Goal: Task Accomplishment & Management: Manage account settings

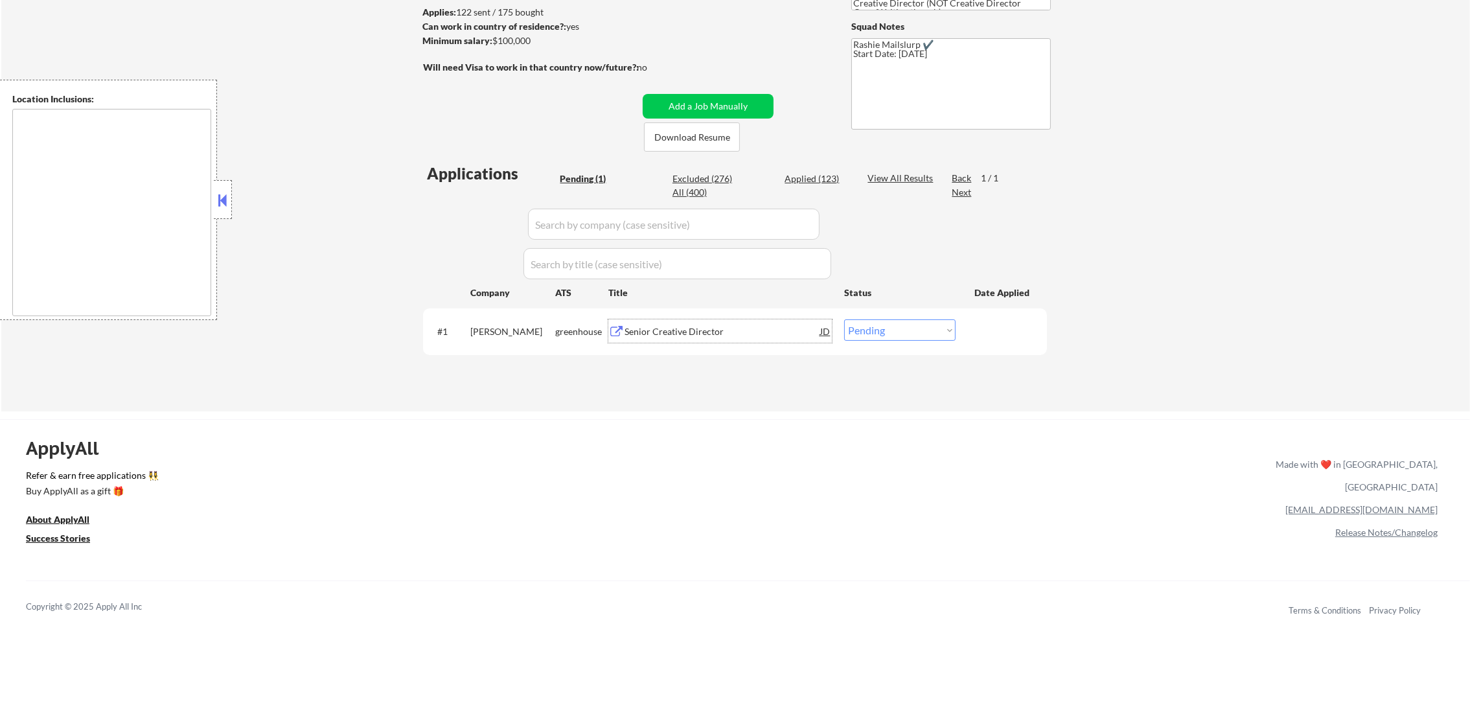
scroll to position [194, 0]
drag, startPoint x: 863, startPoint y: 321, endPoint x: 863, endPoint y: 330, distance: 8.4
click at [863, 322] on select "Choose an option... Pending Applied Excluded (Questions) Excluded (Expired) Exc…" at bounding box center [899, 329] width 111 height 21
select select ""excluded""
click at [844, 319] on select "Choose an option... Pending Applied Excluded (Questions) Excluded (Expired) Exc…" at bounding box center [899, 329] width 111 height 21
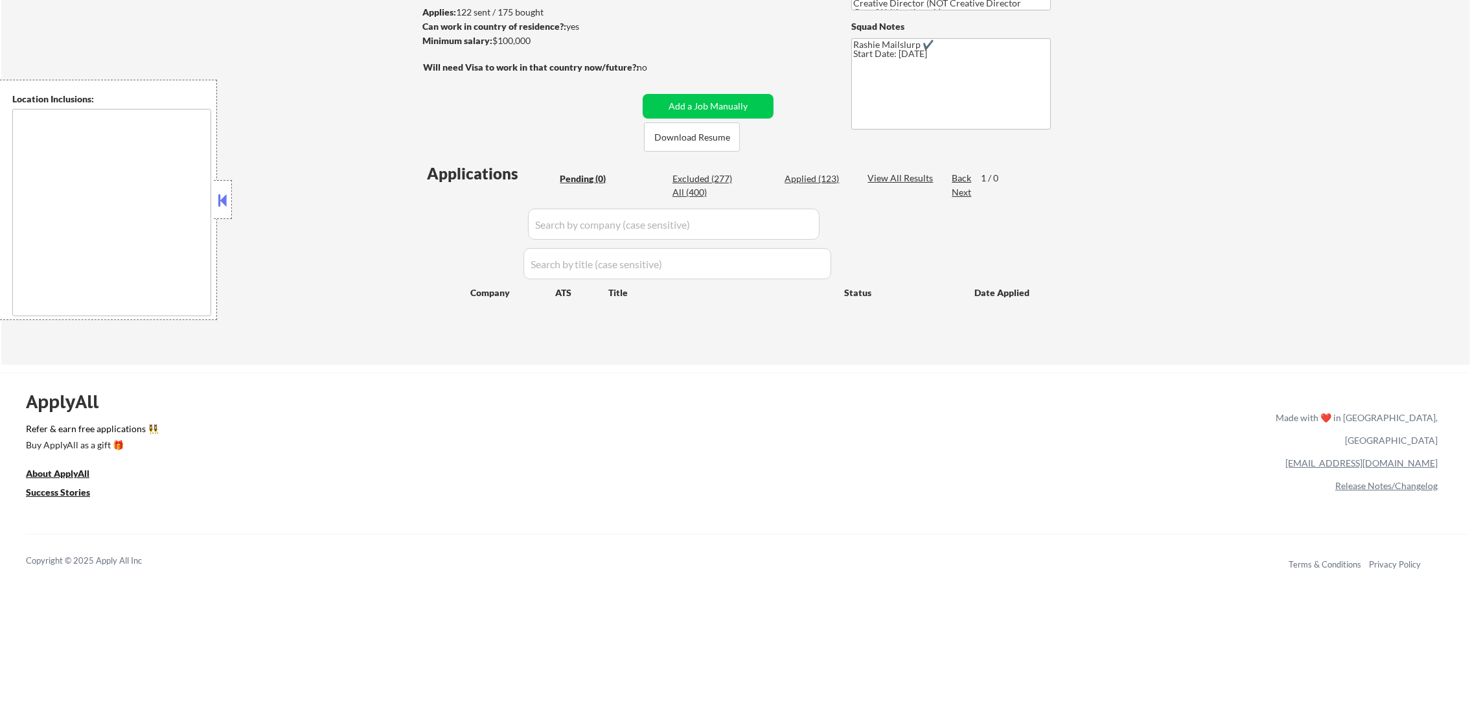
click at [829, 176] on div "Applied (123)" at bounding box center [817, 178] width 65 height 13
click at [757, 327] on div "Applications Pending (0) Excluded (277) Applied (123) All (400) View All Result…" at bounding box center [735, 252] width 624 height 178
select select ""applied""
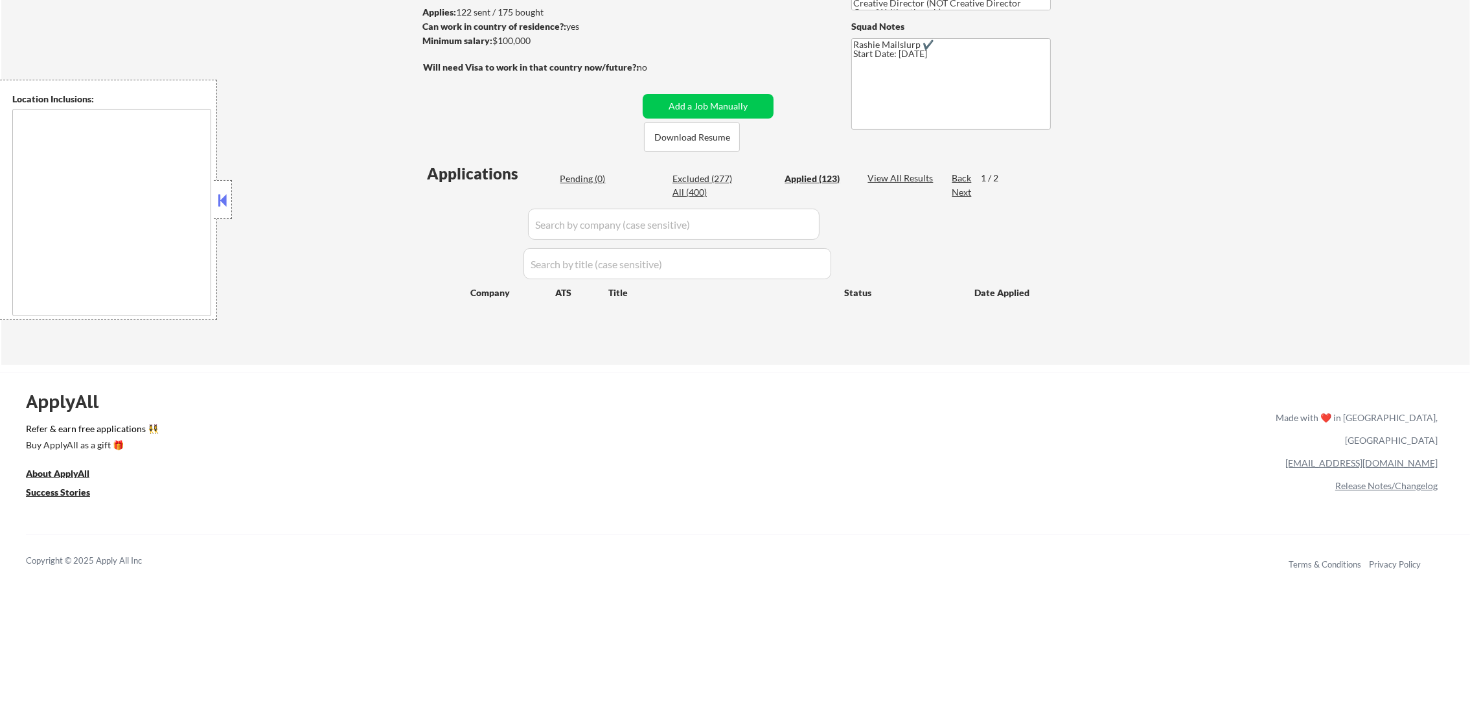
select select ""applied""
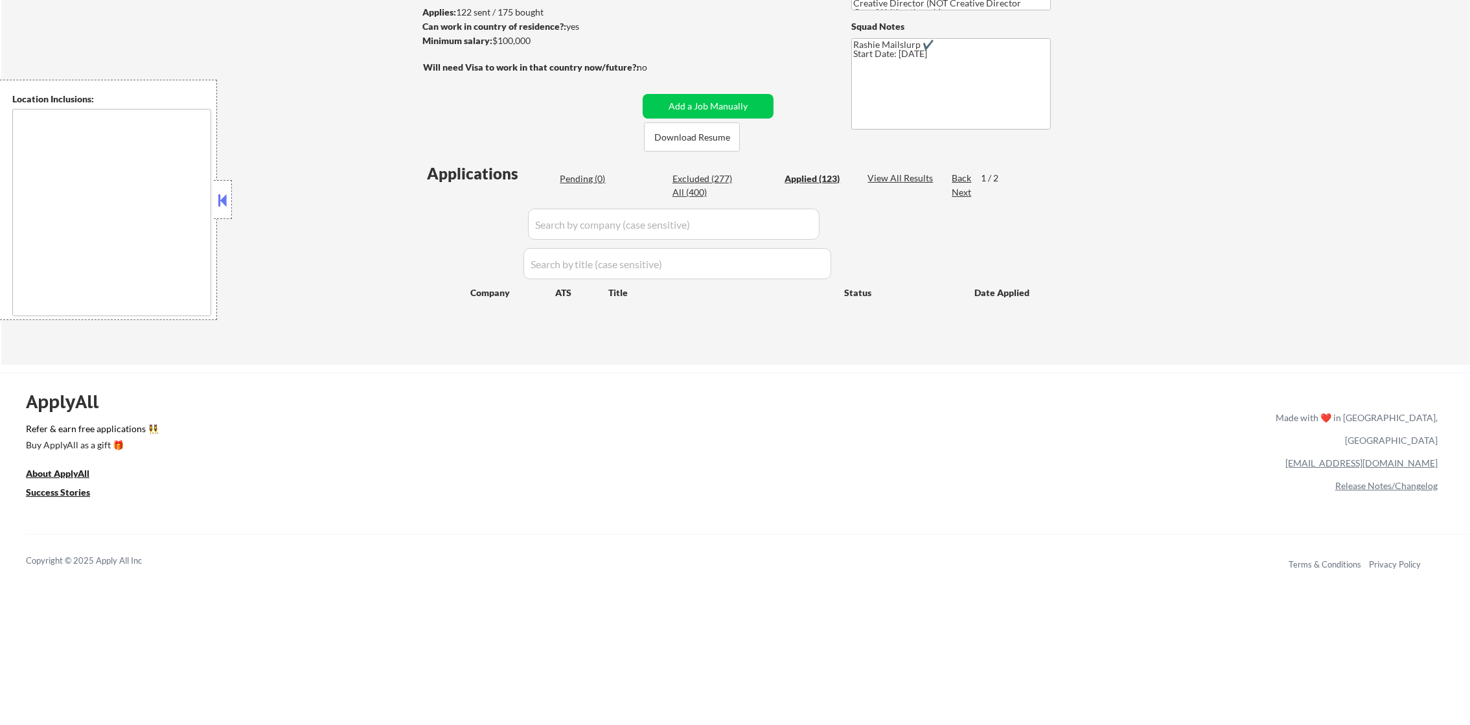
select select ""applied""
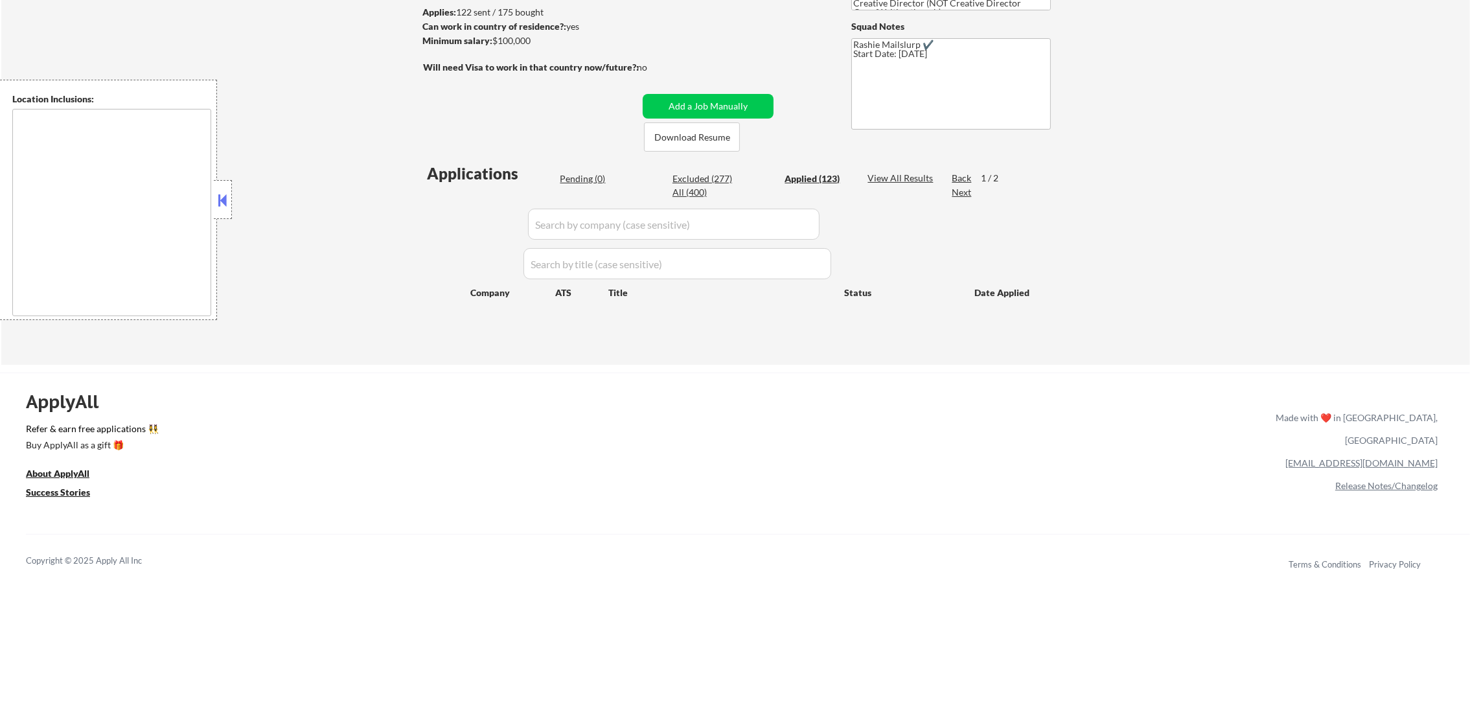
select select ""applied""
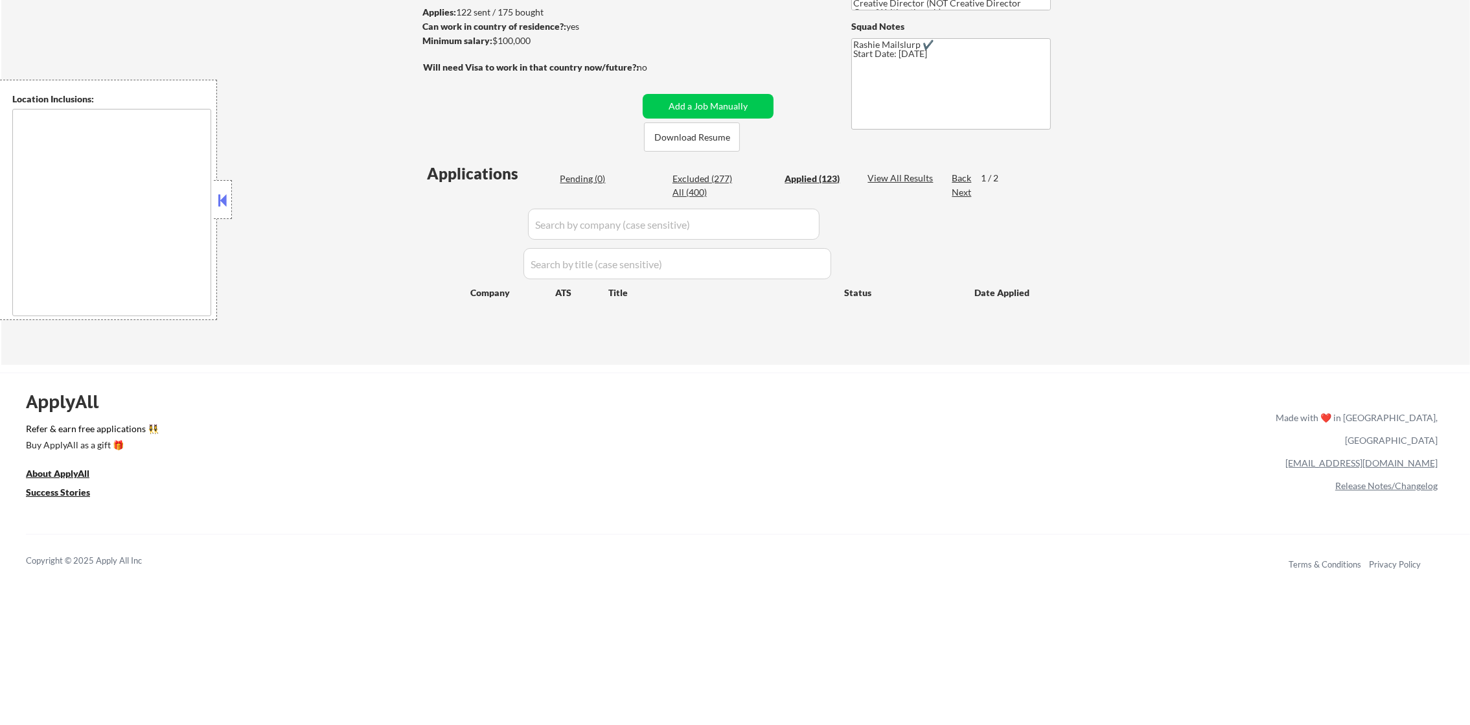
select select ""applied""
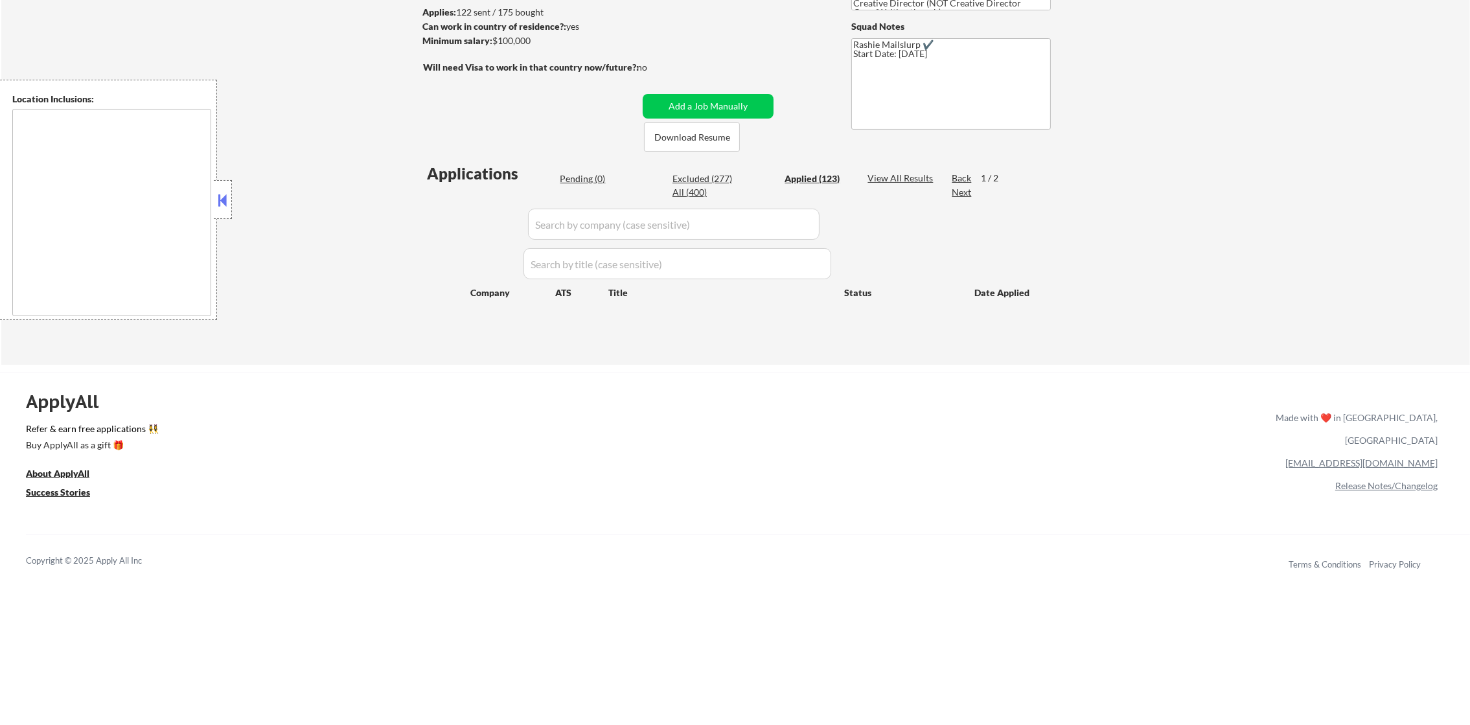
select select ""applied""
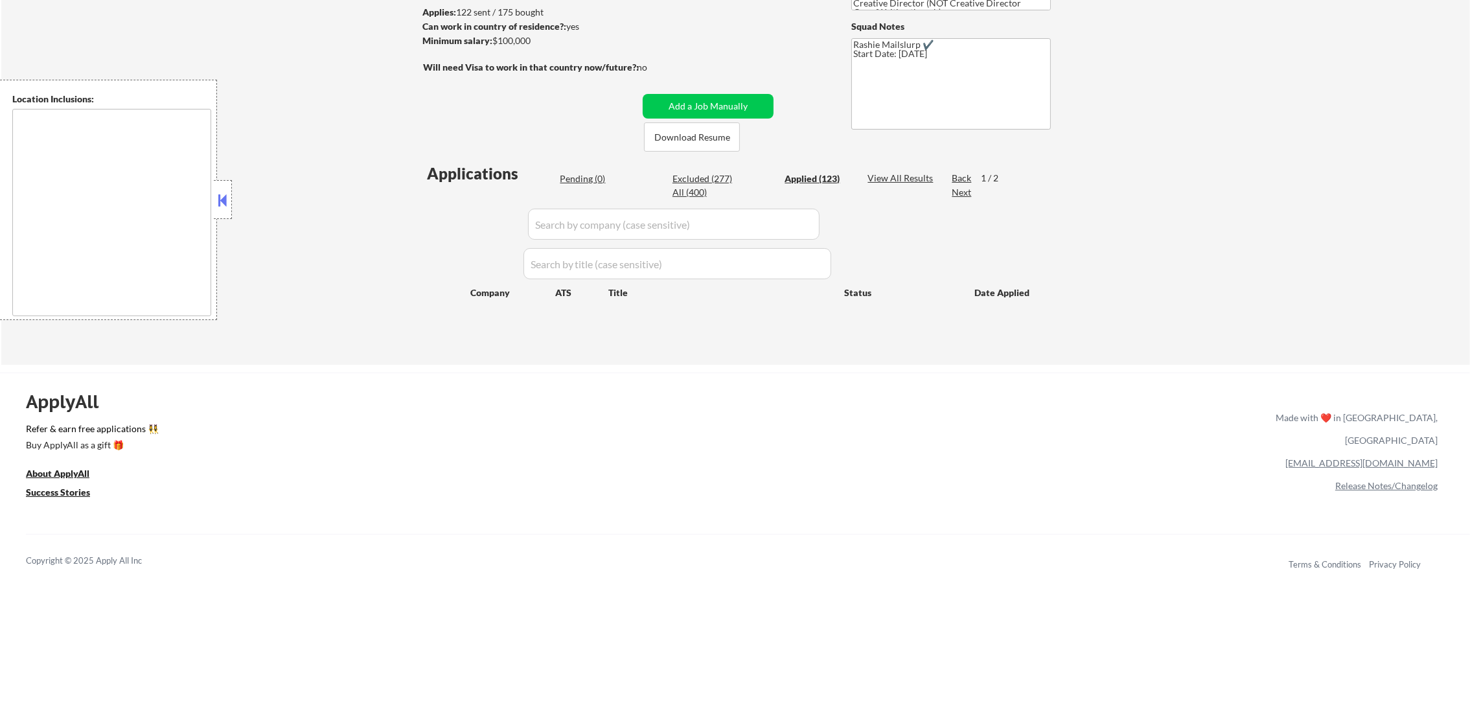
select select ""applied""
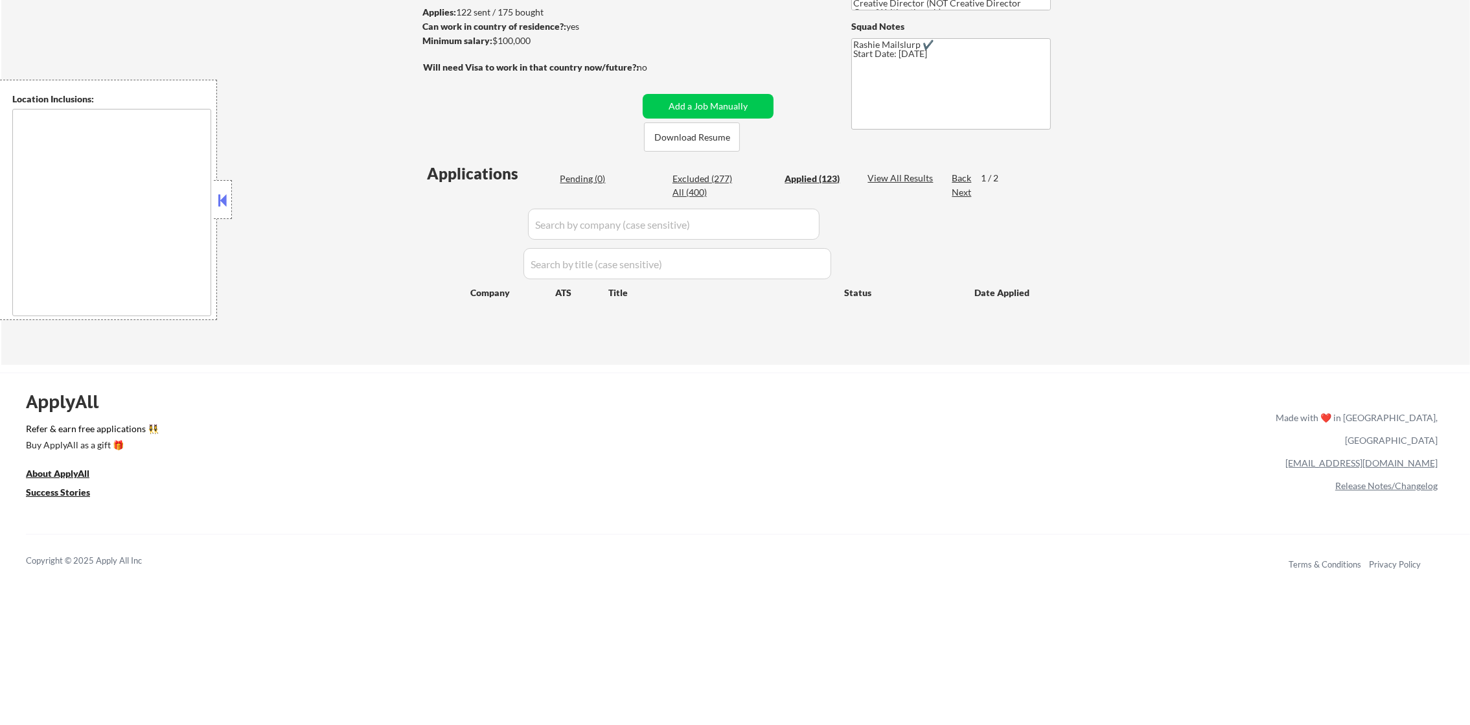
select select ""applied""
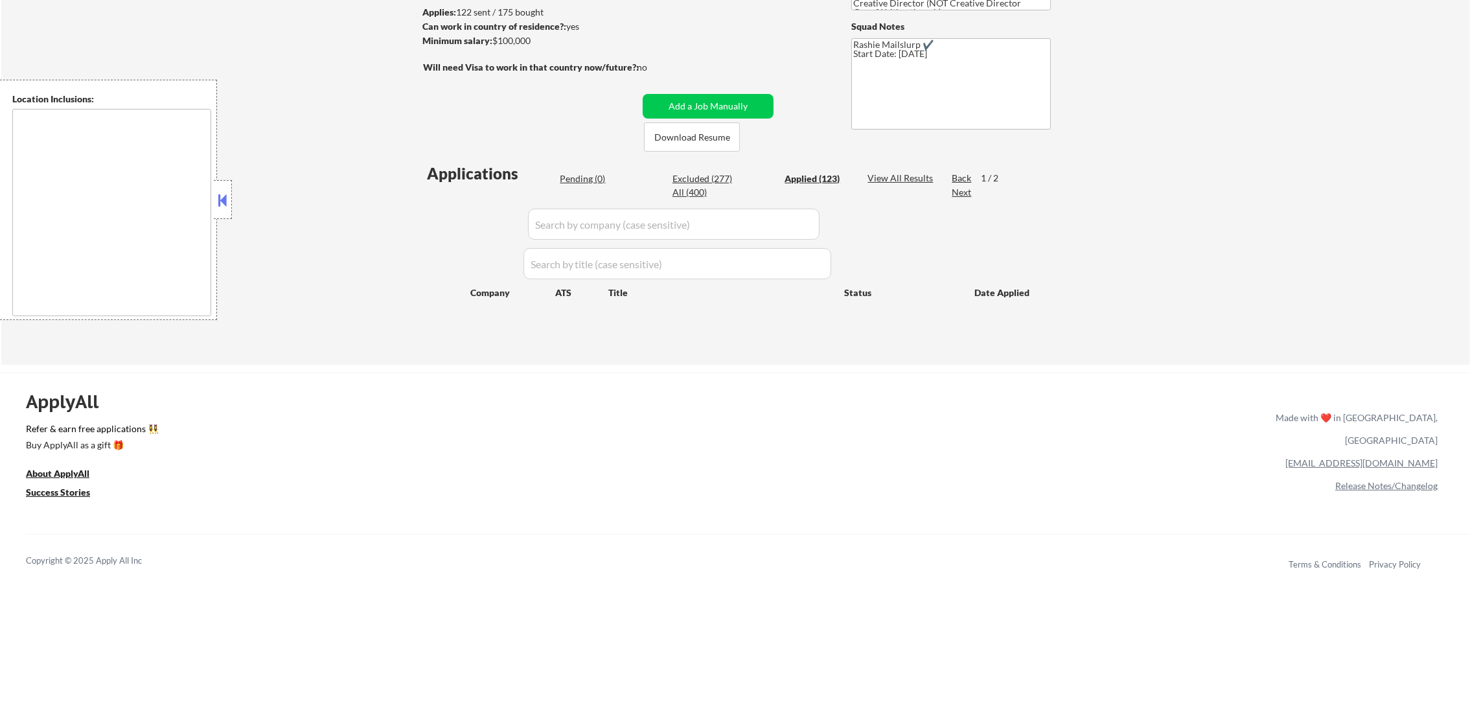
select select ""applied""
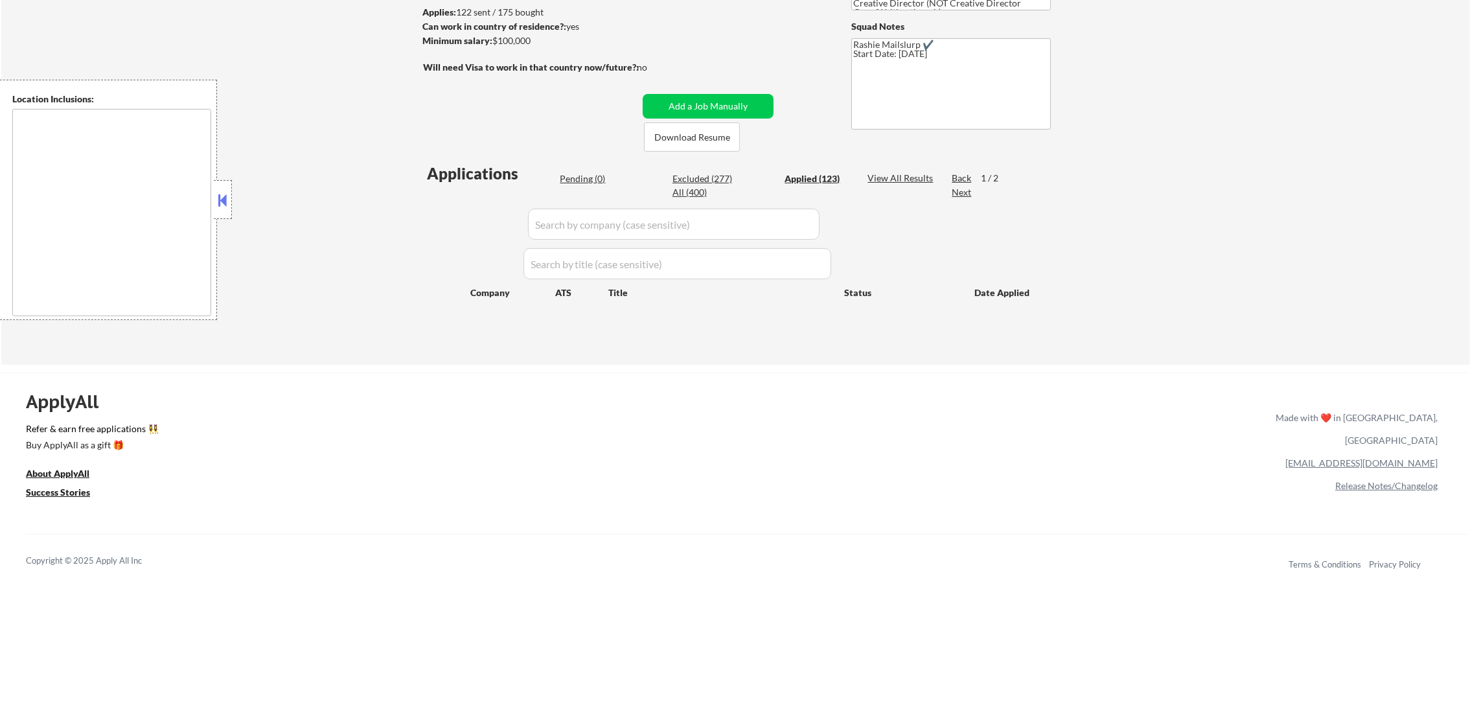
select select ""applied""
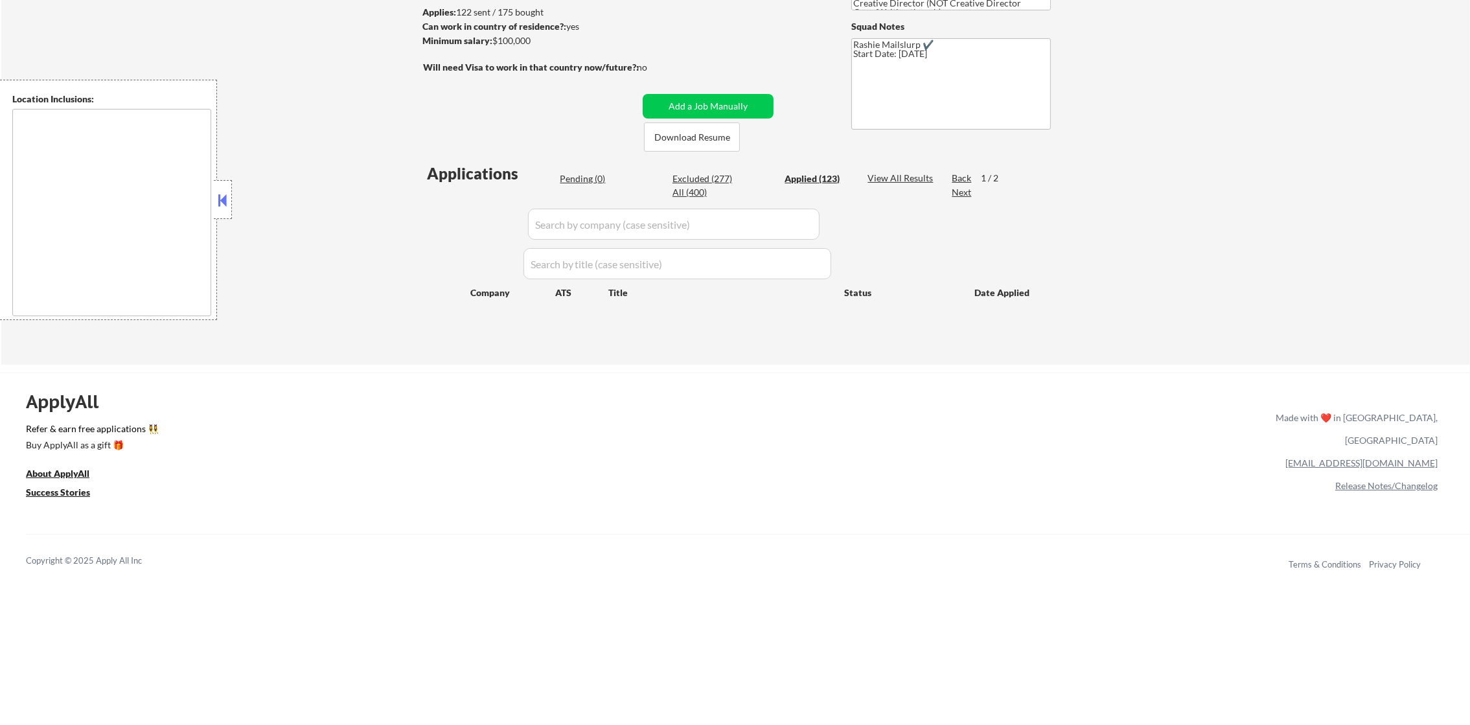
select select ""applied""
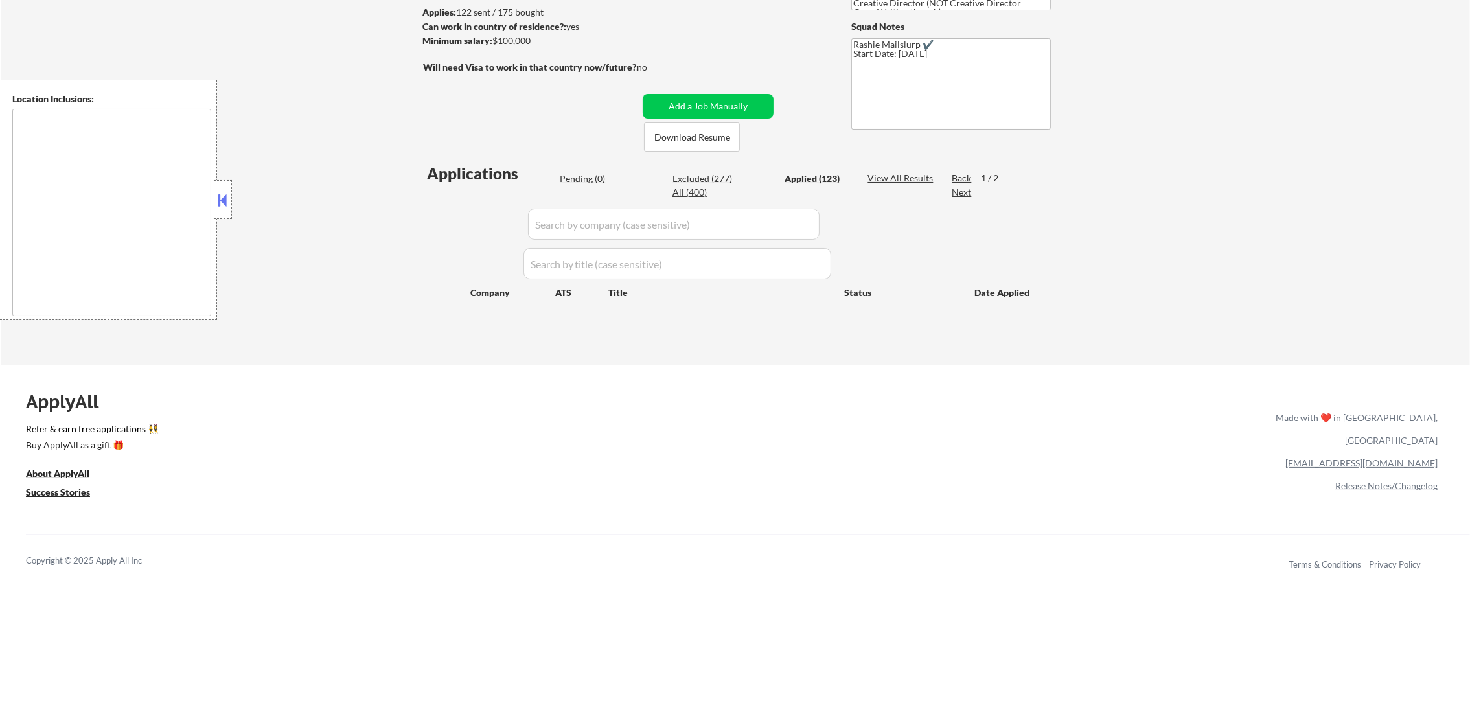
select select ""applied""
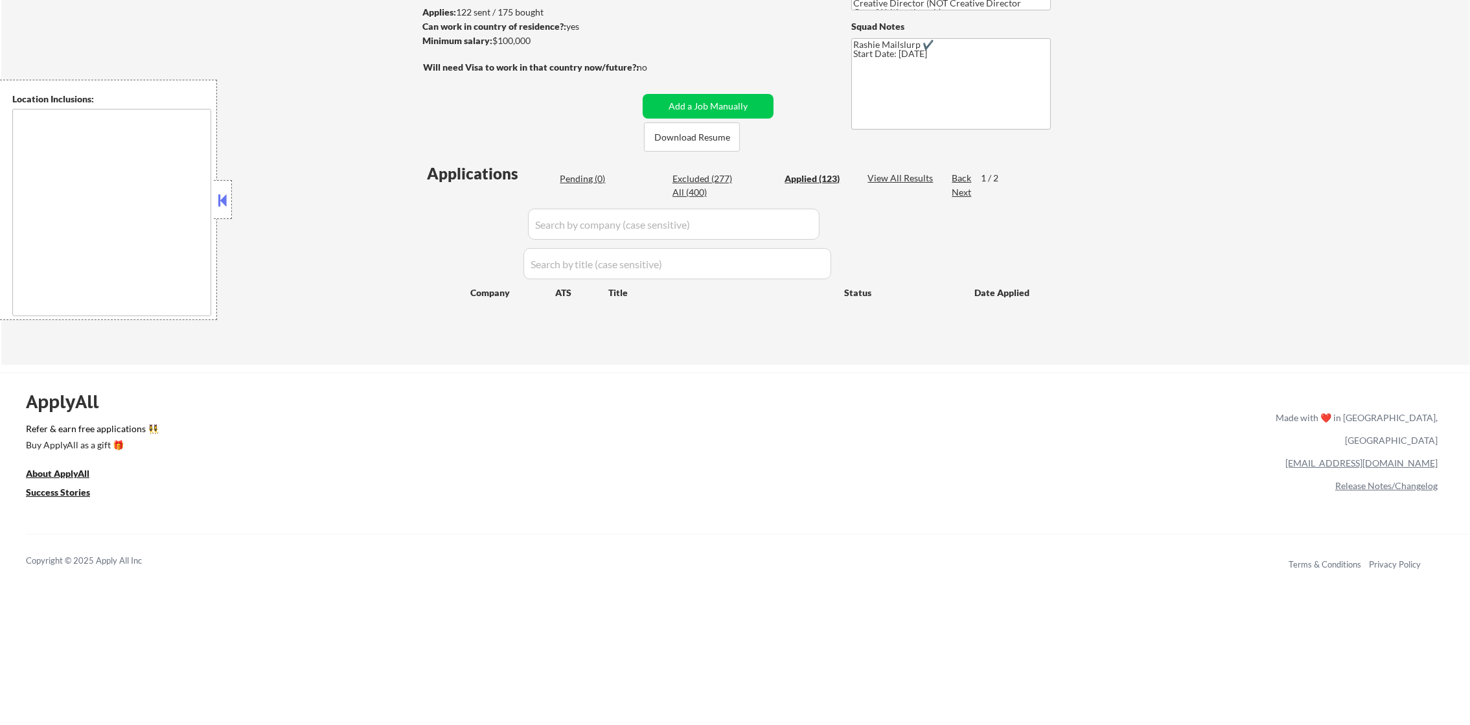
select select ""applied""
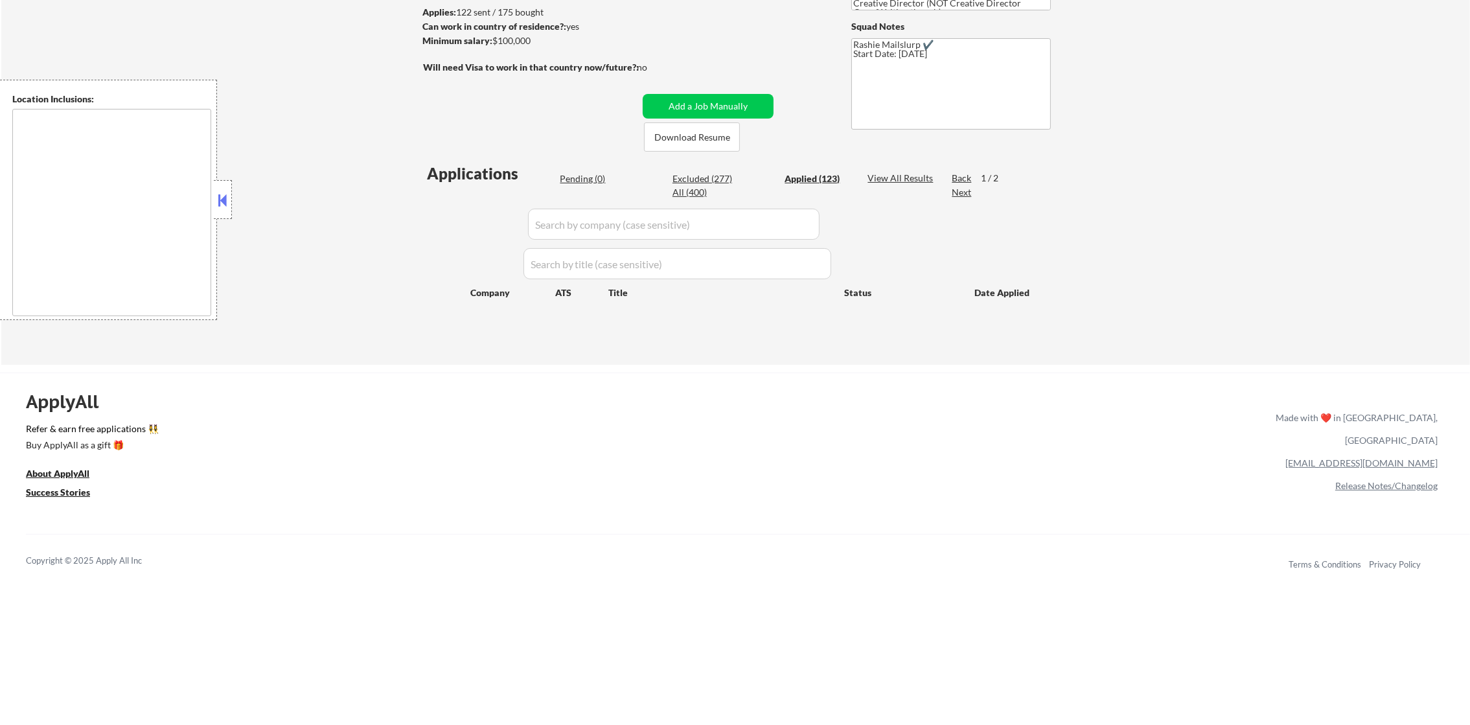
select select ""applied""
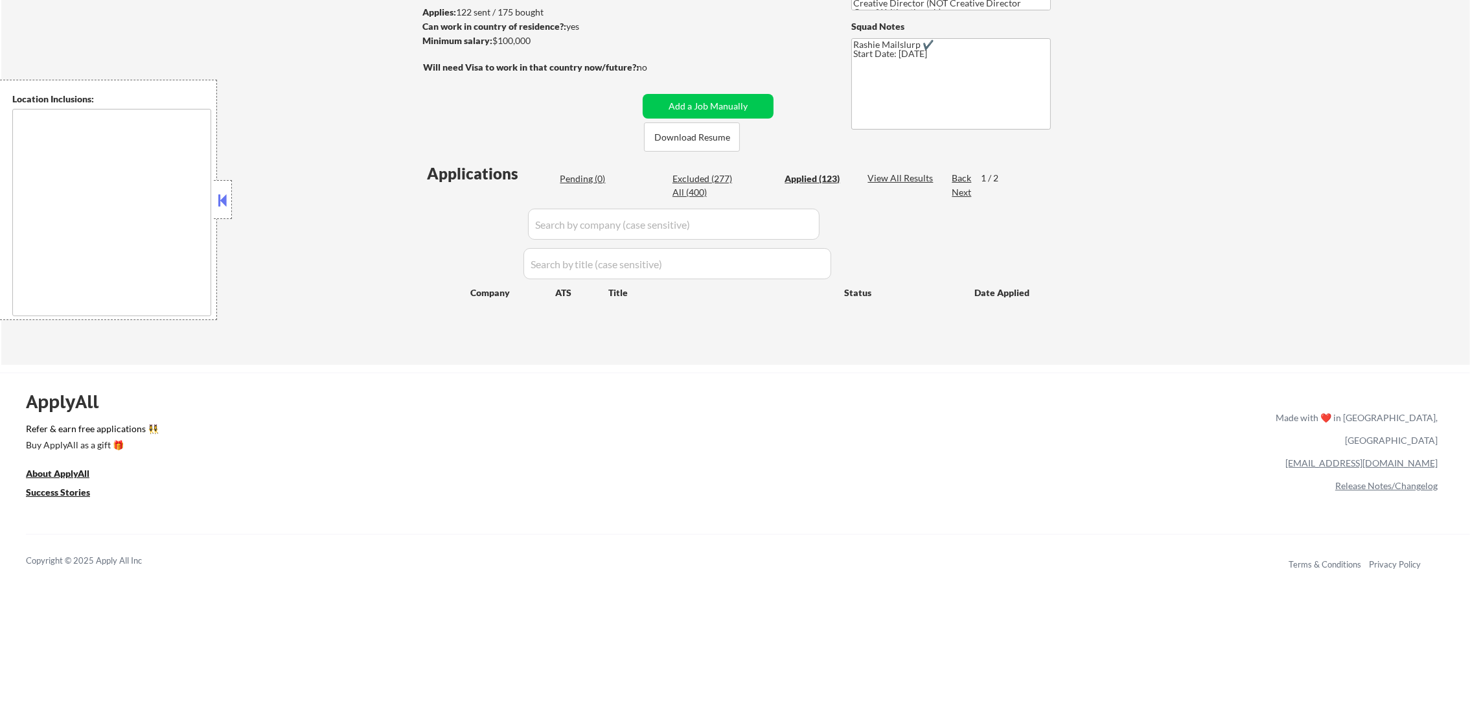
select select ""applied""
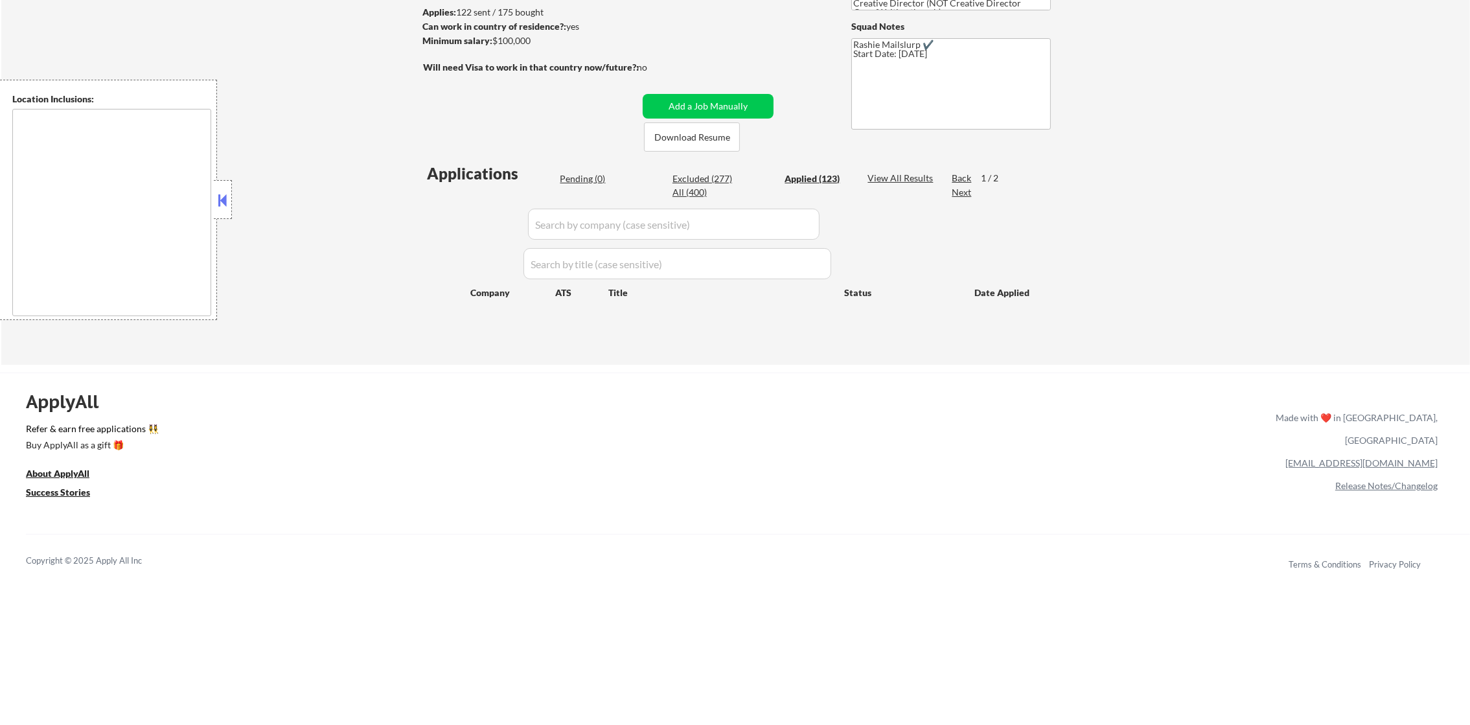
select select ""applied""
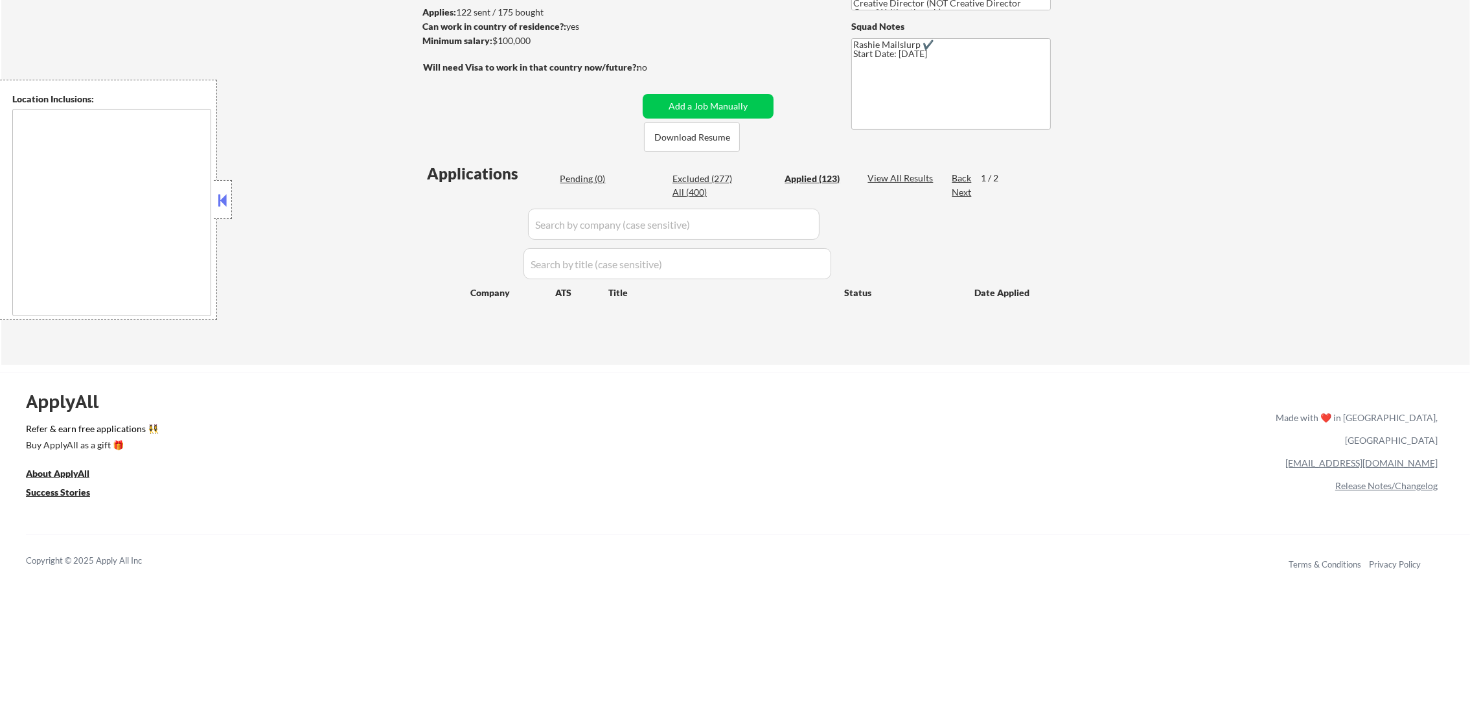
select select ""applied""
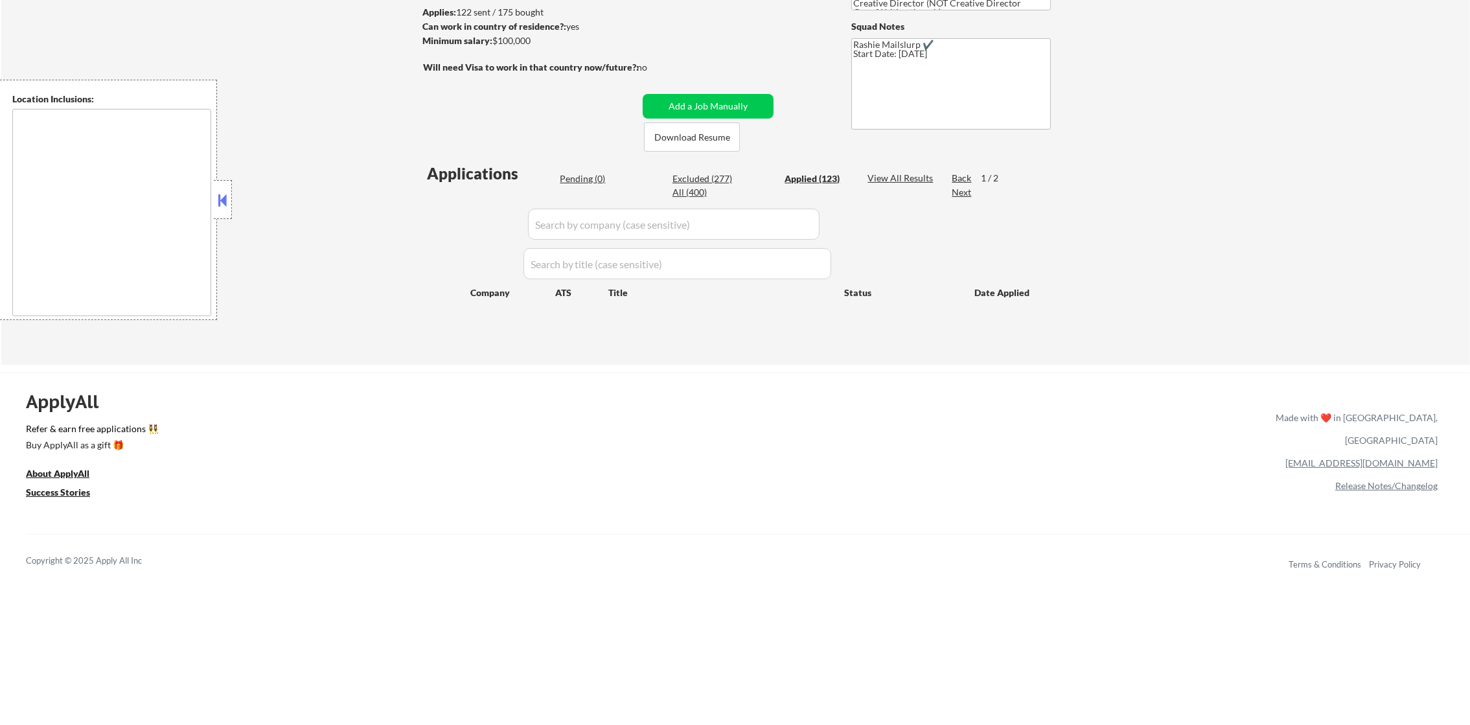
select select ""applied""
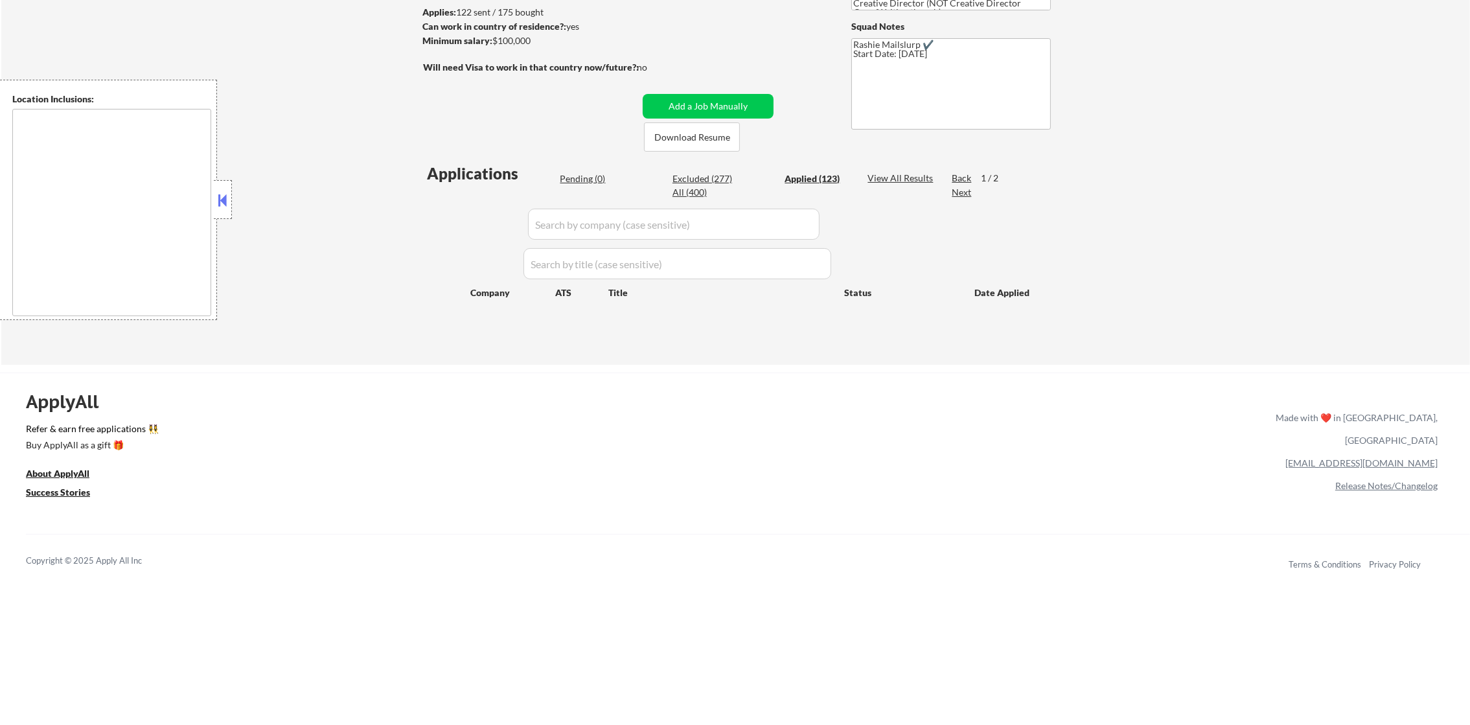
select select ""applied""
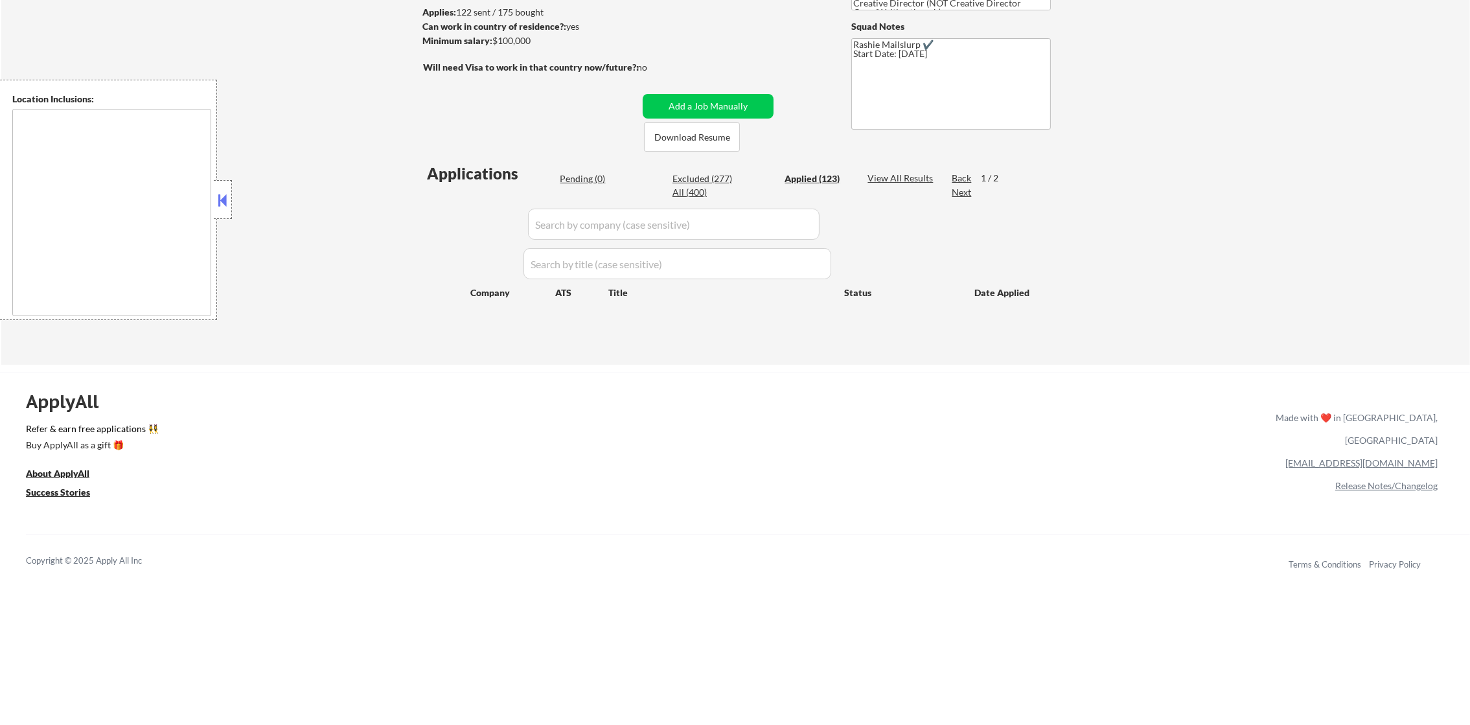
select select ""applied""
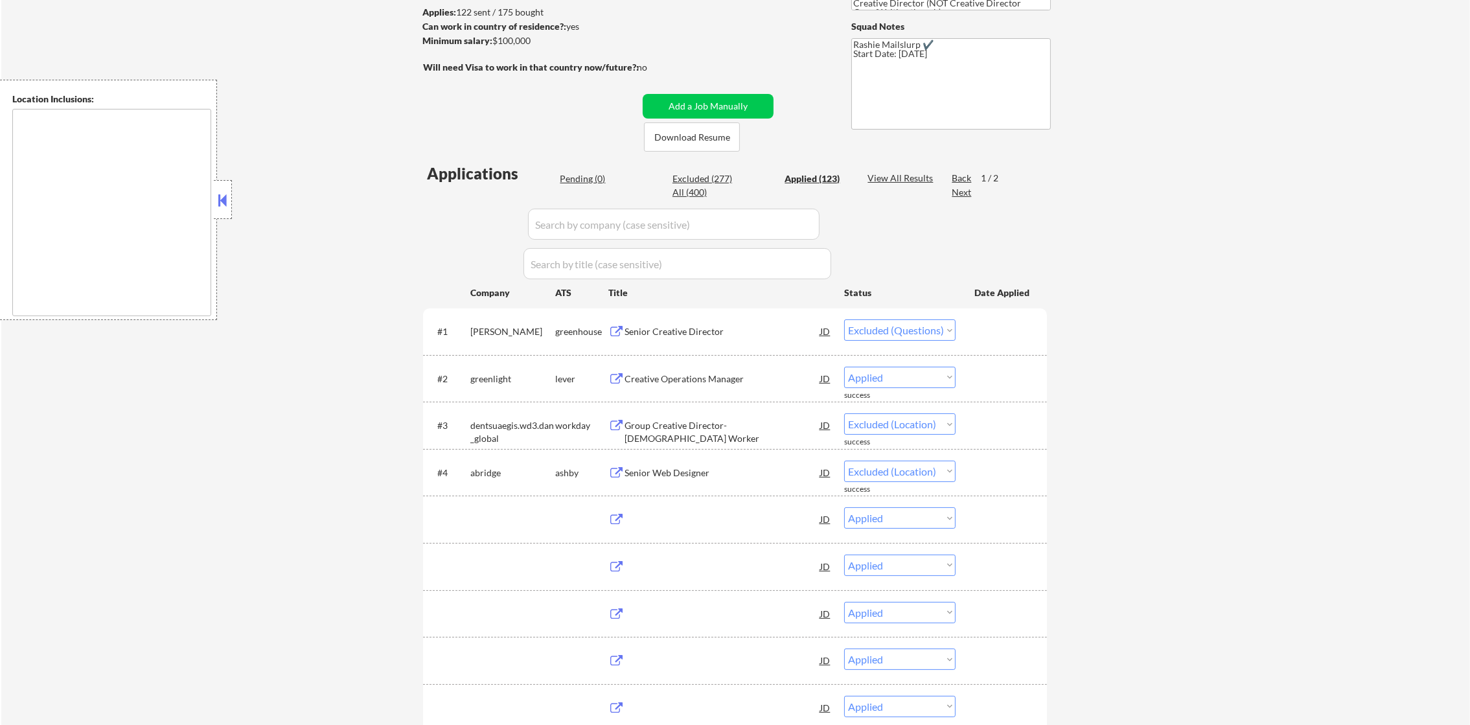
select select ""applied""
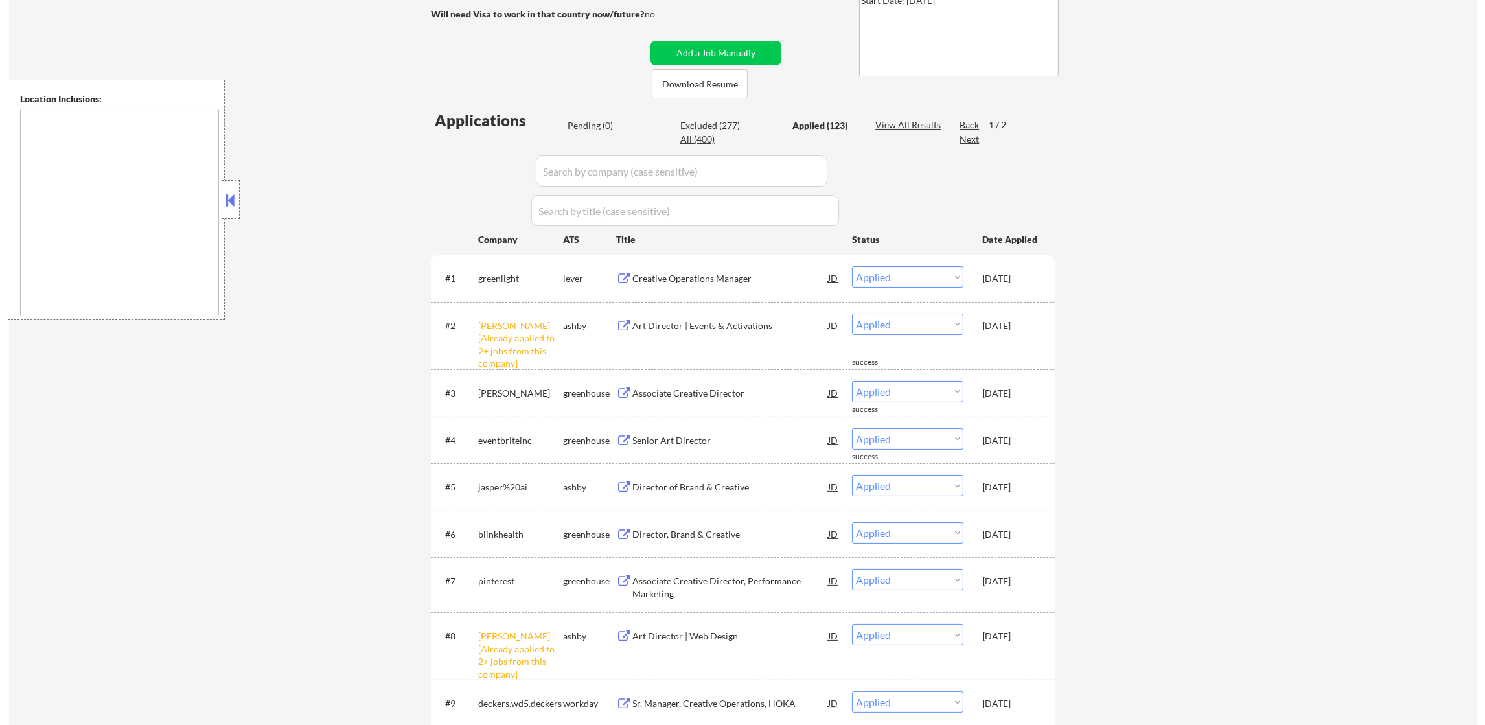
scroll to position [259, 0]
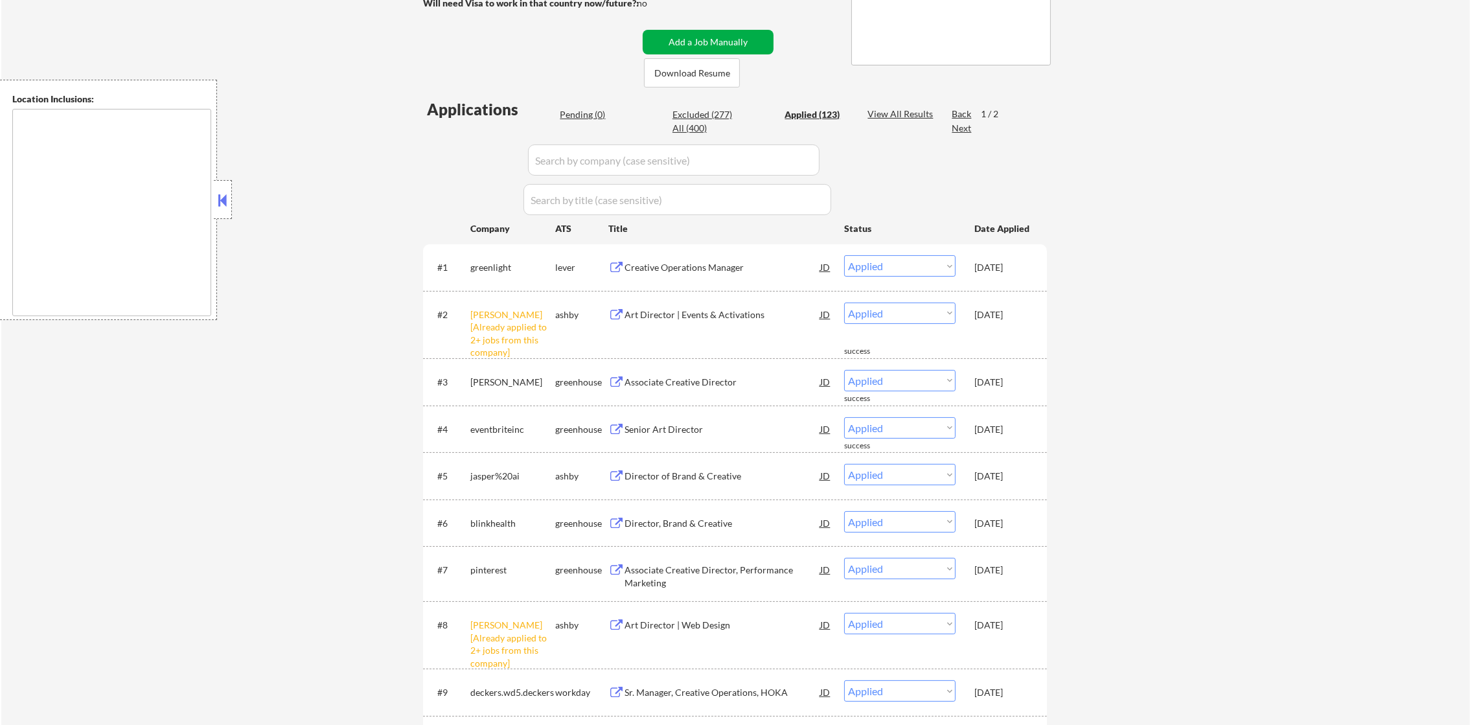
click at [737, 42] on button "Add a Job Manually" at bounding box center [708, 42] width 131 height 25
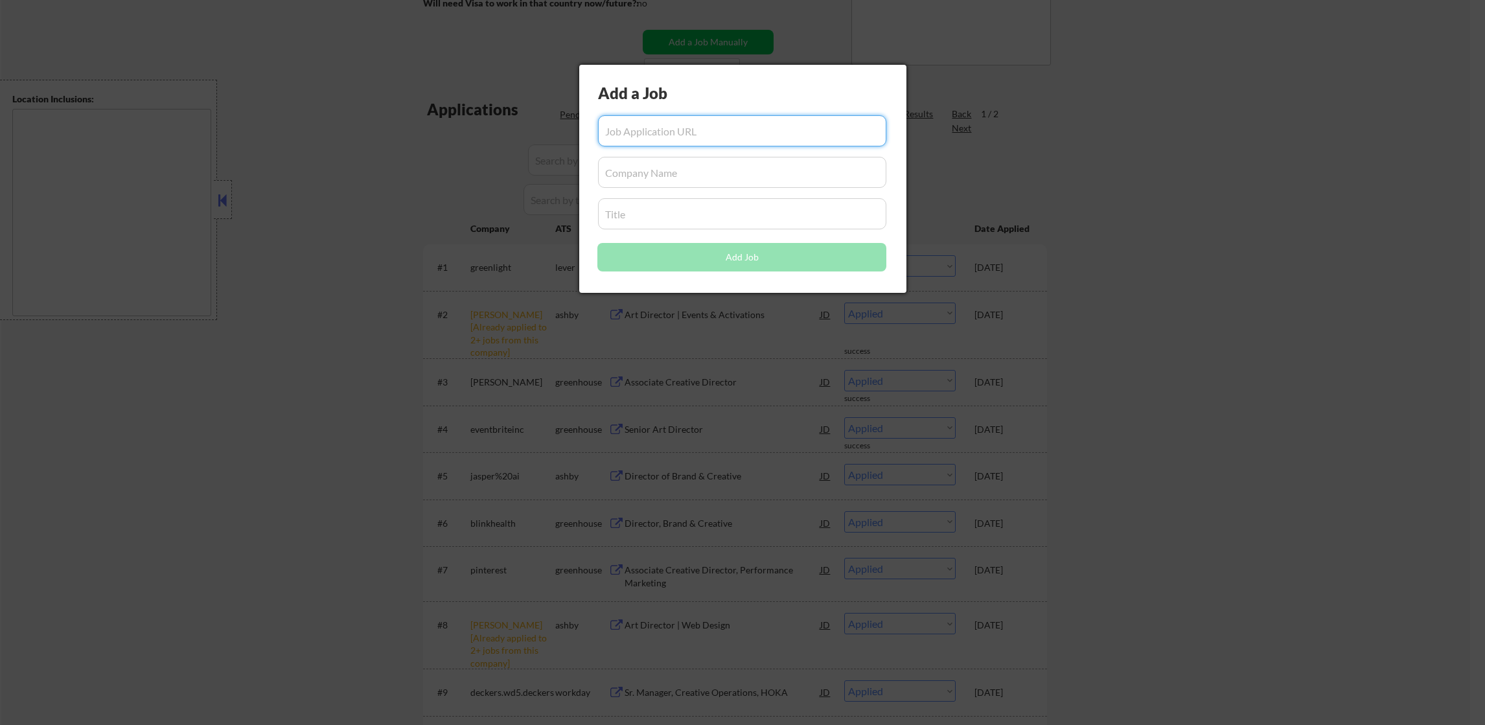
paste input "https://www.8am.com/openings/?gh_jid=4595750006&gh_src=sjvwf5lm6us"
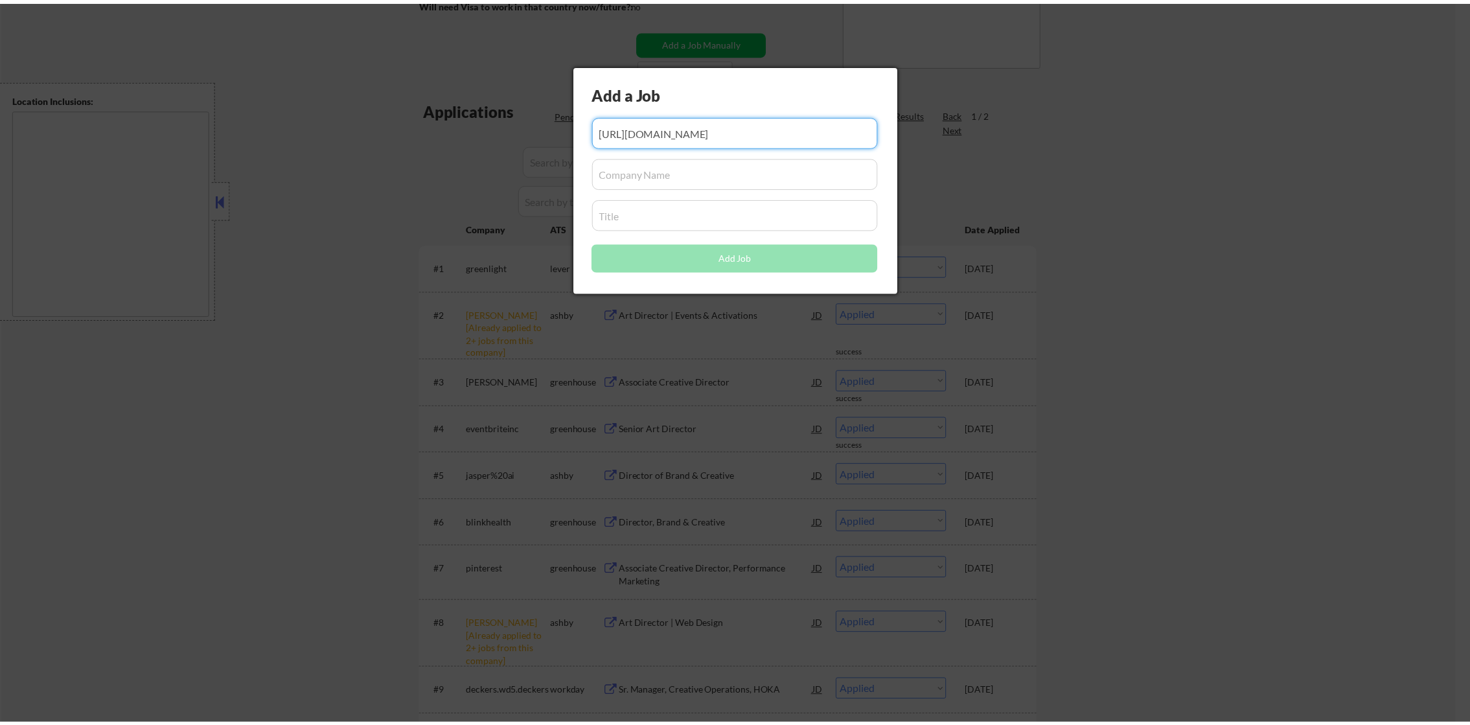
scroll to position [0, 0]
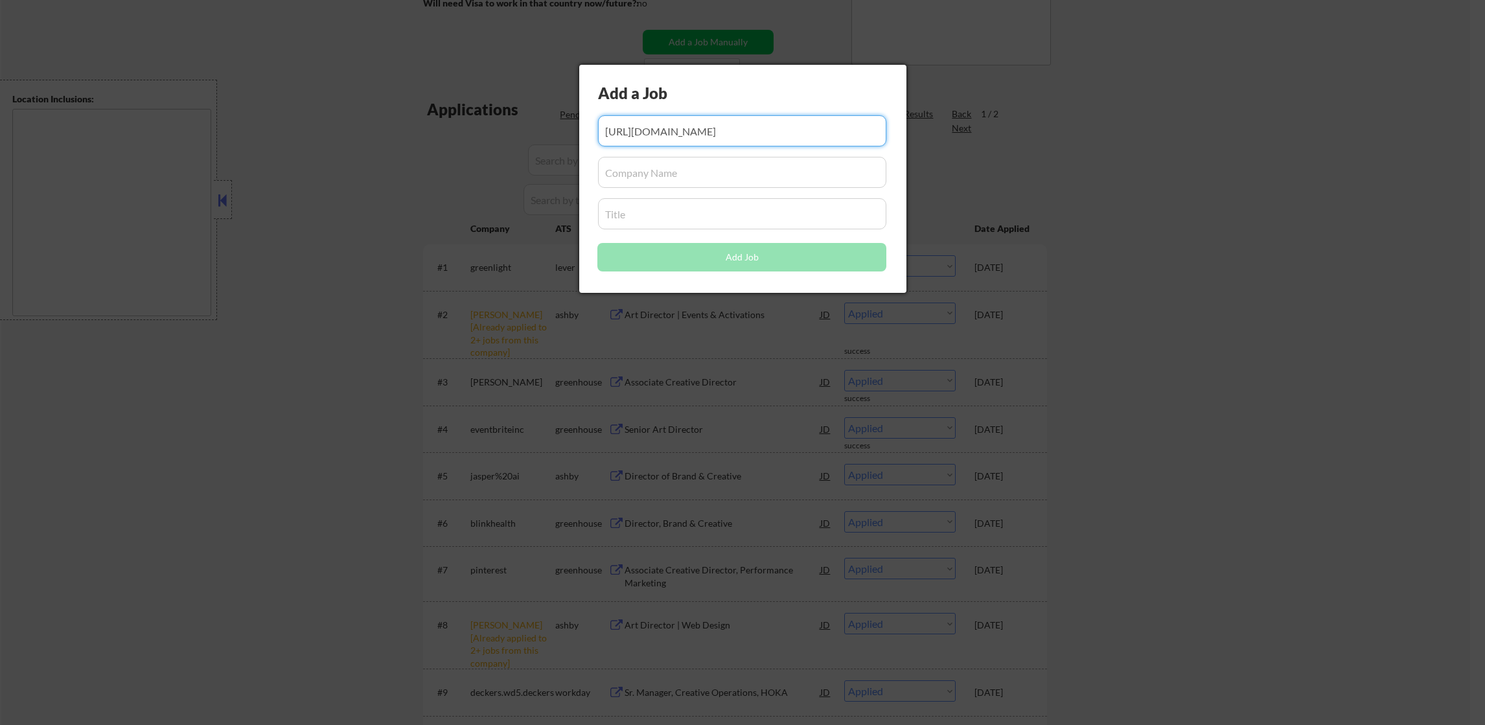
drag, startPoint x: 666, startPoint y: 124, endPoint x: 529, endPoint y: 125, distance: 136.1
click at [529, 125] on body "← Return to /applysquad Mailslurp Inbox Job Search Builder Joseph Intile User E…" at bounding box center [742, 103] width 1485 height 725
click at [629, 124] on input "input" at bounding box center [742, 130] width 289 height 31
drag, startPoint x: 664, startPoint y: 131, endPoint x: 683, endPoint y: 135, distance: 19.2
click at [683, 135] on input "input" at bounding box center [742, 130] width 289 height 31
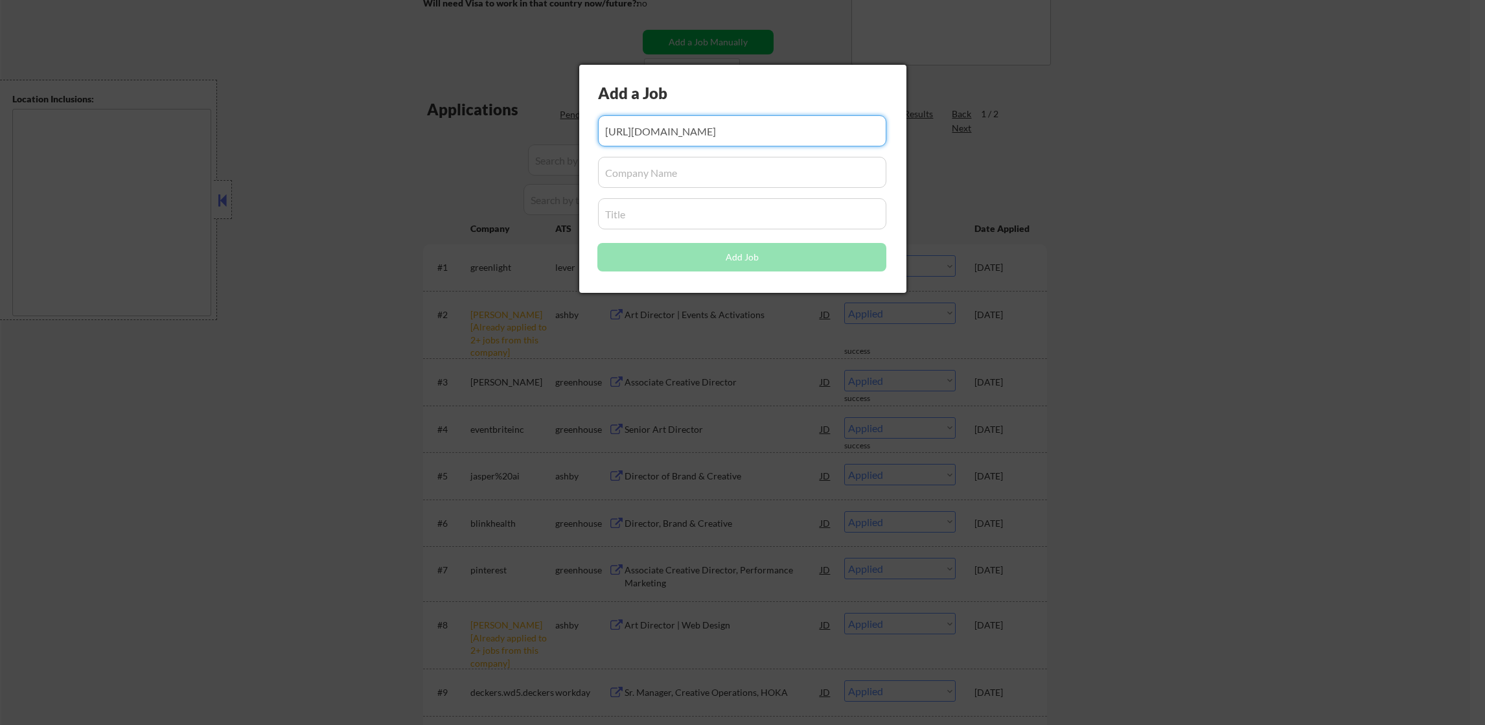
type input "https://www.8am.com/openings/?gh_jid=4595750006&gh_src=sjvwf5lm6us"
click at [659, 168] on input "input" at bounding box center [742, 172] width 289 height 31
paste input "8am"
type input "8am"
click at [640, 203] on input "input" at bounding box center [742, 213] width 289 height 31
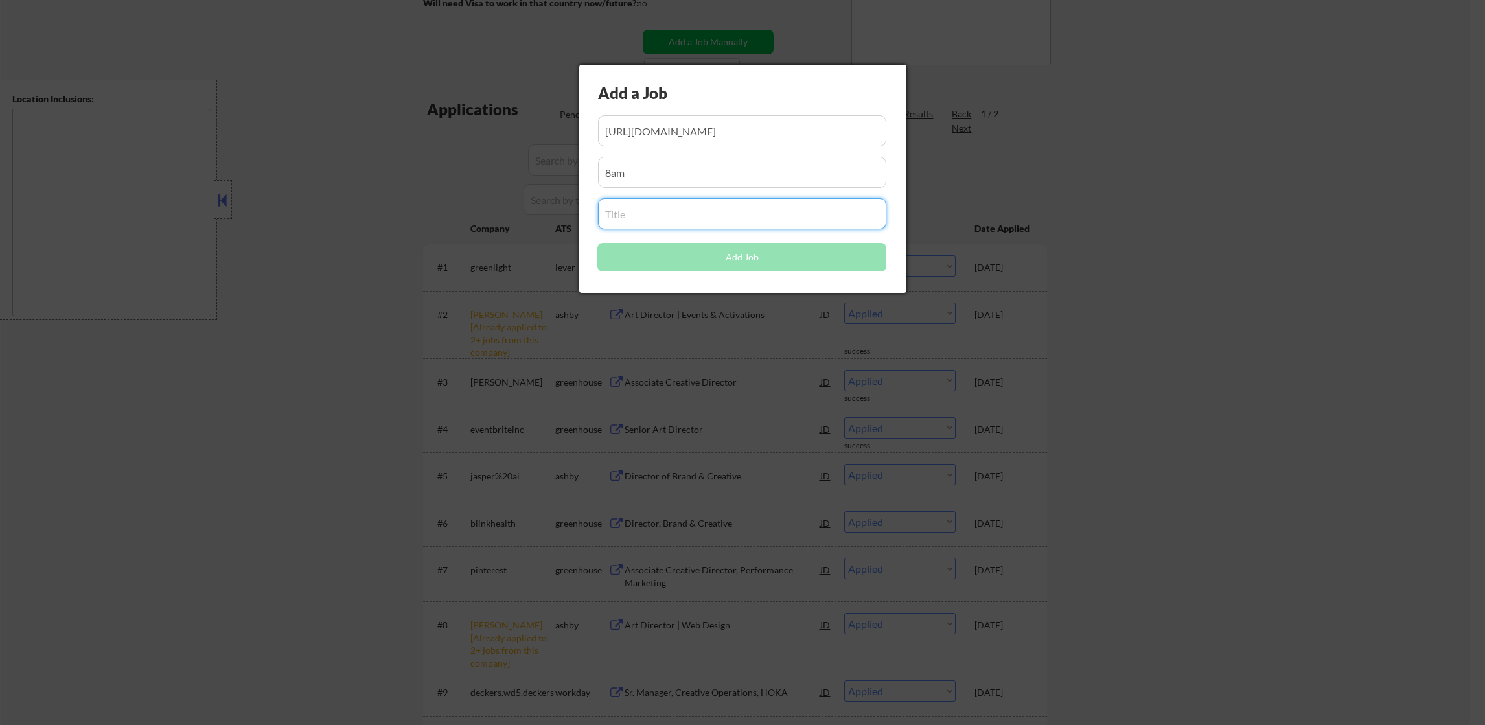
paste input "Creative Director"
type input "Creative Director"
click at [759, 175] on input "input" at bounding box center [742, 172] width 289 height 31
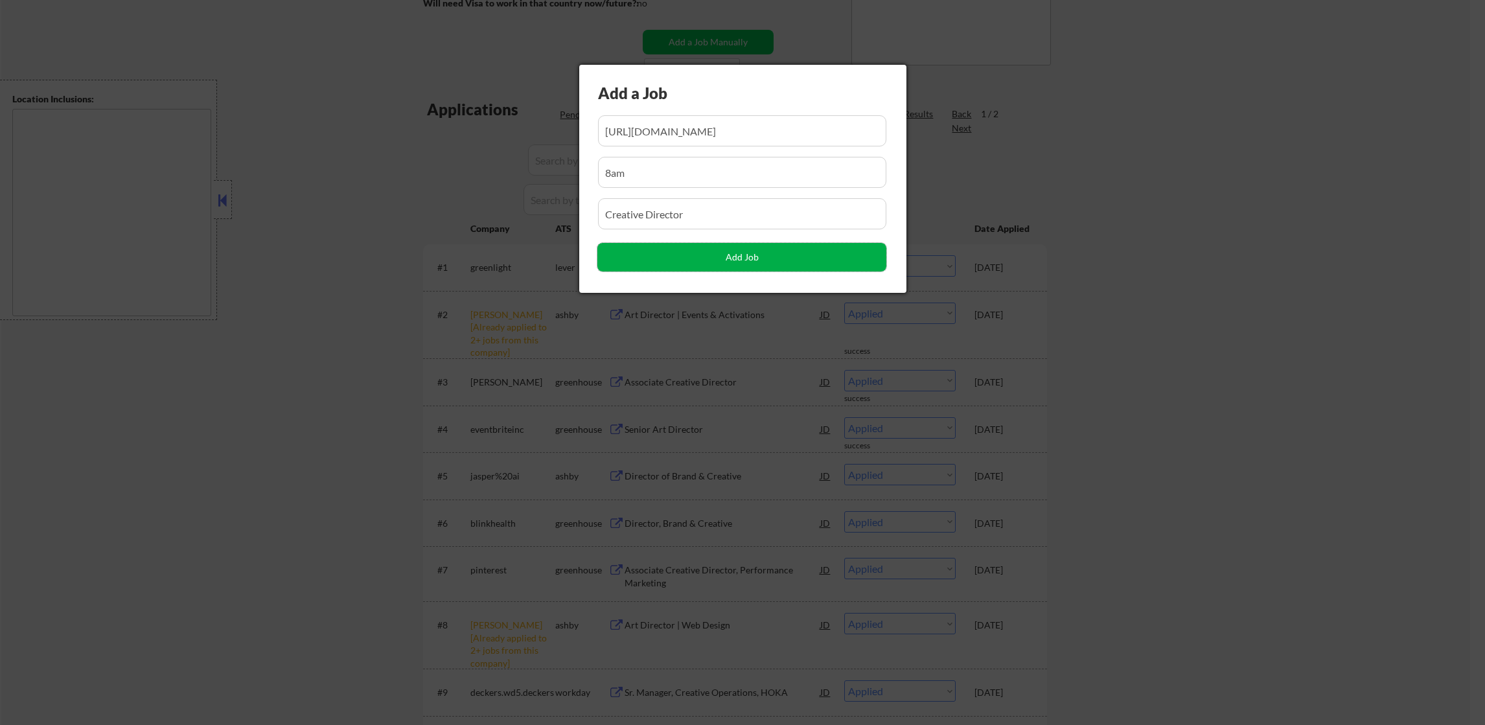
click at [690, 257] on button "Add Job" at bounding box center [741, 257] width 289 height 29
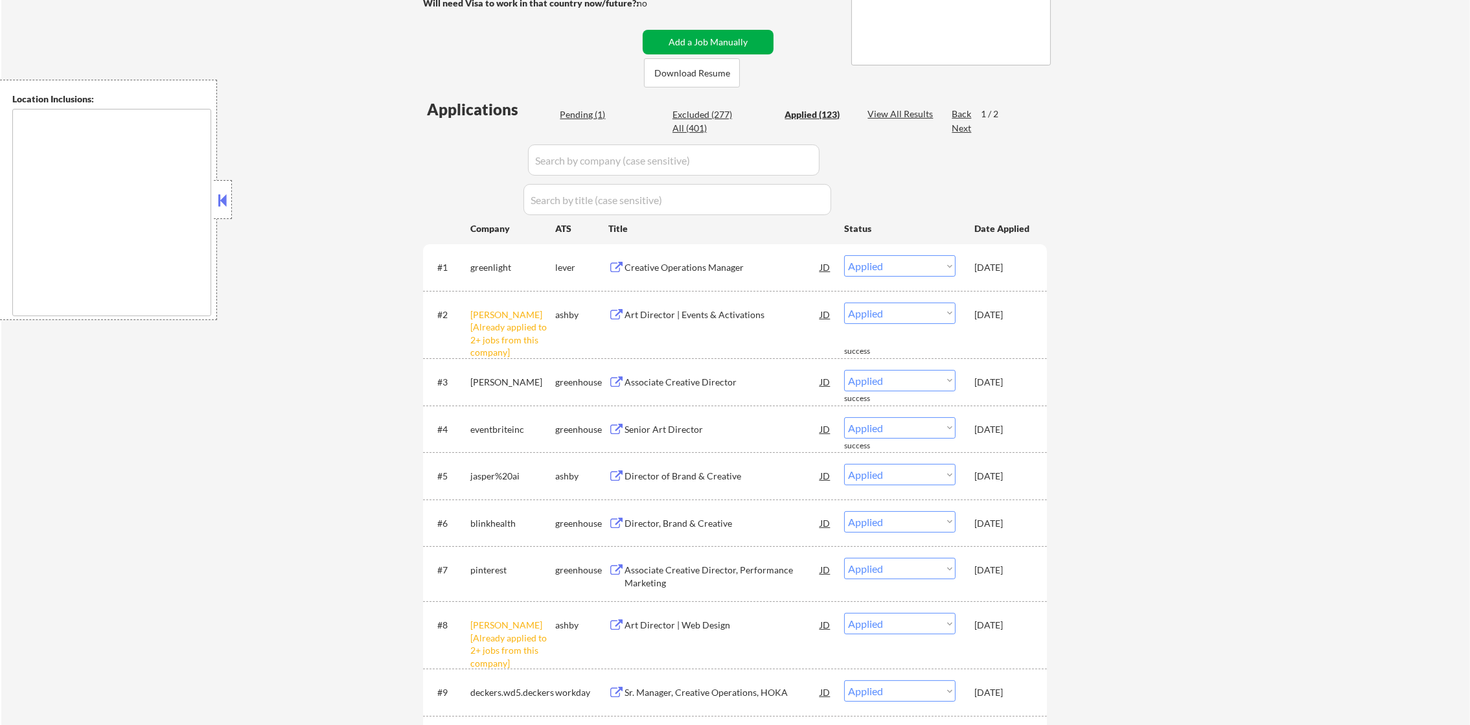
click at [713, 40] on button "Add a Job Manually" at bounding box center [708, 42] width 131 height 25
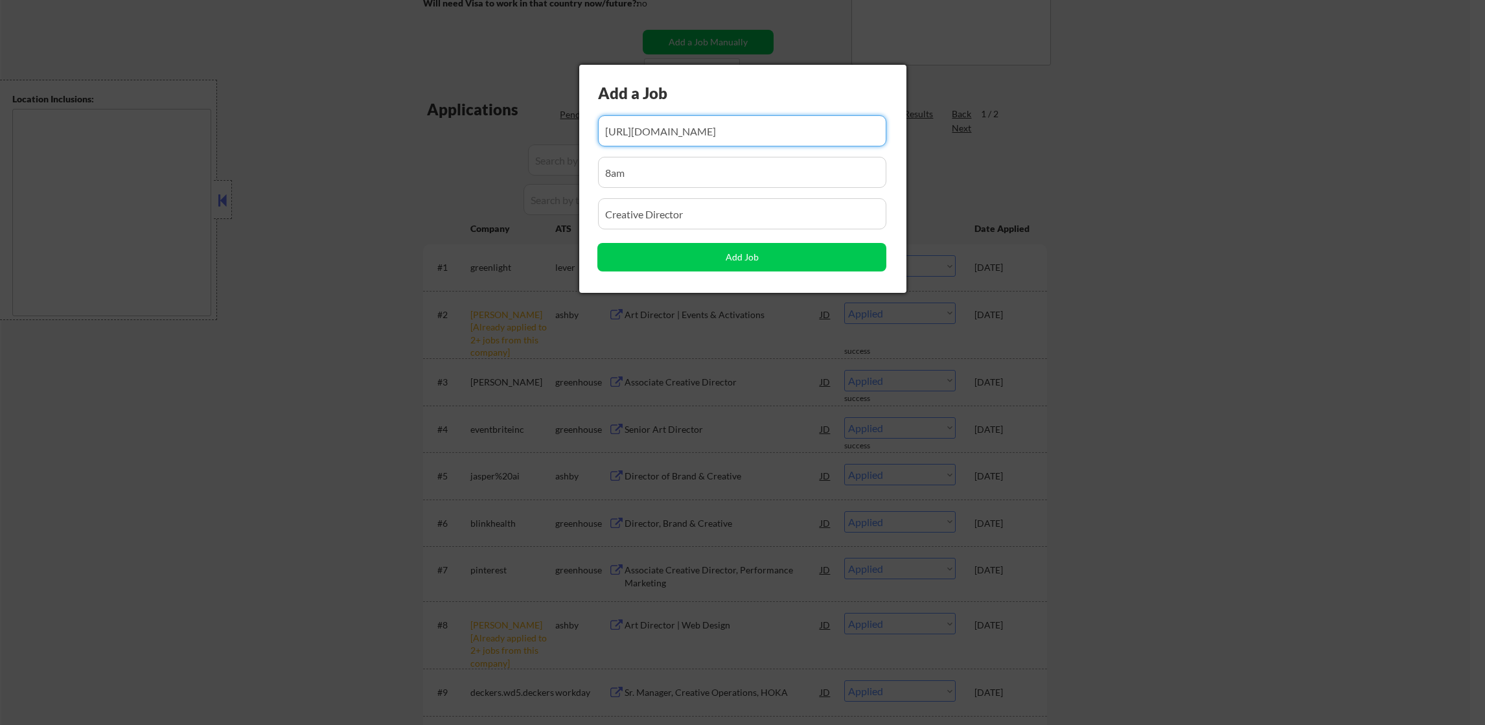
click at [678, 125] on input "input" at bounding box center [742, 130] width 289 height 31
paste input "https://job-boards.greenhouse.io/unlock/jobs/5585812004"
click at [765, 128] on input "input" at bounding box center [742, 130] width 289 height 31
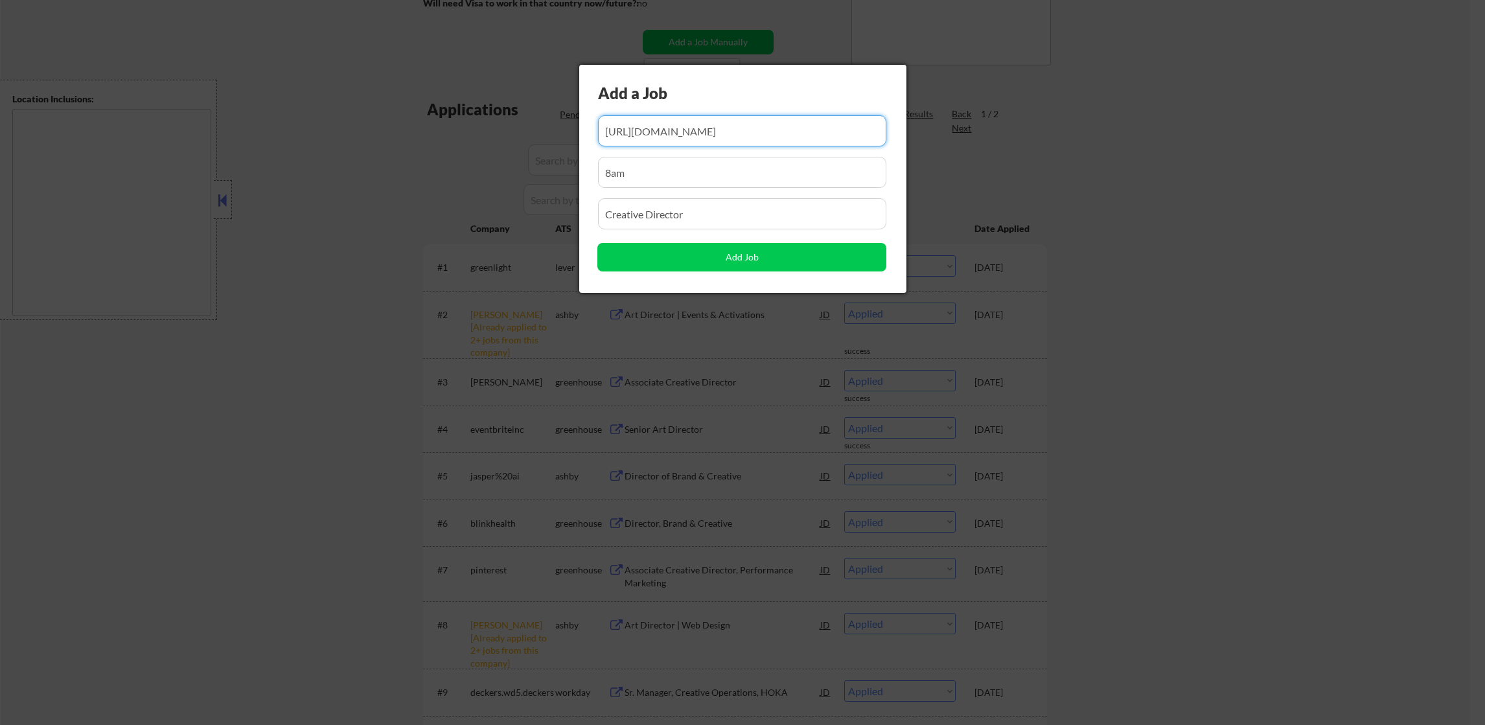
click at [765, 128] on input "input" at bounding box center [742, 130] width 289 height 31
type input "https://job-boards.greenhouse.io/unlock/jobs/5585812004"
drag, startPoint x: 701, startPoint y: 170, endPoint x: 549, endPoint y: 170, distance: 151.6
click at [551, 170] on body "← Return to /applysquad Mailslurp Inbox Job Search Builder Joseph Intile User E…" at bounding box center [742, 103] width 1485 height 725
paste input "unlock"
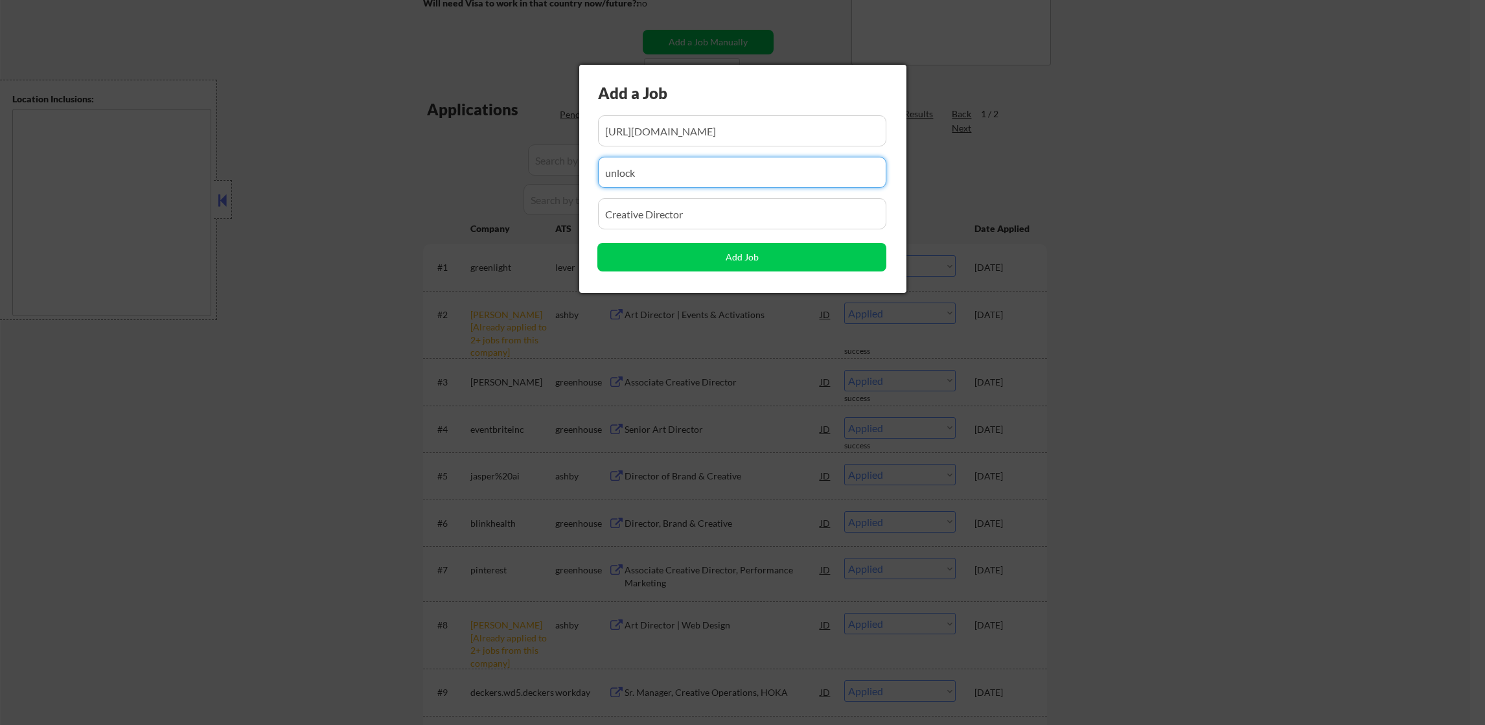
type input "unlock"
drag, startPoint x: 699, startPoint y: 215, endPoint x: 529, endPoint y: 214, distance: 169.8
click at [529, 214] on body "← Return to /applysquad Mailslurp Inbox Job Search Builder Joseph Intile User E…" at bounding box center [742, 103] width 1485 height 725
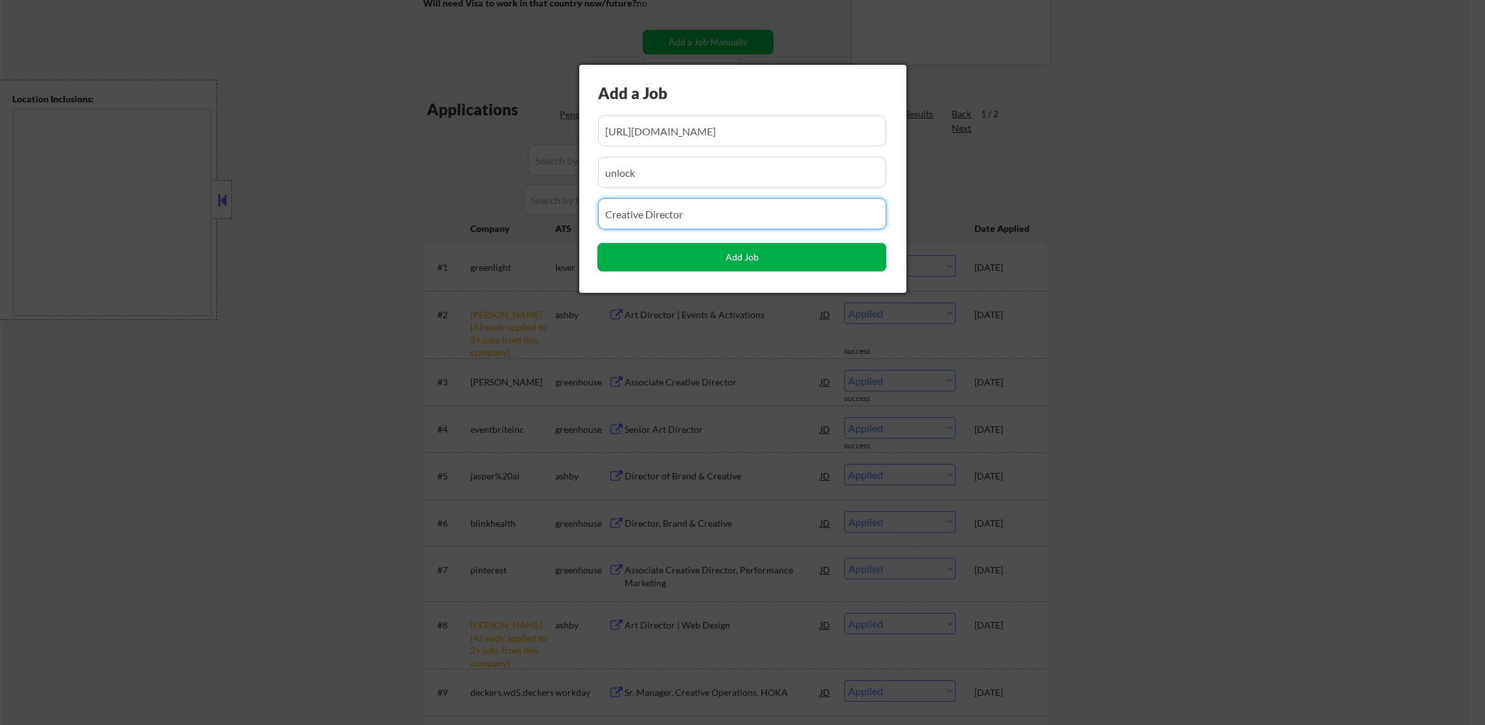
click at [604, 260] on button "Add Job" at bounding box center [741, 257] width 289 height 29
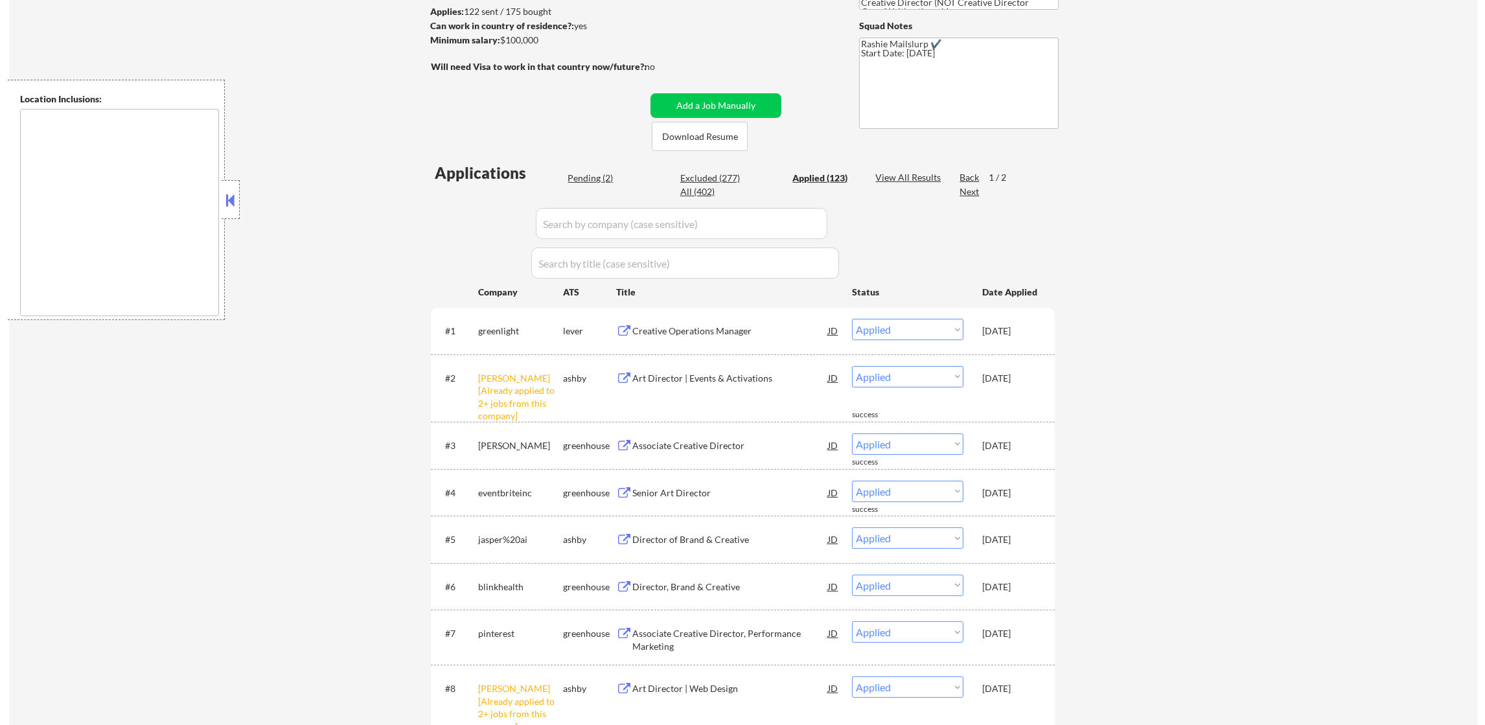
scroll to position [194, 0]
click at [691, 97] on button "Add a Job Manually" at bounding box center [708, 106] width 131 height 25
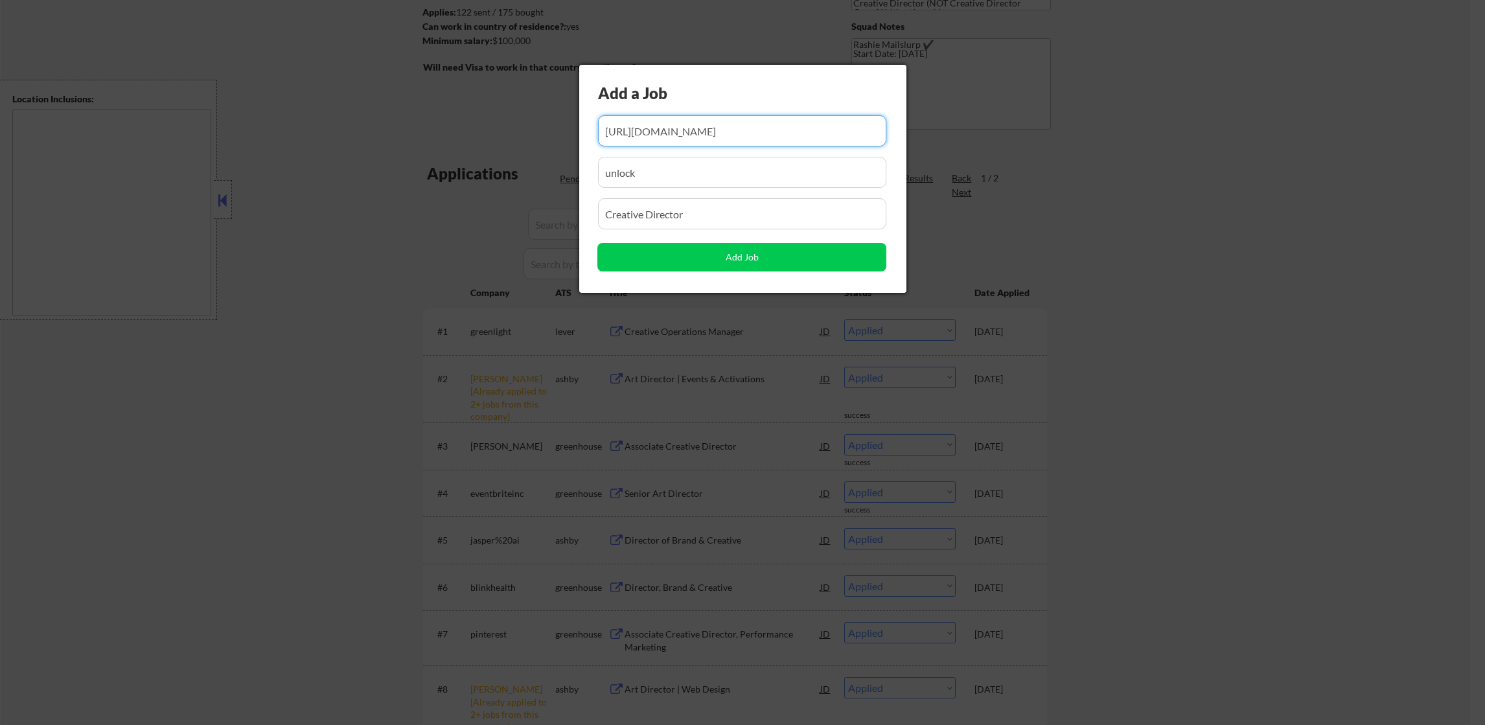
click at [708, 127] on input "input" at bounding box center [742, 130] width 289 height 31
paste input "https://www.accenture.com/us-en/careers/jobdetails?id=R00276735_en"
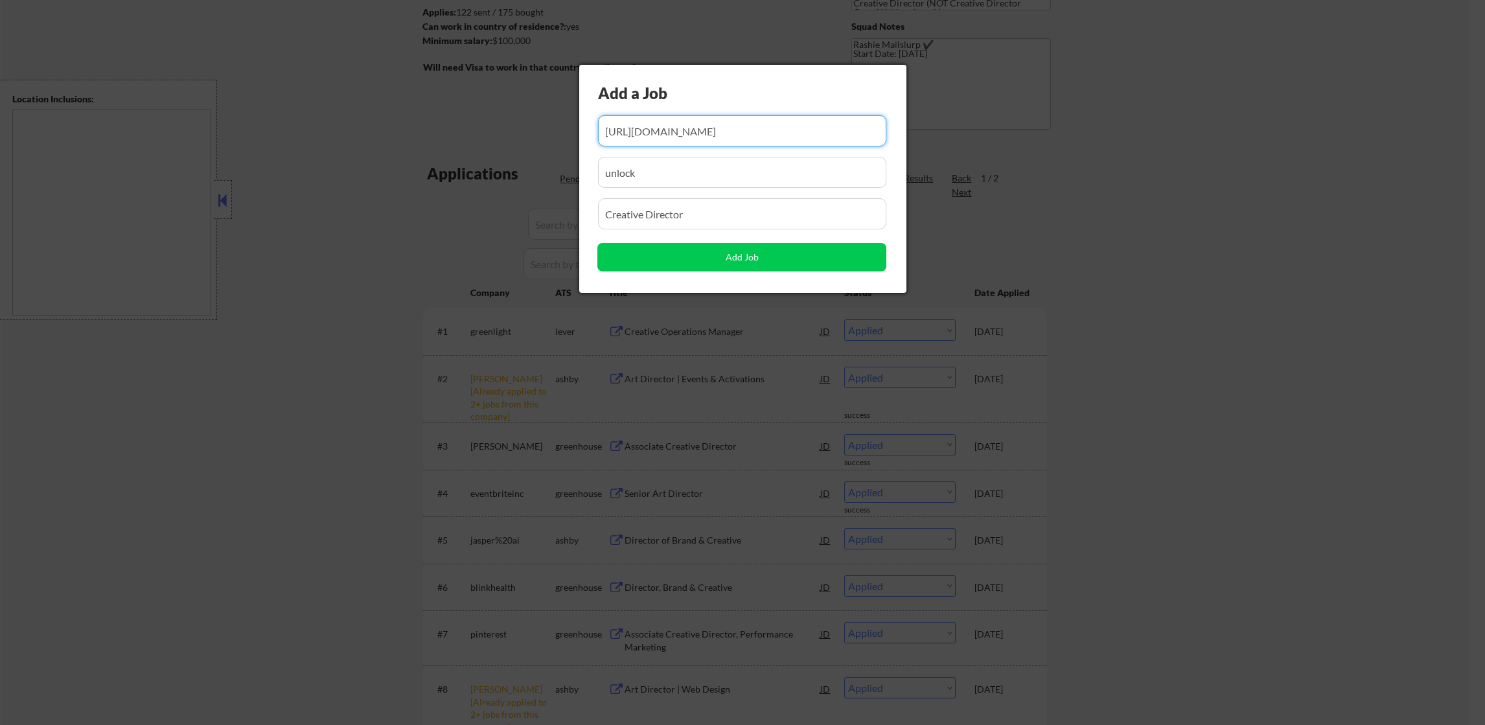
drag, startPoint x: 746, startPoint y: 129, endPoint x: 485, endPoint y: 128, distance: 260.5
click at [485, 128] on body "← Return to /applysquad Mailslurp Inbox Job Search Builder Joseph Intile User E…" at bounding box center [742, 168] width 1485 height 725
click at [684, 133] on input "input" at bounding box center [742, 130] width 289 height 31
type input "https://www.accenture.com/us-en/careers/jobdetails?id=R00276735_en"
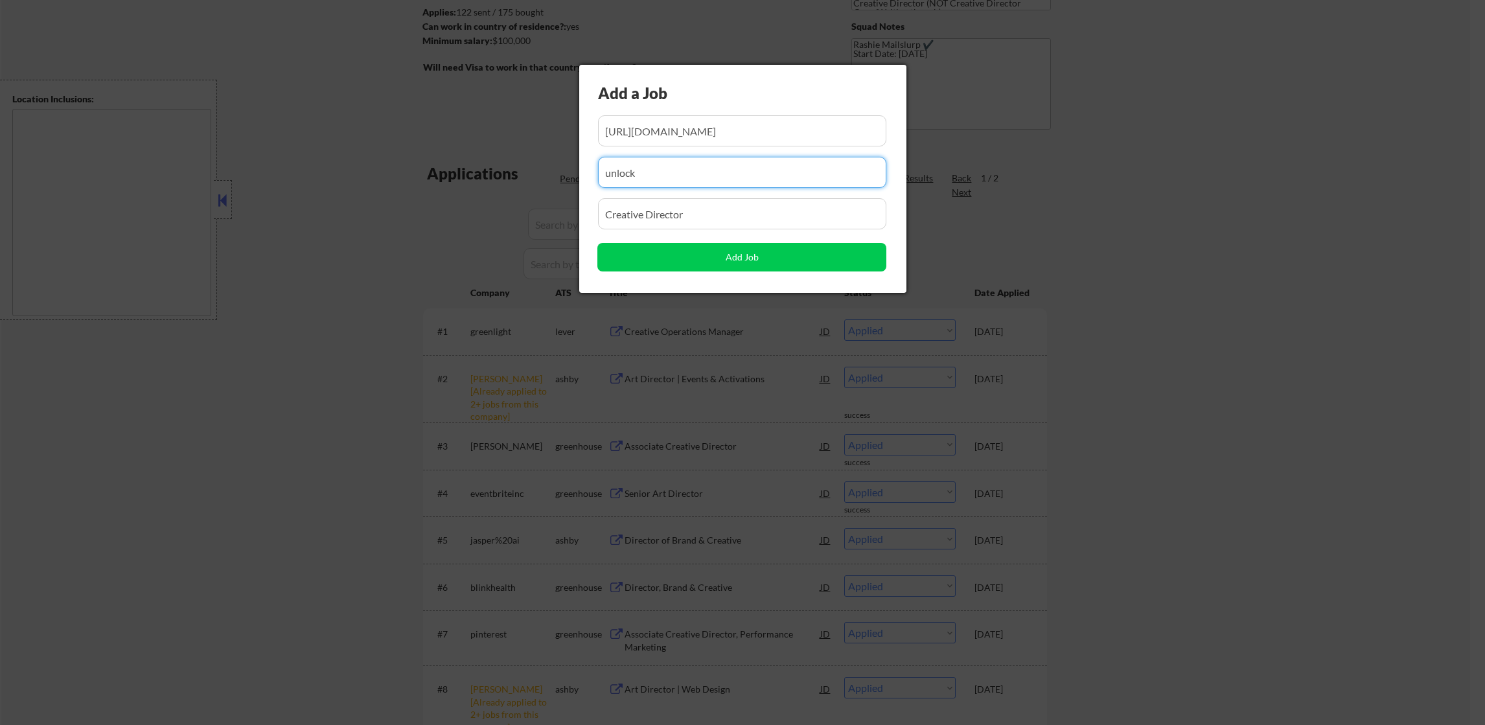
drag, startPoint x: 596, startPoint y: 184, endPoint x: 569, endPoint y: 184, distance: 26.6
click at [569, 184] on body "← Return to /applysquad Mailslurp Inbox Job Search Builder Joseph Intile User E…" at bounding box center [742, 168] width 1485 height 725
paste input "accenture"
type input "accenture"
click at [605, 720] on div at bounding box center [742, 362] width 1485 height 725
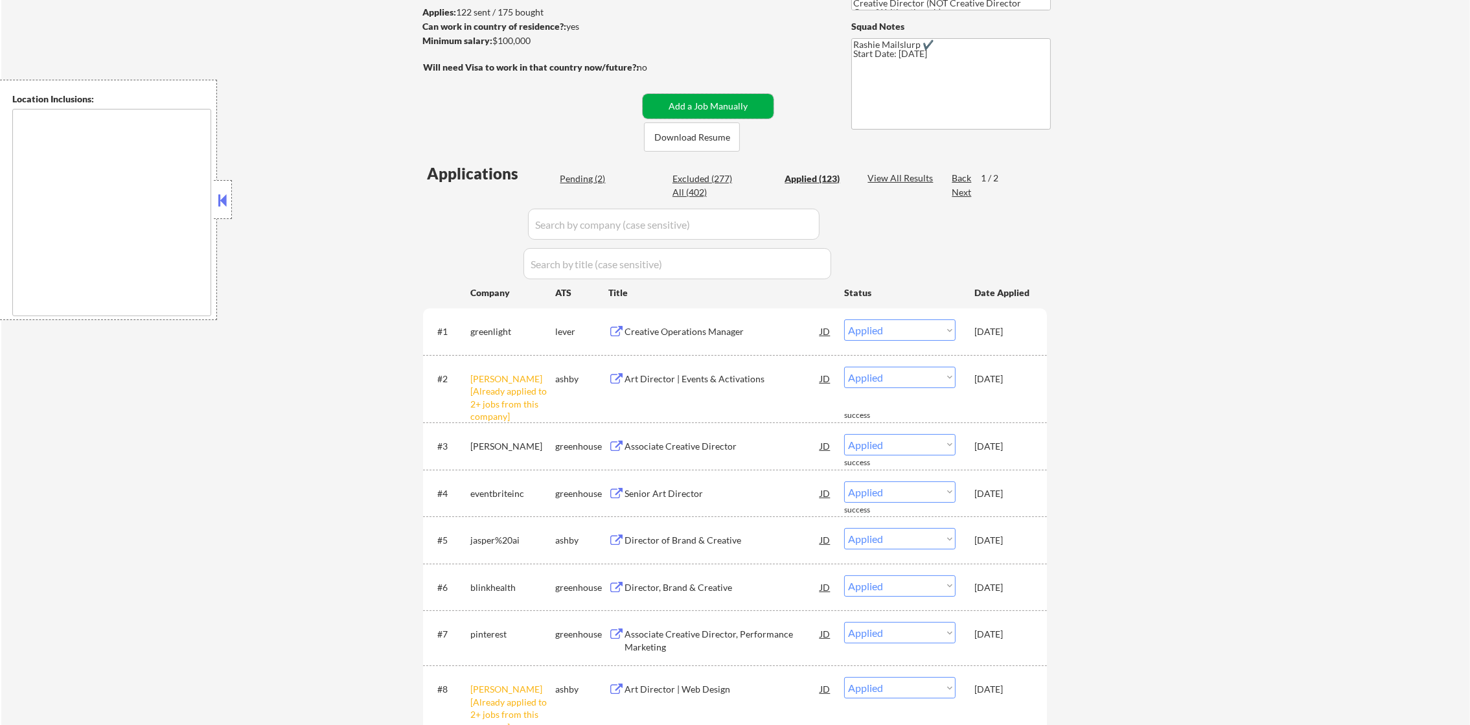
click at [699, 110] on button "Add a Job Manually" at bounding box center [708, 106] width 131 height 25
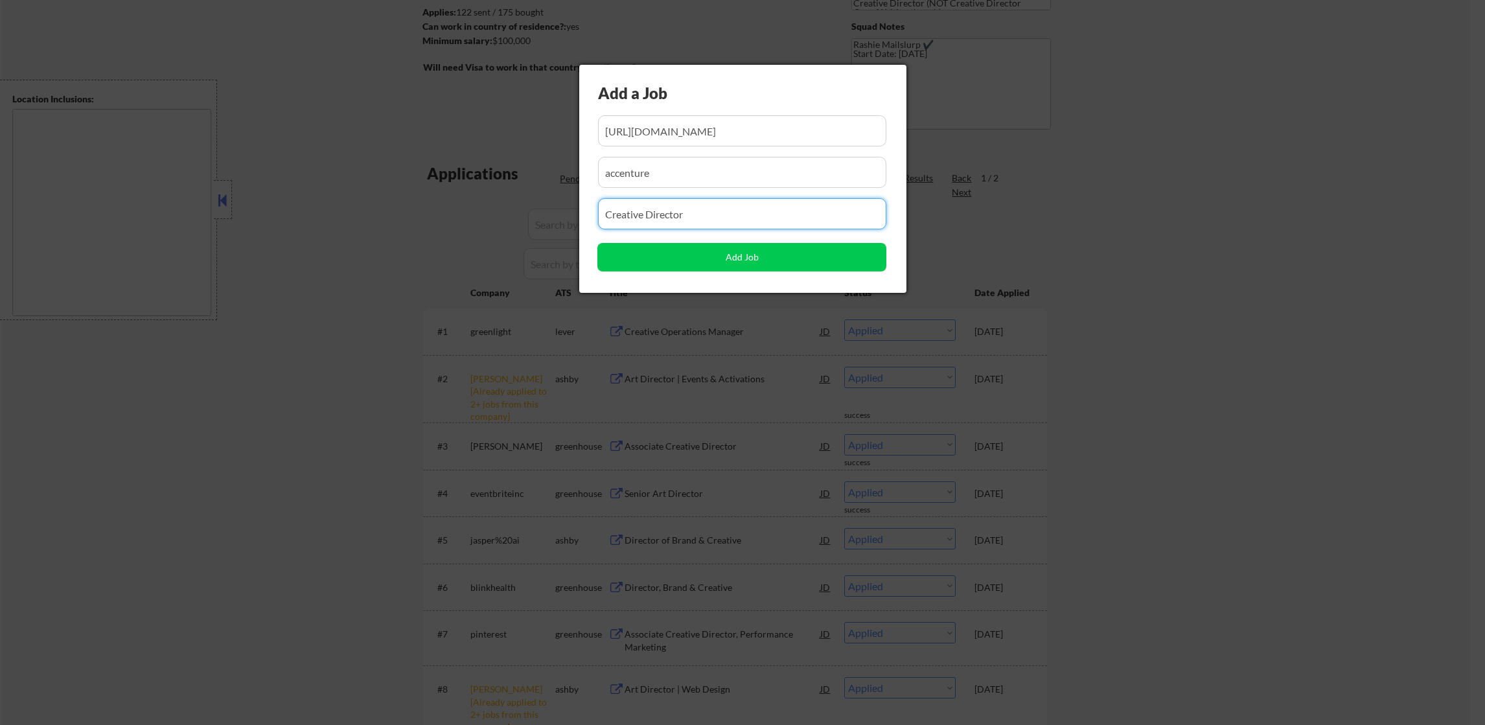
drag, startPoint x: 702, startPoint y: 216, endPoint x: 535, endPoint y: 213, distance: 167.2
click at [539, 213] on body "← Return to /applysquad Mailslurp Inbox Job Search Builder Joseph Intile User E…" at bounding box center [742, 168] width 1485 height 725
paste input "Senior Designer"
type input "Senior Designer"
click at [650, 253] on button "Add Job" at bounding box center [741, 257] width 289 height 29
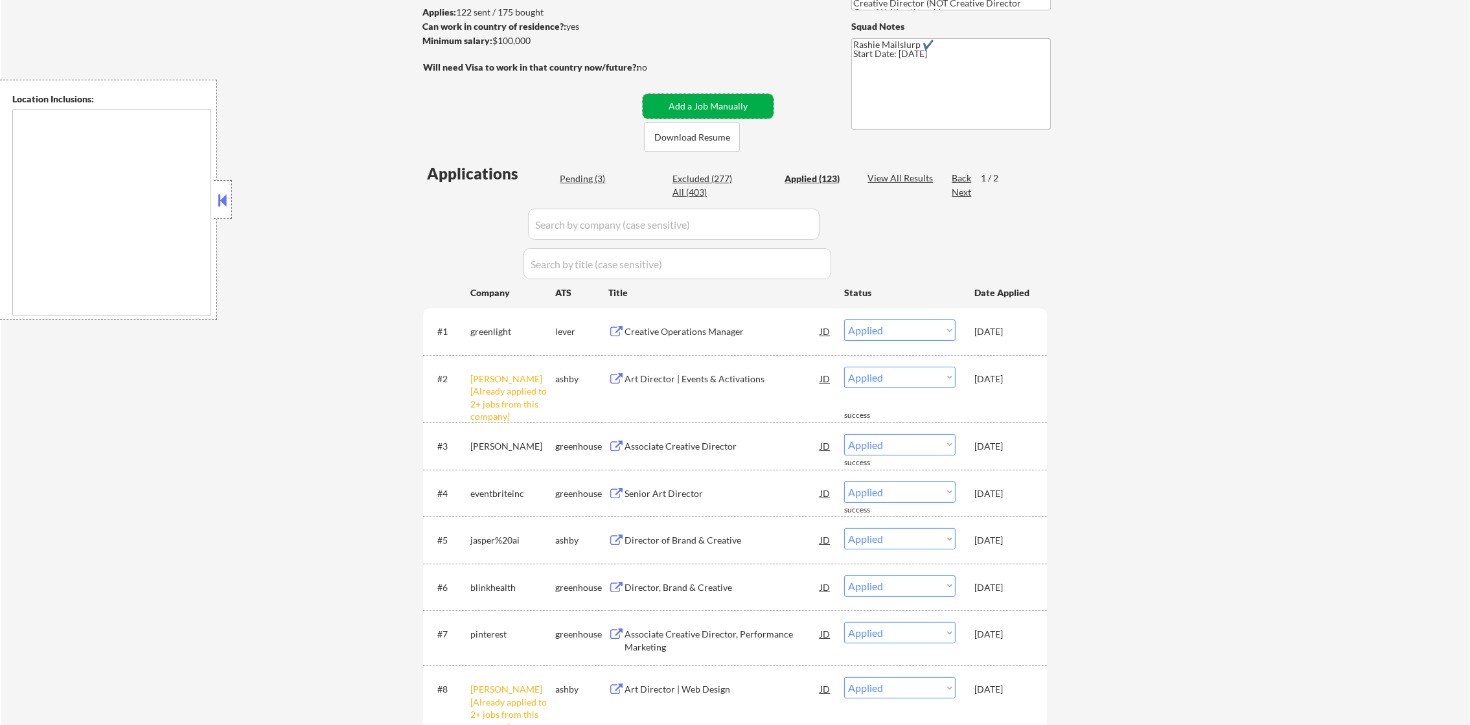
click at [728, 104] on button "Add a Job Manually" at bounding box center [708, 106] width 131 height 25
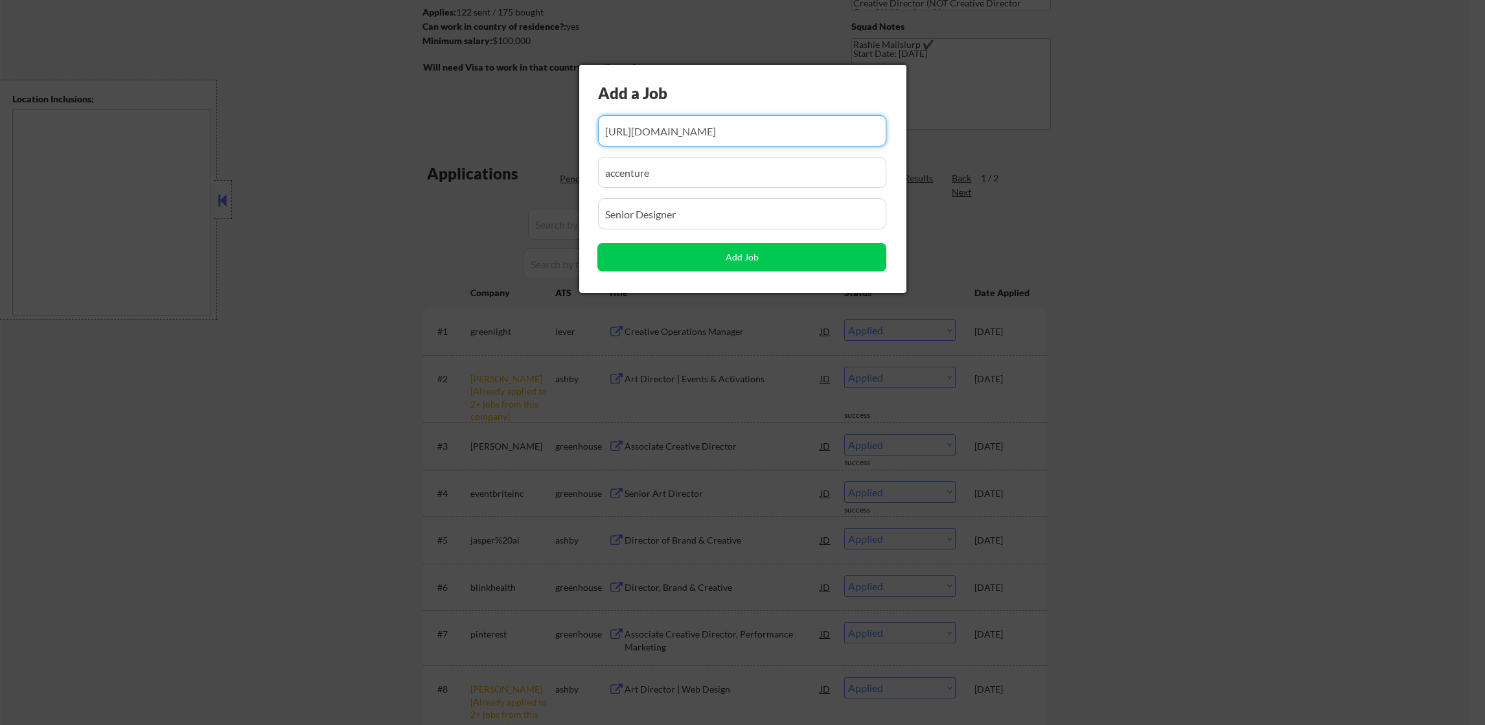
click at [754, 125] on input "input" at bounding box center [742, 130] width 289 height 31
paste input "https://job-boards.greenhouse.io/hook/jobs/8114696002"
click at [769, 129] on input "input" at bounding box center [742, 130] width 289 height 31
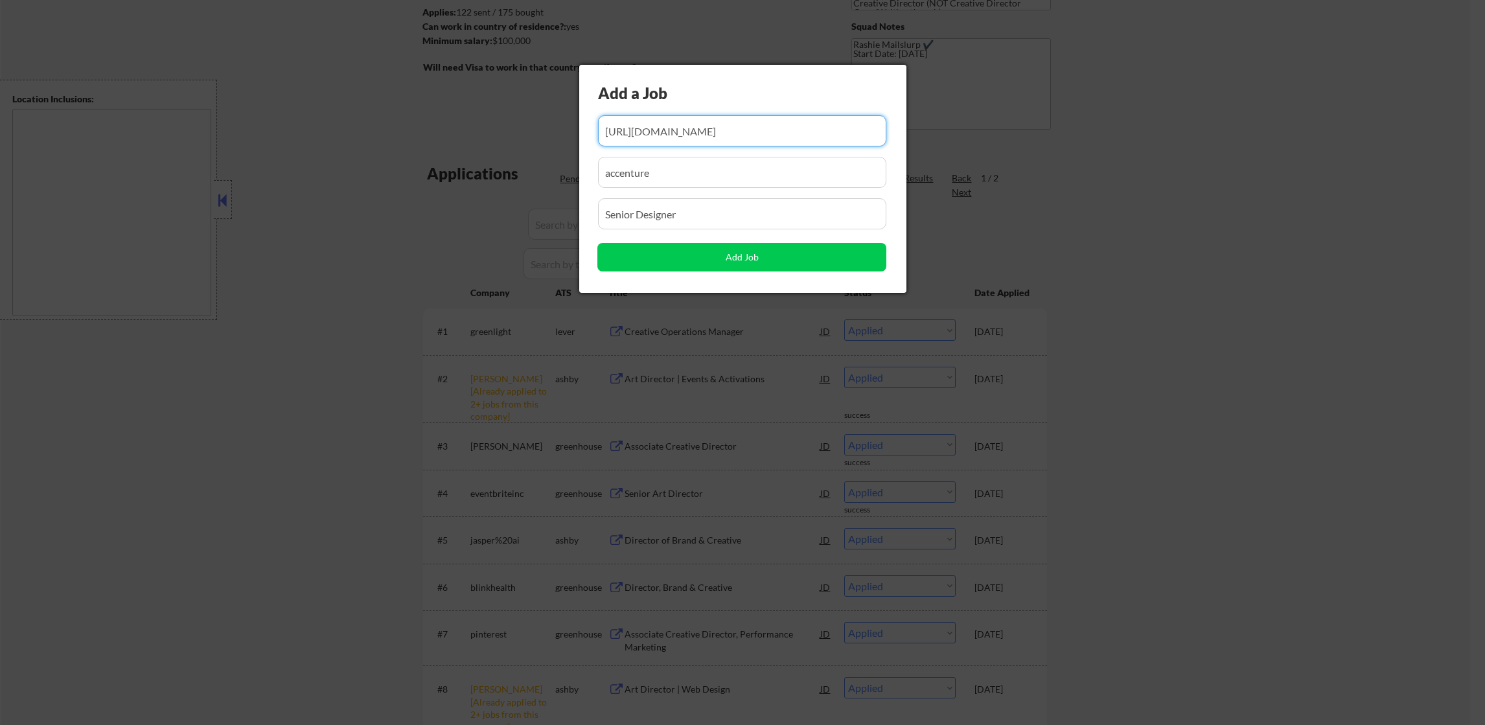
click at [769, 129] on input "input" at bounding box center [742, 130] width 289 height 31
type input "https://job-boards.greenhouse.io/hook/jobs/8114696002"
drag, startPoint x: 574, startPoint y: 167, endPoint x: 547, endPoint y: 167, distance: 26.6
click at [547, 167] on body "← Return to /applysquad Mailslurp Inbox Job Search Builder Joseph Intile User E…" at bounding box center [742, 168] width 1485 height 725
paste input "hook"
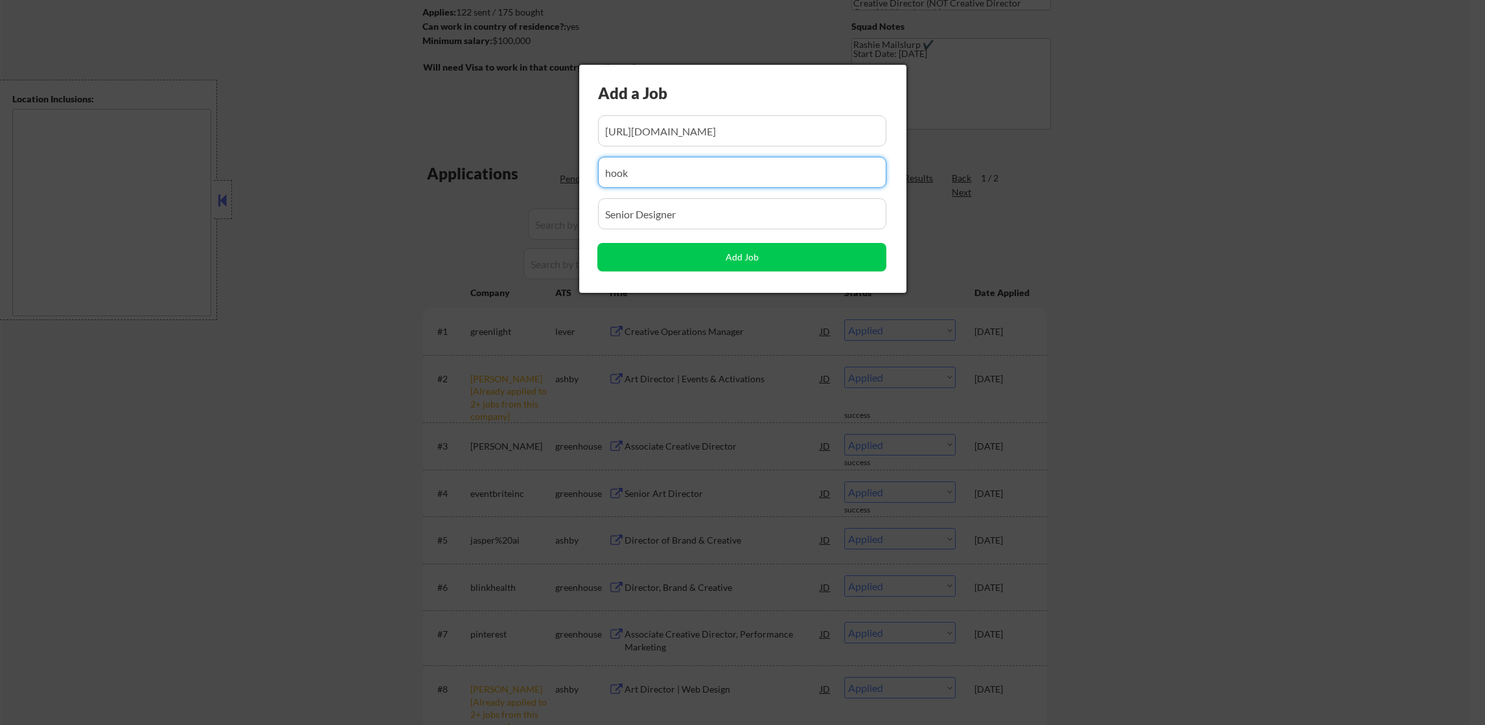
type input "hook"
drag, startPoint x: 690, startPoint y: 214, endPoint x: 504, endPoint y: 224, distance: 185.6
click at [504, 224] on body "← Return to /applysquad Mailslurp Inbox Job Search Builder Joseph Intile User E…" at bounding box center [742, 168] width 1485 height 725
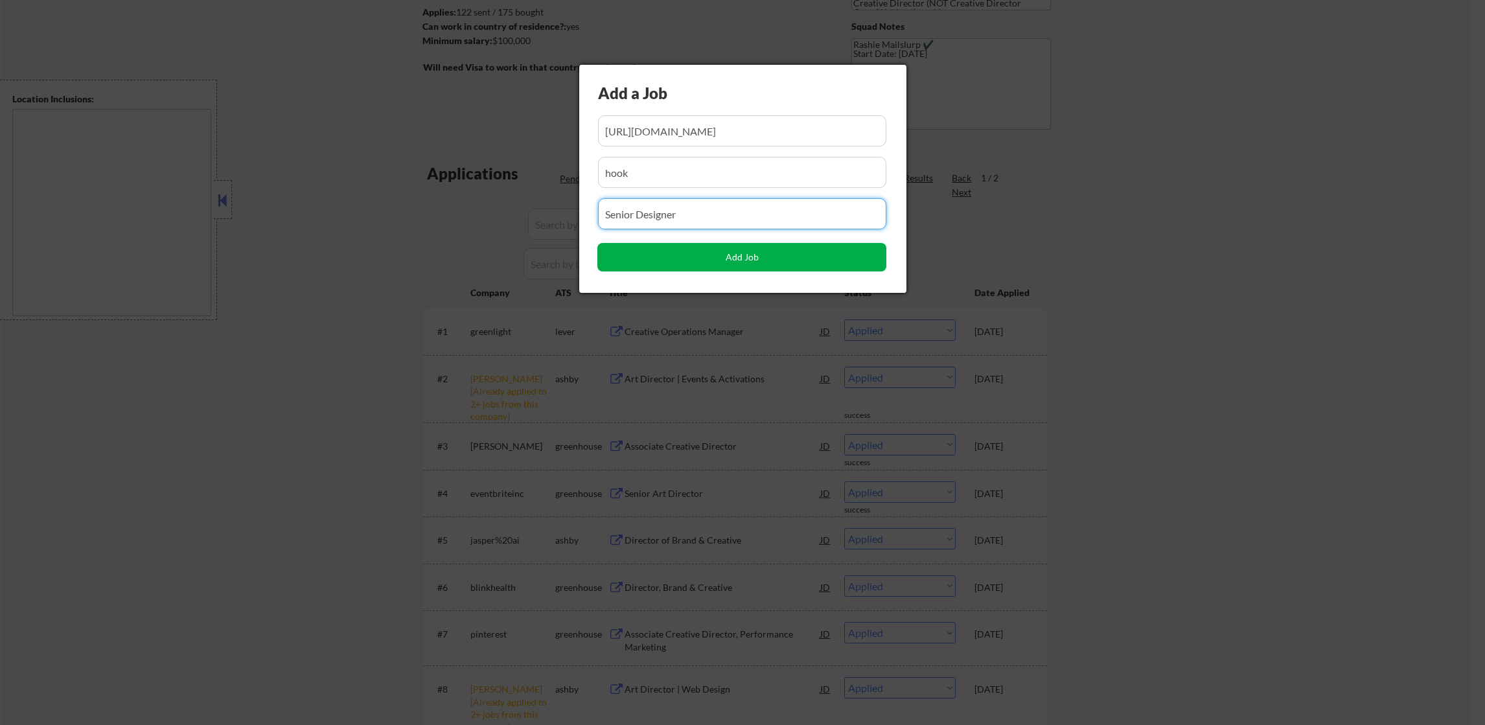
click at [625, 249] on button "Add Job" at bounding box center [741, 257] width 289 height 29
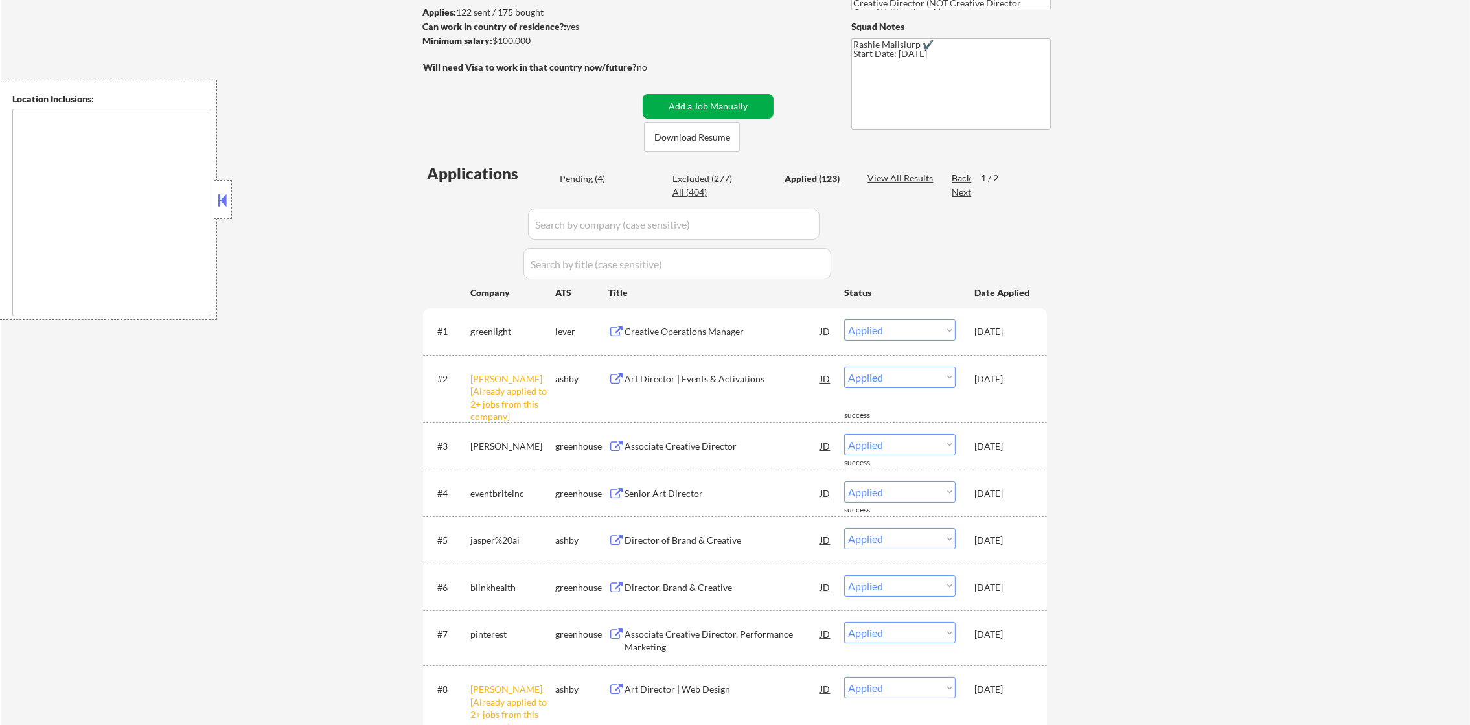
click at [682, 94] on button "Add a Job Manually" at bounding box center [708, 106] width 131 height 25
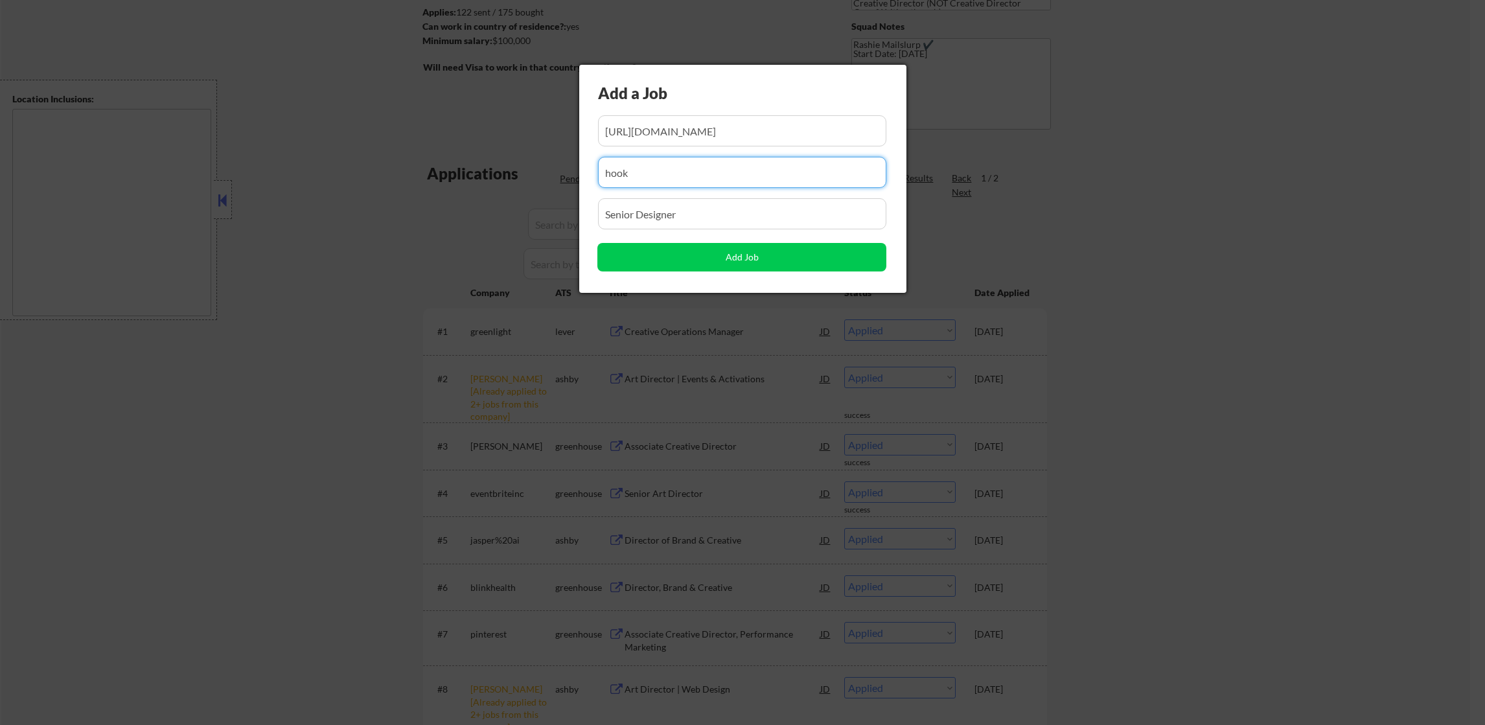
drag, startPoint x: 691, startPoint y: 174, endPoint x: 520, endPoint y: 170, distance: 171.1
click at [520, 170] on body "← Return to /applysquad Mailslurp Inbox Job Search Builder Joseph Intile User E…" at bounding box center [742, 168] width 1485 height 725
click at [690, 122] on input "input" at bounding box center [742, 130] width 289 height 31
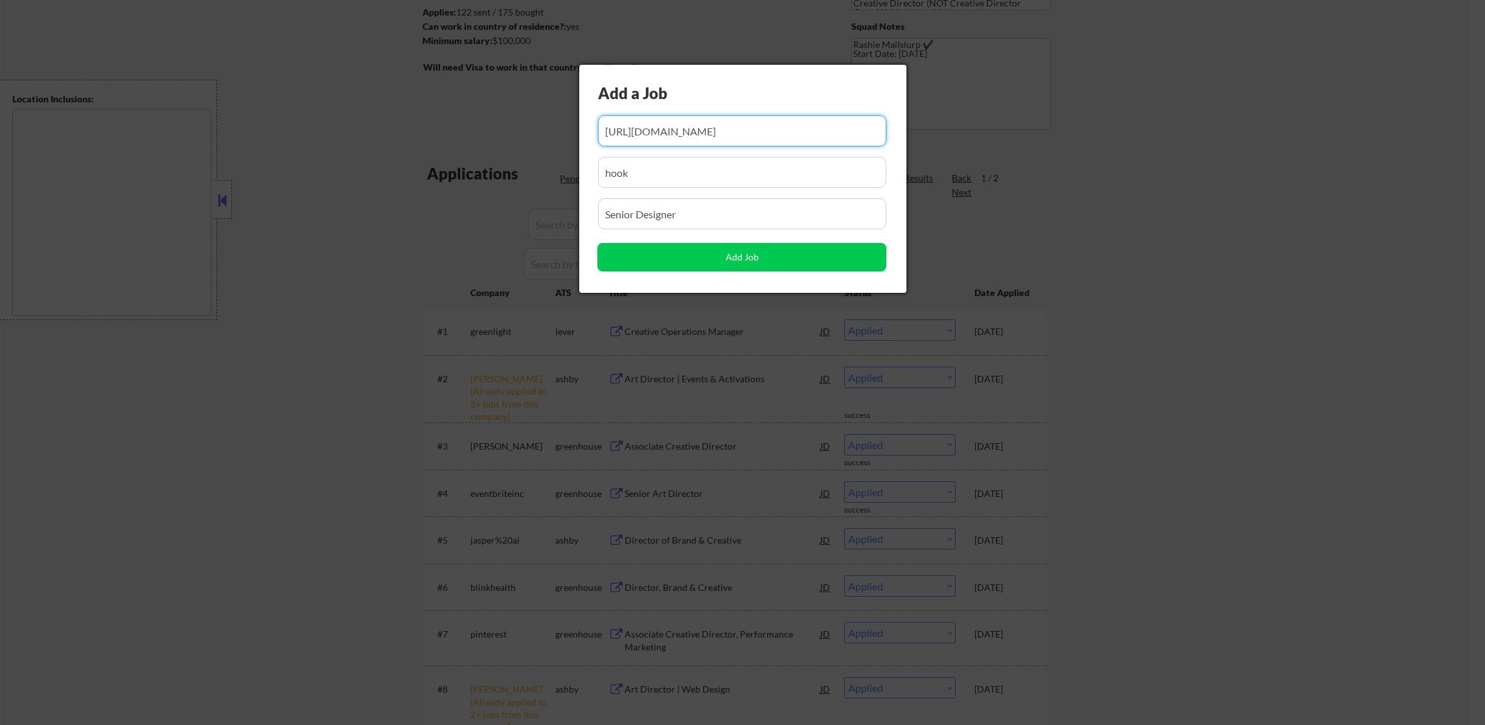
paste input "https://builtin.com/job/sr-brand-designer/6666289"
type input "https://builtin.com/job/sr-brand-designer/6666289"
drag, startPoint x: 695, startPoint y: 214, endPoint x: 504, endPoint y: 216, distance: 191.2
click at [504, 216] on body "← Return to /applysquad Mailslurp Inbox Job Search Builder Joseph Intile User E…" at bounding box center [742, 168] width 1485 height 725
paste input "Sr. Brand Designer"
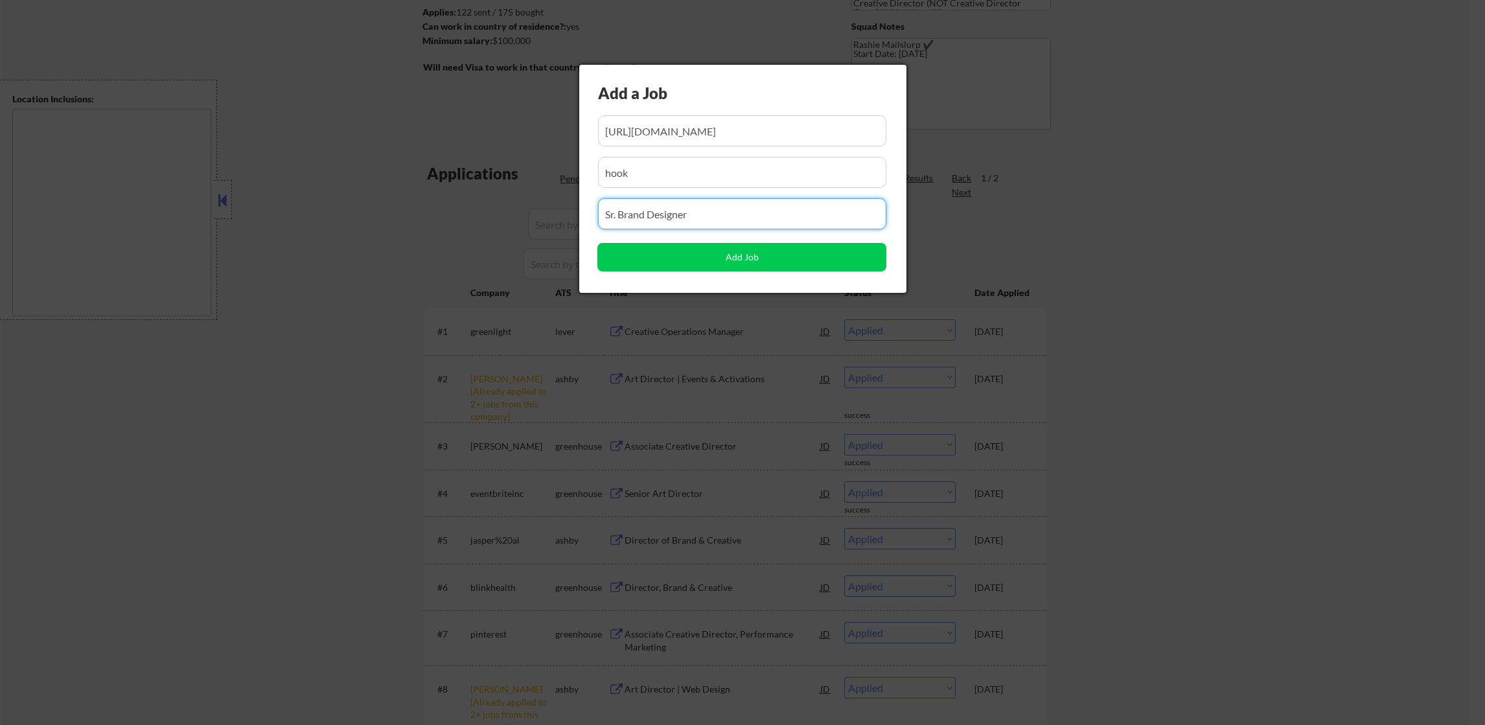
type input "Sr. Brand Designer"
drag, startPoint x: 675, startPoint y: 175, endPoint x: 551, endPoint y: 174, distance: 124.4
click at [551, 174] on body "← Return to /applysquad Mailslurp Inbox Job Search Builder Joseph Intile User E…" at bounding box center [742, 168] width 1485 height 725
paste input "CertifID"
click at [612, 244] on button "Add Job" at bounding box center [741, 257] width 289 height 29
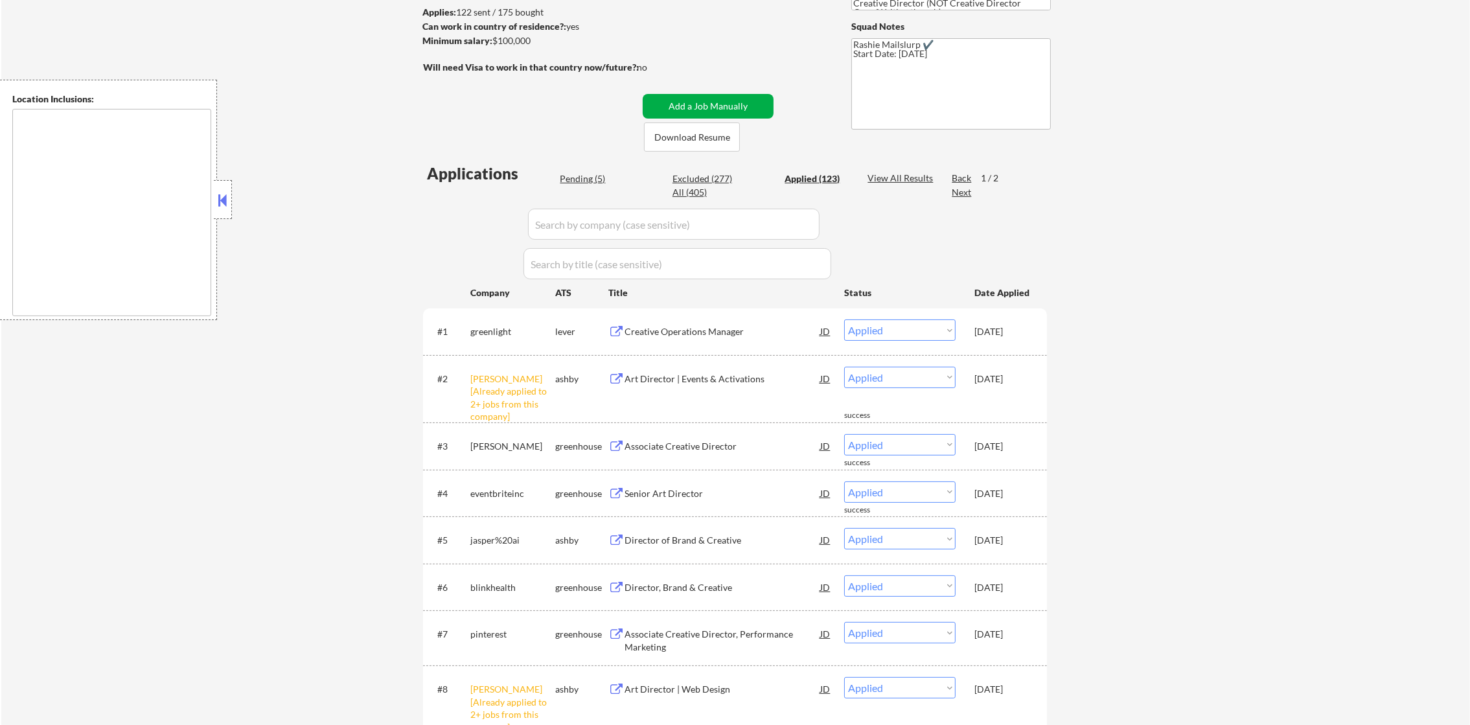
click at [716, 102] on button "Add a Job Manually" at bounding box center [708, 106] width 131 height 25
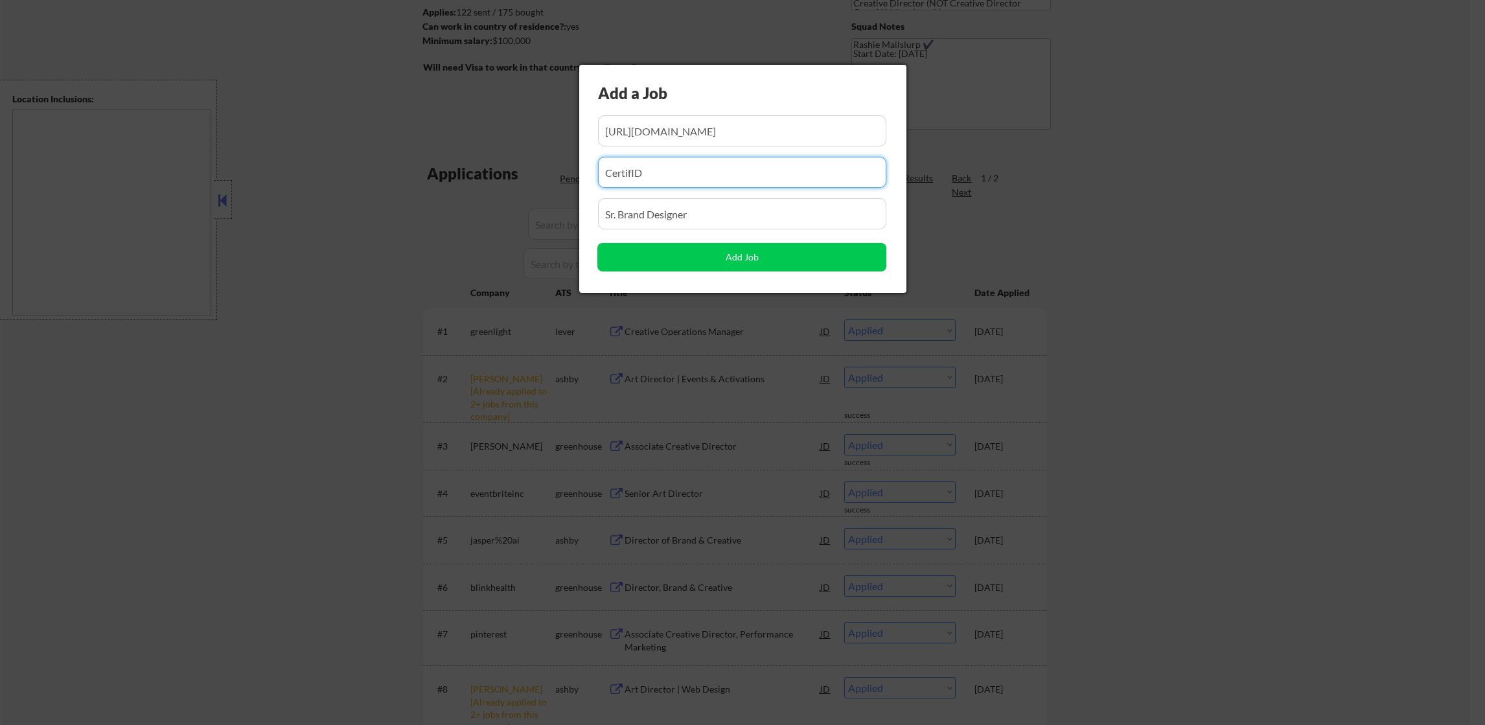
drag, startPoint x: 656, startPoint y: 163, endPoint x: 531, endPoint y: 163, distance: 125.1
click at [531, 163] on body "← Return to /applysquad Mailslurp Inbox Job Search Builder Joseph Intile User E…" at bounding box center [742, 168] width 1485 height 725
paste input "halcyon"
type input "halcyon"
click at [697, 127] on input "input" at bounding box center [742, 130] width 289 height 31
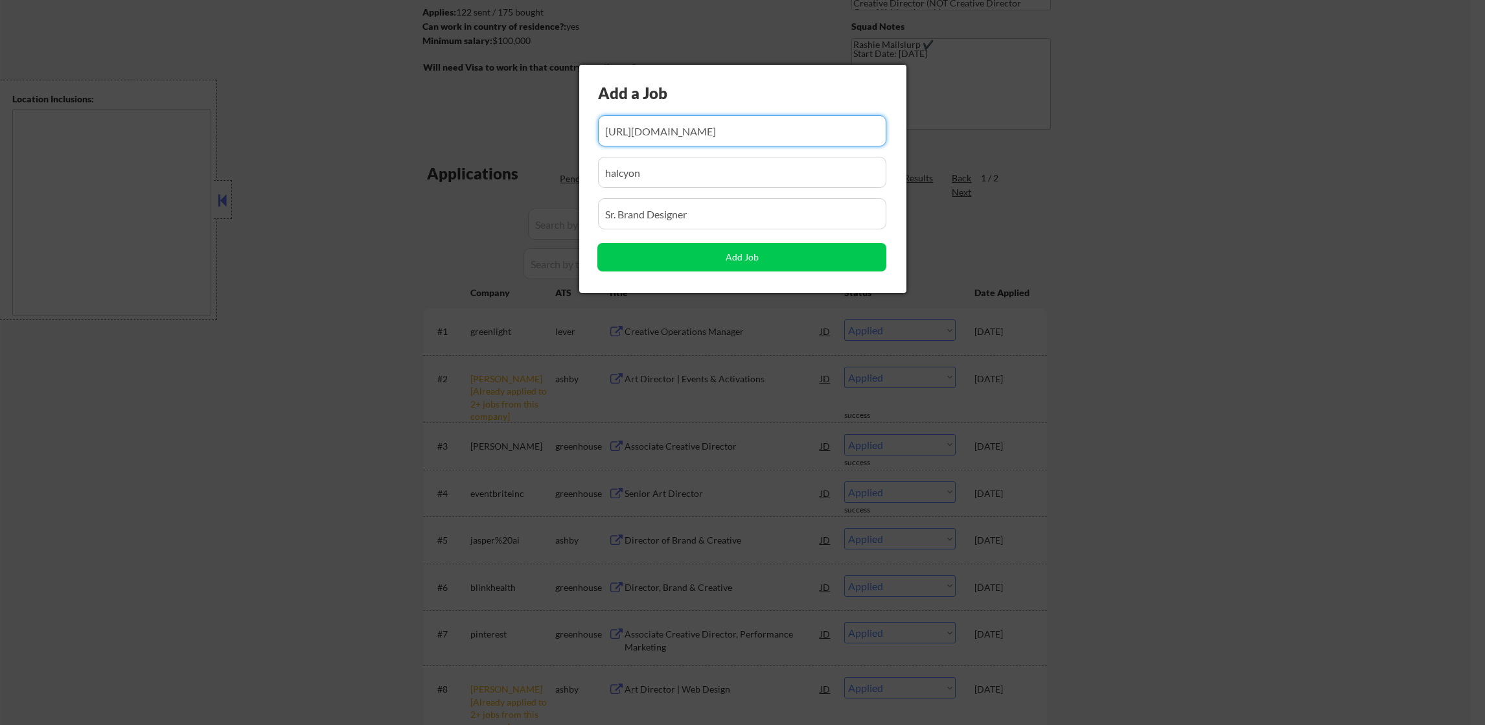
click at [697, 127] on input "input" at bounding box center [742, 130] width 289 height 31
paste input "https://job-boards.greenhouse.io/halcyon/jobs/5639536004"
click at [777, 128] on input "input" at bounding box center [742, 130] width 289 height 31
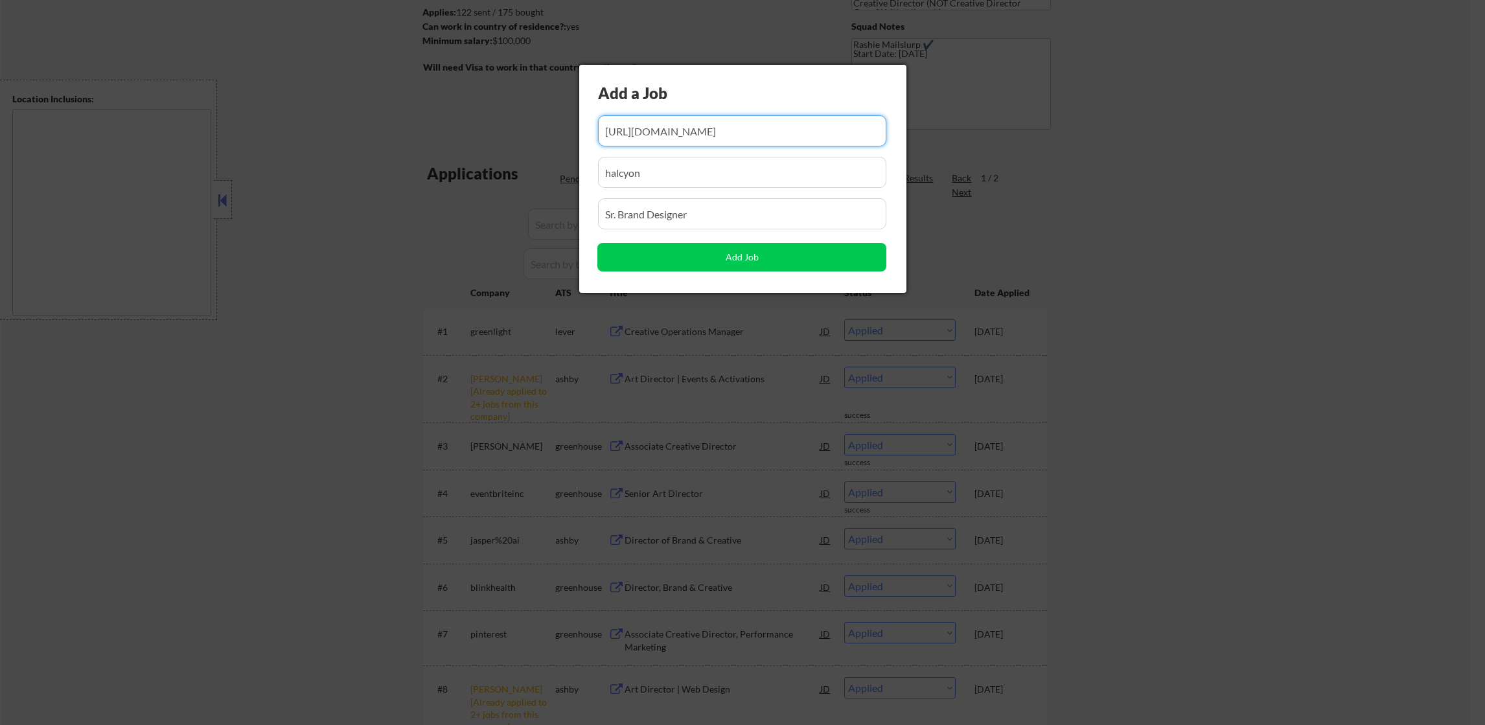
type input "https://job-boards.greenhouse.io/halcyon/jobs/5639536004"
drag, startPoint x: 684, startPoint y: 209, endPoint x: 577, endPoint y: 218, distance: 106.6
click at [577, 218] on body "← Return to /applysquad Mailslurp Inbox Job Search Builder Joseph Intile User E…" at bounding box center [742, 168] width 1485 height 725
click at [698, 218] on input "input" at bounding box center [742, 213] width 289 height 31
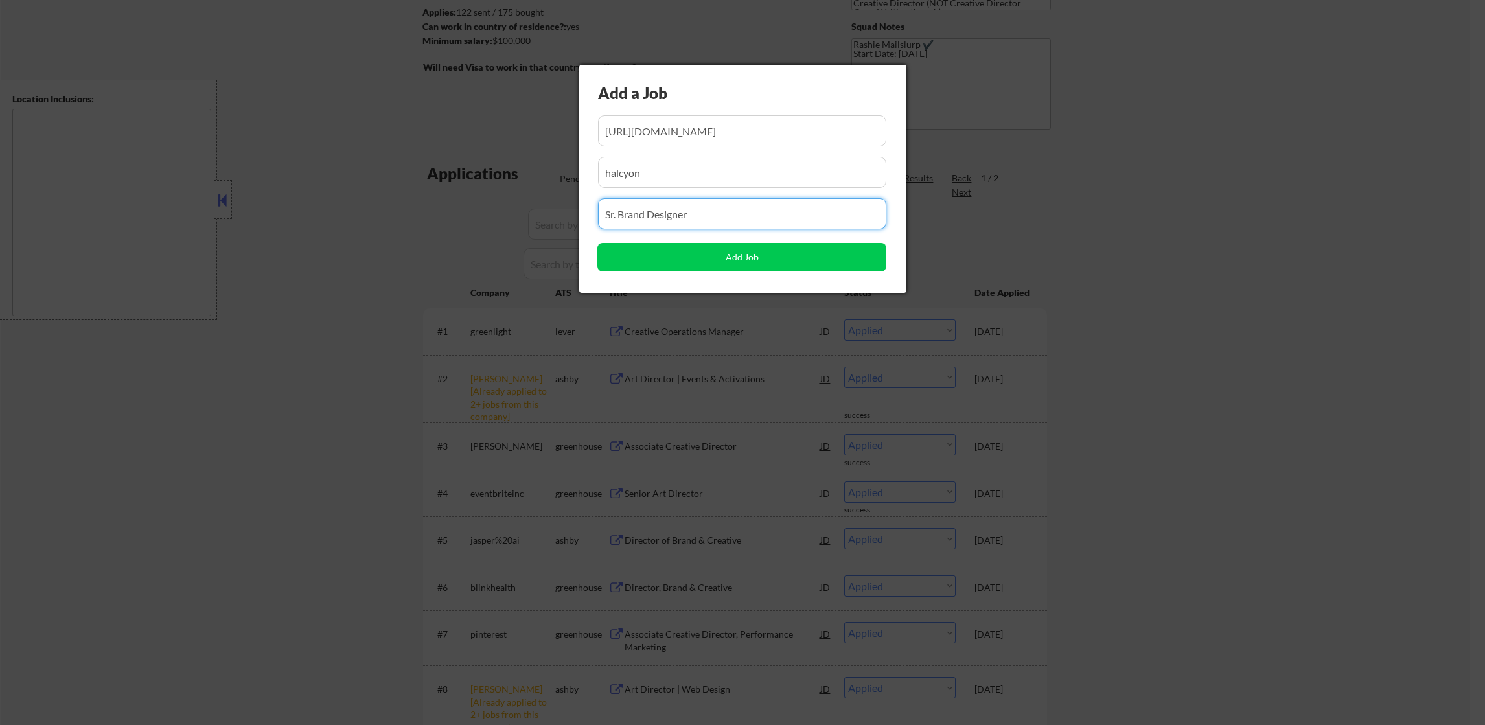
click at [698, 218] on input "input" at bounding box center [742, 213] width 289 height 31
paste input "Senior Brand Designer"
type input "Senior Brand Designer"
click at [695, 248] on button "Add Job" at bounding box center [741, 257] width 289 height 29
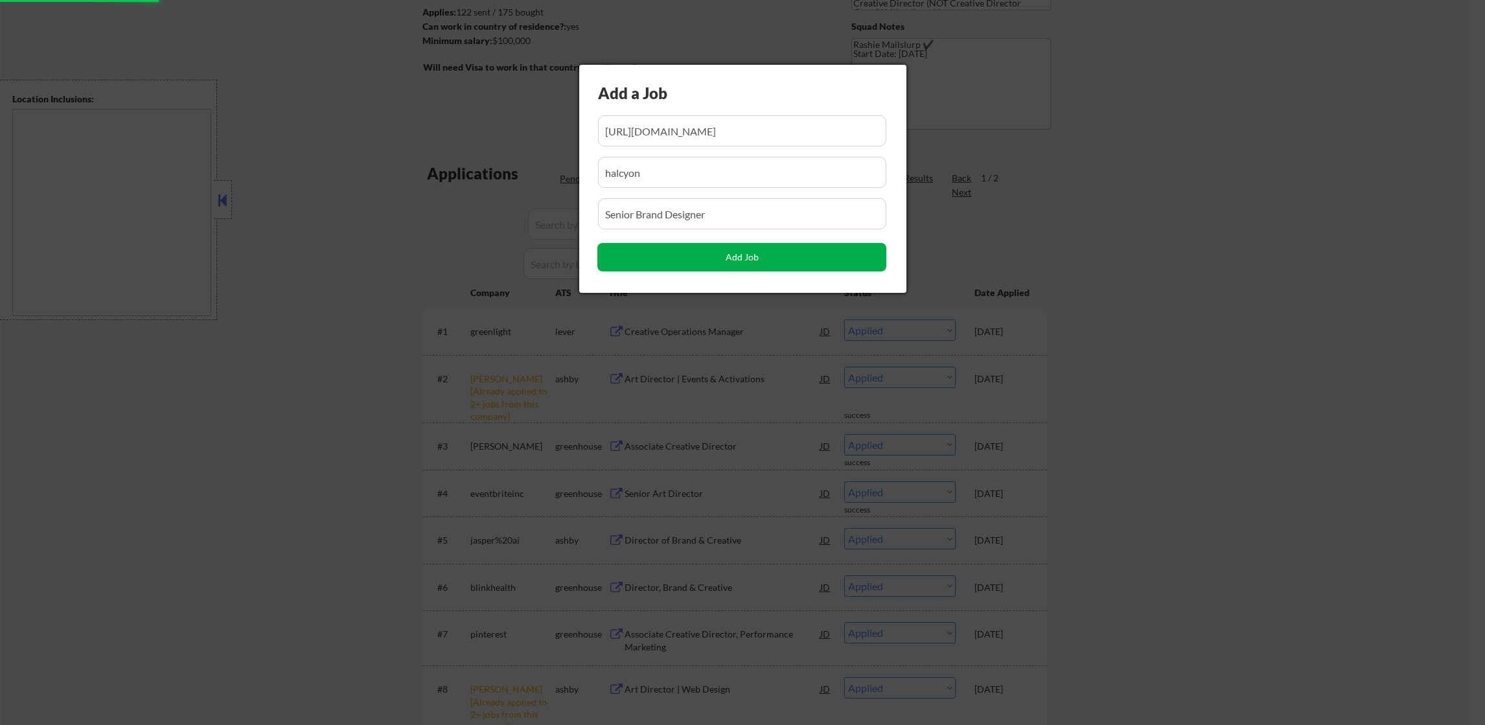
click at [746, 257] on button "Add Job" at bounding box center [741, 257] width 289 height 29
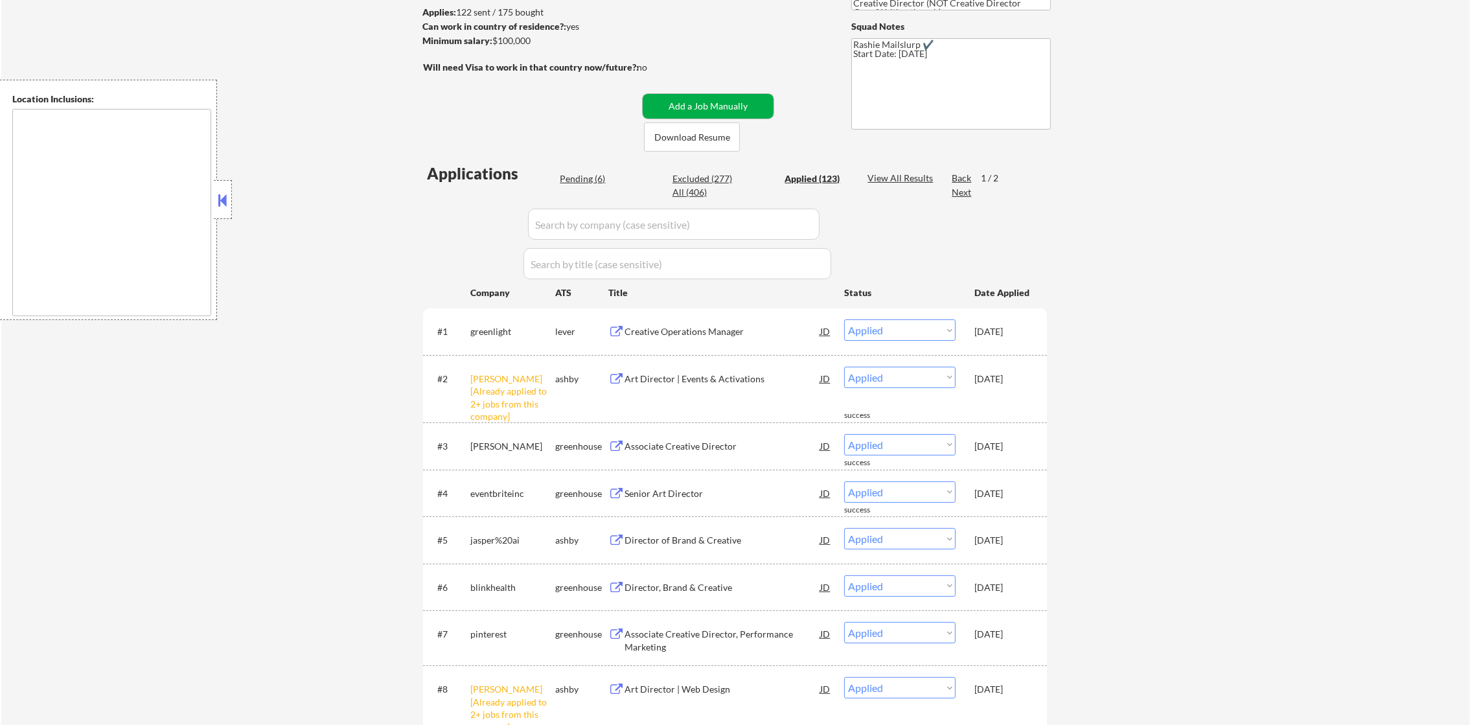
click at [728, 102] on button "Add a Job Manually" at bounding box center [708, 106] width 131 height 25
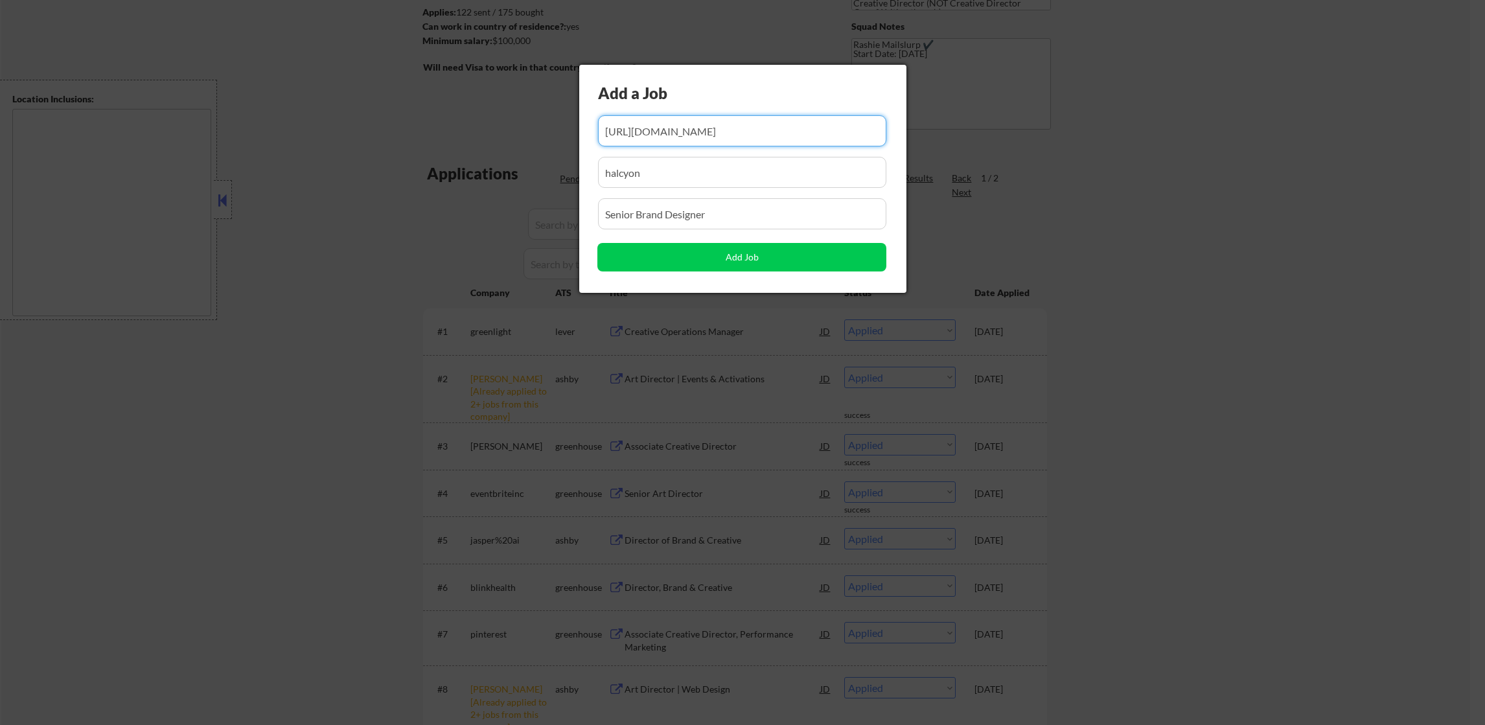
click at [776, 121] on input "input" at bounding box center [742, 130] width 289 height 31
paste input "https://job-boards.greenhouse.io/taketwo/jobs/7218430?gh_src=7af5cba61us"
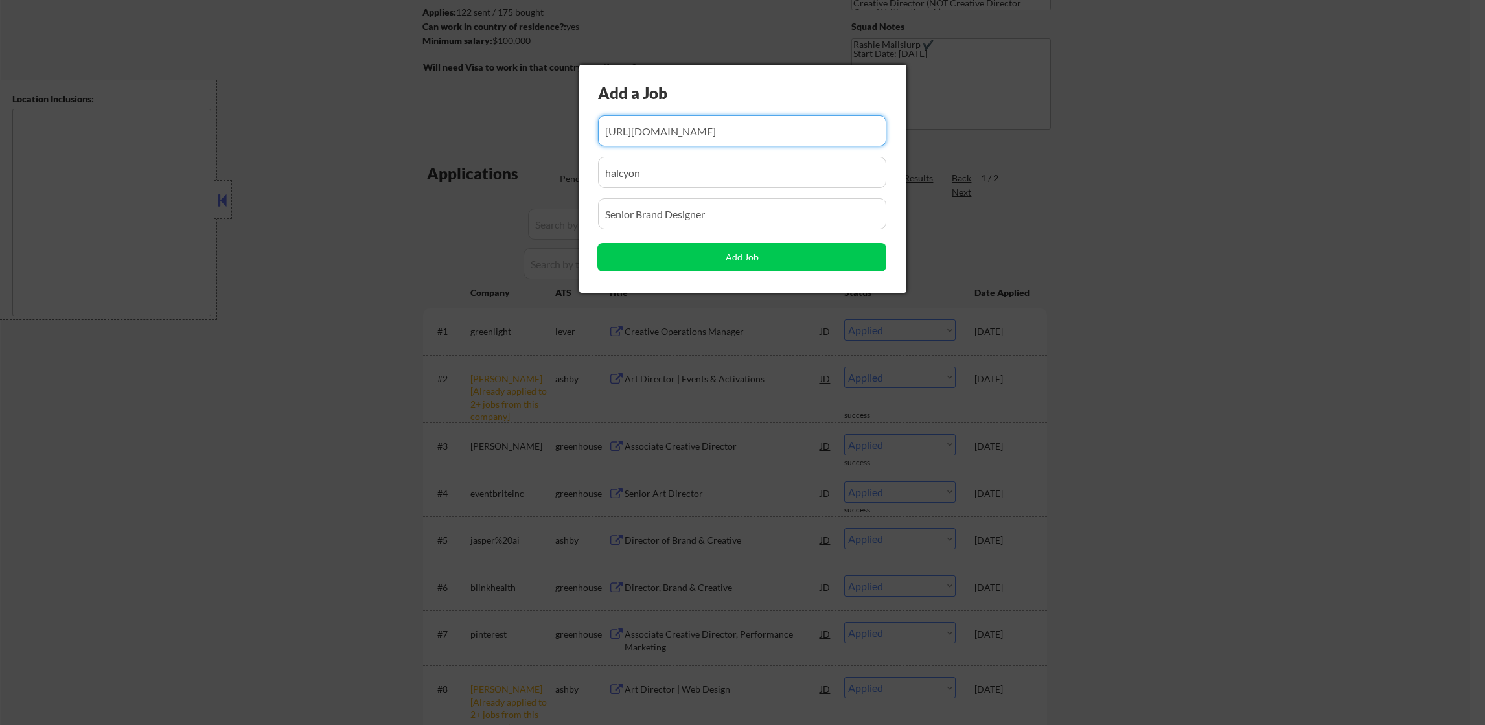
click at [699, 125] on input "input" at bounding box center [742, 130] width 289 height 31
type input "https://job-boards.greenhouse.io/taketwo/jobs/7218430?gh_src=7af5cba61us"
drag, startPoint x: 555, startPoint y: 176, endPoint x: 545, endPoint y: 180, distance: 10.5
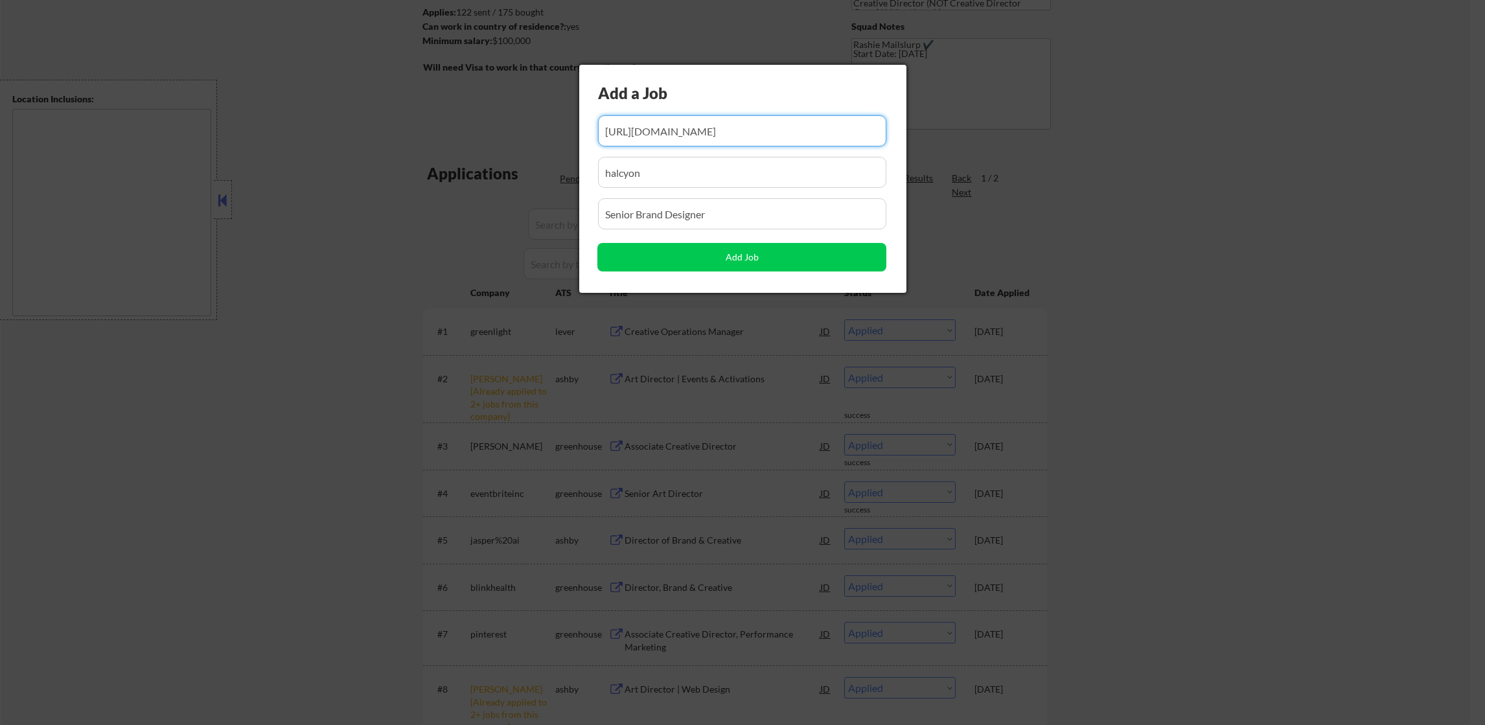
click at [546, 179] on body "← Return to /applysquad Mailslurp Inbox Job Search Builder Joseph Intile User E…" at bounding box center [742, 168] width 1485 height 725
paste input "taketwo"
type input "taketwo"
drag, startPoint x: 713, startPoint y: 213, endPoint x: 523, endPoint y: 203, distance: 190.8
click at [526, 200] on body "← Return to /applysquad Mailslurp Inbox Job Search Builder Joseph Intile User E…" at bounding box center [742, 168] width 1485 height 725
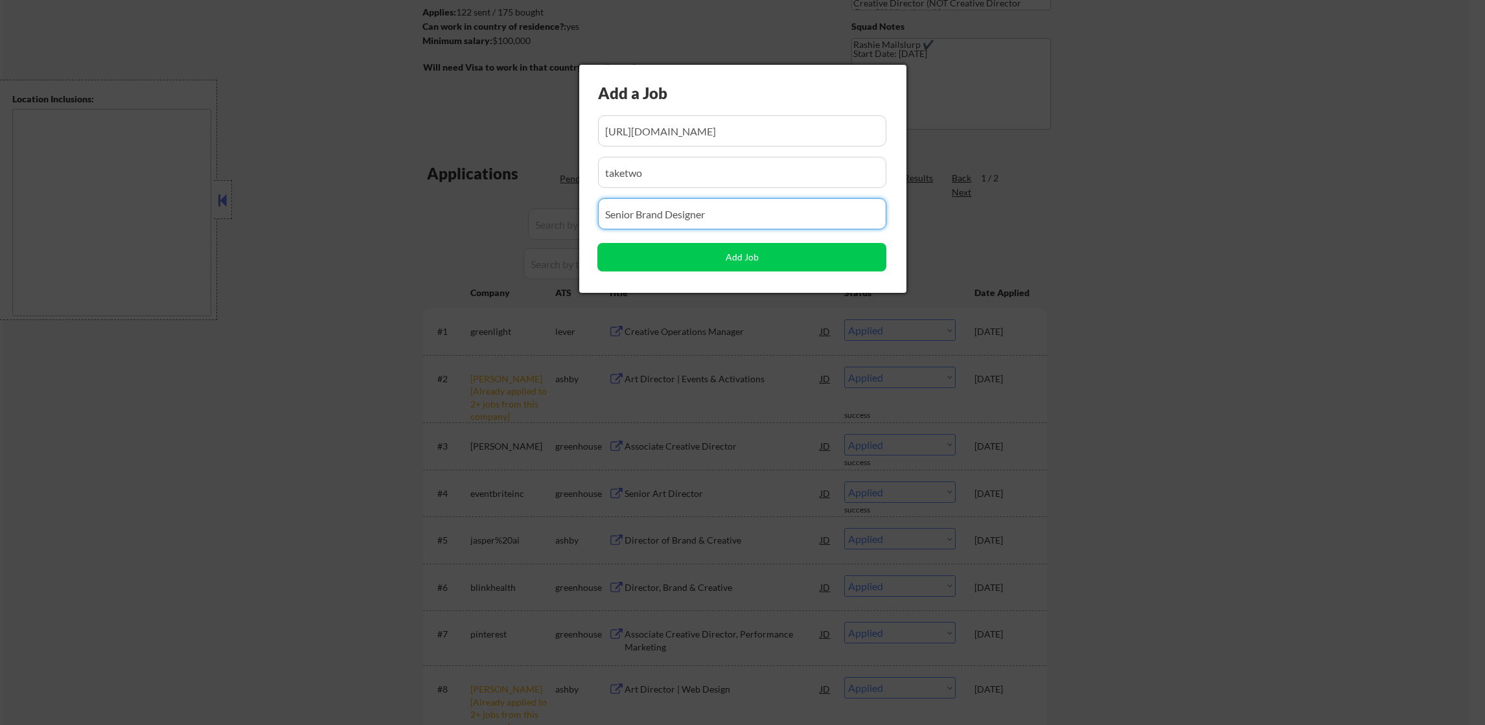
paste input "Design Manager"
type input "Design Manager"
click at [643, 260] on button "Add Job" at bounding box center [741, 257] width 289 height 29
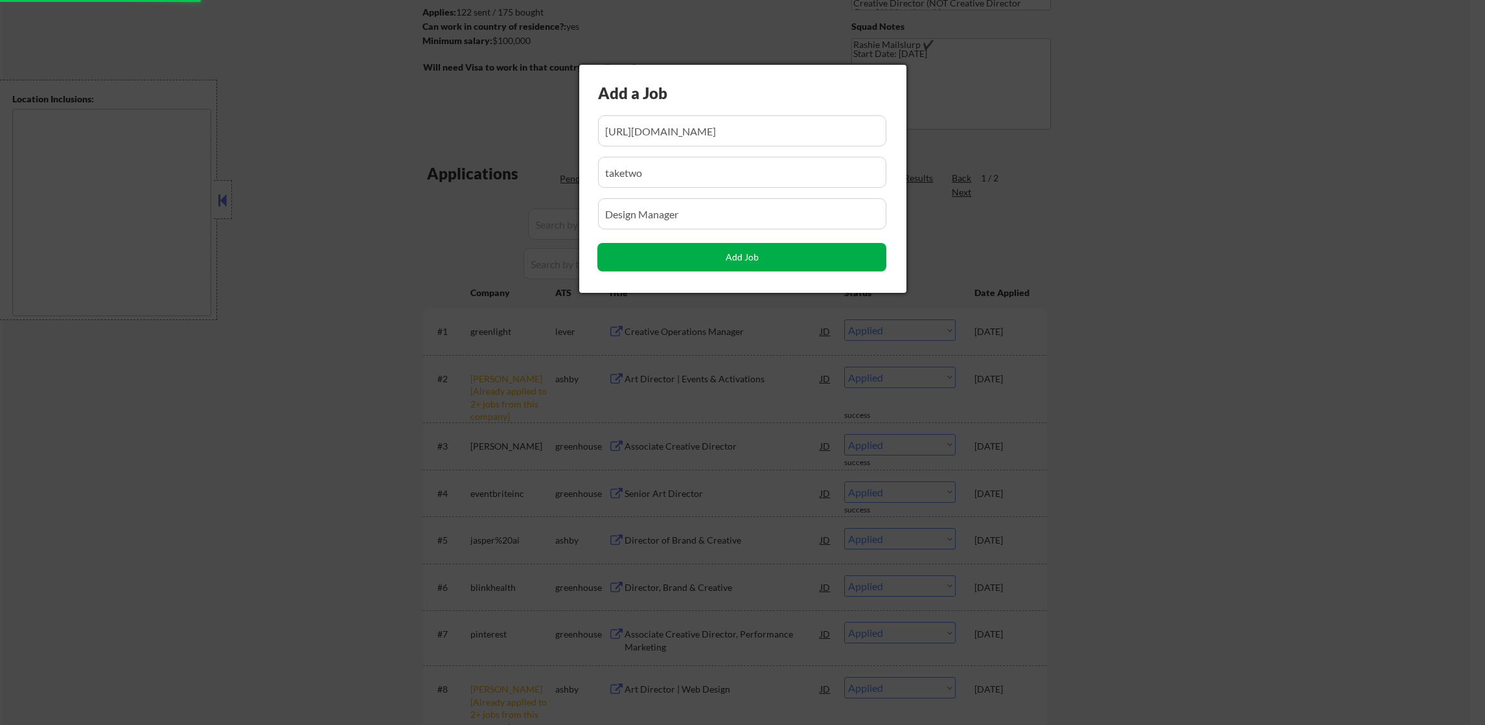
click at [737, 251] on button "Add Job" at bounding box center [741, 257] width 289 height 29
click at [678, 253] on button "Add Job" at bounding box center [741, 257] width 289 height 29
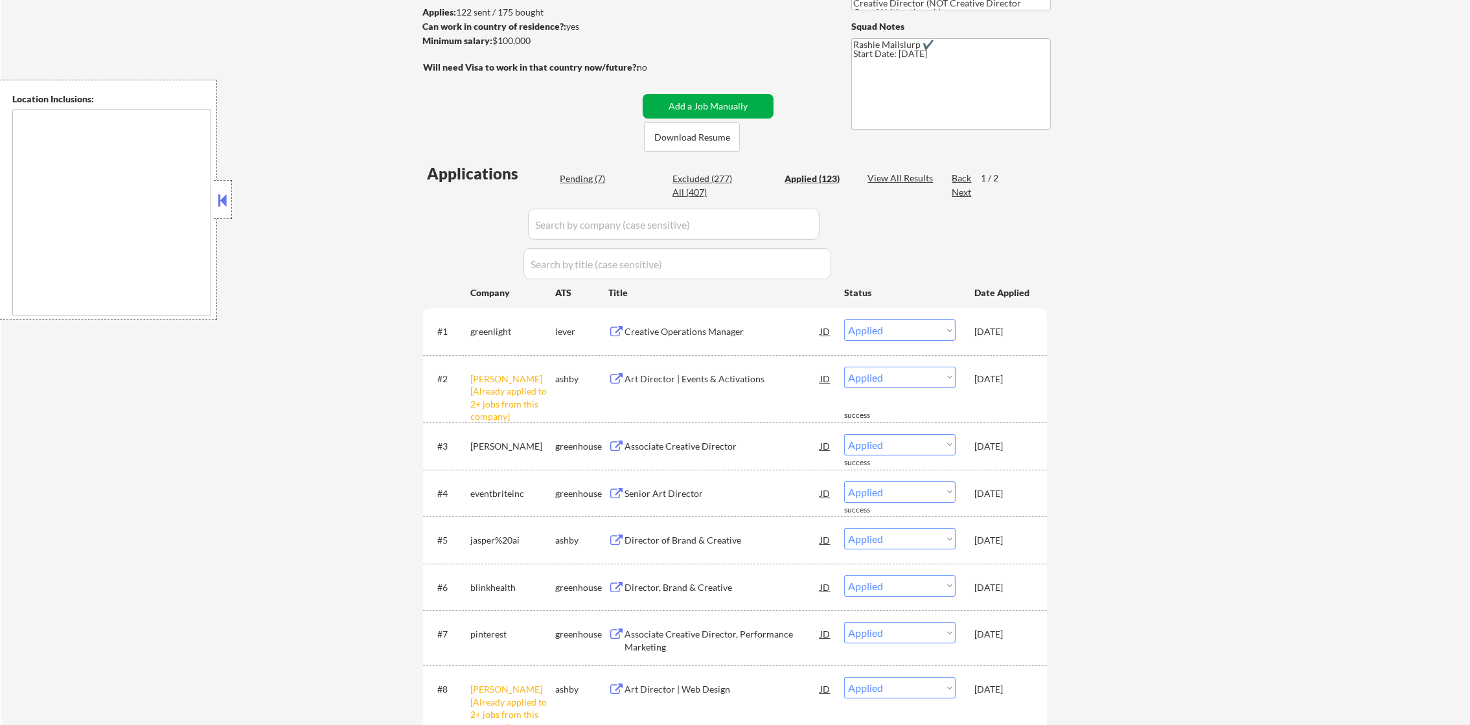
click at [759, 104] on button "Add a Job Manually" at bounding box center [708, 106] width 131 height 25
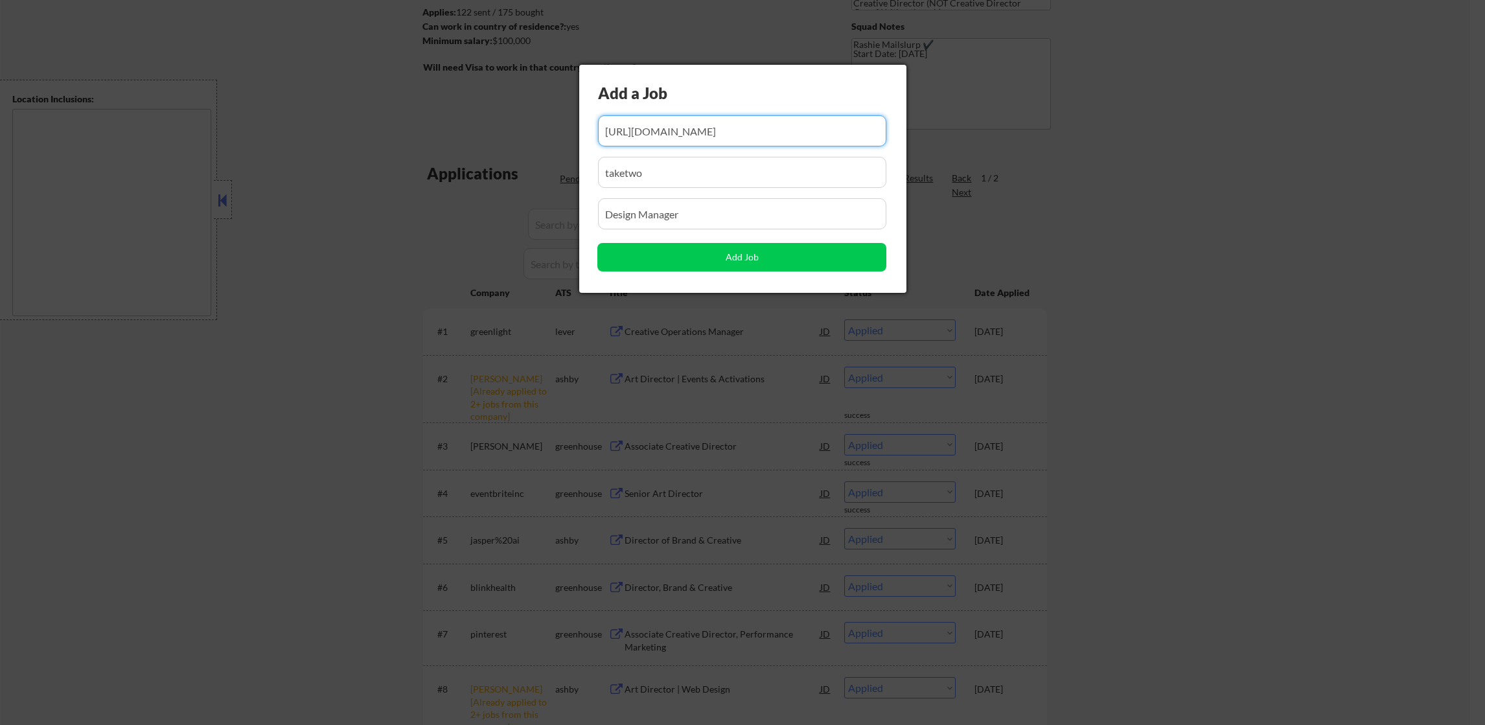
click at [713, 133] on input "input" at bounding box center [742, 130] width 289 height 31
paste input "https://job-boards.greenhouse.io/residenthome/jobs/5601084004?gh_src=64d699154us"
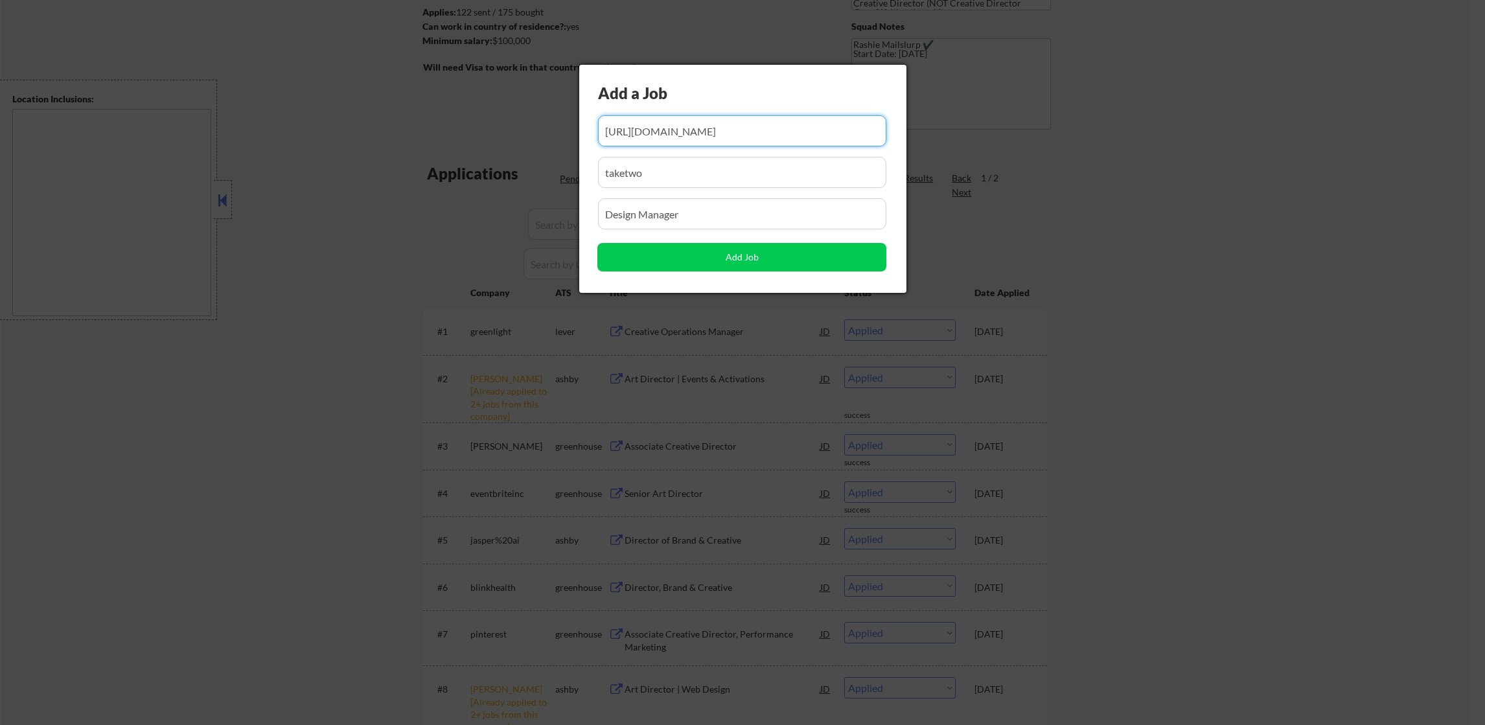
click at [666, 130] on input "input" at bounding box center [742, 130] width 289 height 31
type input "https://job-boards.greenhouse.io/residenthome/jobs/5601084004?gh_src=64d699154us"
drag, startPoint x: 662, startPoint y: 174, endPoint x: 544, endPoint y: 175, distance: 117.9
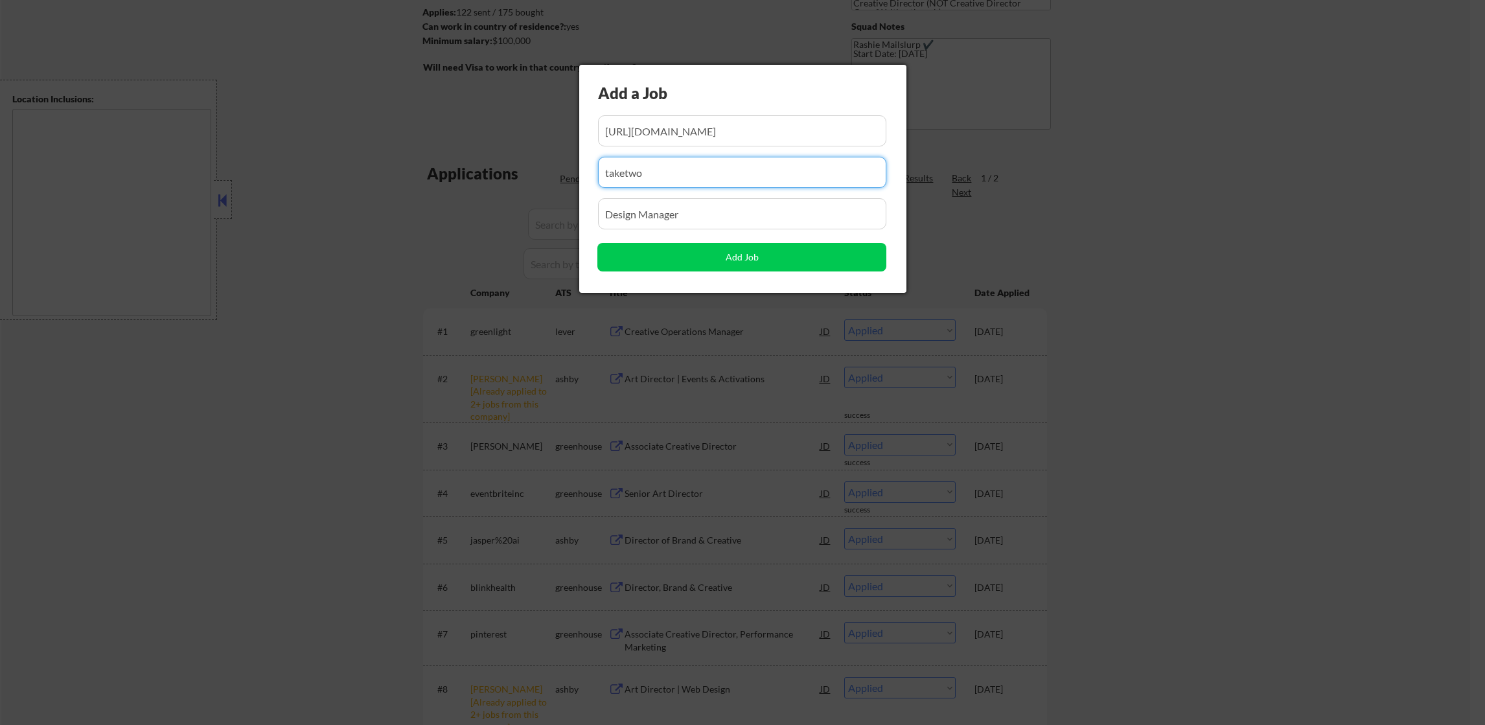
click at [544, 175] on body "← Return to /applysquad Mailslurp Inbox Job Search Builder Joseph Intile User E…" at bounding box center [742, 168] width 1485 height 725
paste input "residenthome"
type input "residenthome"
drag, startPoint x: 656, startPoint y: 209, endPoint x: 516, endPoint y: 213, distance: 139.4
click at [516, 213] on body "← Return to /applysquad Mailslurp Inbox Job Search Builder Joseph Intile User E…" at bounding box center [742, 168] width 1485 height 725
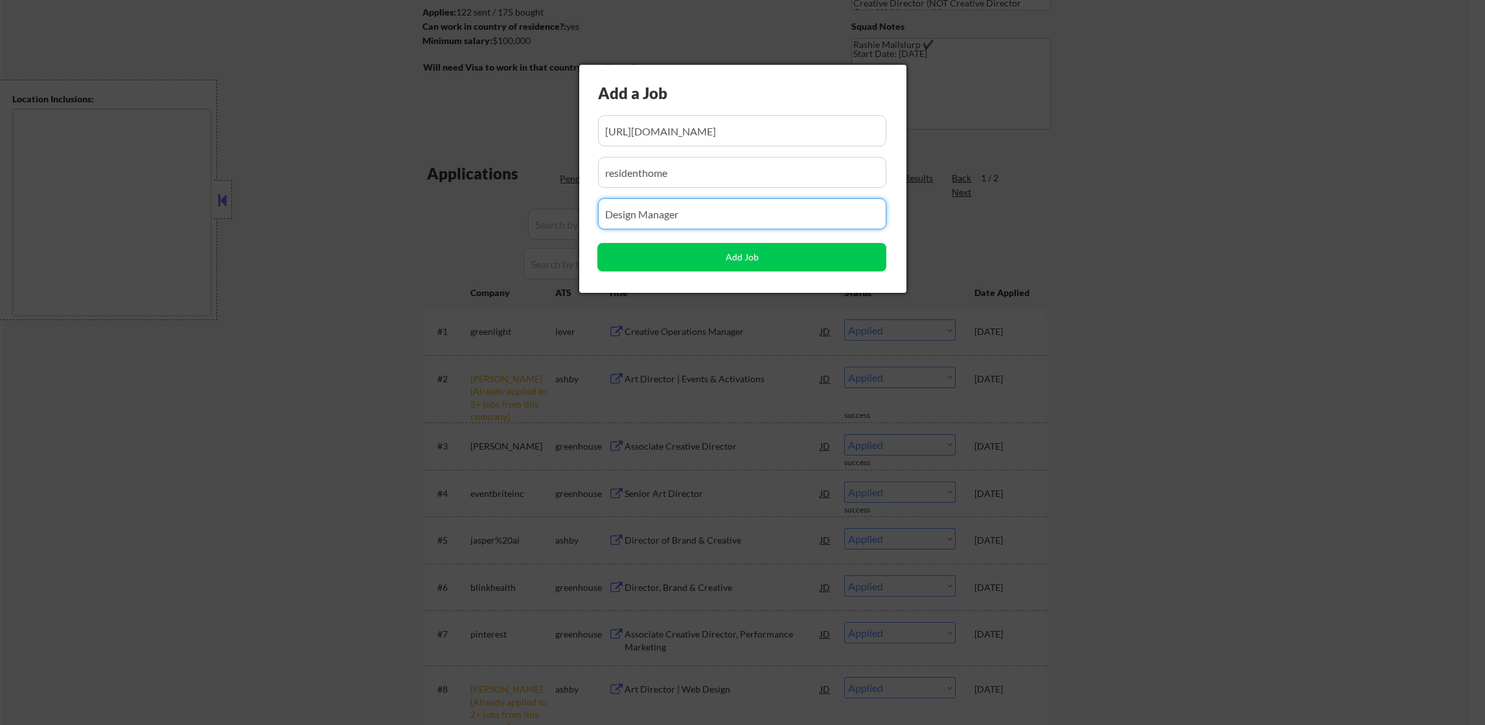
paste input "Art Director"
type input "Art Director"
click at [604, 255] on button "Add Job" at bounding box center [741, 257] width 289 height 29
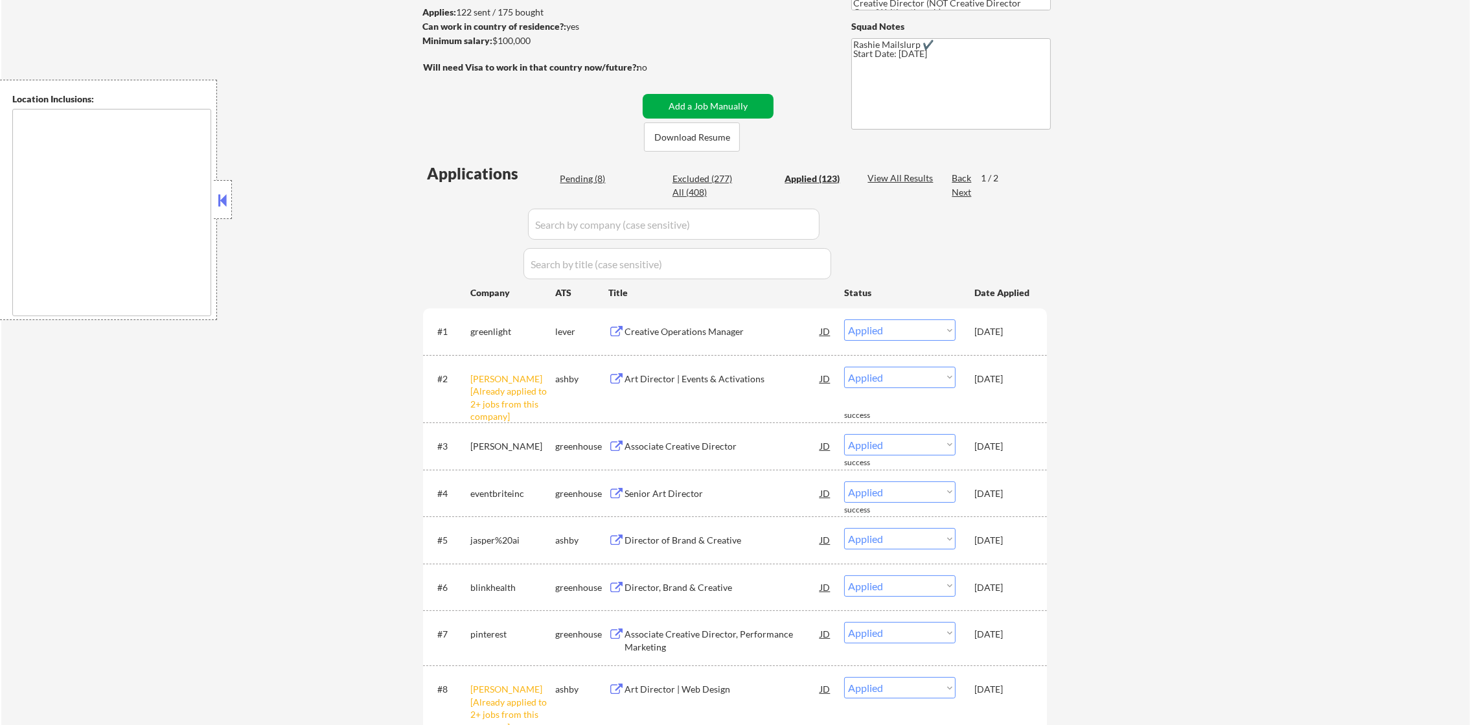
click at [679, 102] on button "Add a Job Manually" at bounding box center [708, 106] width 131 height 25
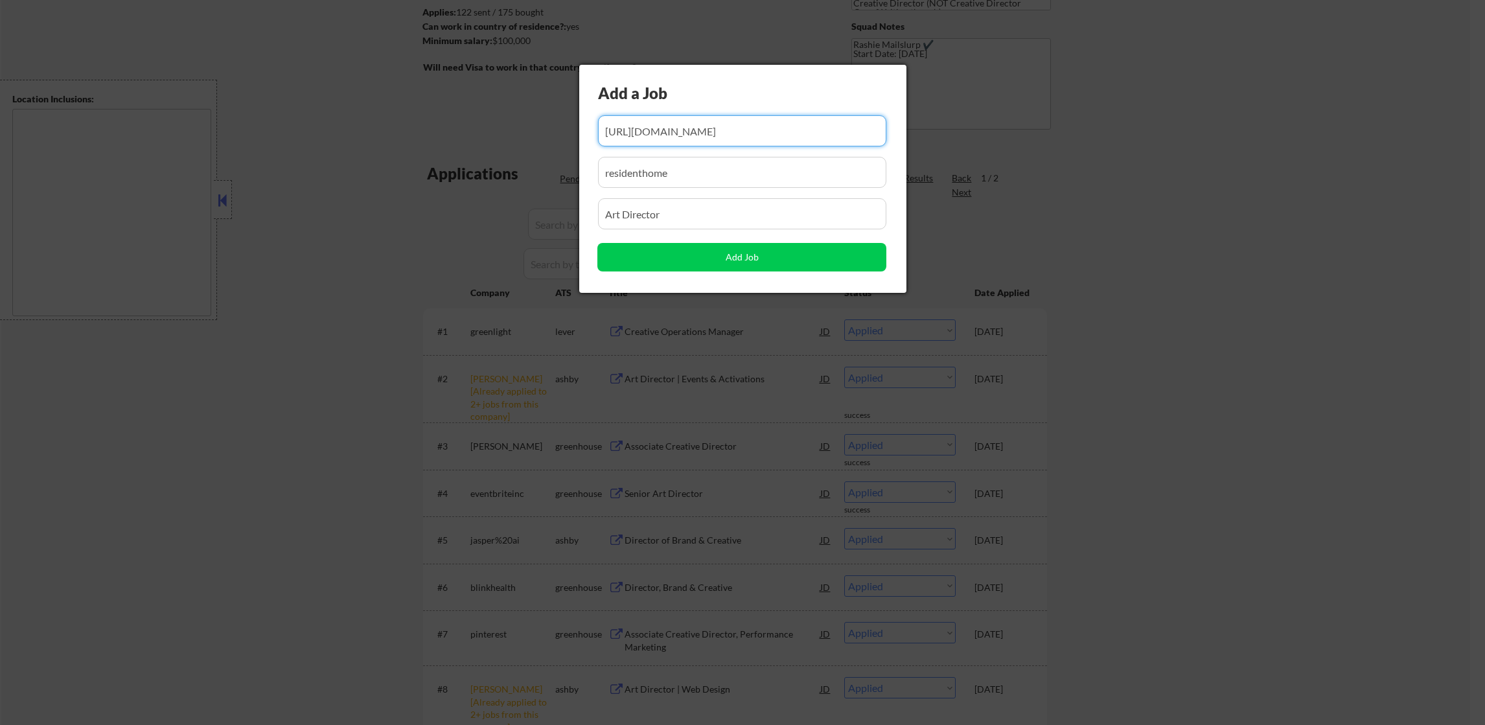
click at [750, 113] on div "Add a Job Add Job" at bounding box center [742, 179] width 327 height 228
click at [743, 124] on input "input" at bounding box center [742, 130] width 289 height 31
paste input "https://job-boards.greenhouse.io/typeface/jobs/4855774007"
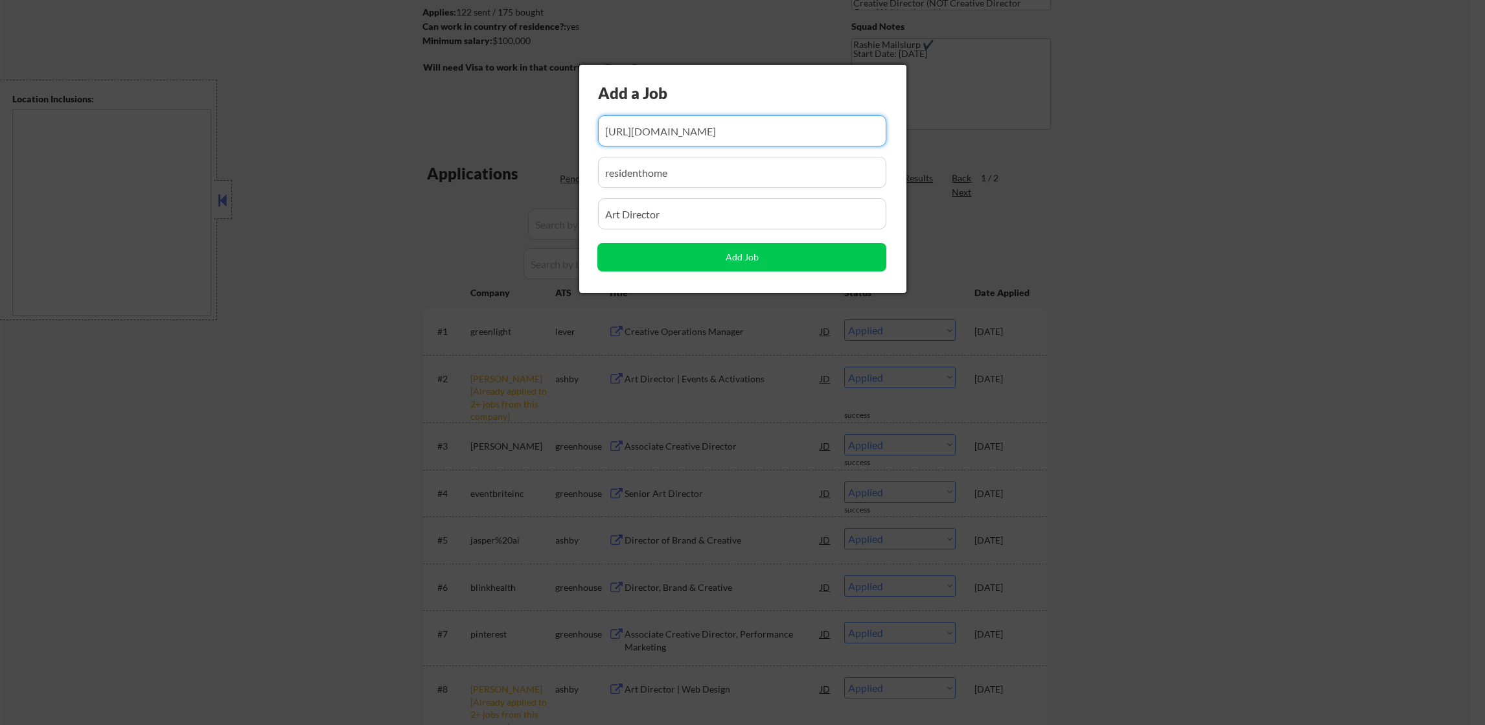
scroll to position [0, 3]
click at [748, 130] on input "input" at bounding box center [742, 130] width 289 height 31
click at [768, 130] on input "input" at bounding box center [742, 130] width 289 height 31
type input "https://job-boards.greenhouse.io/typeface/jobs/4855774007"
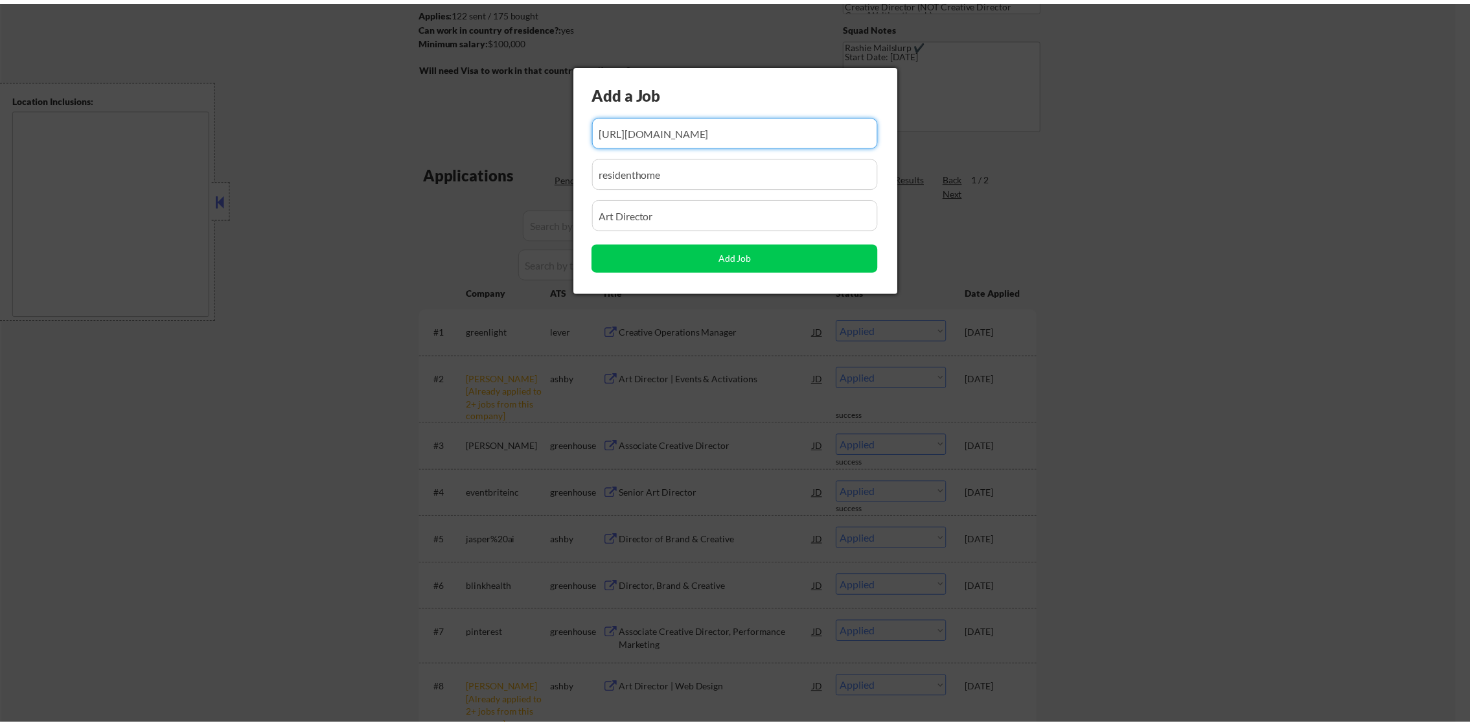
scroll to position [0, 0]
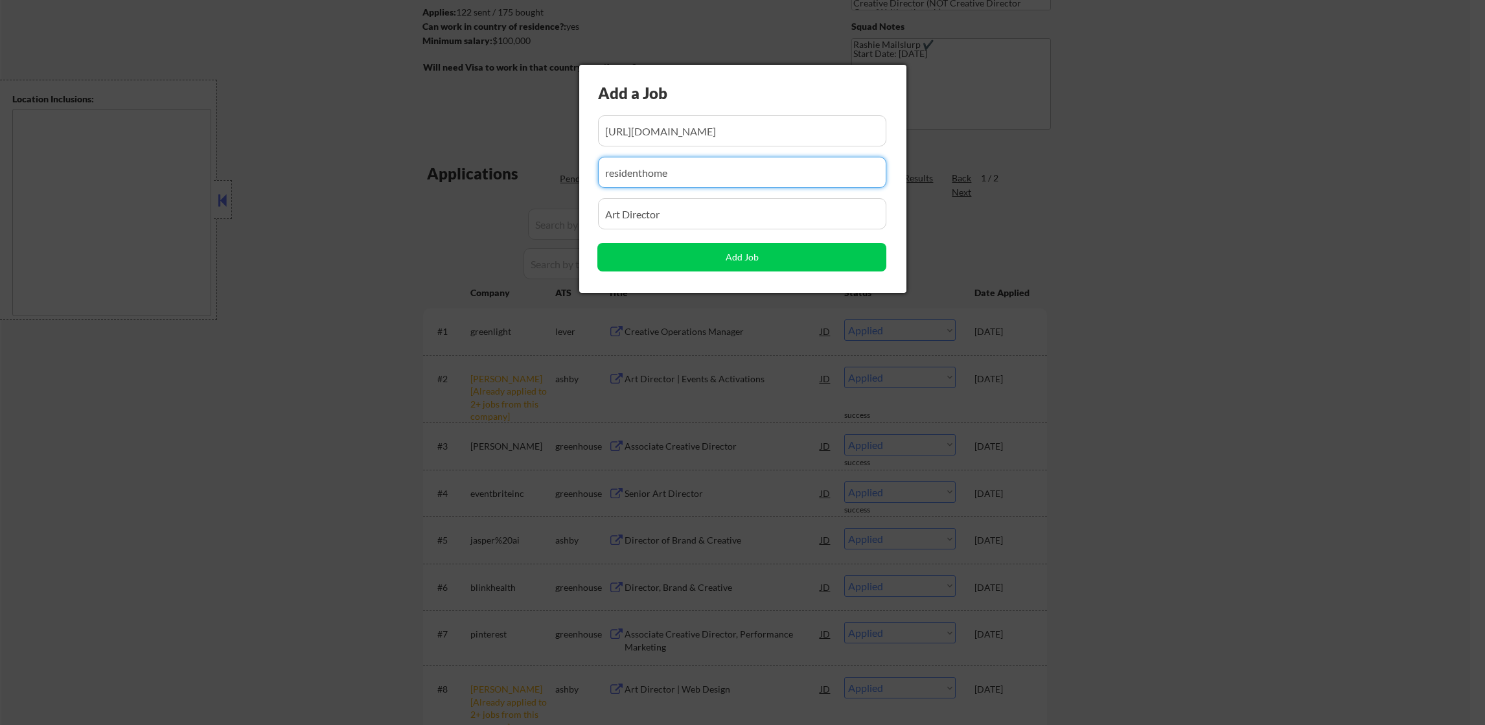
drag, startPoint x: 712, startPoint y: 163, endPoint x: 545, endPoint y: 237, distance: 182.8
click at [546, 181] on body "← Return to /applysquad Mailslurp Inbox Job Search Builder Joseph Intile User E…" at bounding box center [742, 168] width 1485 height 725
paste input "typeface"
type input "typeface"
drag, startPoint x: 682, startPoint y: 198, endPoint x: 539, endPoint y: 198, distance: 143.9
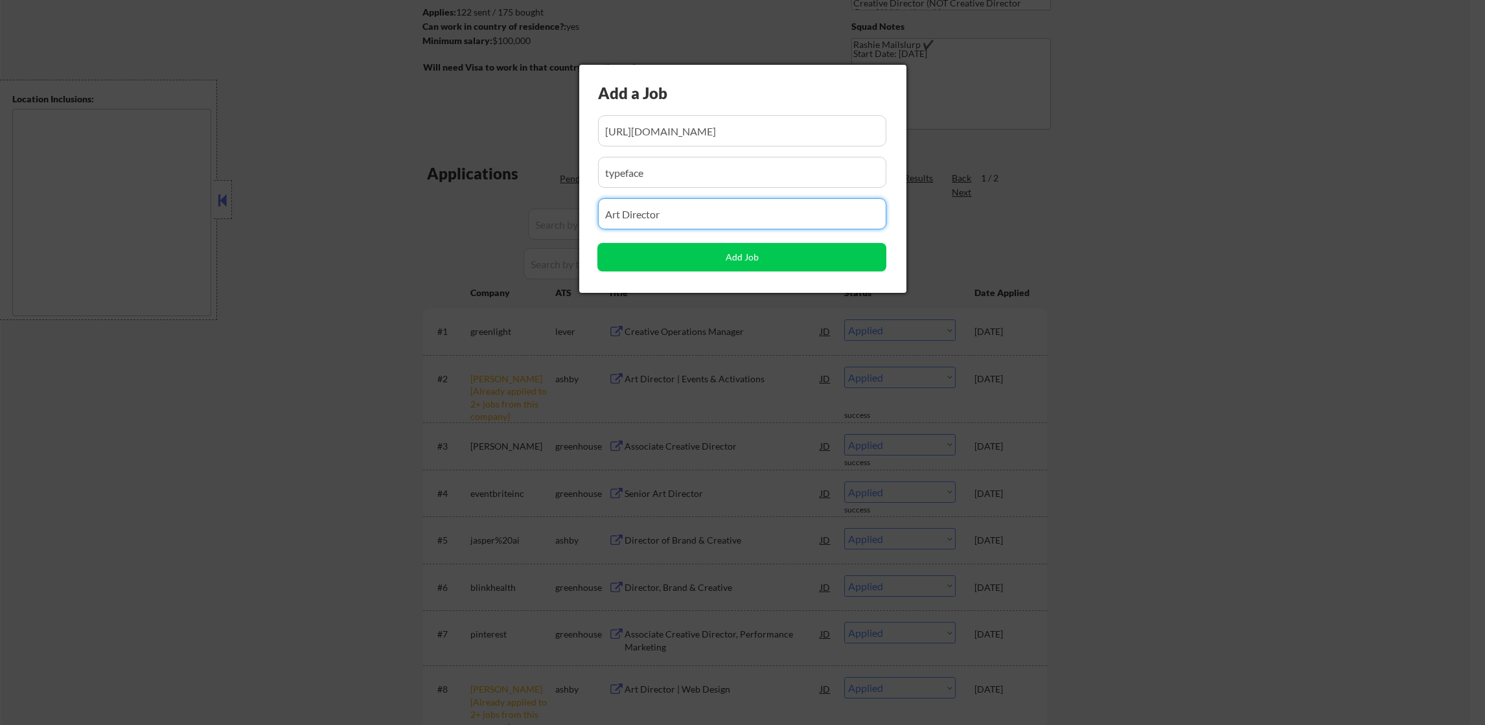
click at [541, 198] on body "← Return to /applysquad Mailslurp Inbox Job Search Builder Joseph Intile User E…" at bounding box center [742, 168] width 1485 height 725
paste input "Art Director, Content Studio"
type input "Art Director, Content Studio"
click at [632, 263] on button "Add Job" at bounding box center [741, 257] width 289 height 29
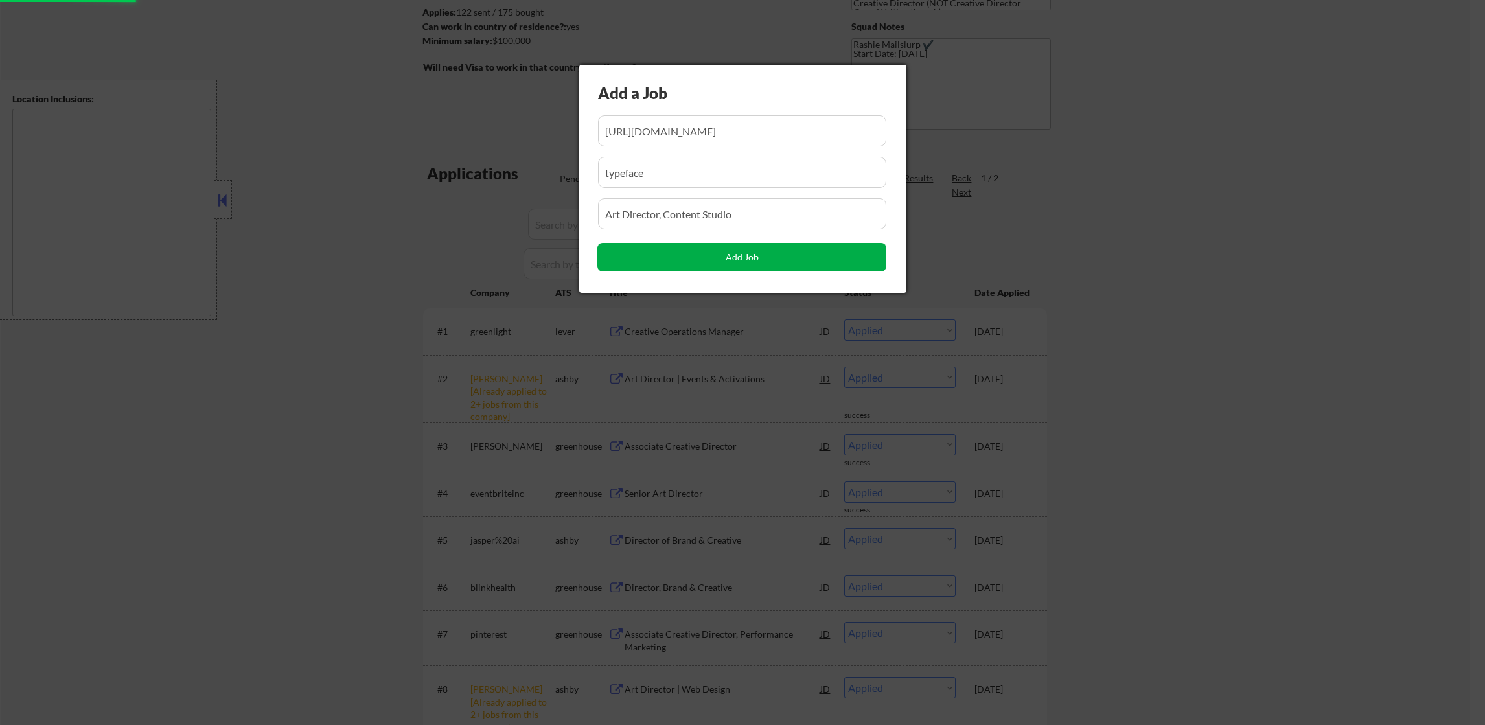
click at [741, 244] on button "Add Job" at bounding box center [741, 257] width 289 height 29
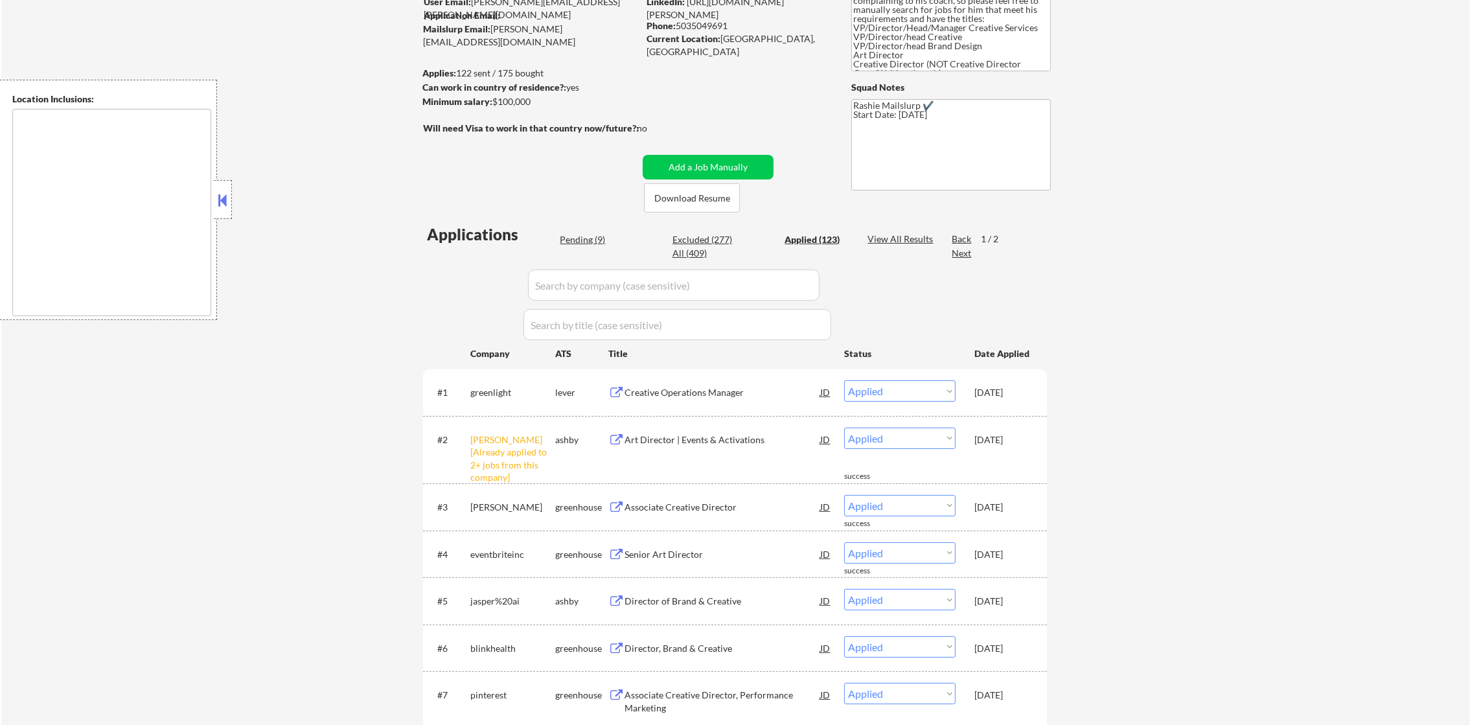
scroll to position [130, 0]
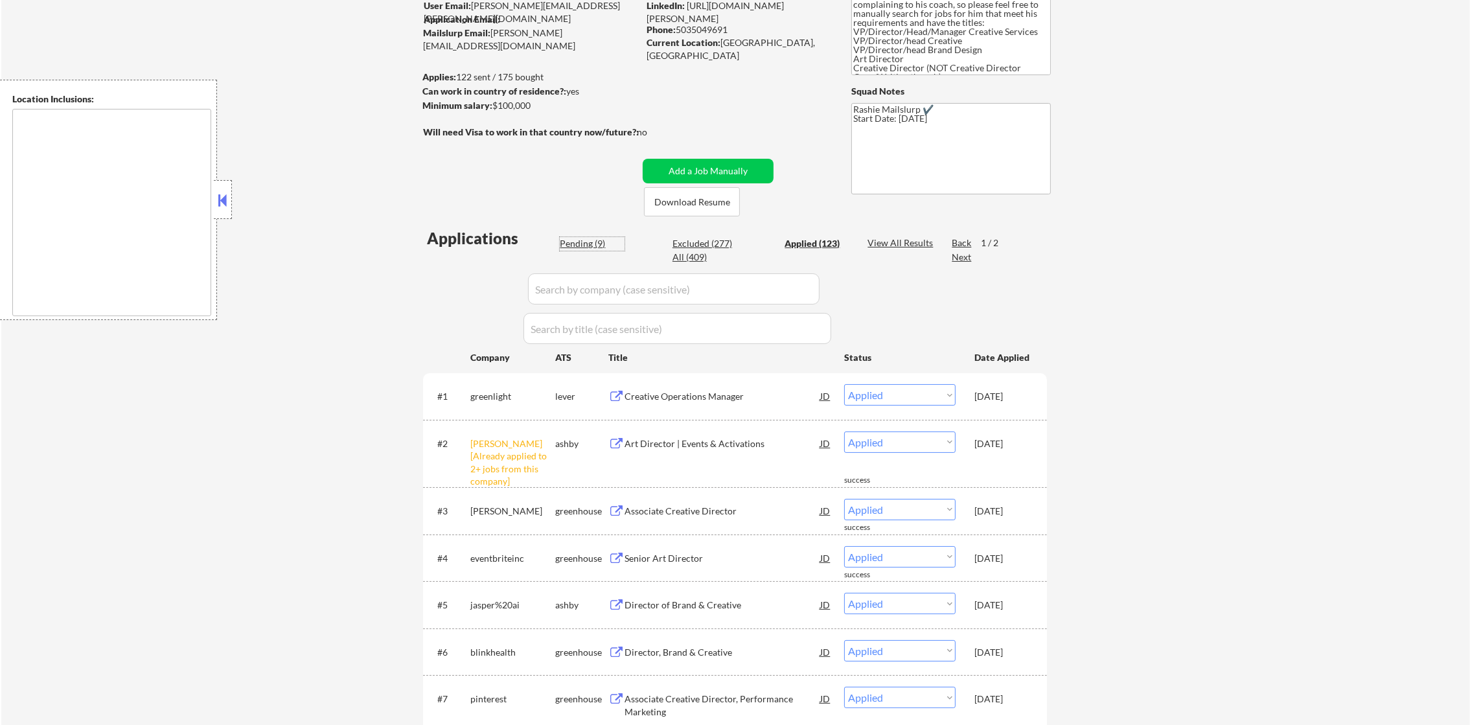
click at [602, 248] on div "Pending (9)" at bounding box center [592, 243] width 65 height 13
select select ""pending""
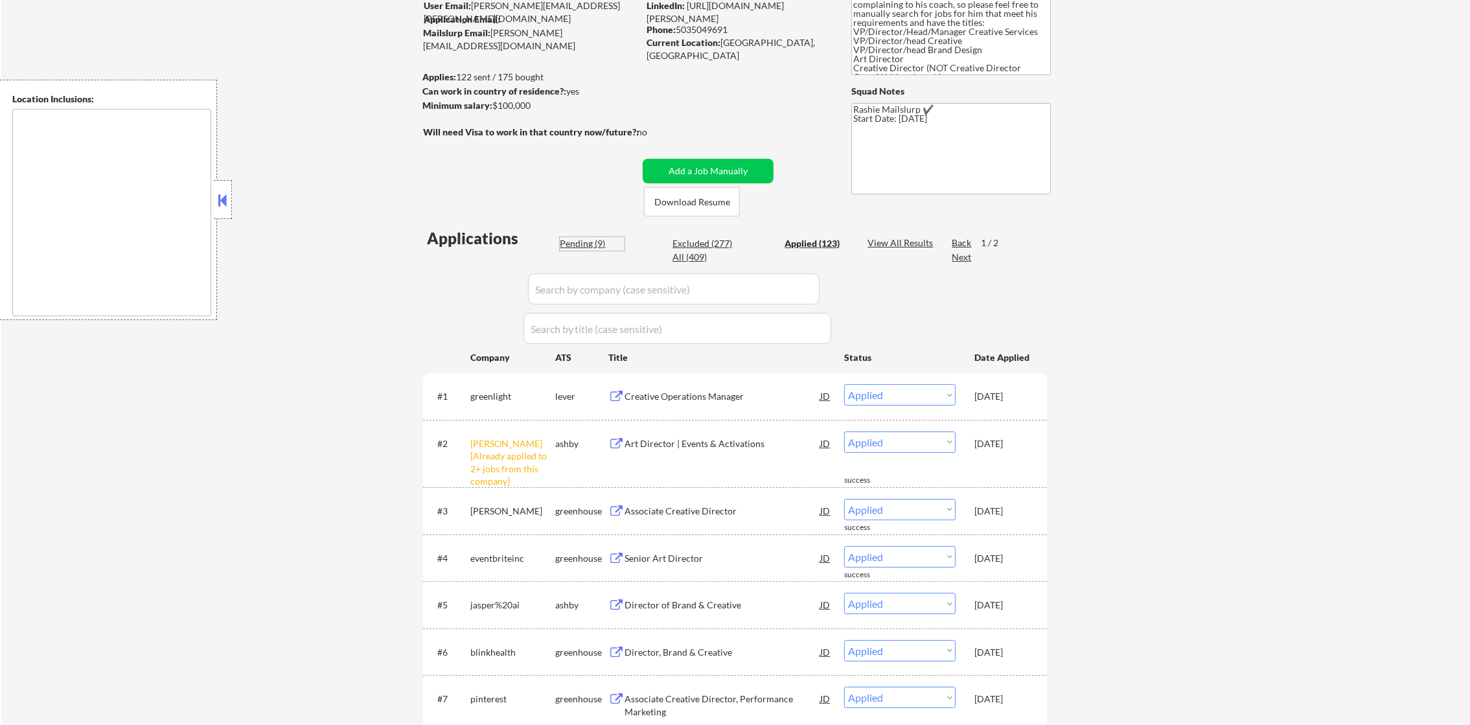
select select ""pending""
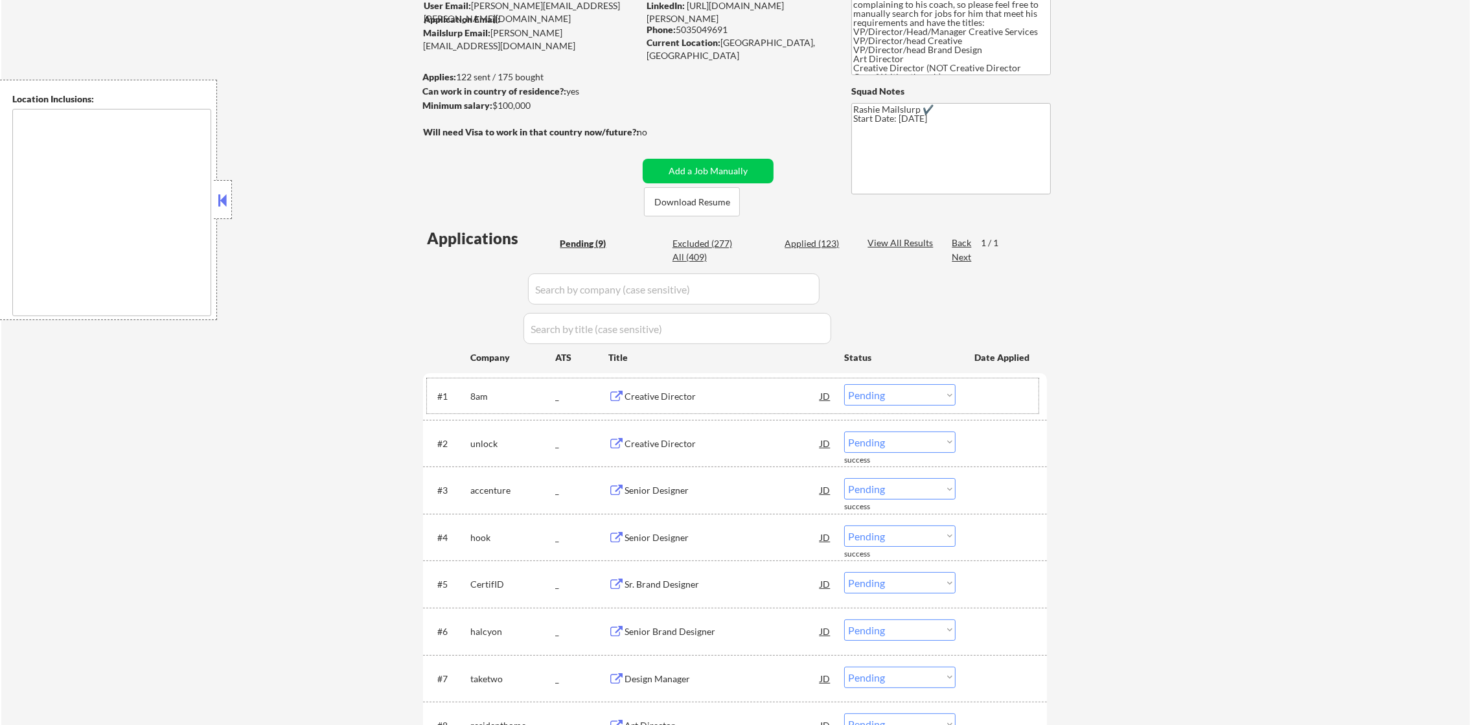
click at [476, 397] on div "8am" at bounding box center [512, 396] width 85 height 13
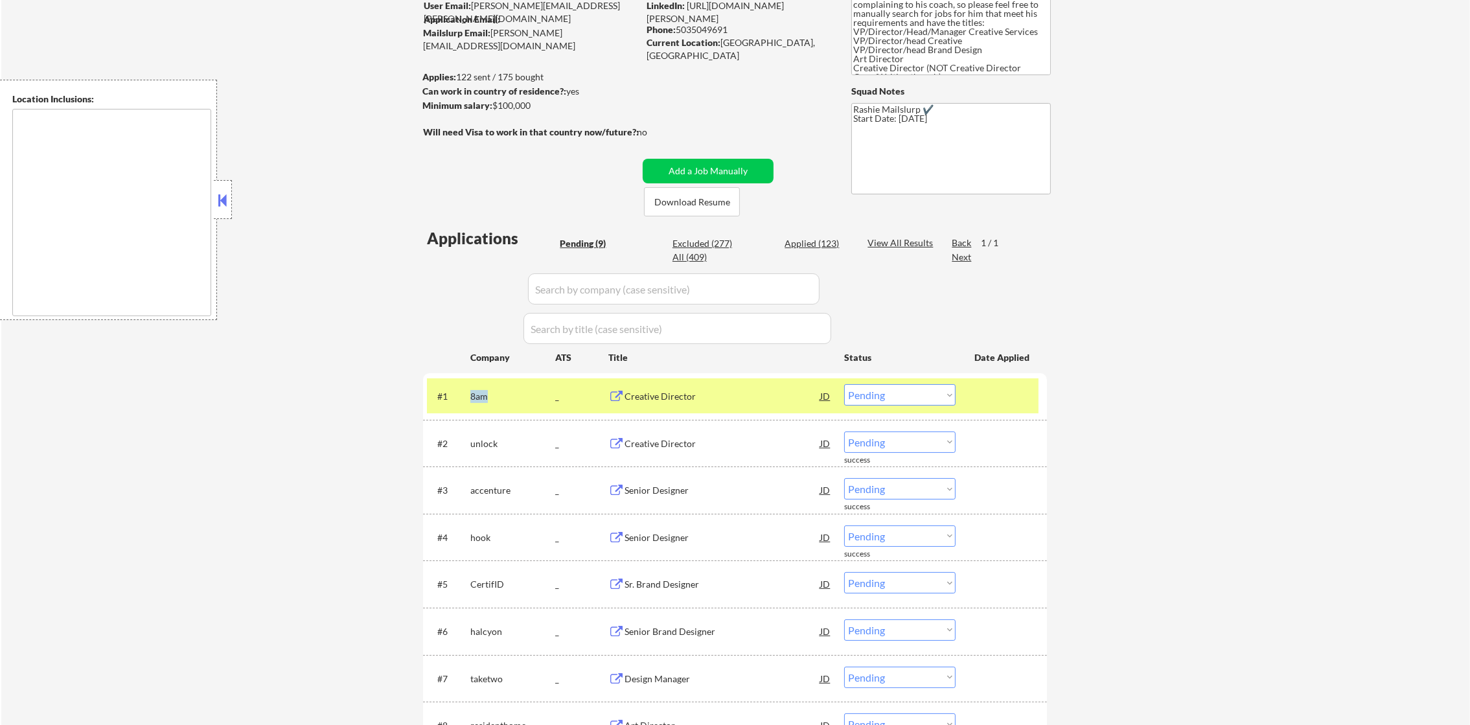
click at [476, 397] on div "8am" at bounding box center [512, 396] width 85 height 13
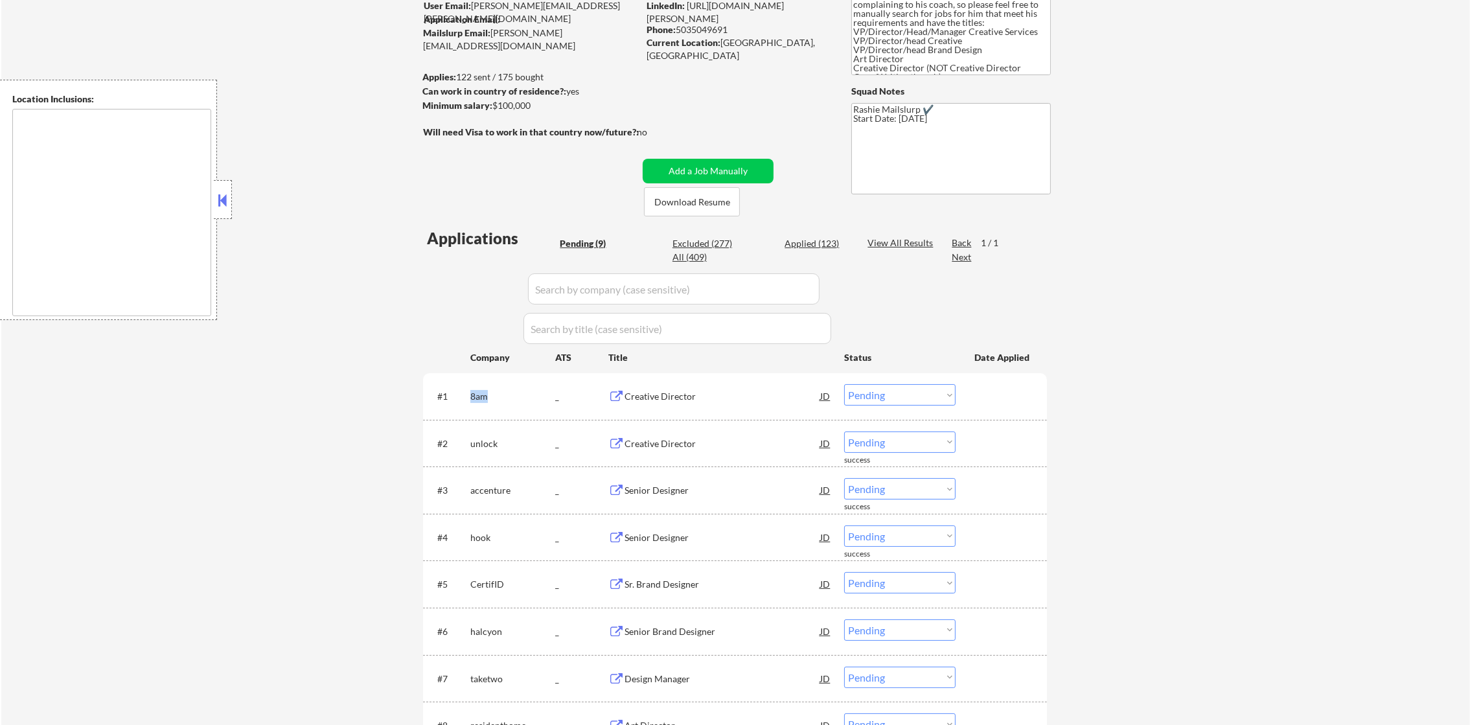
copy div "8am"
select select ""pending""
click at [367, 340] on div "← Return to /applysquad Mailslurp Inbox Job Search Builder Joseph Intile User E…" at bounding box center [735, 363] width 1469 height 882
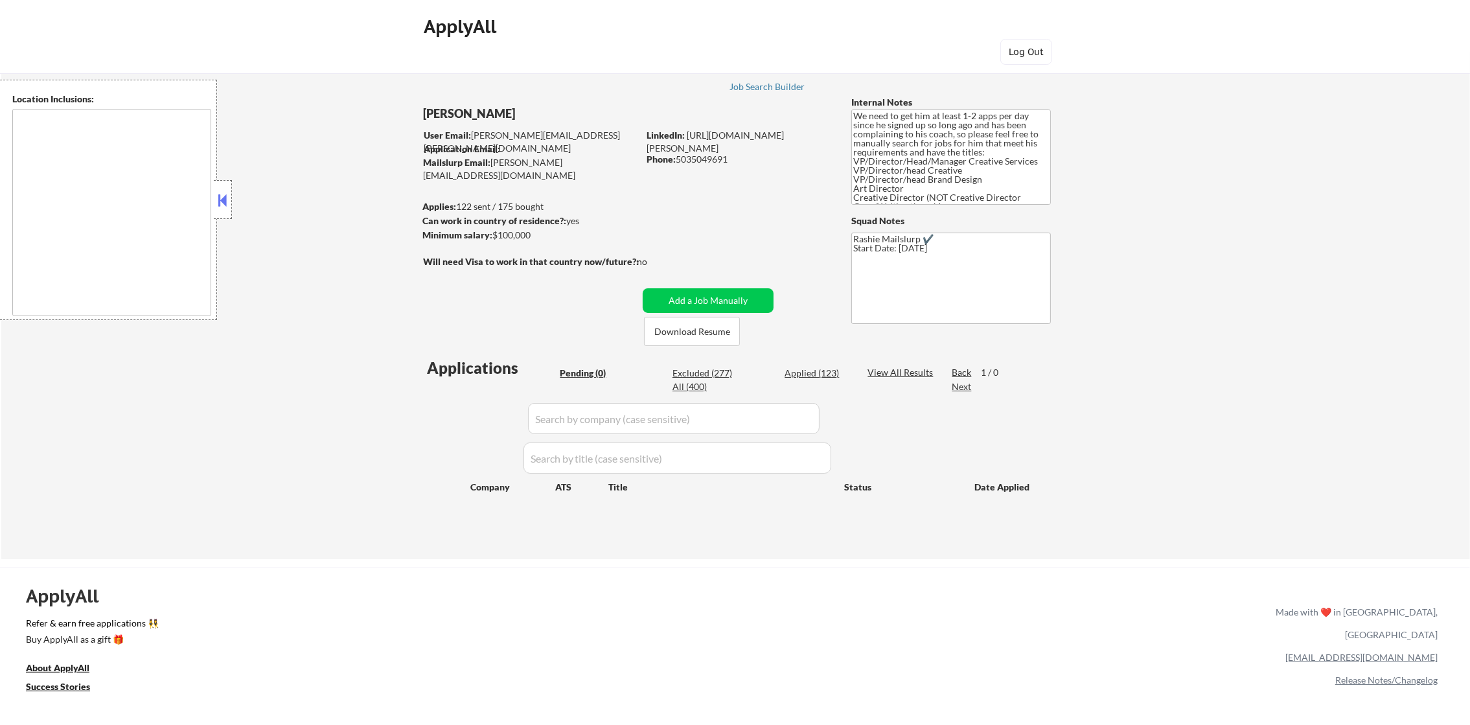
click at [691, 384] on div "All (400)" at bounding box center [705, 386] width 65 height 13
select select ""applied""
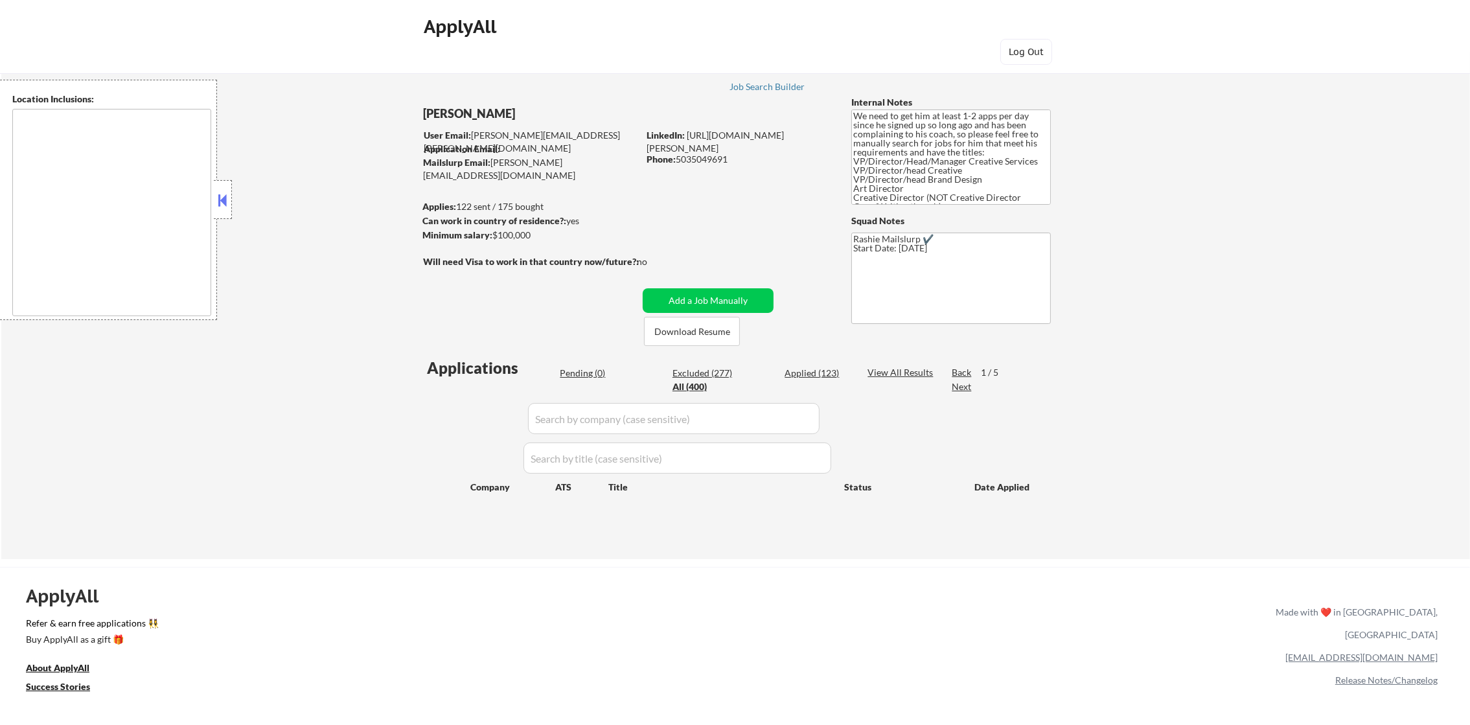
select select ""applied""
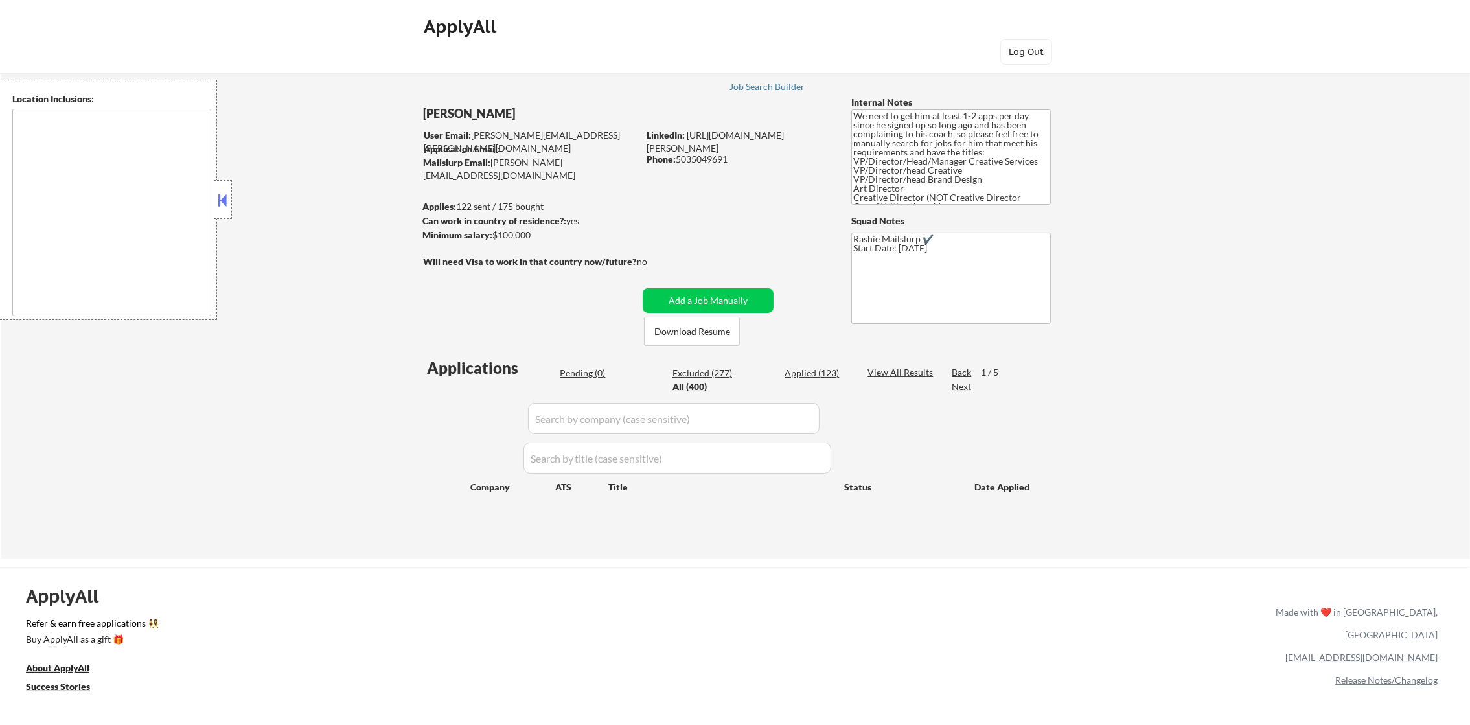
select select ""applied""
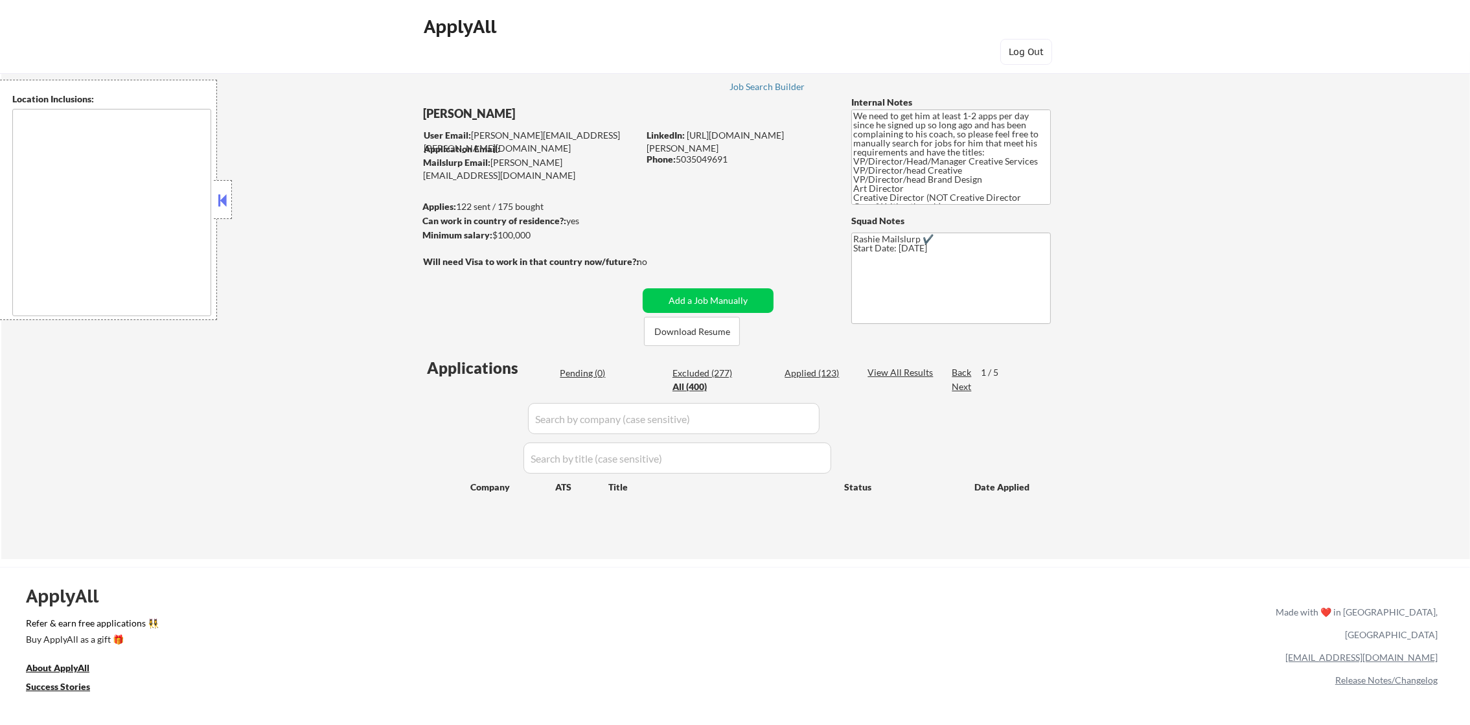
select select ""applied""
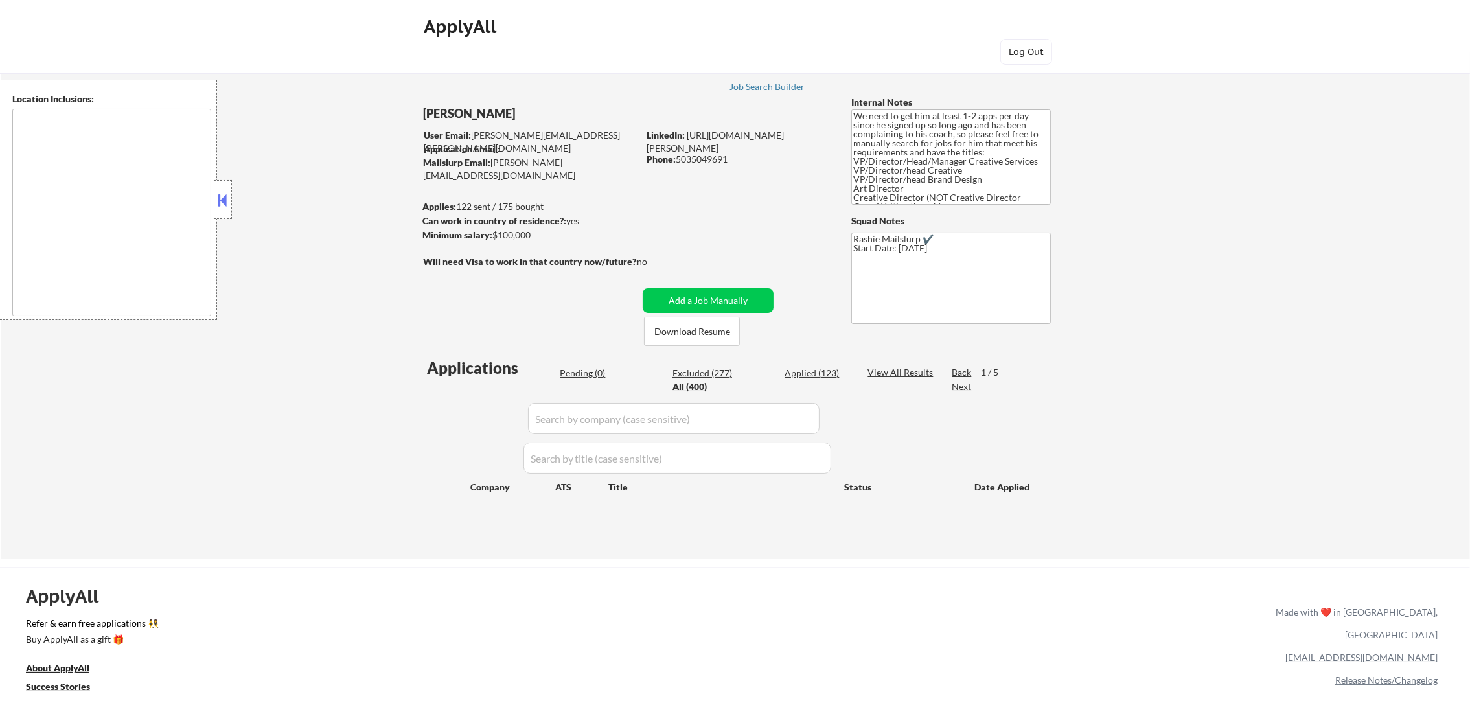
select select ""applied""
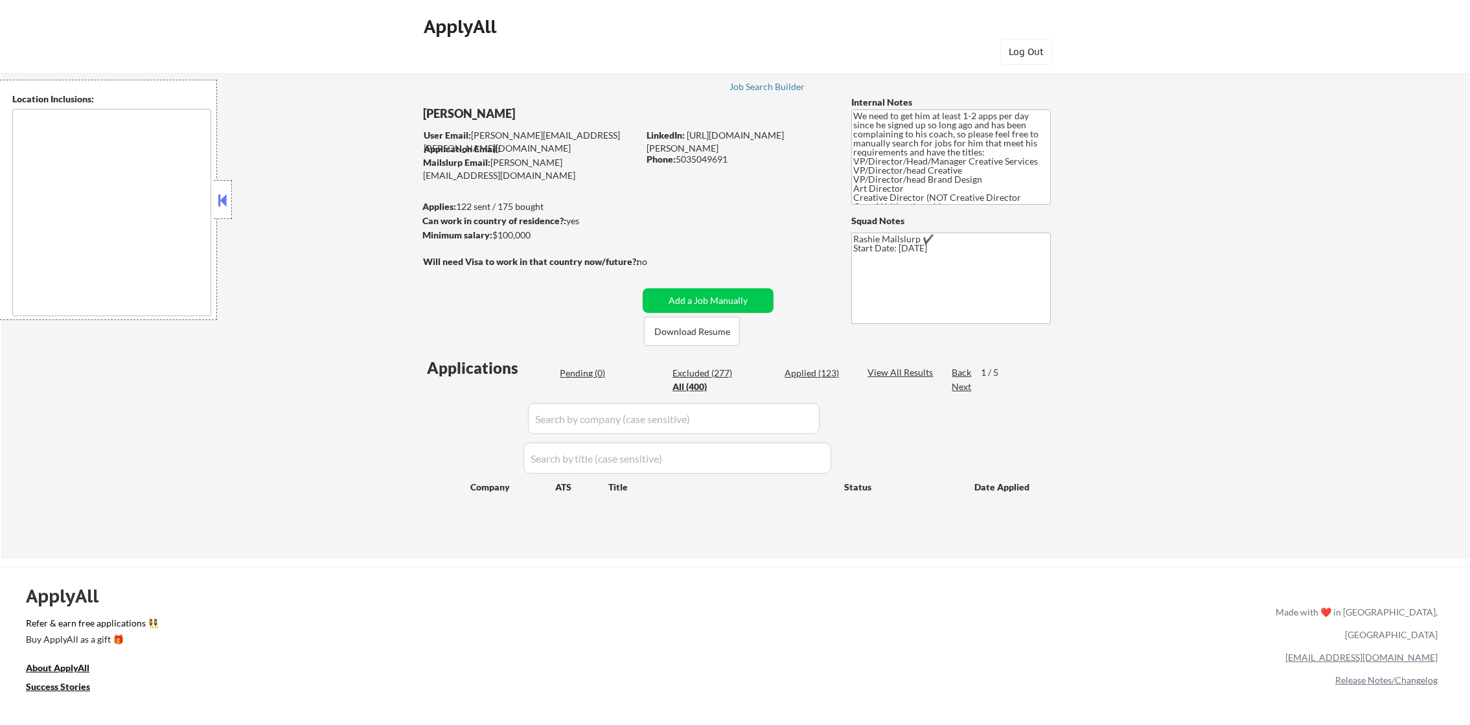
select select ""applied""
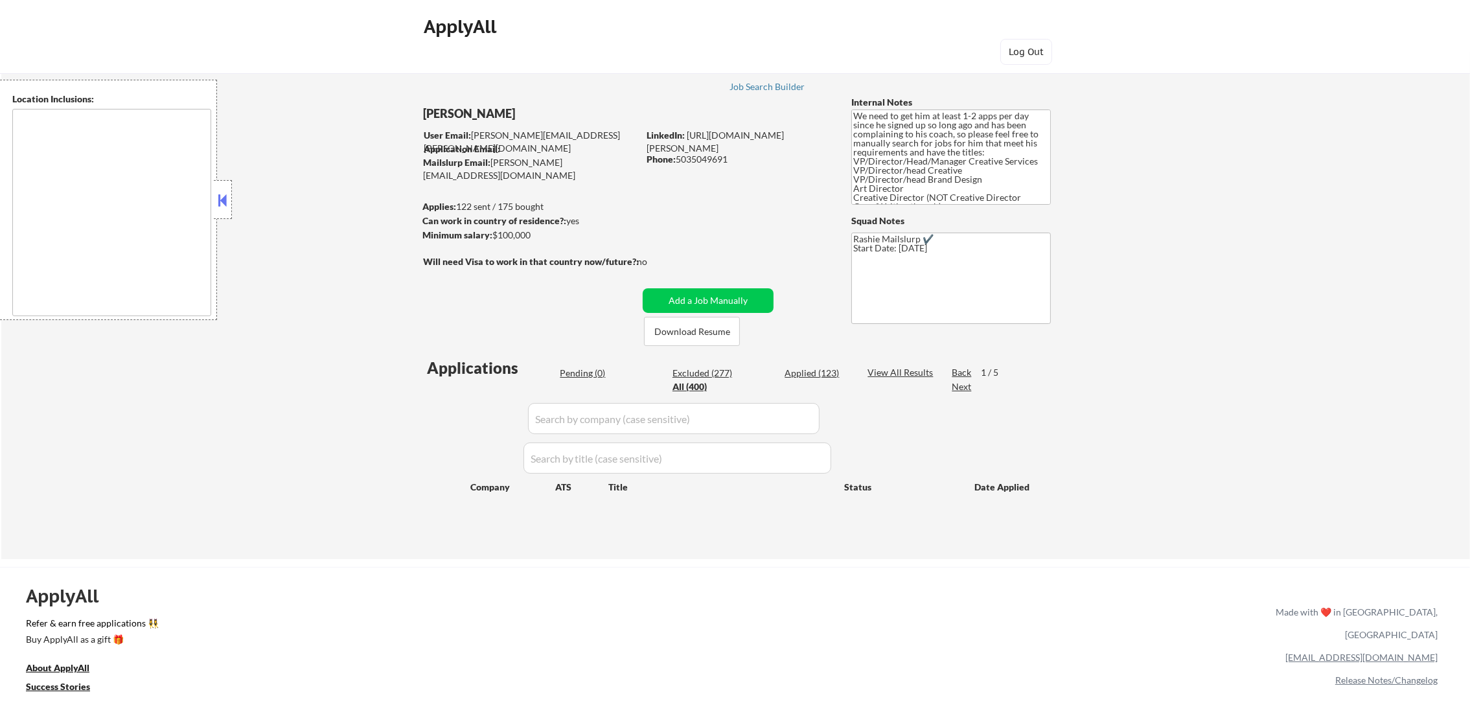
select select ""applied""
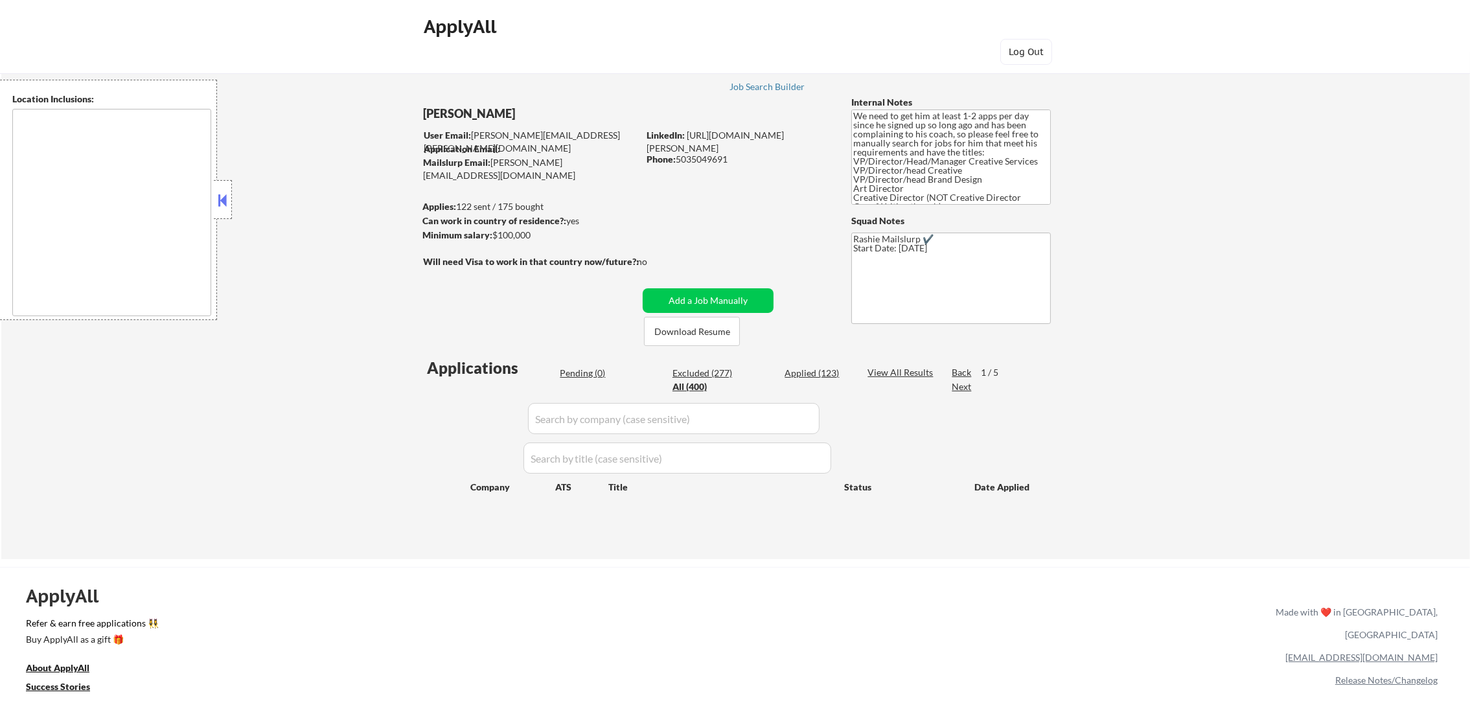
select select ""applied""
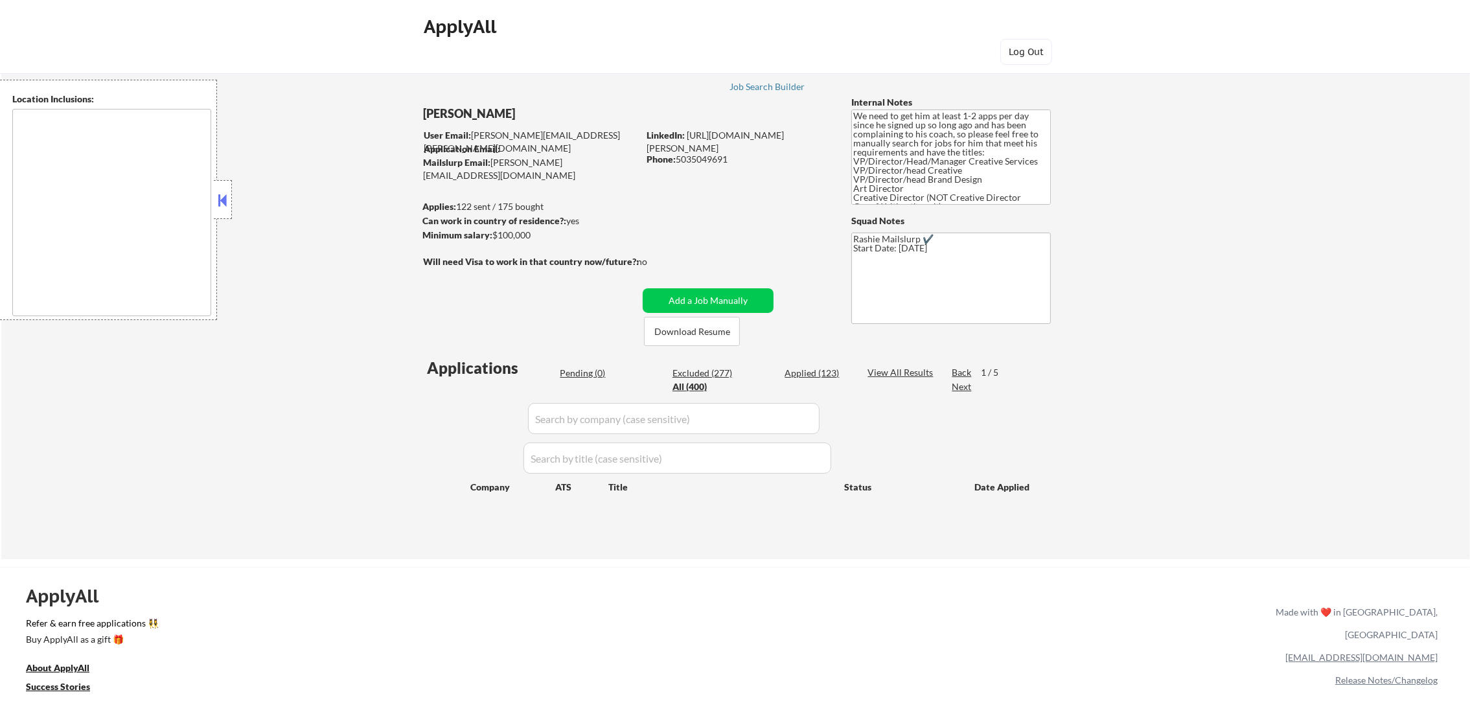
select select ""applied""
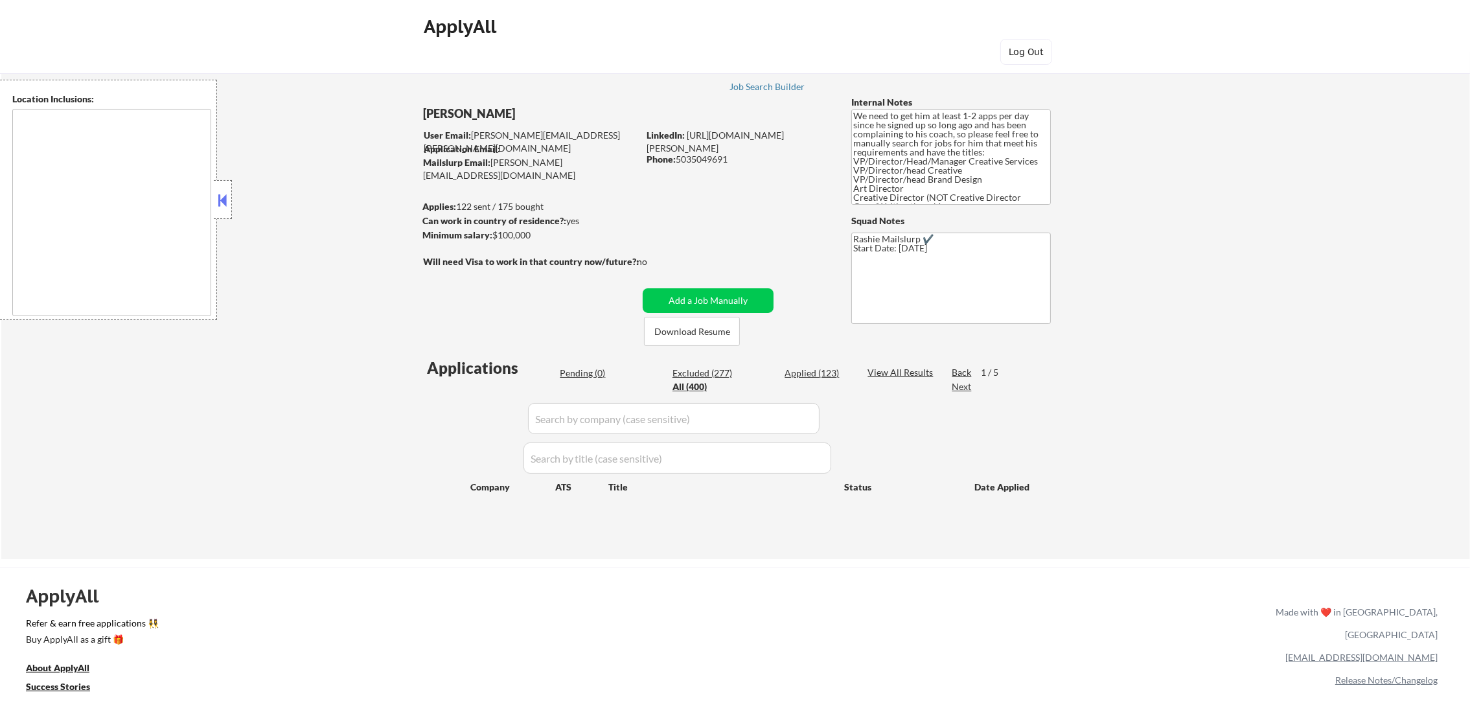
select select ""applied""
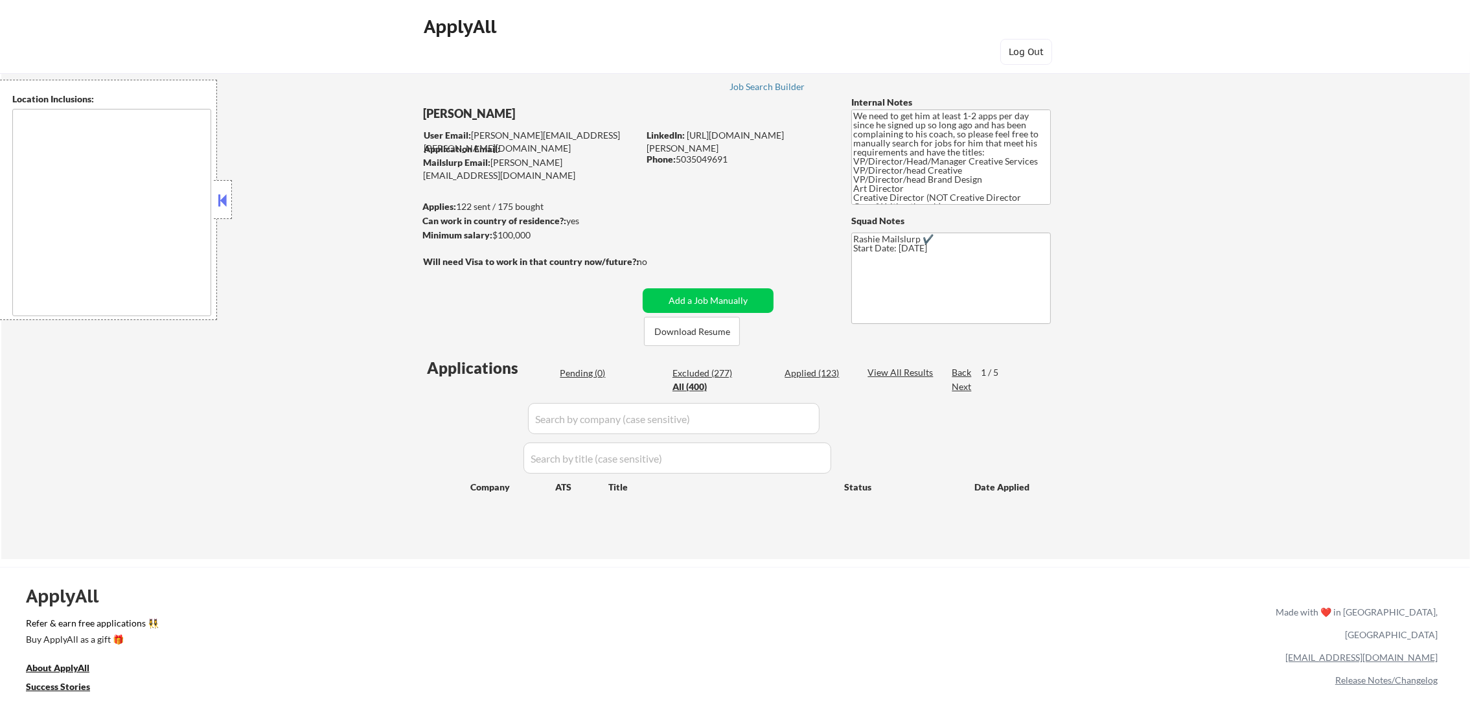
select select ""applied""
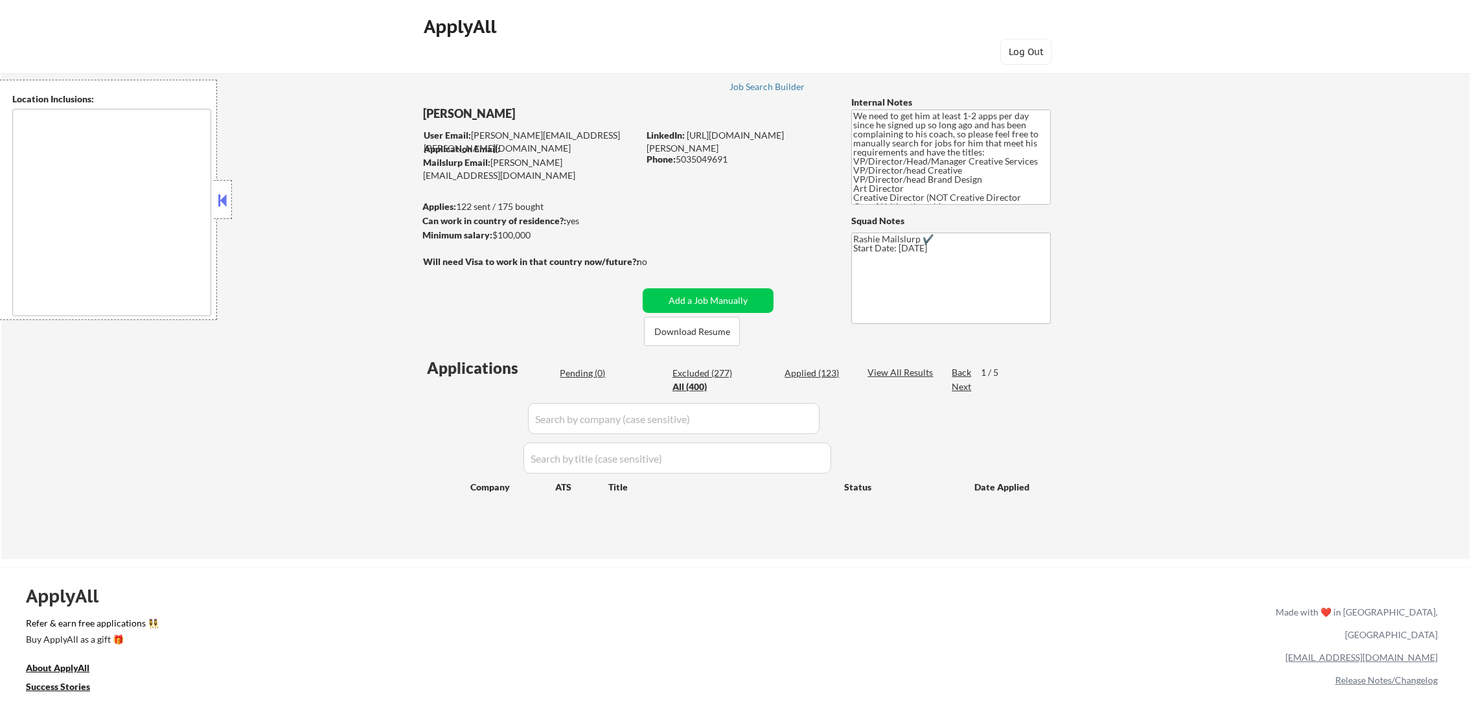
select select ""applied""
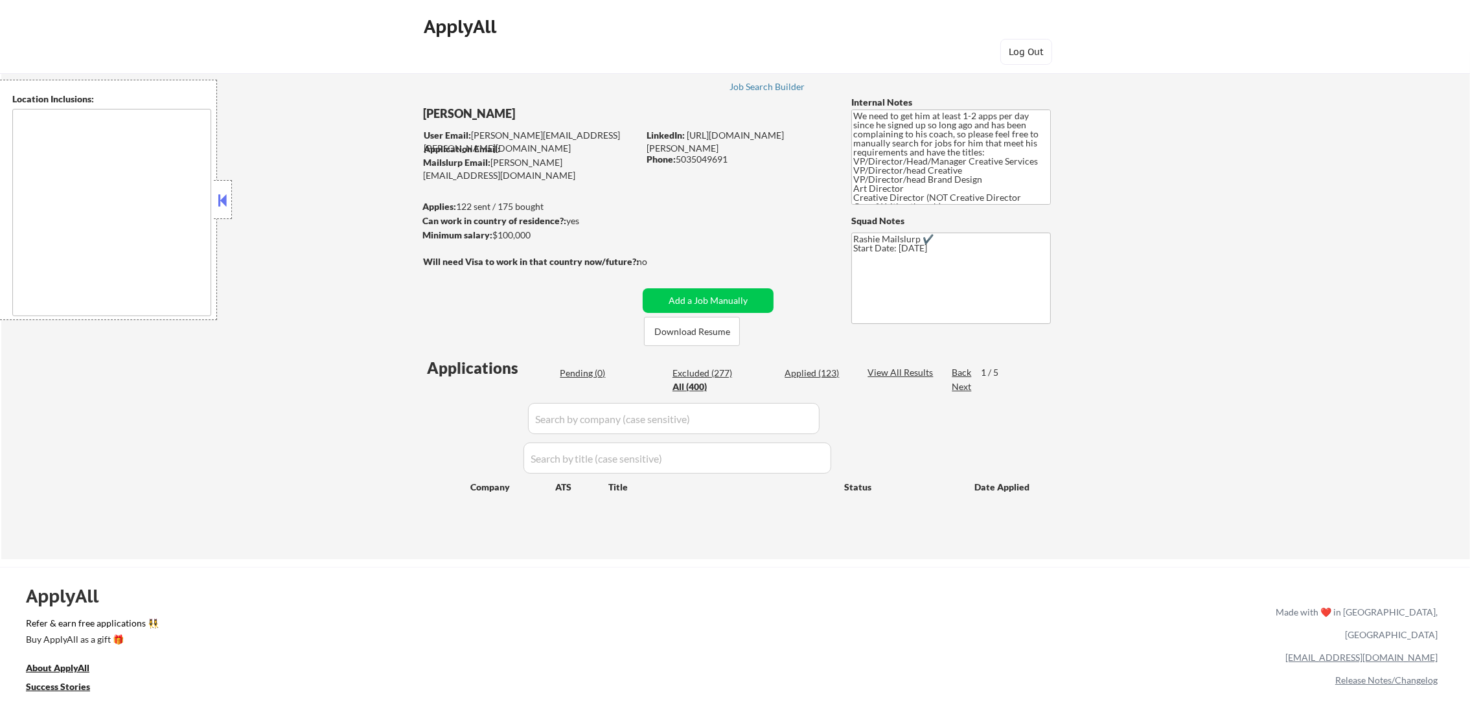
select select ""applied""
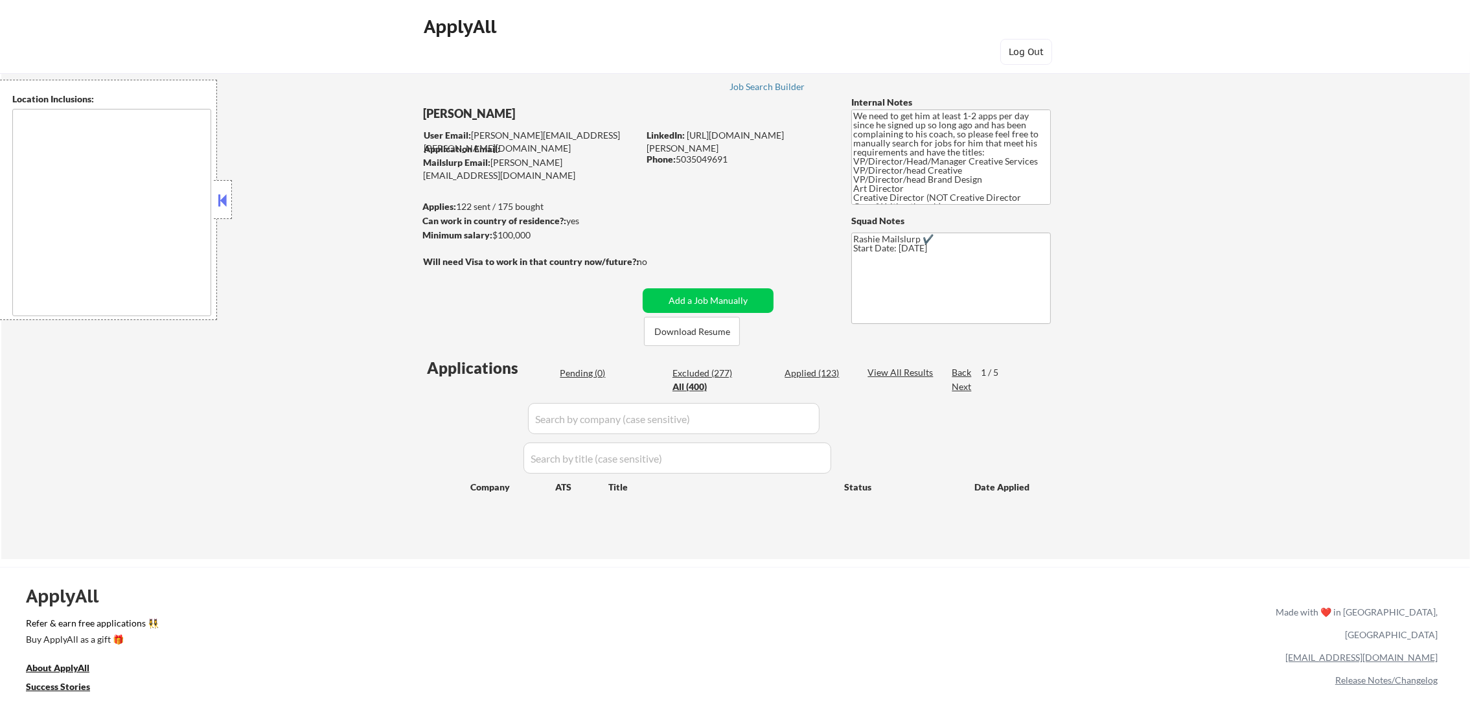
select select ""applied""
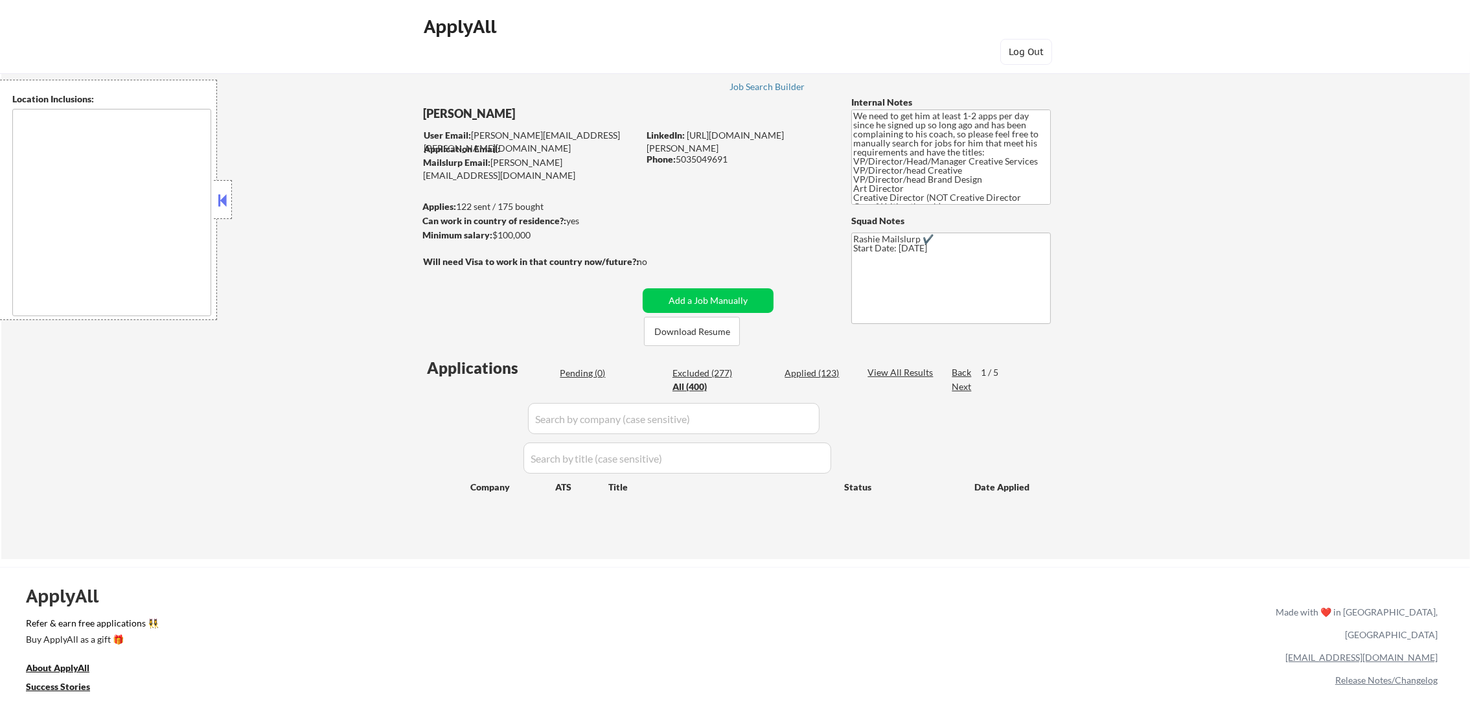
select select ""applied""
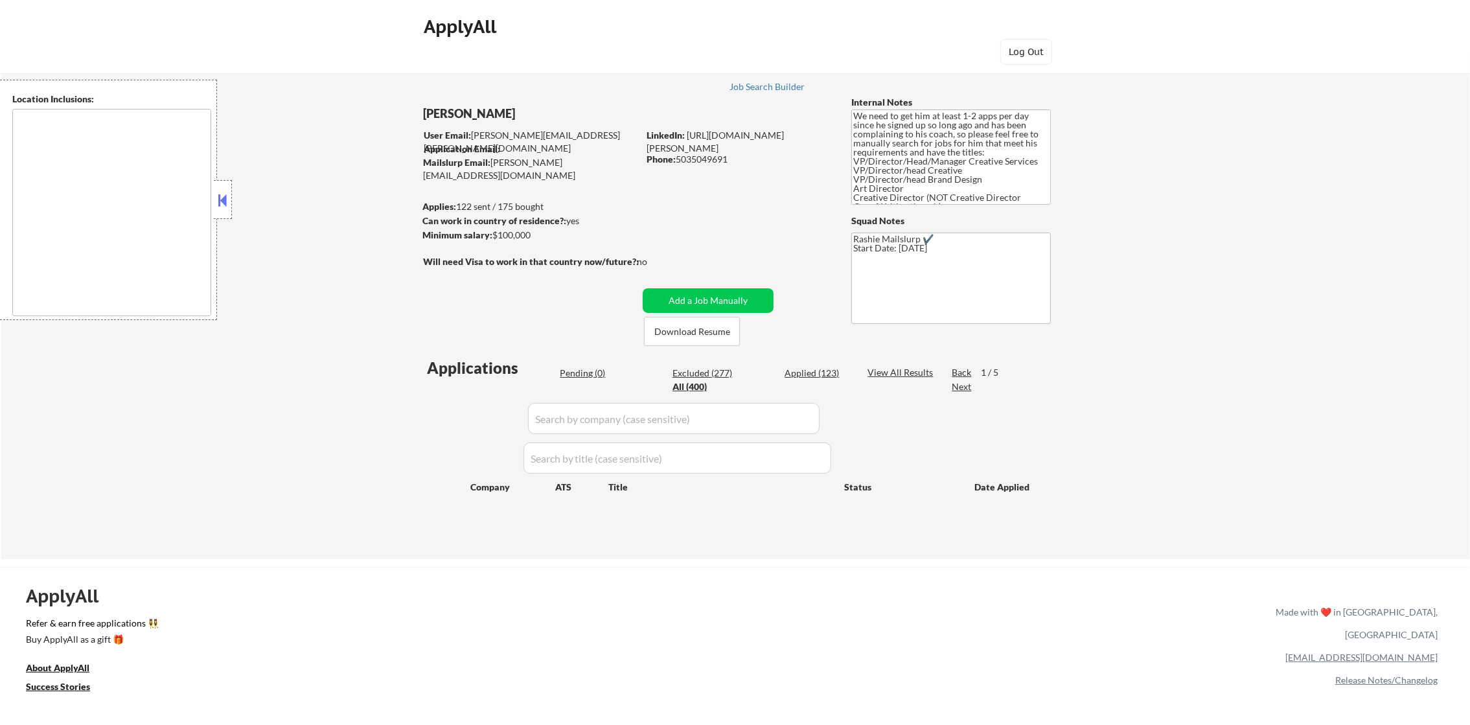
select select ""applied""
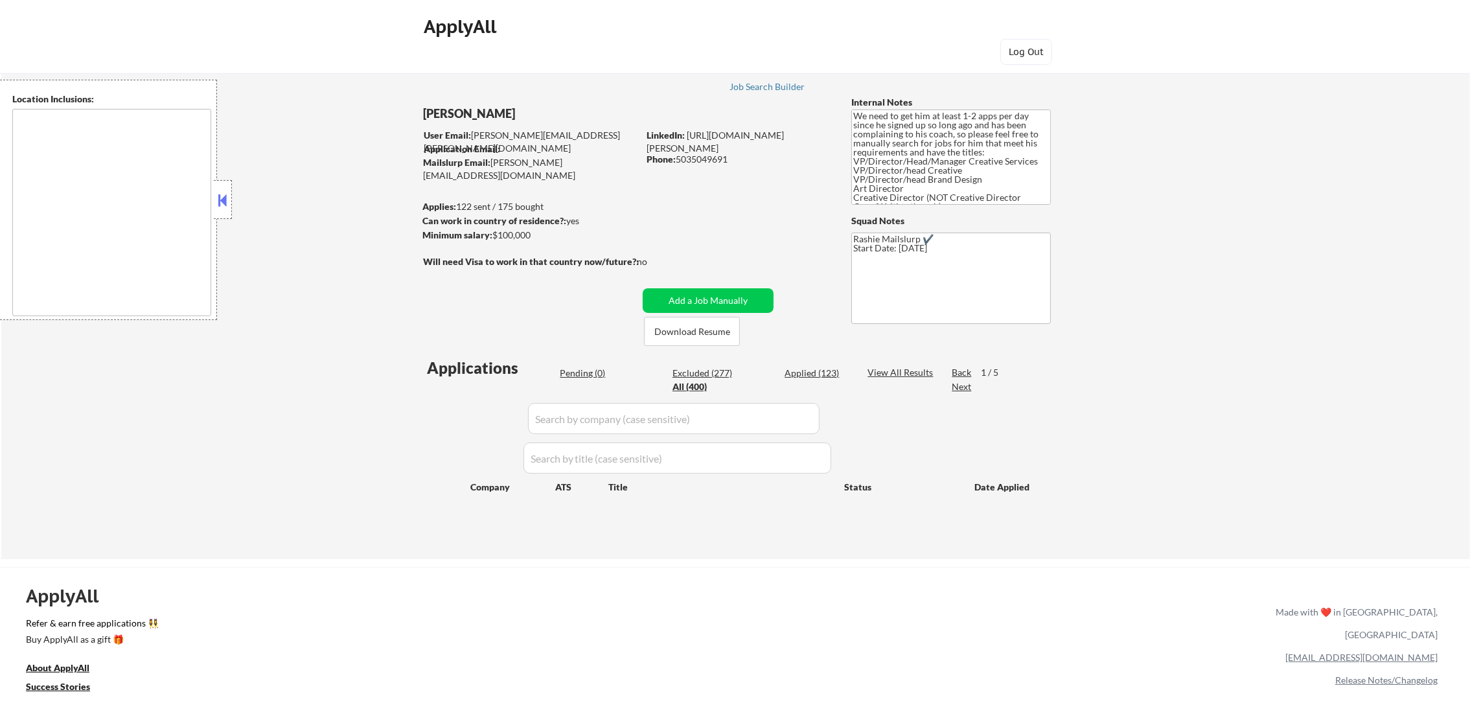
select select ""applied""
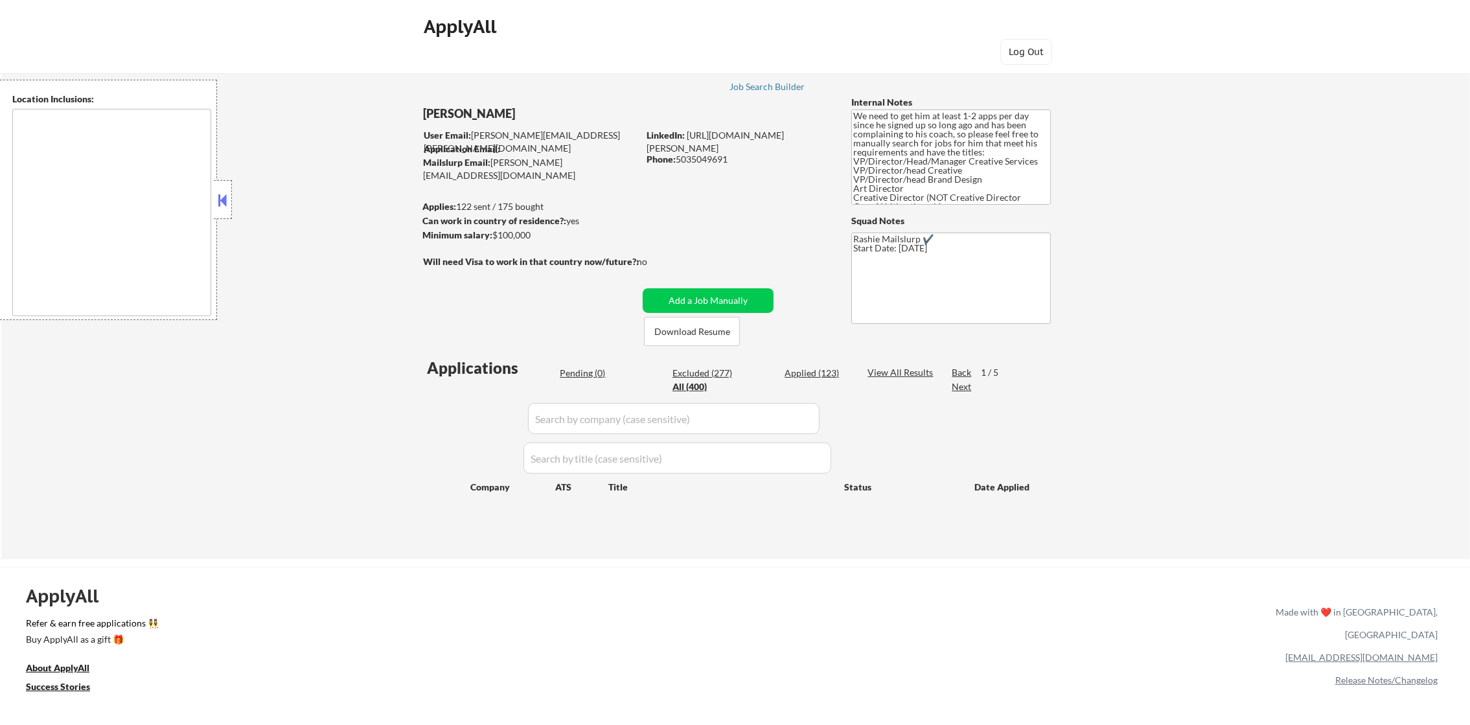
select select ""applied""
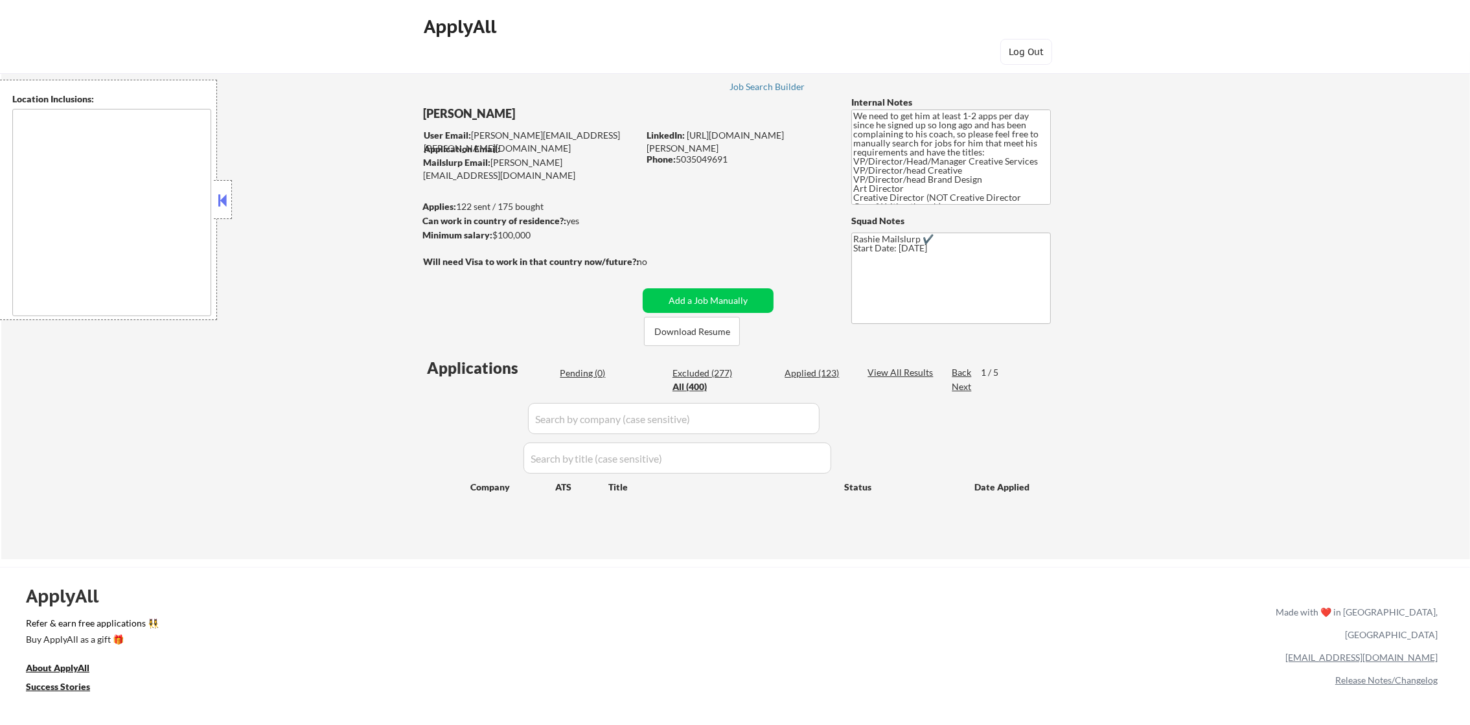
select select ""applied""
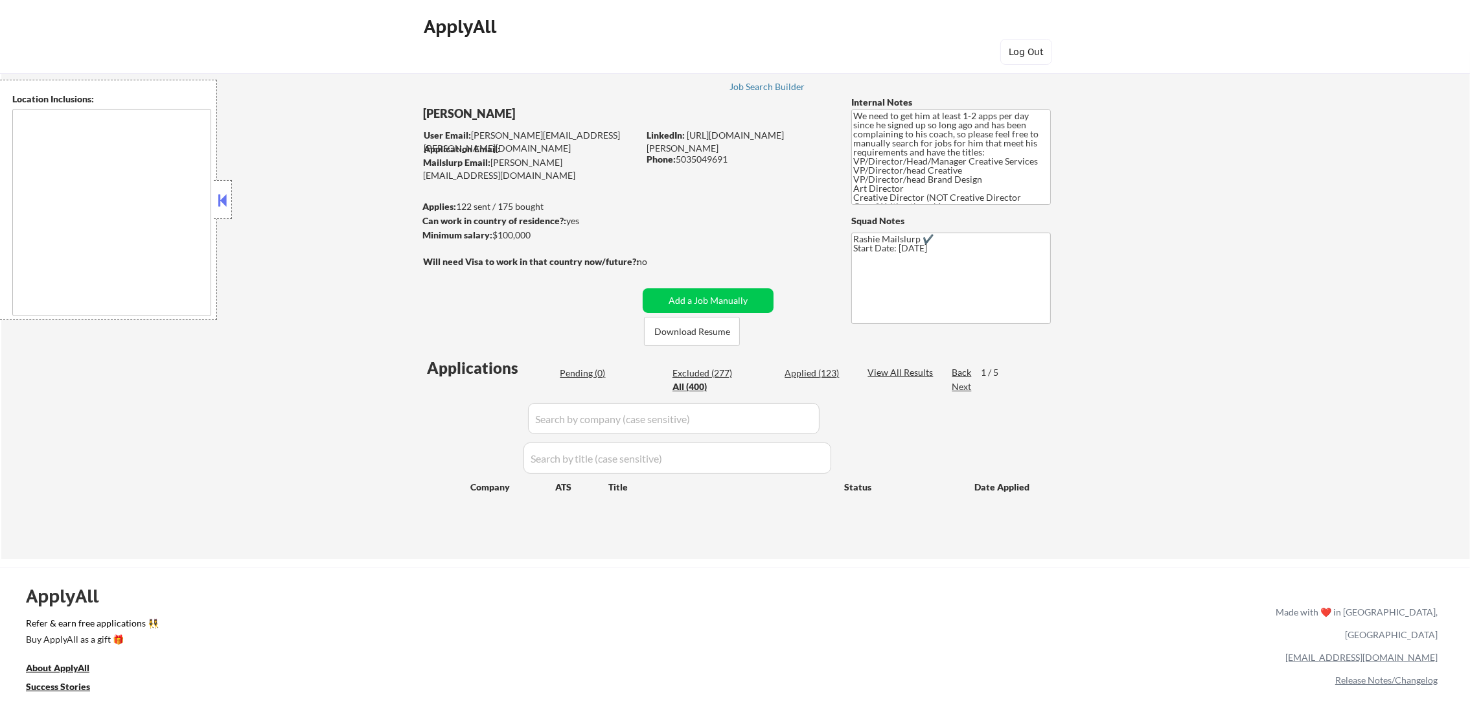
select select ""applied""
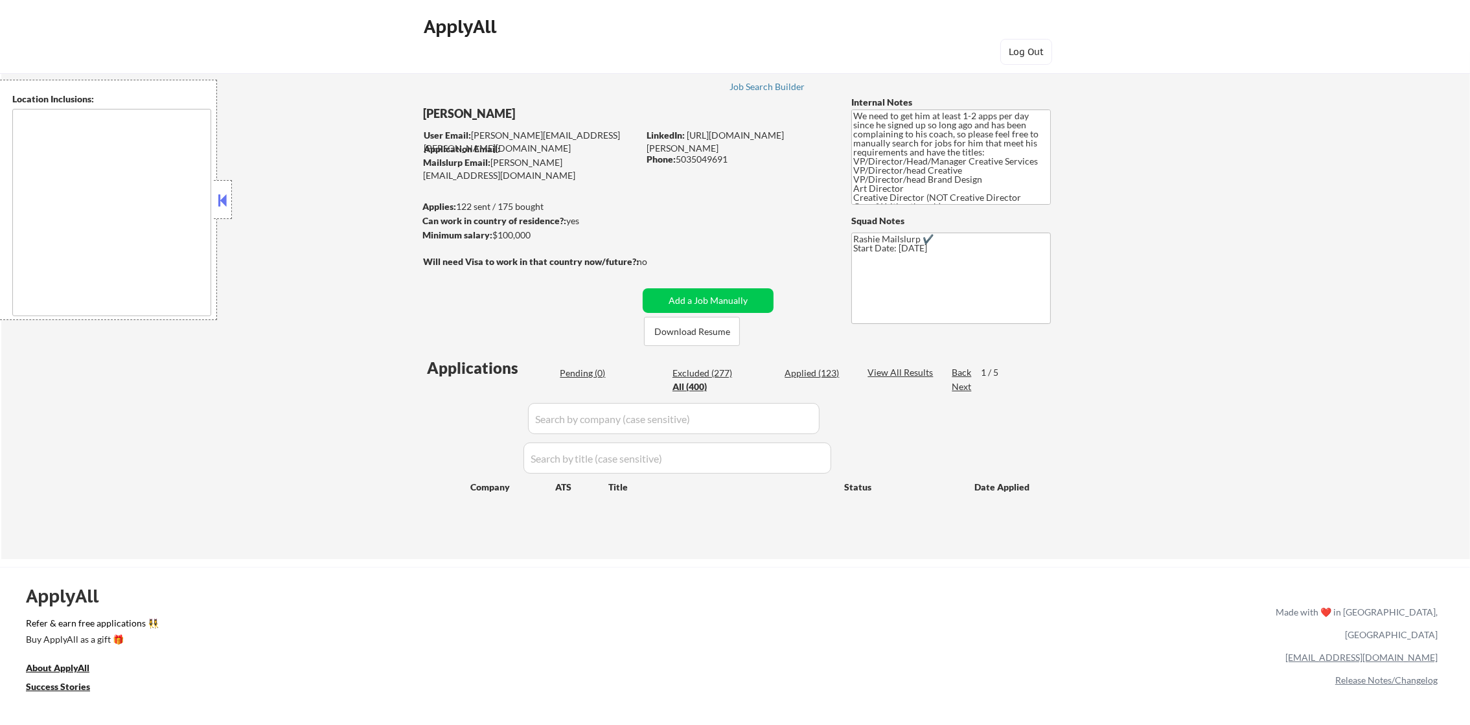
select select ""applied""
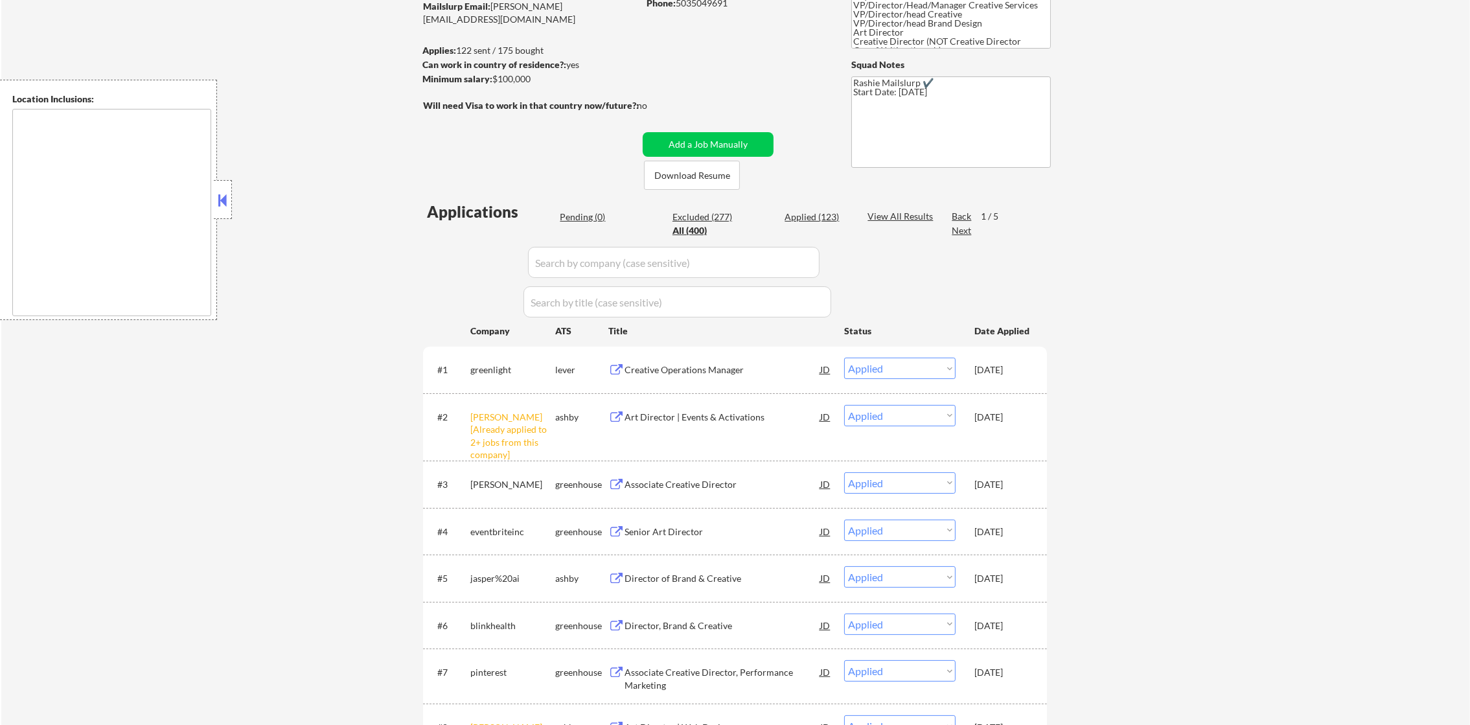
scroll to position [161, 0]
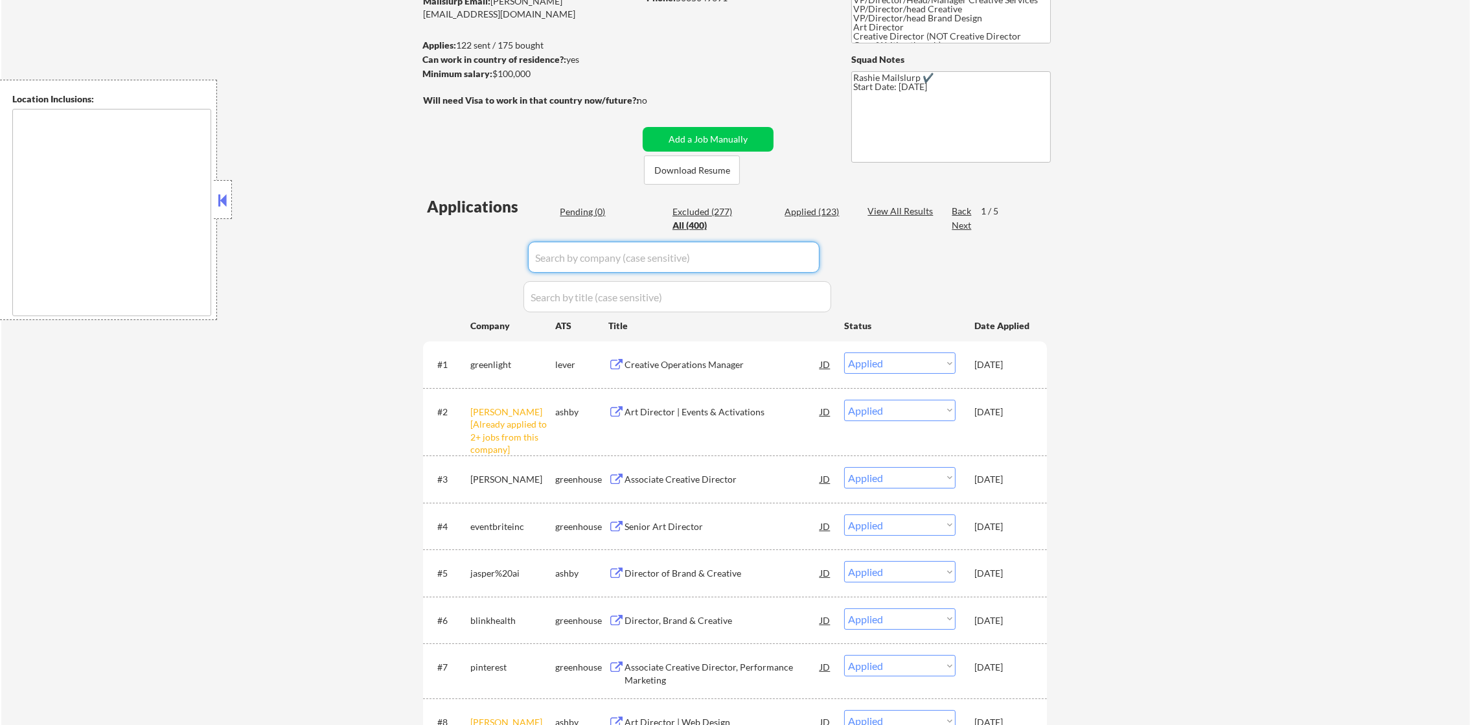
click at [597, 265] on input "input" at bounding box center [674, 257] width 292 height 31
paste input "https://applyall.com/manage-applications/1734205764230x395966951528215360"
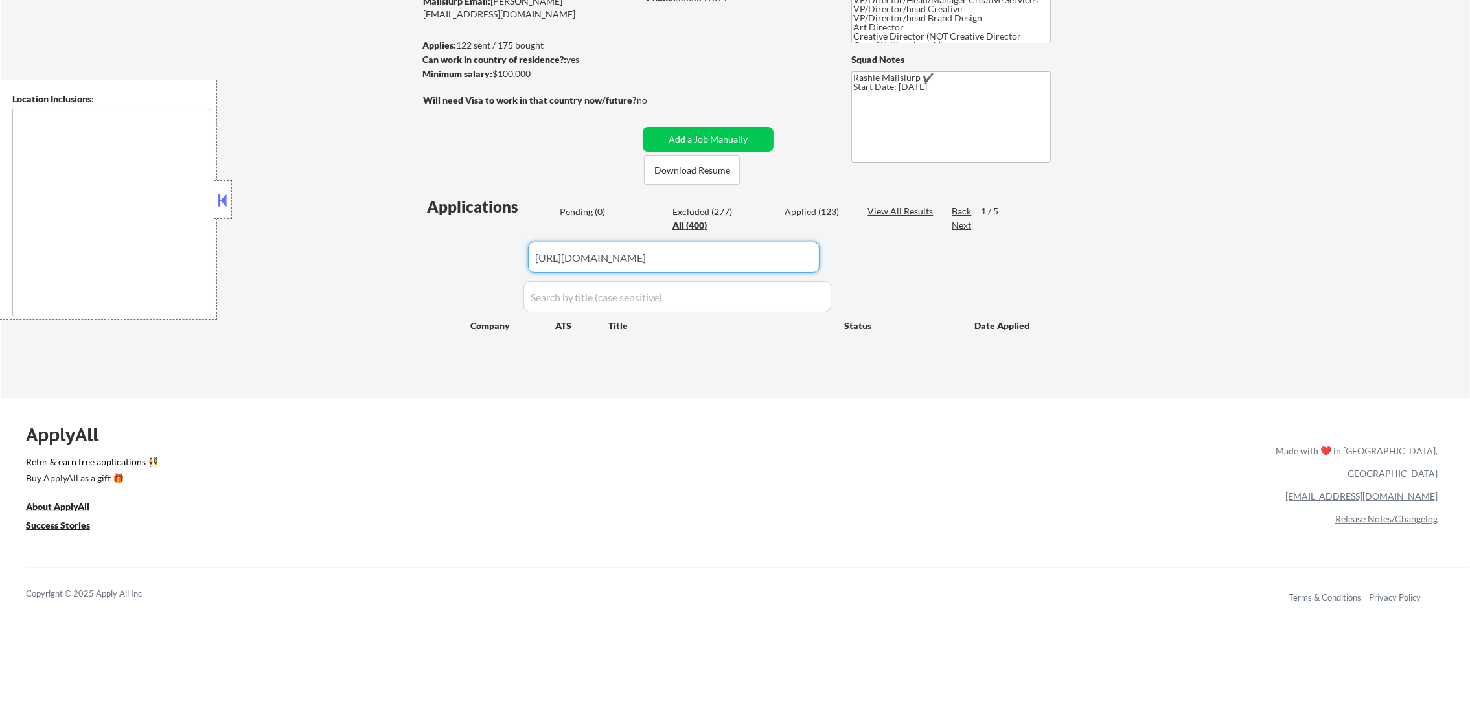
click at [677, 261] on input "input" at bounding box center [674, 257] width 292 height 31
type input "8a"
select select ""excluded""
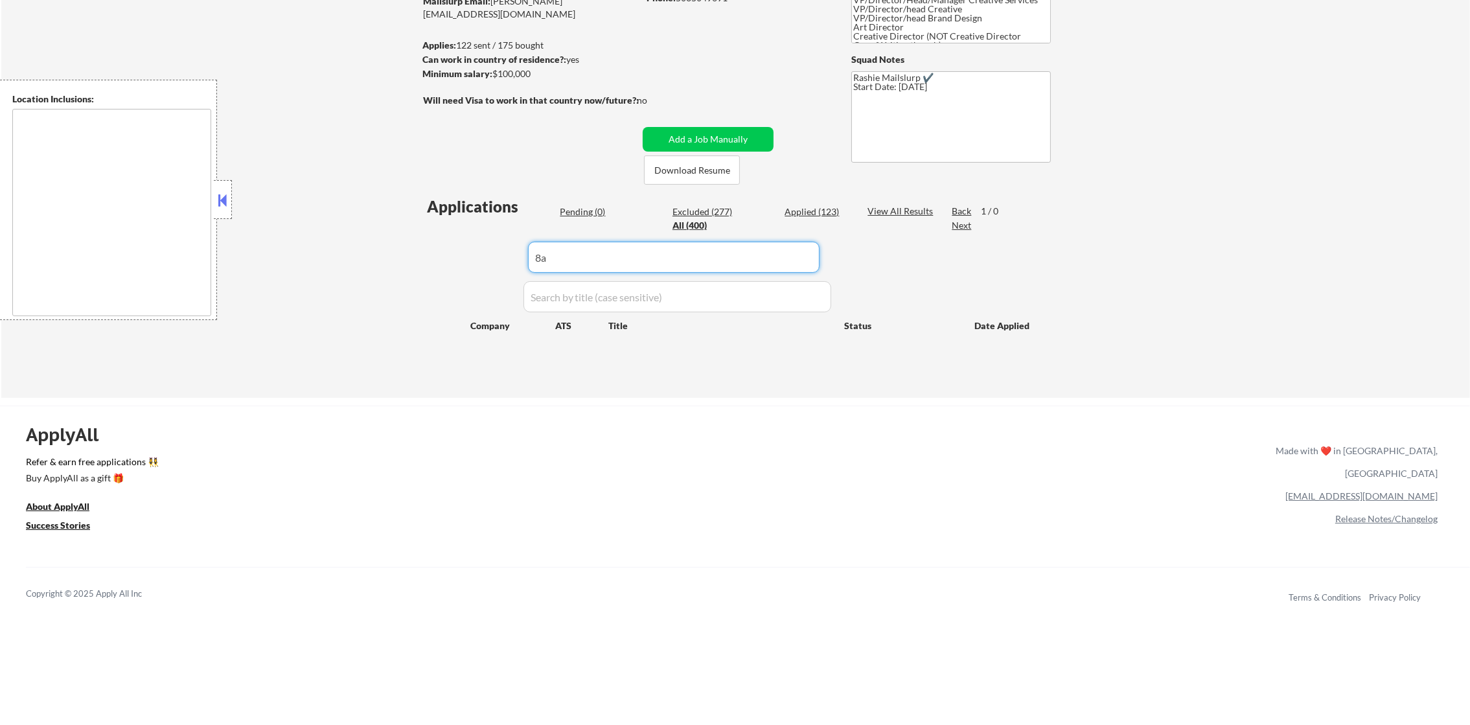
select select ""excluded__location_""
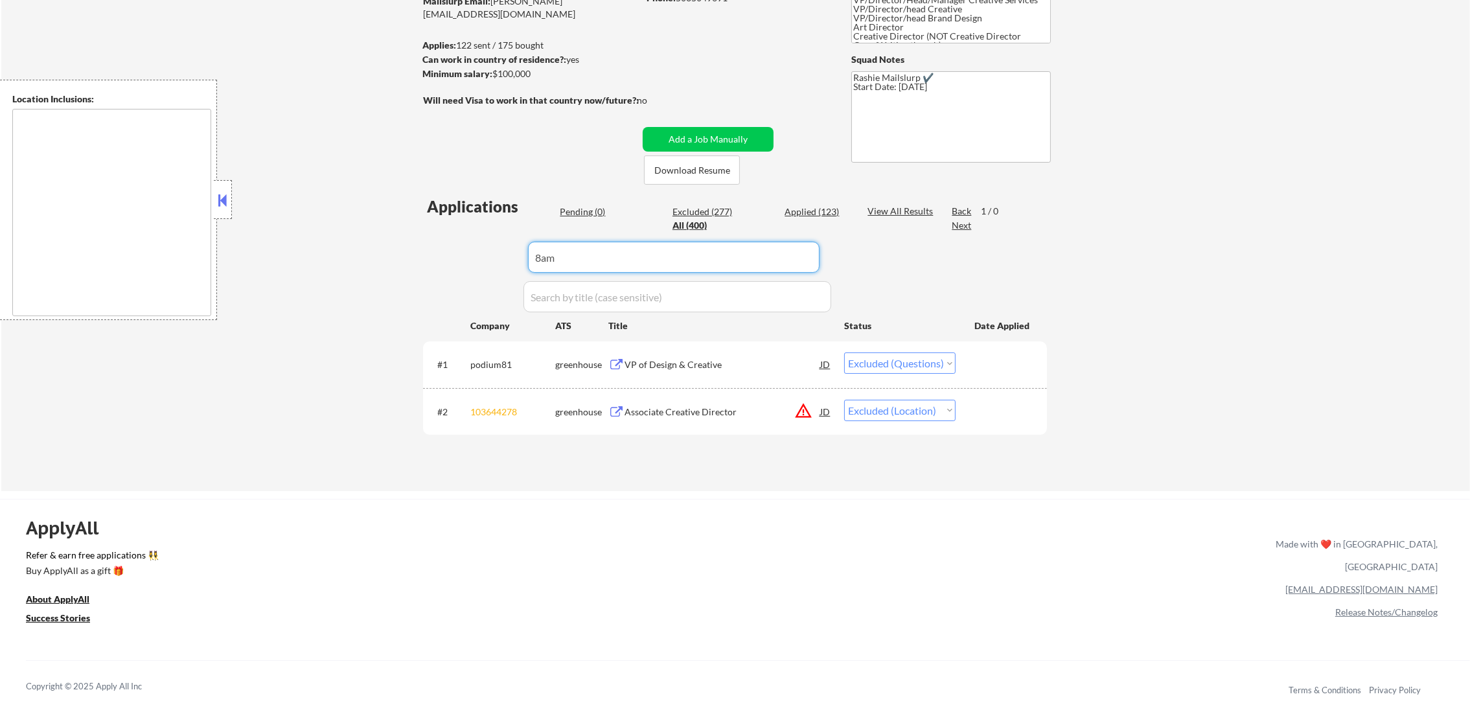
type input "8am"
click at [1320, 237] on div "← Return to /applysquad Mailslurp Inbox Job Search Builder Joseph Intile User E…" at bounding box center [735, 190] width 1469 height 601
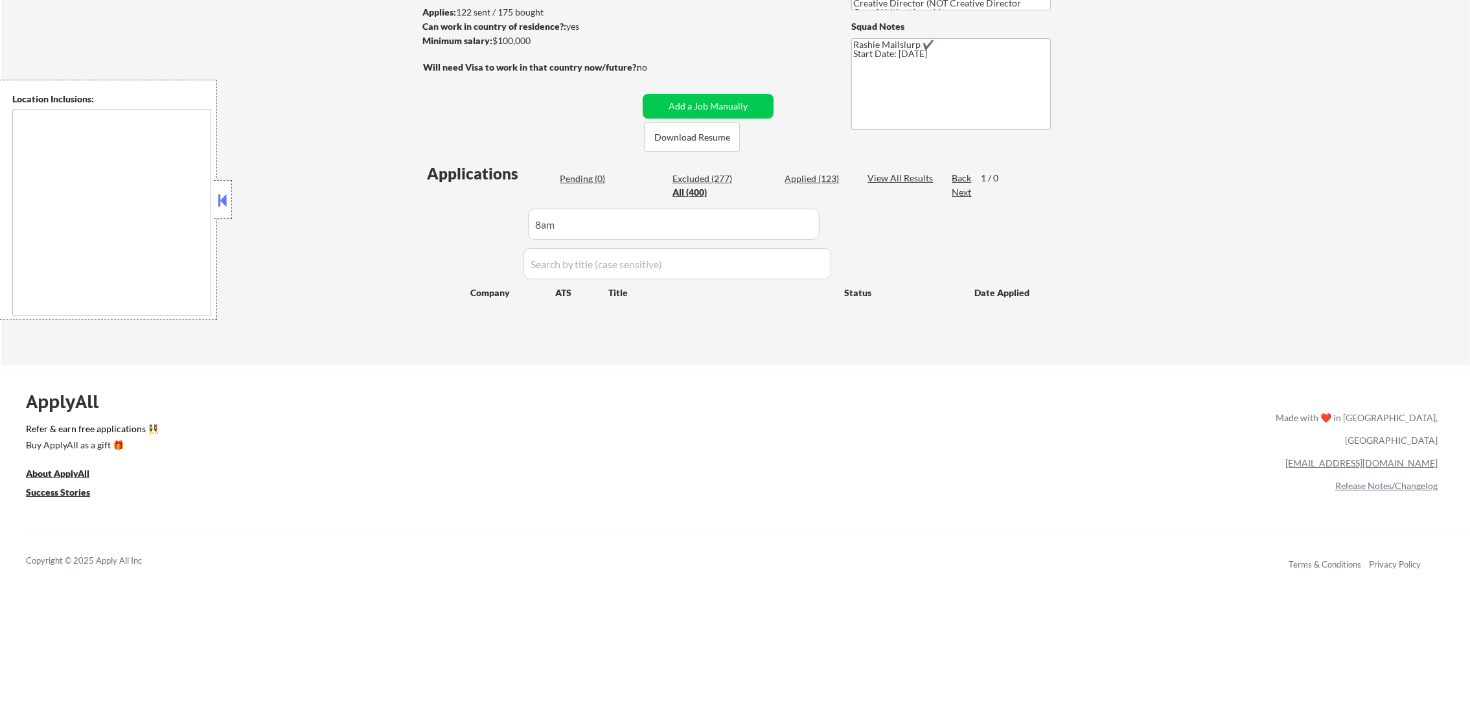
select select ""pending""
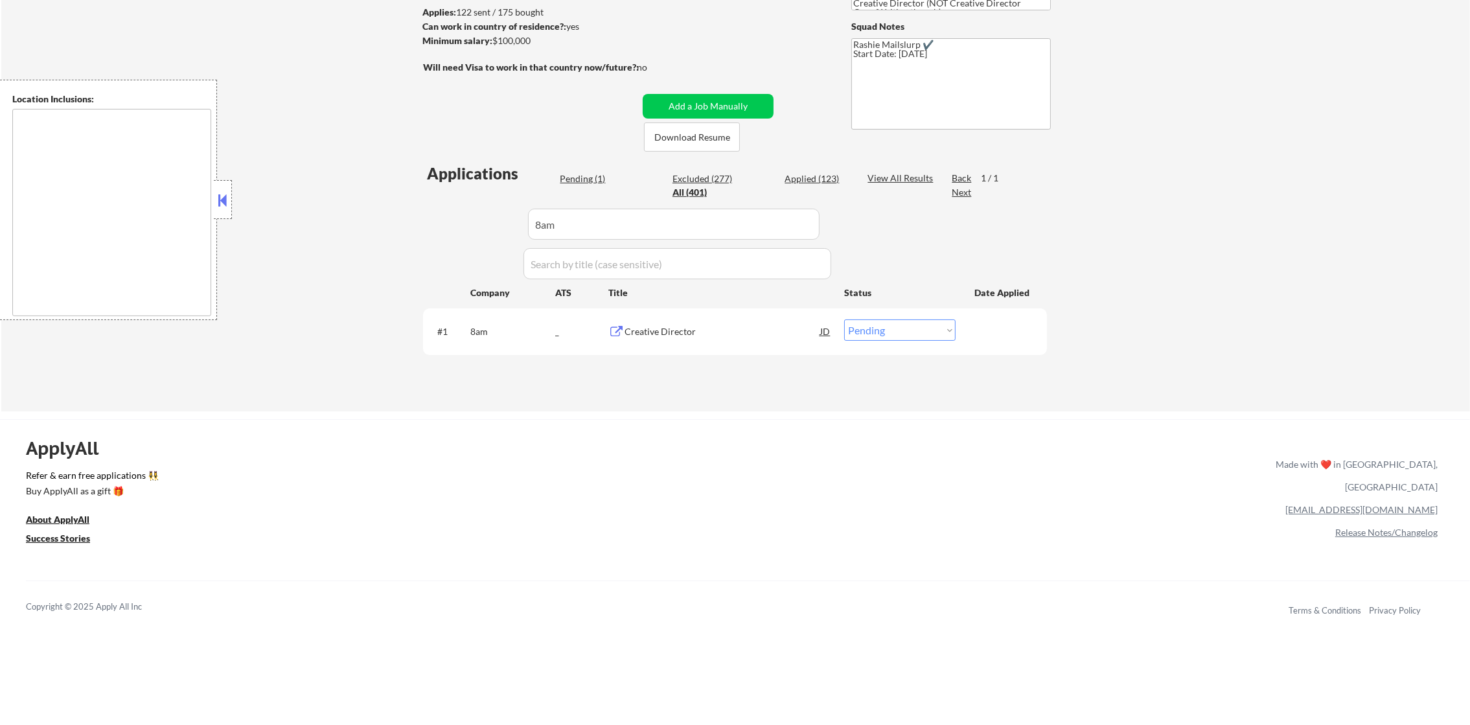
paste input "masterworks"
click at [432, 213] on div "Applications Pending (1) Excluded (277) Applied (123) All (401) View All Result…" at bounding box center [735, 275] width 624 height 224
click at [427, 213] on div "Applications Pending (1) Excluded (277) Applied (123) All (401) View All Result…" at bounding box center [735, 275] width 624 height 224
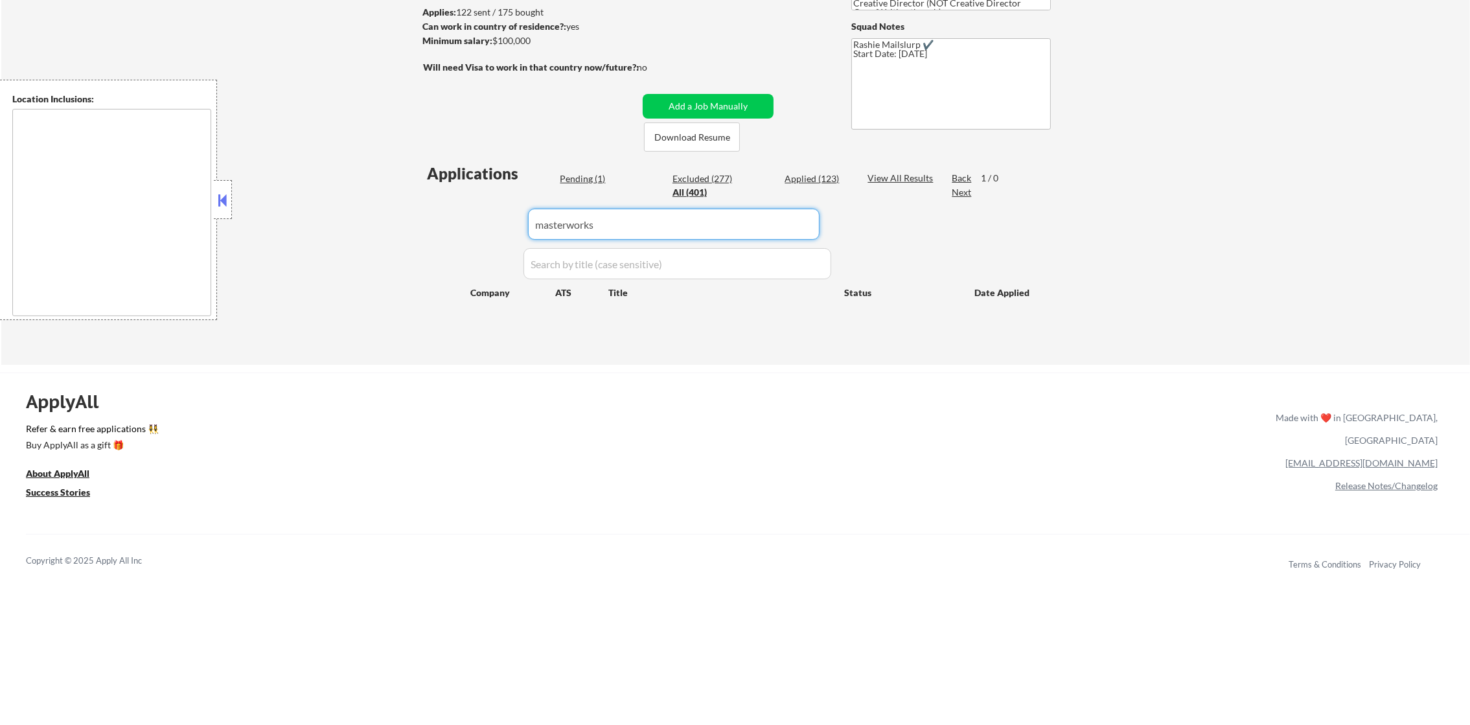
paste input "goodrx"
drag, startPoint x: 655, startPoint y: 226, endPoint x: 437, endPoint y: 222, distance: 217.8
click at [437, 222] on div "Applications Pending (1) Excluded (277) Applied (123) All (401) View All Result…" at bounding box center [735, 252] width 624 height 178
type input "goodrx"
click at [437, 222] on div "Applications Pending (1) Excluded (277) Applied (123) All (401) View All Result…" at bounding box center [735, 252] width 624 height 178
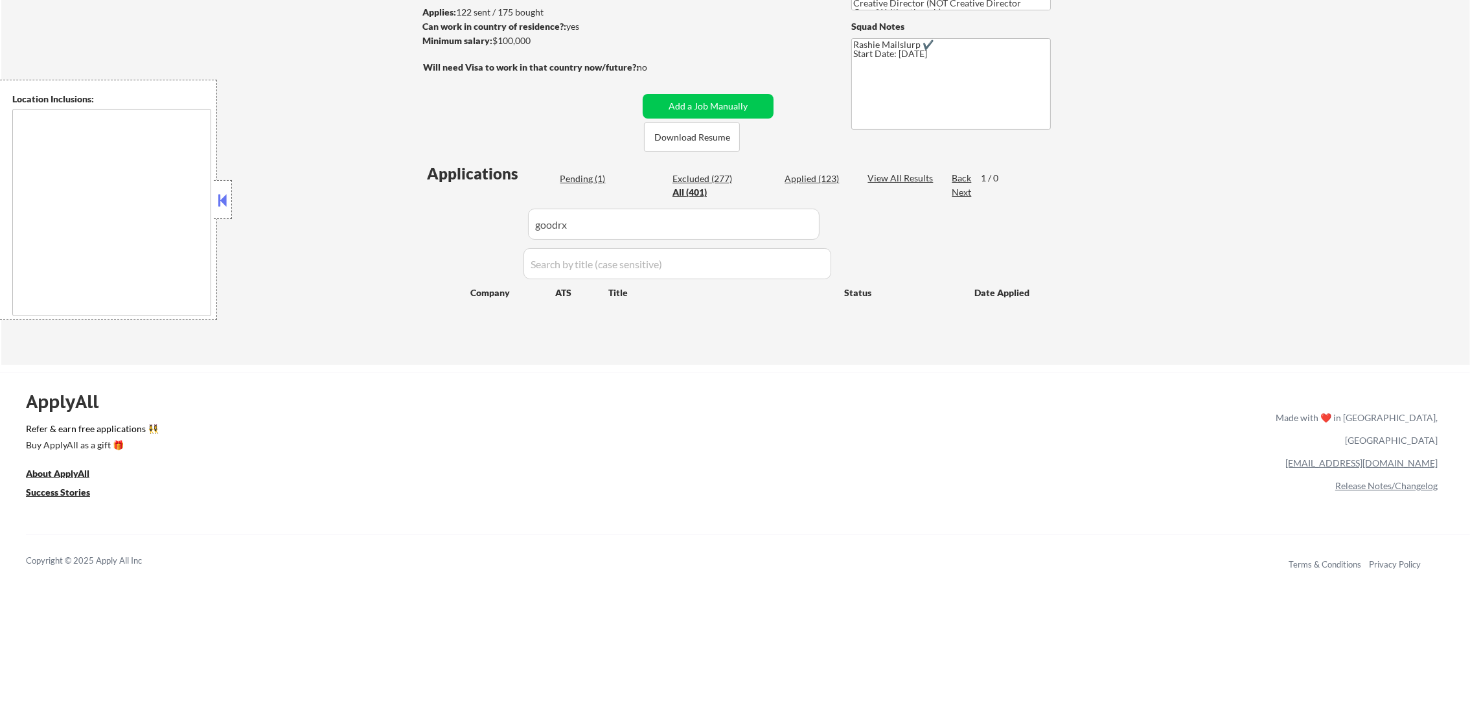
click at [437, 222] on div "Applications Pending (1) Excluded (277) Applied (123) All (401) View All Result…" at bounding box center [735, 252] width 624 height 178
select select ""applied""
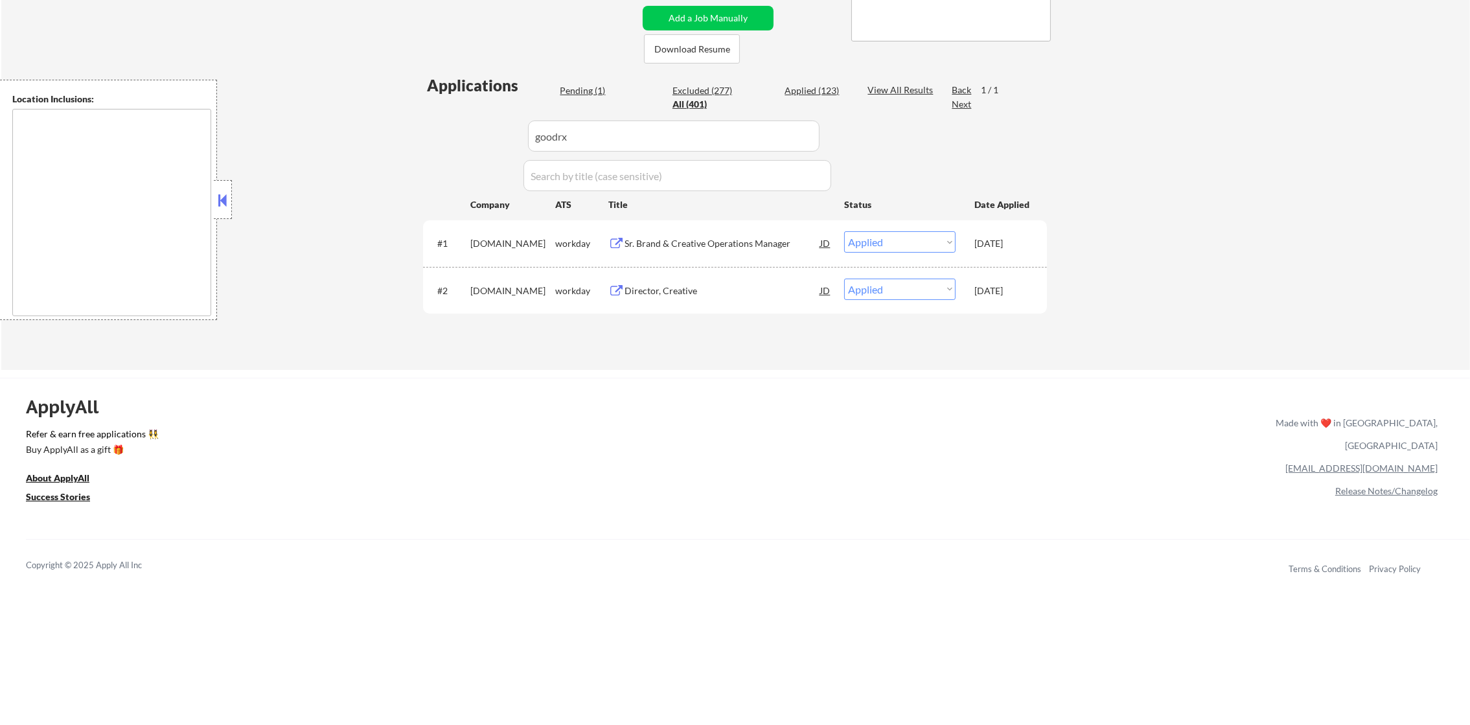
scroll to position [291, 0]
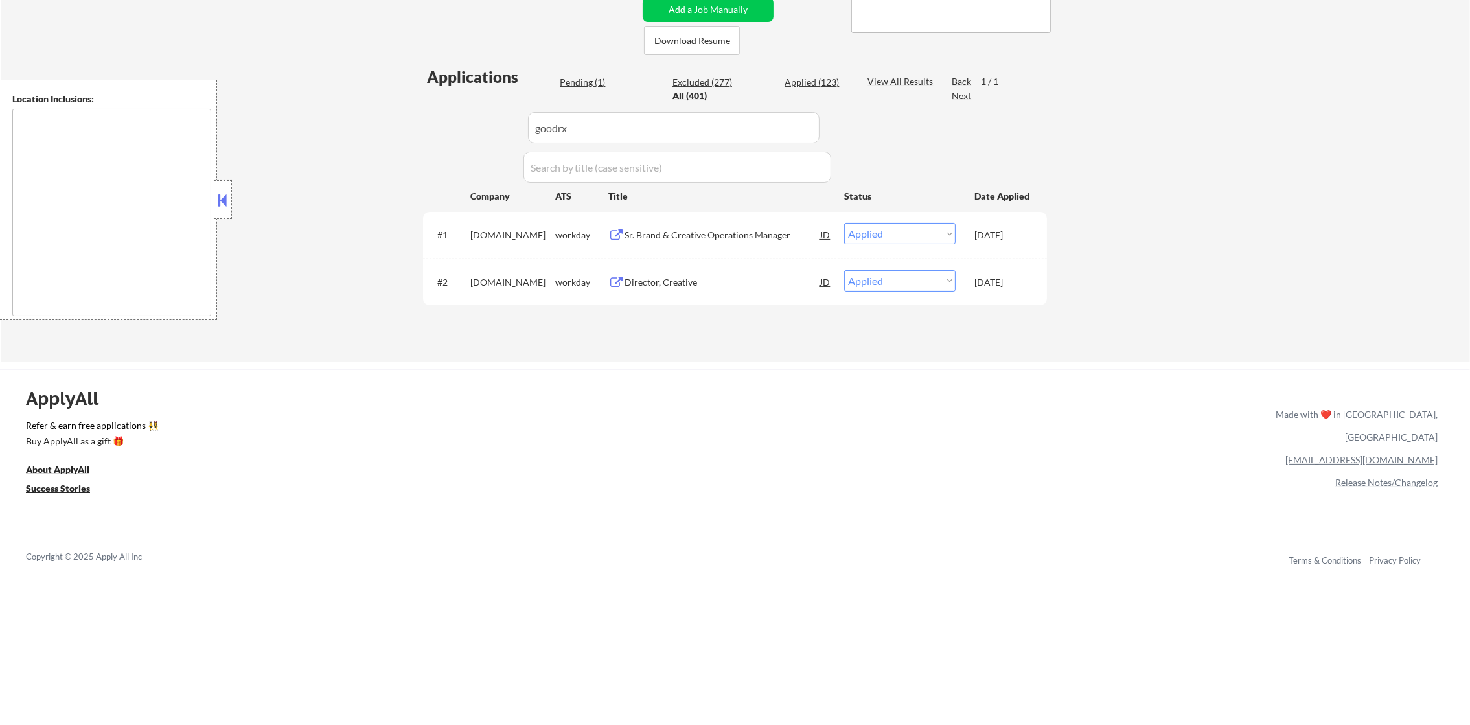
drag, startPoint x: 537, startPoint y: 122, endPoint x: 457, endPoint y: 120, distance: 80.4
click at [461, 121] on div "Applications Pending (1) Excluded (277) Applied (123) All (401) View All Result…" at bounding box center [735, 201] width 624 height 271
paste input "unlock"
type input "unlock"
click at [453, 119] on div "Applications Pending (1) Excluded (277) Applied (123) All (401) View All Result…" at bounding box center [735, 201] width 624 height 271
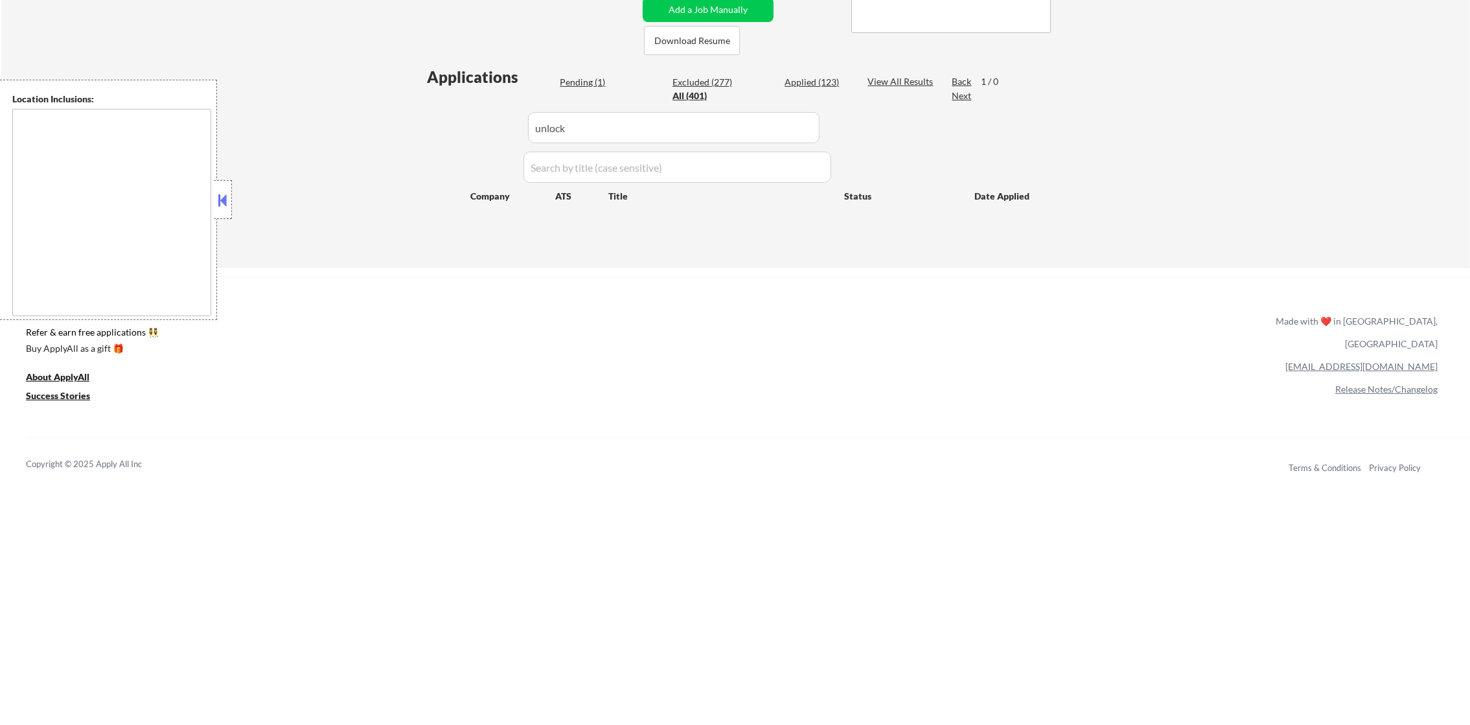
select select ""pending""
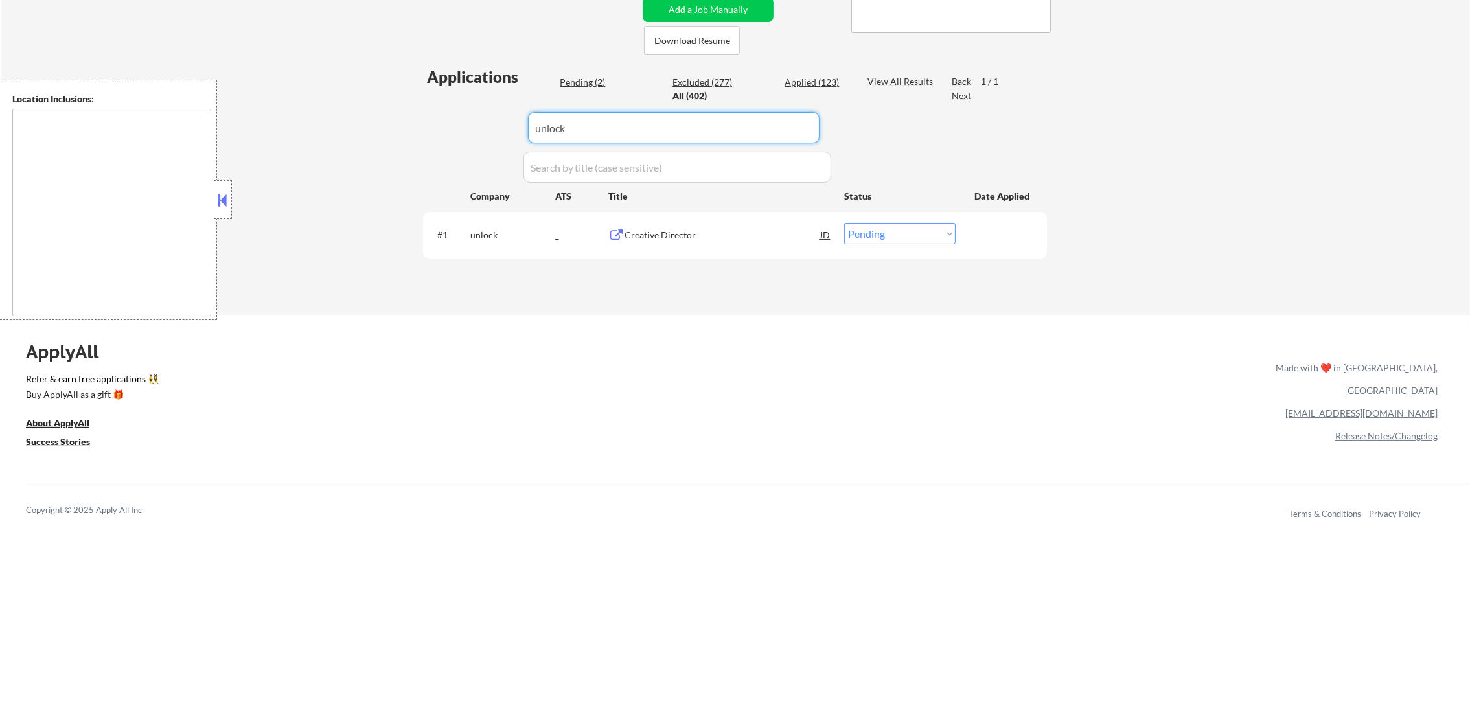
paste input "Senior Designer"
drag, startPoint x: 600, startPoint y: 131, endPoint x: 419, endPoint y: 125, distance: 180.9
click at [426, 128] on div "Applications Pending (2) Excluded (277) Applied (123) All (402) View All Result…" at bounding box center [735, 178] width 624 height 224
click at [419, 125] on div "← Return to /applysquad Mailslurp Inbox Job Search Builder Joseph Intile User E…" at bounding box center [735, 33] width 647 height 544
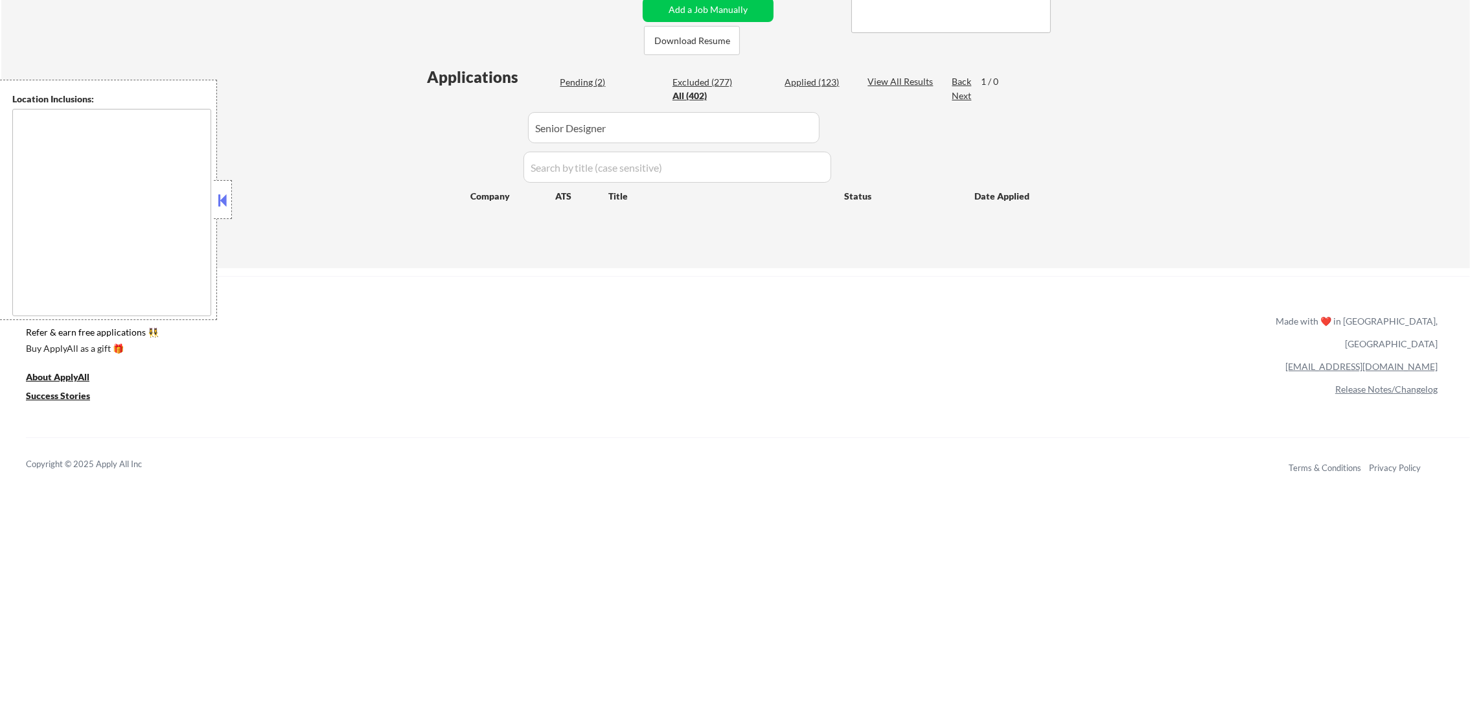
drag, startPoint x: 645, startPoint y: 135, endPoint x: 398, endPoint y: 132, distance: 246.9
click at [399, 132] on div "← Return to /applysquad Mailslurp Inbox Job Search Builder Joseph Intile User E…" at bounding box center [735, 14] width 1469 height 507
paste input "accenture"
click at [397, 131] on div "← Return to /applysquad Mailslurp Inbox Job Search Builder Joseph Intile User E…" at bounding box center [735, 14] width 1469 height 507
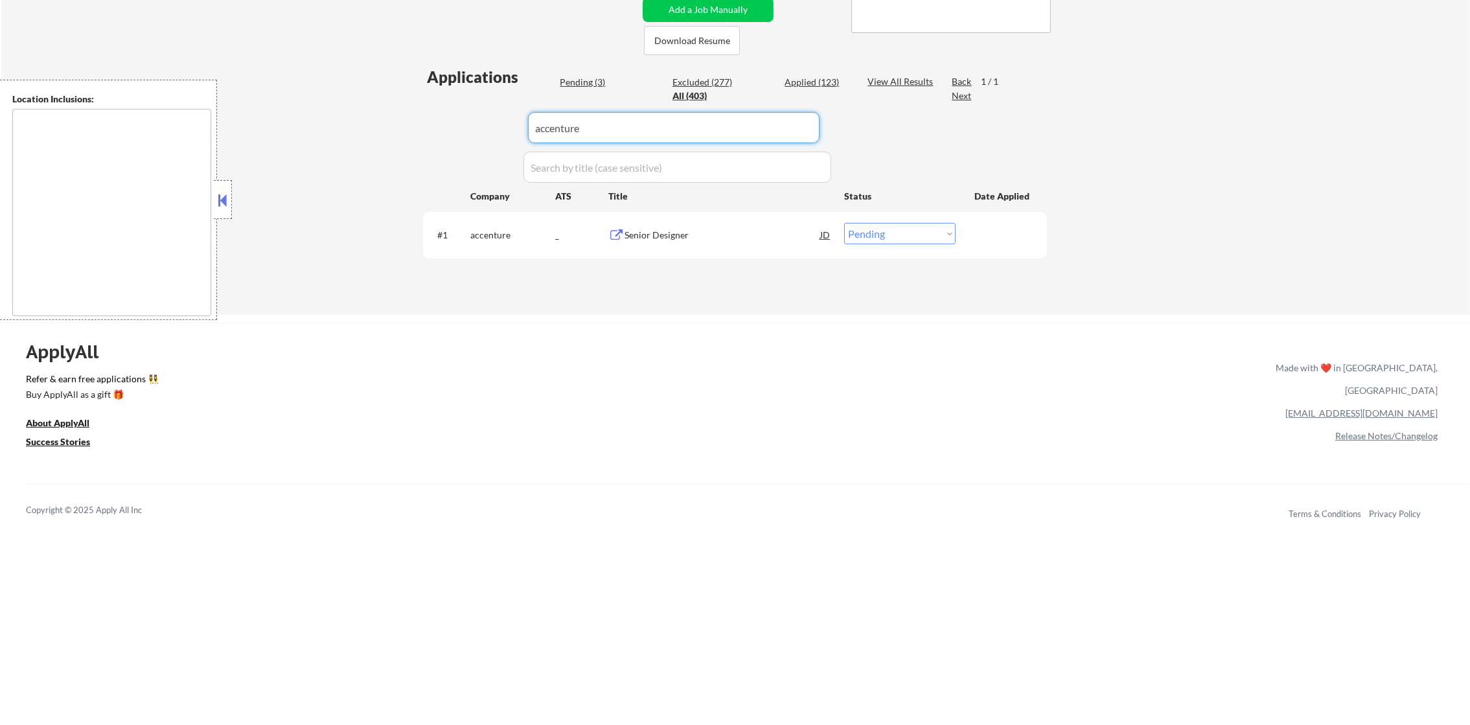
drag, startPoint x: 650, startPoint y: 113, endPoint x: 387, endPoint y: 112, distance: 263.1
click at [393, 113] on div "← Return to /applysquad Mailslurp Inbox Job Search Builder Joseph Intile User E…" at bounding box center [735, 38] width 1469 height 554
paste input "decilegroup"
type input "decilegroup"
click at [387, 112] on div "← Return to /applysquad Mailslurp Inbox Job Search Builder Joseph Intile User E…" at bounding box center [735, 38] width 1469 height 554
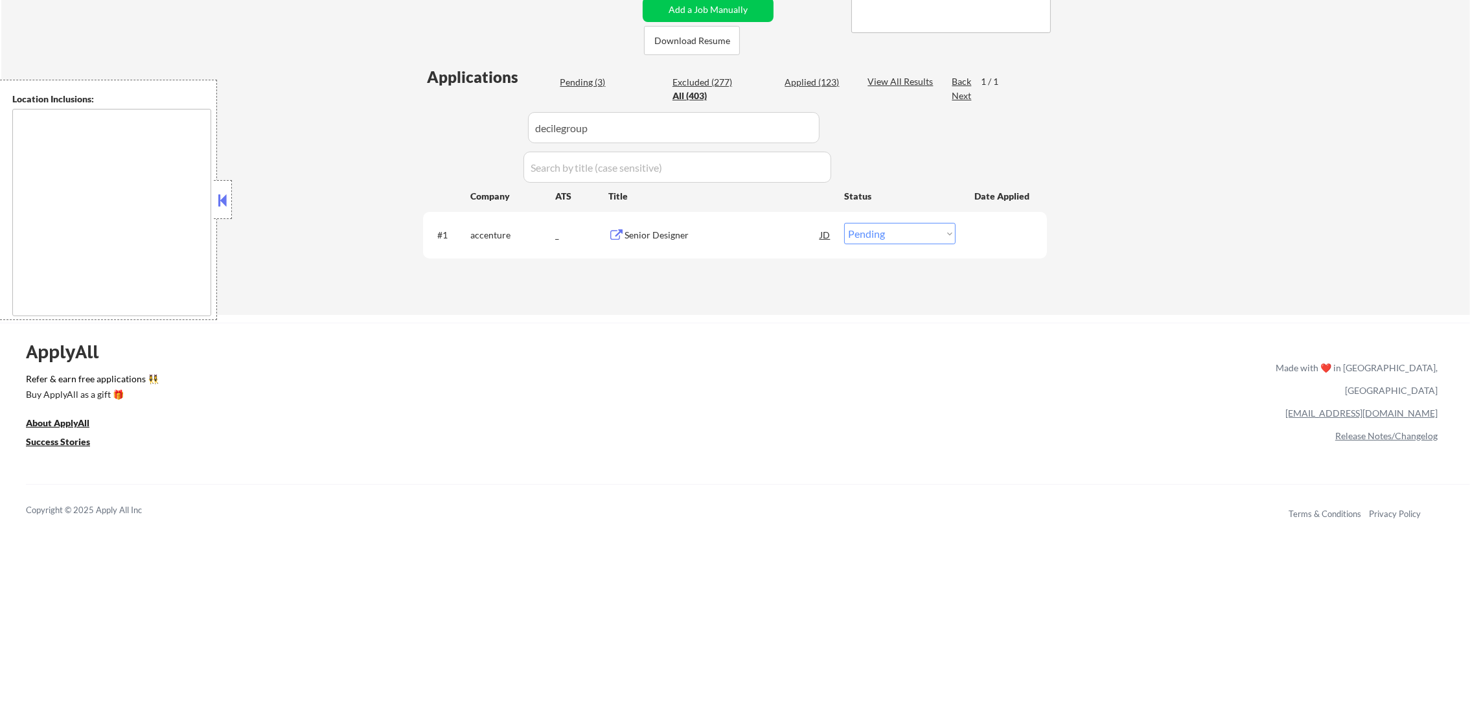
select select ""excluded__salary_""
click at [977, 396] on div "ApplyAll Refer & earn free applications 👯‍♀️ Buy ApplyAll as a gift 🎁 About App…" at bounding box center [735, 434] width 1470 height 205
click at [847, 371] on div "ApplyAll Refer & earn free applications 👯‍♀️ Buy ApplyAll as a gift 🎁 About App…" at bounding box center [735, 434] width 1470 height 205
paste input "planetpropaganda"
drag, startPoint x: 632, startPoint y: 124, endPoint x: 406, endPoint y: 124, distance: 225.5
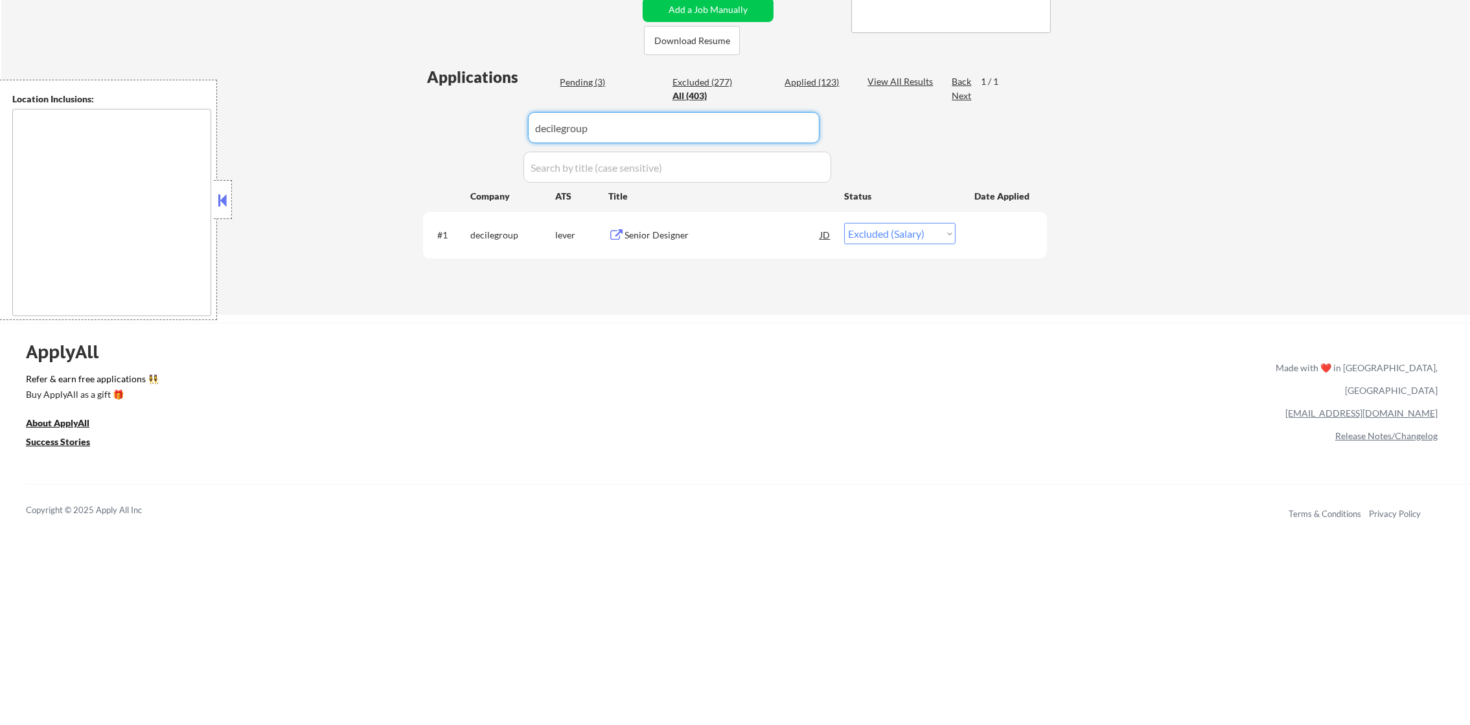
click at [409, 124] on div "← Return to /applysquad Mailslurp Inbox Job Search Builder Joseph Intile User E…" at bounding box center [735, 38] width 1469 height 554
type input "planetpropaganda"
click at [406, 124] on div "← Return to /applysquad Mailslurp Inbox Job Search Builder Joseph Intile User E…" at bounding box center [735, 38] width 1469 height 554
select select ""excluded""
paste input "hook"
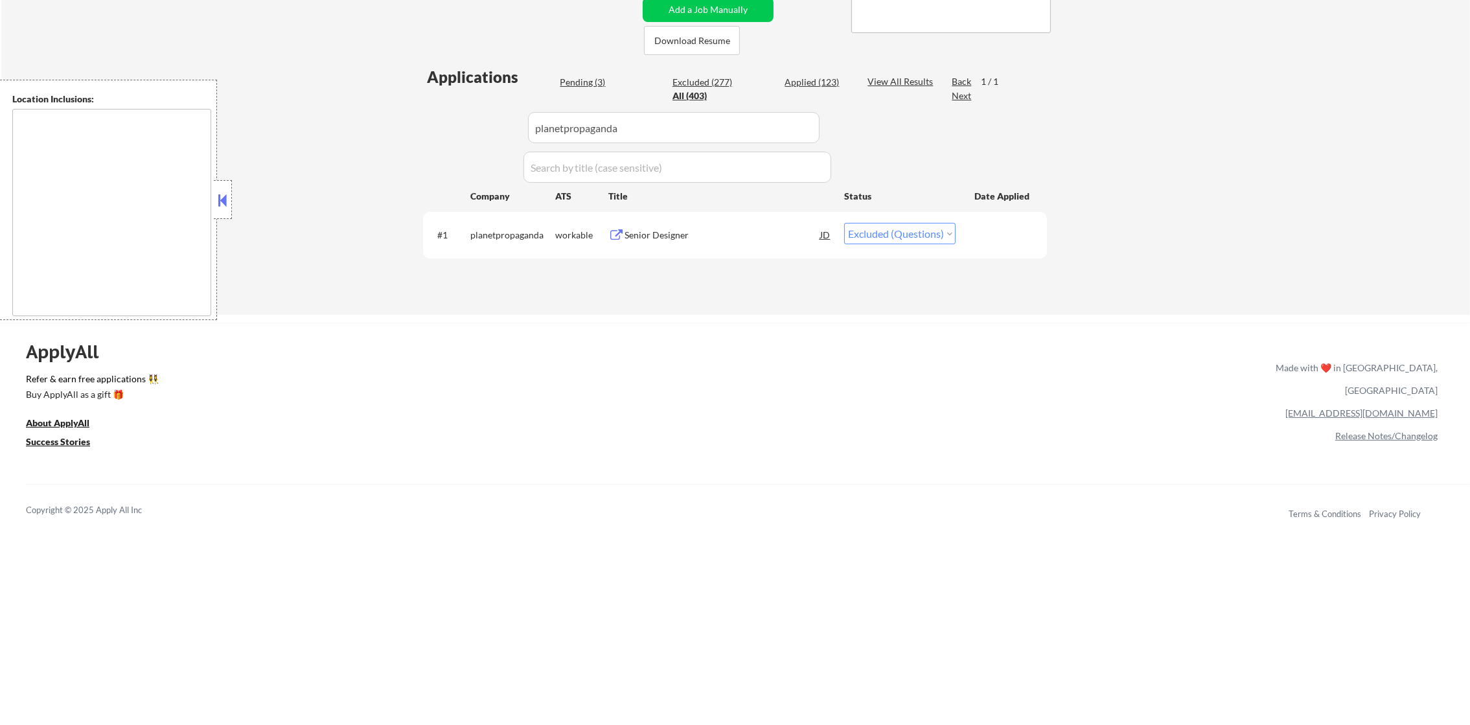
drag, startPoint x: 662, startPoint y: 128, endPoint x: 384, endPoint y: 121, distance: 277.4
click at [384, 121] on div "← Return to /applysquad Mailslurp Inbox Job Search Builder Joseph Intile User E…" at bounding box center [735, 38] width 1469 height 554
type input "hook"
click at [384, 121] on div "← Return to /applysquad Mailslurp Inbox Job Search Builder Joseph Intile User E…" at bounding box center [735, 38] width 1469 height 554
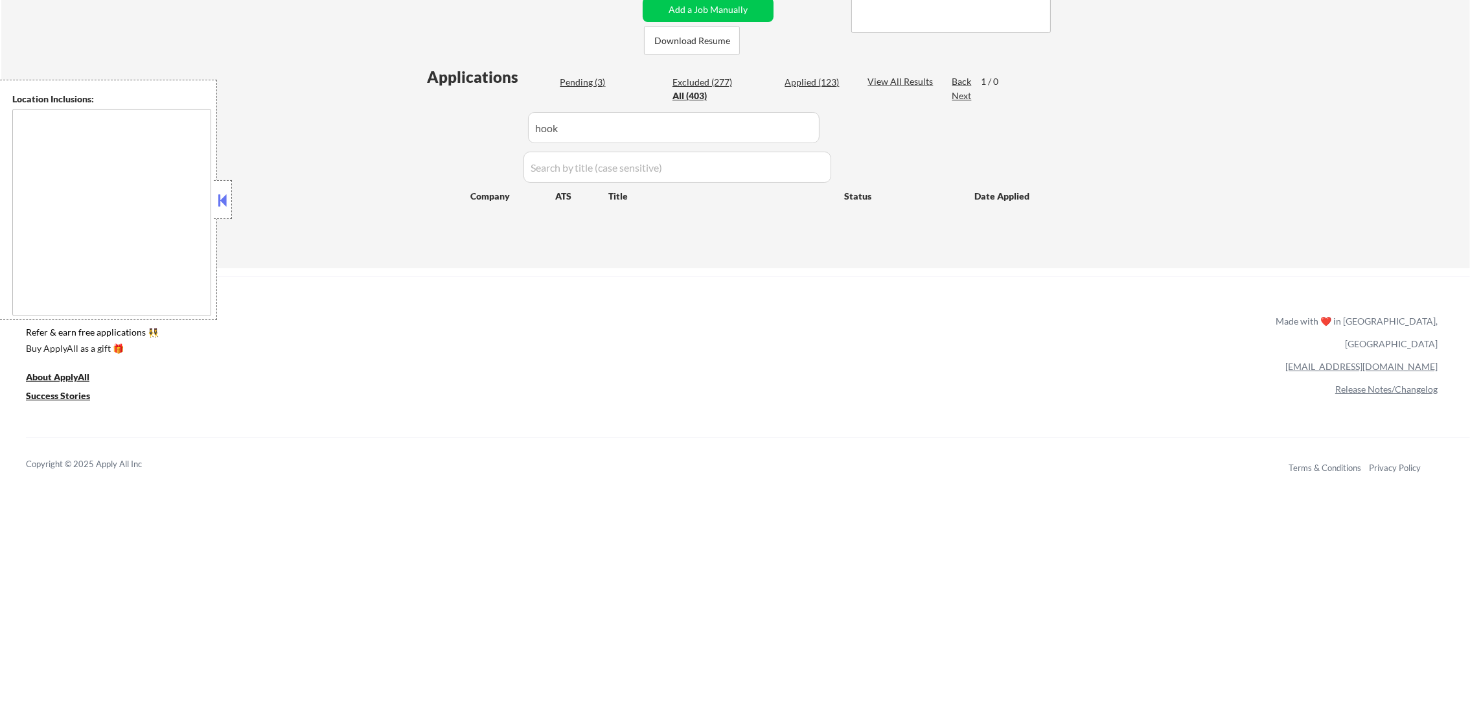
select select ""pending""
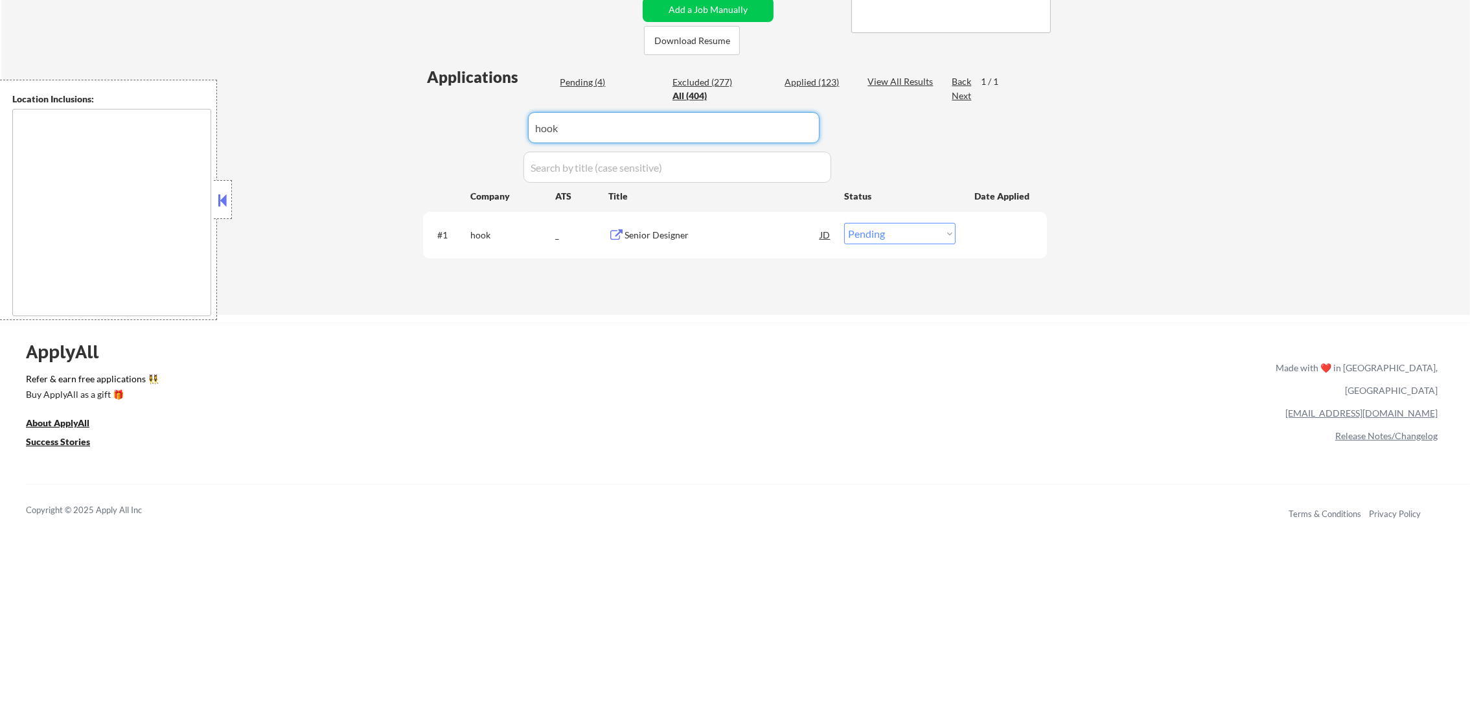
drag, startPoint x: 562, startPoint y: 125, endPoint x: 376, endPoint y: 125, distance: 186.0
click at [388, 125] on div "← Return to /applysquad Mailslurp Inbox Job Search Builder Joseph Intile User E…" at bounding box center [735, 38] width 1469 height 554
paste input "codeandtheory"
type input "codeandtheory"
click at [376, 125] on div "← Return to /applysquad Mailslurp Inbox Job Search Builder Joseph Intile User E…" at bounding box center [735, 38] width 1469 height 554
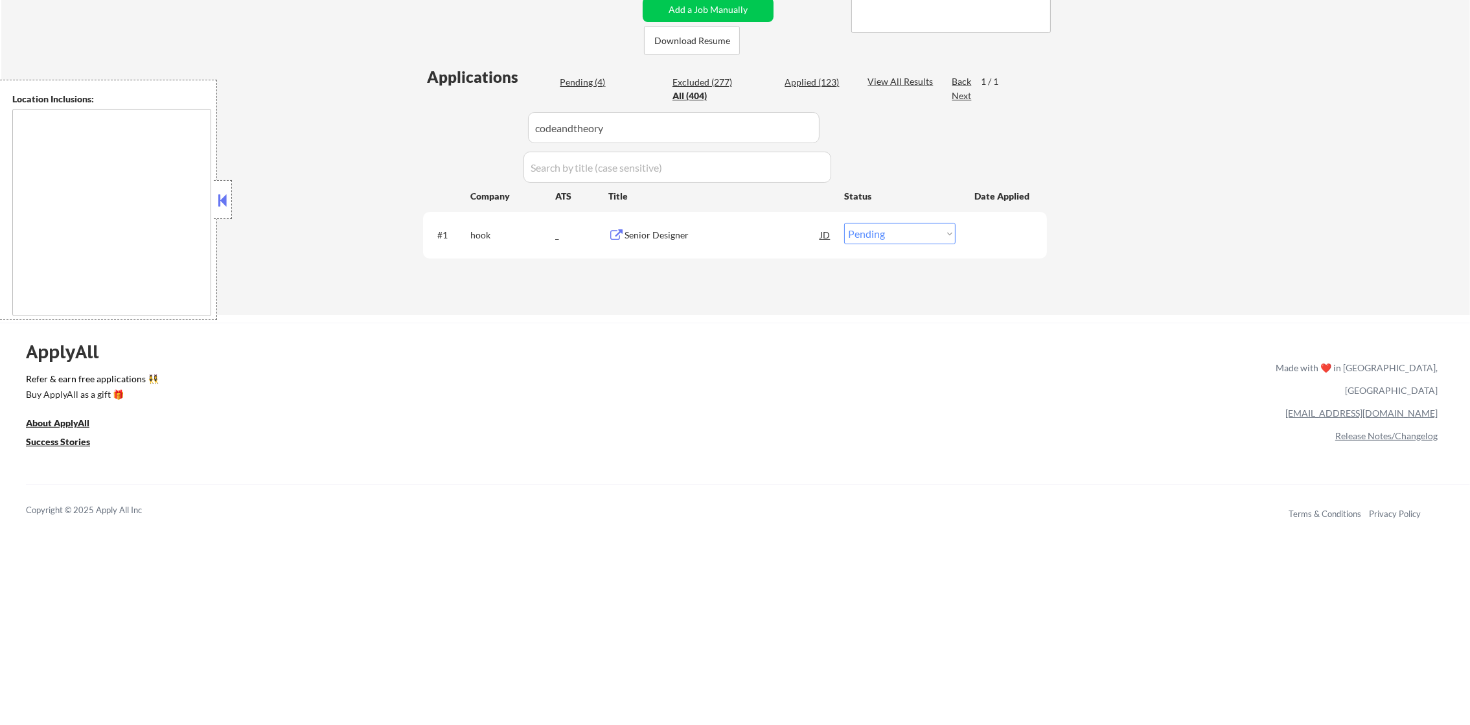
select select ""applied""
select select ""excluded__salary_""
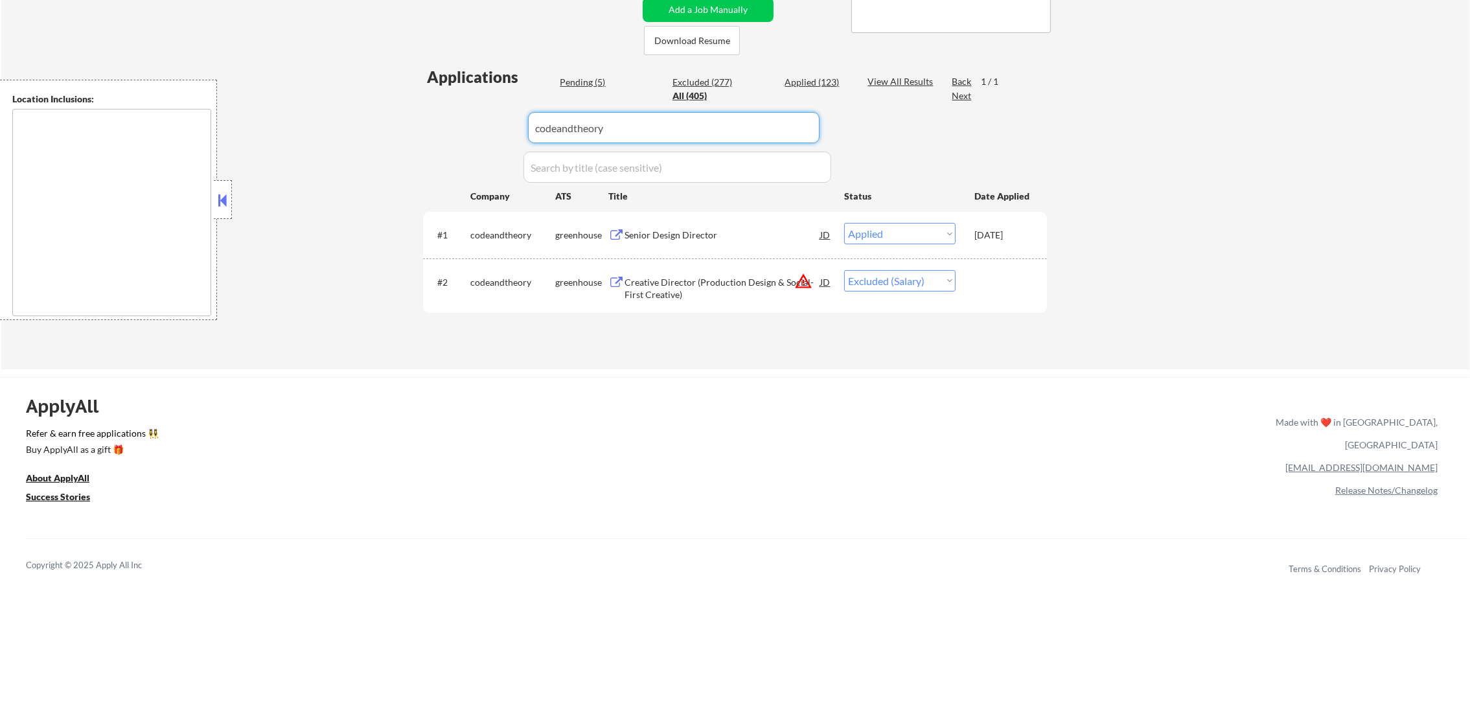
drag, startPoint x: 708, startPoint y: 115, endPoint x: 476, endPoint y: 133, distance: 232.7
click at [476, 133] on div "Applications Pending (5) Excluded (277) Applied (123) All (405) View All Result…" at bounding box center [735, 205] width 624 height 279
paste input "halcyon"
type input "halcyon"
click at [204, 176] on textarea at bounding box center [111, 212] width 199 height 207
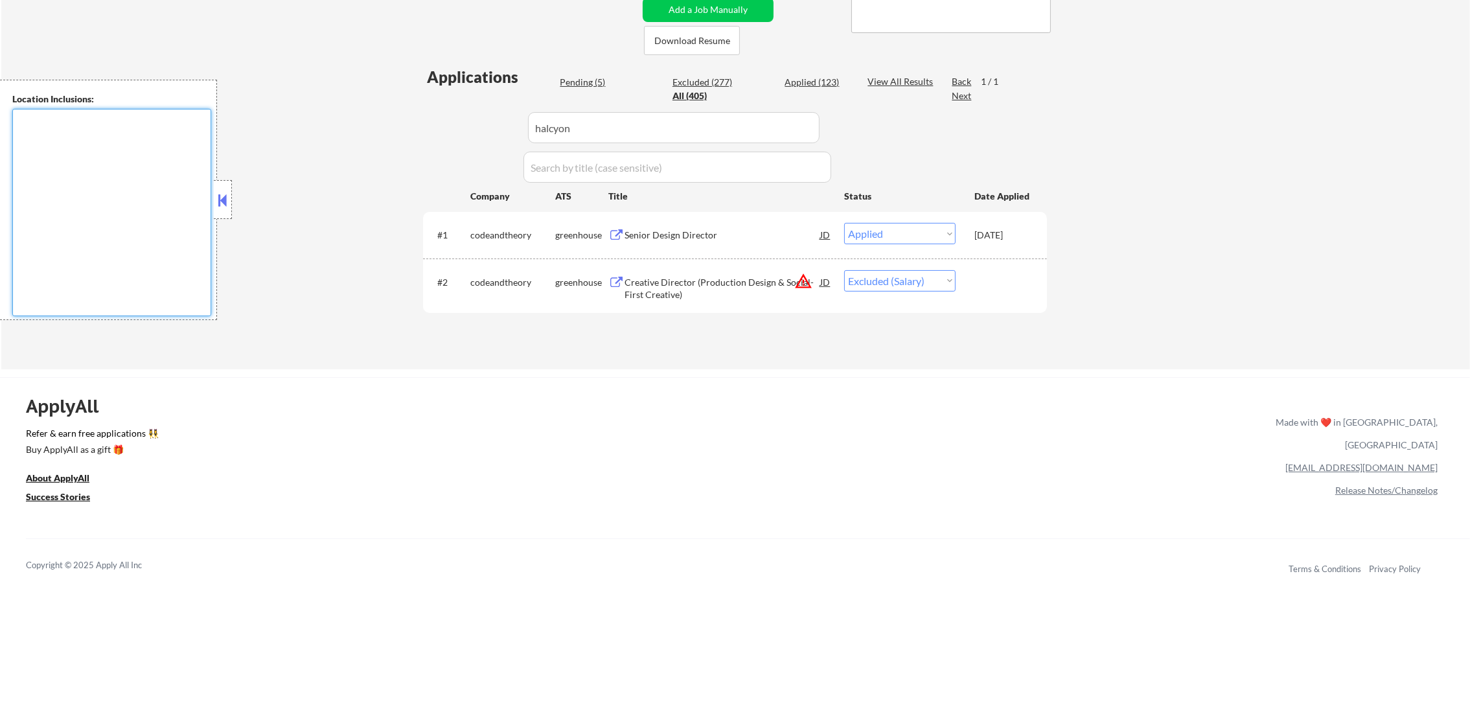
click at [295, 153] on div "← Return to /applysquad Mailslurp Inbox Job Search Builder Joseph Intile User E…" at bounding box center [735, 65] width 1469 height 609
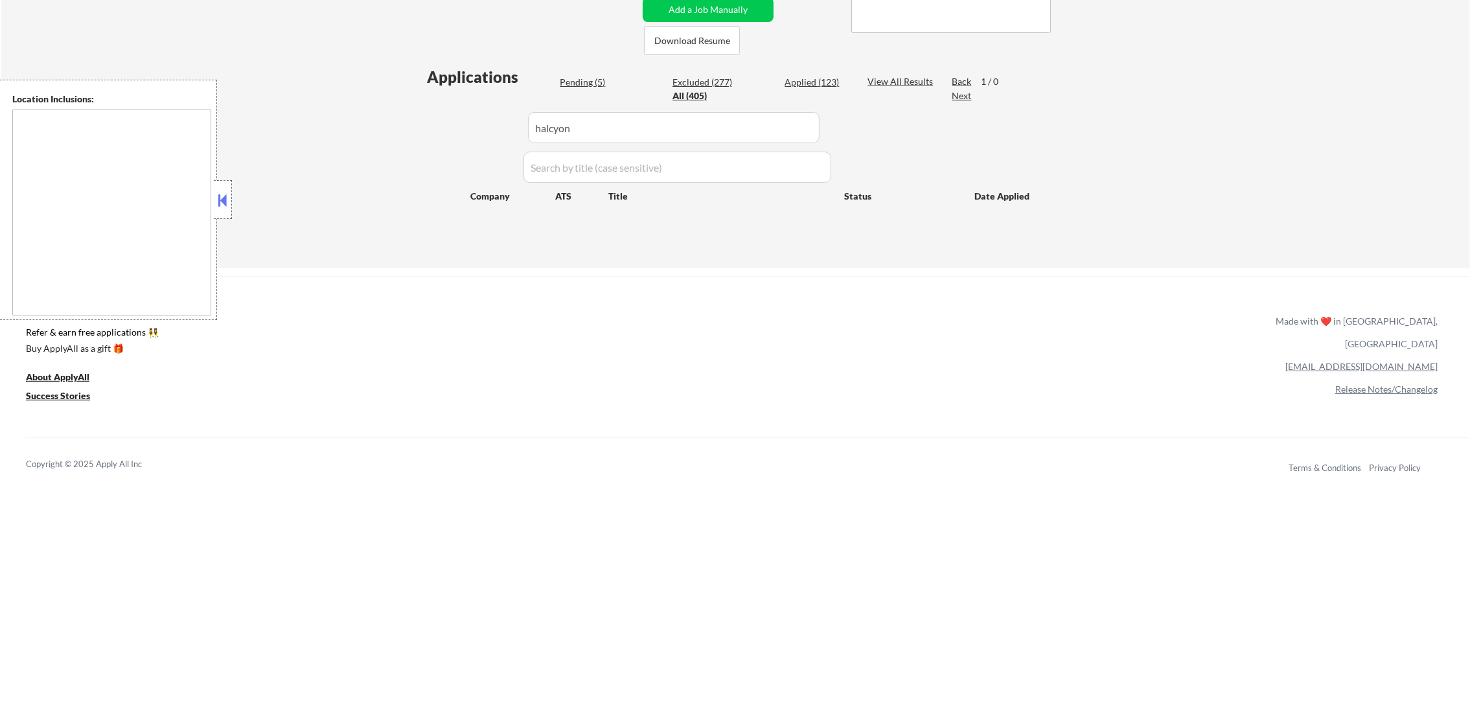
select select ""pending""
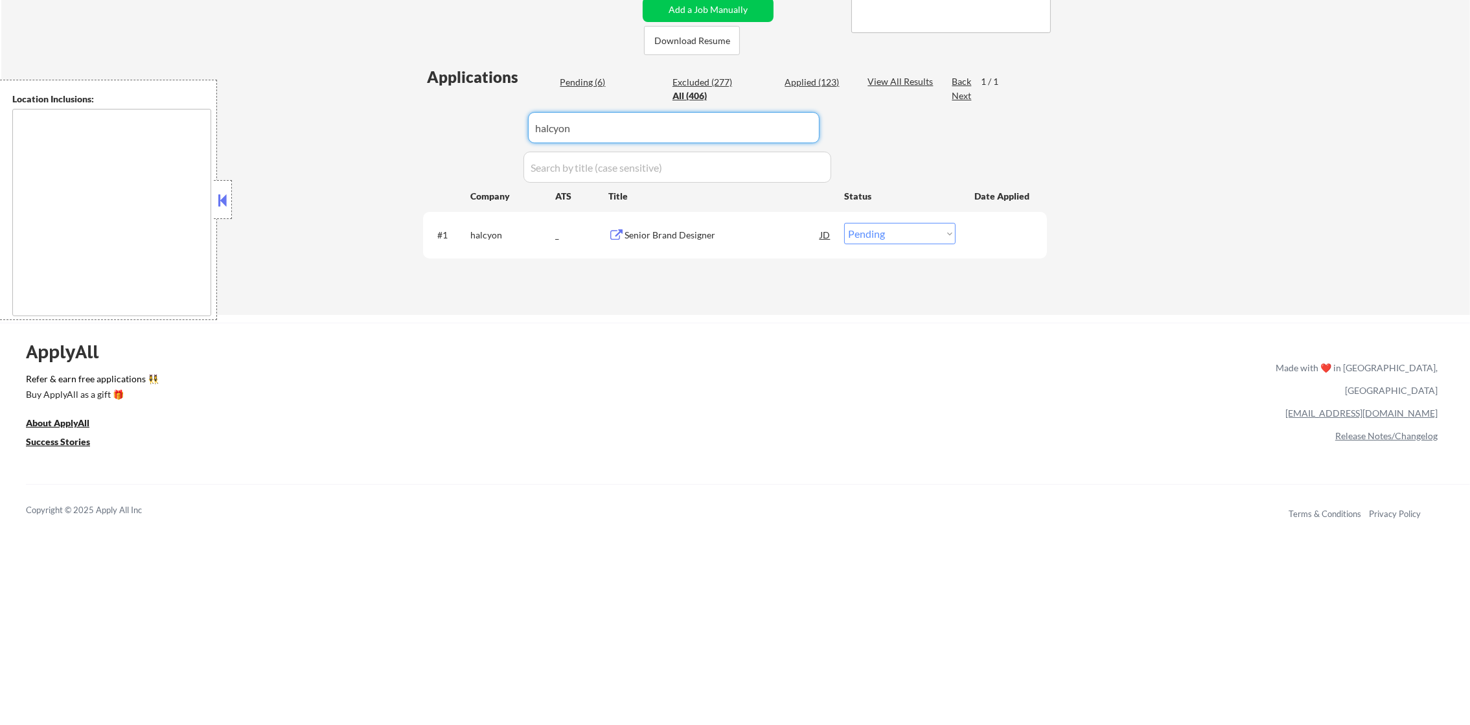
drag, startPoint x: 609, startPoint y: 128, endPoint x: 375, endPoint y: 120, distance: 234.1
click at [380, 121] on div "← Return to /applysquad Mailslurp Inbox Job Search Builder Joseph Intile User E…" at bounding box center [735, 38] width 1469 height 554
paste input "taketwo"
click at [375, 120] on div "← Return to /applysquad Mailslurp Inbox Job Search Builder Joseph Intile User E…" at bounding box center [735, 38] width 1469 height 554
drag, startPoint x: 440, startPoint y: 117, endPoint x: 376, endPoint y: 117, distance: 64.2
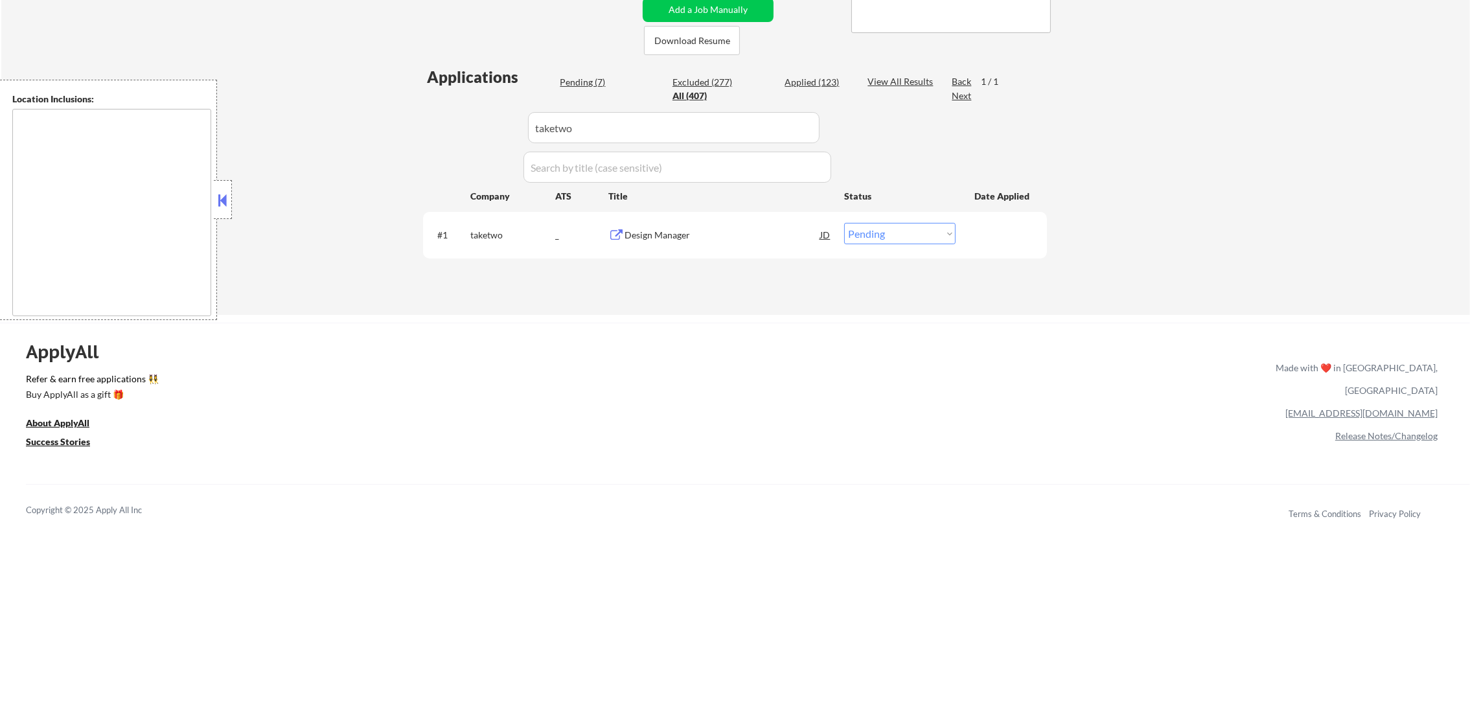
click at [377, 117] on div "← Return to /applysquad Mailslurp Inbox Job Search Builder Joseph Intile User E…" at bounding box center [735, 38] width 1469 height 554
paste input "residenthome"
type input "residenthome"
click at [376, 117] on div "← Return to /applysquad Mailslurp Inbox Job Search Builder Joseph Intile User E…" at bounding box center [735, 38] width 1469 height 554
select select ""excluded__expired_""
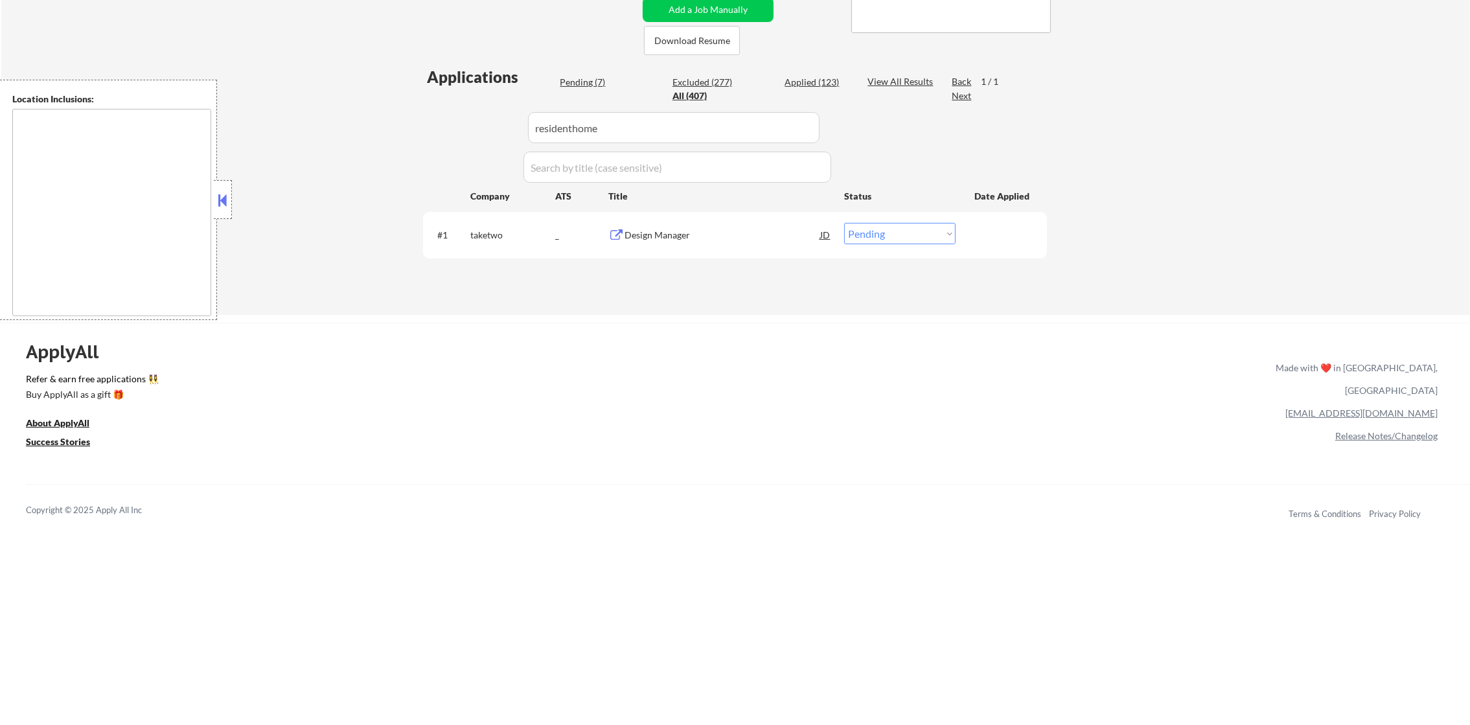
select select ""excluded__location_""
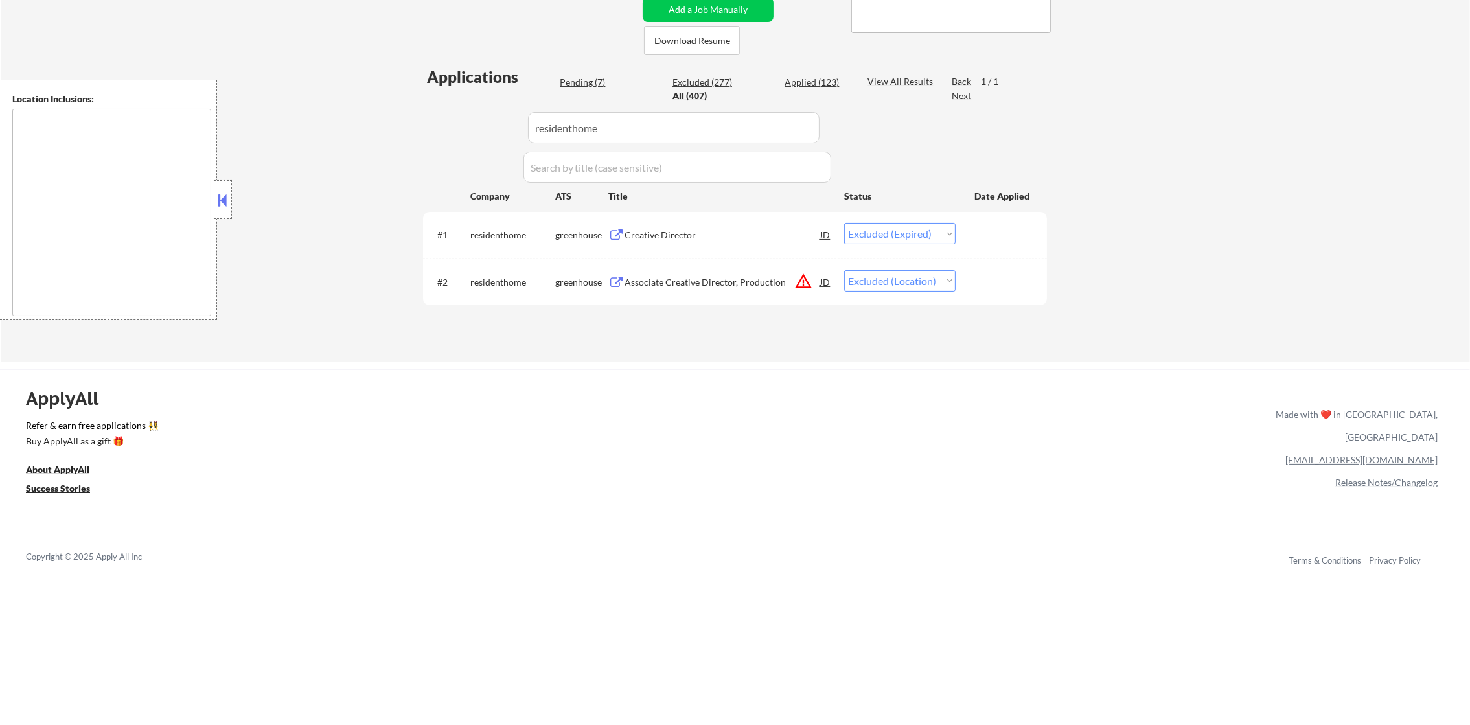
select select ""pending""
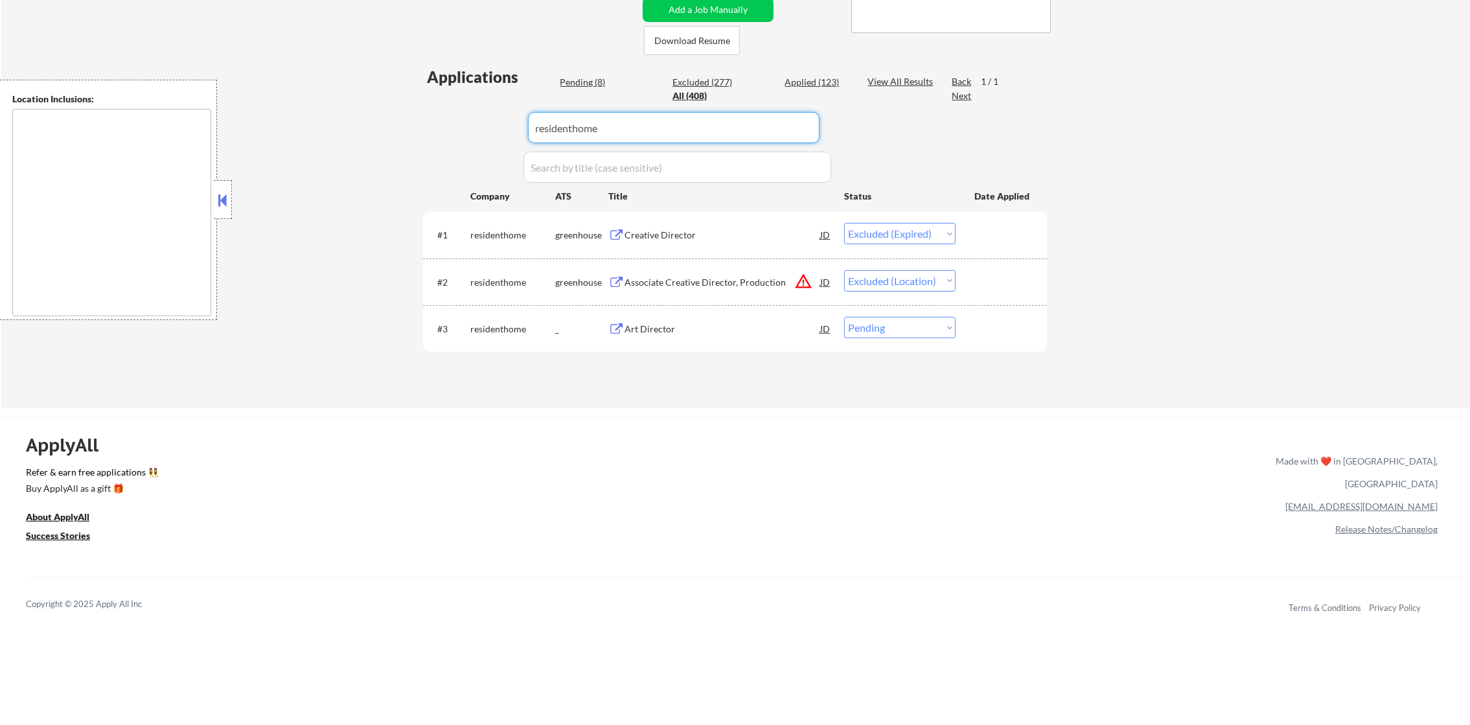
drag, startPoint x: 633, startPoint y: 129, endPoint x: 406, endPoint y: 129, distance: 226.8
click at [406, 129] on div "← Return to /applysquad Mailslurp Inbox Job Search Builder Joseph Intile User E…" at bounding box center [735, 84] width 1469 height 647
paste input "typeface"
type input "typeface"
click at [406, 129] on div "← Return to /applysquad Mailslurp Inbox Job Search Builder Joseph Intile User E…" at bounding box center [735, 84] width 1469 height 647
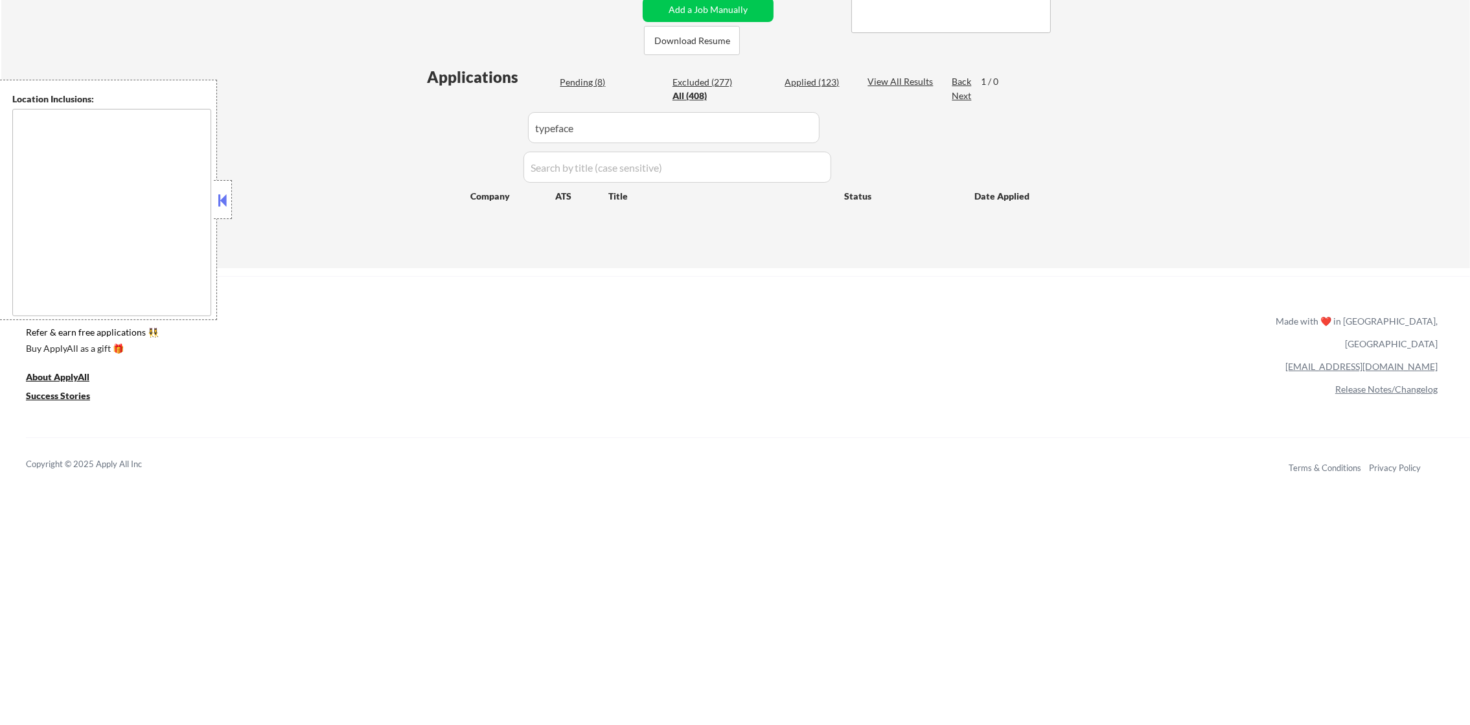
select select ""pending""
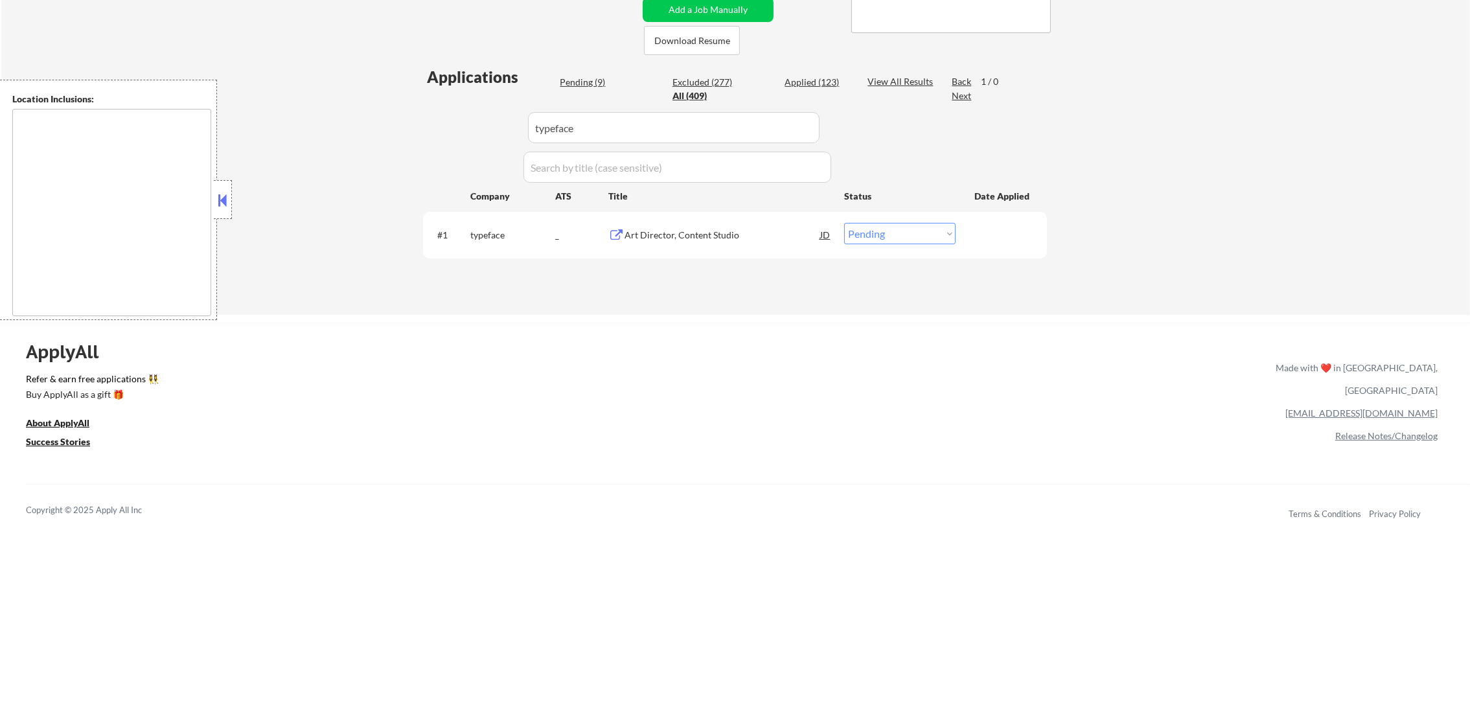
drag, startPoint x: 537, startPoint y: 131, endPoint x: 395, endPoint y: 126, distance: 142.7
click at [399, 128] on div "← Return to /applysquad Mailslurp Inbox Job Search Builder Joseph Intile User E…" at bounding box center [735, 38] width 1469 height 554
paste input "outsideinc"
click at [393, 126] on div "← Return to /applysquad Mailslurp Inbox Job Search Builder Joseph Intile User E…" at bounding box center [735, 38] width 1469 height 554
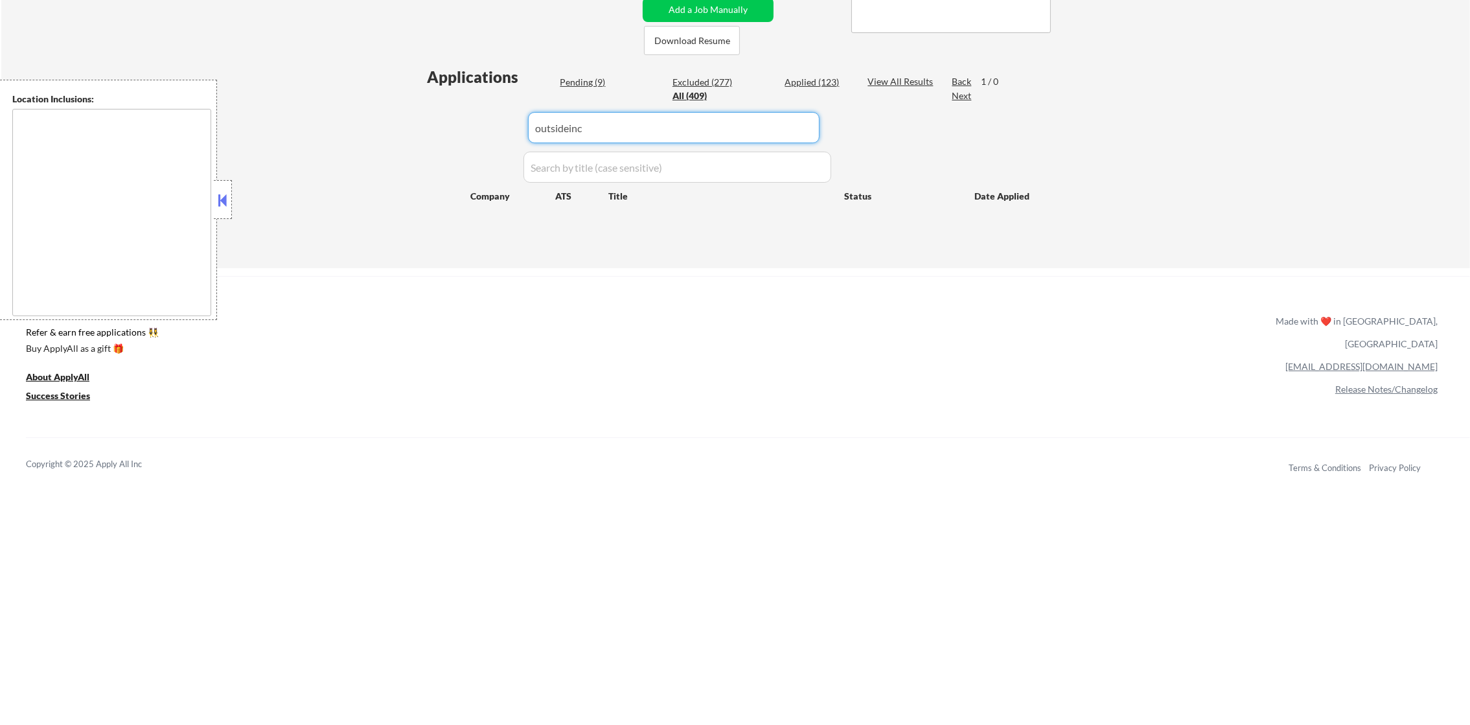
drag, startPoint x: 518, startPoint y: 115, endPoint x: 500, endPoint y: 116, distance: 18.2
click at [483, 115] on div "Applications Pending (9) Excluded (277) Applied (123) All (409) View All Result…" at bounding box center [735, 155] width 624 height 178
paste input "8am"
type input "8am"
click at [423, 178] on div "Applications Pending (9) Excluded (277) Applied (123) All (409) View All Result…" at bounding box center [735, 155] width 624 height 178
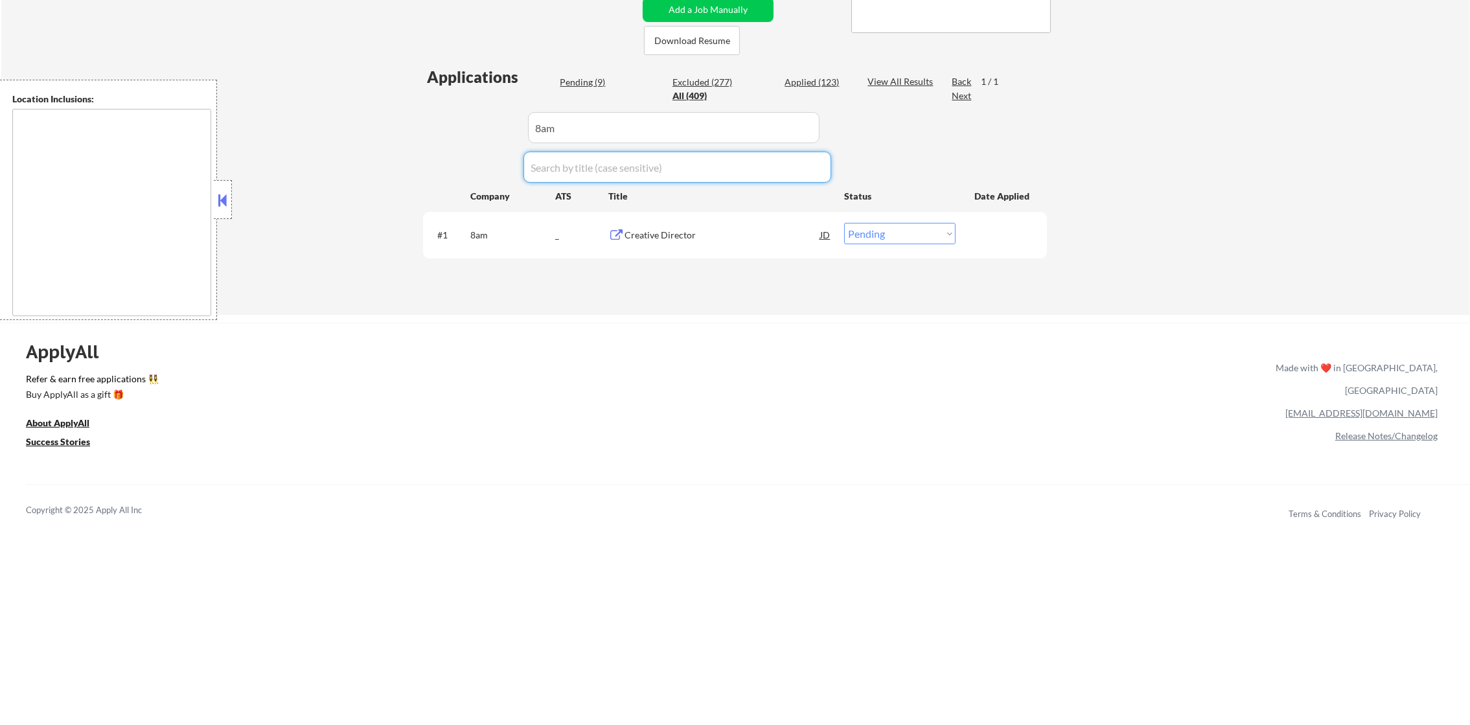
click at [581, 328] on div "ApplyAll Refer & earn free applications 👯‍♀️ Buy ApplyAll as a gift 🎁 About App…" at bounding box center [735, 424] width 1470 height 202
click at [702, 240] on div "Creative Director" at bounding box center [723, 235] width 196 height 13
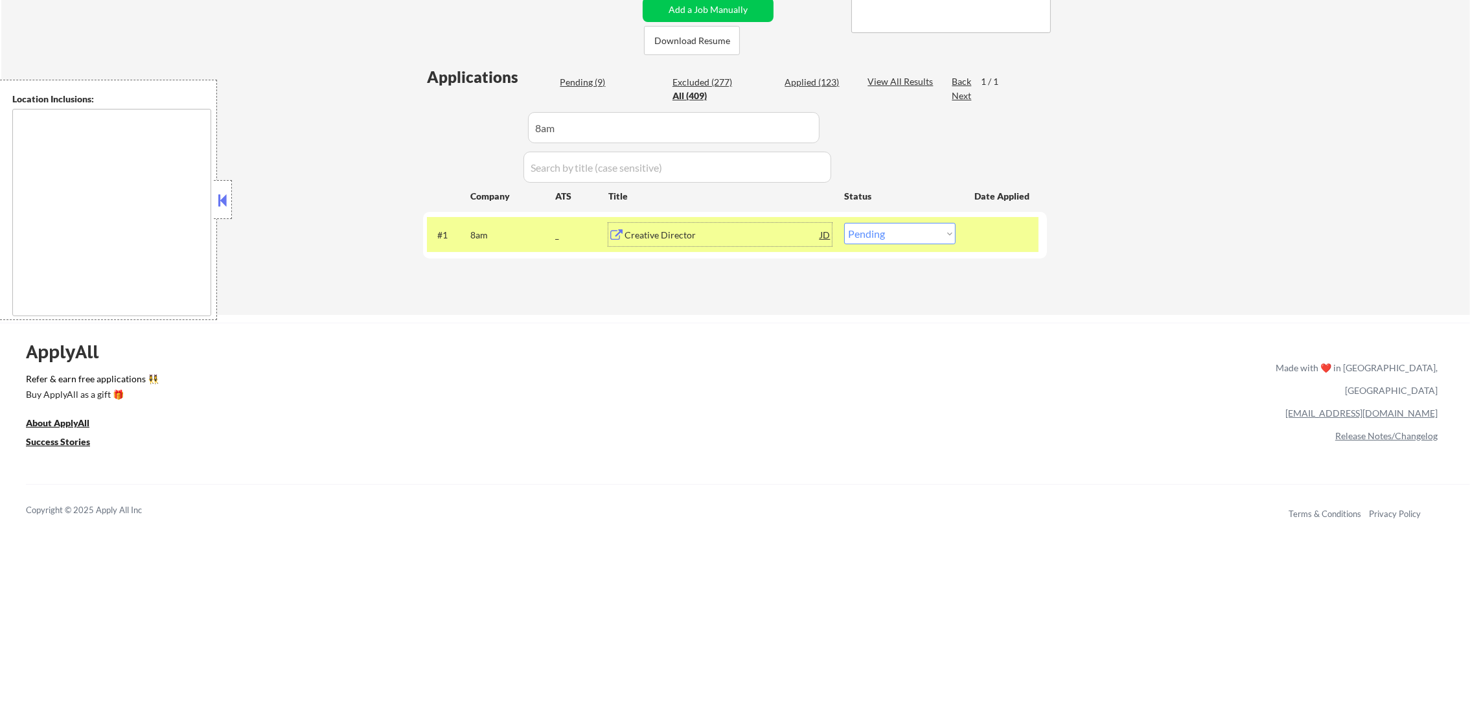
click at [907, 228] on select "Choose an option... Pending Applied Excluded (Questions) Excluded (Expired) Exc…" at bounding box center [899, 233] width 111 height 21
select select ""applied""
click at [844, 223] on select "Choose an option... Pending Applied Excluded (Questions) Excluded (Expired) Exc…" at bounding box center [899, 233] width 111 height 21
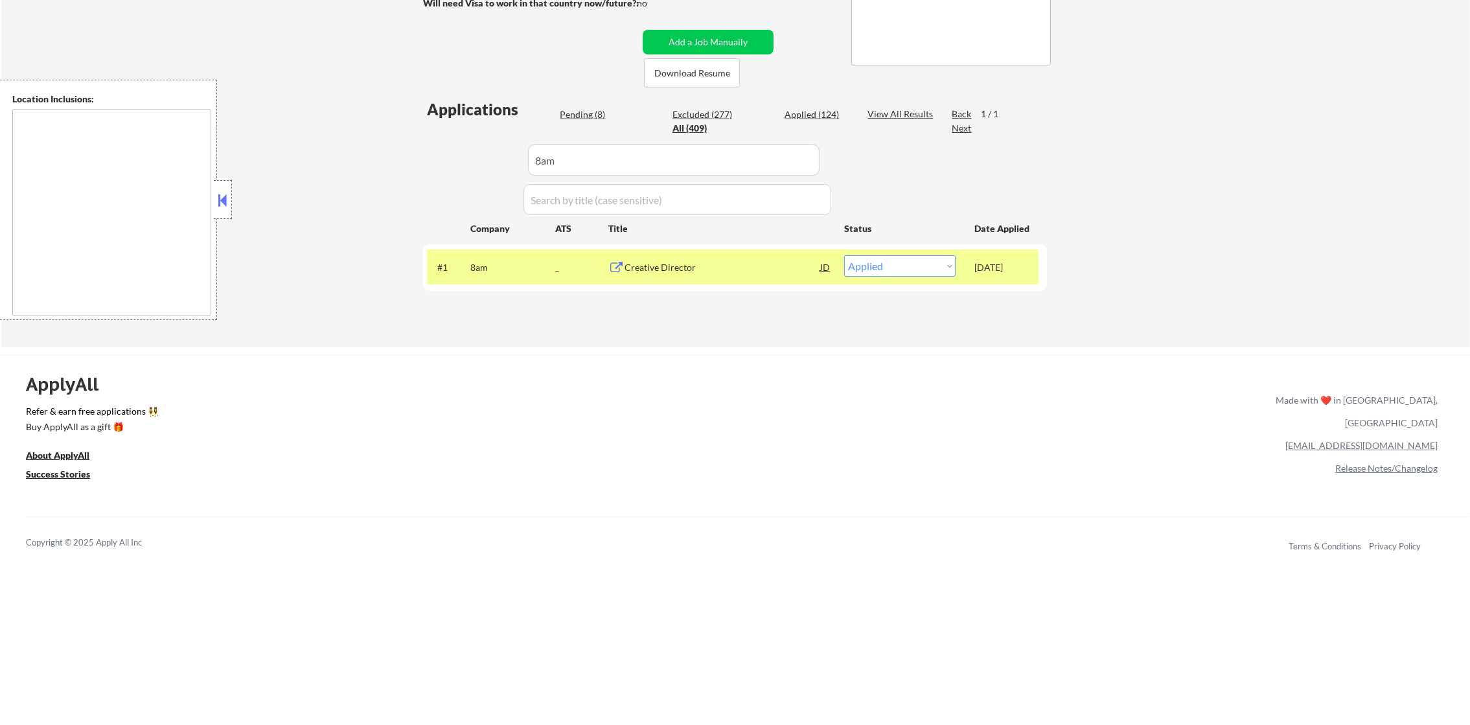
click at [494, 264] on div "8am" at bounding box center [512, 267] width 85 height 13
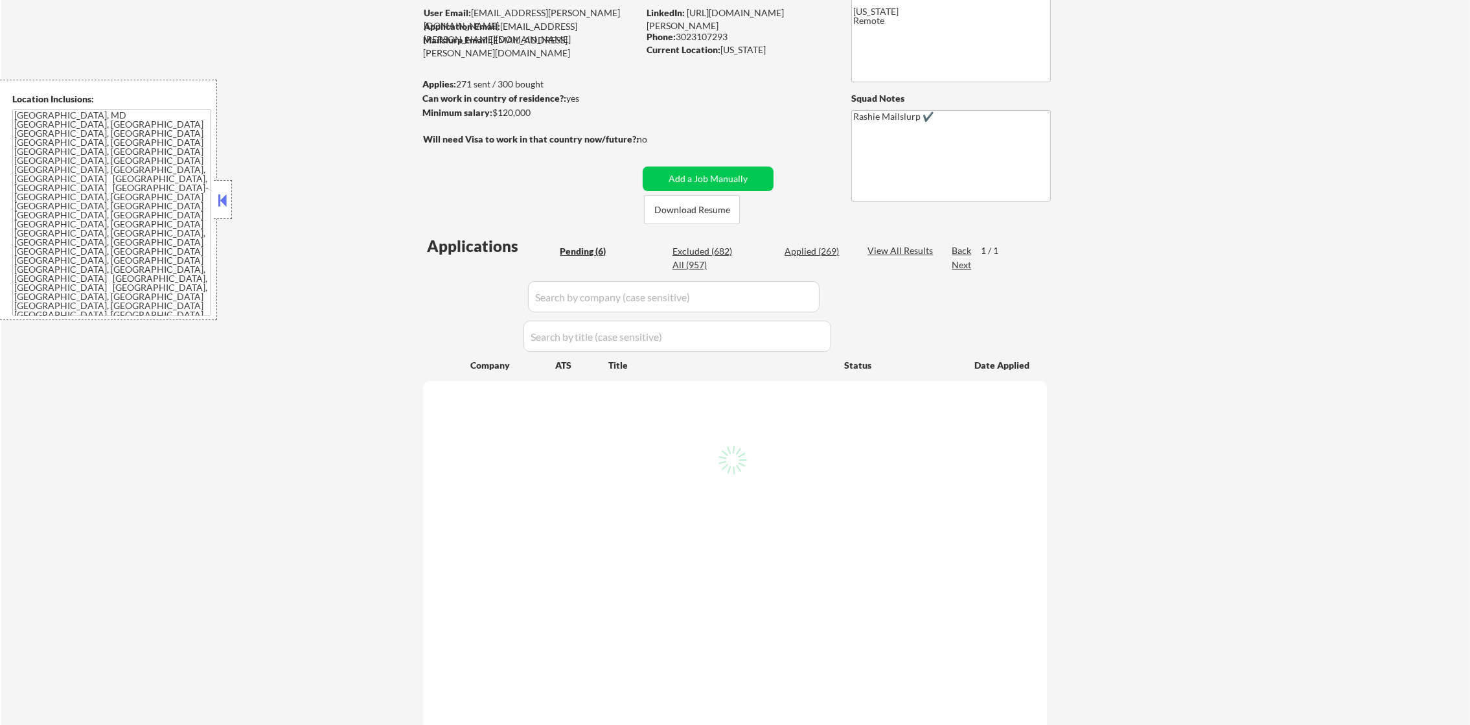
scroll to position [161, 0]
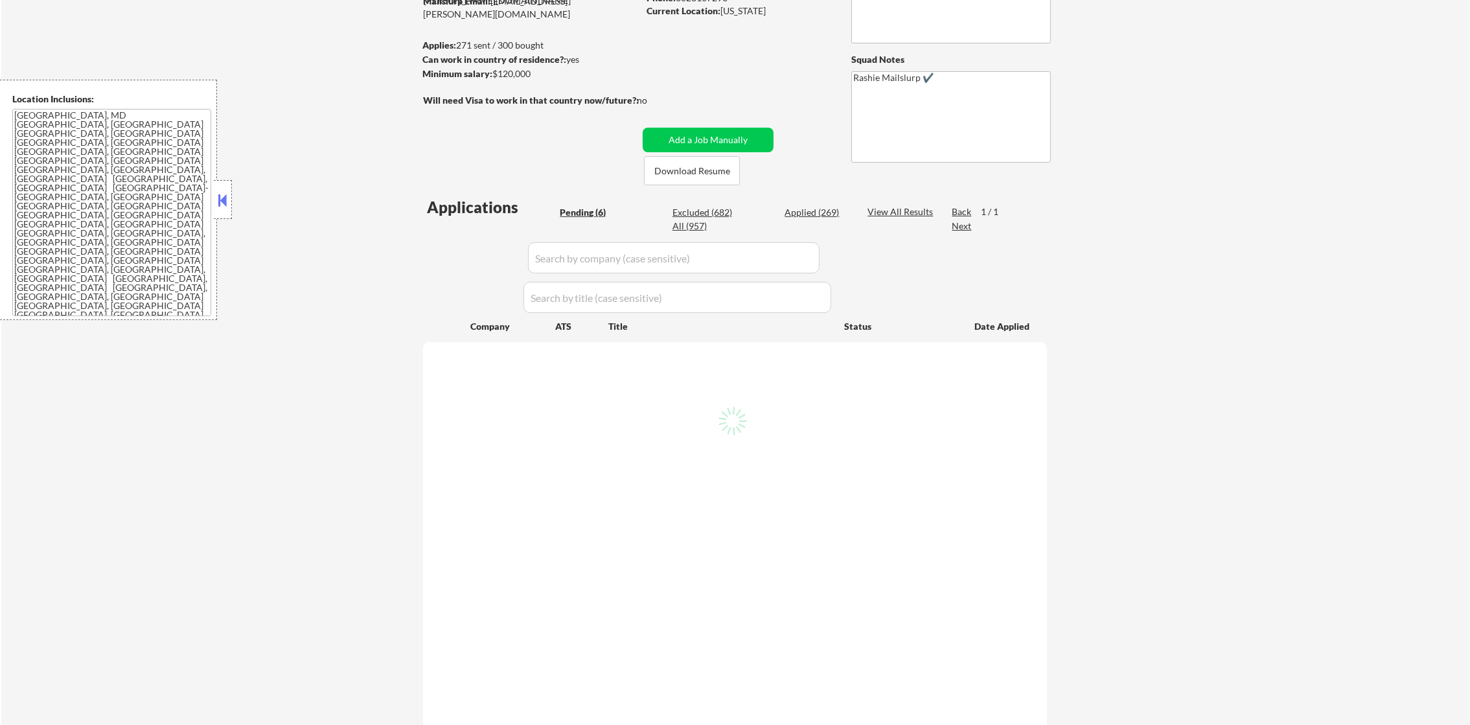
select select ""pending""
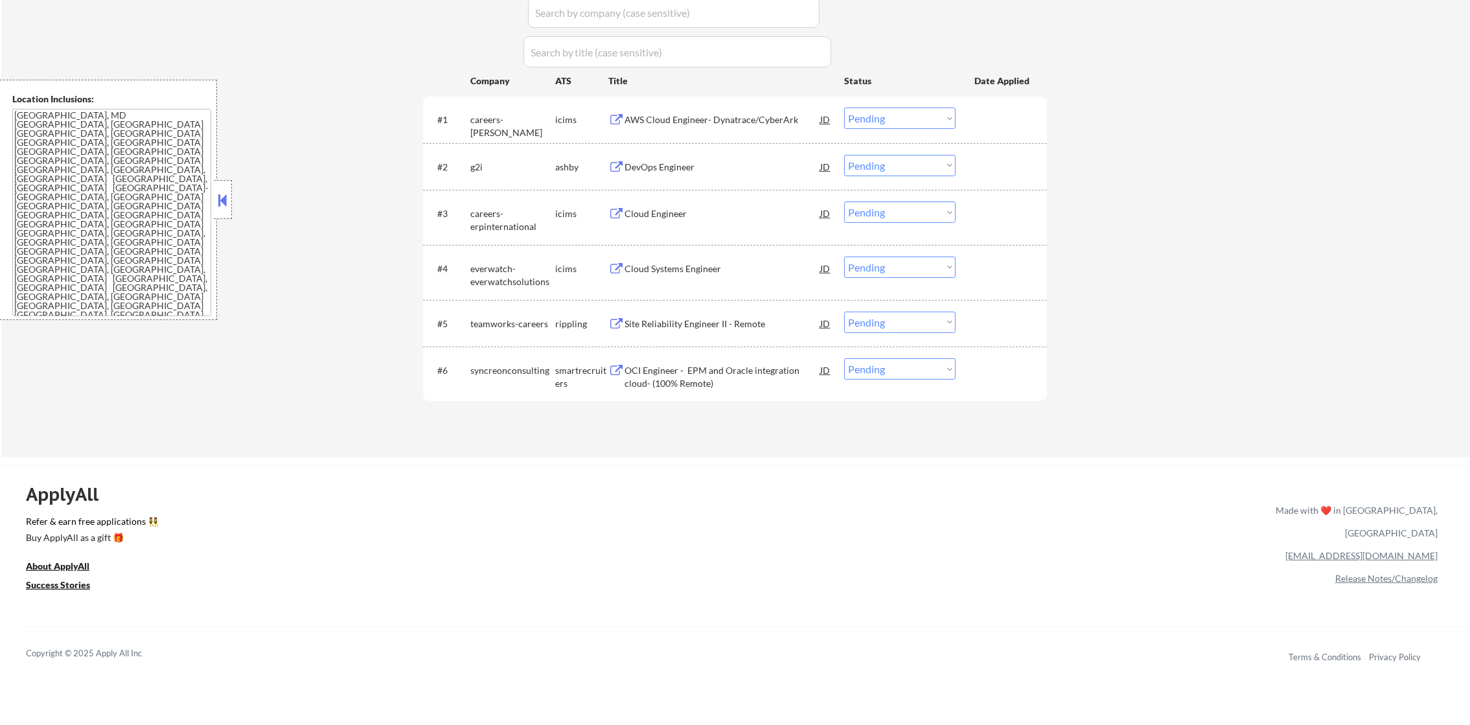
scroll to position [421, 0]
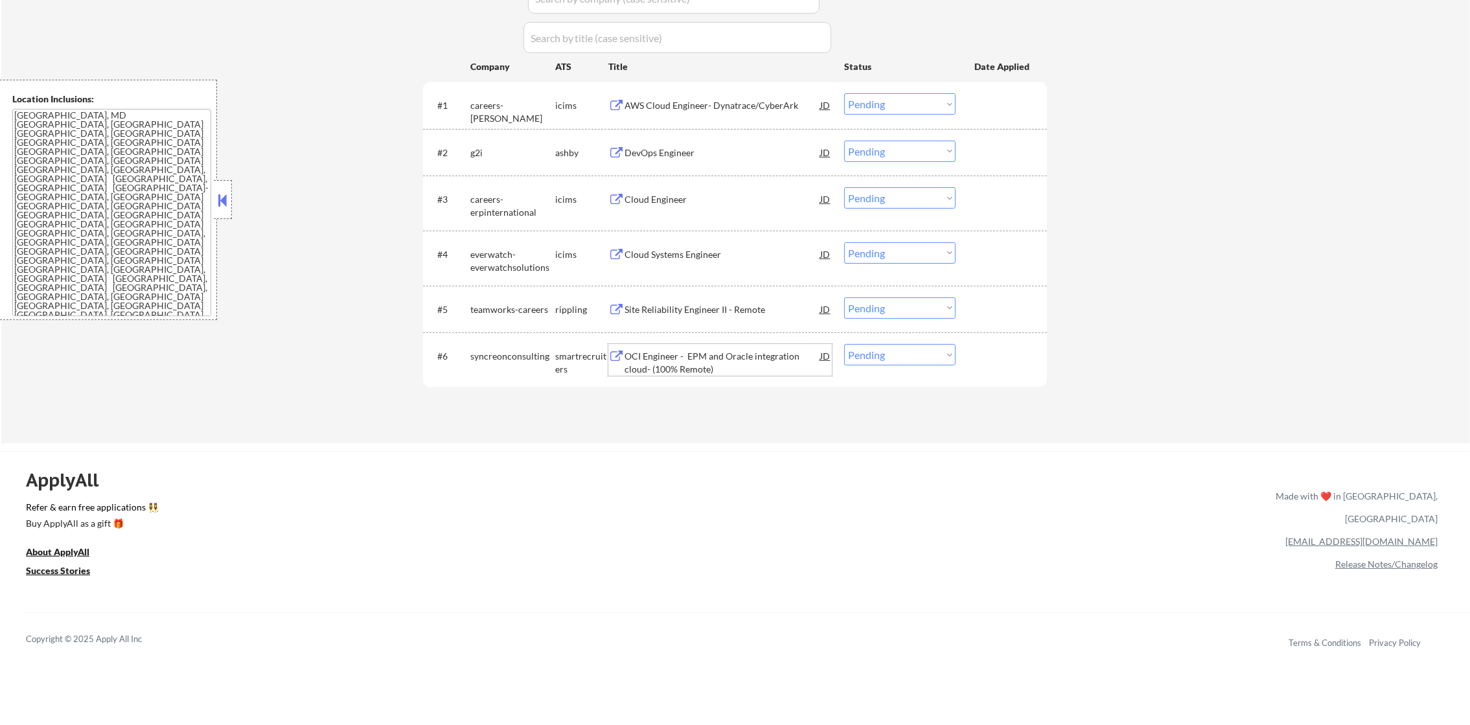
click at [725, 358] on div "OCI Engineer - EPM and Oracle integration cloud- (100% Remote)" at bounding box center [723, 362] width 196 height 25
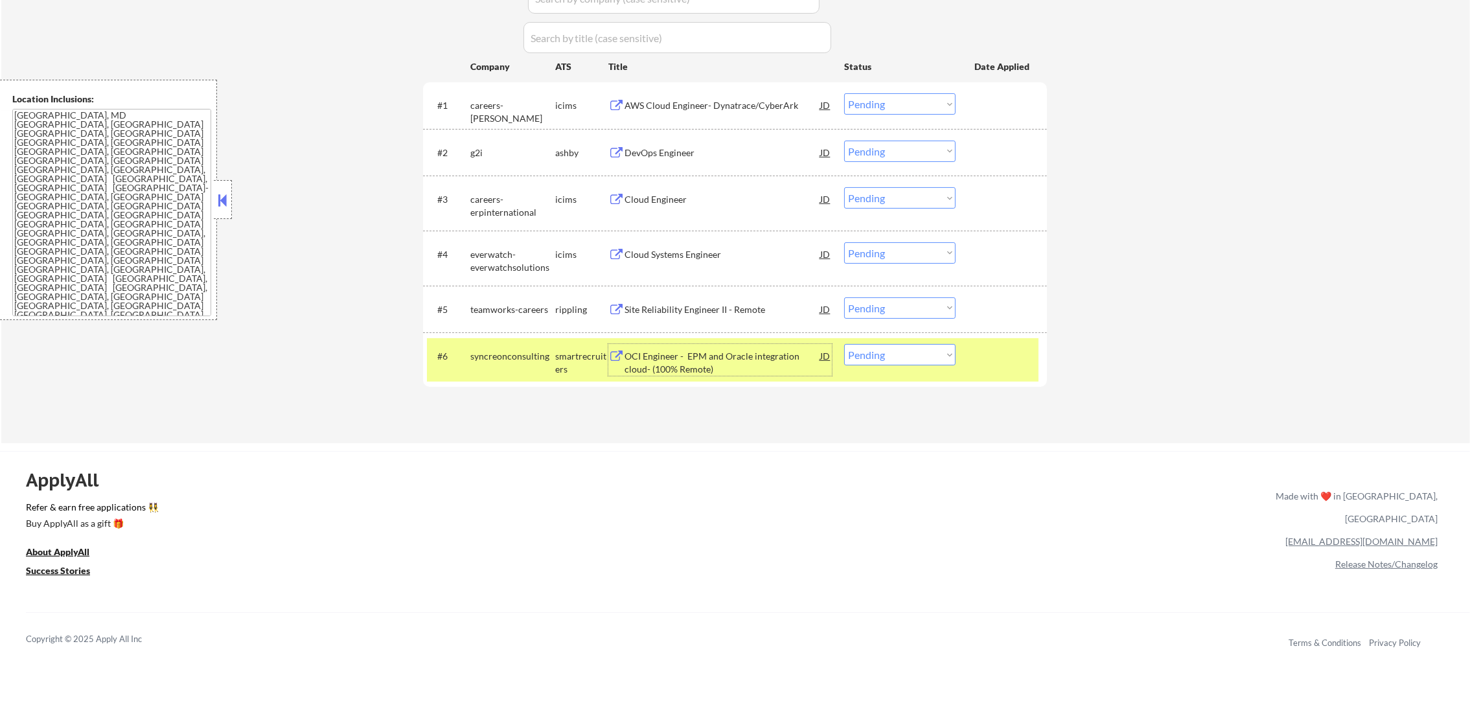
click at [870, 364] on select "Choose an option... Pending Applied Excluded (Questions) Excluded (Expired) Exc…" at bounding box center [899, 354] width 111 height 21
select select ""excluded__bad_match_""
click at [844, 344] on select "Choose an option... Pending Applied Excluded (Questions) Excluded (Expired) Exc…" at bounding box center [899, 354] width 111 height 21
click at [557, 351] on div "smartrecruiters" at bounding box center [581, 362] width 53 height 25
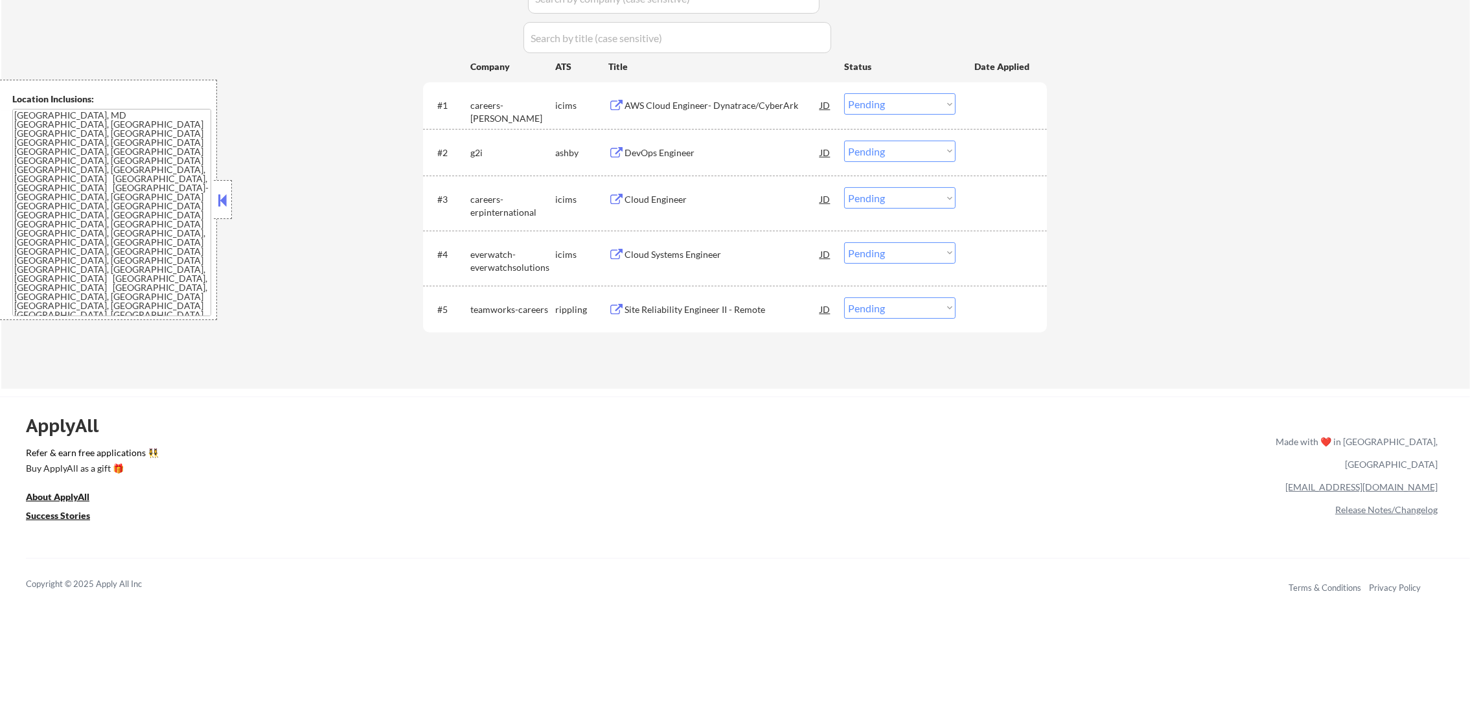
click at [685, 302] on div "Site Reliability Engineer II - Remote" at bounding box center [723, 308] width 196 height 23
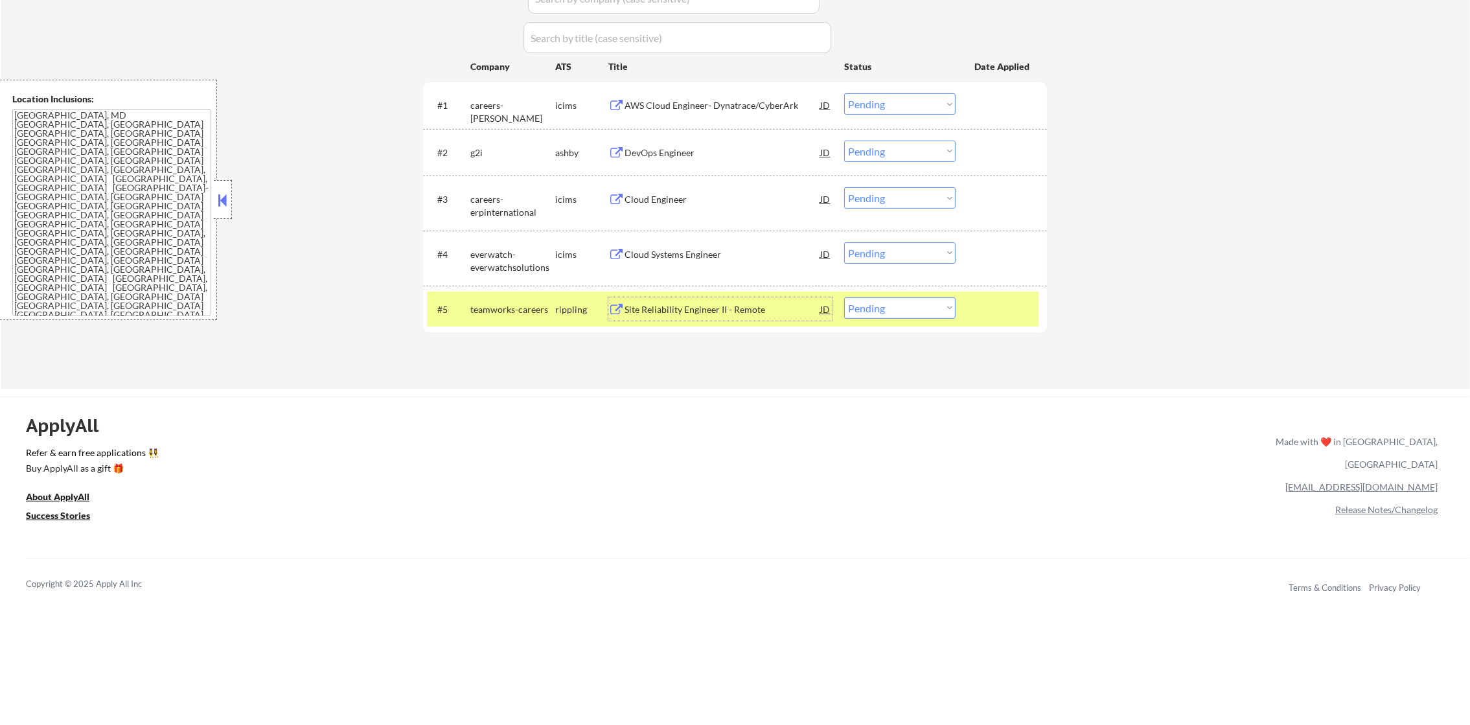
click at [885, 310] on select "Choose an option... Pending Applied Excluded (Questions) Excluded (Expired) Exc…" at bounding box center [899, 307] width 111 height 21
select select ""excluded""
click at [844, 297] on select "Choose an option... Pending Applied Excluded (Questions) Excluded (Expired) Exc…" at bounding box center [899, 307] width 111 height 21
click at [532, 310] on div "teamworks-careers" at bounding box center [512, 309] width 85 height 13
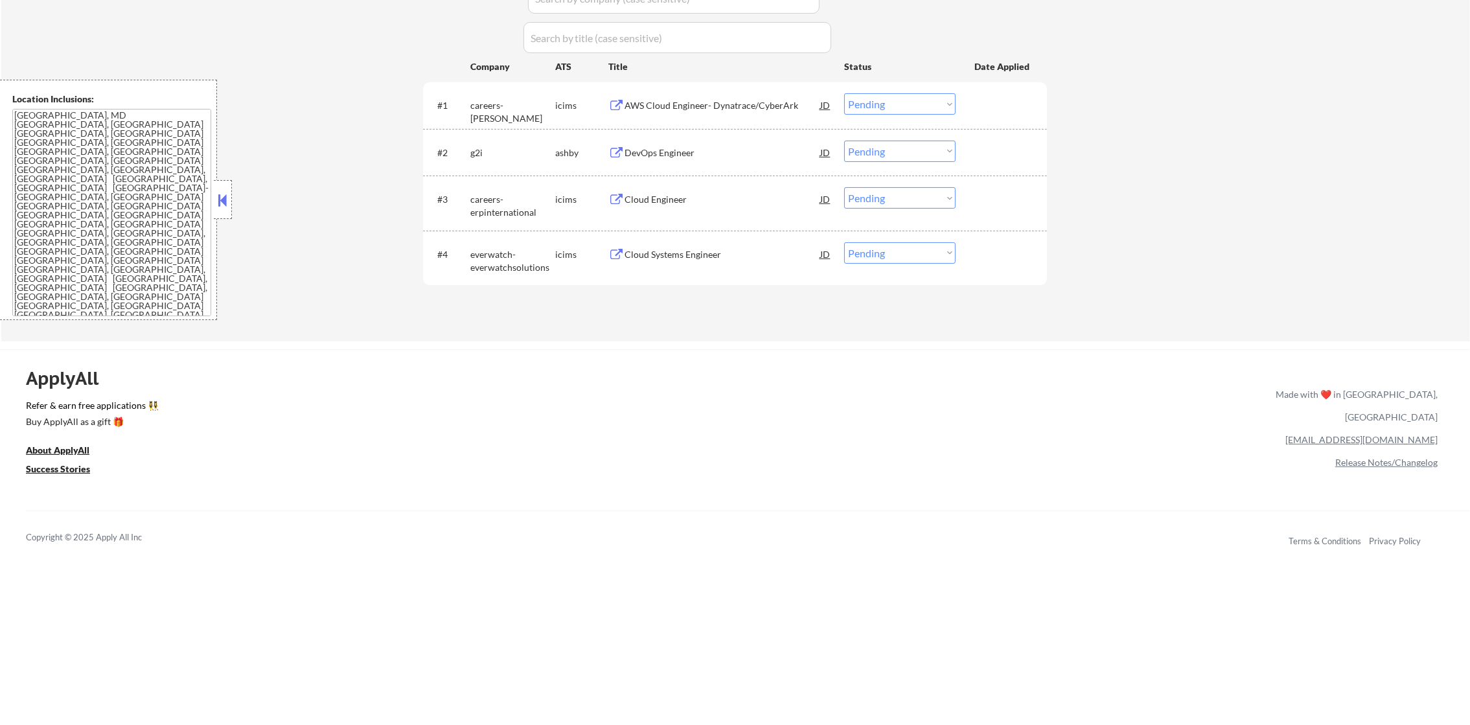
click at [730, 245] on div "Cloud Systems Engineer" at bounding box center [723, 253] width 196 height 23
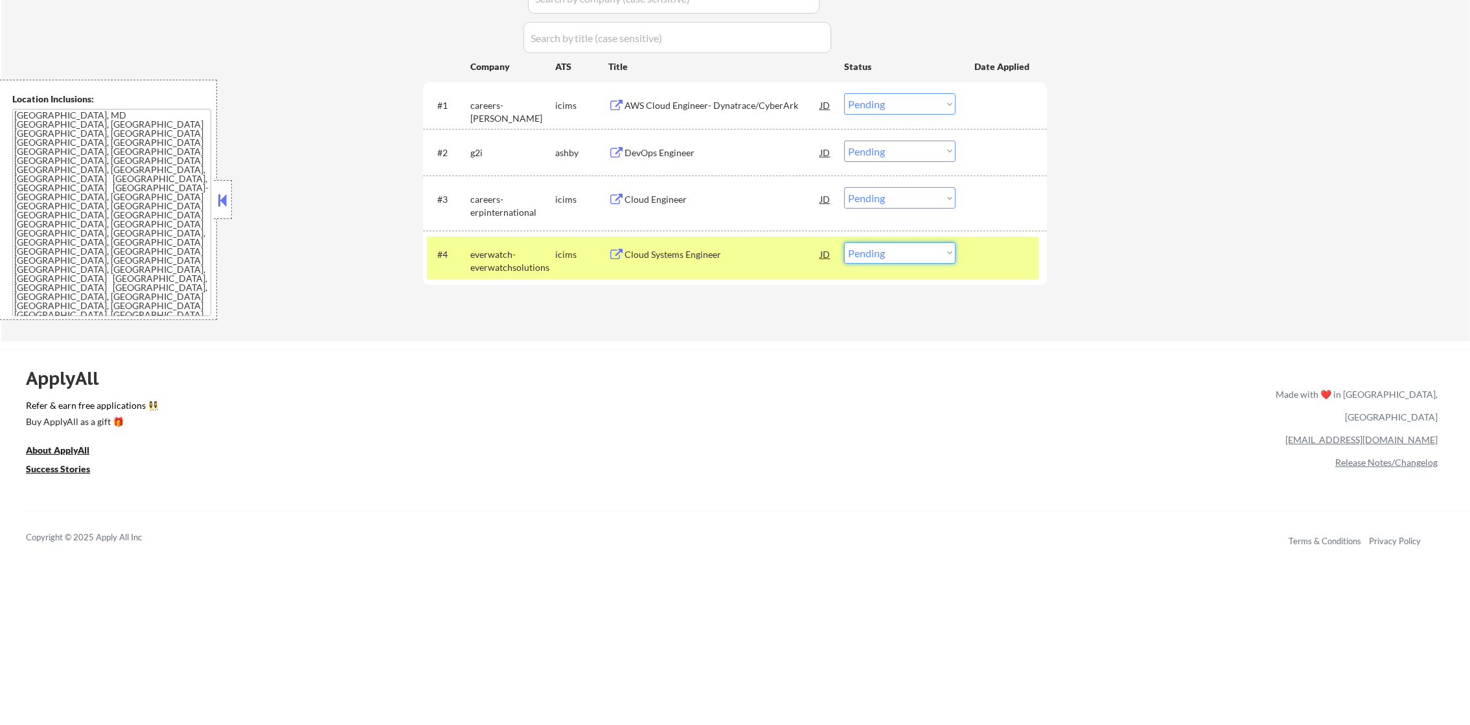
click at [858, 249] on select "Choose an option... Pending Applied Excluded (Questions) Excluded (Expired) Exc…" at bounding box center [899, 252] width 111 height 21
select select ""excluded__location_""
click at [844, 242] on select "Choose an option... Pending Applied Excluded (Questions) Excluded (Expired) Exc…" at bounding box center [899, 252] width 111 height 21
click at [507, 263] on div "everwatch-everwatchsolutions" at bounding box center [512, 260] width 85 height 25
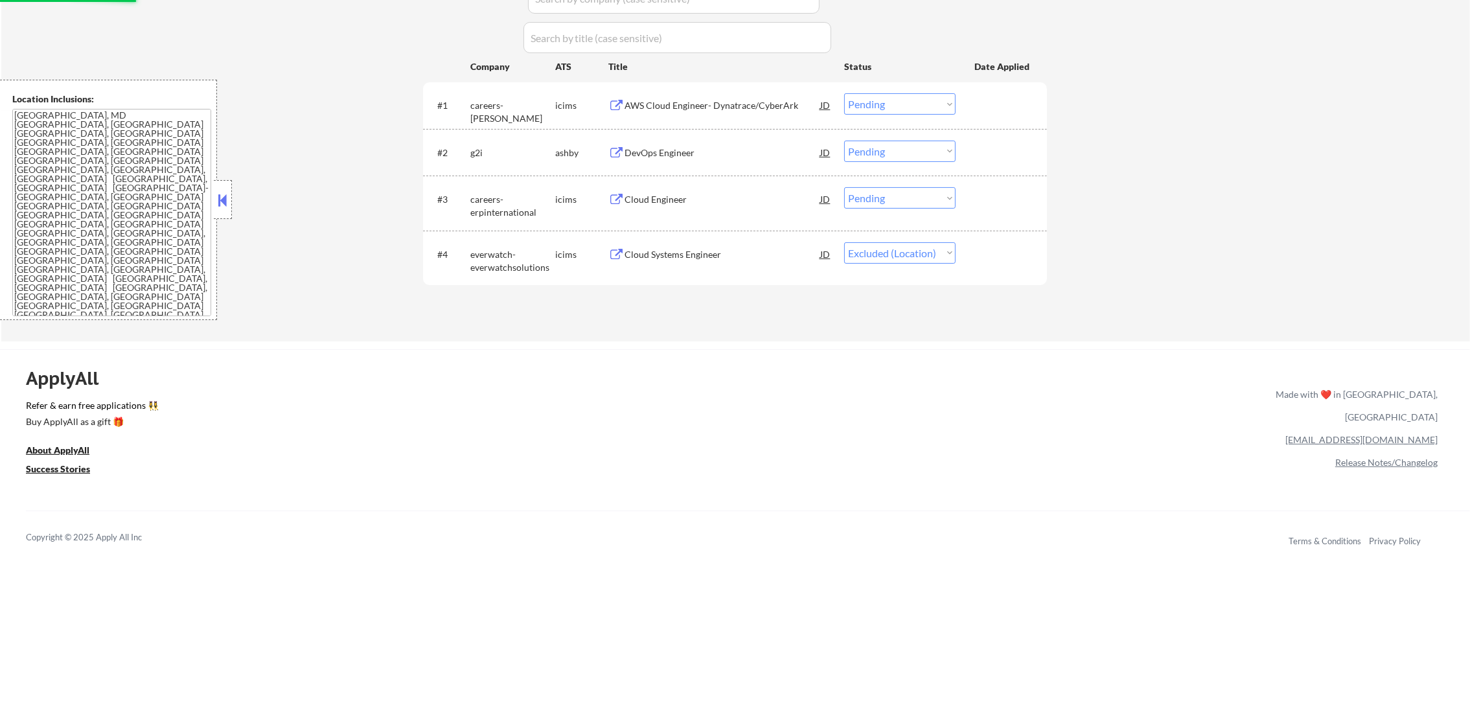
click at [725, 146] on div "DevOps Engineer" at bounding box center [723, 152] width 196 height 13
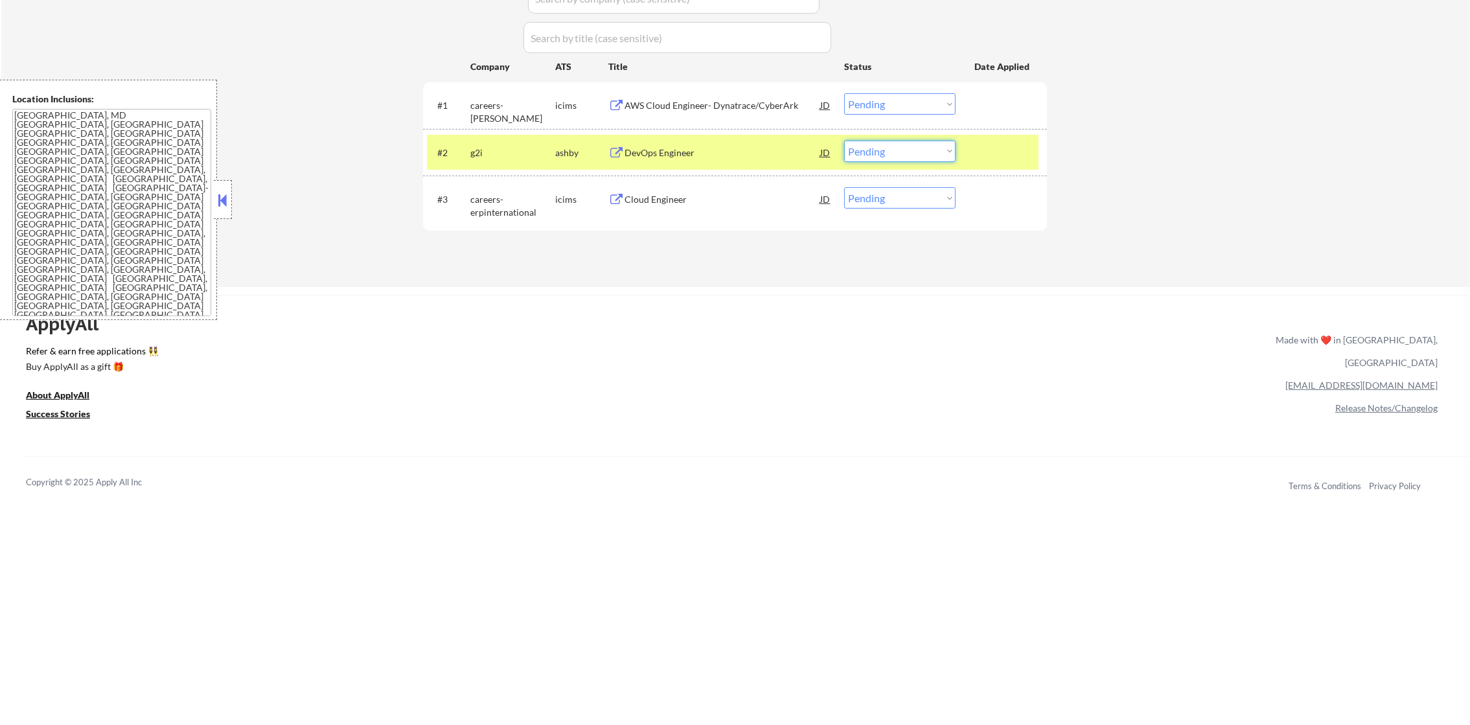
click at [911, 159] on select "Choose an option... Pending Applied Excluded (Questions) Excluded (Expired) Exc…" at bounding box center [899, 151] width 111 height 21
click at [844, 141] on select "Choose an option... Pending Applied Excluded (Questions) Excluded (Expired) Exc…" at bounding box center [899, 151] width 111 height 21
click at [520, 129] on div "#2 g2i ashby DevOps Engineer JD Choose an option... Pending Applied Excluded (Q…" at bounding box center [735, 152] width 624 height 47
click at [519, 147] on div "g2i" at bounding box center [512, 152] width 85 height 13
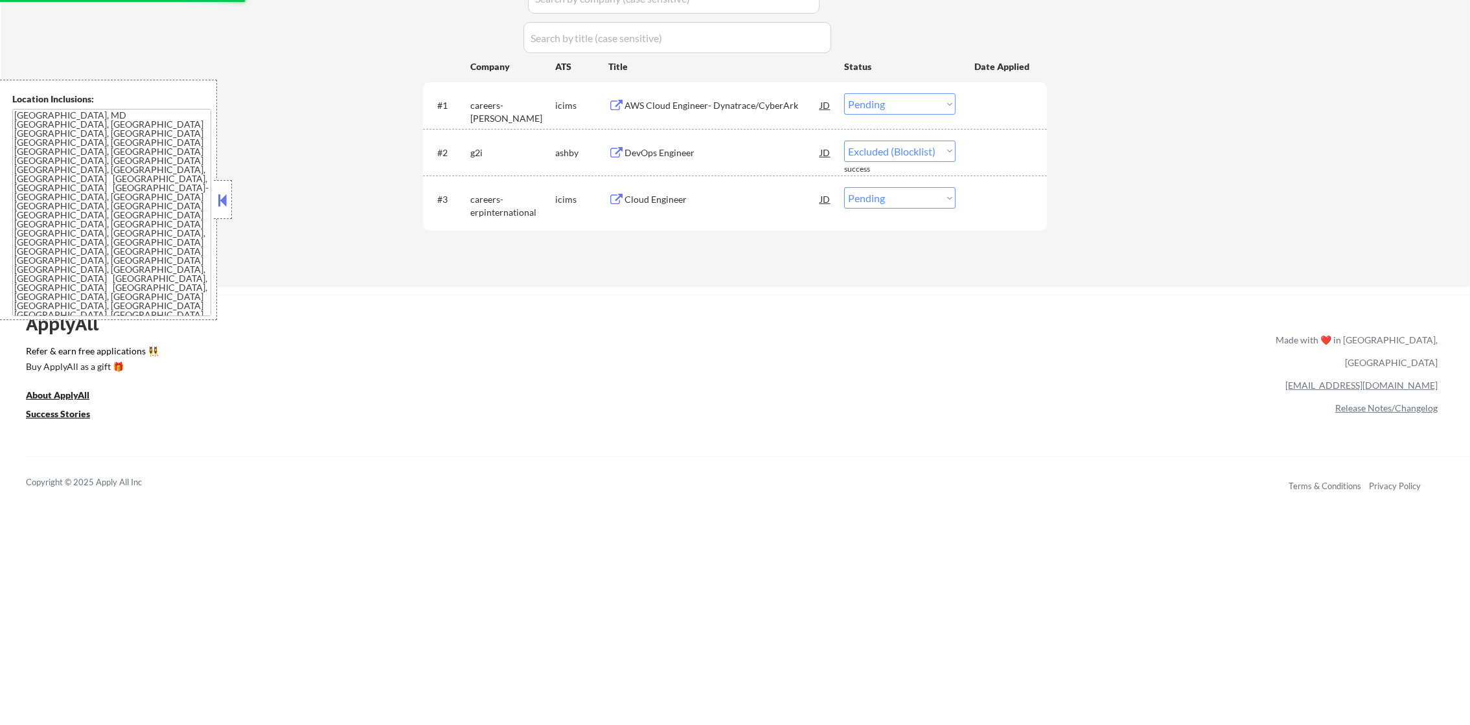
select select ""pending""
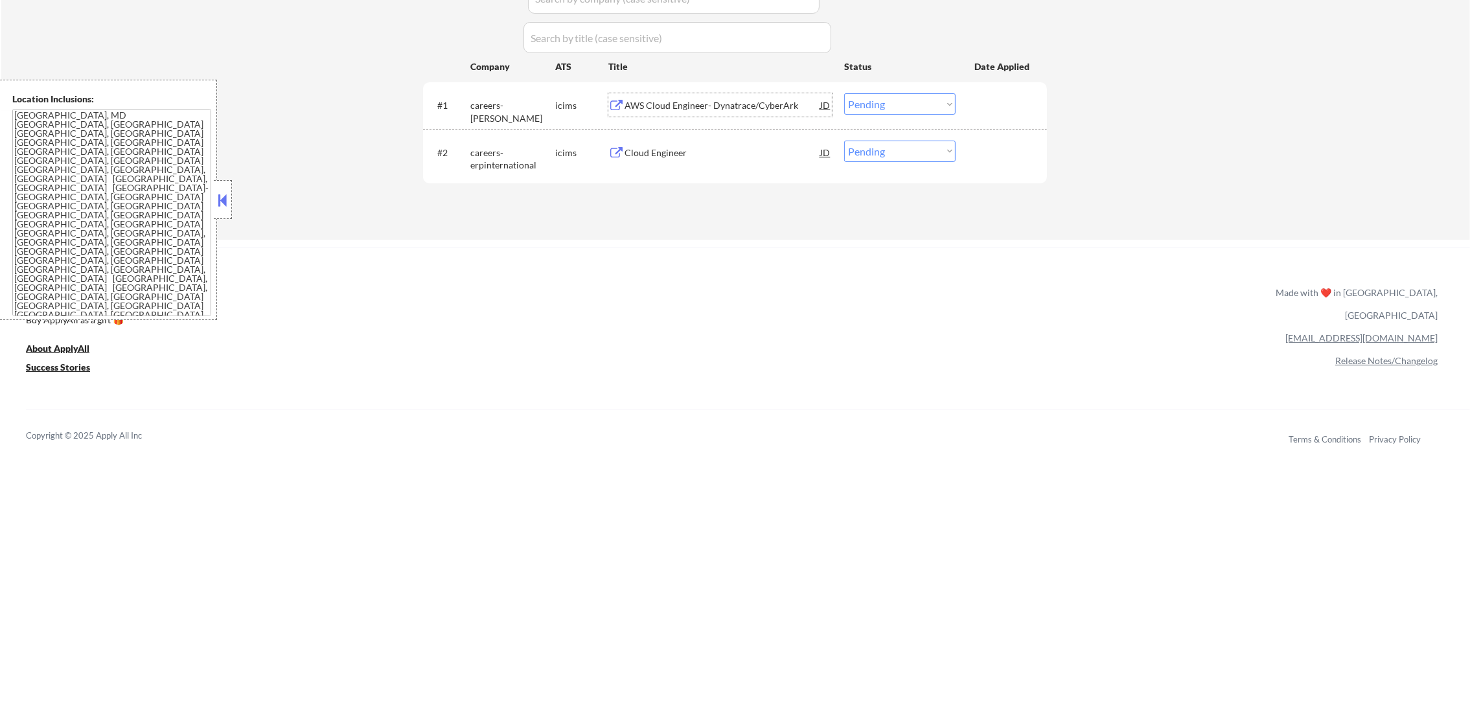
click at [768, 112] on div "AWS Cloud Engineer- Dynatrace/CyberArk" at bounding box center [723, 104] width 196 height 23
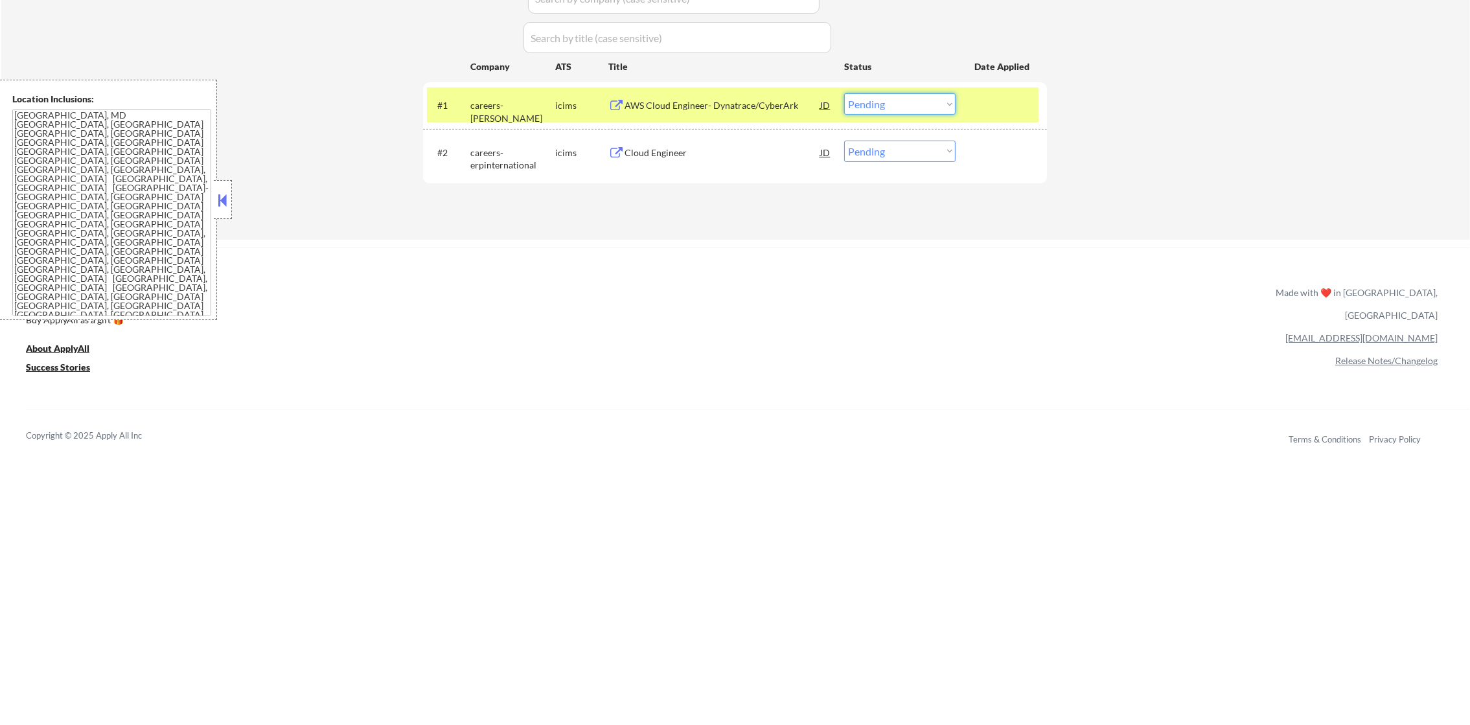
click at [872, 113] on select "Choose an option... Pending Applied Excluded (Questions) Excluded (Expired) Exc…" at bounding box center [899, 103] width 111 height 21
click at [844, 93] on select "Choose an option... Pending Applied Excluded (Questions) Excluded (Expired) Exc…" at bounding box center [899, 103] width 111 height 21
click at [524, 114] on div "careers-peraton" at bounding box center [512, 104] width 85 height 23
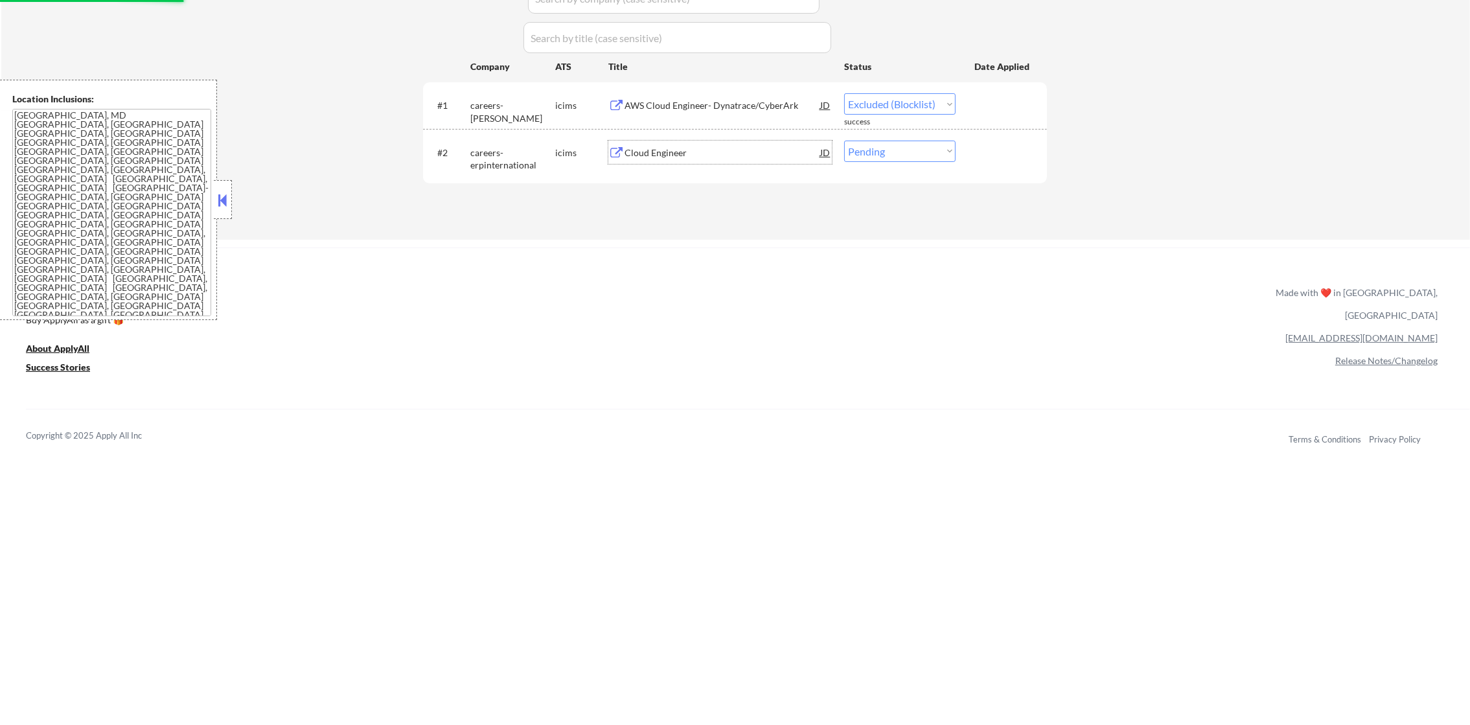
click at [737, 144] on div "Cloud Engineer" at bounding box center [723, 152] width 196 height 23
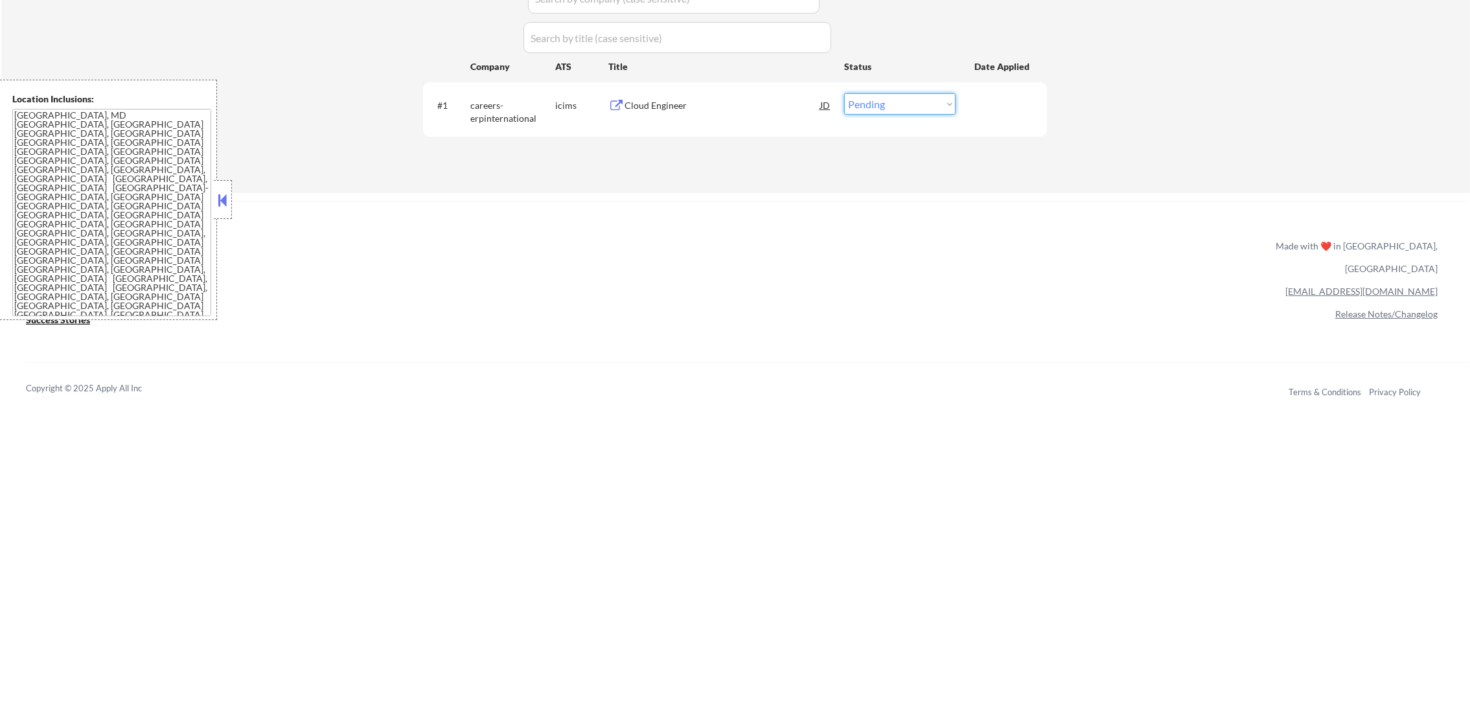
click at [904, 108] on select "Choose an option... Pending Applied Excluded (Questions) Excluded (Expired) Exc…" at bounding box center [899, 103] width 111 height 21
click at [844, 93] on select "Choose an option... Pending Applied Excluded (Questions) Excluded (Expired) Exc…" at bounding box center [899, 103] width 111 height 21
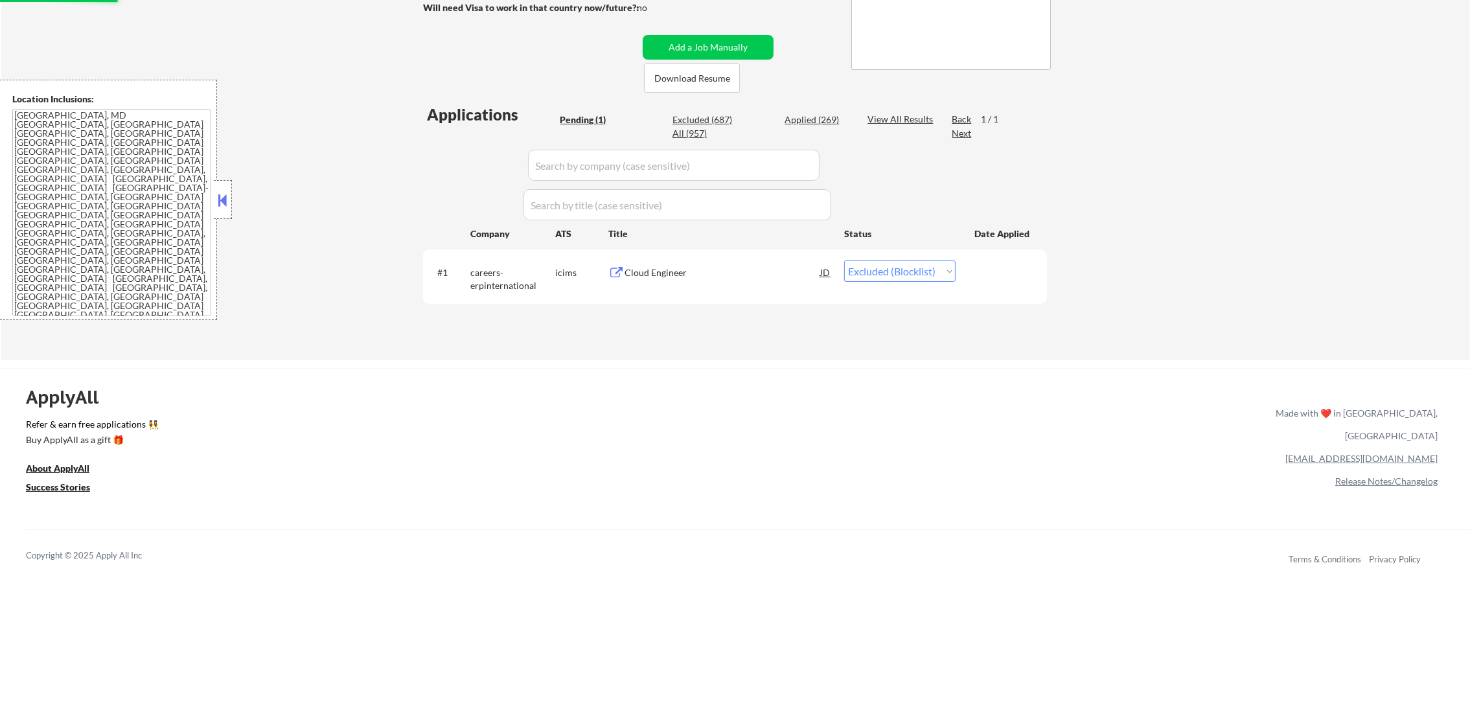
scroll to position [227, 0]
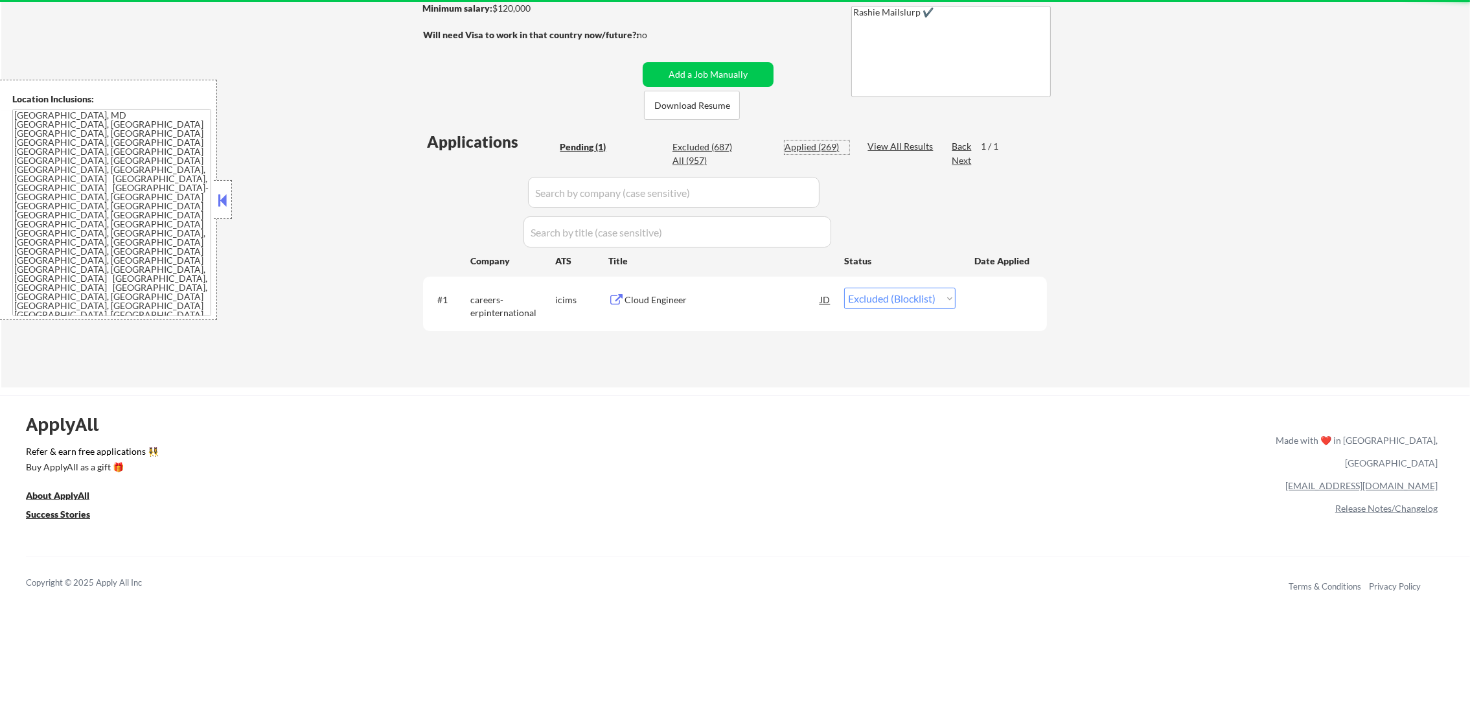
click at [799, 153] on div "Applied (269)" at bounding box center [817, 148] width 65 height 14
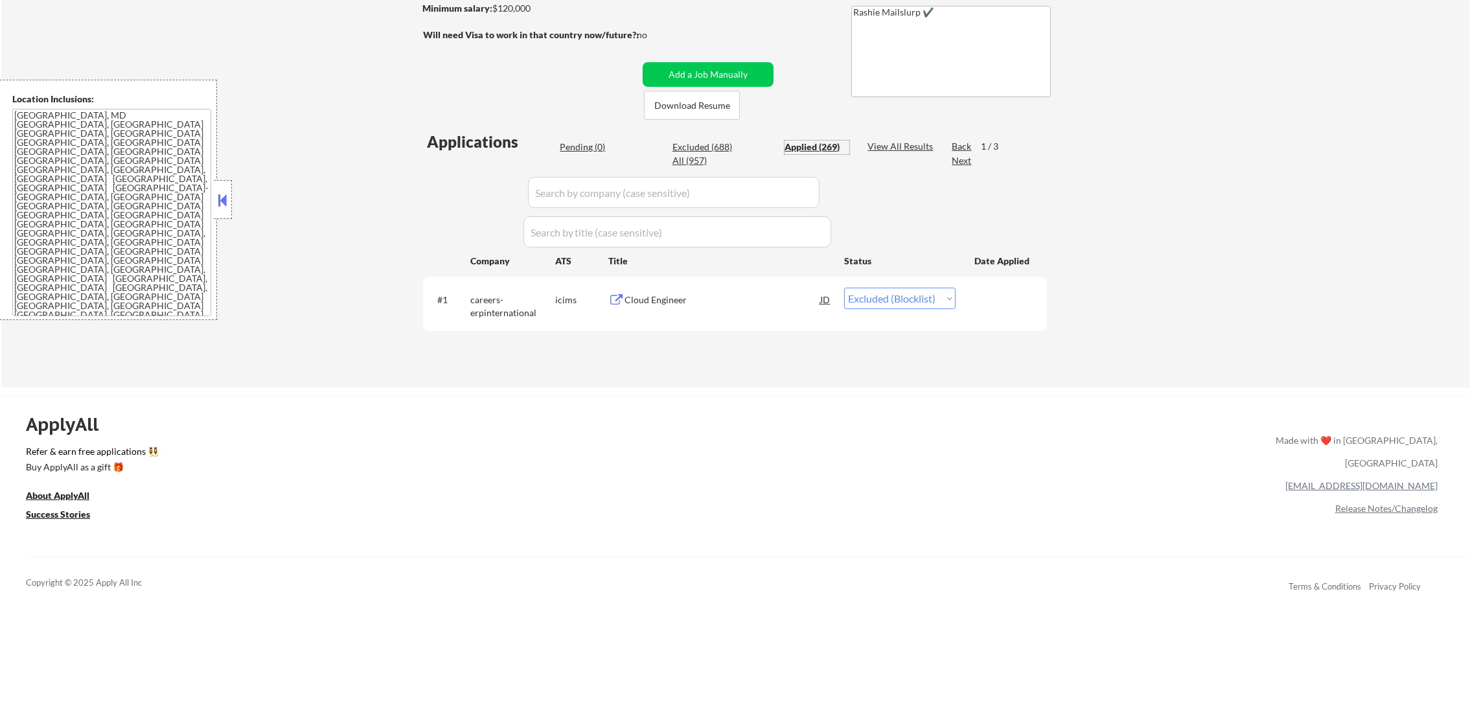
select select ""applied""
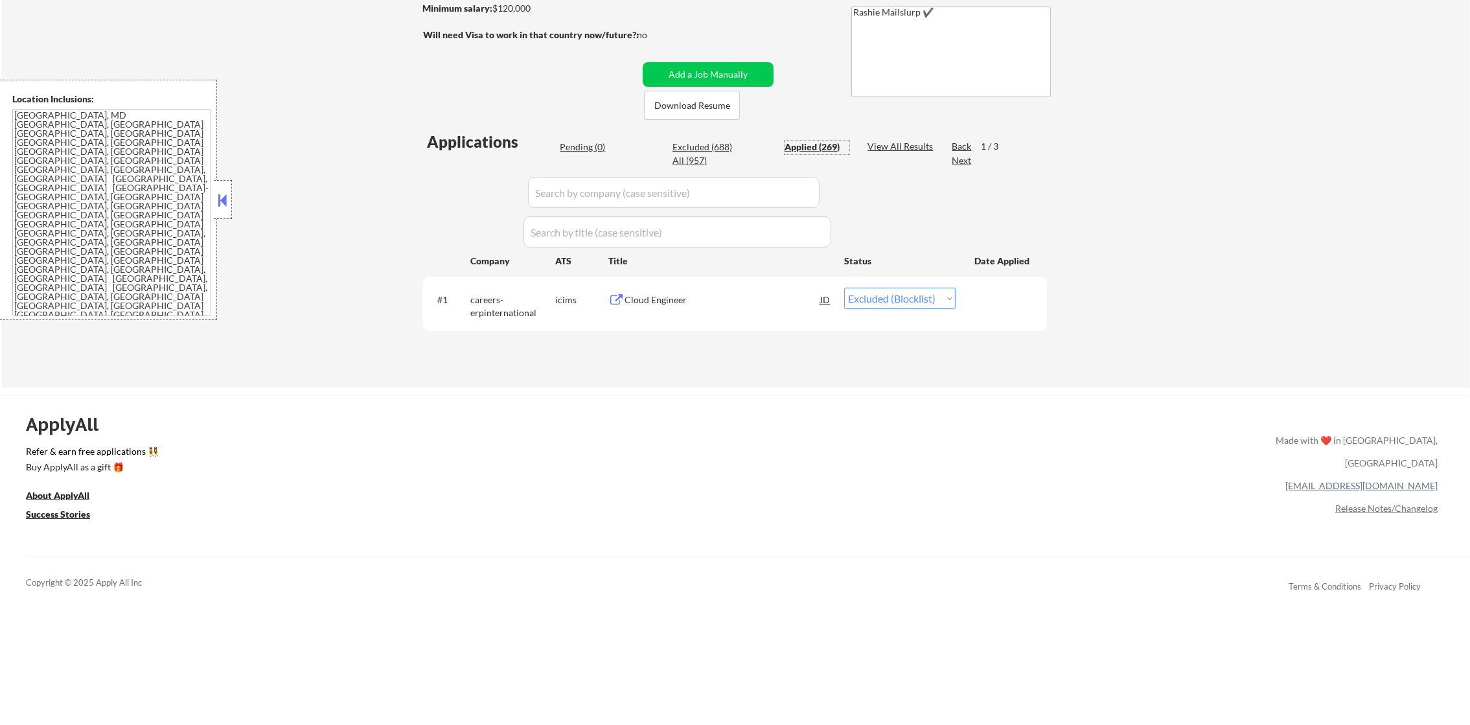
select select ""applied""
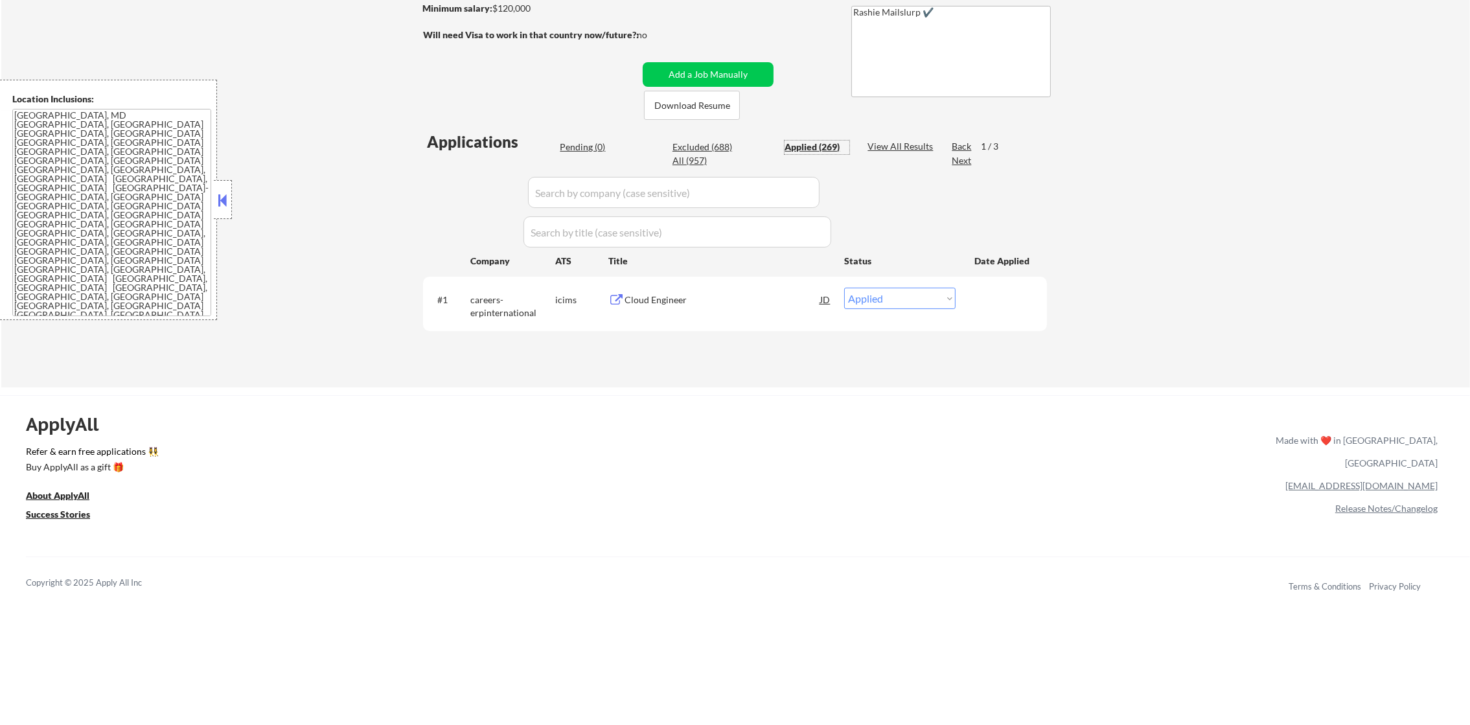
select select ""applied""
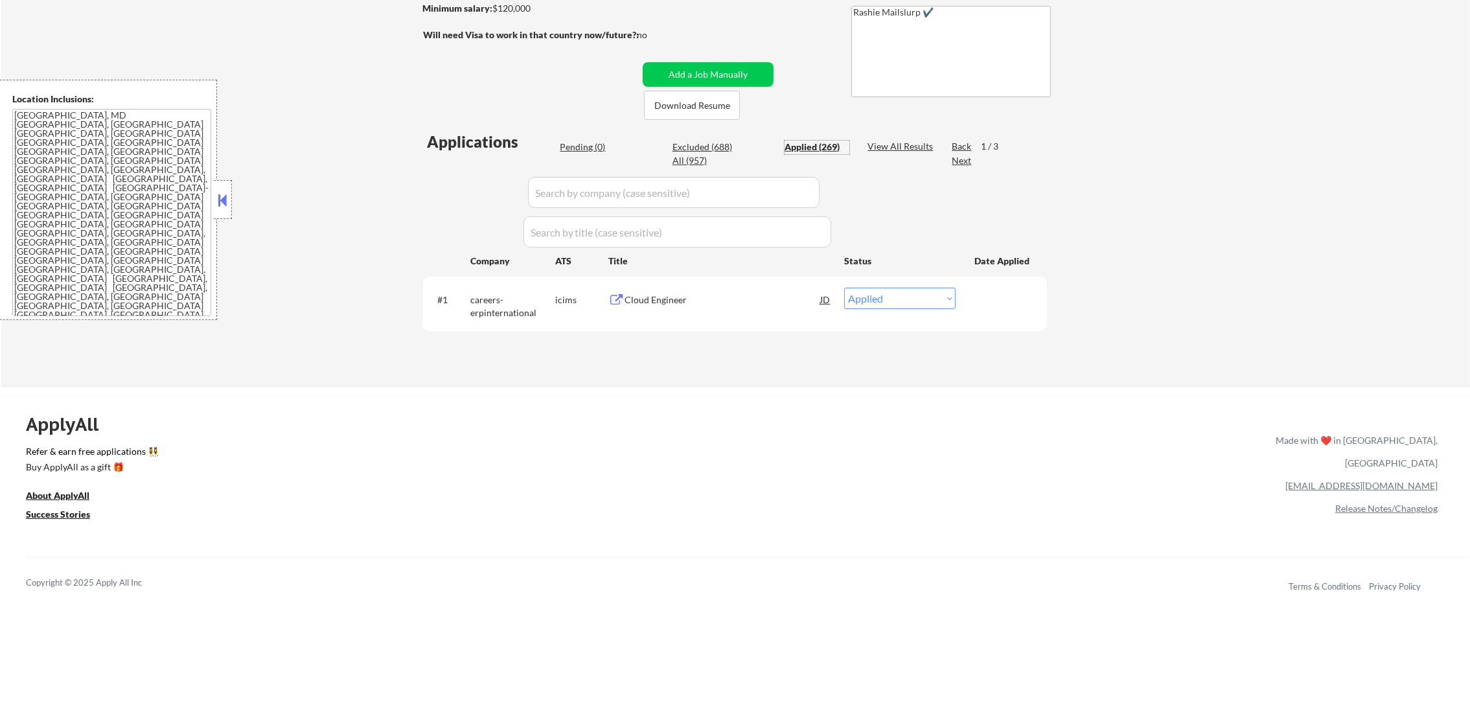
select select ""applied""
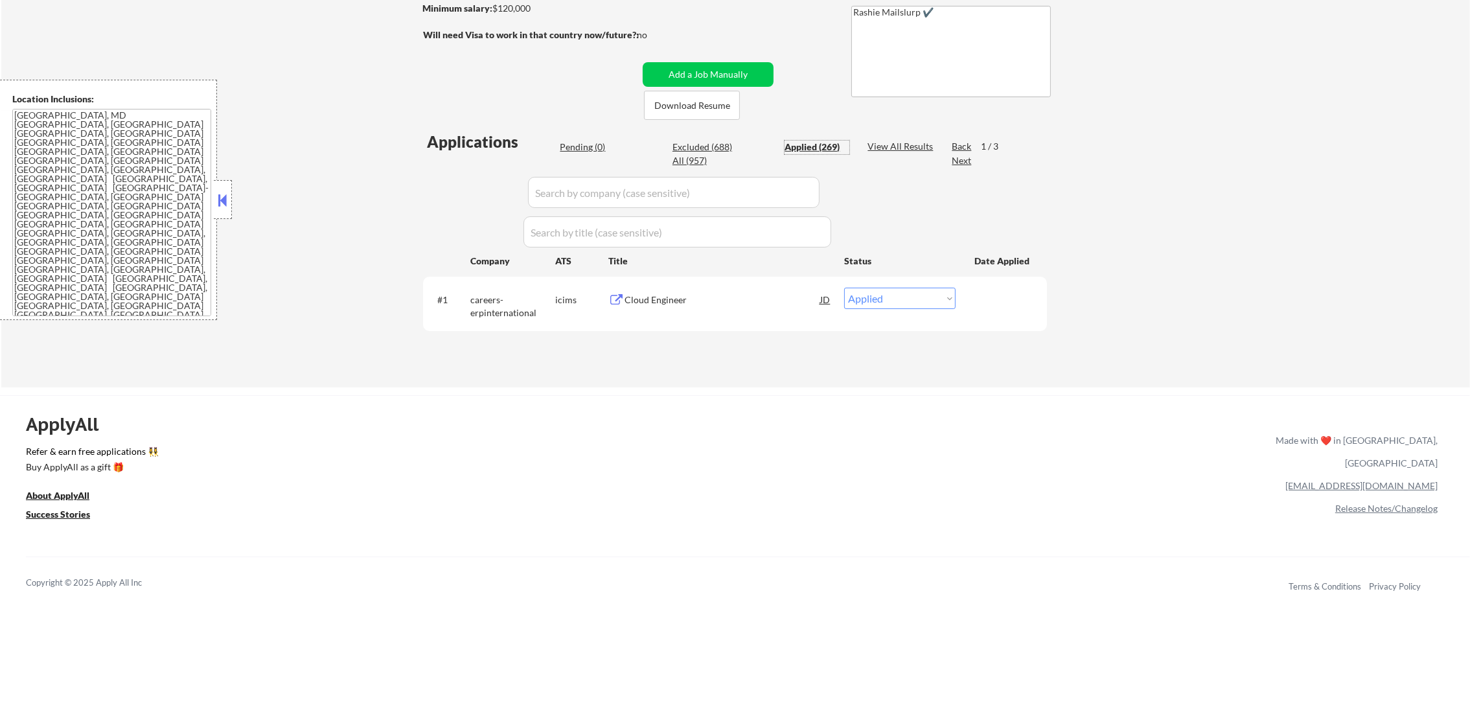
select select ""applied""
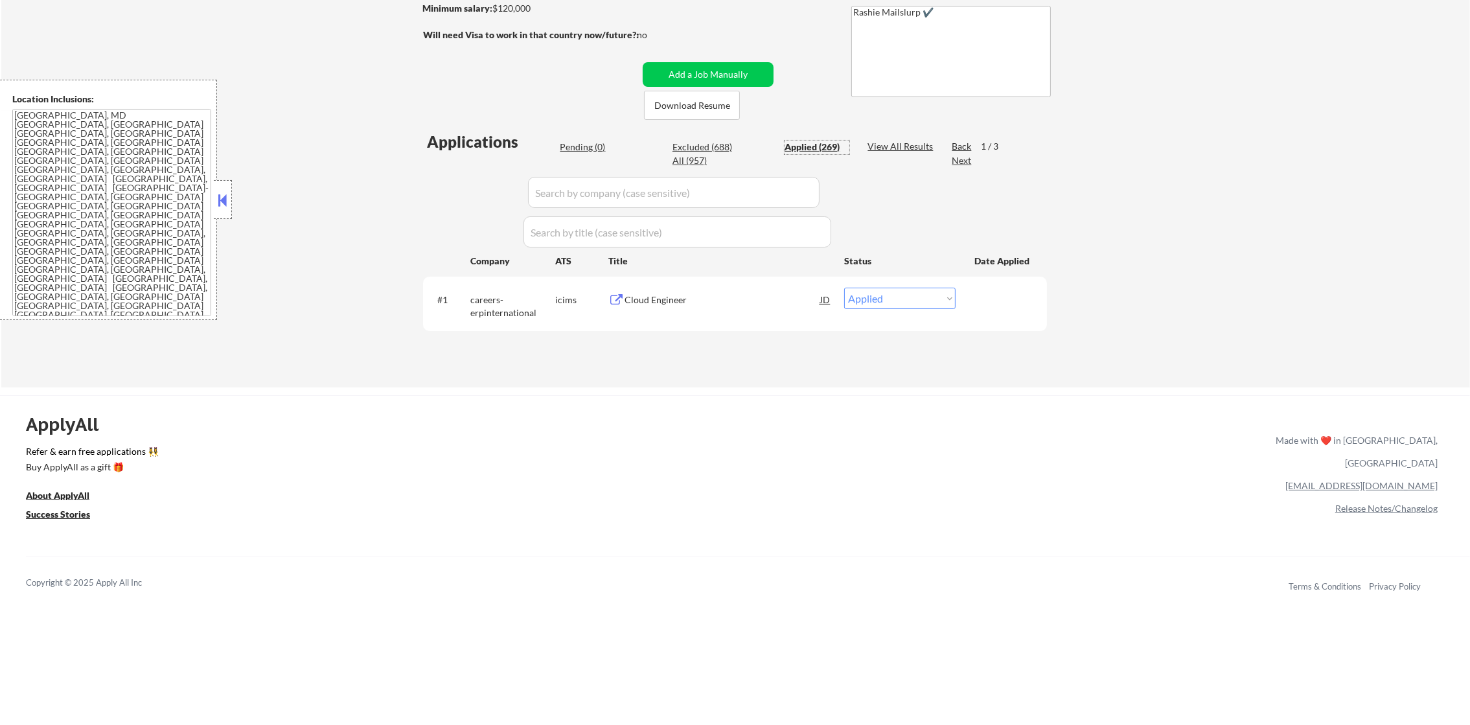
select select ""applied""
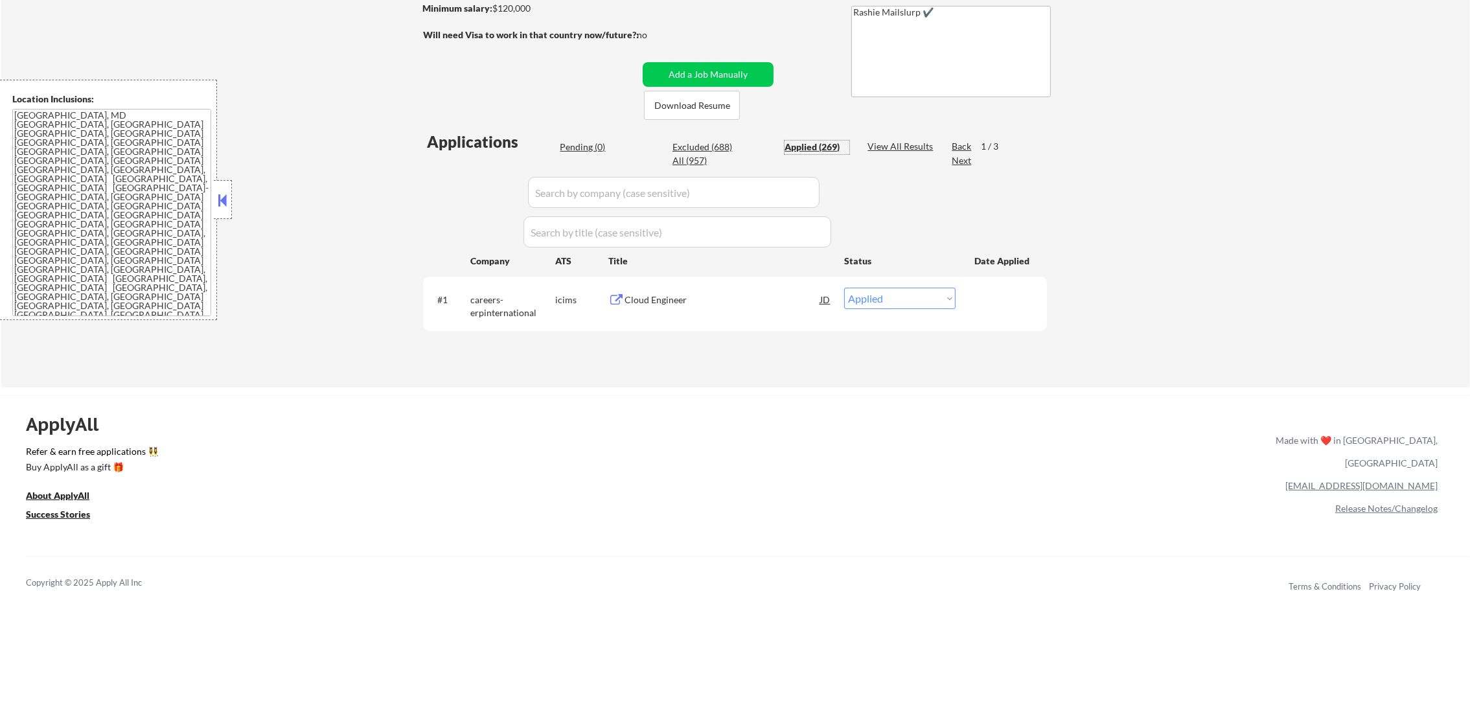
select select ""applied""
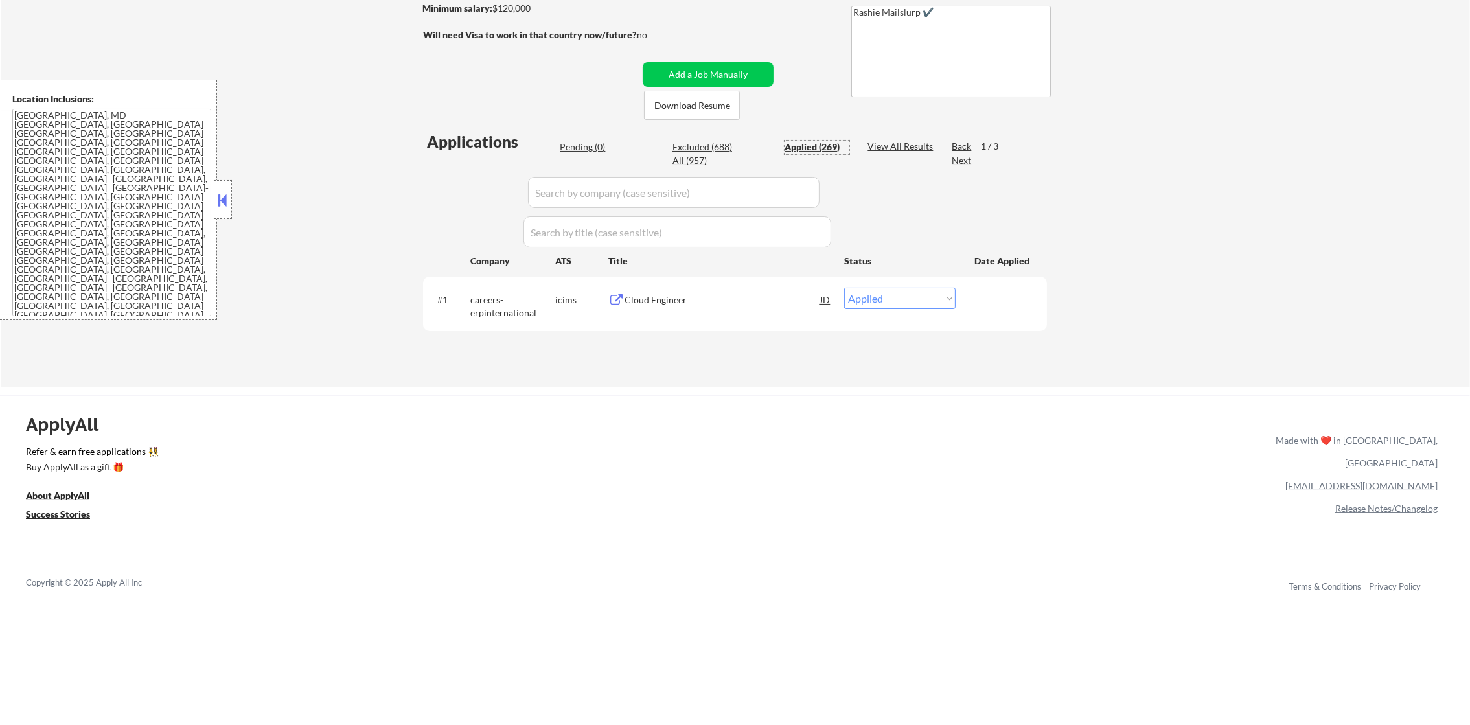
select select ""applied""
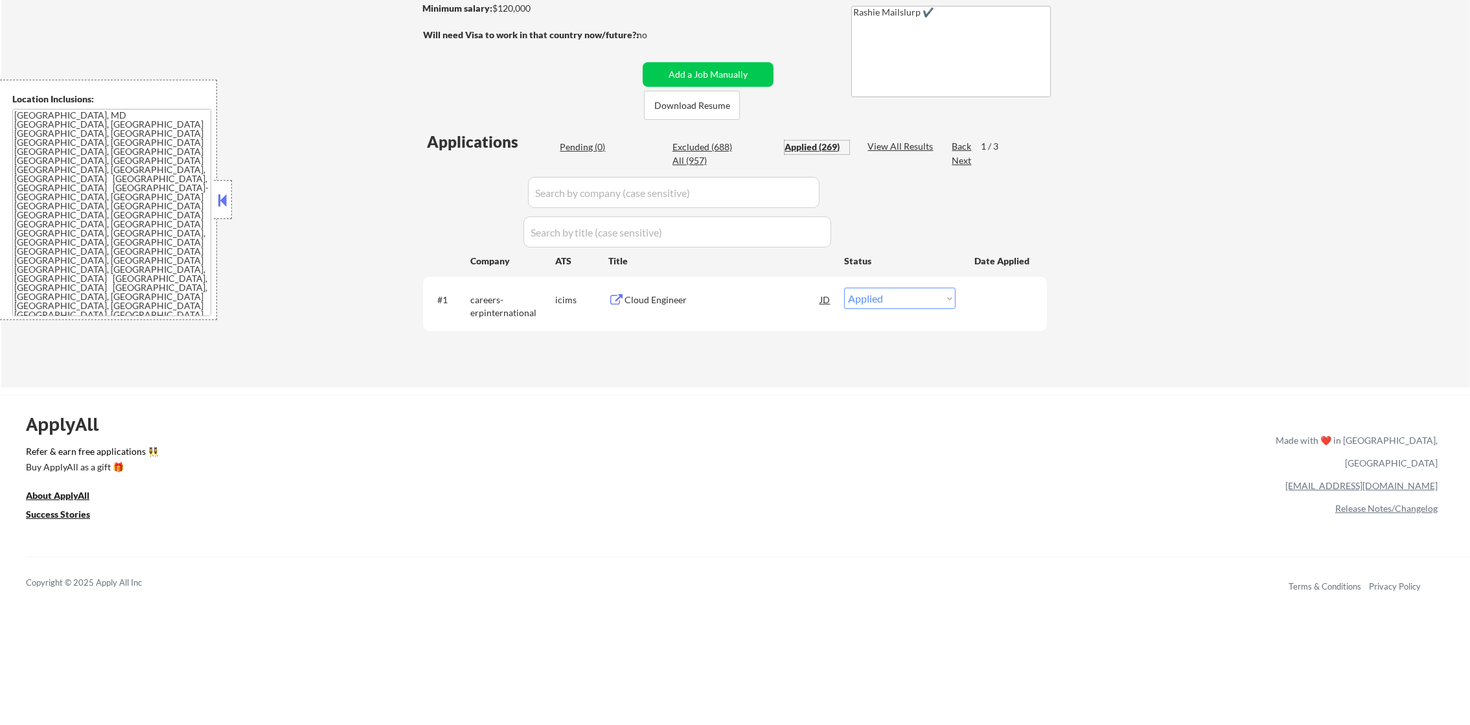
select select ""applied""
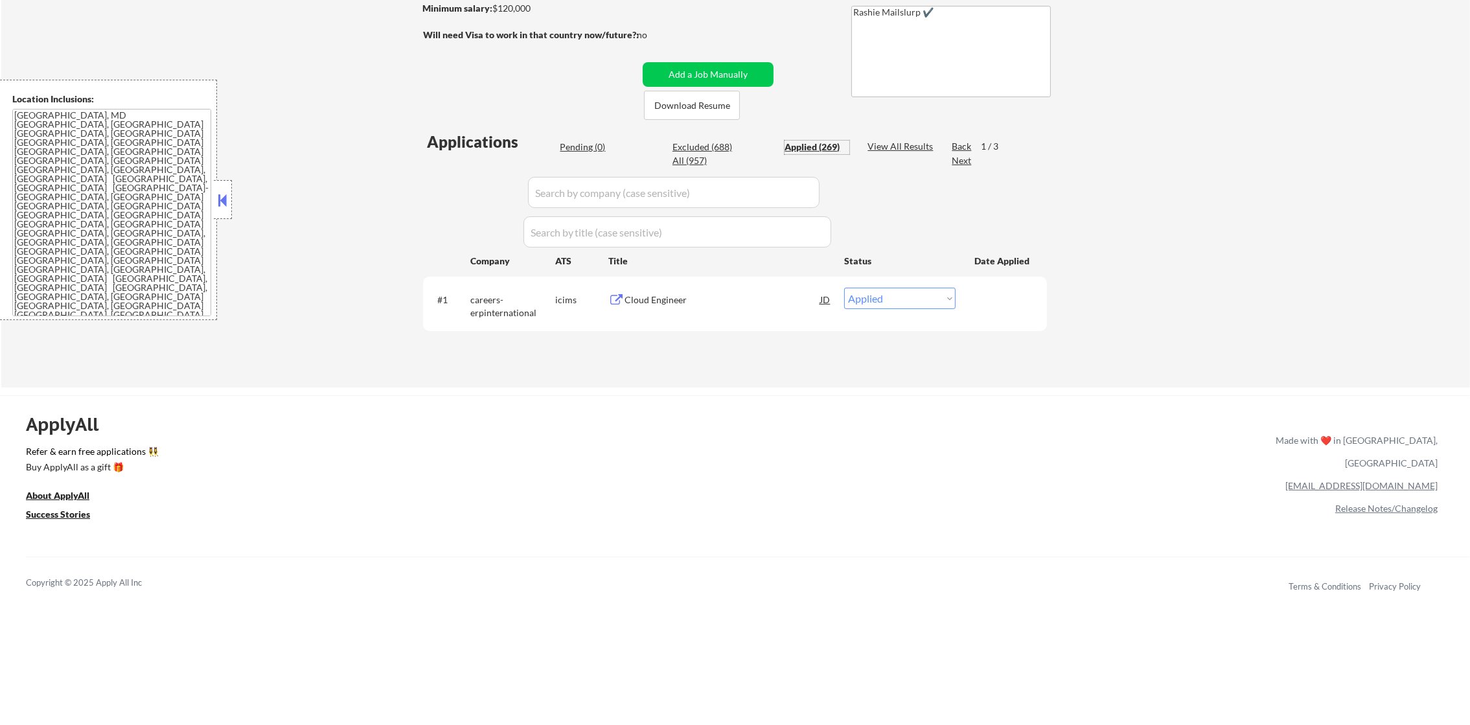
select select ""applied""
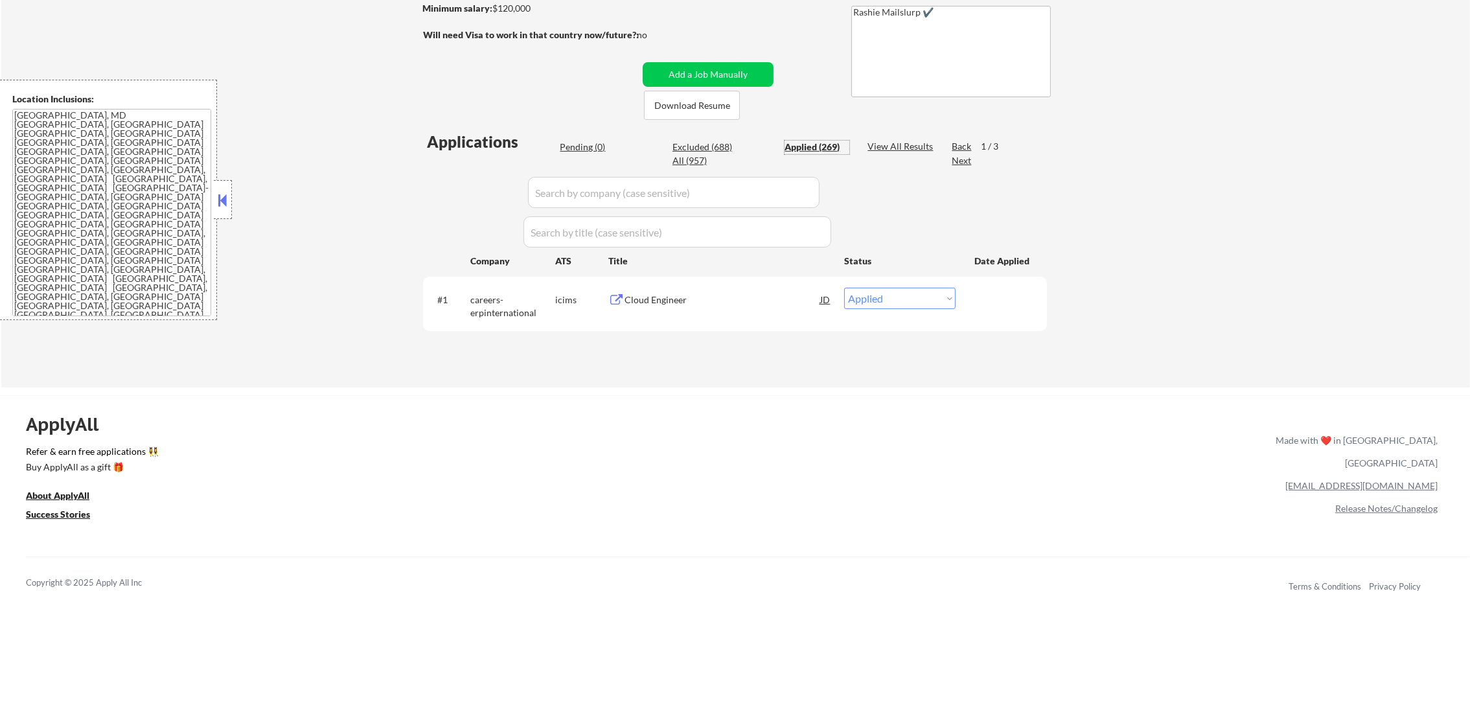
select select ""applied""
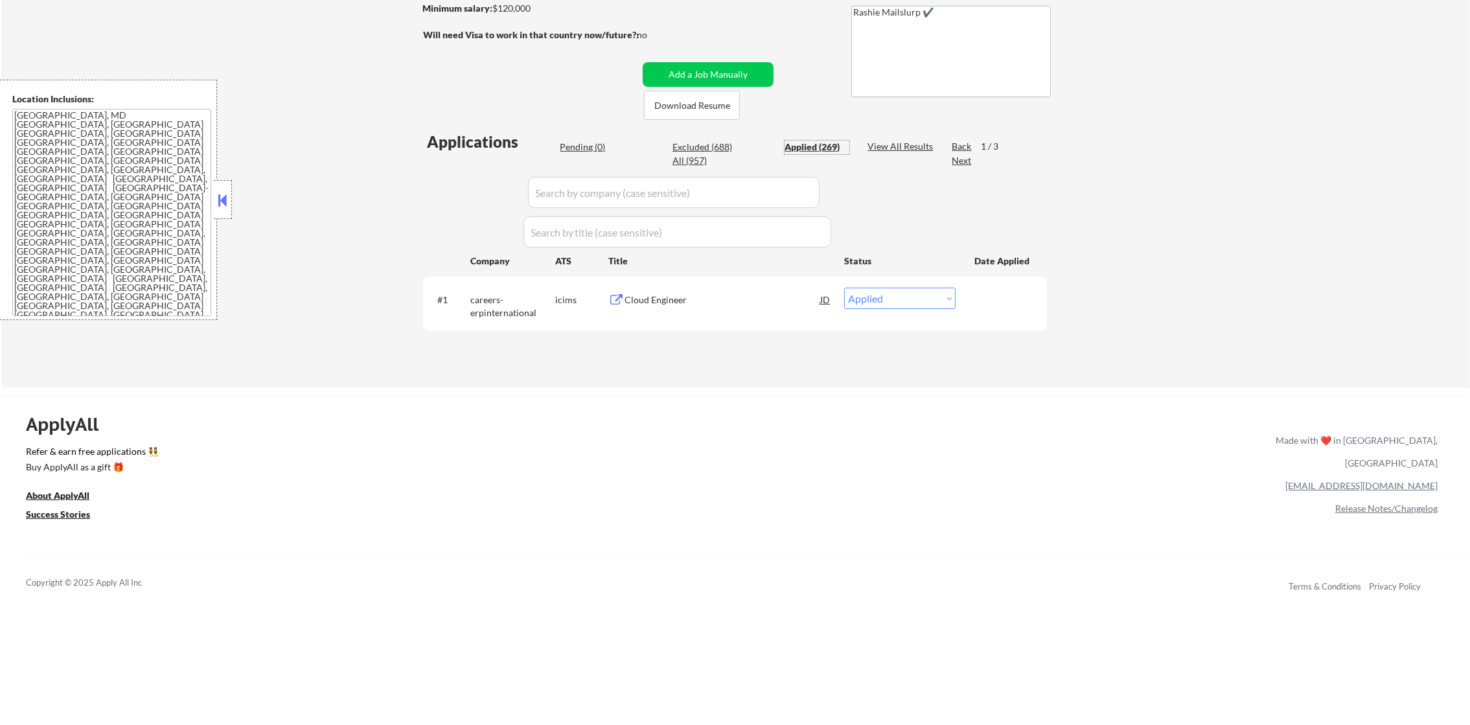
select select ""applied""
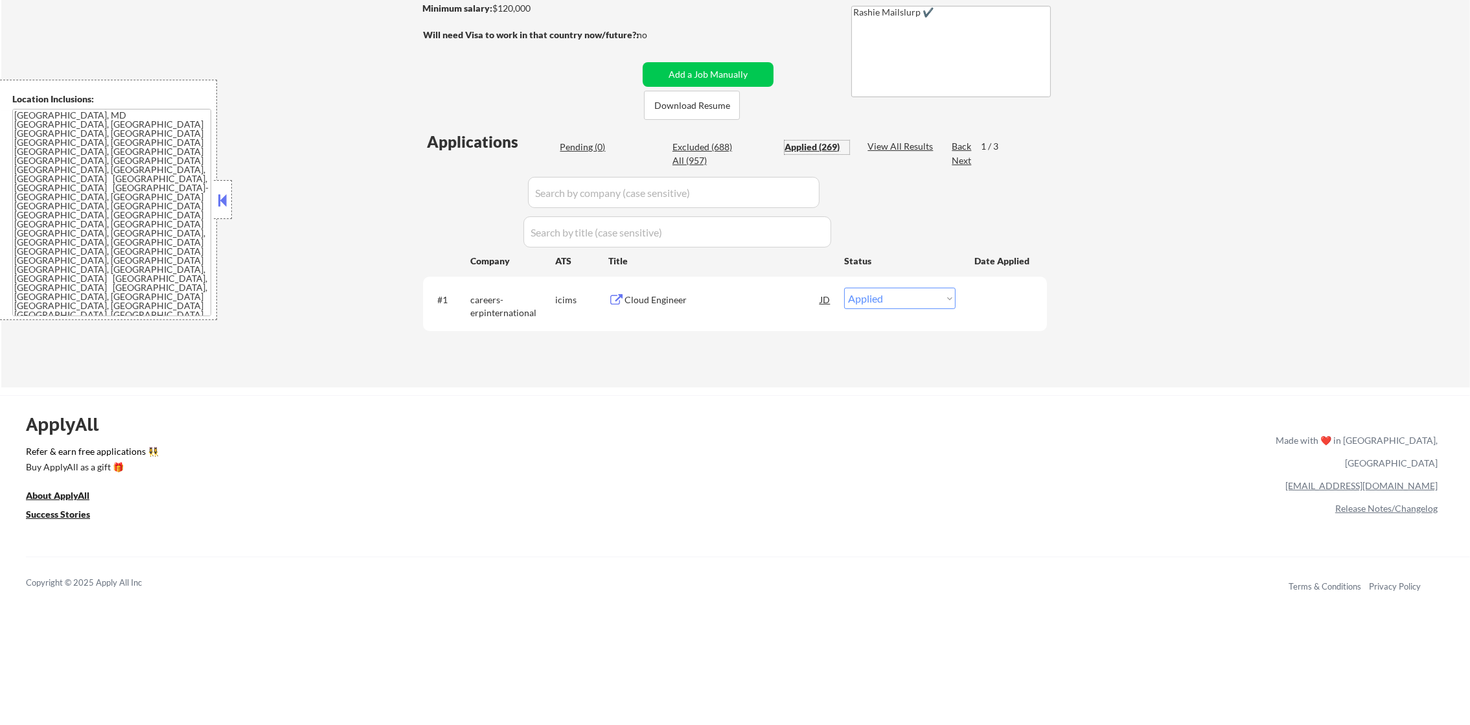
select select ""applied""
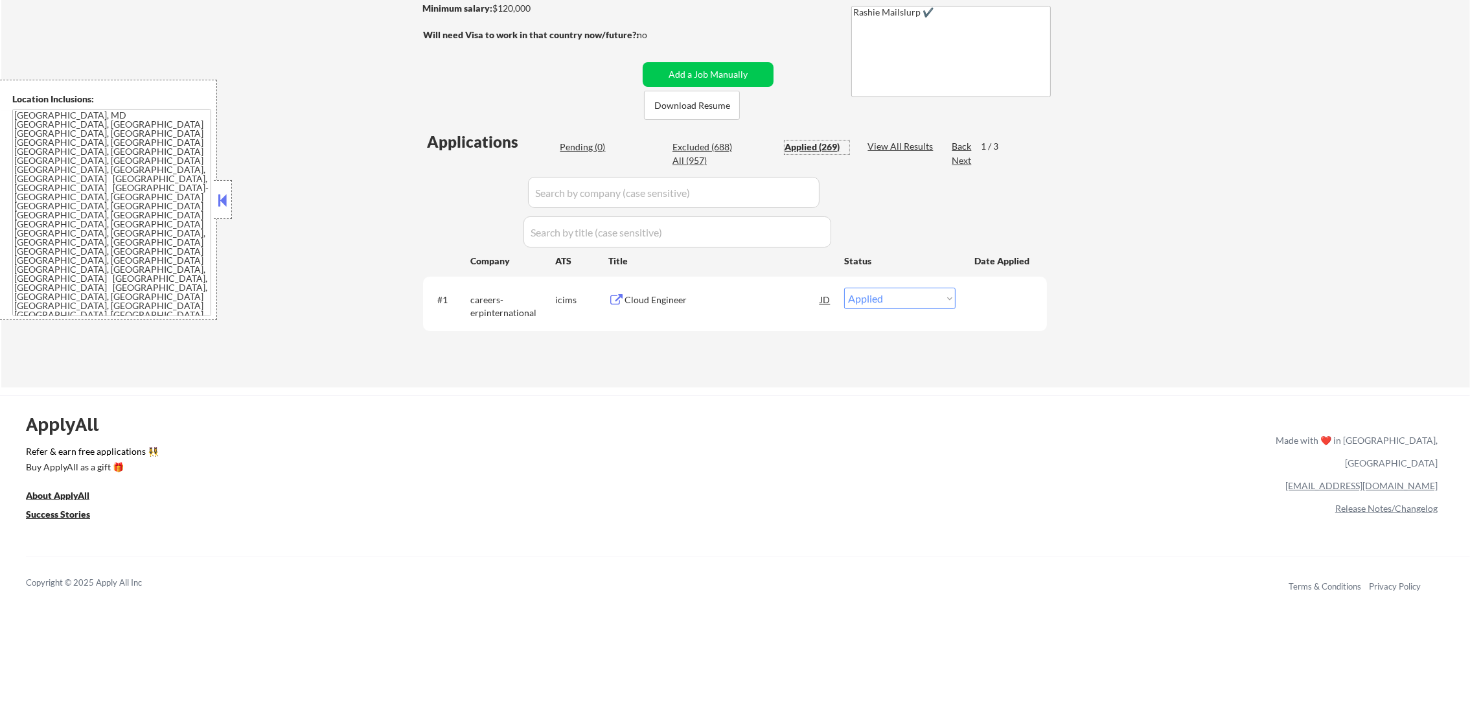
select select ""applied""
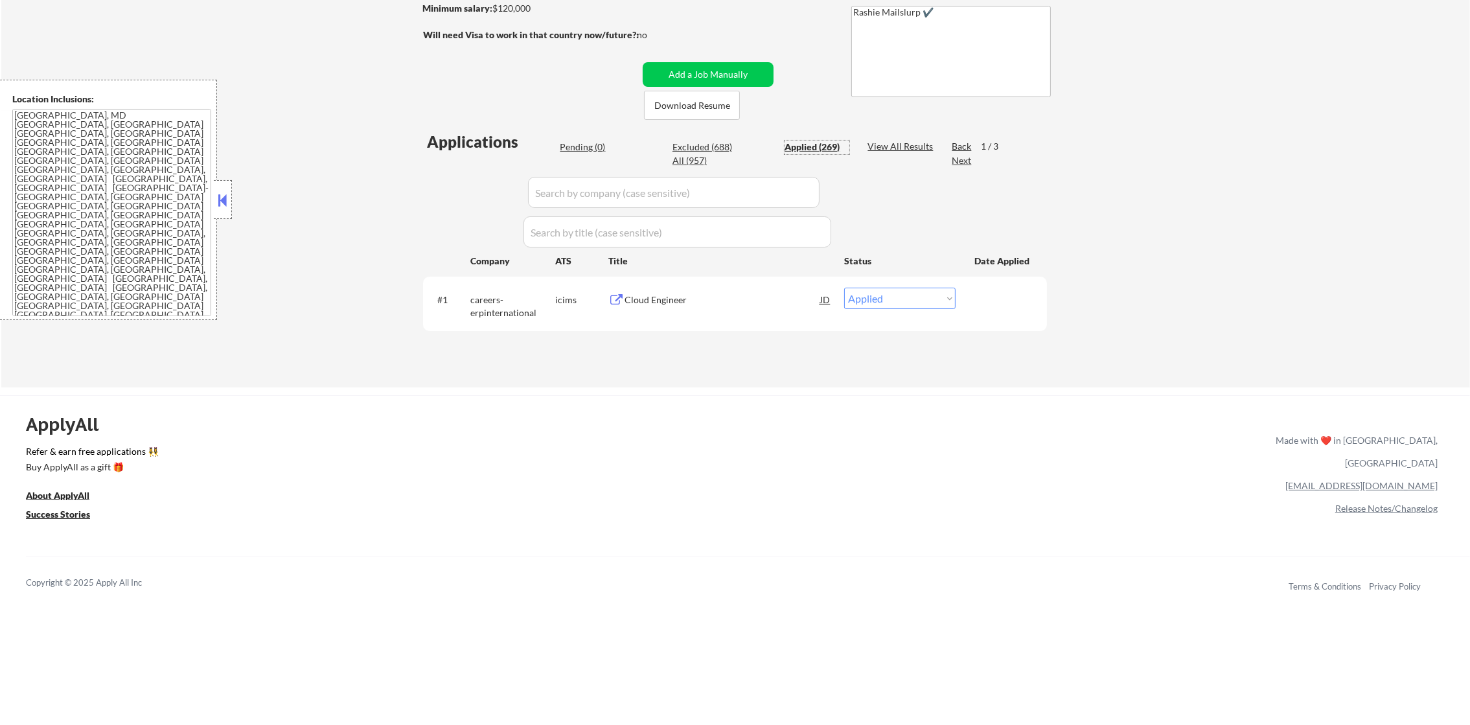
select select ""applied""
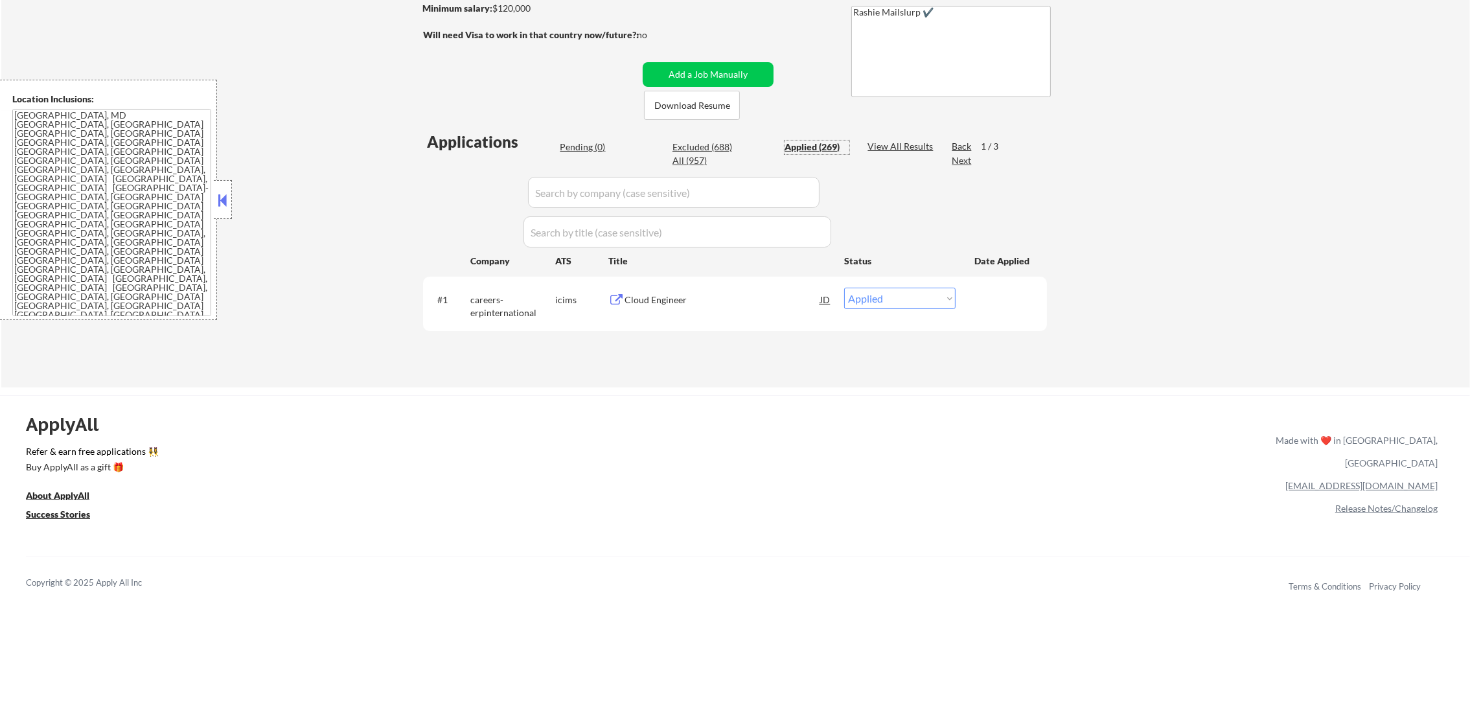
select select ""applied""
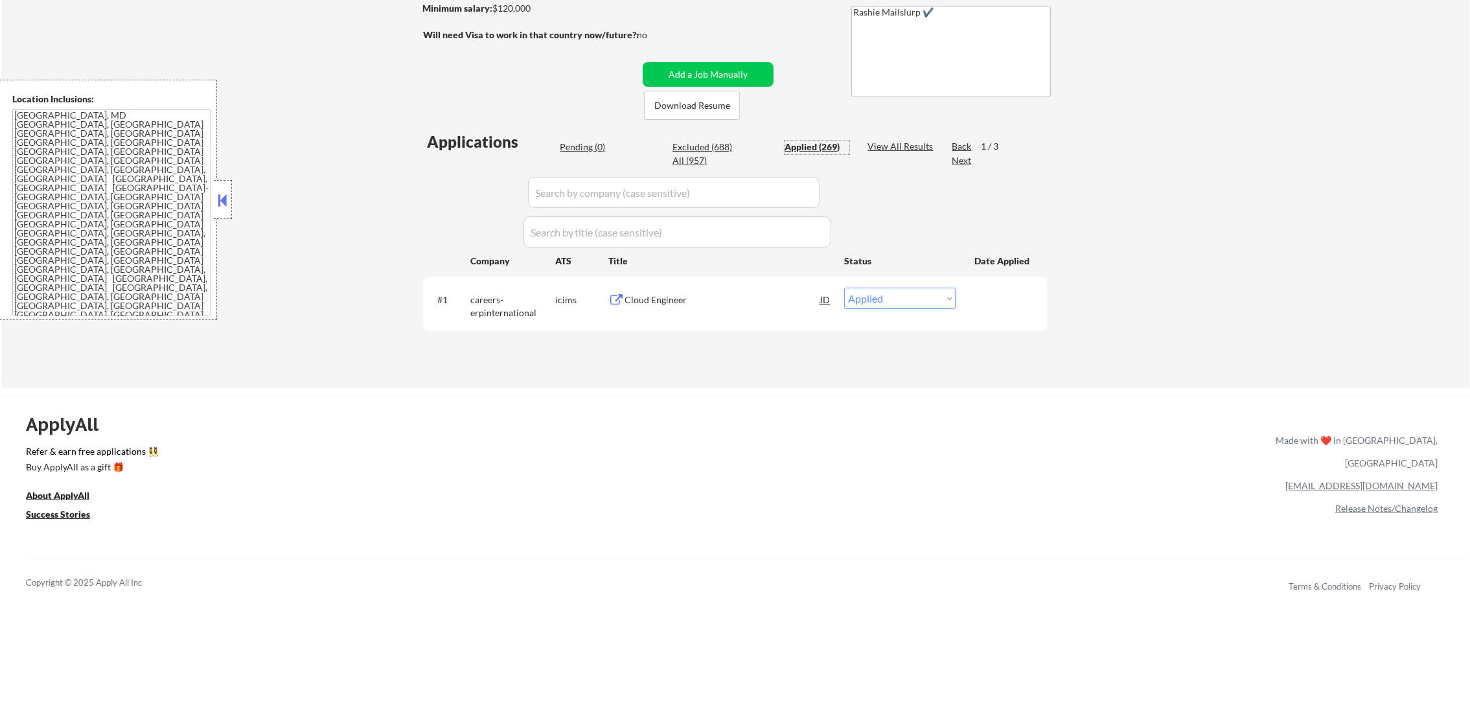
select select ""applied""
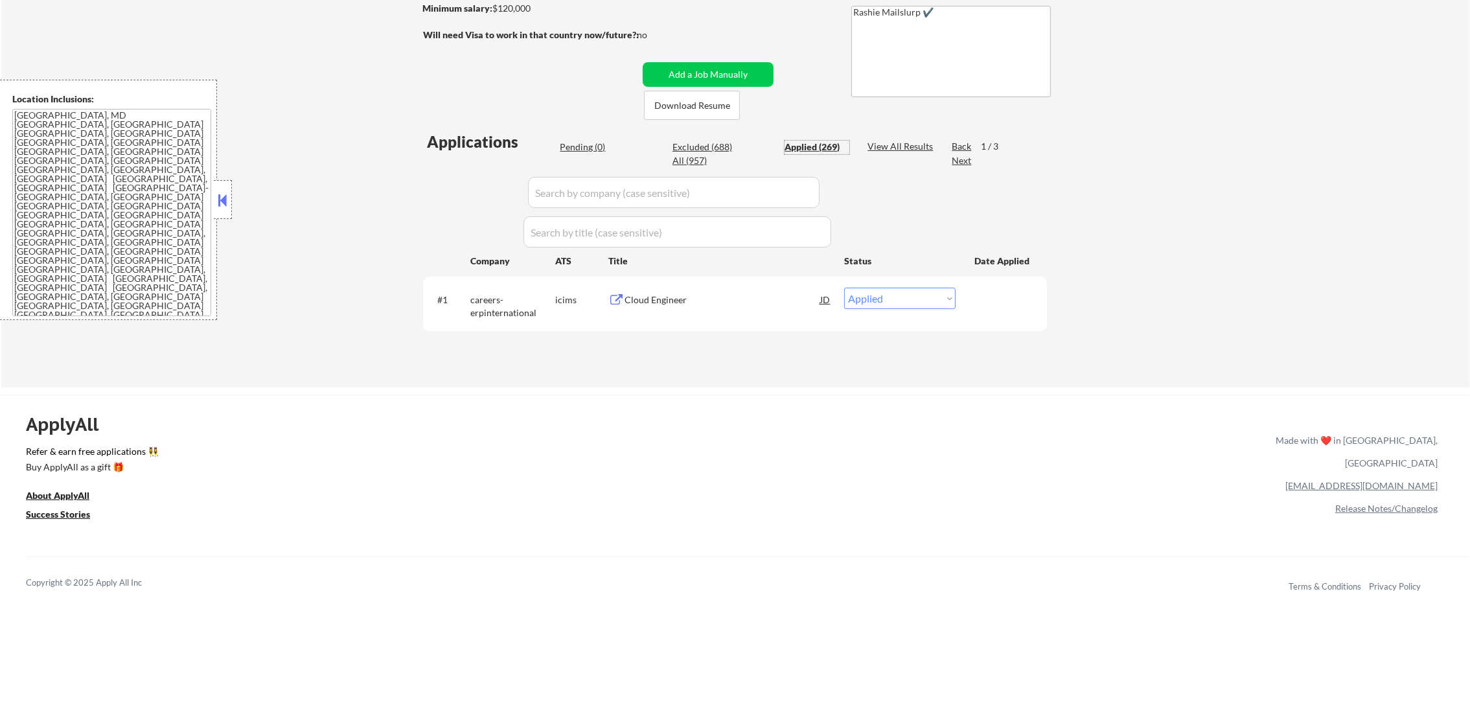
select select ""applied""
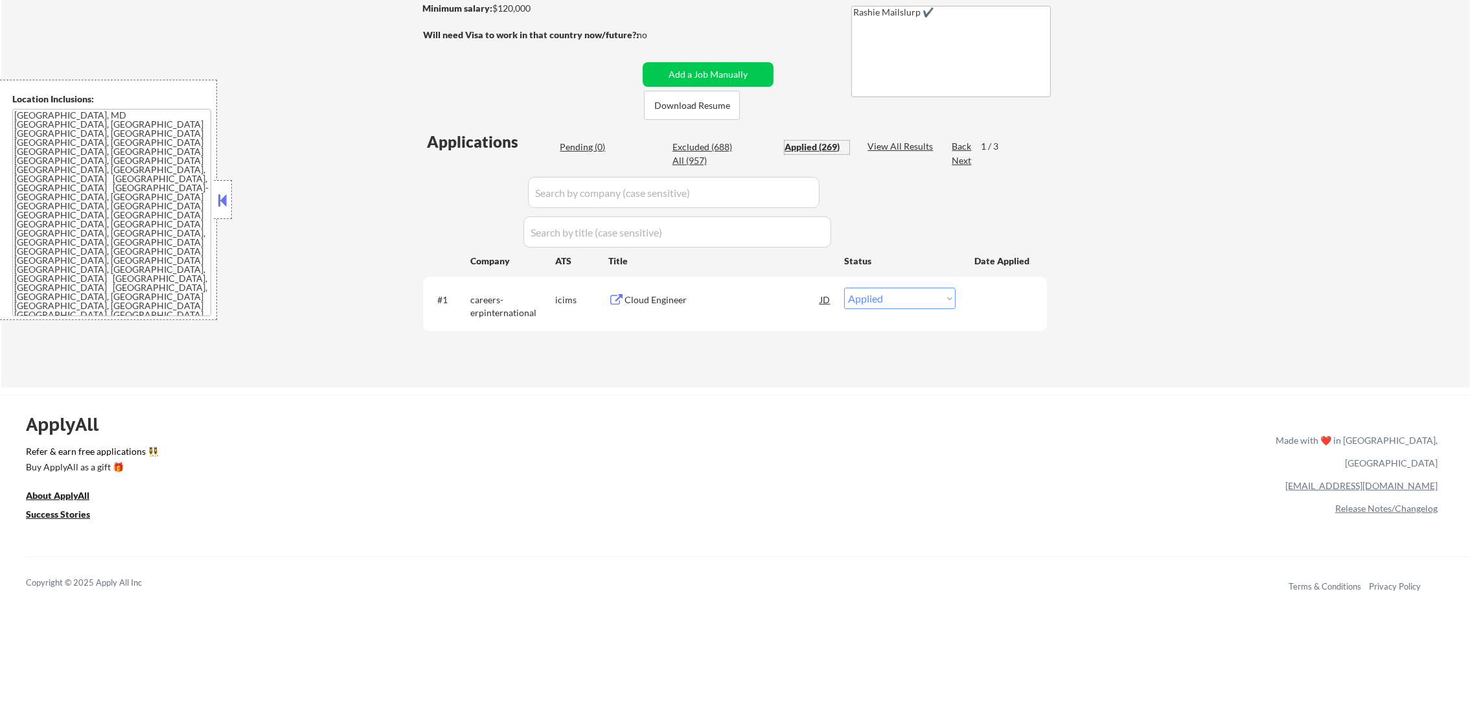
select select ""applied""
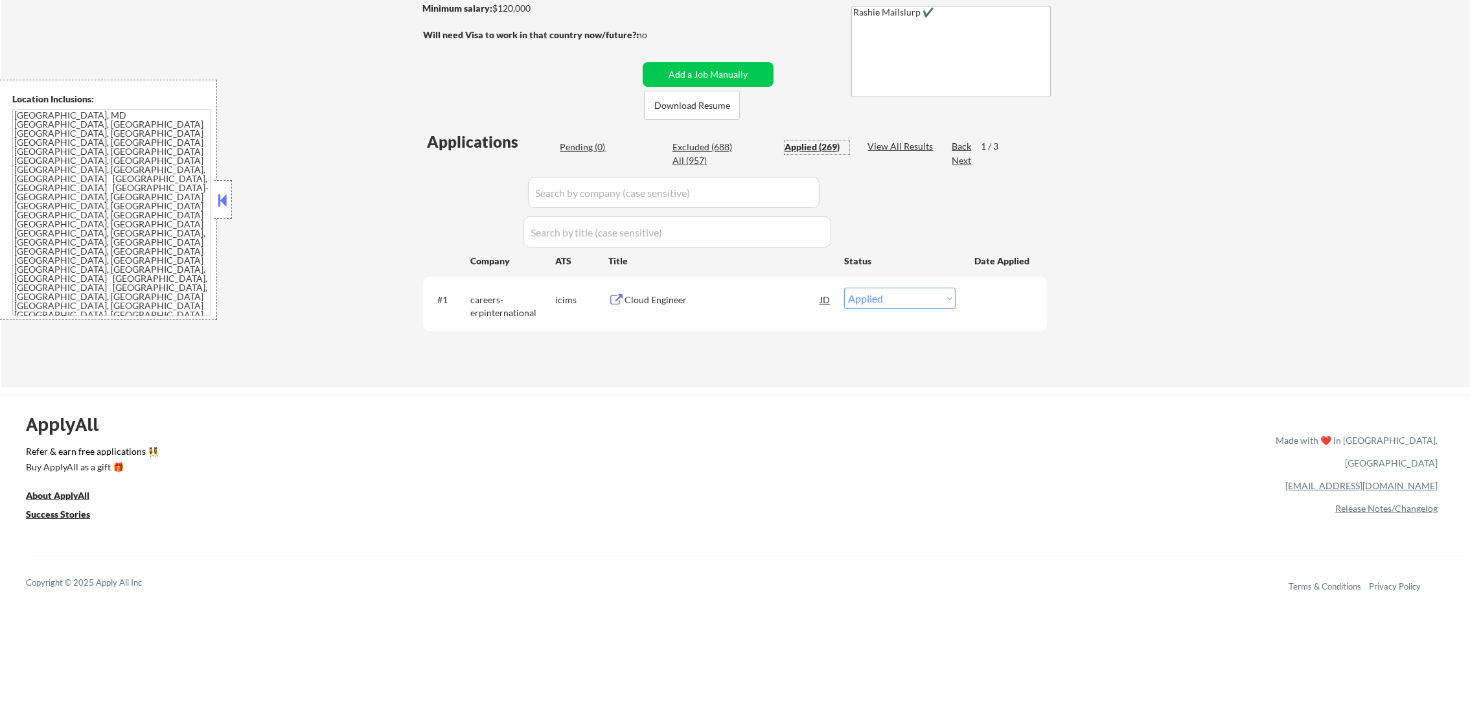
select select ""applied""
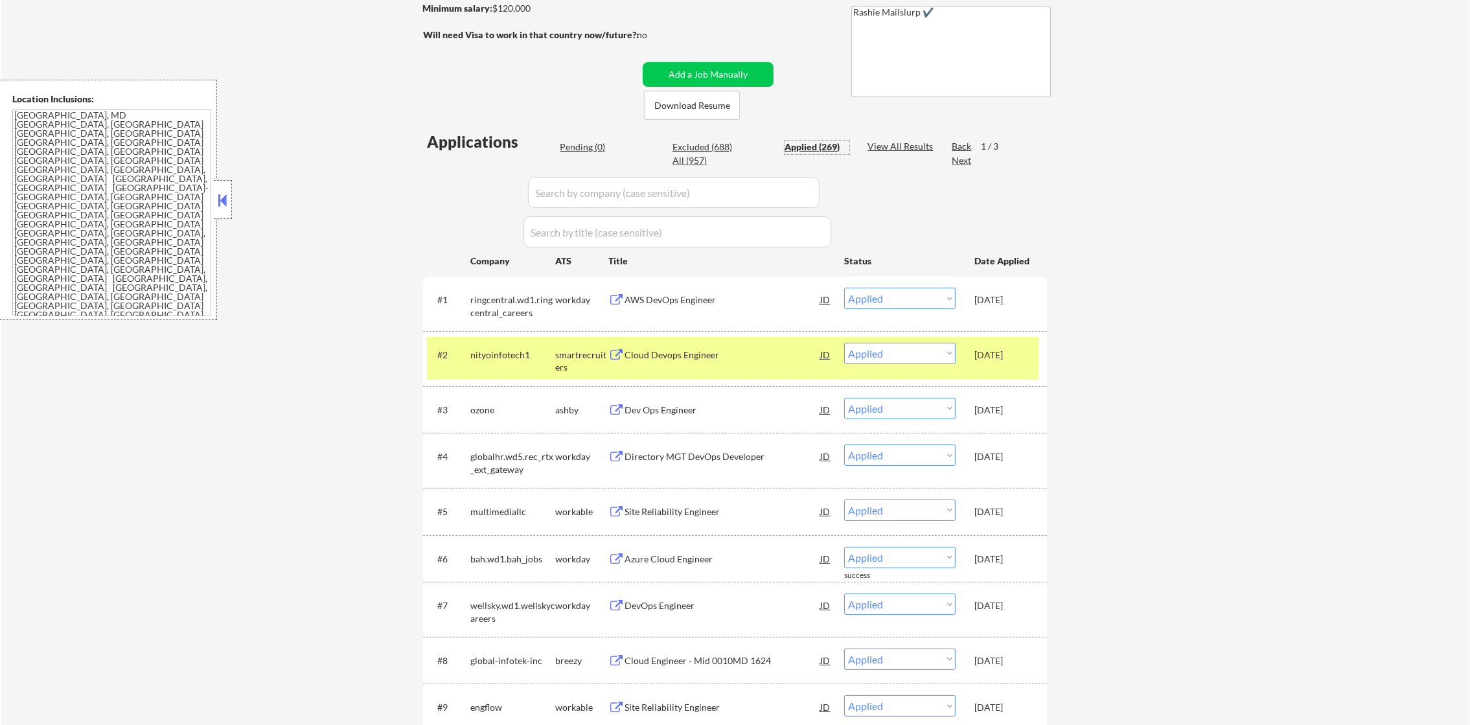
scroll to position [324, 0]
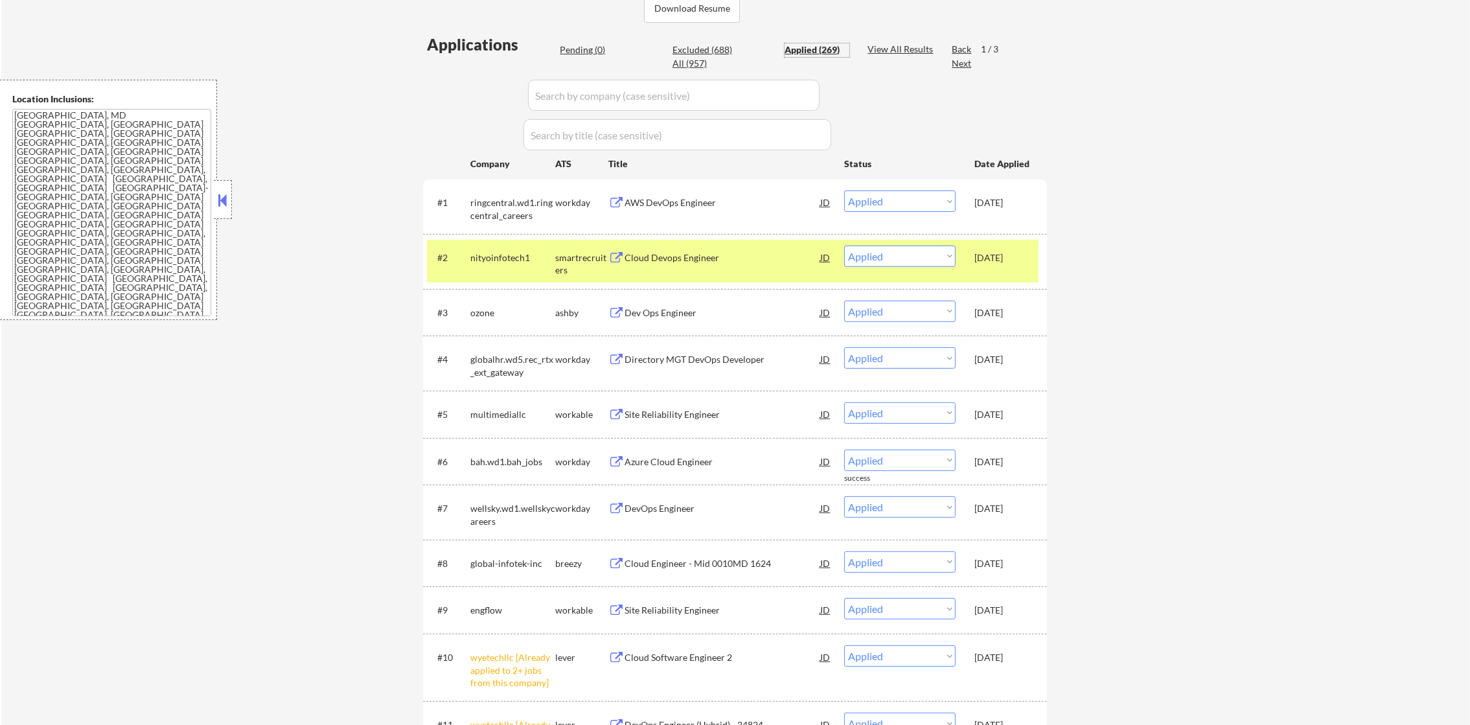
click at [516, 257] on div "nityoinfotech1" at bounding box center [512, 257] width 85 height 13
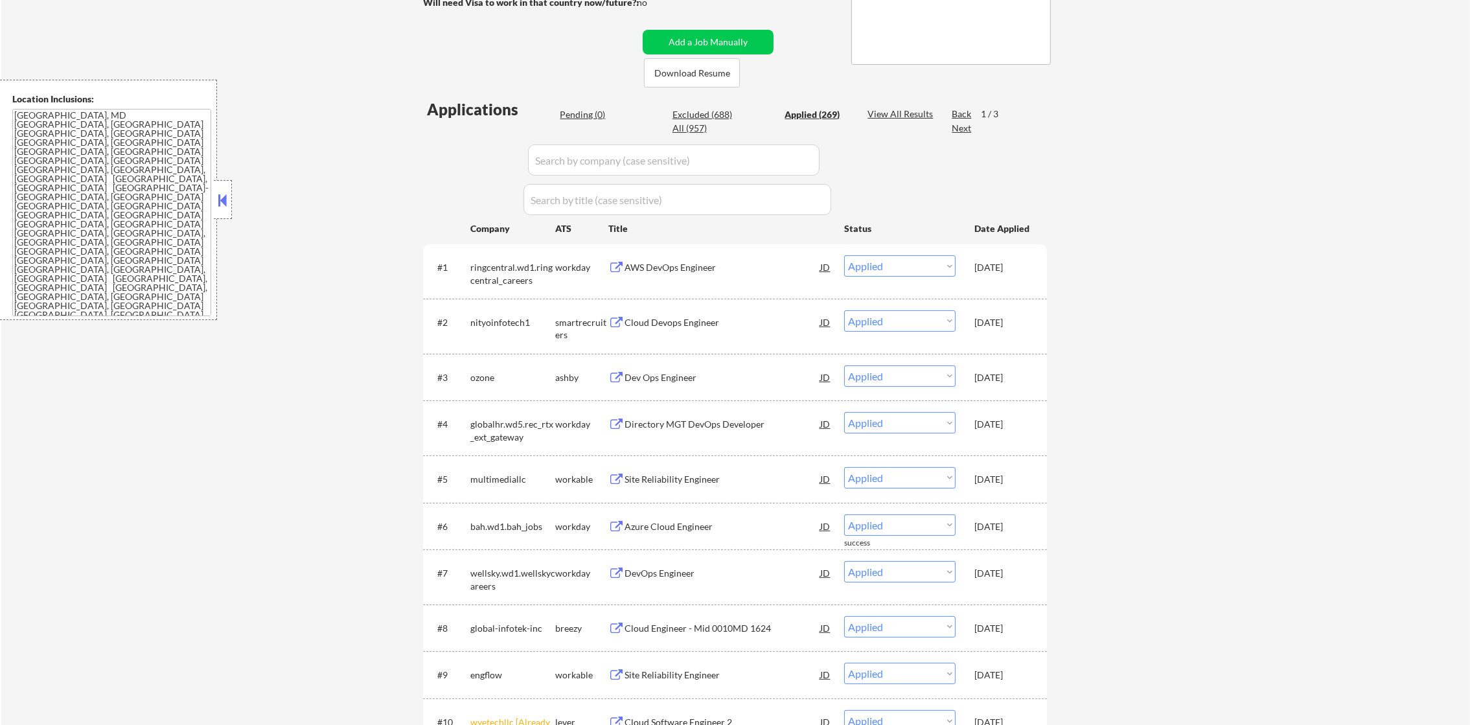
scroll to position [259, 0]
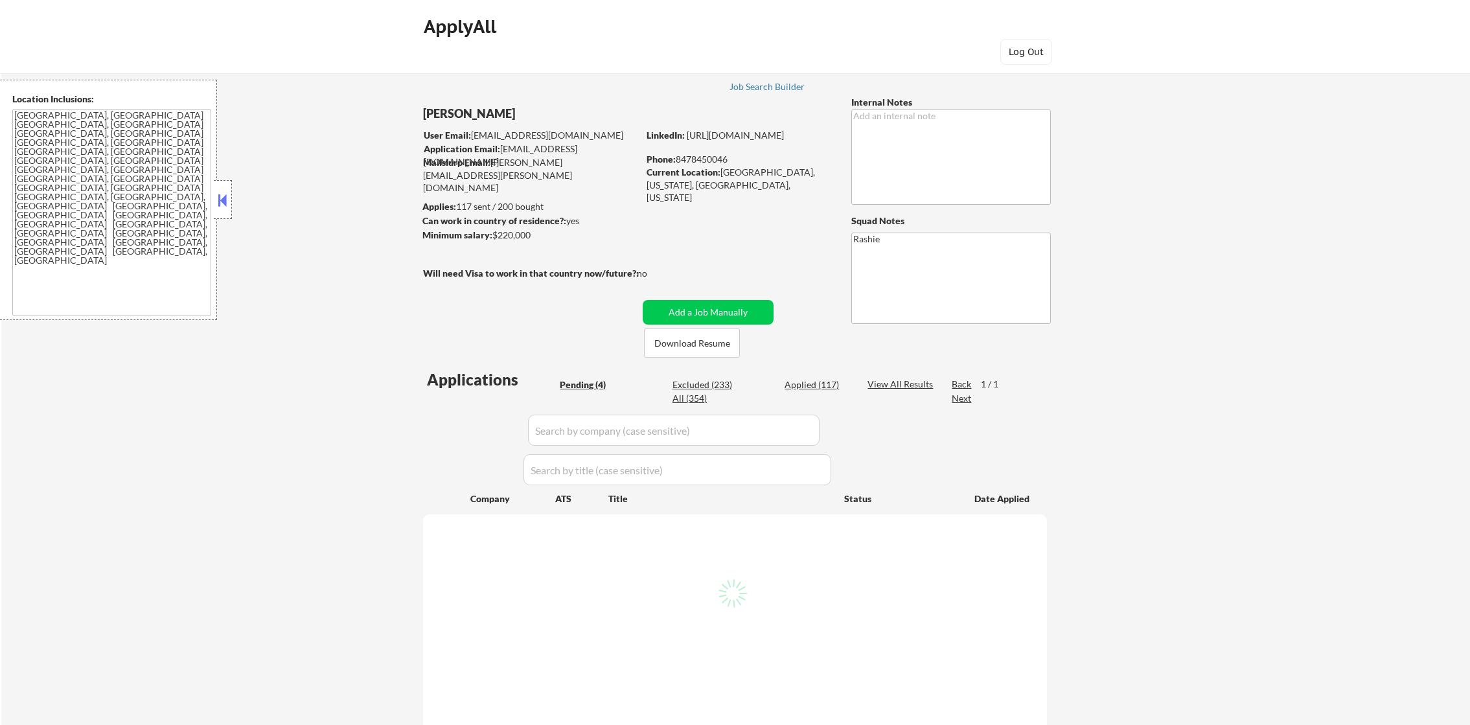
select select ""pending""
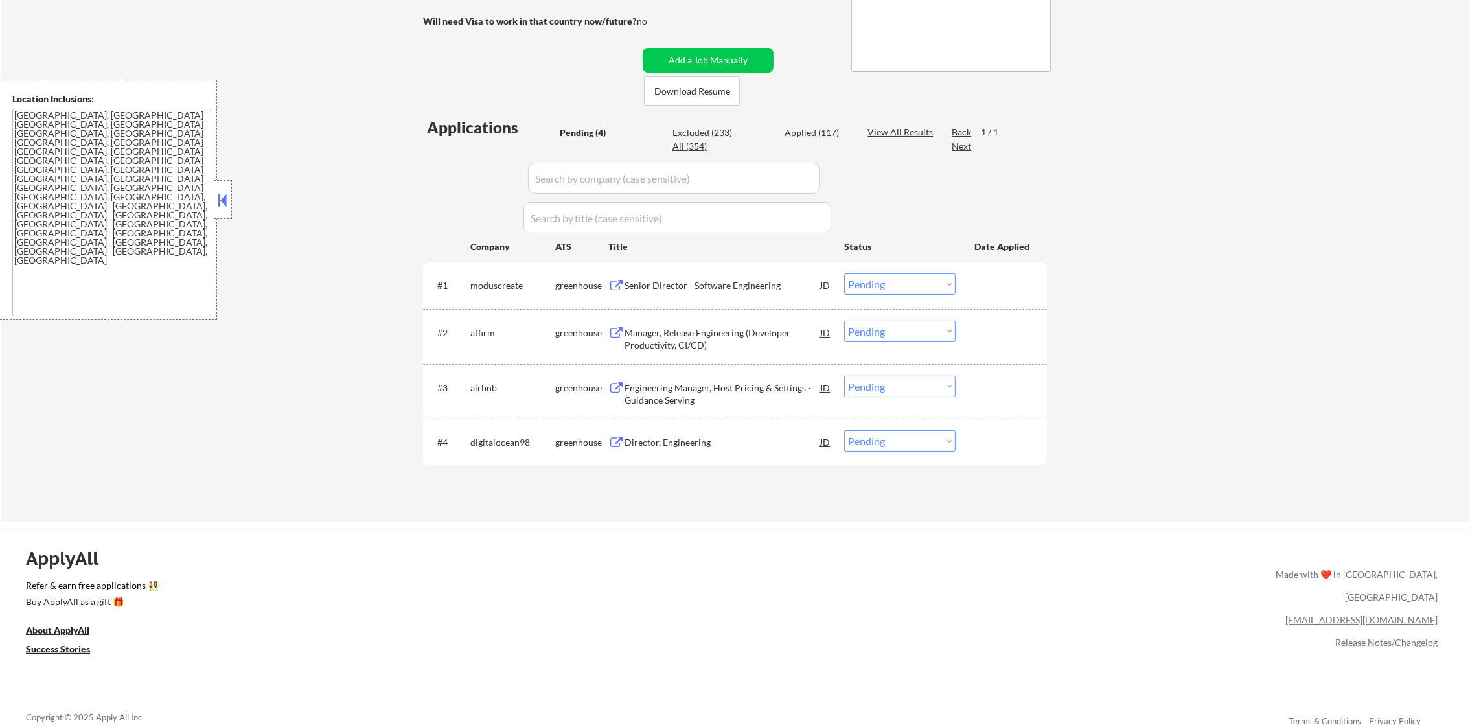
scroll to position [259, 0]
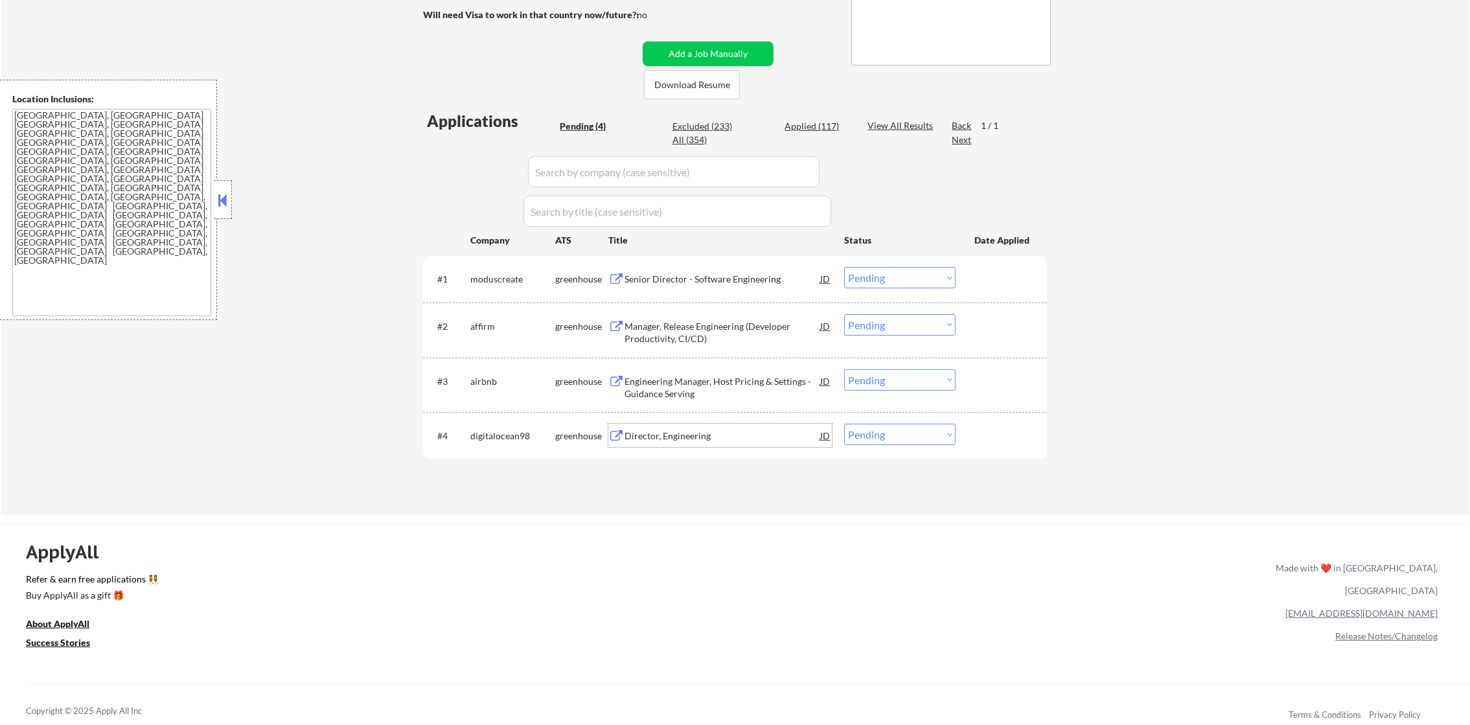
click at [706, 441] on div "Director, Engineering" at bounding box center [723, 436] width 196 height 13
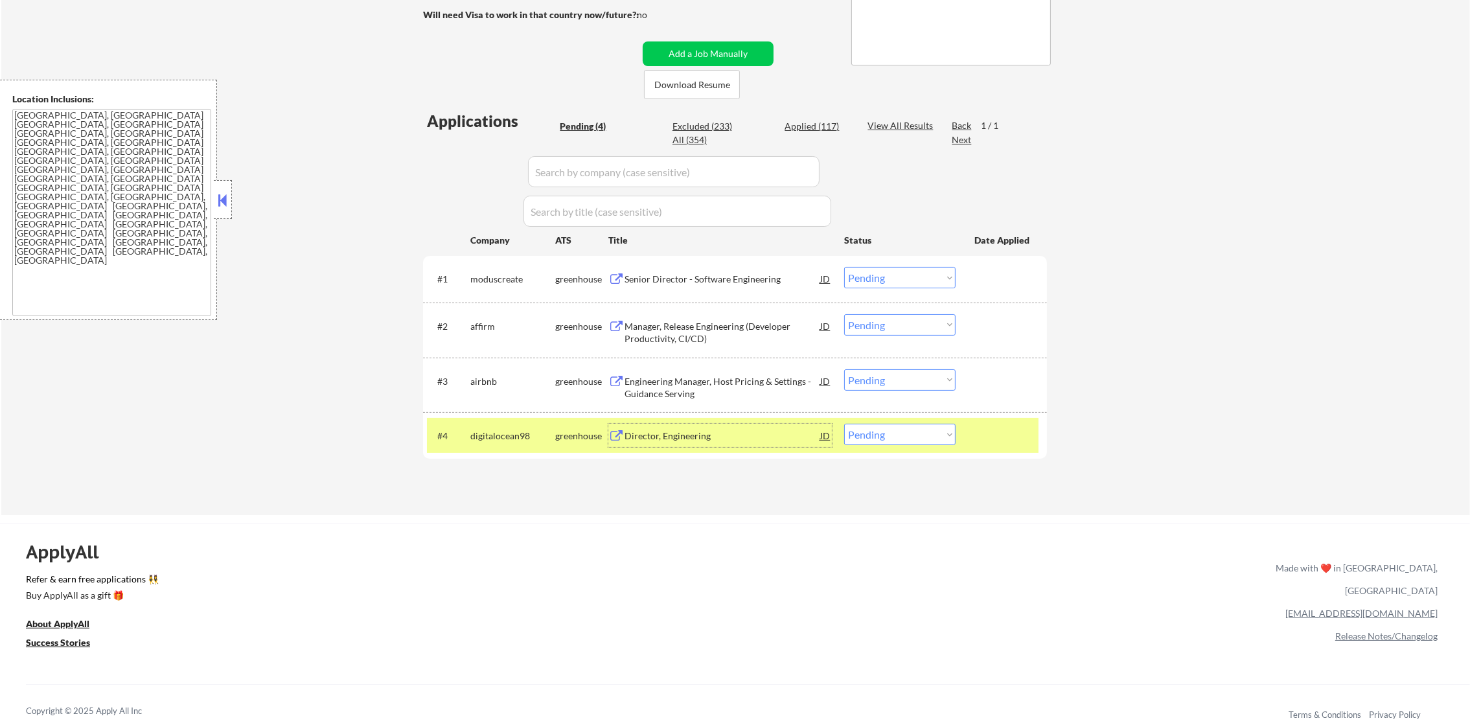
click at [890, 439] on select "Choose an option... Pending Applied Excluded (Questions) Excluded (Expired) Exc…" at bounding box center [899, 434] width 111 height 21
select select ""excluded__blocklist_""
click at [844, 424] on select "Choose an option... Pending Applied Excluded (Questions) Excluded (Expired) Exc…" at bounding box center [899, 434] width 111 height 21
click at [502, 425] on div "digitalocean98" at bounding box center [512, 435] width 85 height 23
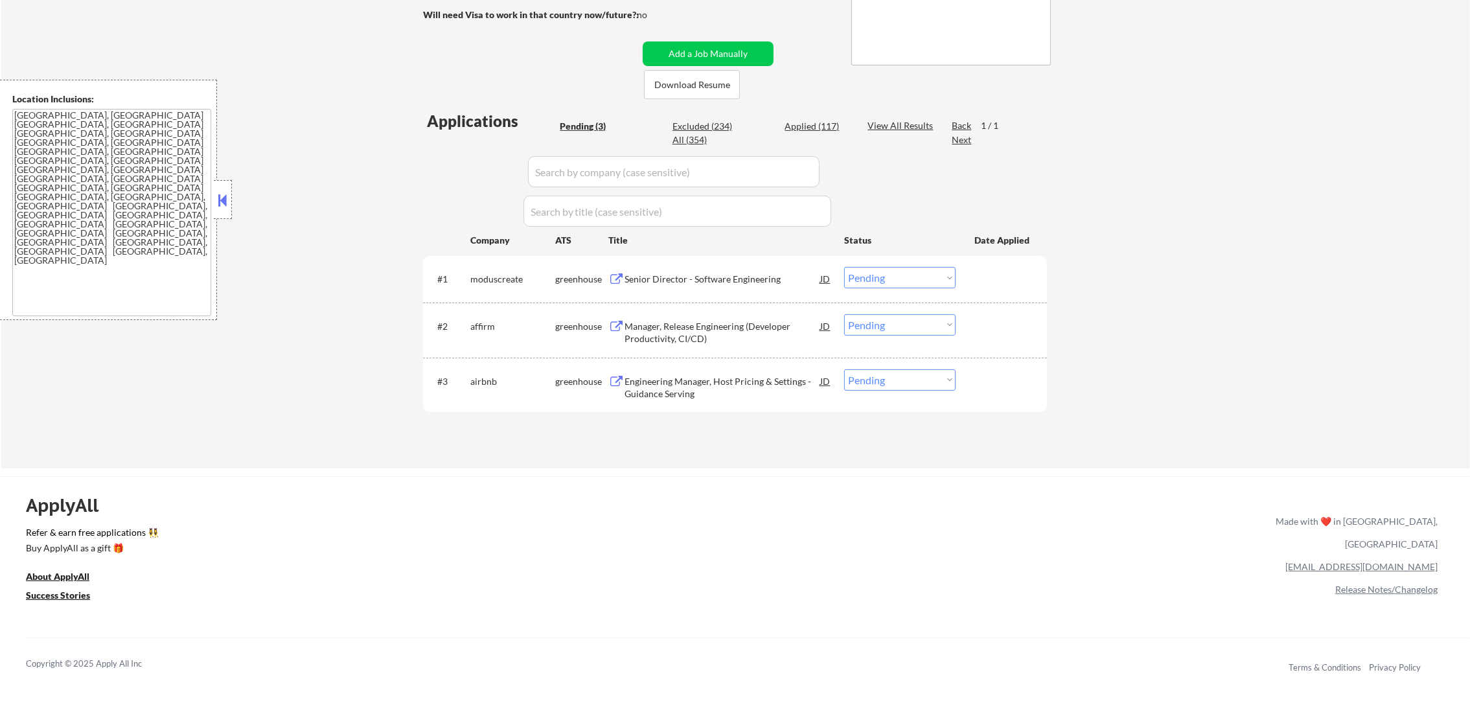
click at [753, 380] on div "Engineering Manager, Host Pricing & Settings - Guidance Serving" at bounding box center [723, 387] width 196 height 25
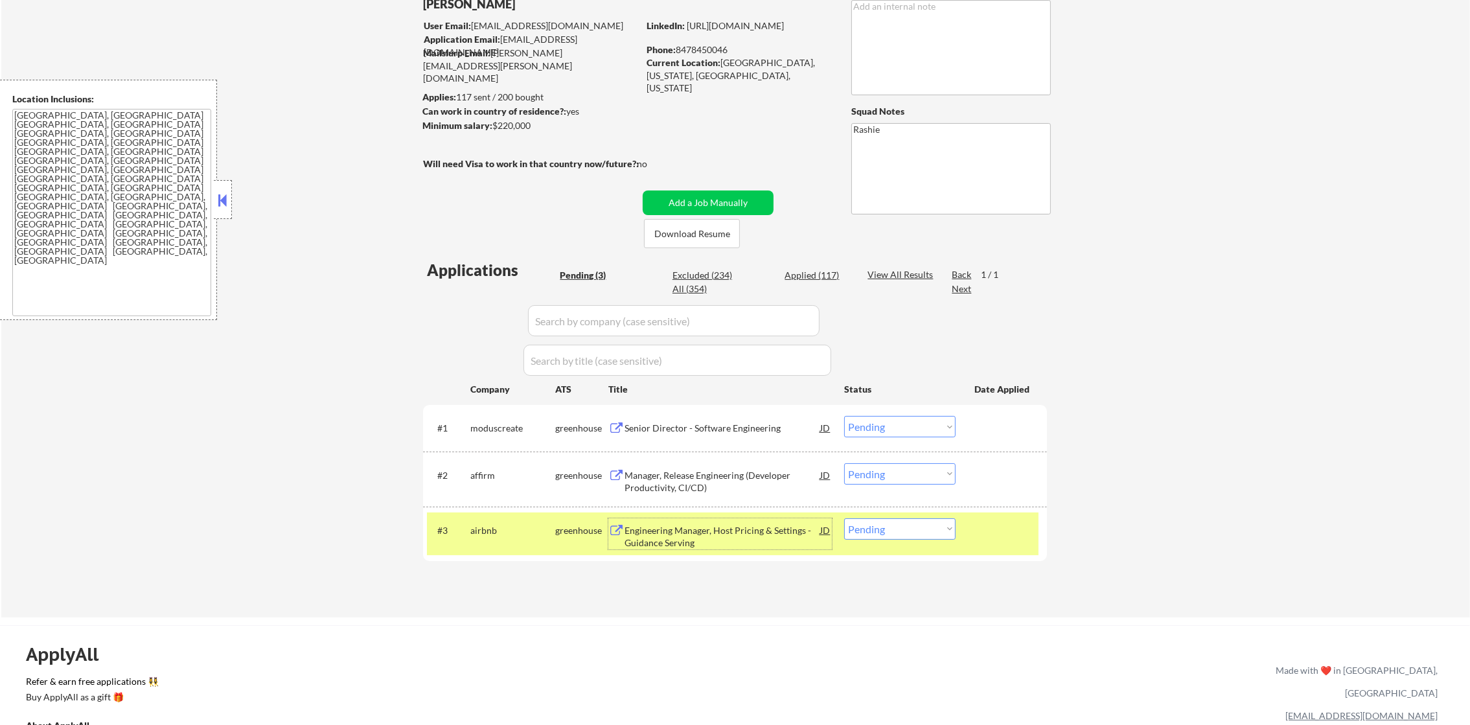
scroll to position [97, 0]
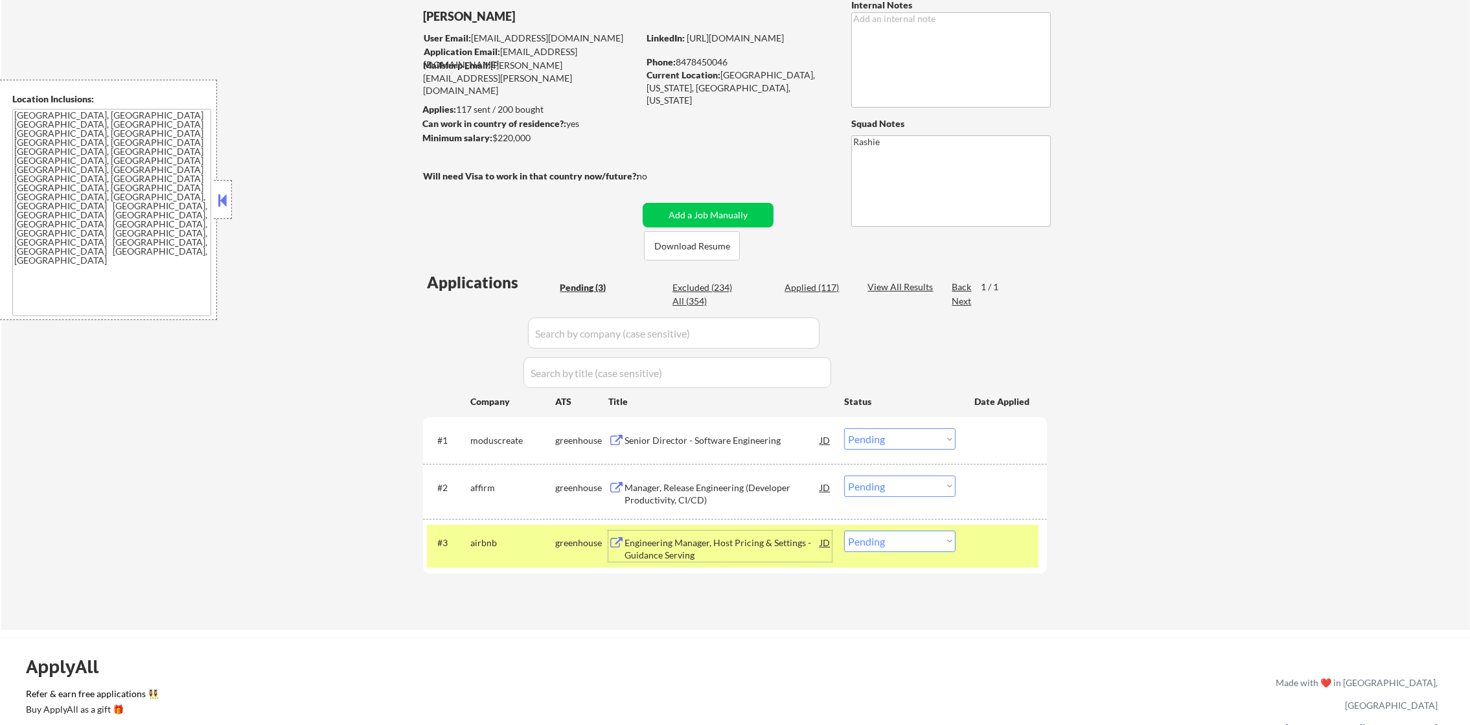
click at [874, 540] on select "Choose an option... Pending Applied Excluded (Questions) Excluded (Expired) Exc…" at bounding box center [899, 541] width 111 height 21
select select ""applied""
click at [844, 531] on select "Choose an option... Pending Applied Excluded (Questions) Excluded (Expired) Exc…" at bounding box center [899, 541] width 111 height 21
click at [507, 550] on div "airbnb" at bounding box center [512, 542] width 85 height 23
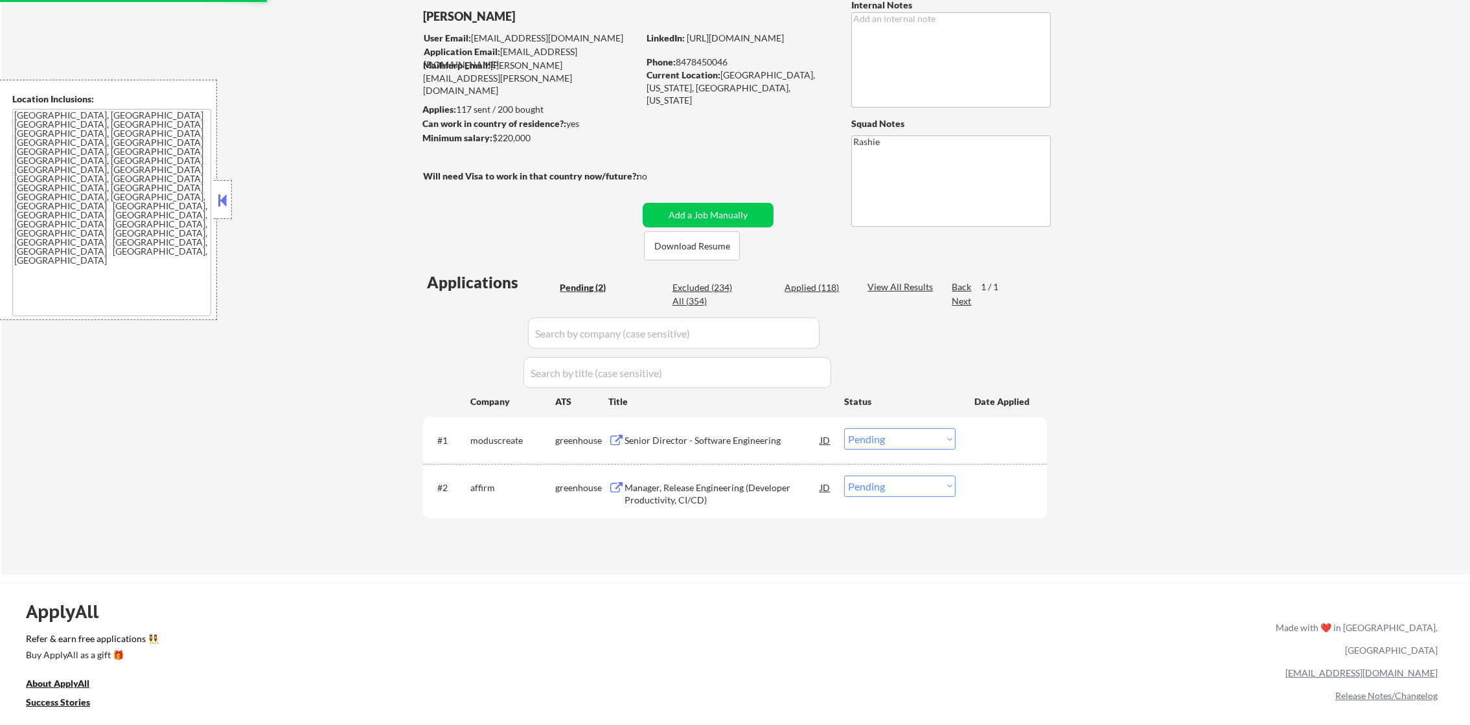
click at [725, 480] on div "Manager, Release Engineering (Developer Productivity, CI/CD)" at bounding box center [723, 491] width 196 height 31
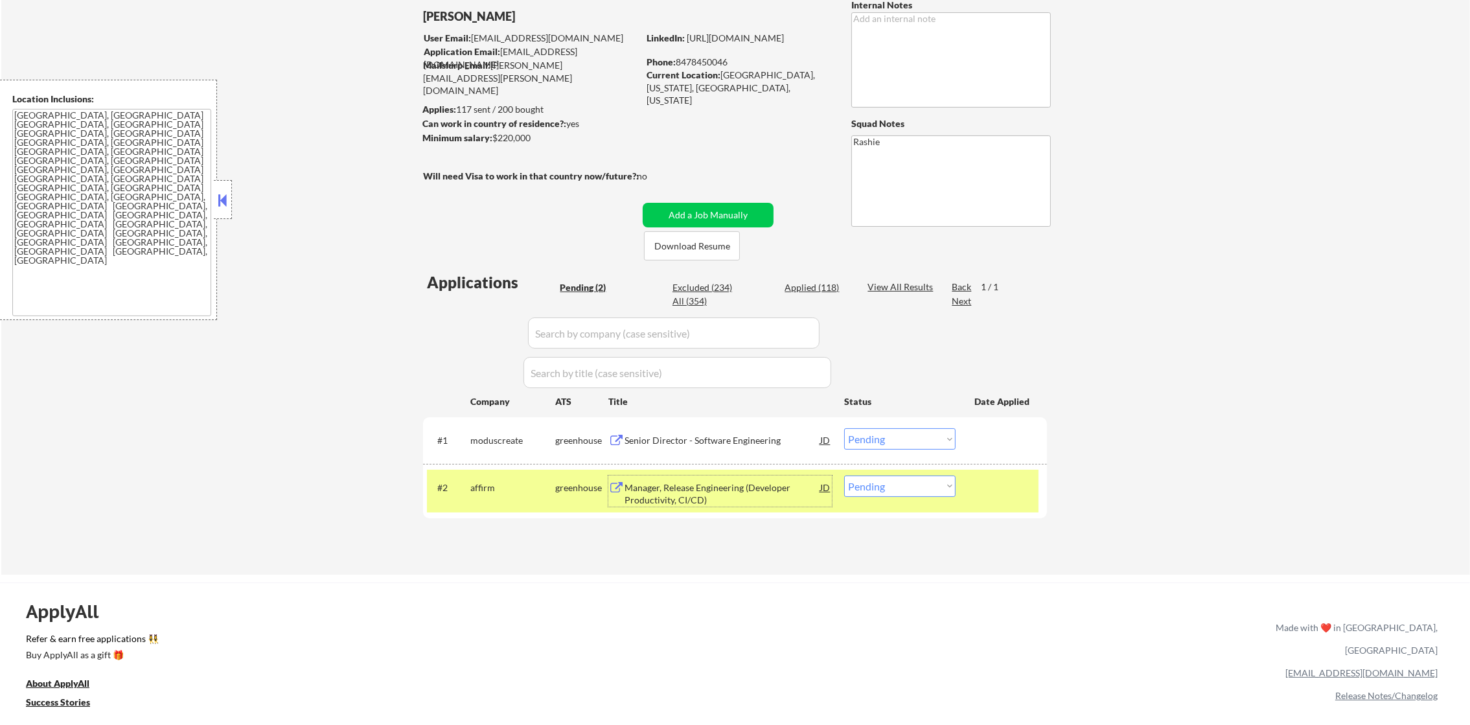
click at [876, 493] on select "Choose an option... Pending Applied Excluded (Questions) Excluded (Expired) Exc…" at bounding box center [899, 486] width 111 height 21
select select ""excluded__blocklist_""
click at [844, 476] on select "Choose an option... Pending Applied Excluded (Questions) Excluded (Expired) Exc…" at bounding box center [899, 486] width 111 height 21
click at [500, 496] on div "affirm" at bounding box center [512, 487] width 85 height 23
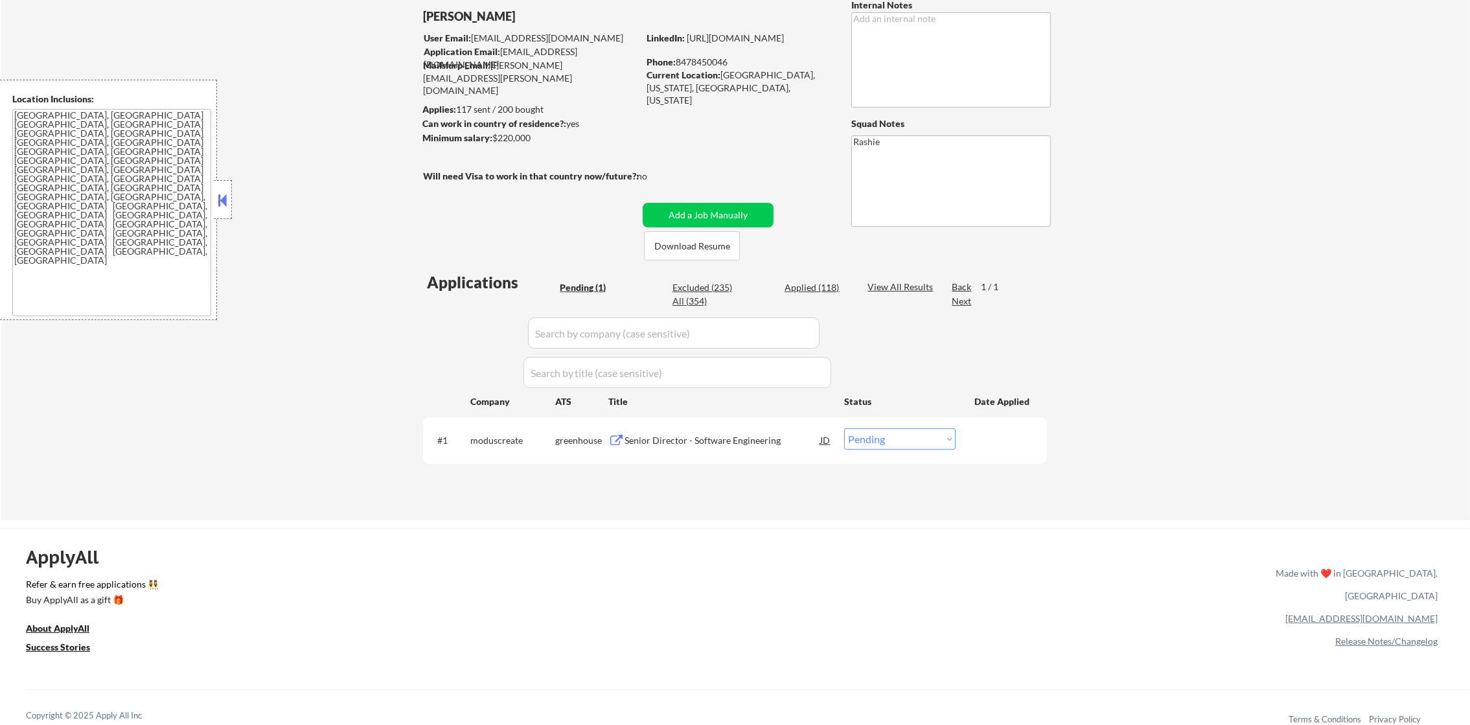
click at [733, 448] on div "Senior Director - Software Engineering" at bounding box center [723, 439] width 196 height 23
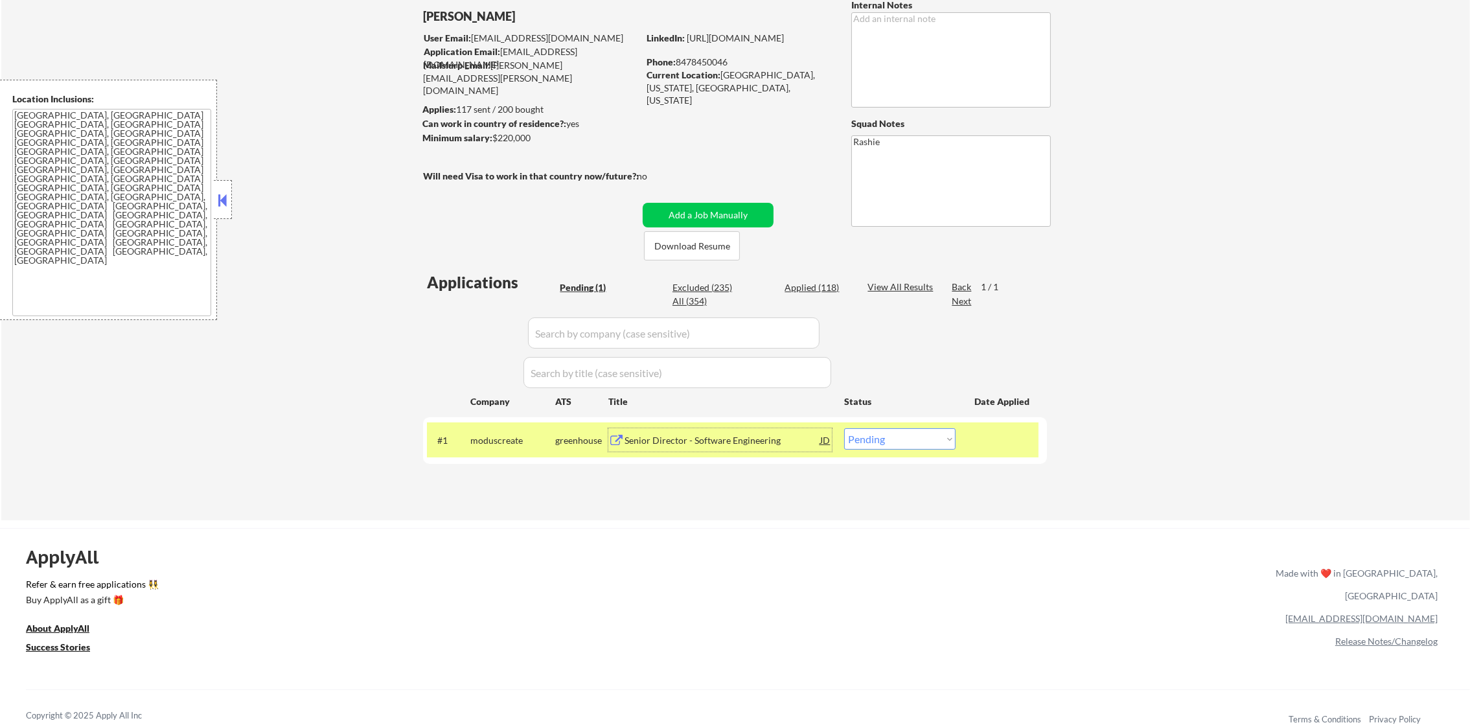
click at [872, 444] on select "Choose an option... Pending Applied Excluded (Questions) Excluded (Expired) Exc…" at bounding box center [899, 438] width 111 height 21
select select ""excluded""
click at [844, 428] on select "Choose an option... Pending Applied Excluded (Questions) Excluded (Expired) Exc…" at bounding box center [899, 438] width 111 height 21
click at [506, 452] on div "#1 moduscreate greenhouse Senior Director - Software Engineering JD Choose an o…" at bounding box center [733, 440] width 612 height 35
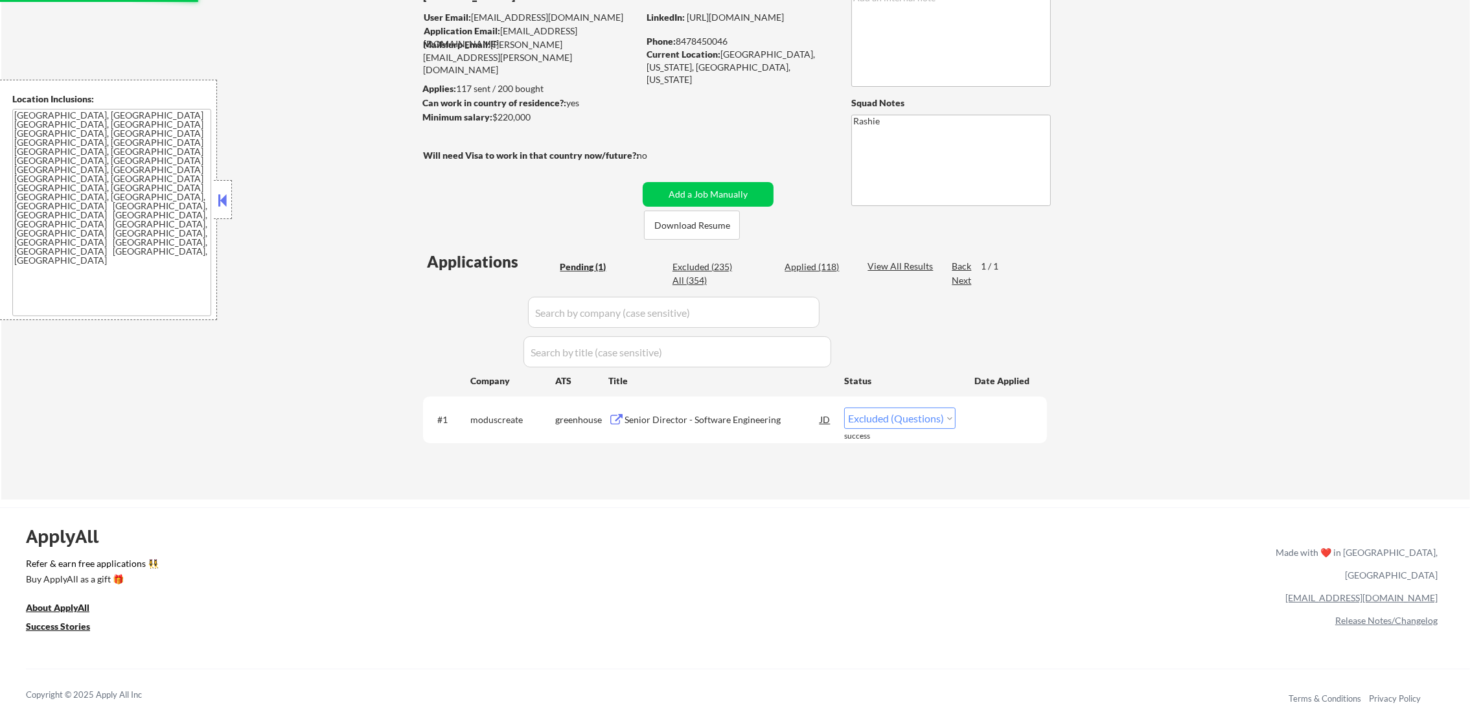
scroll to position [130, 0]
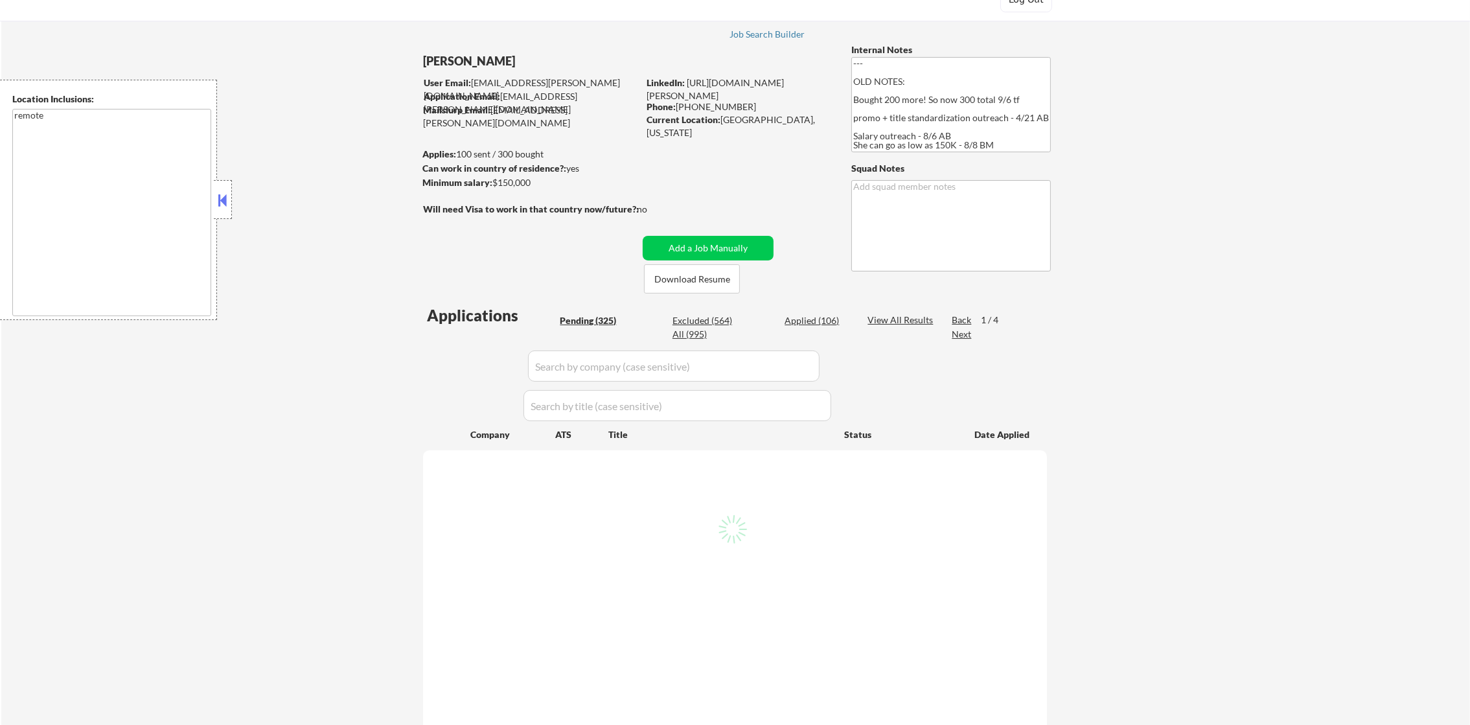
scroll to position [194, 0]
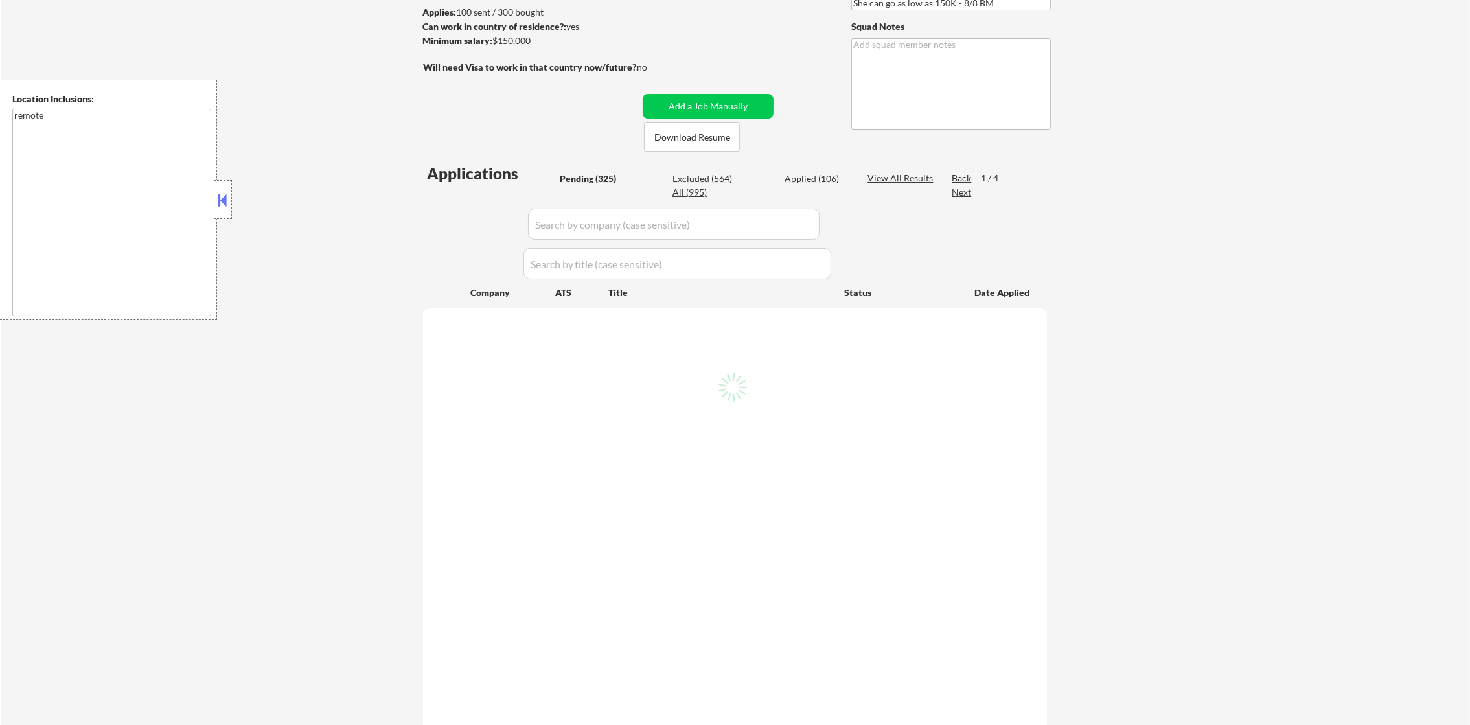
select select ""pending""
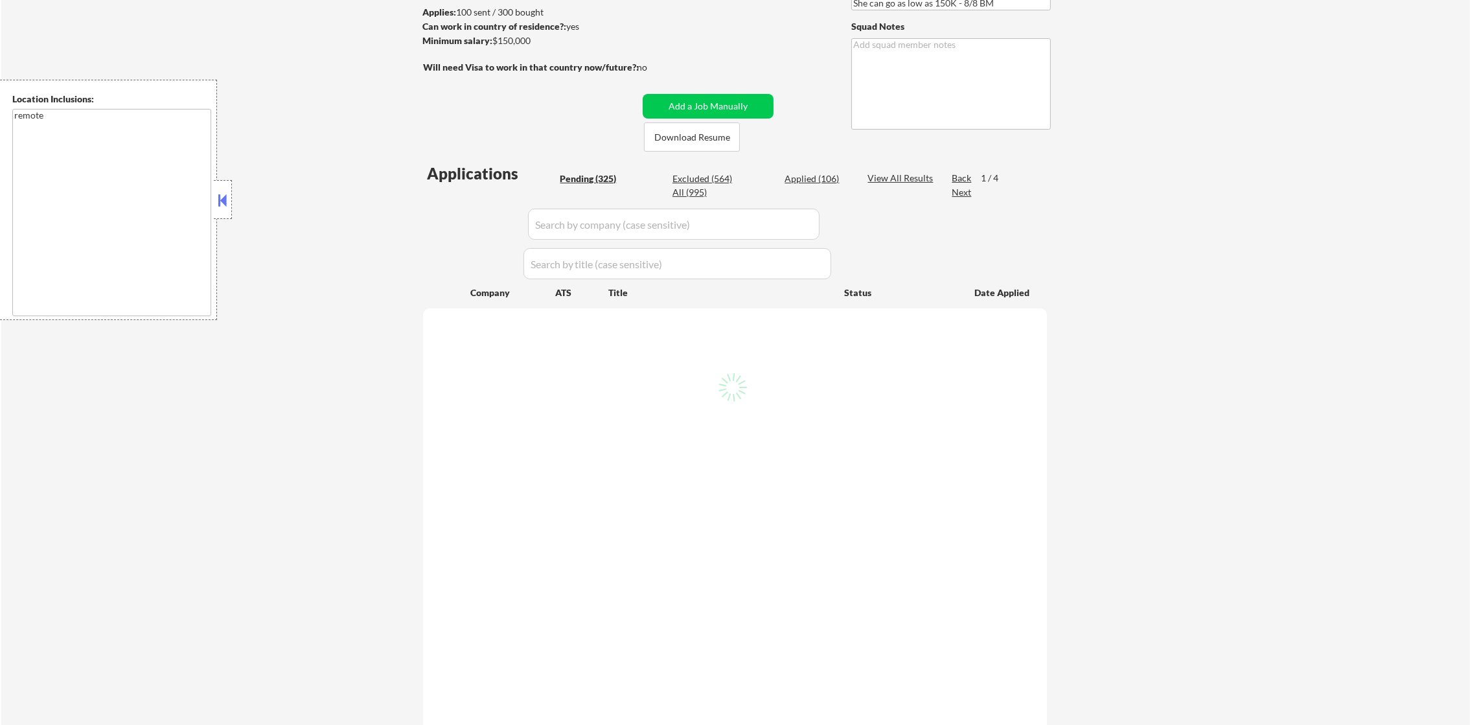
select select ""pending""
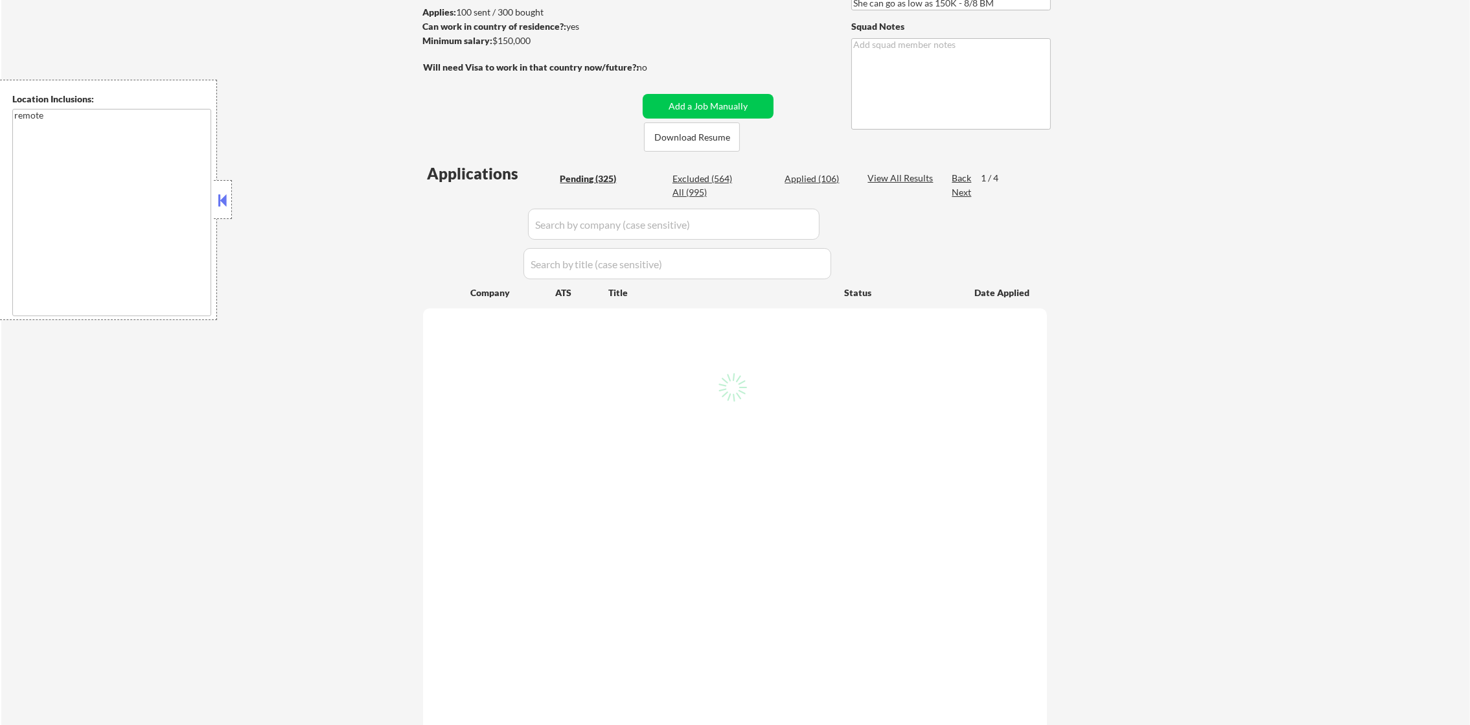
select select ""pending""
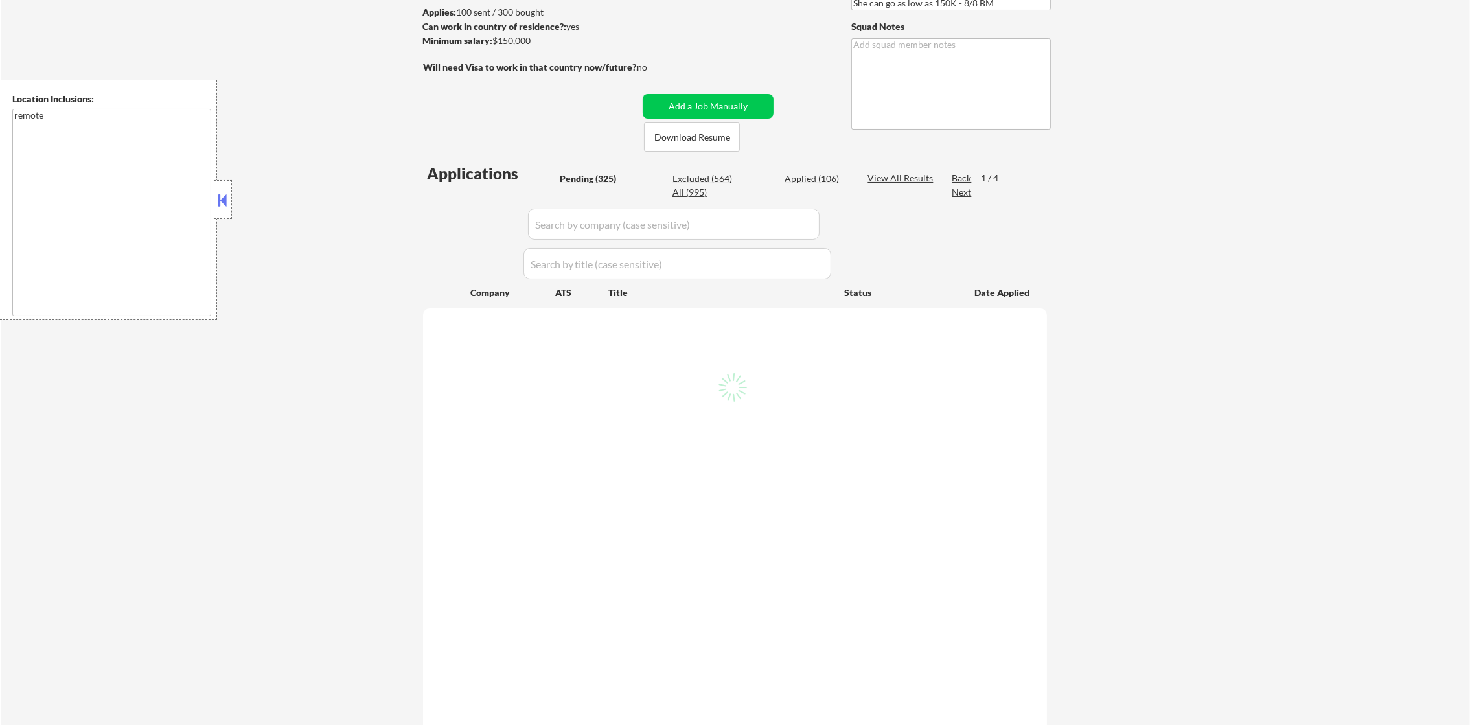
select select ""pending""
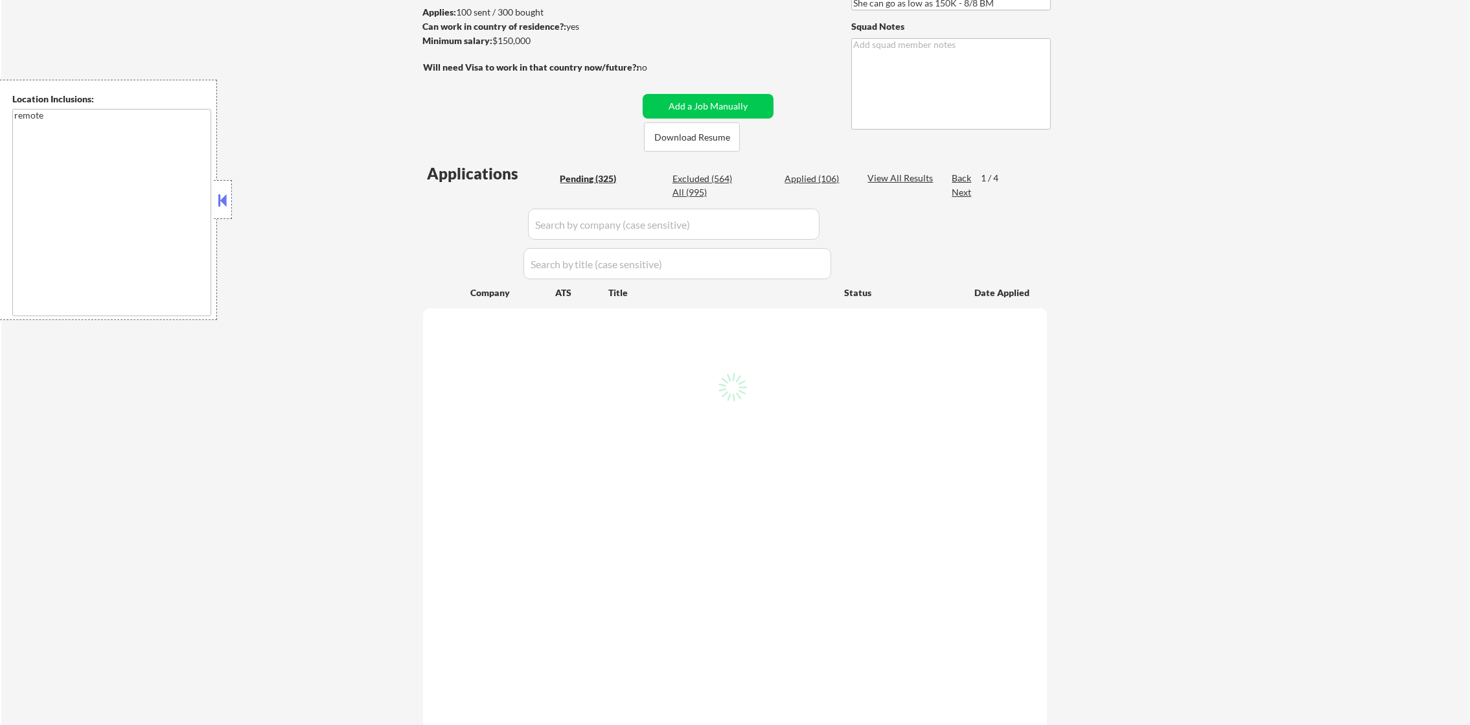
select select ""pending""
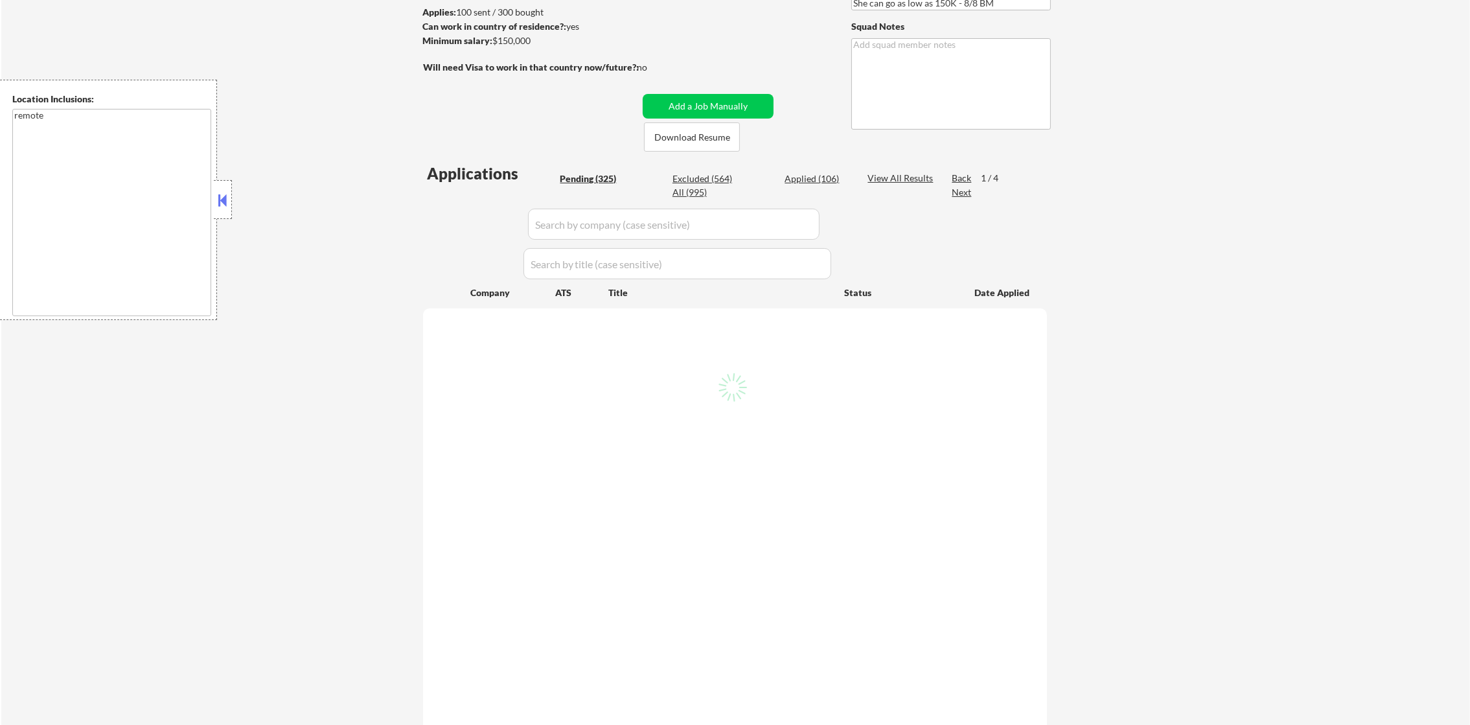
select select ""pending""
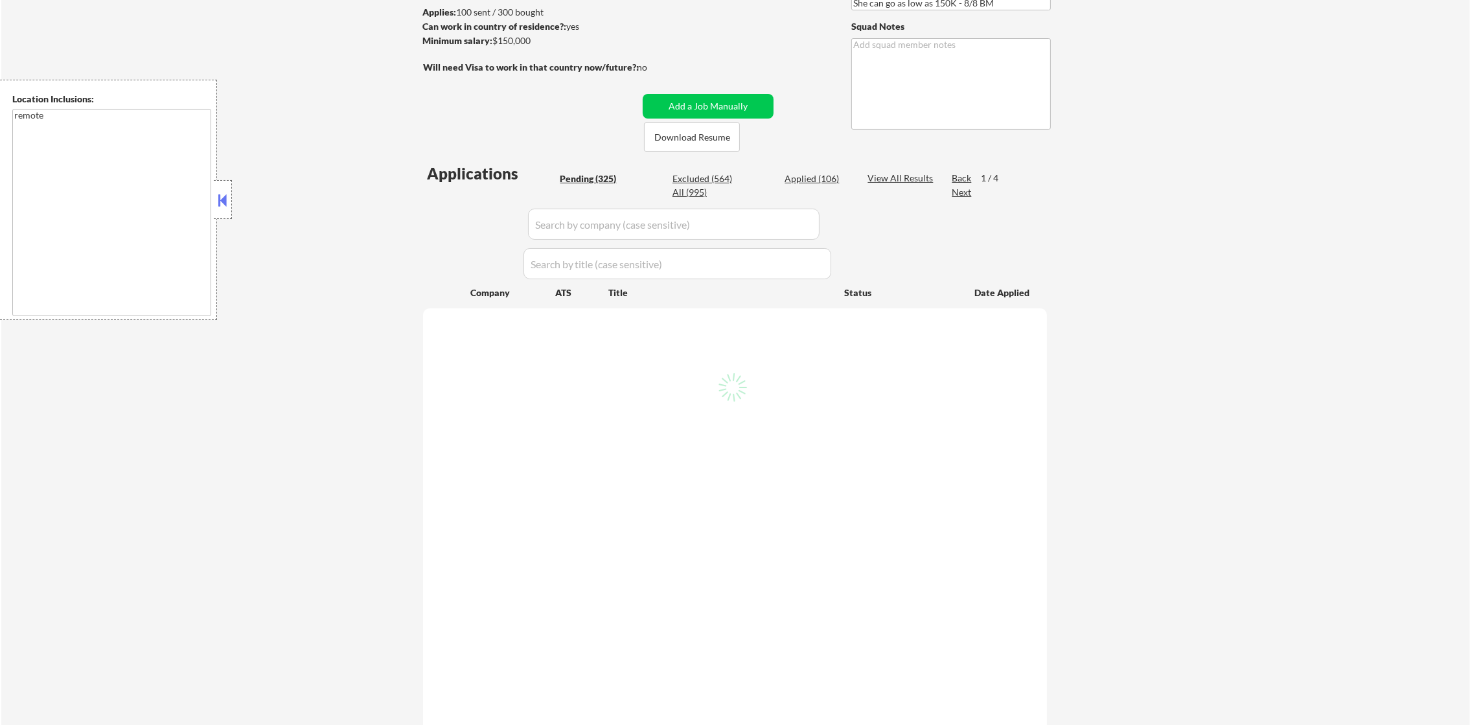
select select ""pending""
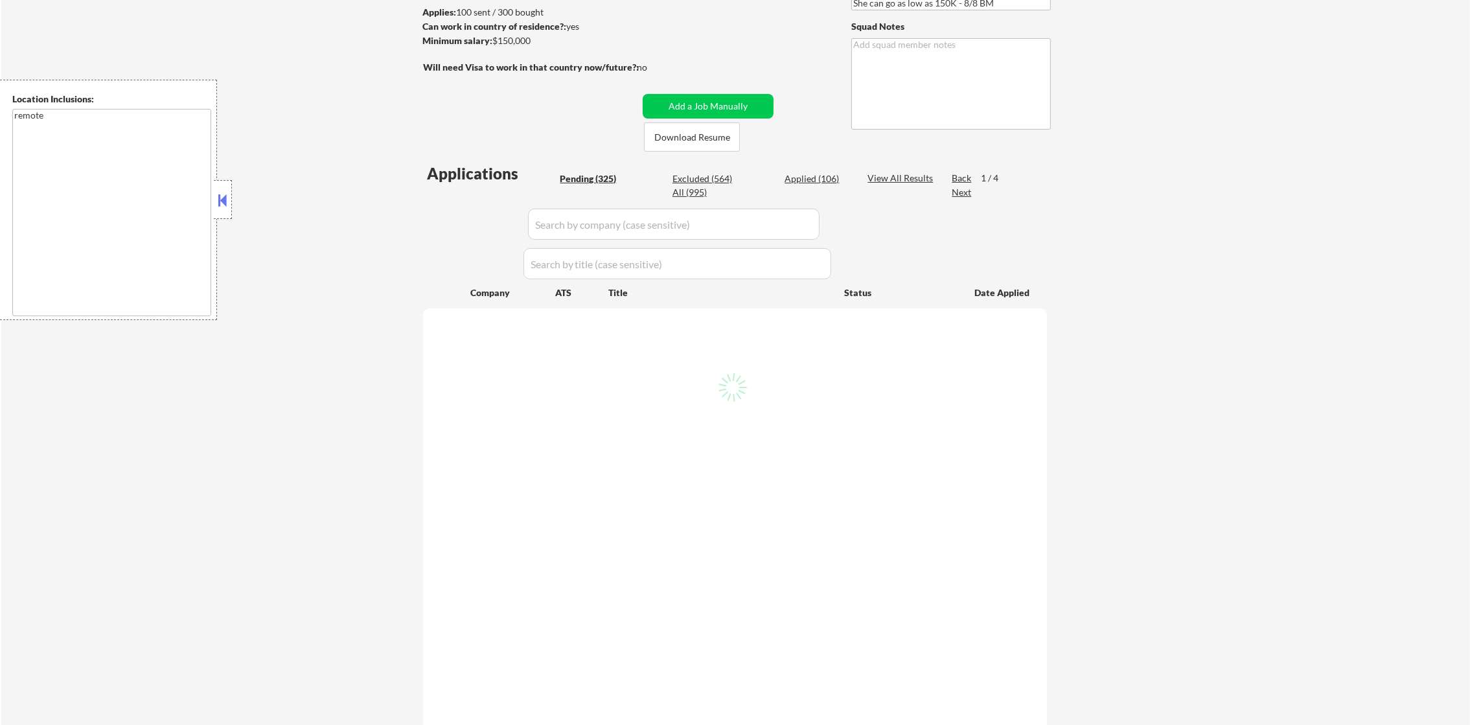
select select ""pending""
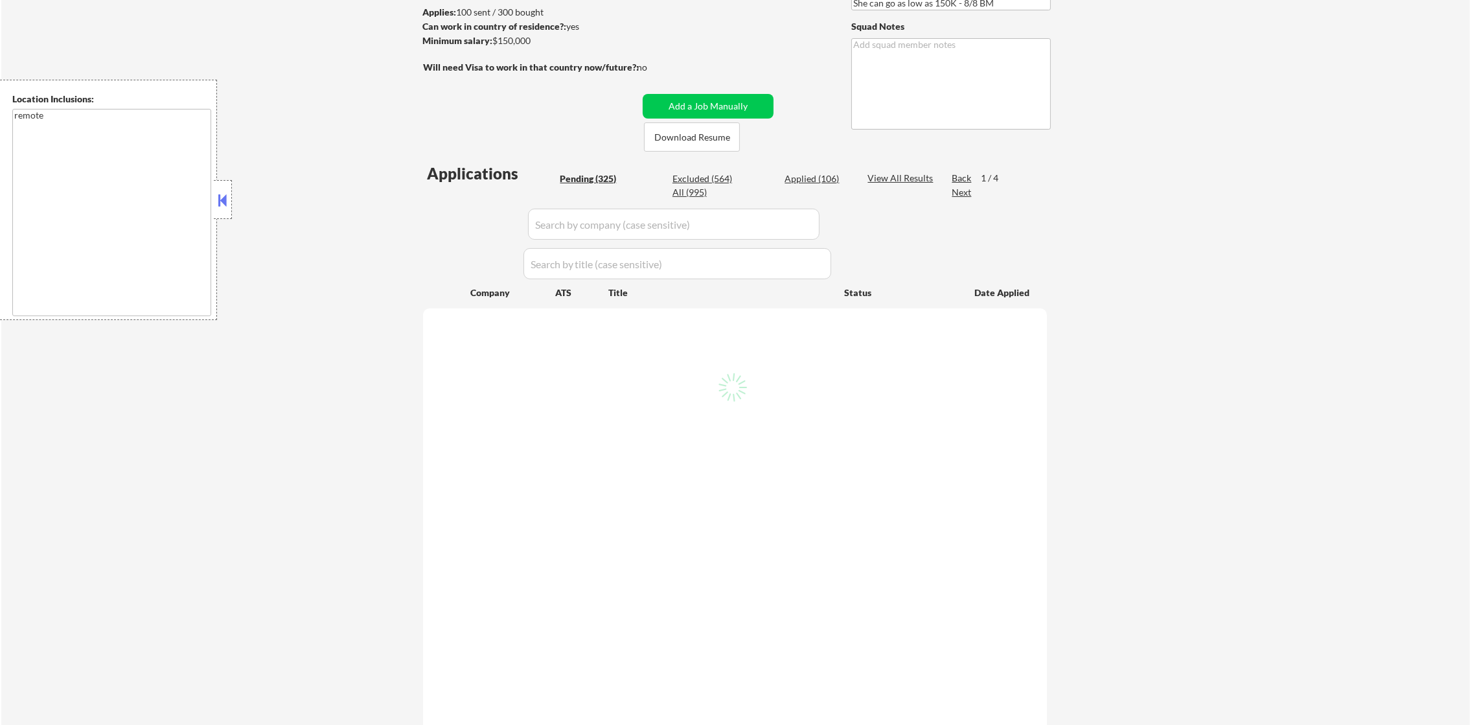
select select ""pending""
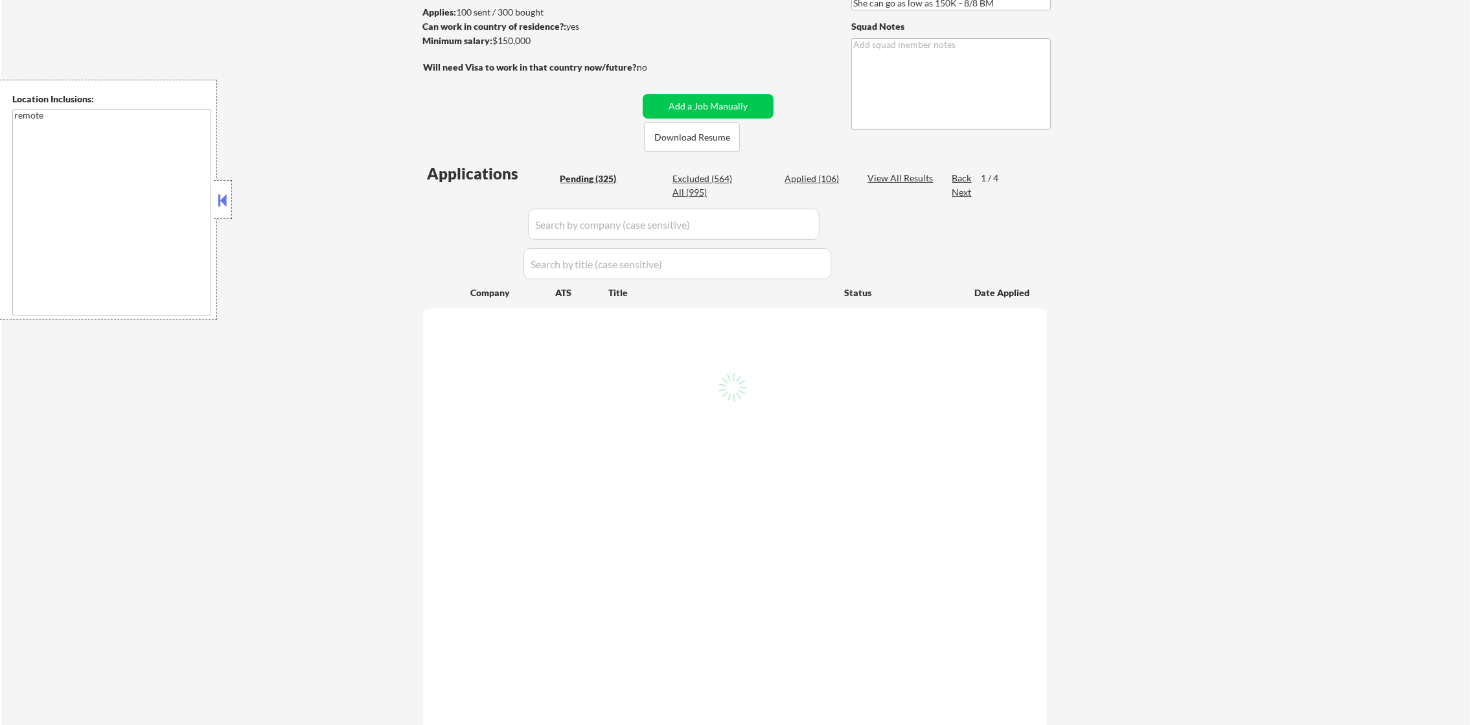
select select ""pending""
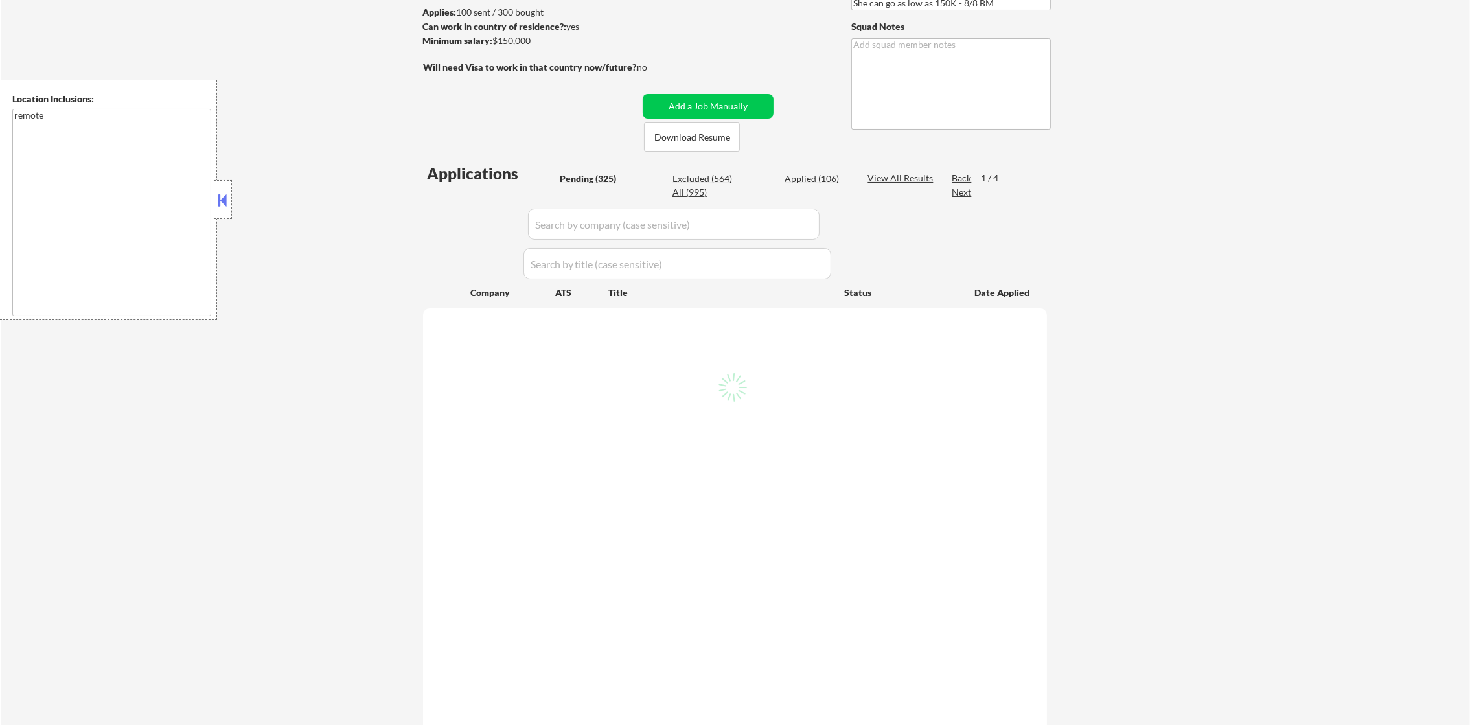
select select ""pending""
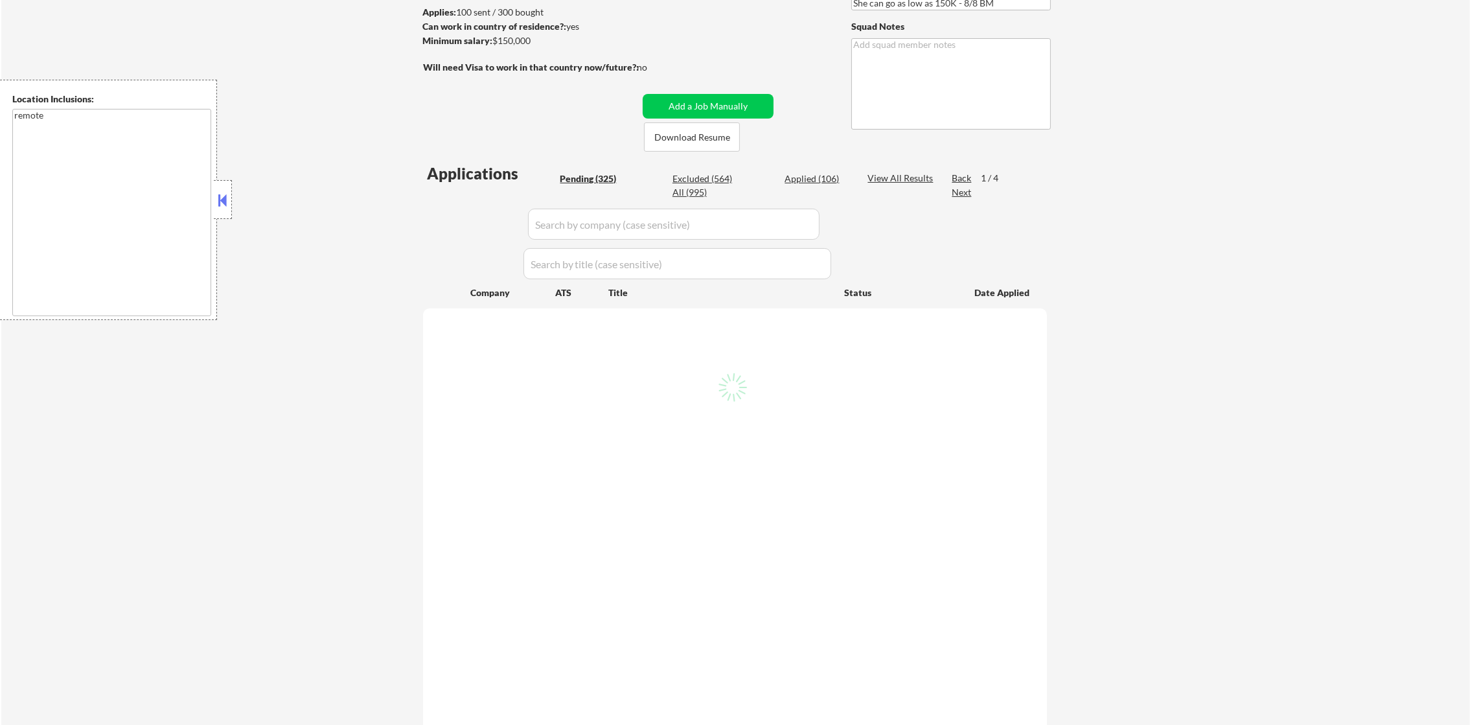
select select ""pending""
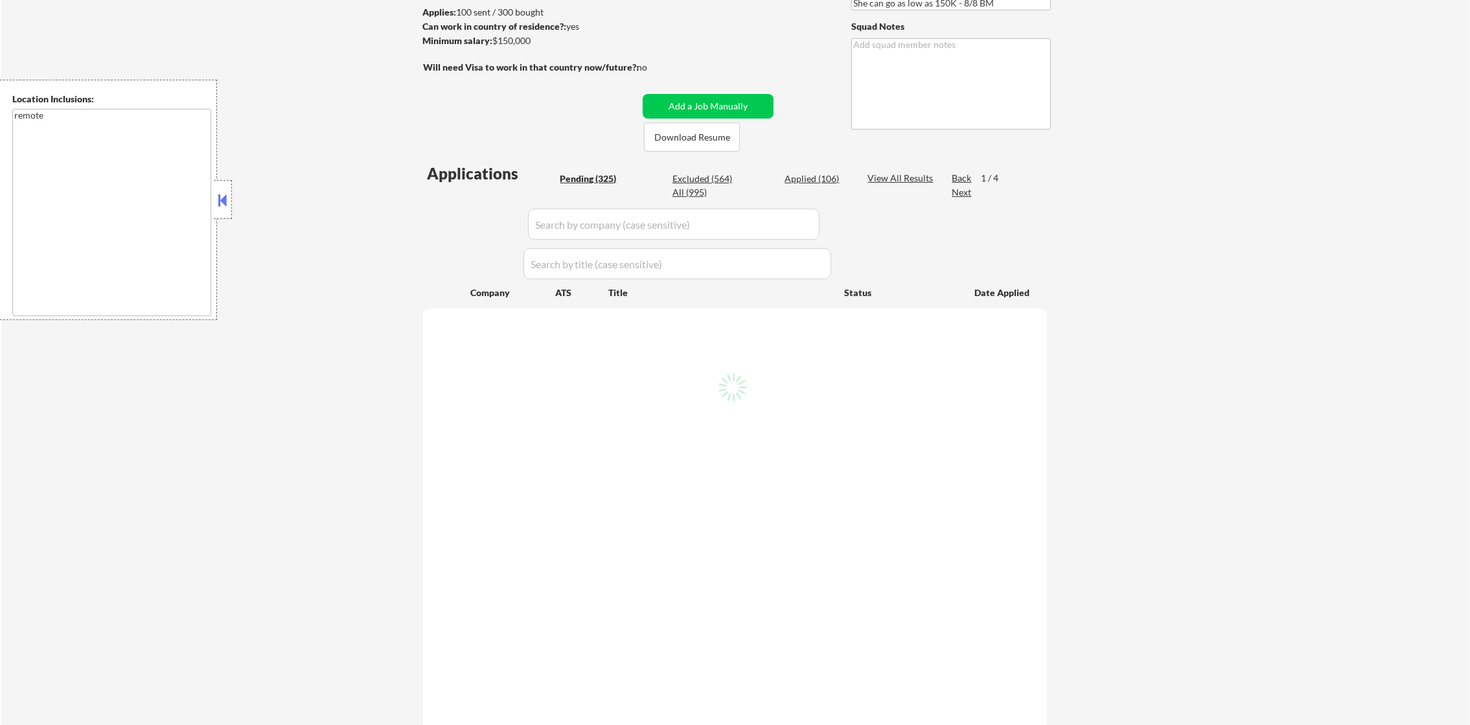
select select ""pending""
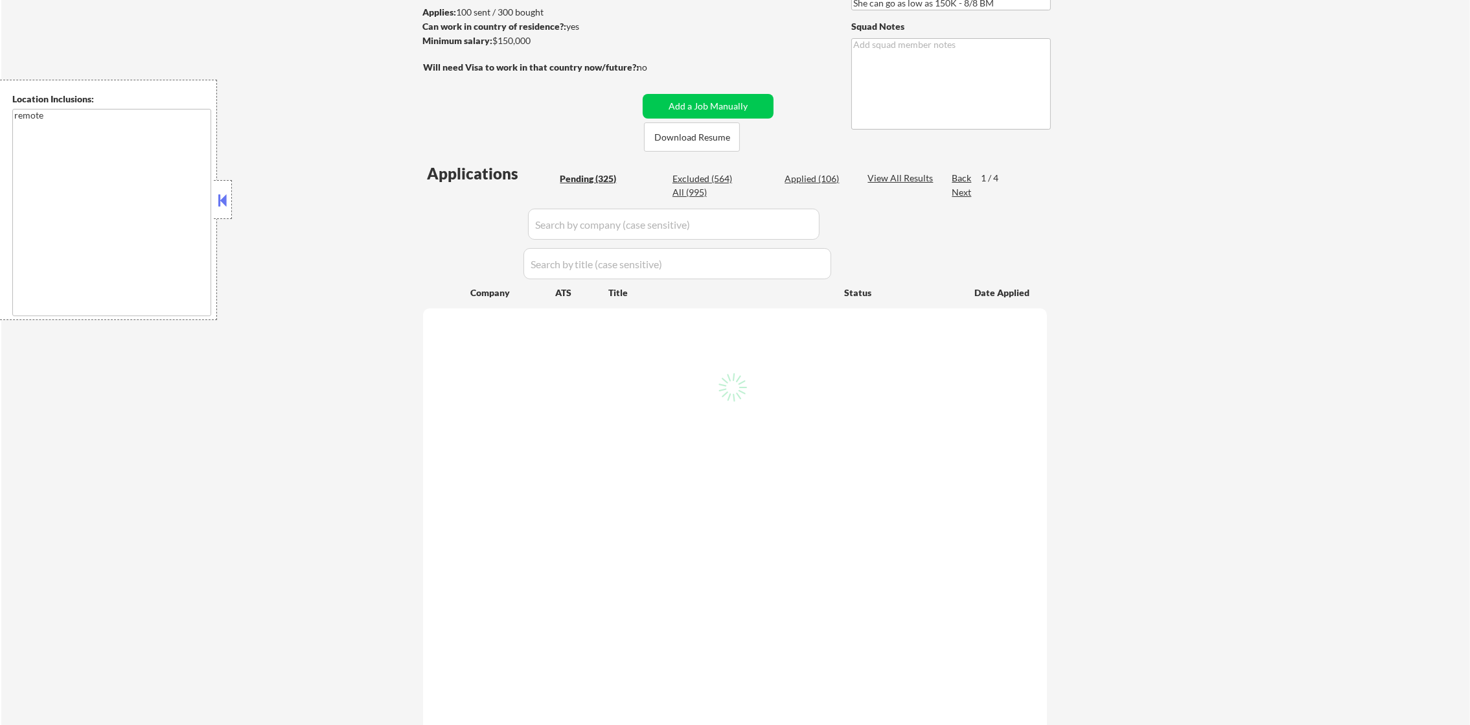
select select ""pending""
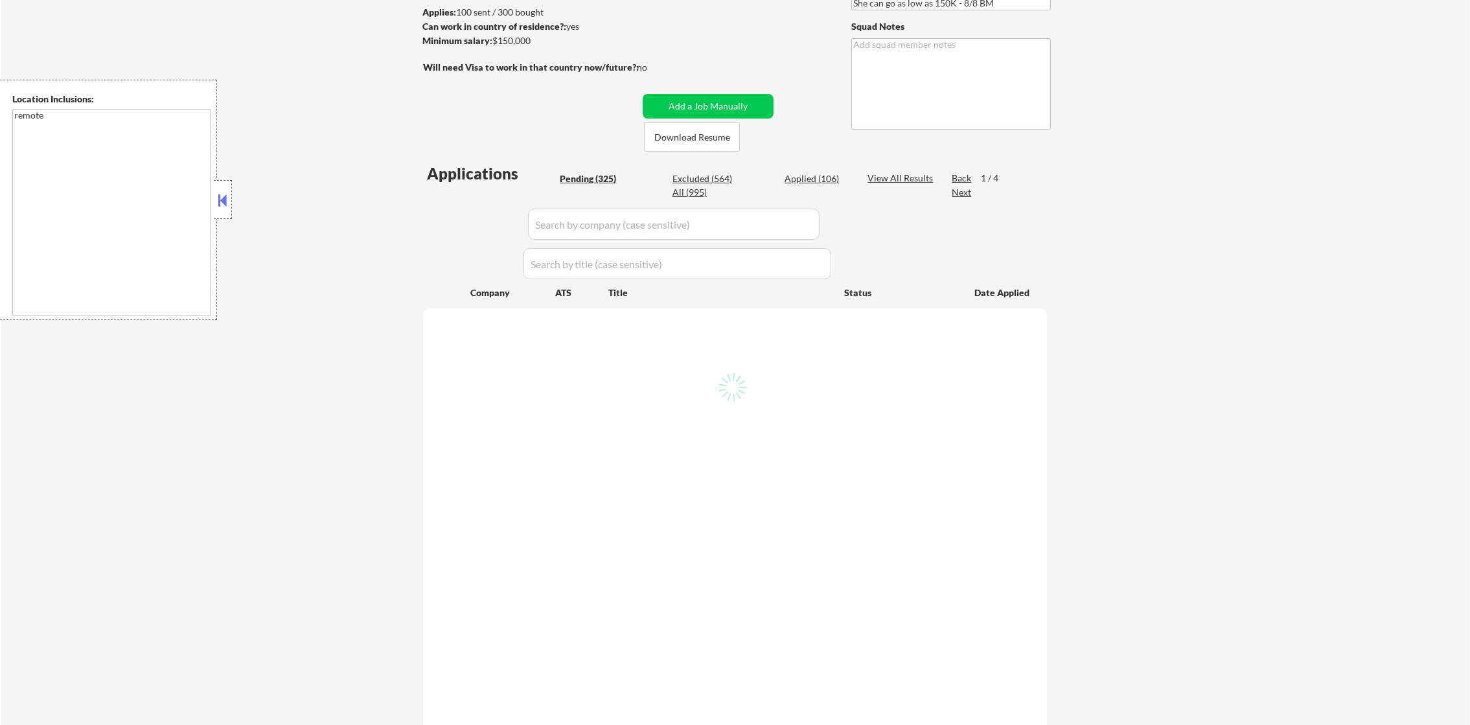
select select ""pending""
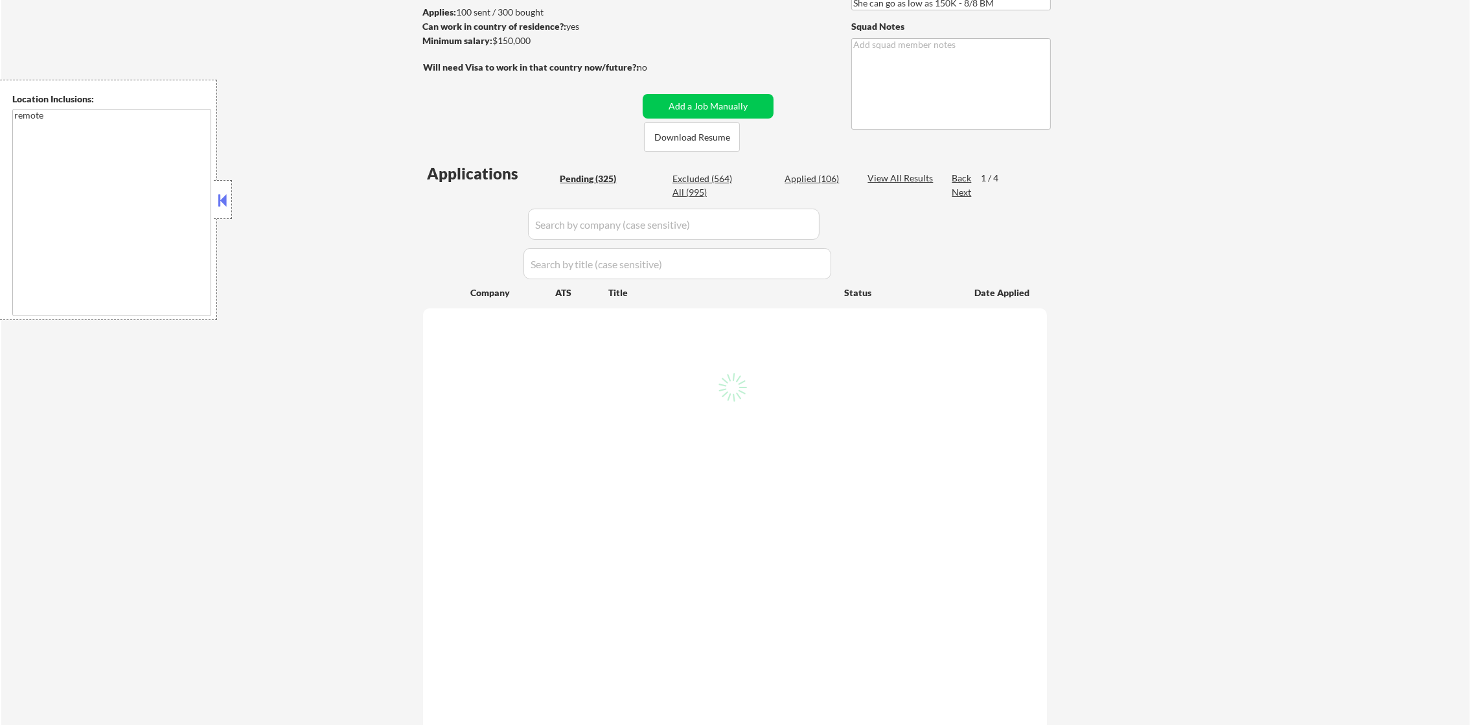
select select ""pending""
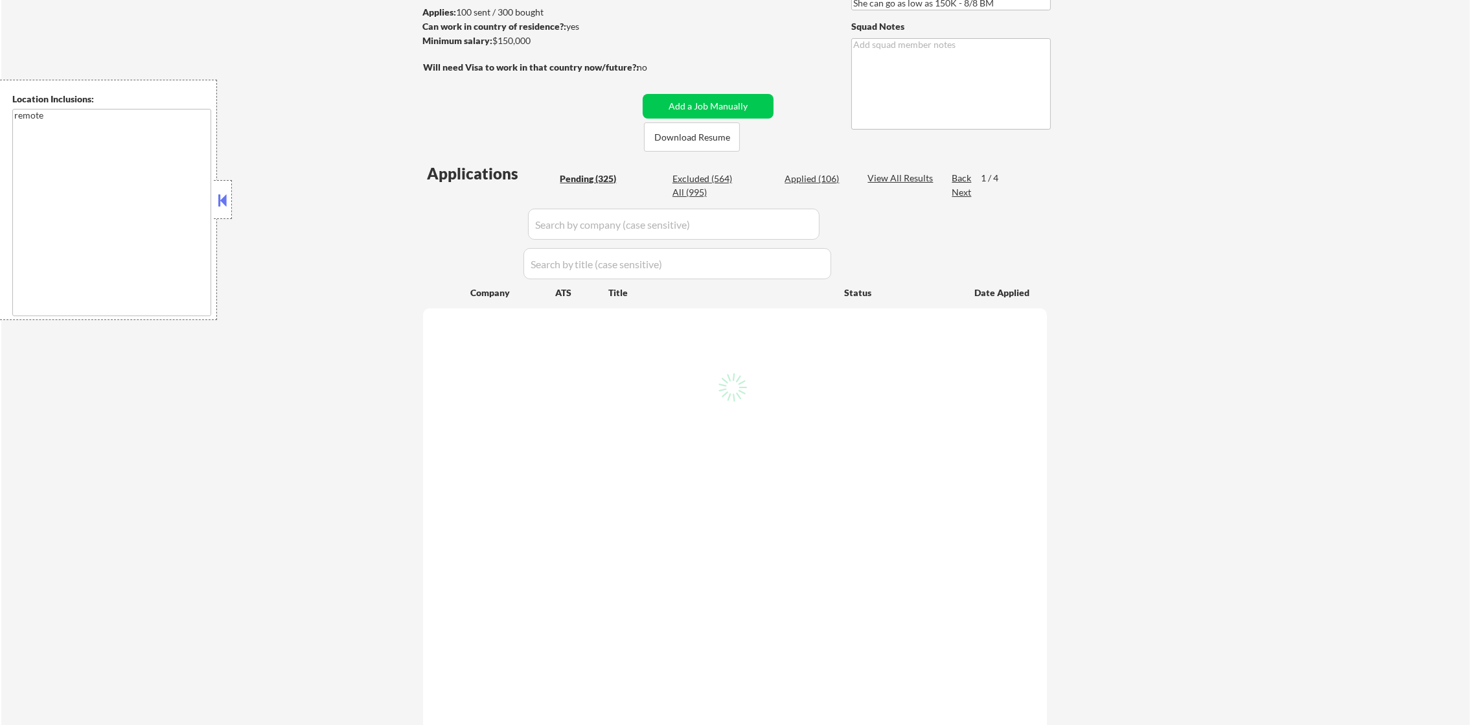
select select ""pending""
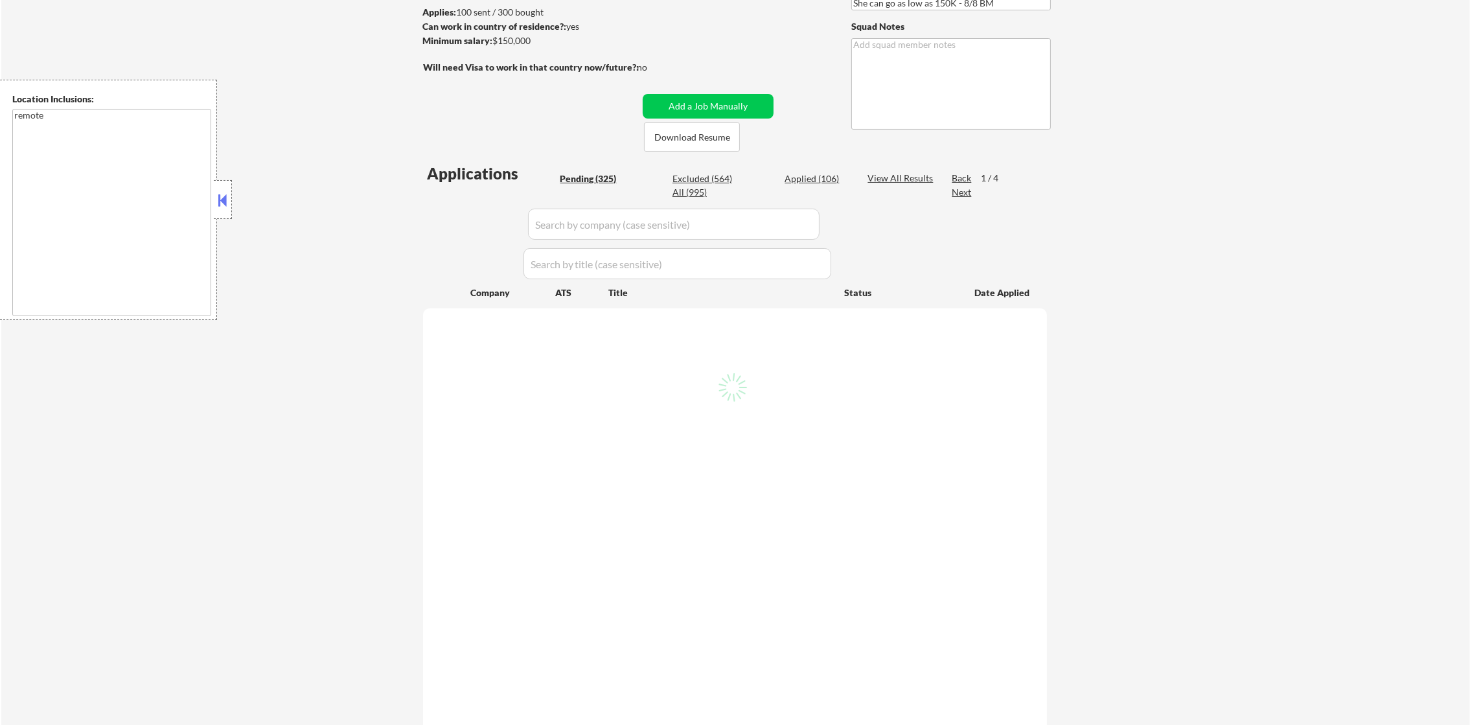
select select ""pending""
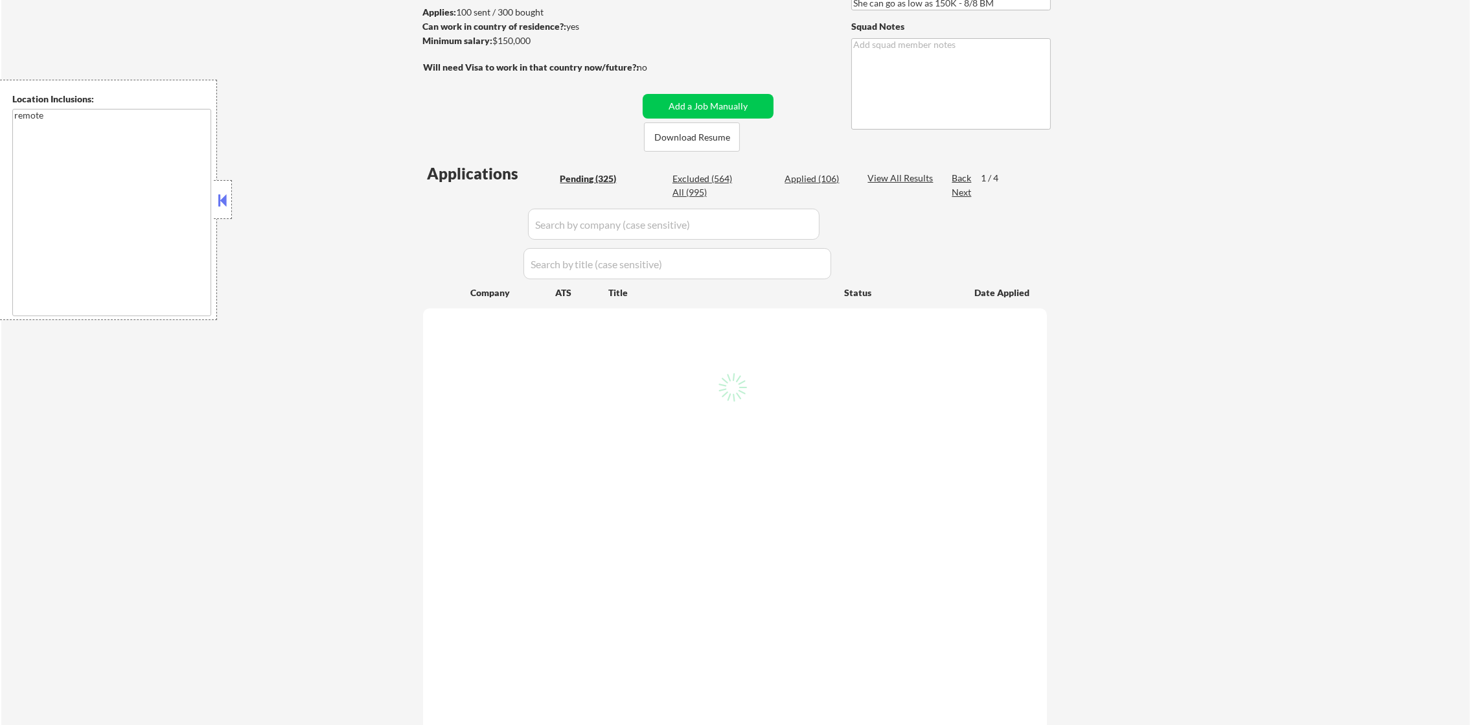
select select ""pending""
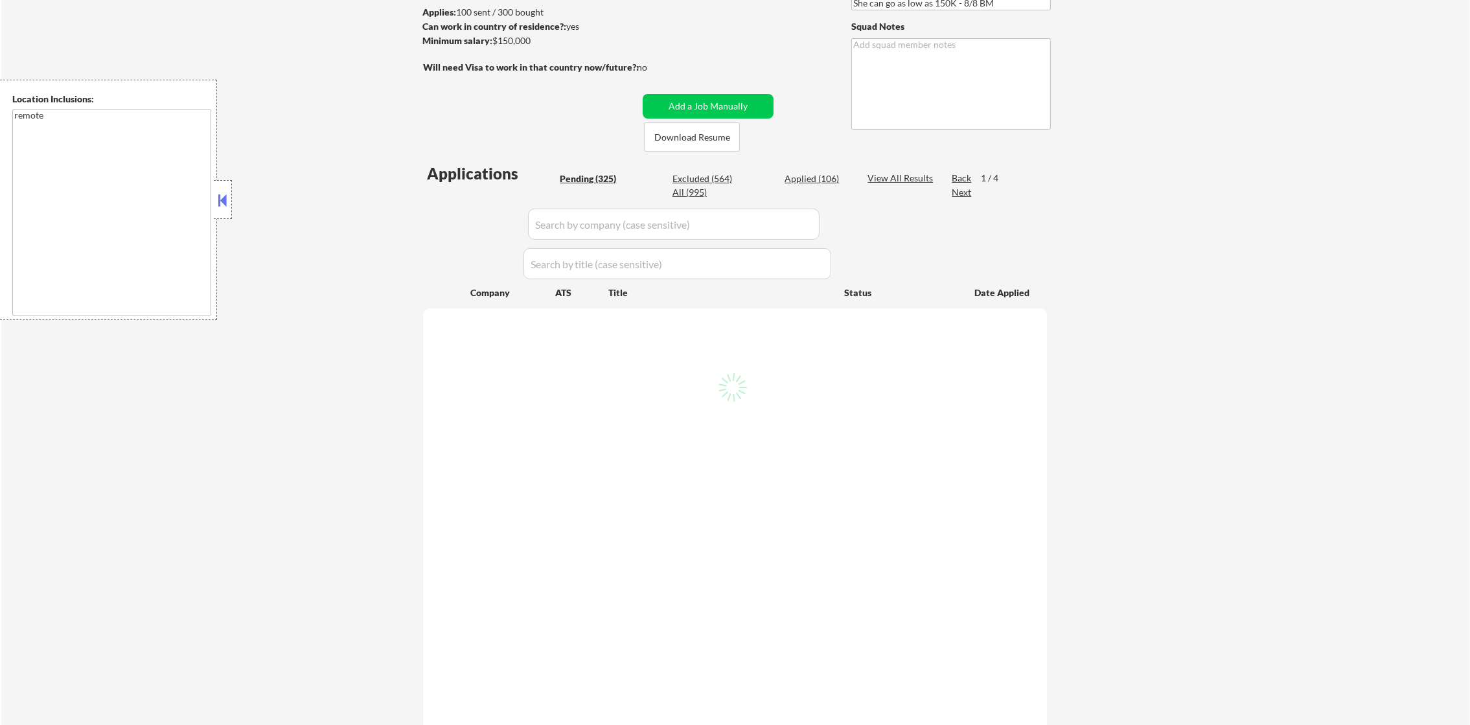
select select ""pending""
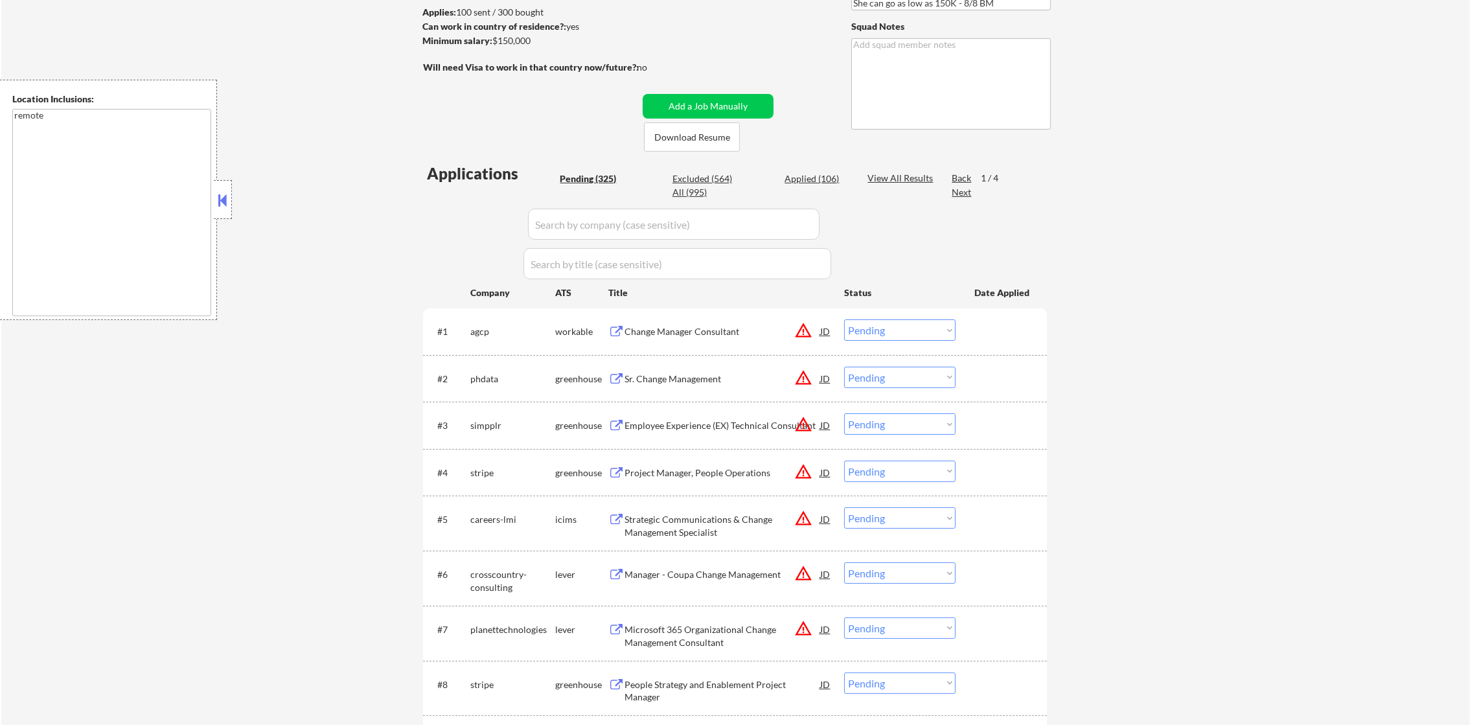
click at [683, 195] on div "All (995)" at bounding box center [705, 192] width 65 height 13
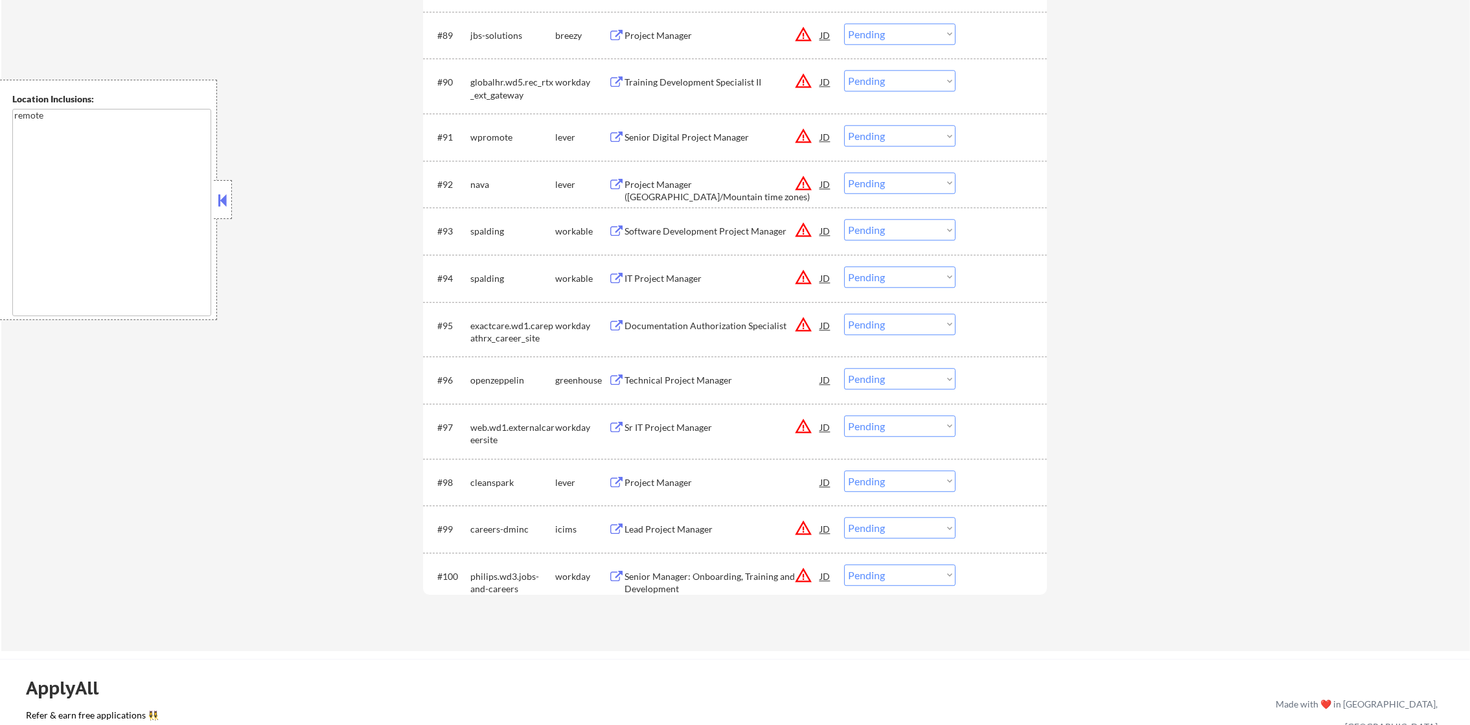
scroll to position [4936, 0]
select select ""applied""
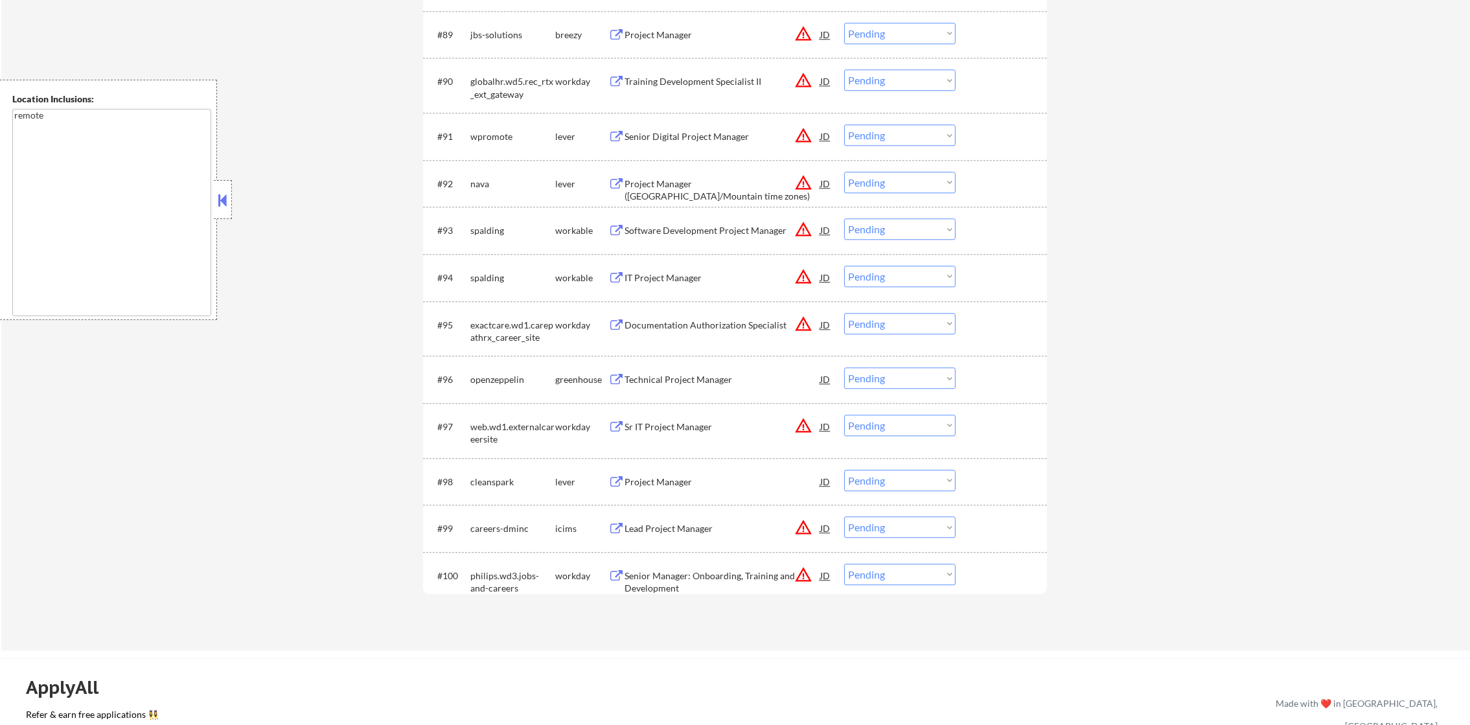
select select ""applied""
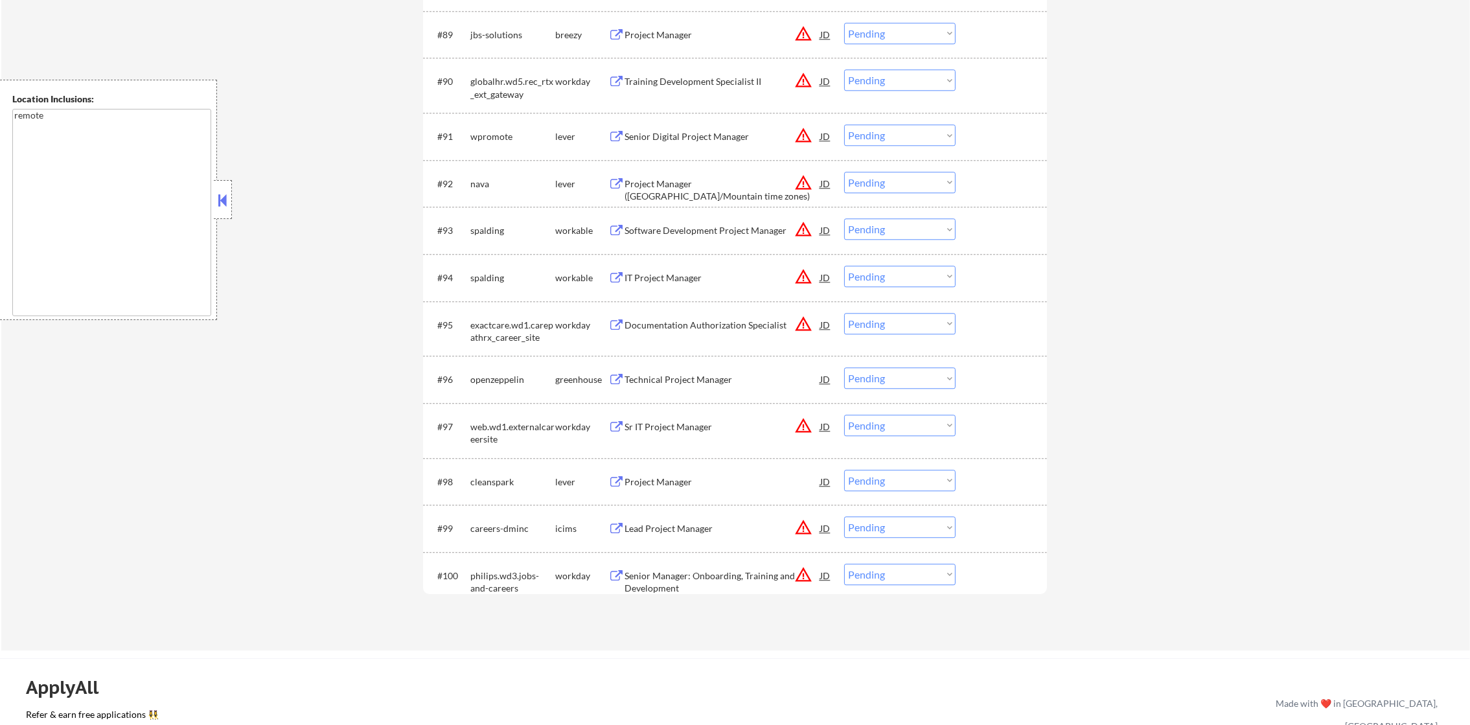
select select ""applied""
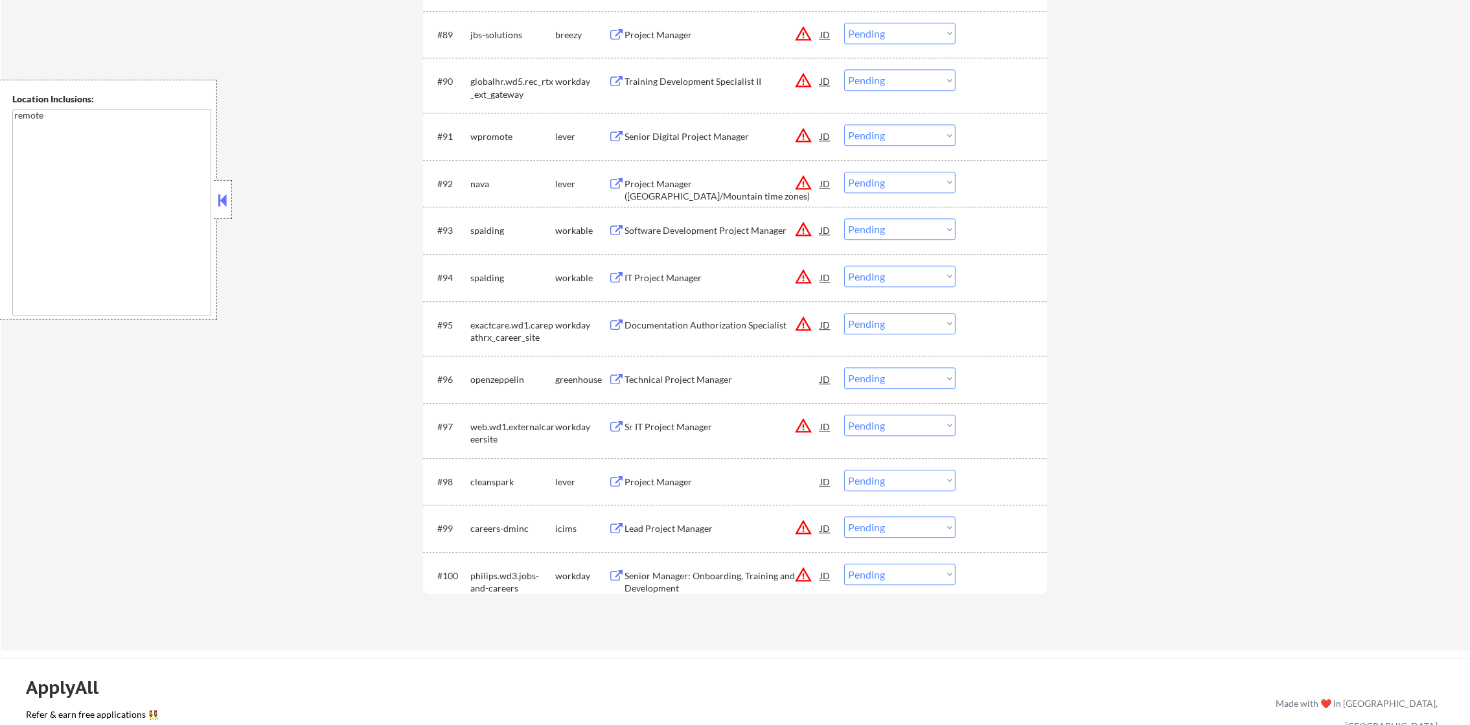
select select ""applied""
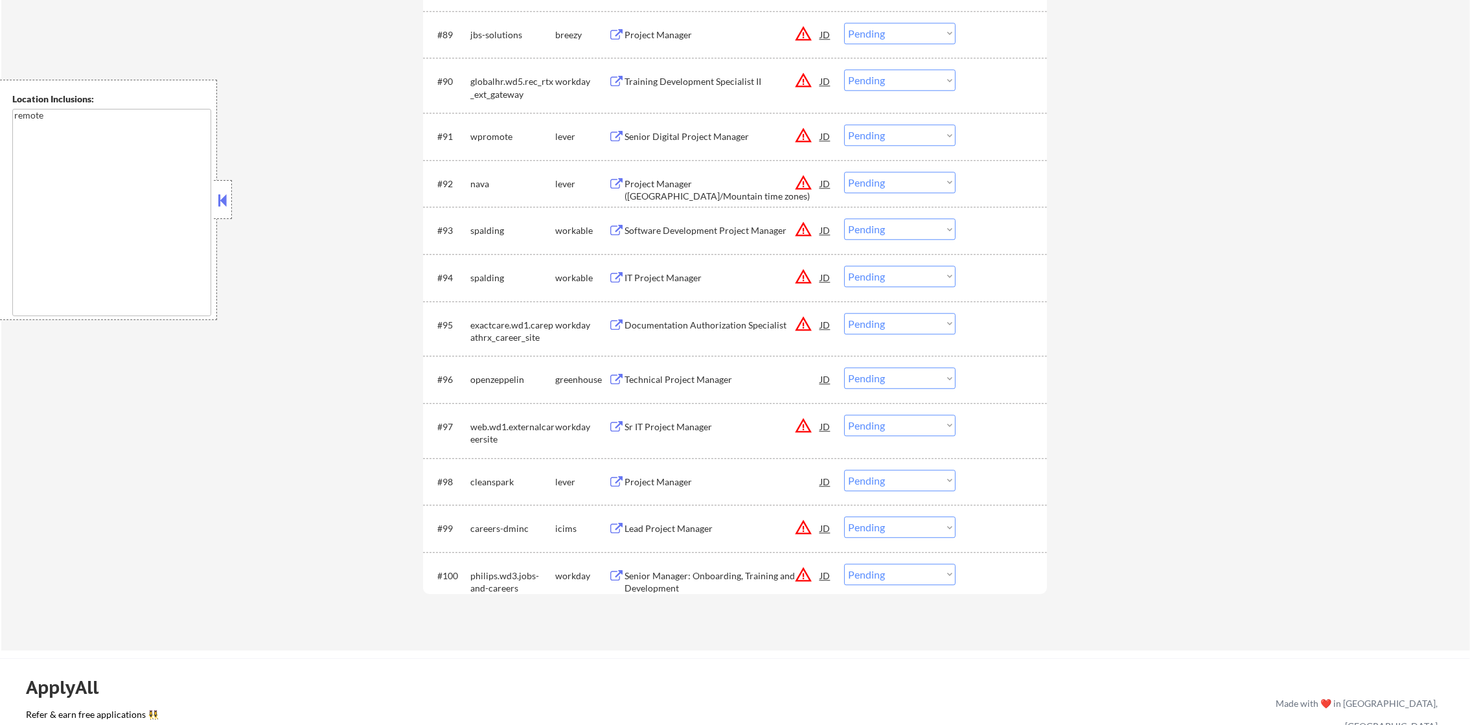
select select ""applied""
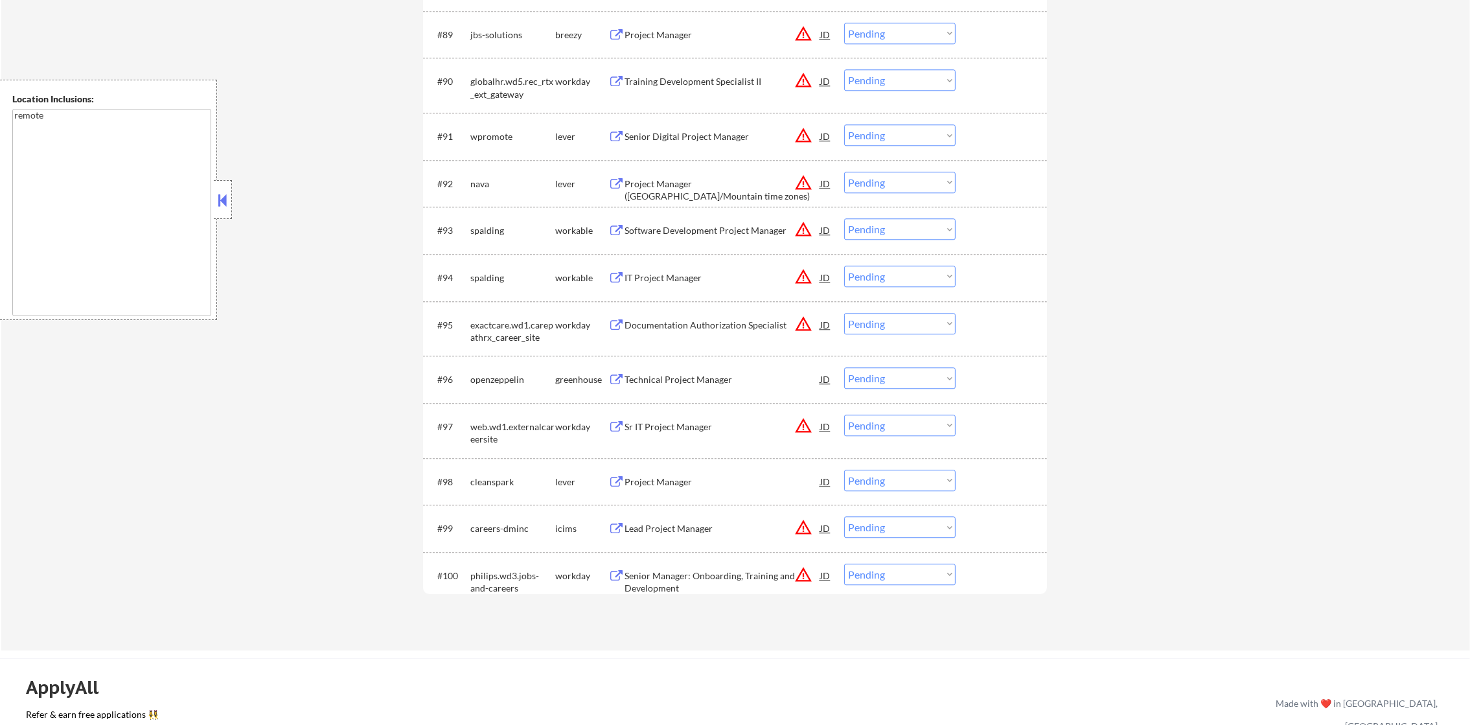
select select ""applied""
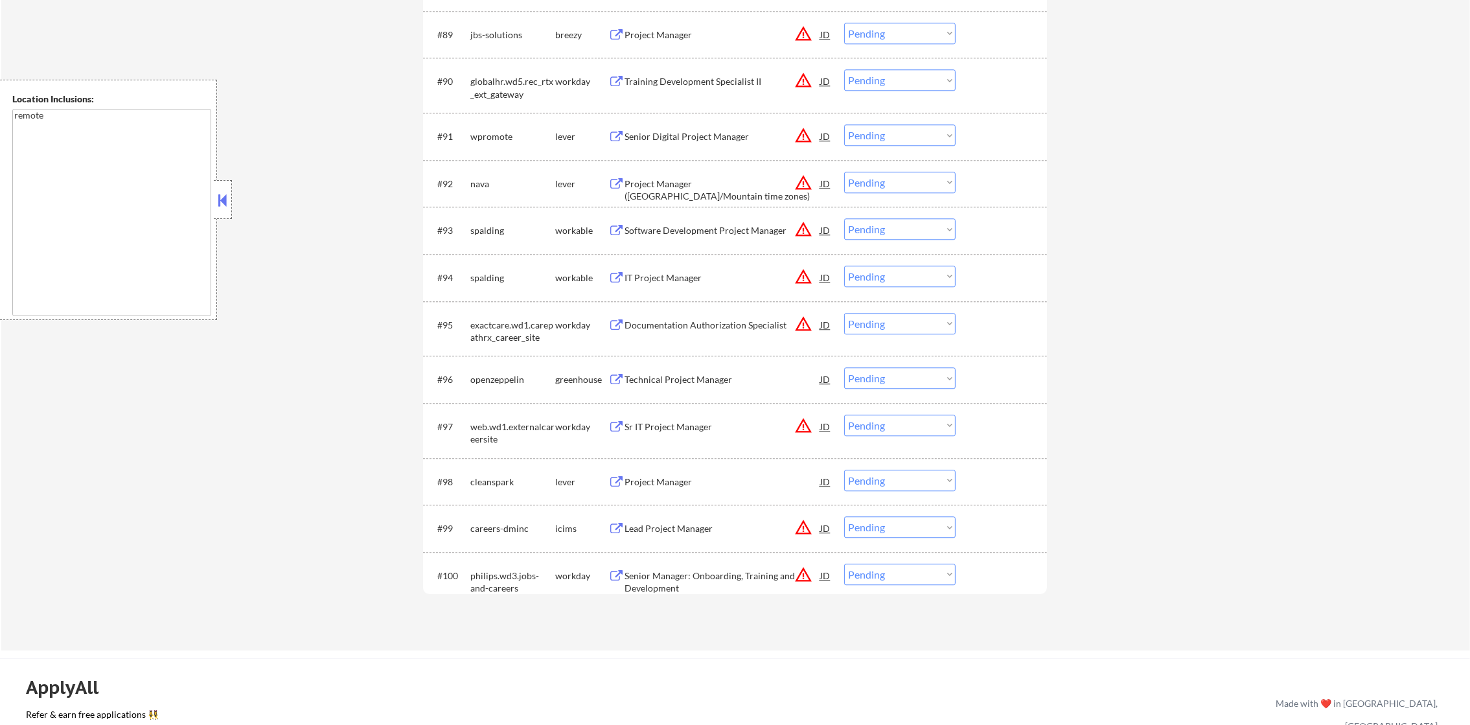
select select ""applied""
select select ""excluded__location_""
select select ""applied""
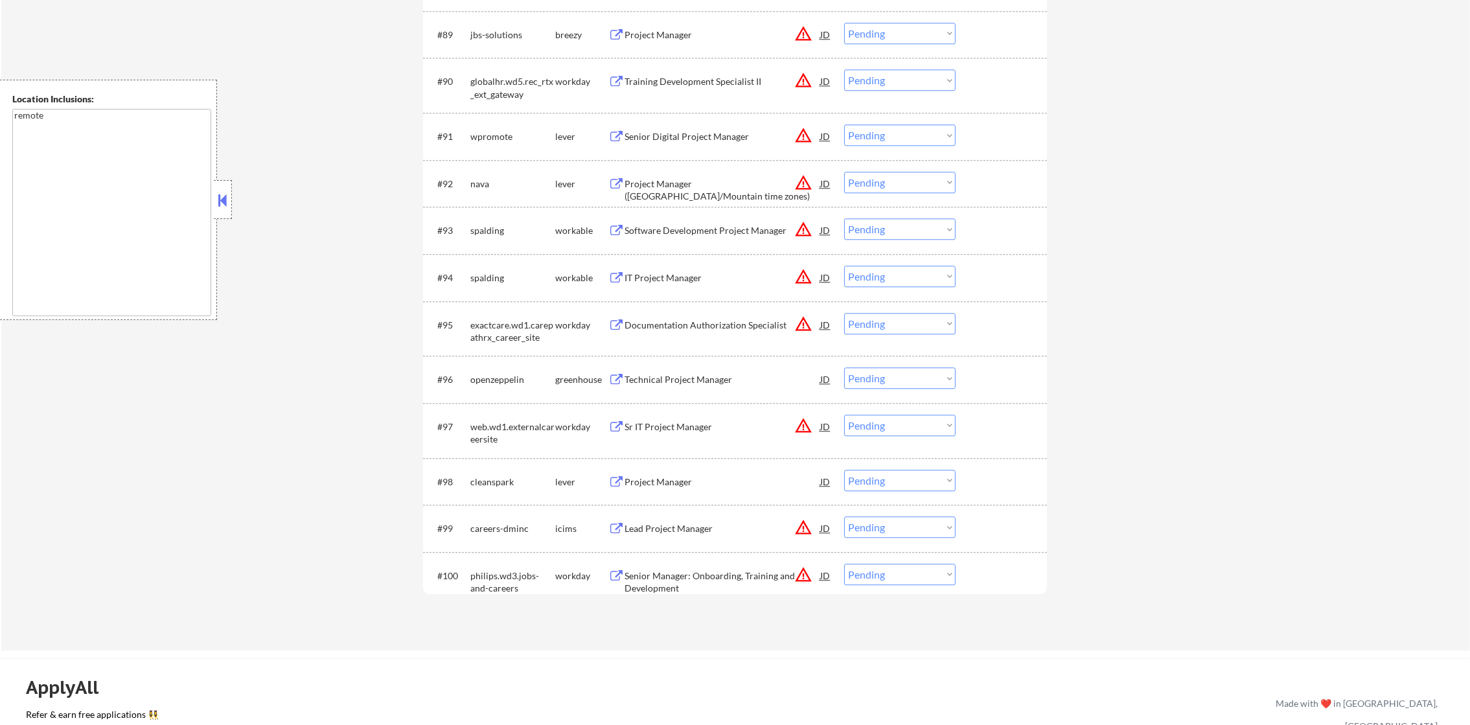
select select ""applied""
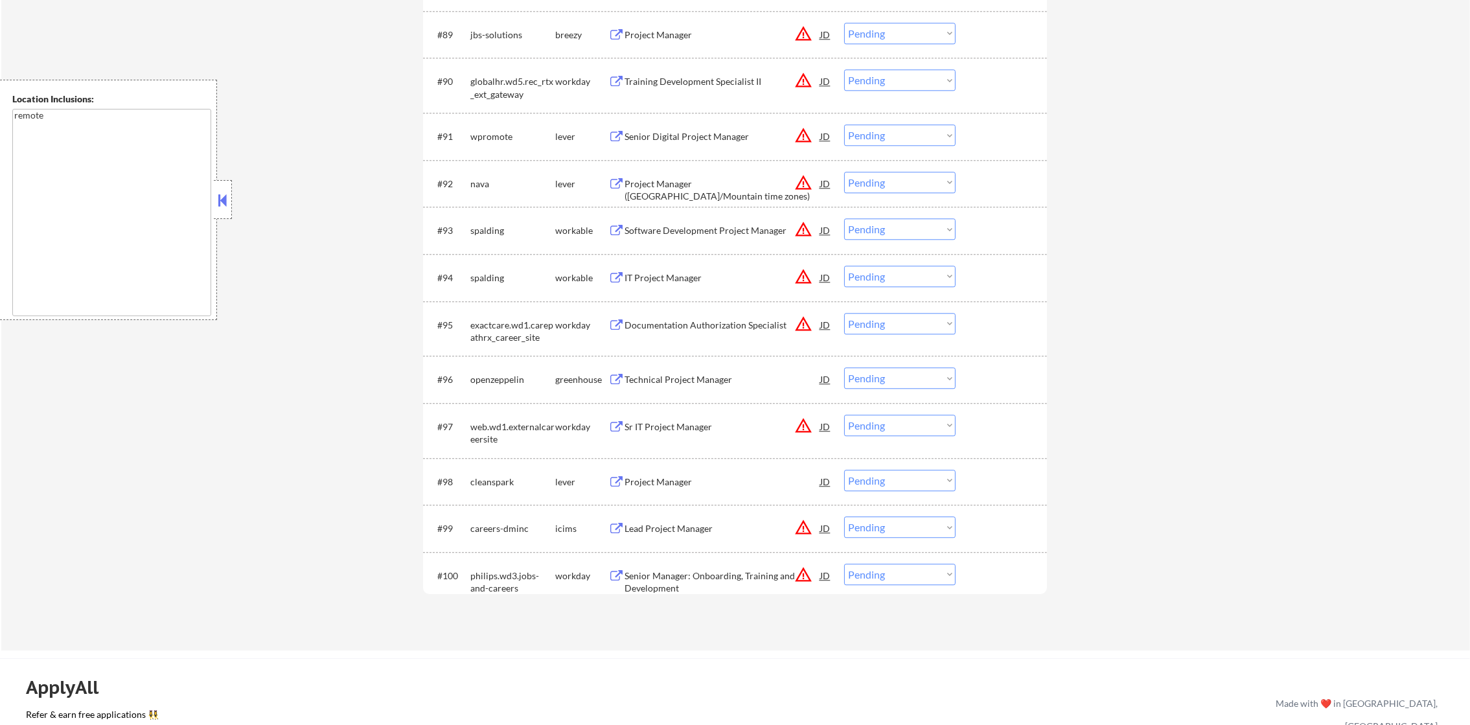
select select ""applied""
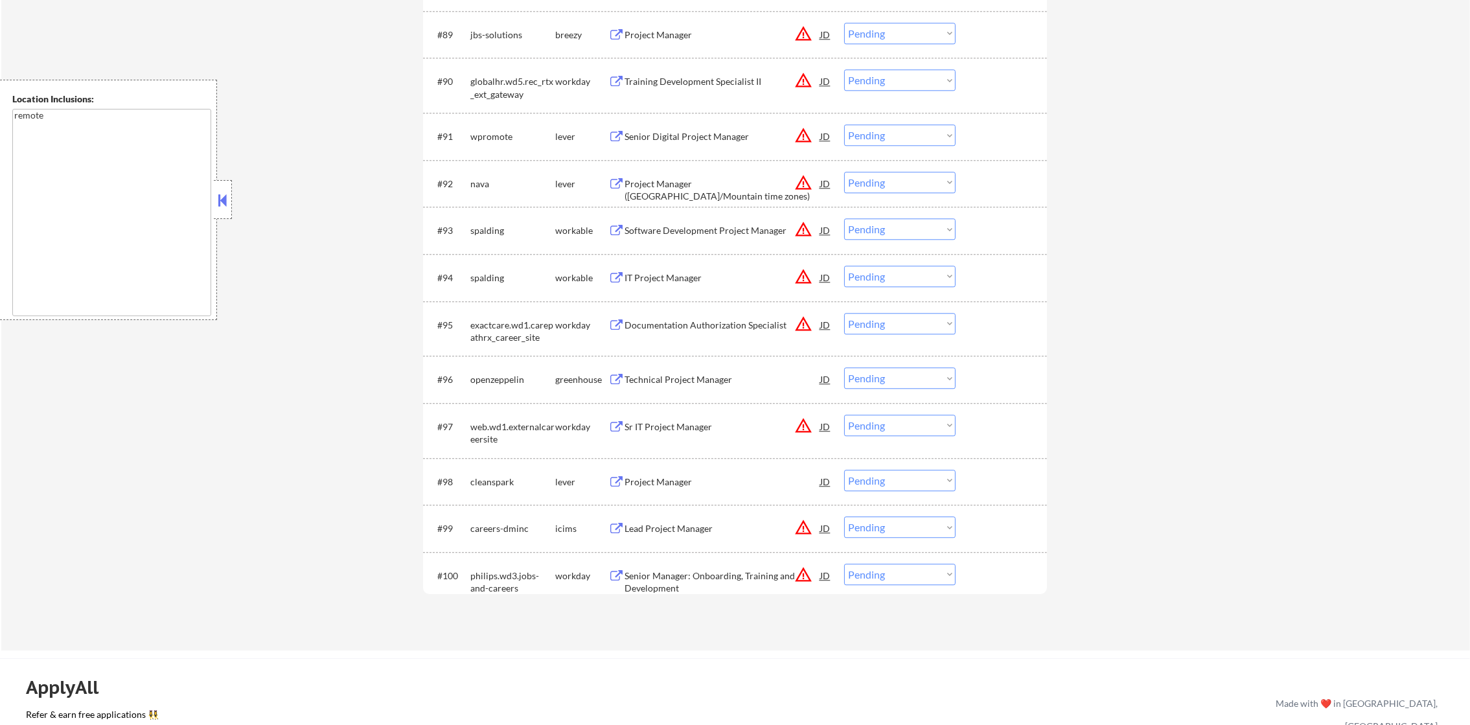
select select ""applied""
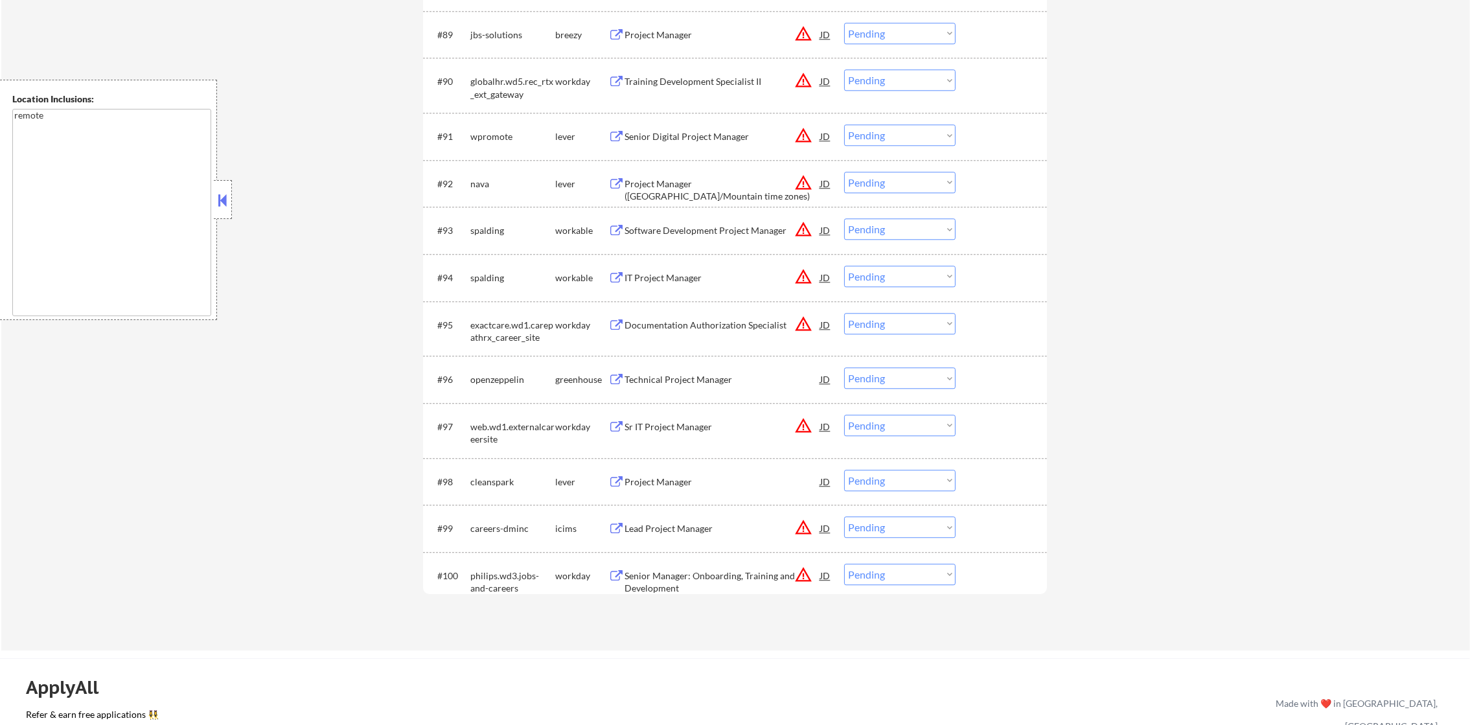
select select ""applied""
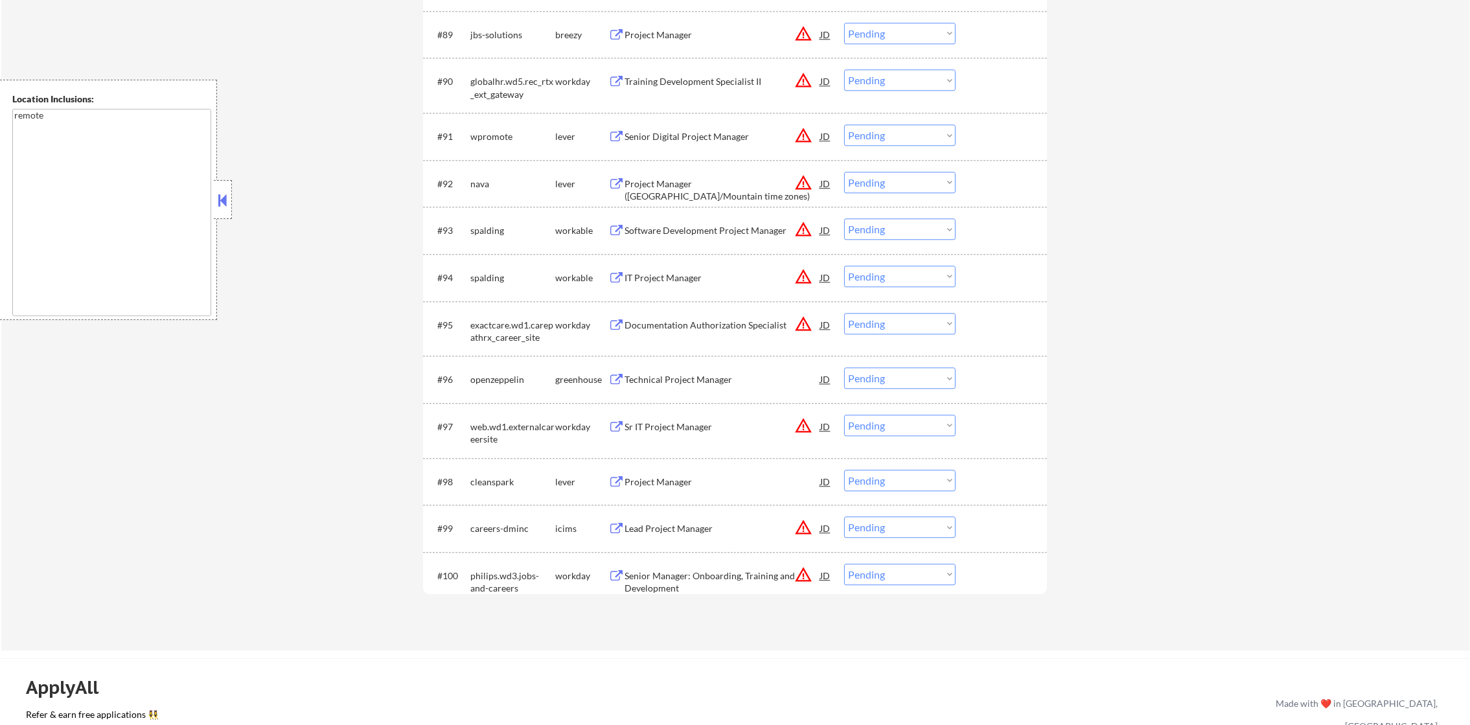
select select ""applied""
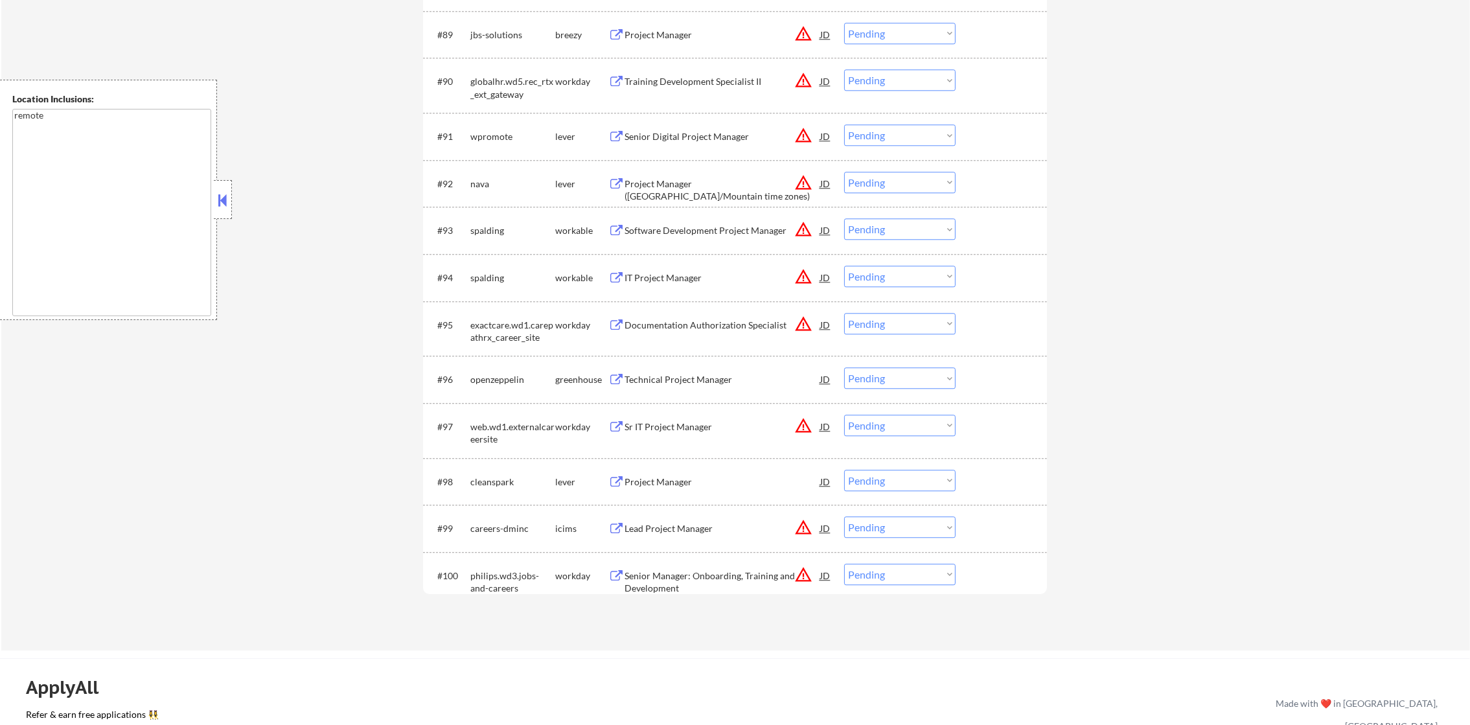
select select ""applied""
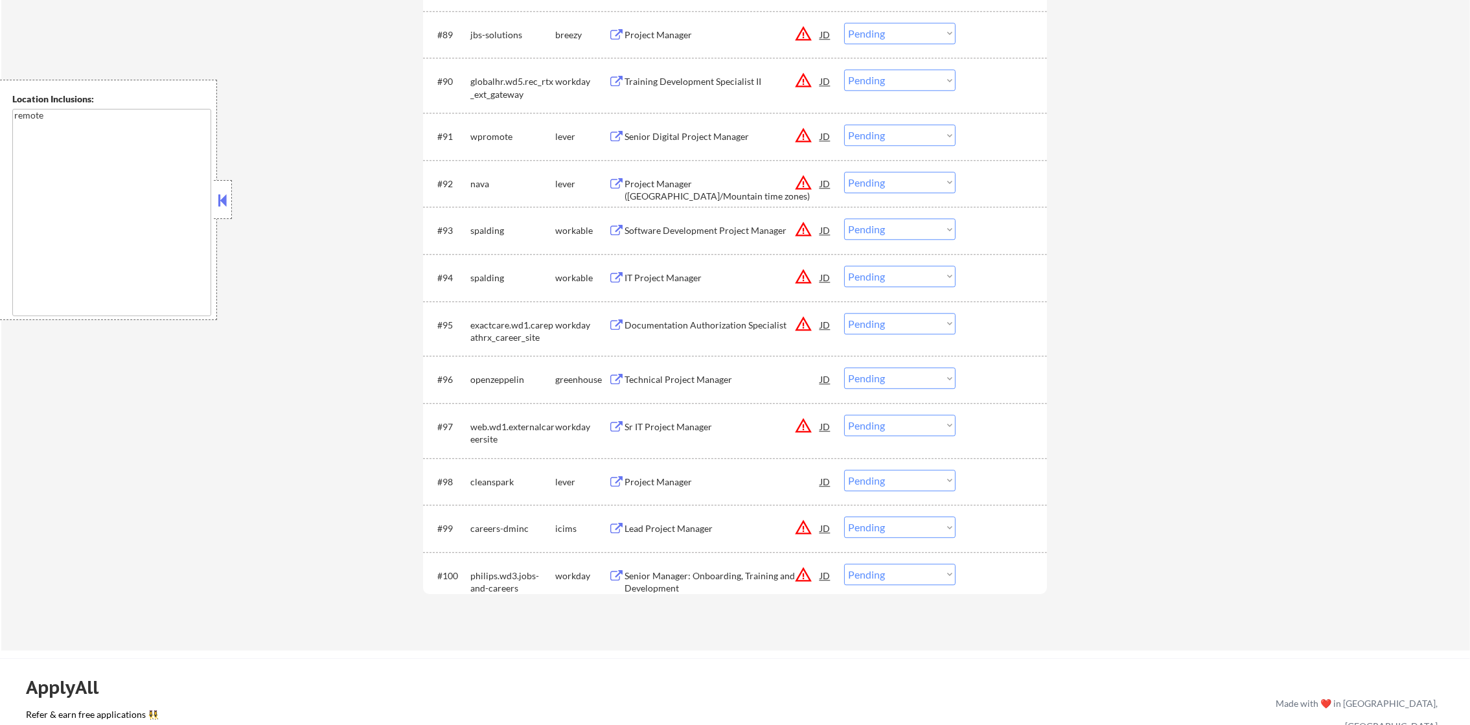
select select ""applied""
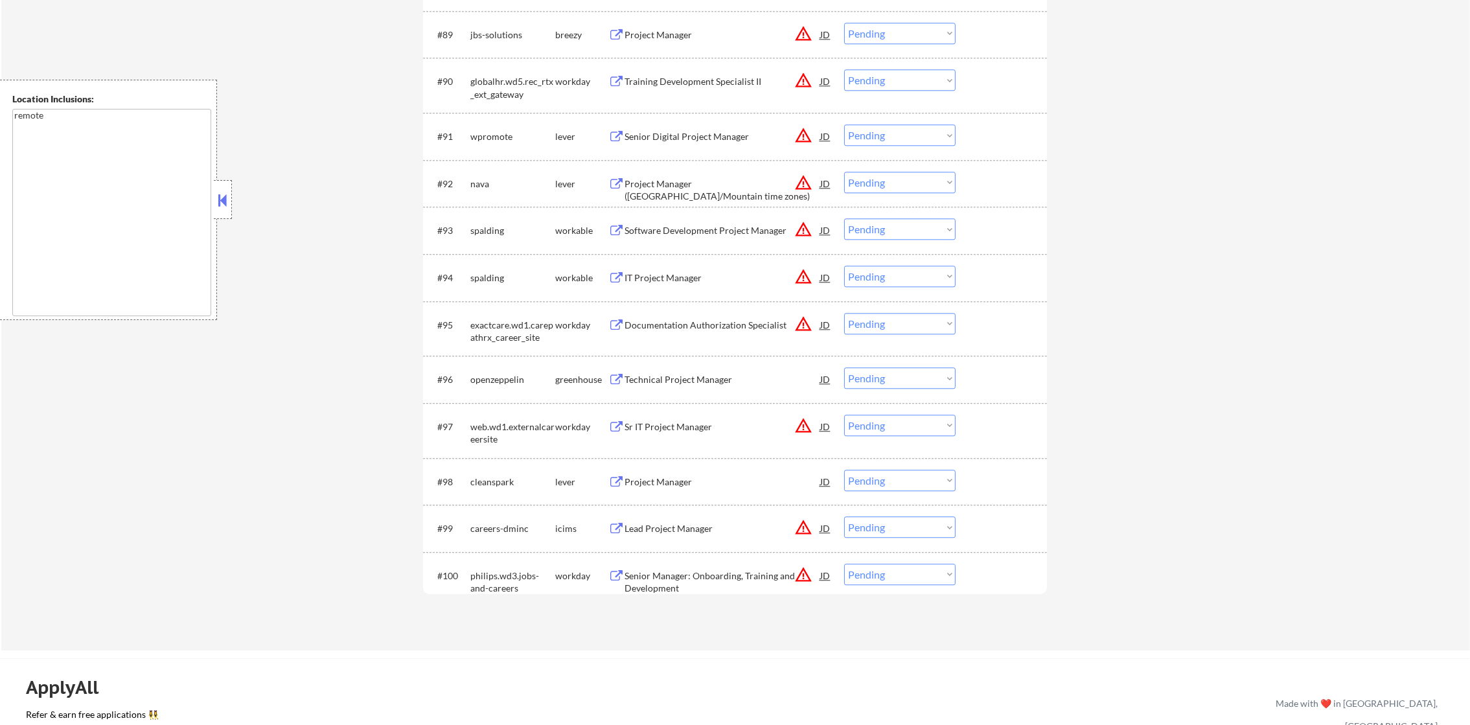
select select ""applied""
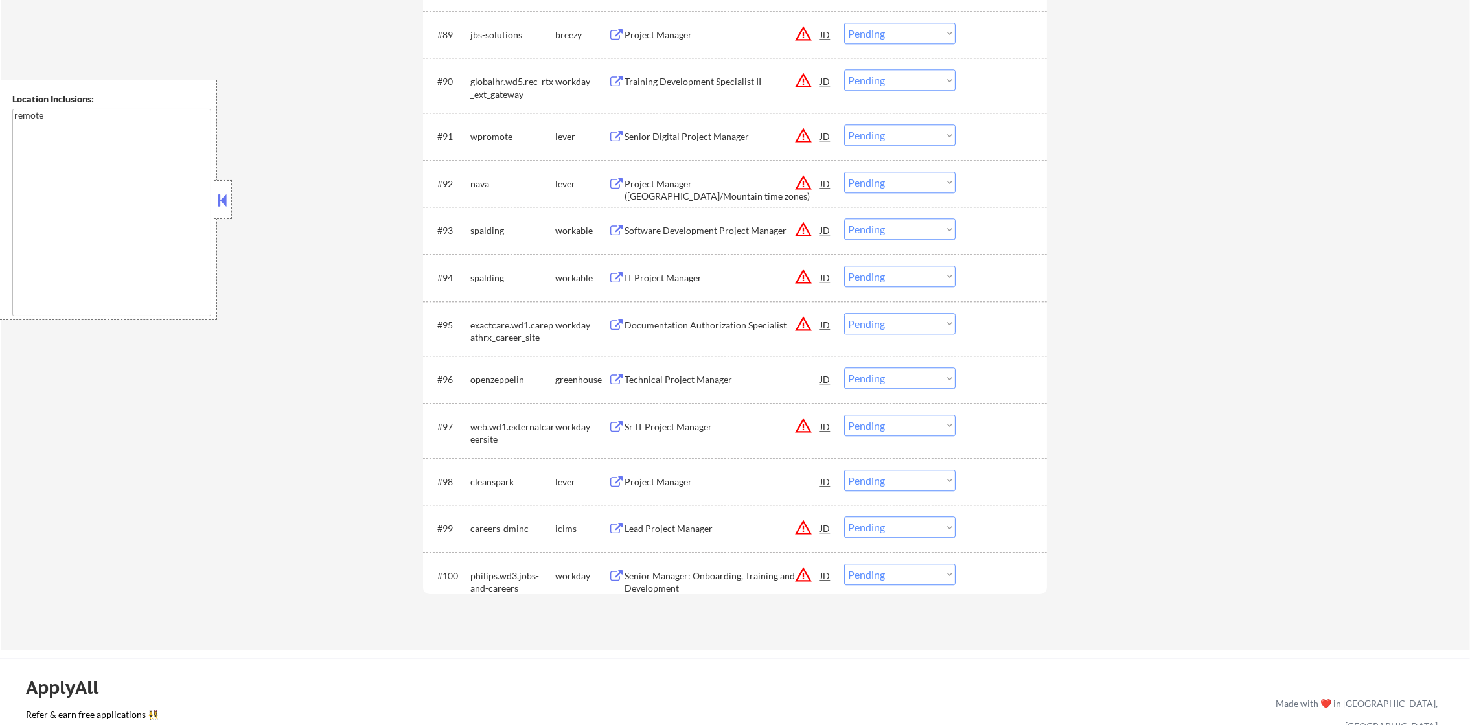
select select ""applied""
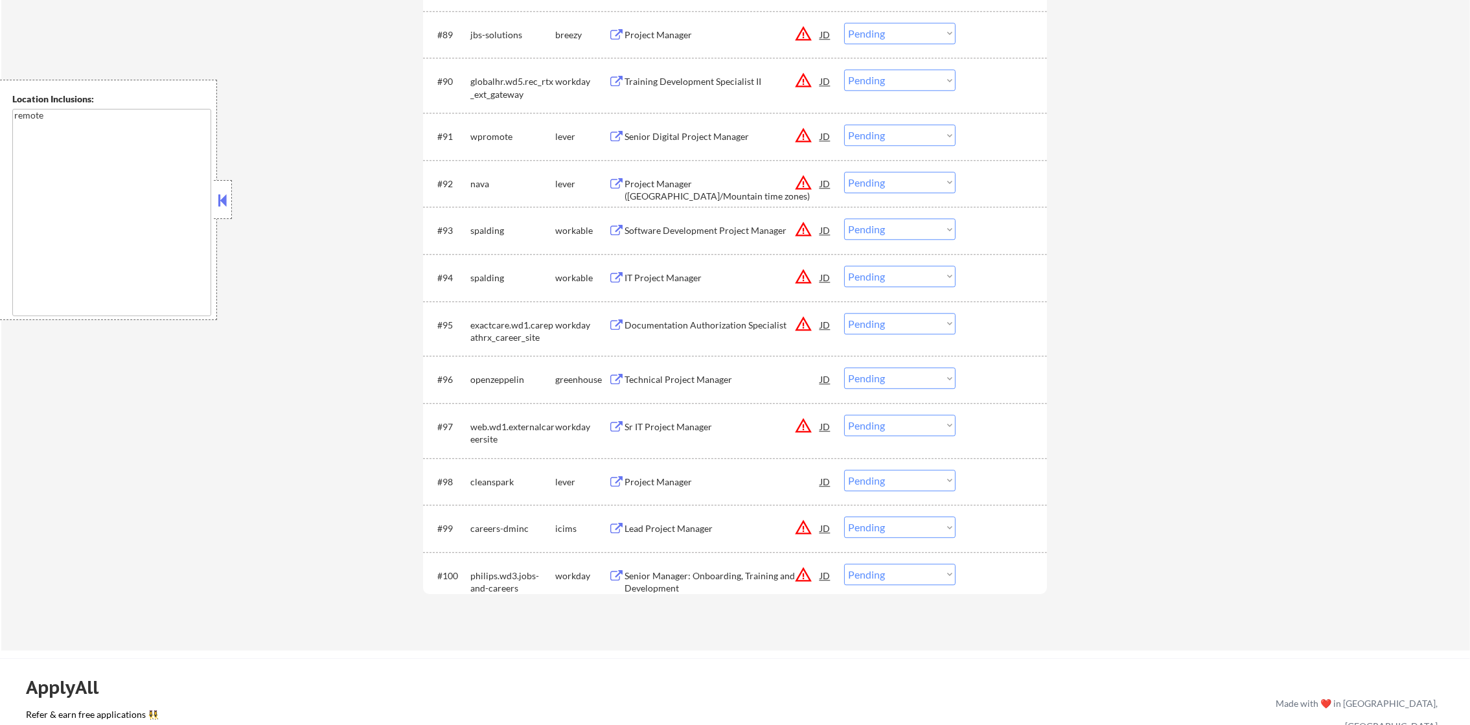
select select ""applied""
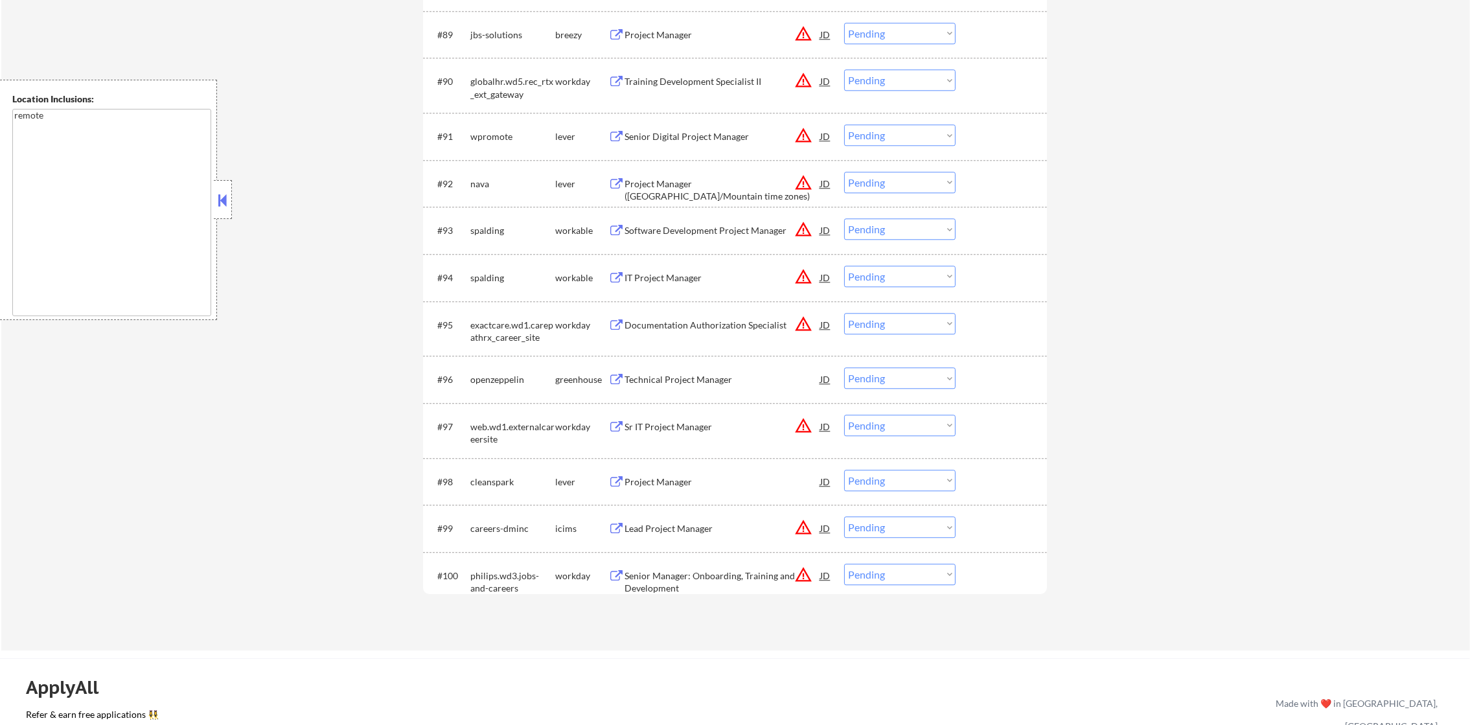
select select ""applied""
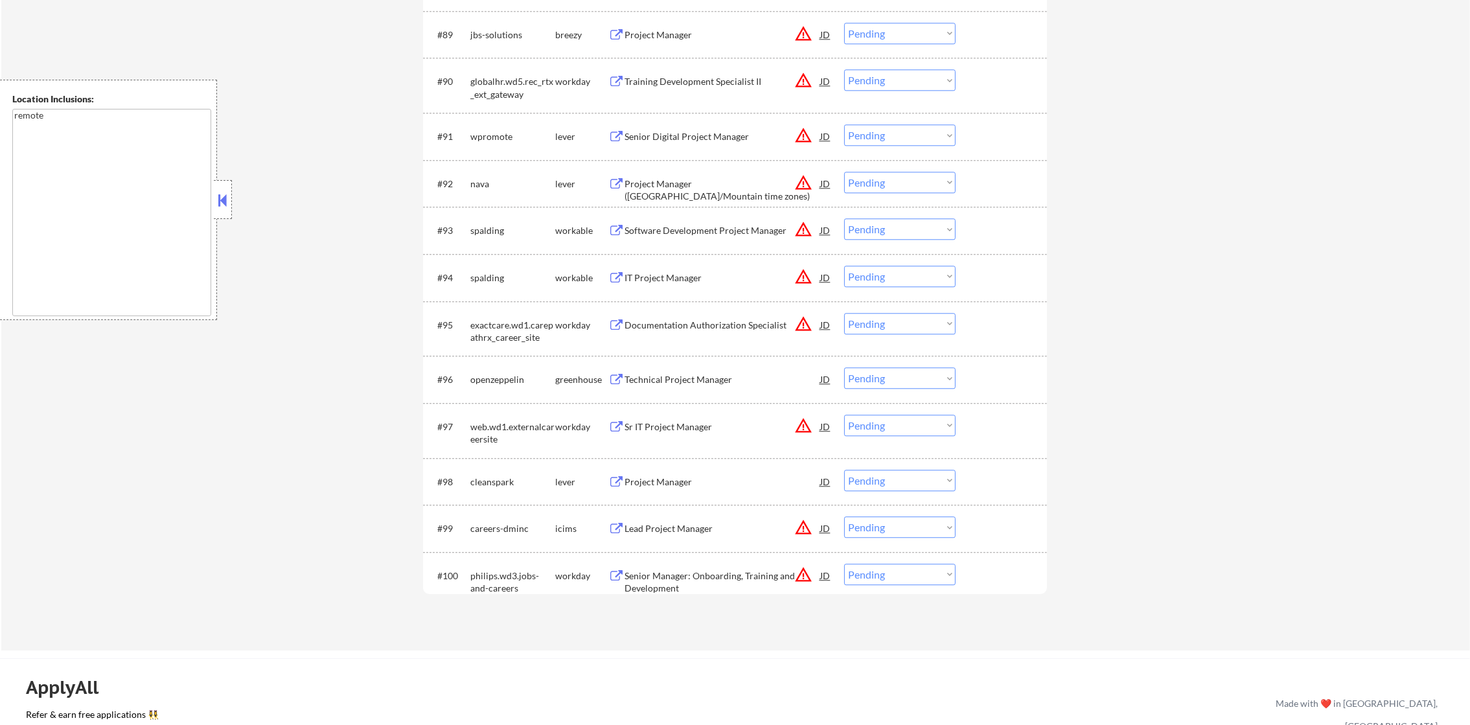
select select ""applied""
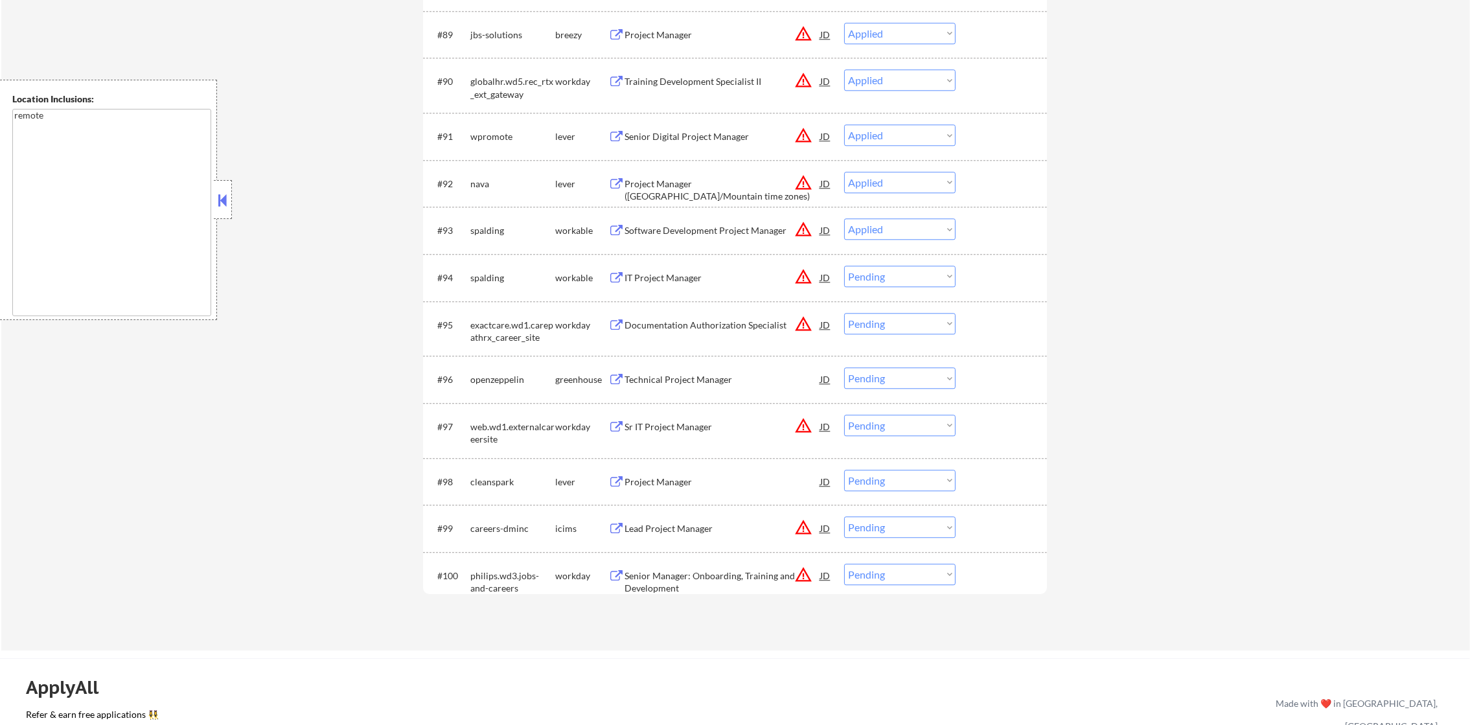
select select ""applied""
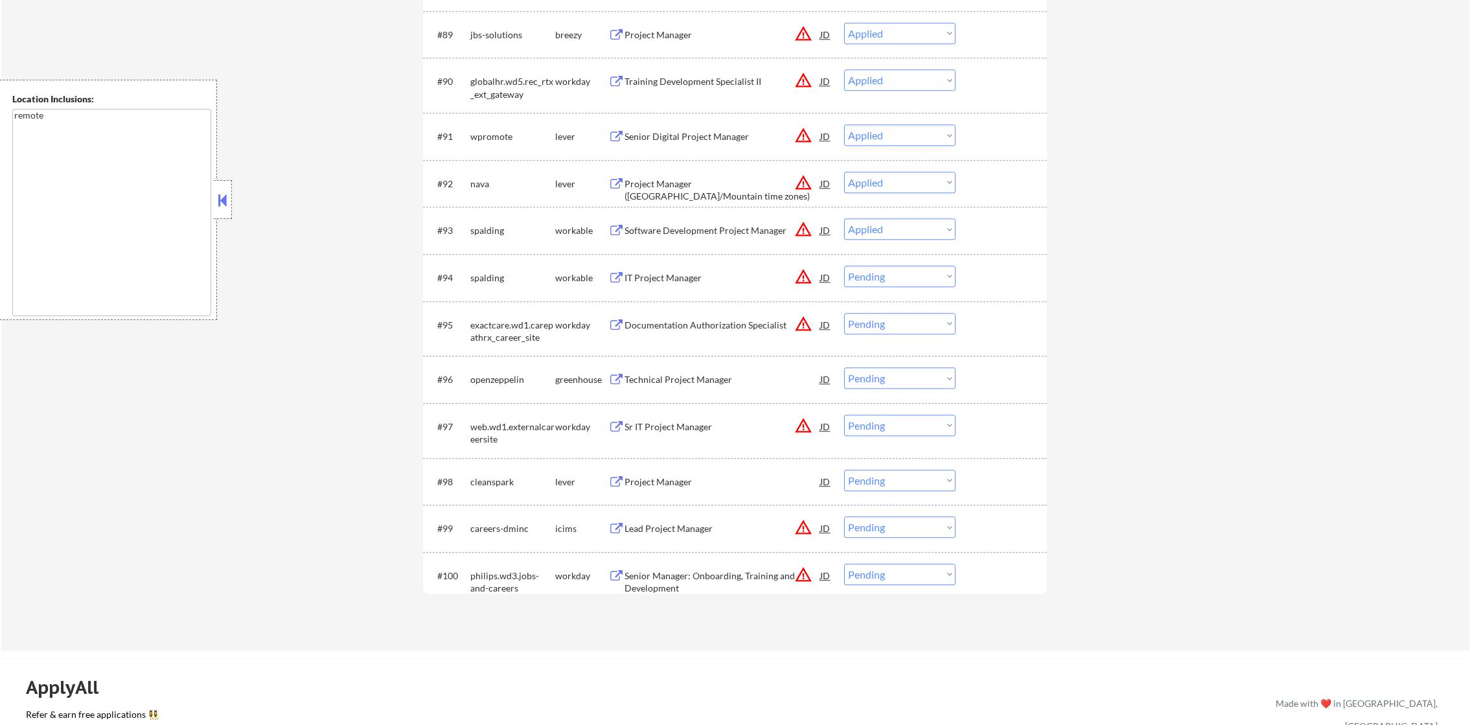
select select ""applied""
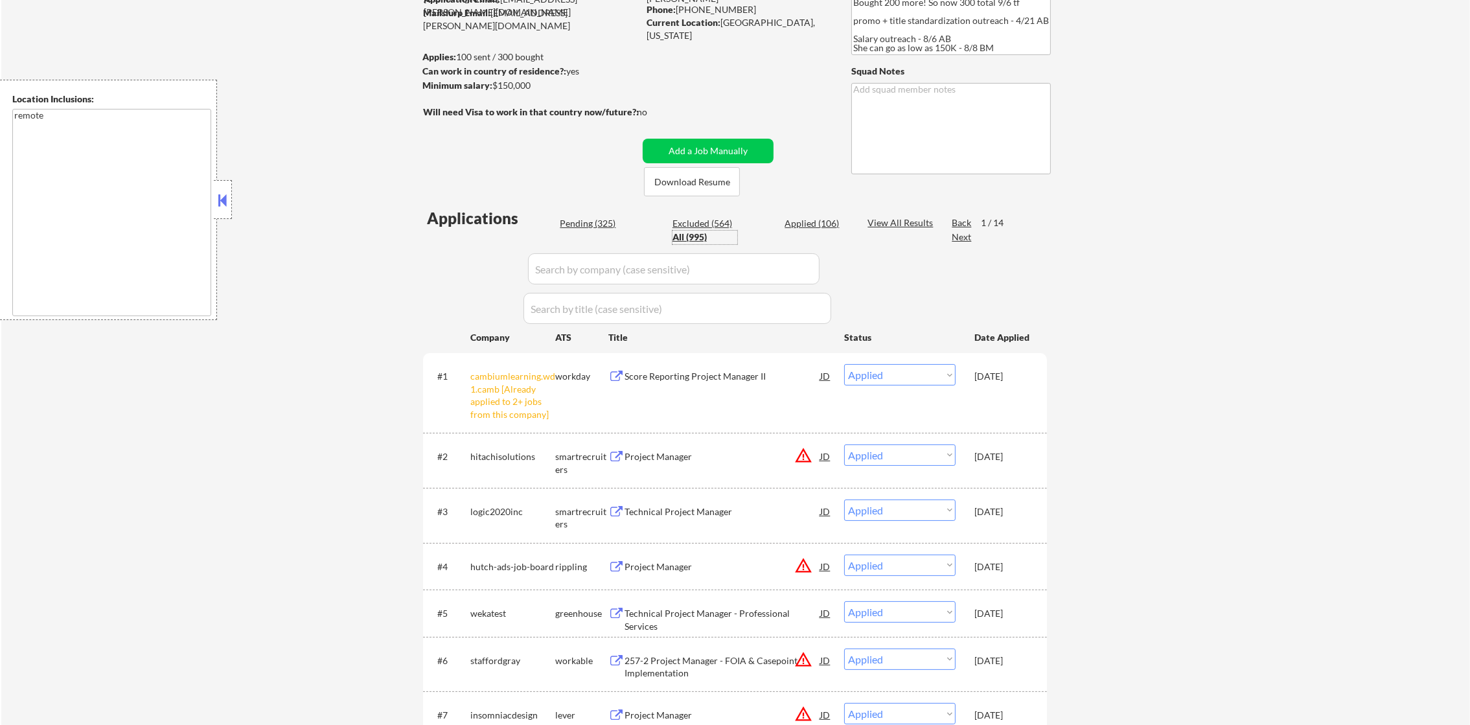
scroll to position [161, 0]
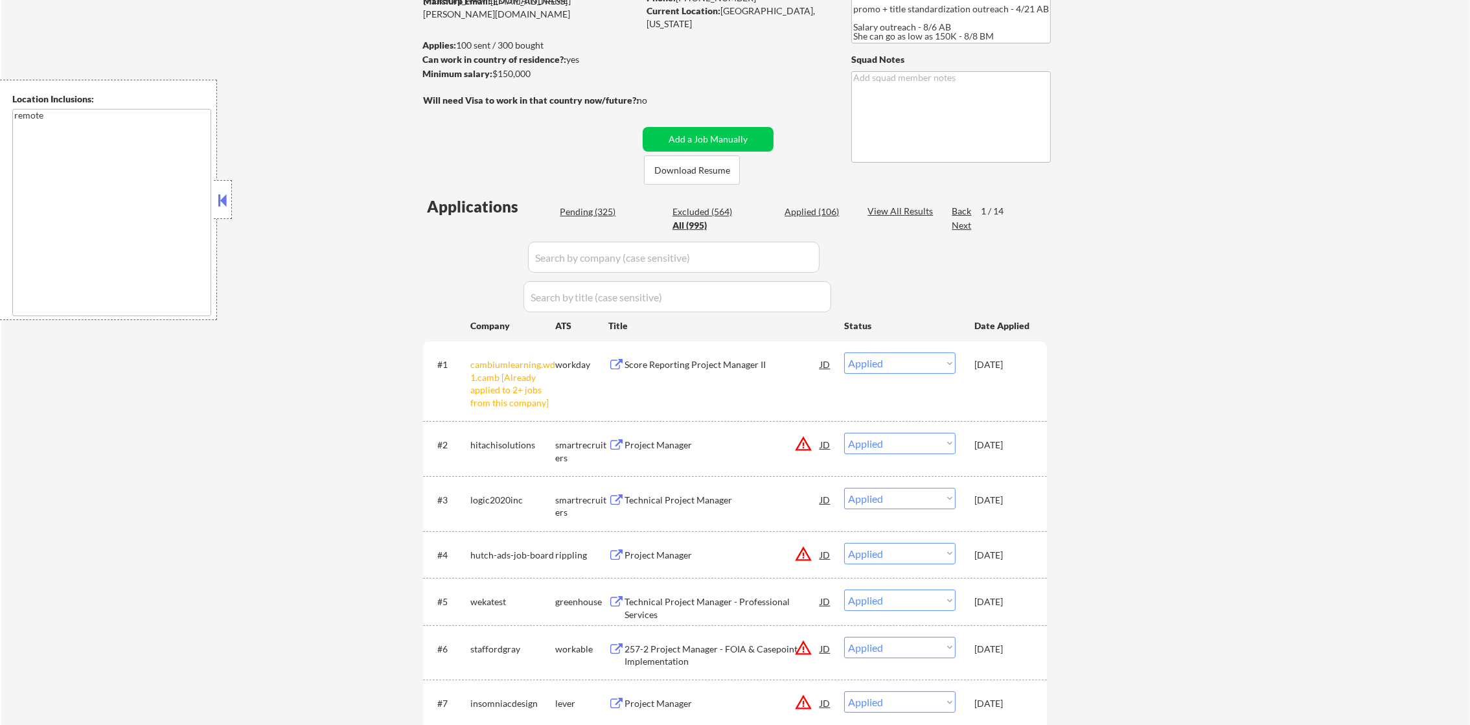
click at [588, 220] on div "Pending (325) Excluded (564) Applied (106) All (995)" at bounding box center [705, 218] width 290 height 27
click at [588, 214] on div "Pending (325)" at bounding box center [592, 211] width 65 height 13
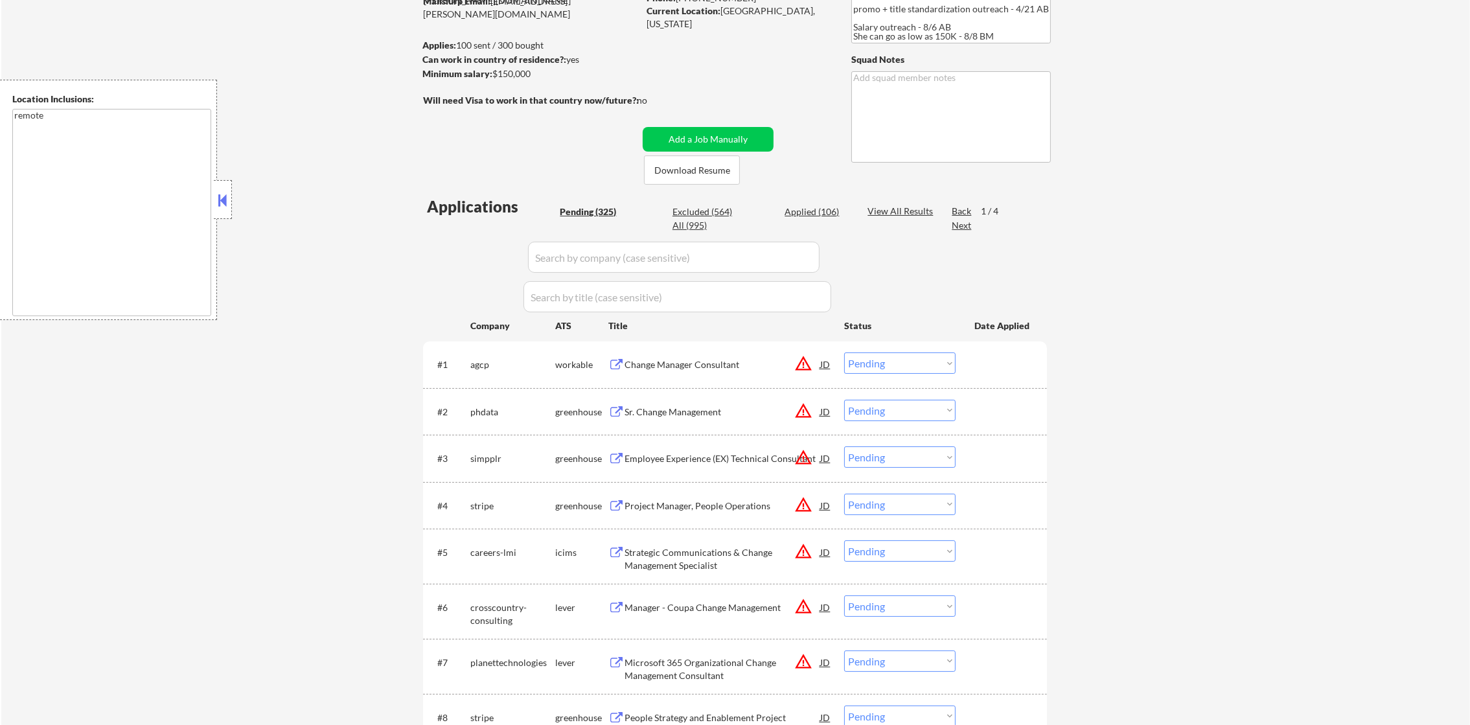
click at [588, 214] on div "Pending (325)" at bounding box center [592, 211] width 65 height 13
click at [965, 226] on div "Next" at bounding box center [962, 225] width 21 height 13
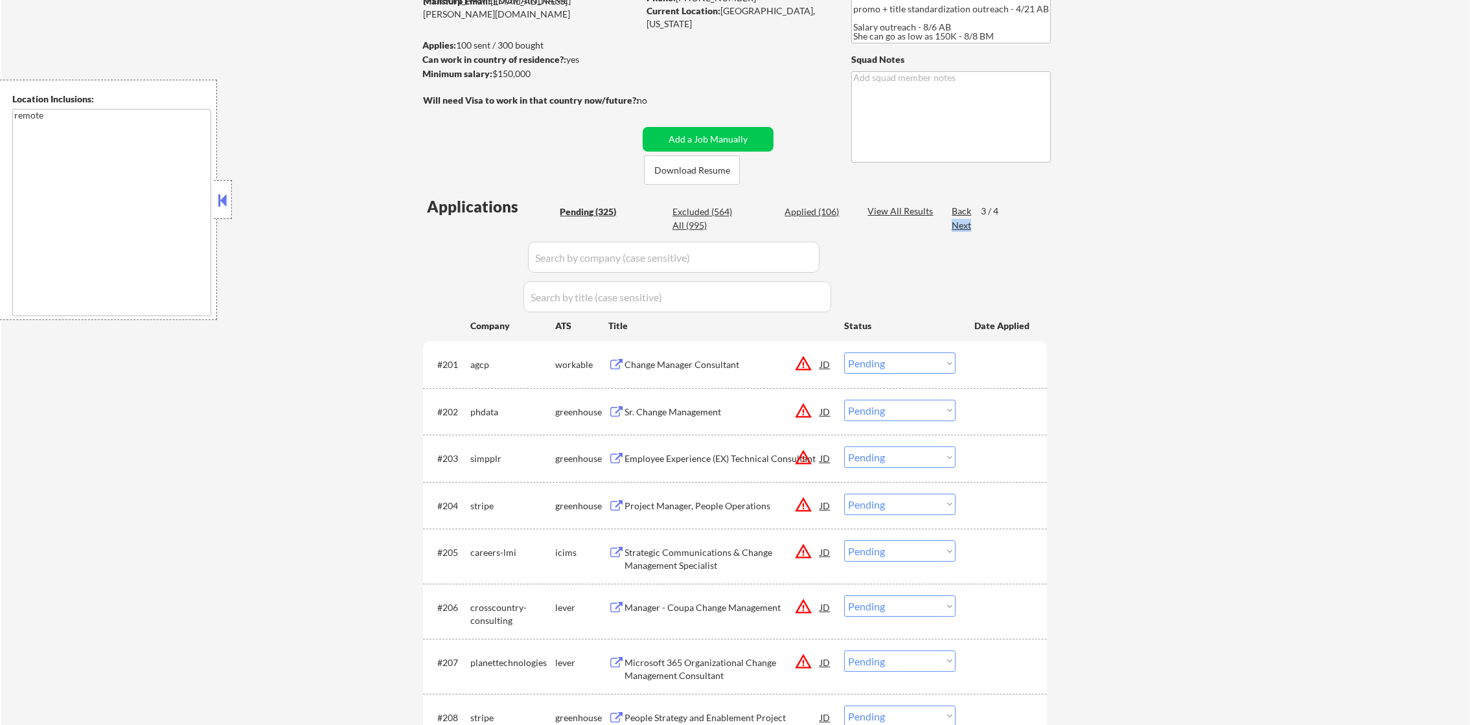
click at [965, 226] on div "Next" at bounding box center [962, 225] width 21 height 13
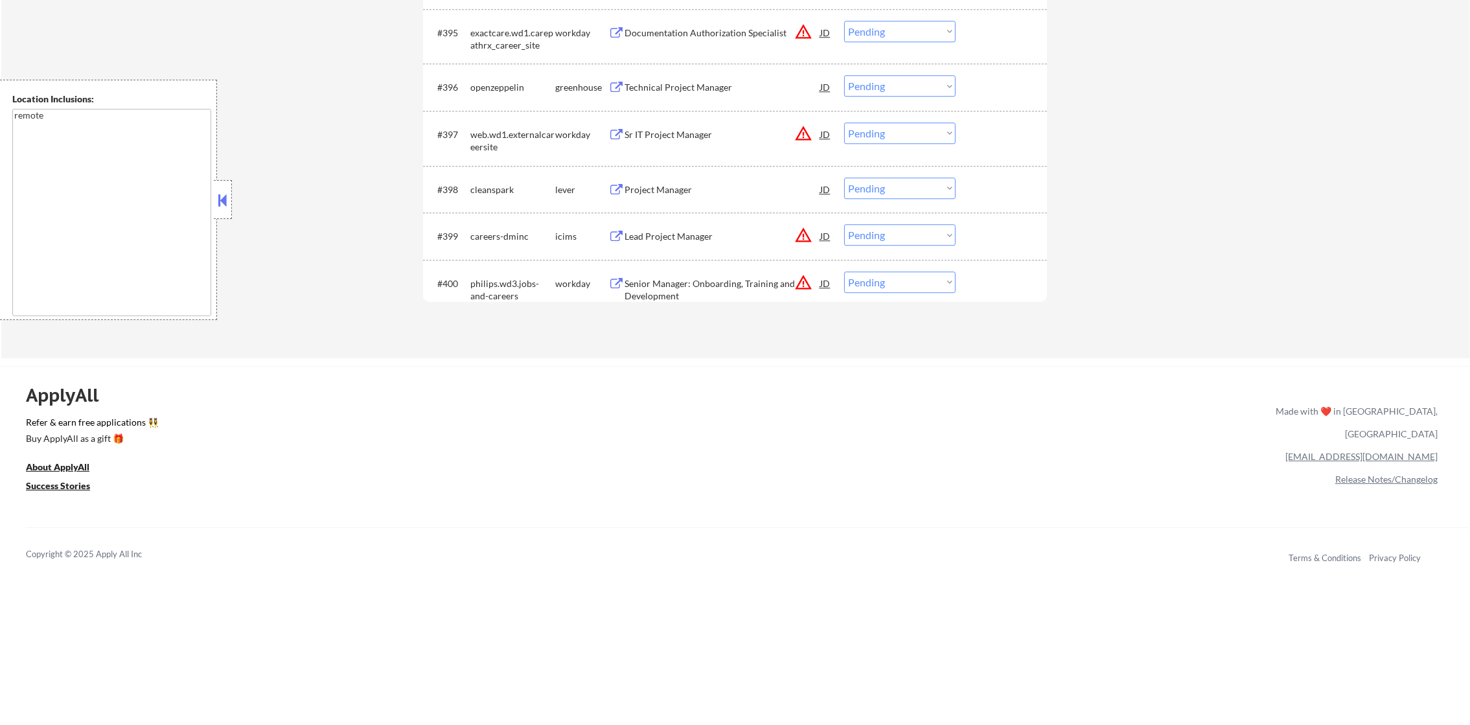
scroll to position [5245, 0]
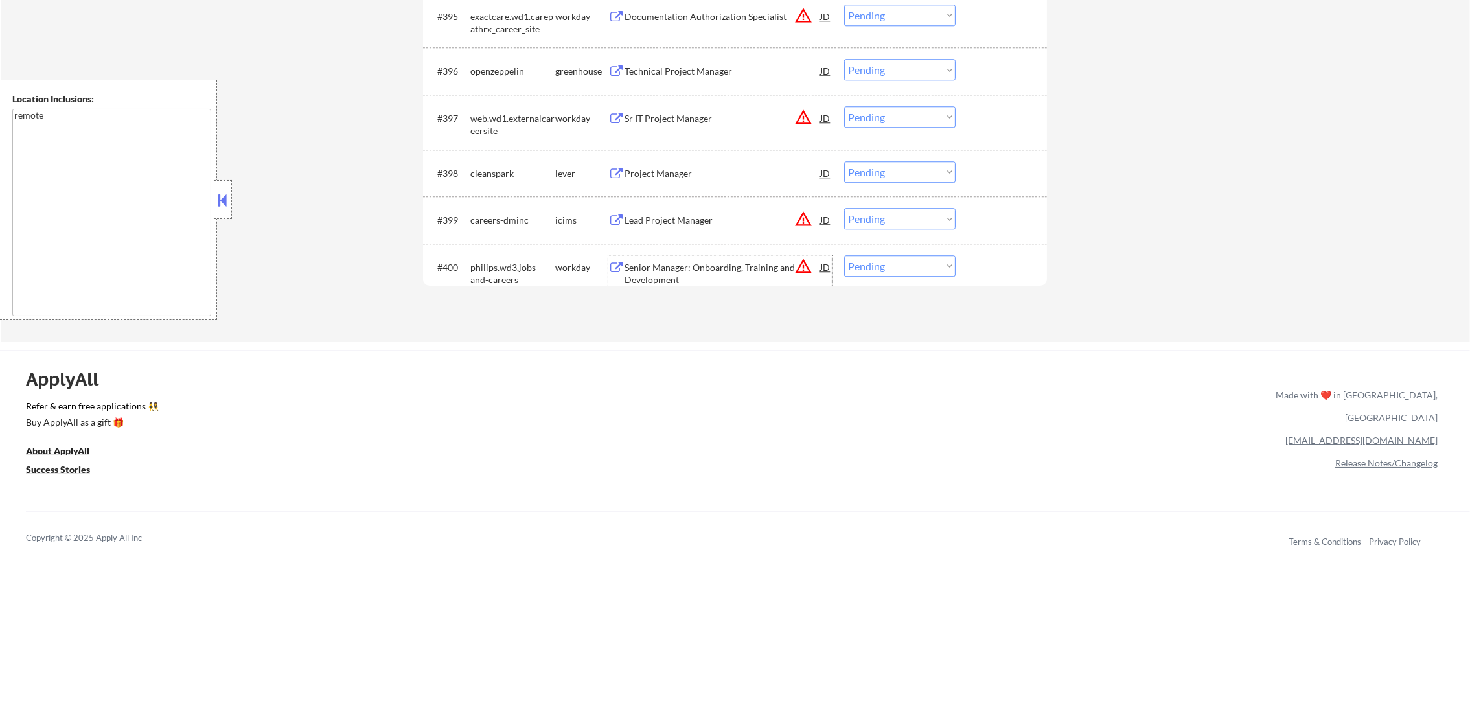
click at [724, 265] on div "Senior Manager: Onboarding, Training and Development" at bounding box center [723, 273] width 196 height 25
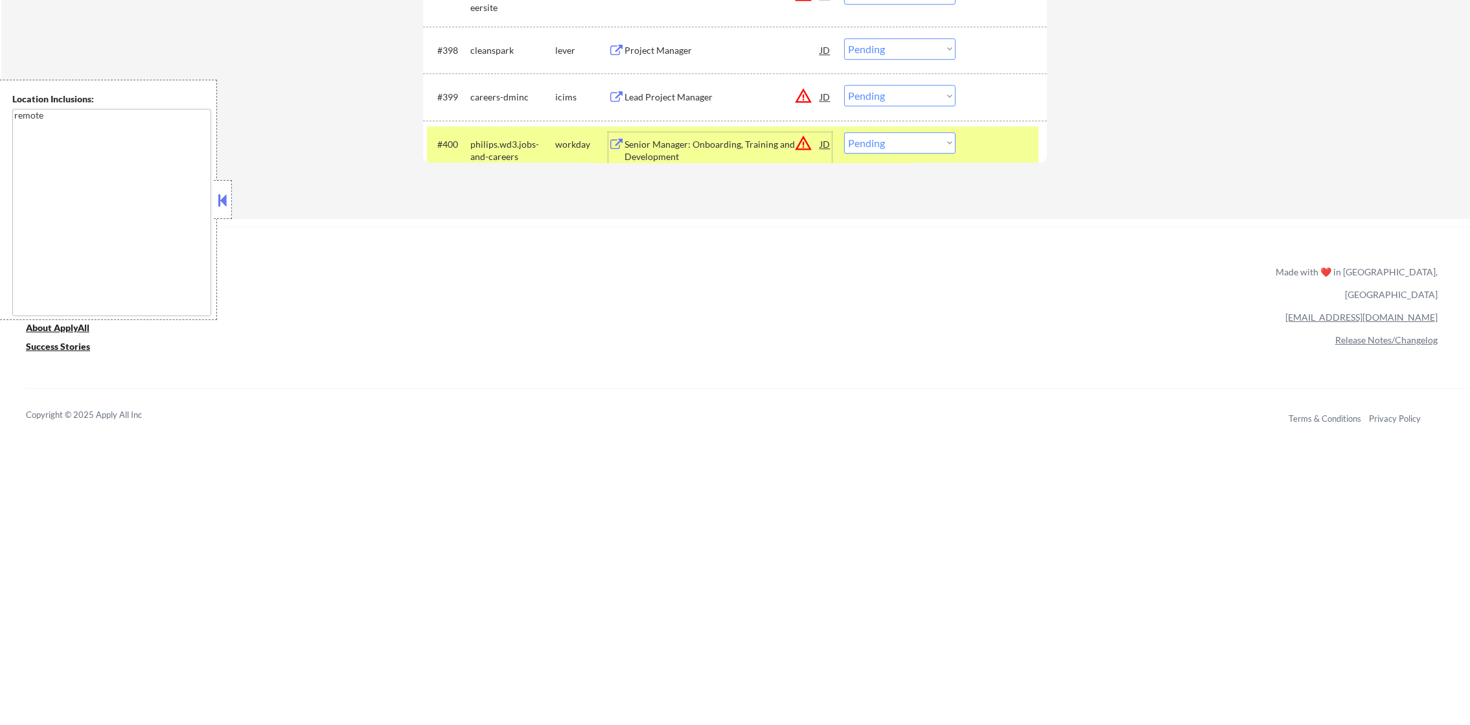
scroll to position [5375, 0]
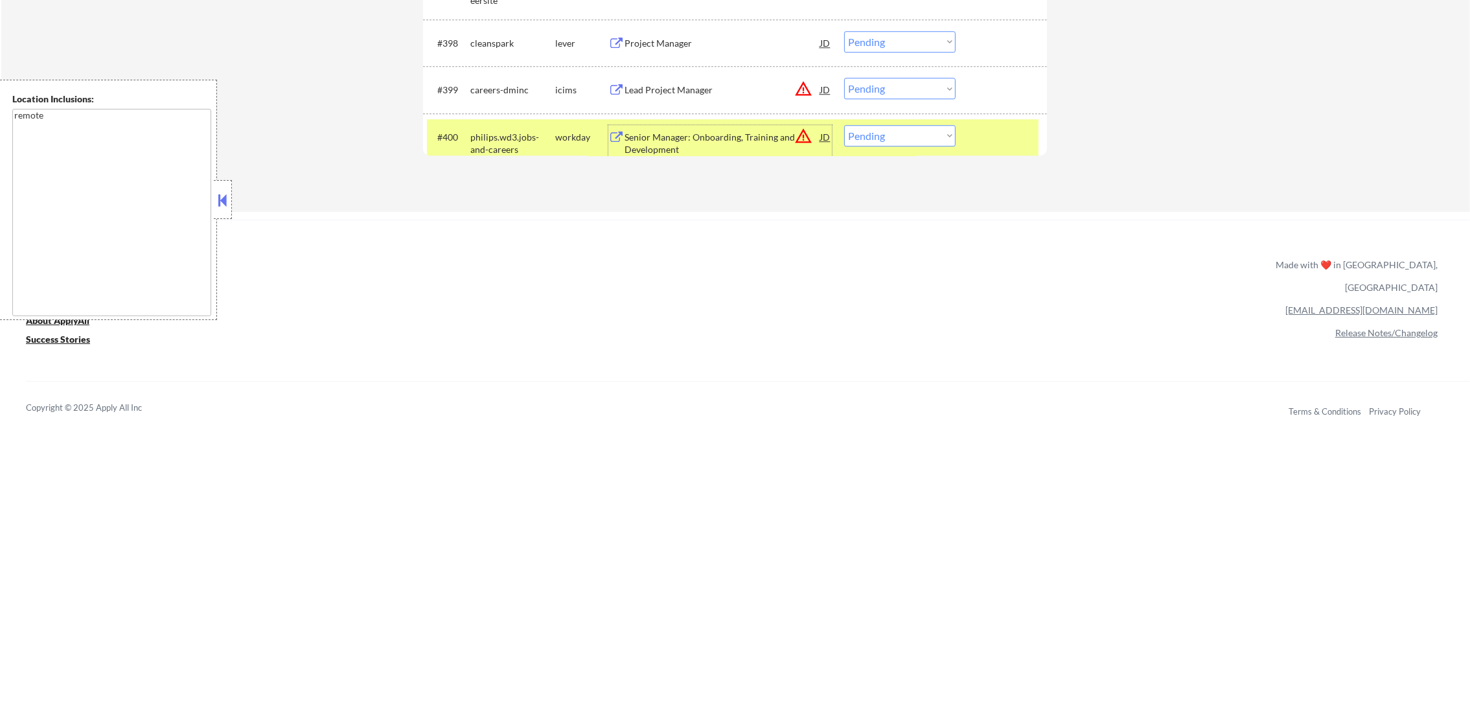
click at [800, 132] on button "warning_amber" at bounding box center [803, 136] width 18 height 18
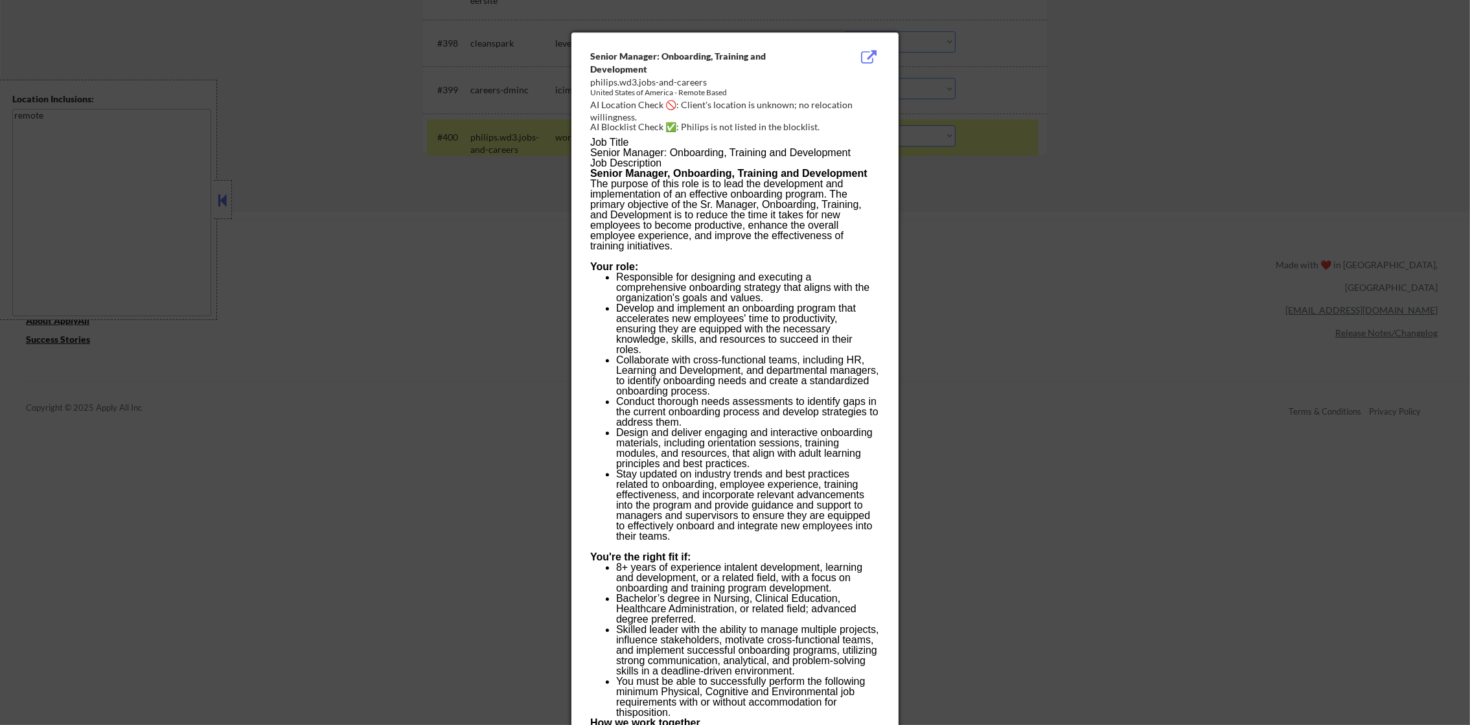
click at [1020, 135] on div at bounding box center [735, 362] width 1470 height 725
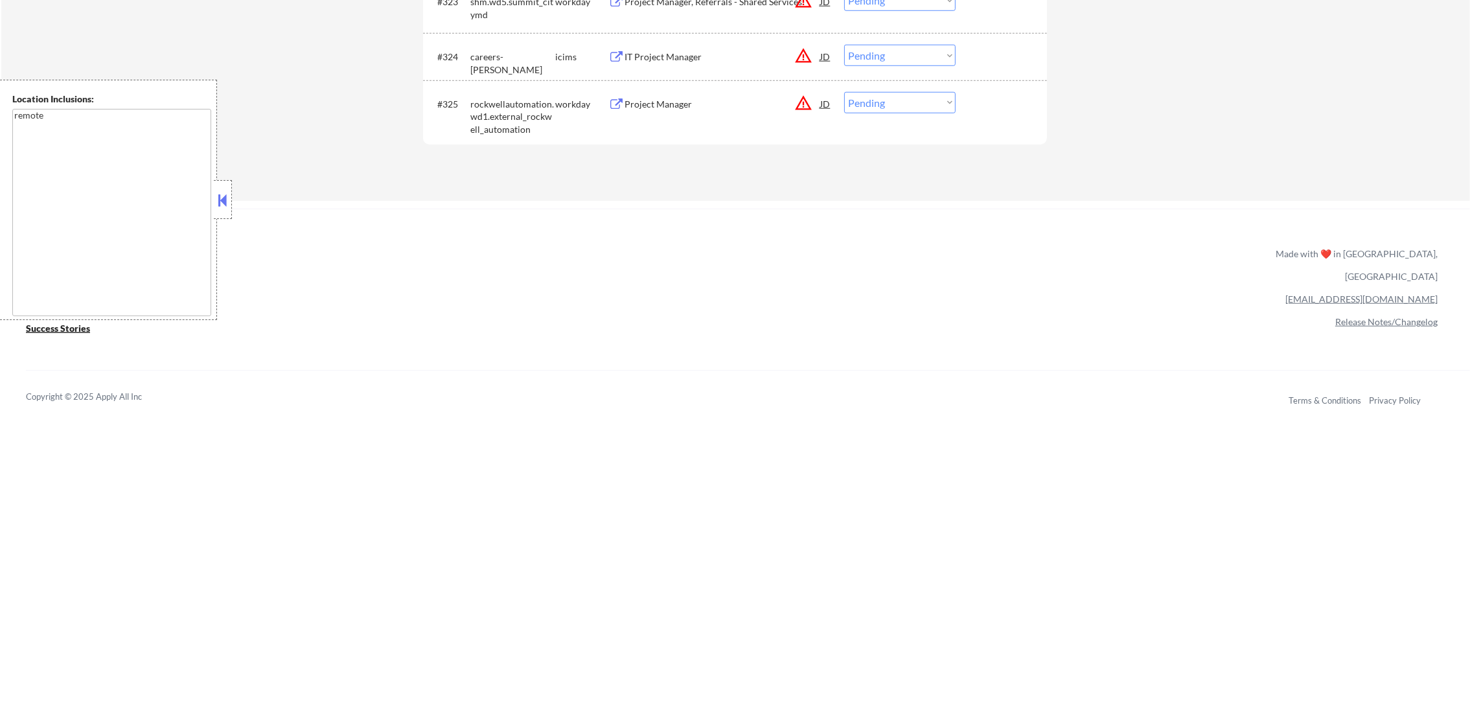
scroll to position [1691, 0]
click at [896, 113] on select "Choose an option... Pending Applied Excluded (Questions) Excluded (Expired) Exc…" at bounding box center [899, 105] width 111 height 21
click at [844, 95] on select "Choose an option... Pending Applied Excluded (Questions) Excluded (Expired) Exc…" at bounding box center [899, 105] width 111 height 21
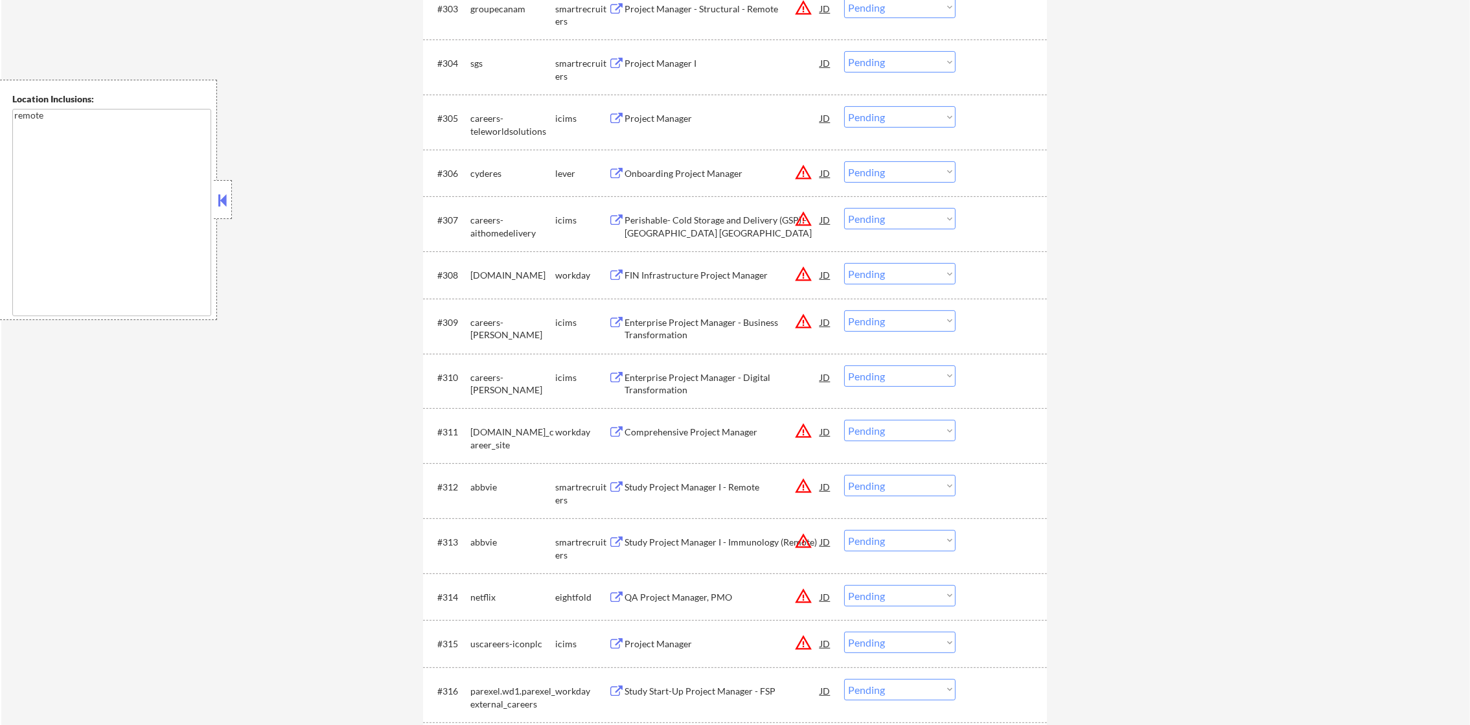
scroll to position [621, 0]
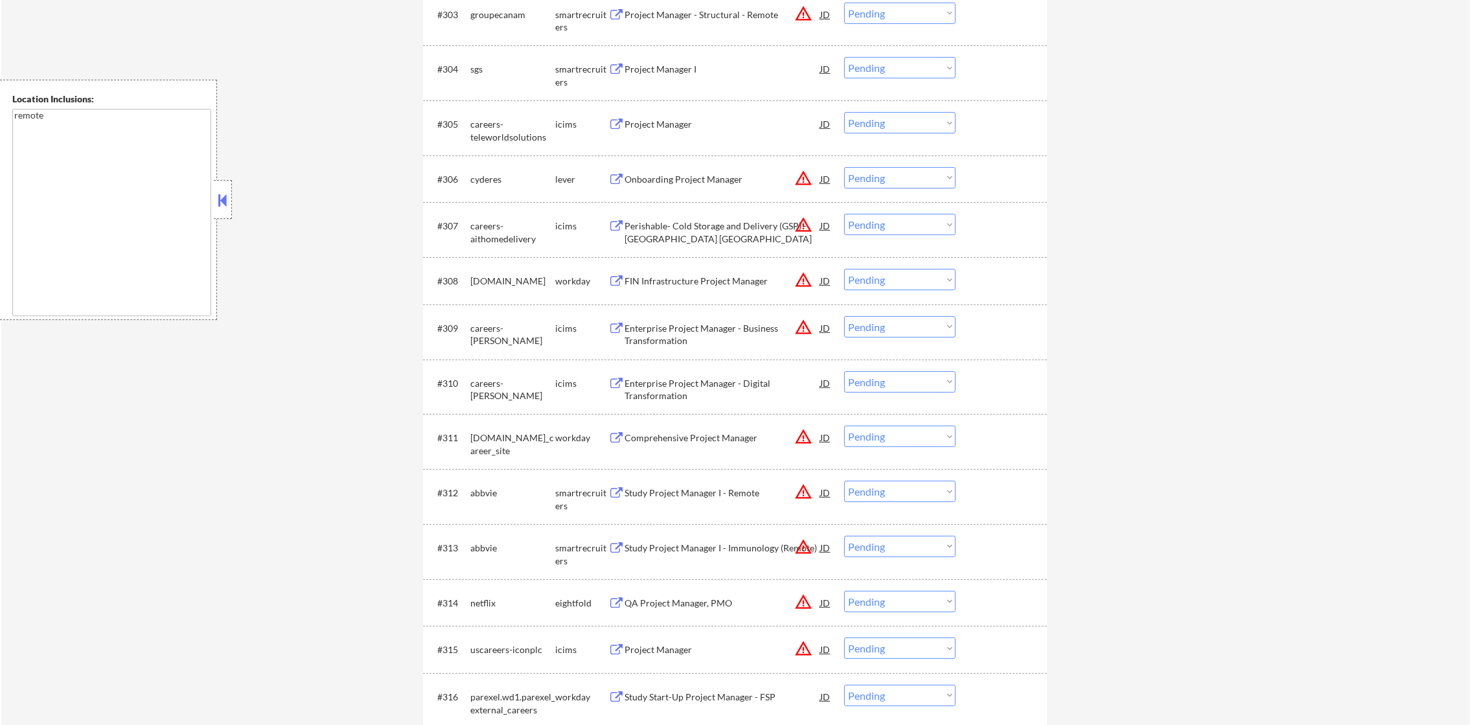
click at [803, 179] on button "warning_amber" at bounding box center [803, 178] width 18 height 18
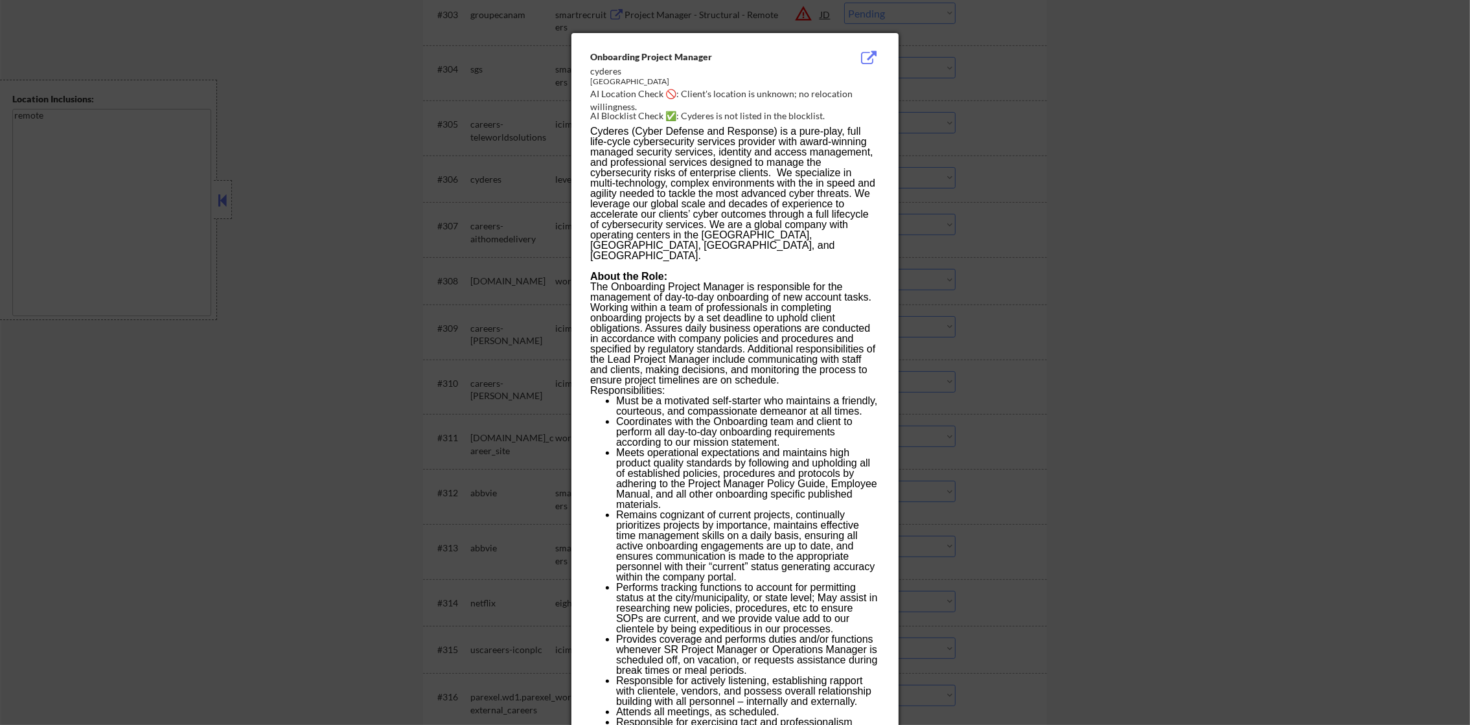
click at [1025, 188] on div at bounding box center [735, 362] width 1470 height 725
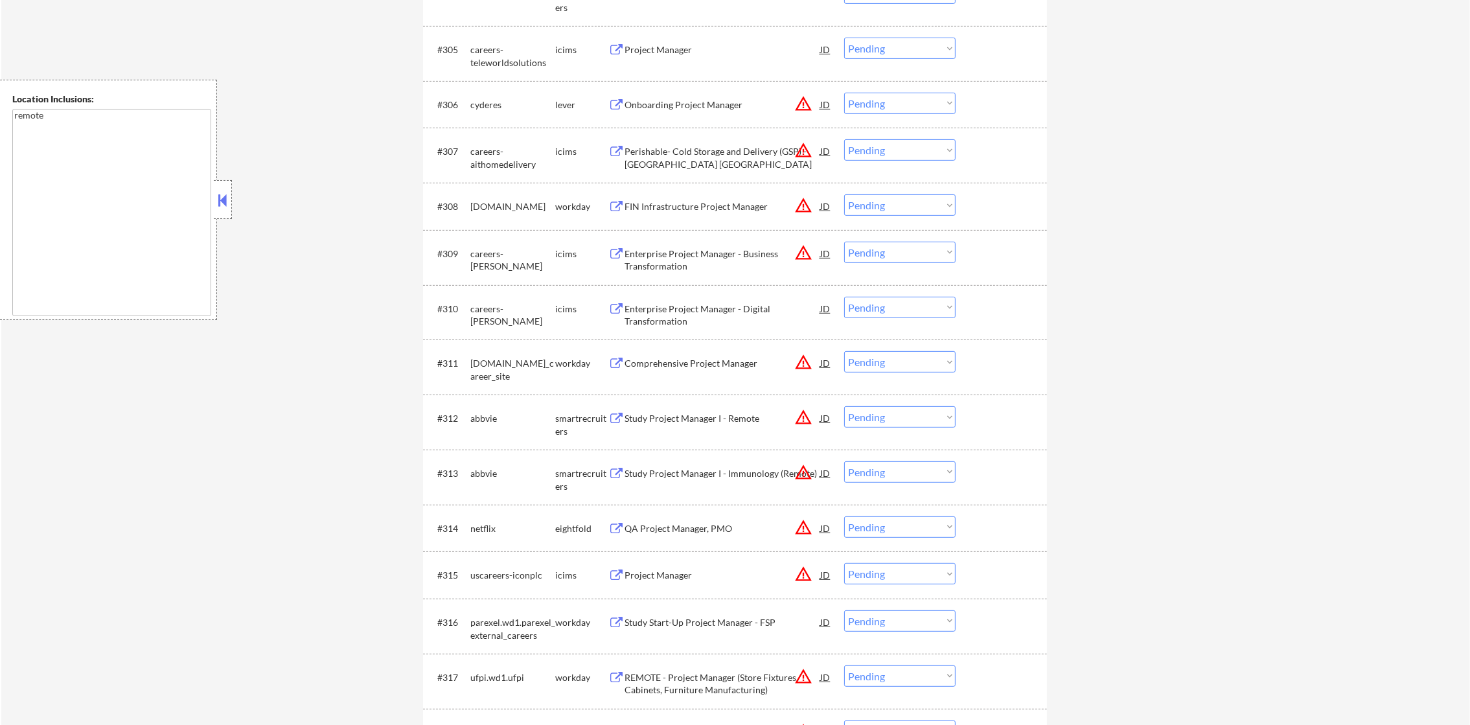
scroll to position [751, 0]
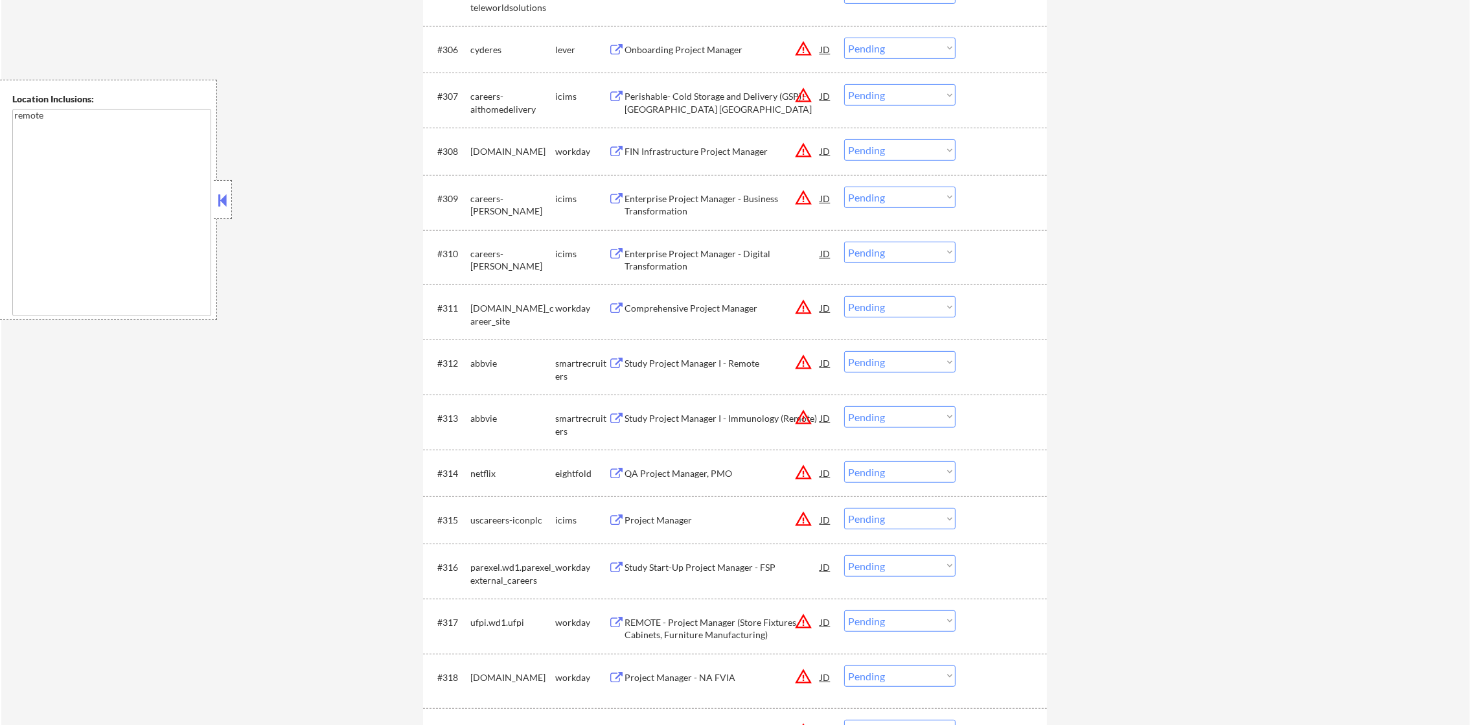
click at [720, 43] on div "Onboarding Project Manager" at bounding box center [723, 49] width 196 height 13
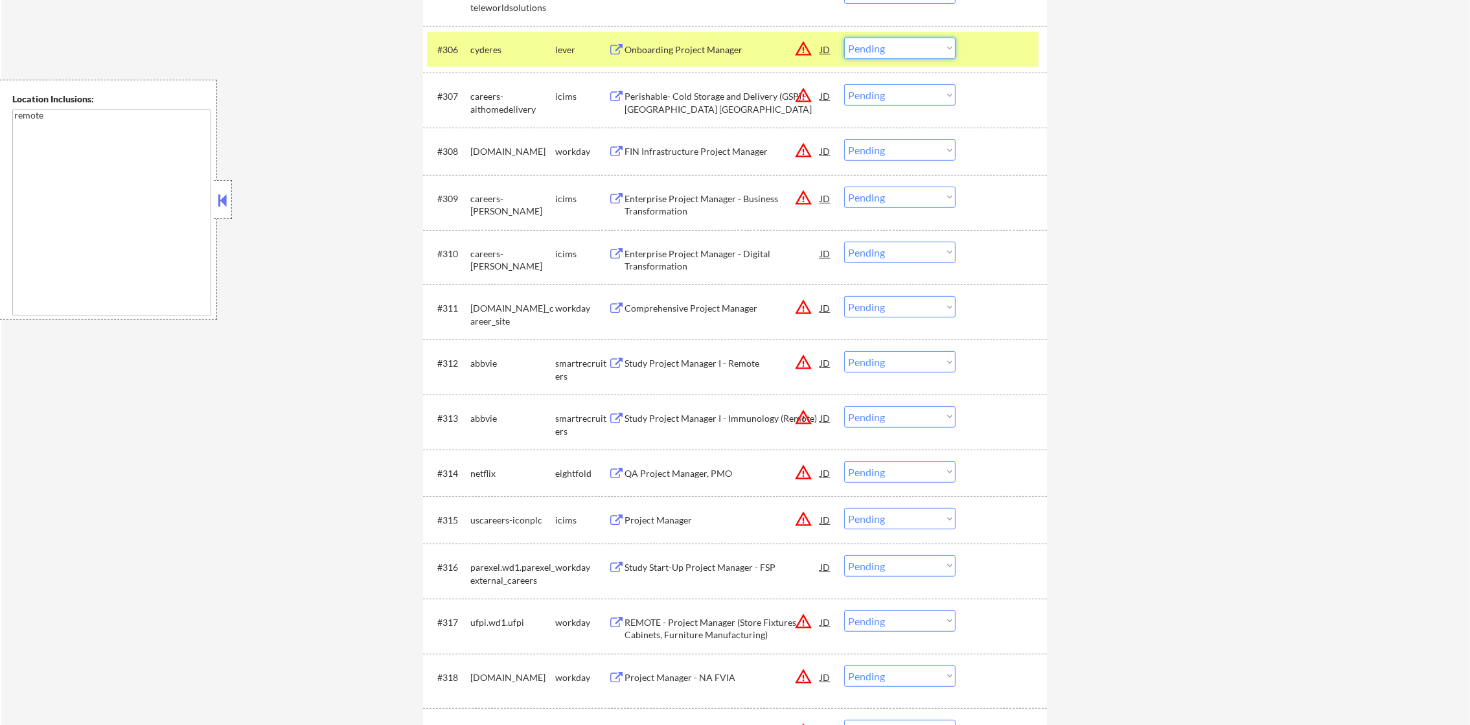
click at [884, 46] on select "Choose an option... Pending Applied Excluded (Questions) Excluded (Expired) Exc…" at bounding box center [899, 48] width 111 height 21
click at [844, 38] on select "Choose an option... Pending Applied Excluded (Questions) Excluded (Expired) Exc…" at bounding box center [899, 48] width 111 height 21
click at [512, 50] on div "cyderes" at bounding box center [512, 49] width 85 height 13
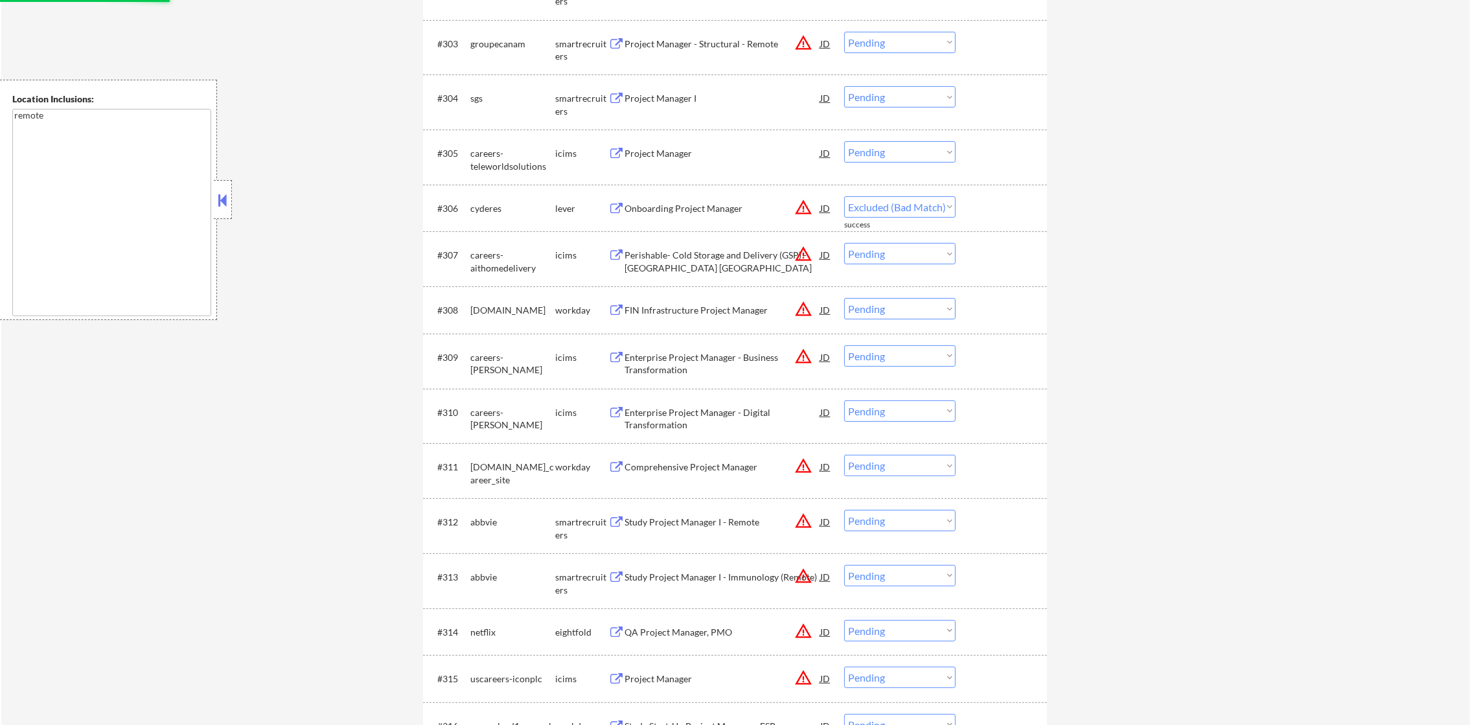
scroll to position [589, 0]
click at [725, 104] on div "Project Manager I" at bounding box center [723, 101] width 196 height 13
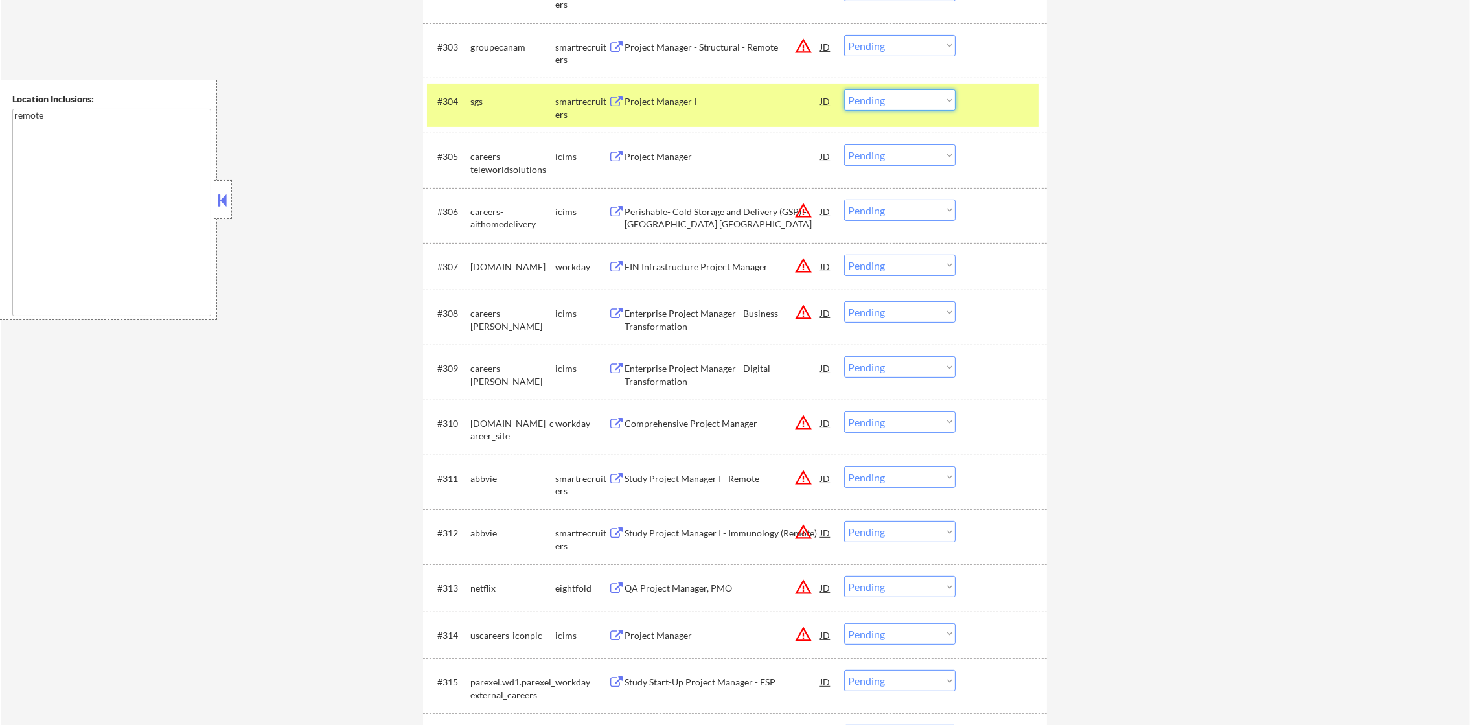
click at [887, 100] on select "Choose an option... Pending Applied Excluded (Questions) Excluded (Expired) Exc…" at bounding box center [899, 99] width 111 height 21
click at [844, 89] on select "Choose an option... Pending Applied Excluded (Questions) Excluded (Expired) Exc…" at bounding box center [899, 99] width 111 height 21
click at [530, 111] on div "sgs" at bounding box center [512, 100] width 85 height 23
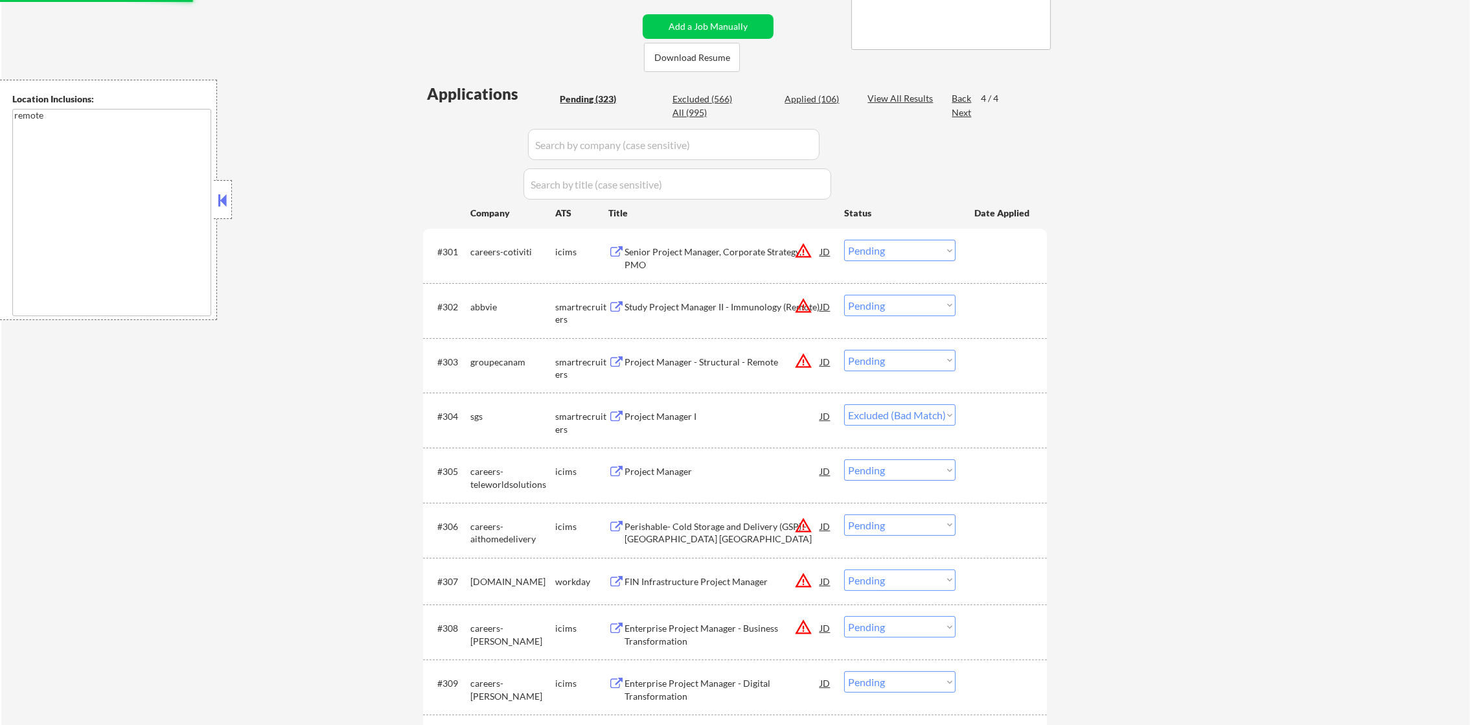
scroll to position [265, 0]
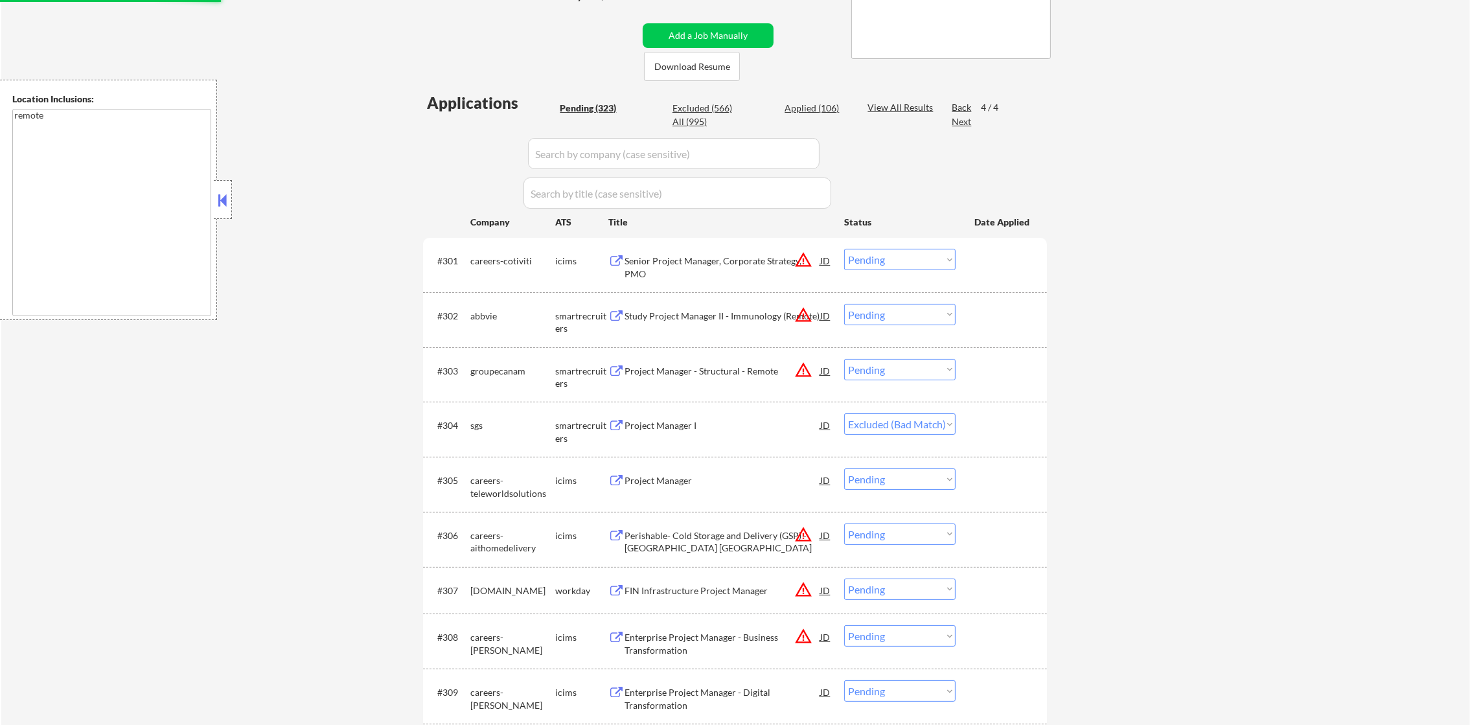
click at [958, 104] on div "Back" at bounding box center [962, 107] width 21 height 13
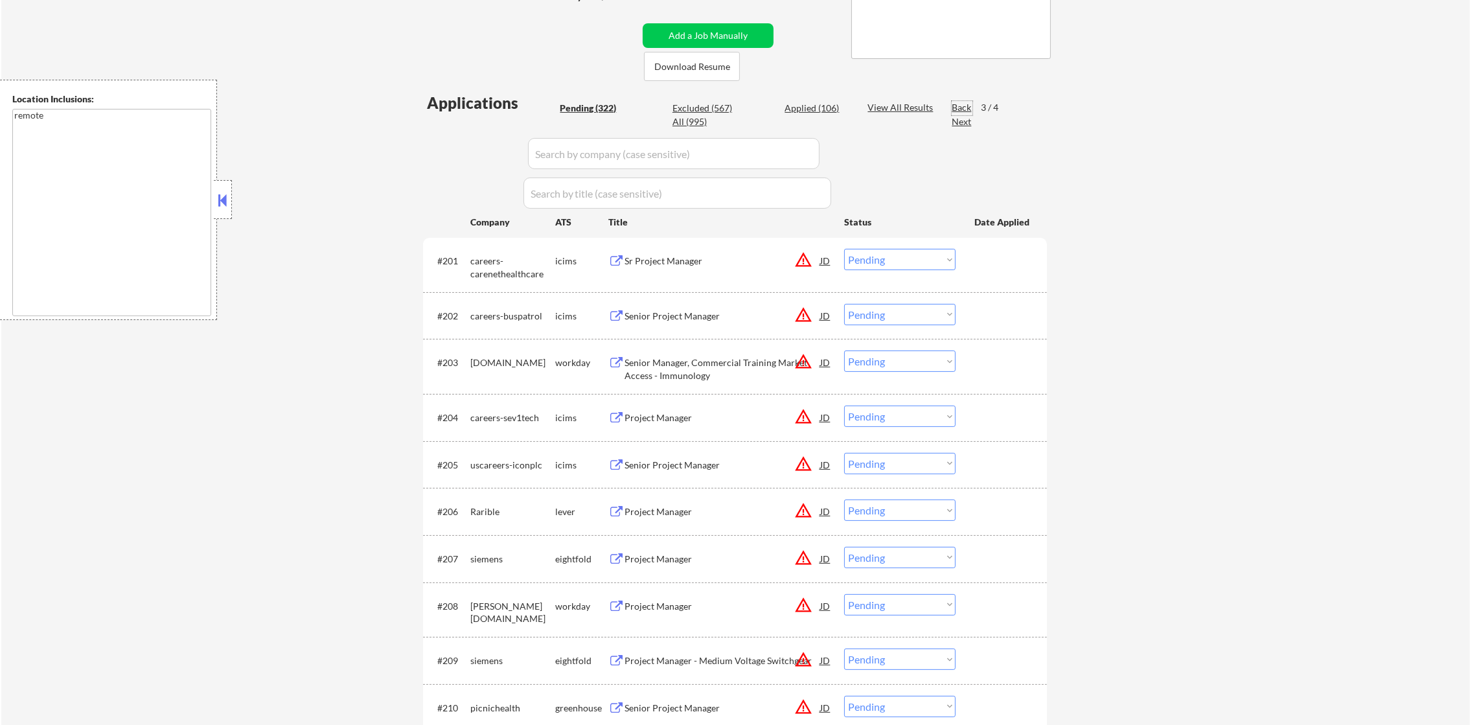
click at [959, 104] on div "Back" at bounding box center [962, 107] width 21 height 13
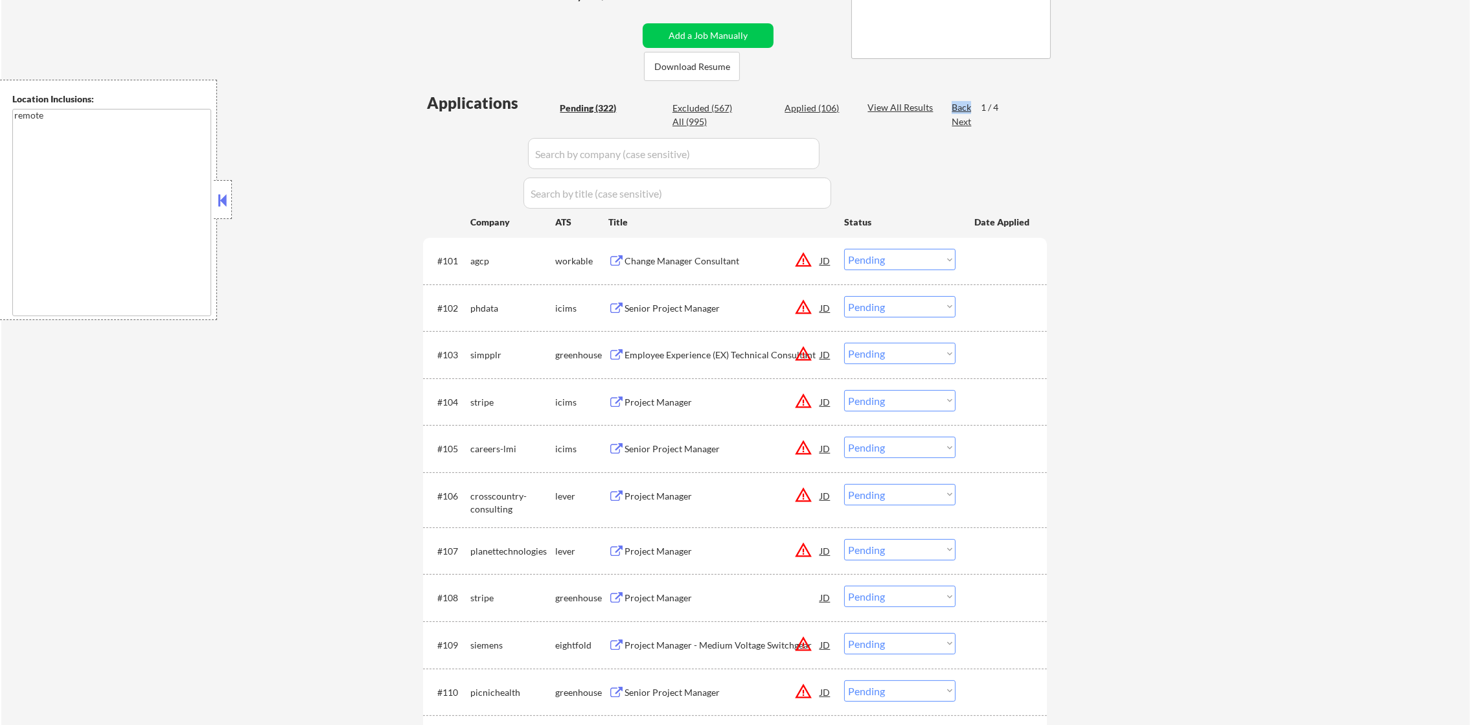
click at [959, 104] on div "Back" at bounding box center [962, 107] width 21 height 13
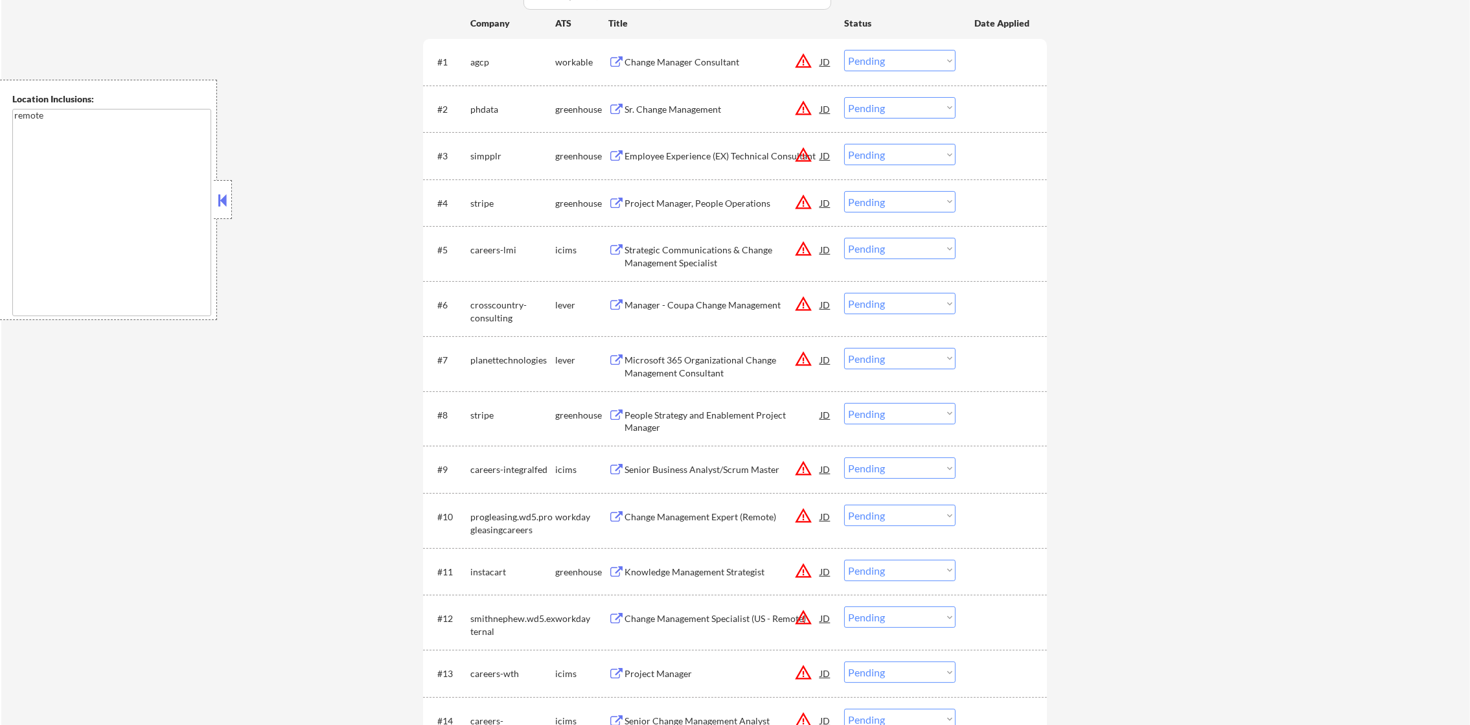
scroll to position [459, 0]
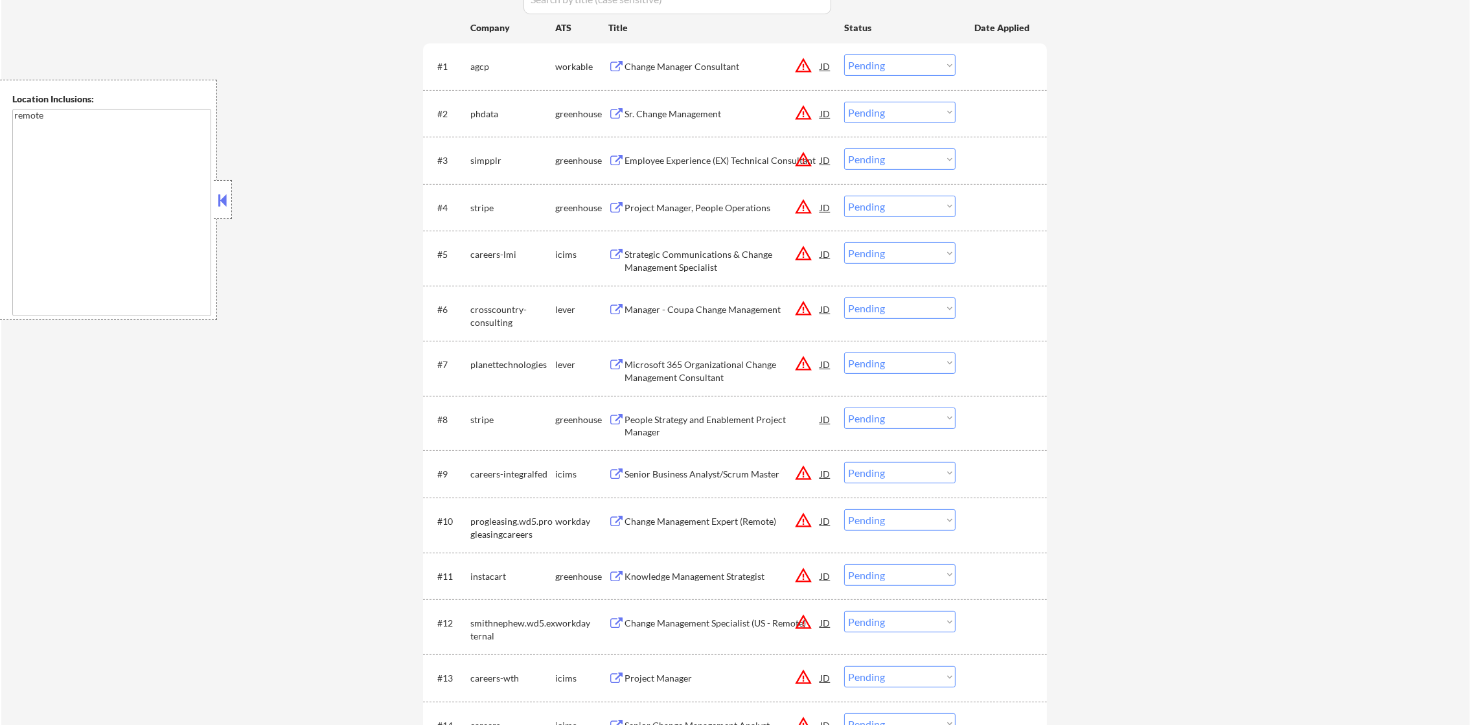
click at [730, 67] on div "Change Manager Consultant" at bounding box center [723, 66] width 196 height 13
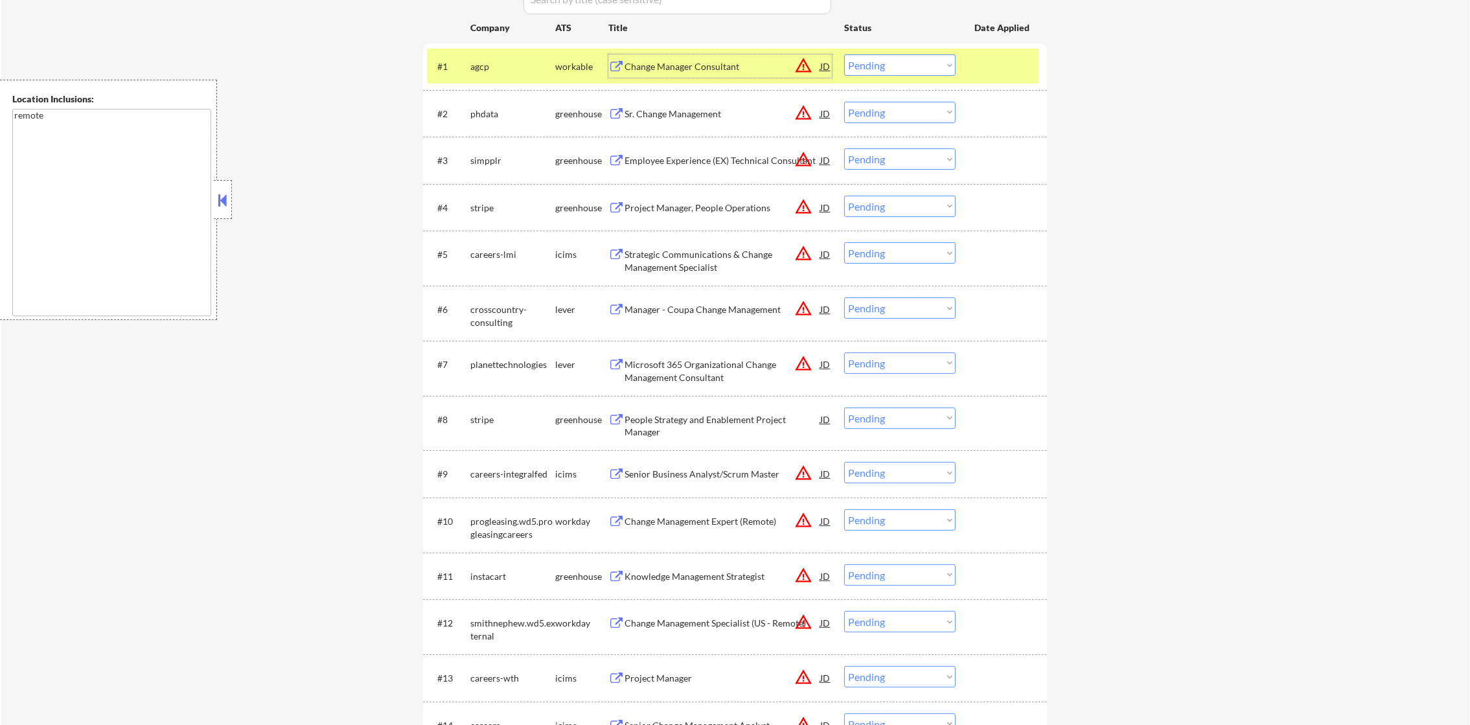
click at [904, 71] on select "Choose an option... Pending Applied Excluded (Questions) Excluded (Expired) Exc…" at bounding box center [899, 64] width 111 height 21
click at [844, 54] on select "Choose an option... Pending Applied Excluded (Questions) Excluded (Expired) Exc…" at bounding box center [899, 64] width 111 height 21
click at [532, 56] on div "agcp" at bounding box center [512, 65] width 85 height 23
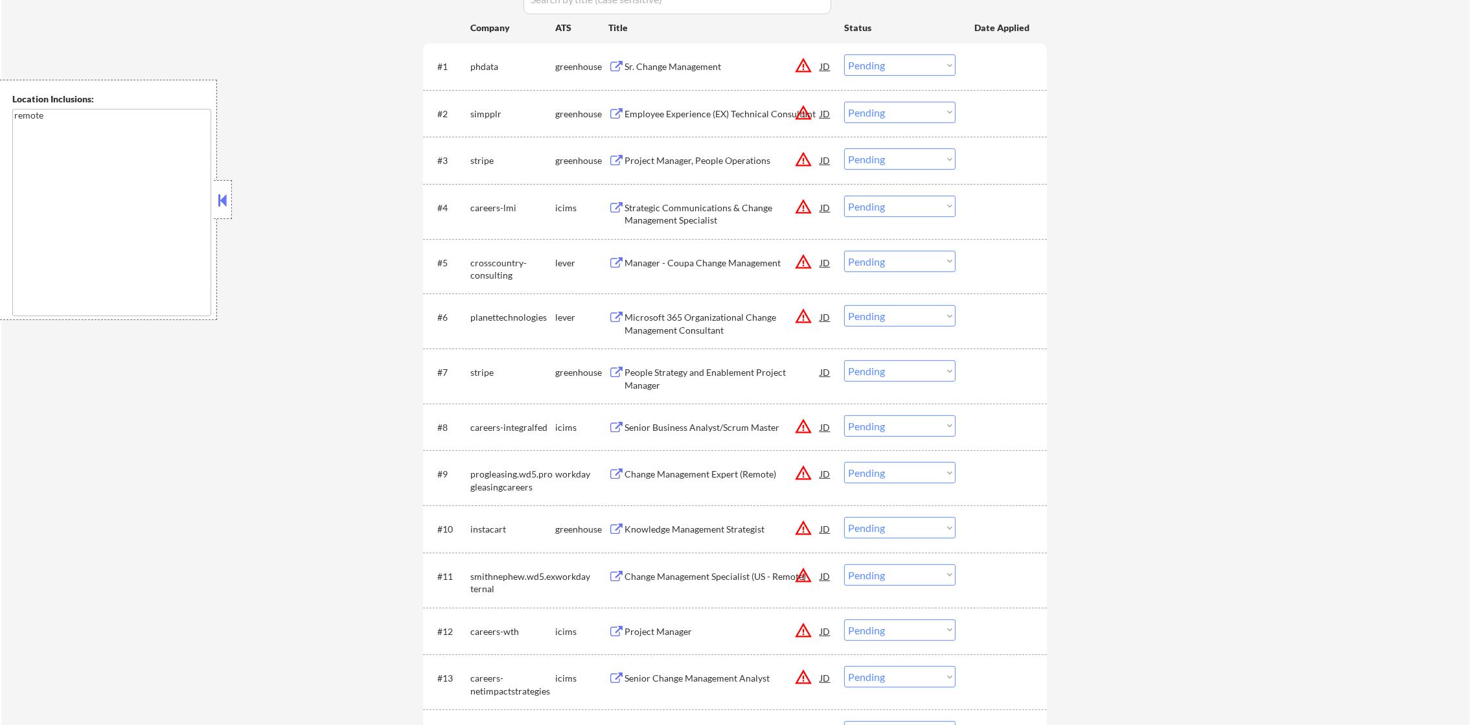
click at [713, 58] on div "Sr. Change Management" at bounding box center [723, 65] width 196 height 23
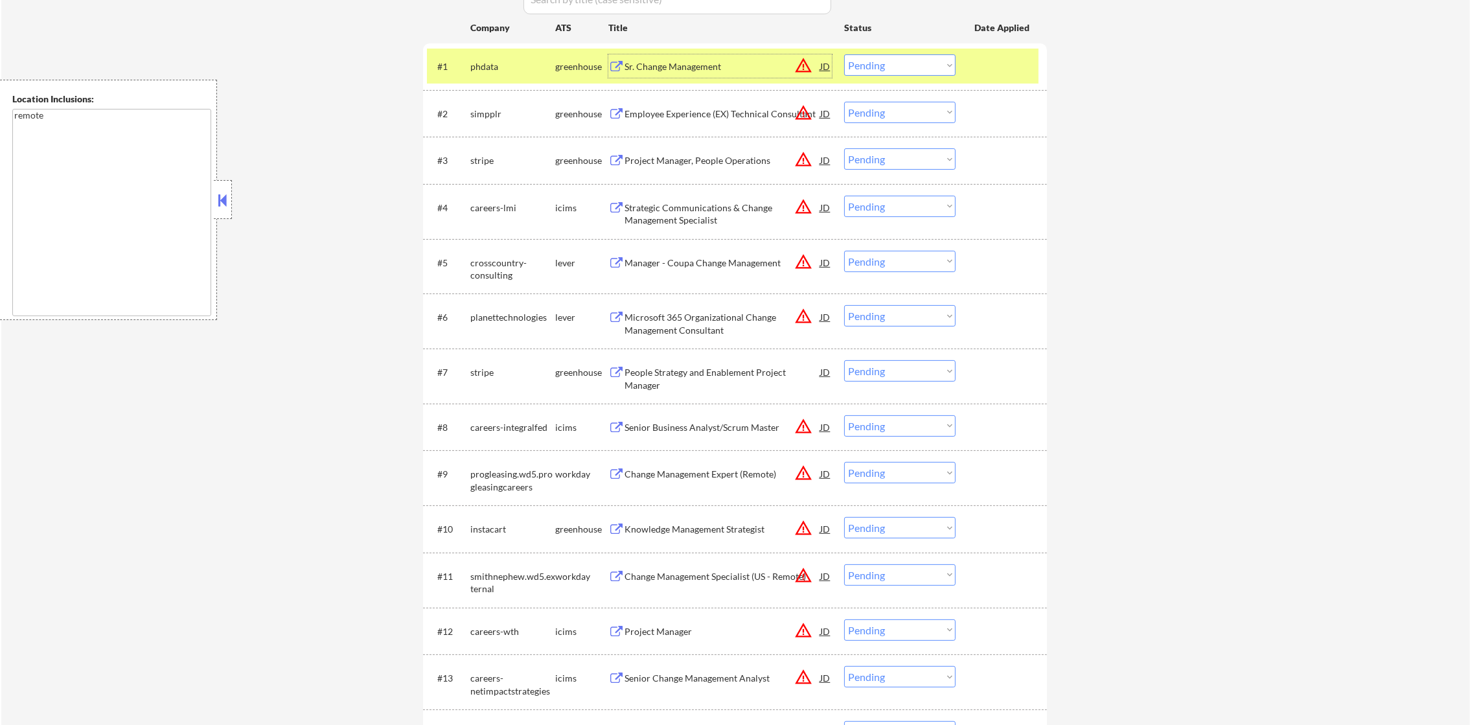
click at [930, 71] on select "Choose an option... Pending Applied Excluded (Questions) Excluded (Expired) Exc…" at bounding box center [899, 64] width 111 height 21
click at [844, 54] on select "Choose an option... Pending Applied Excluded (Questions) Excluded (Expired) Exc…" at bounding box center [899, 64] width 111 height 21
click at [513, 54] on div "phdata" at bounding box center [512, 65] width 85 height 23
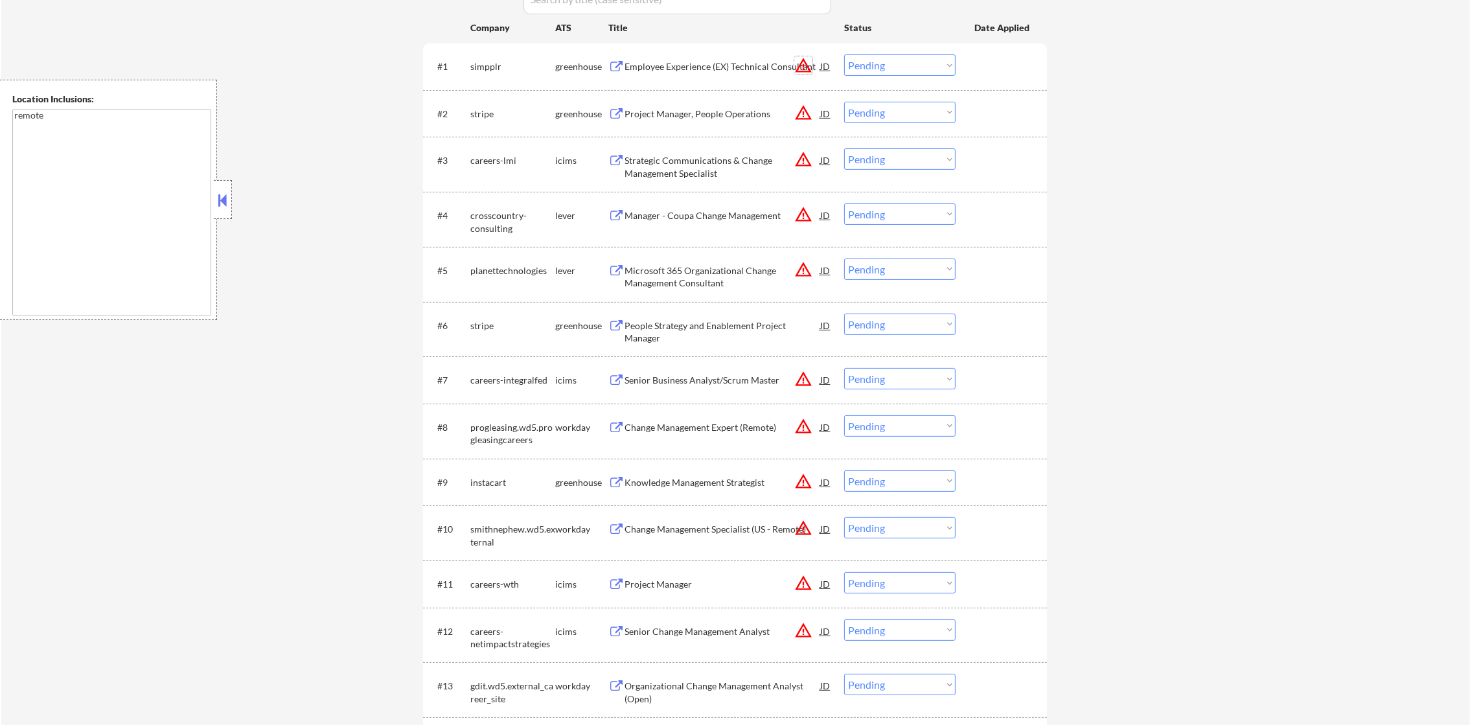
click at [802, 62] on button "warning_amber" at bounding box center [803, 65] width 18 height 18
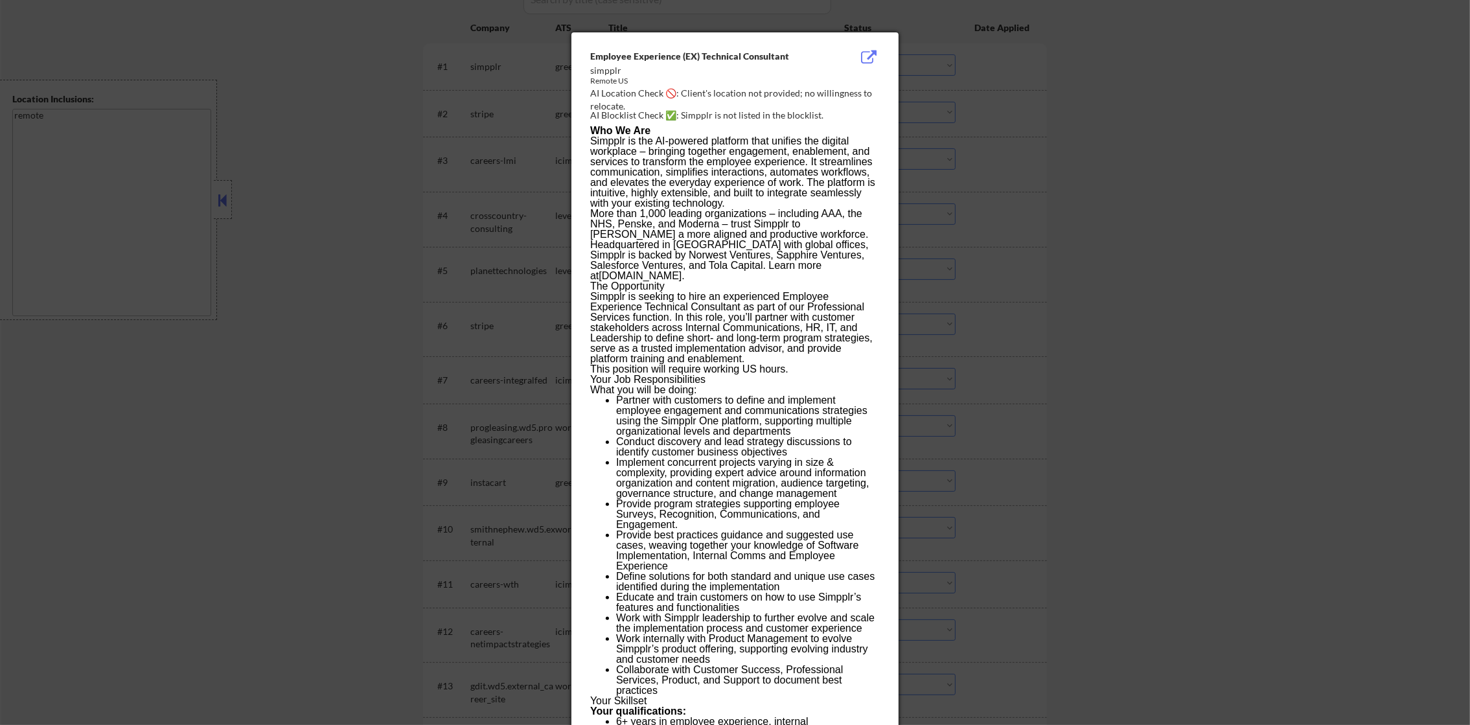
click at [942, 61] on div at bounding box center [735, 362] width 1470 height 725
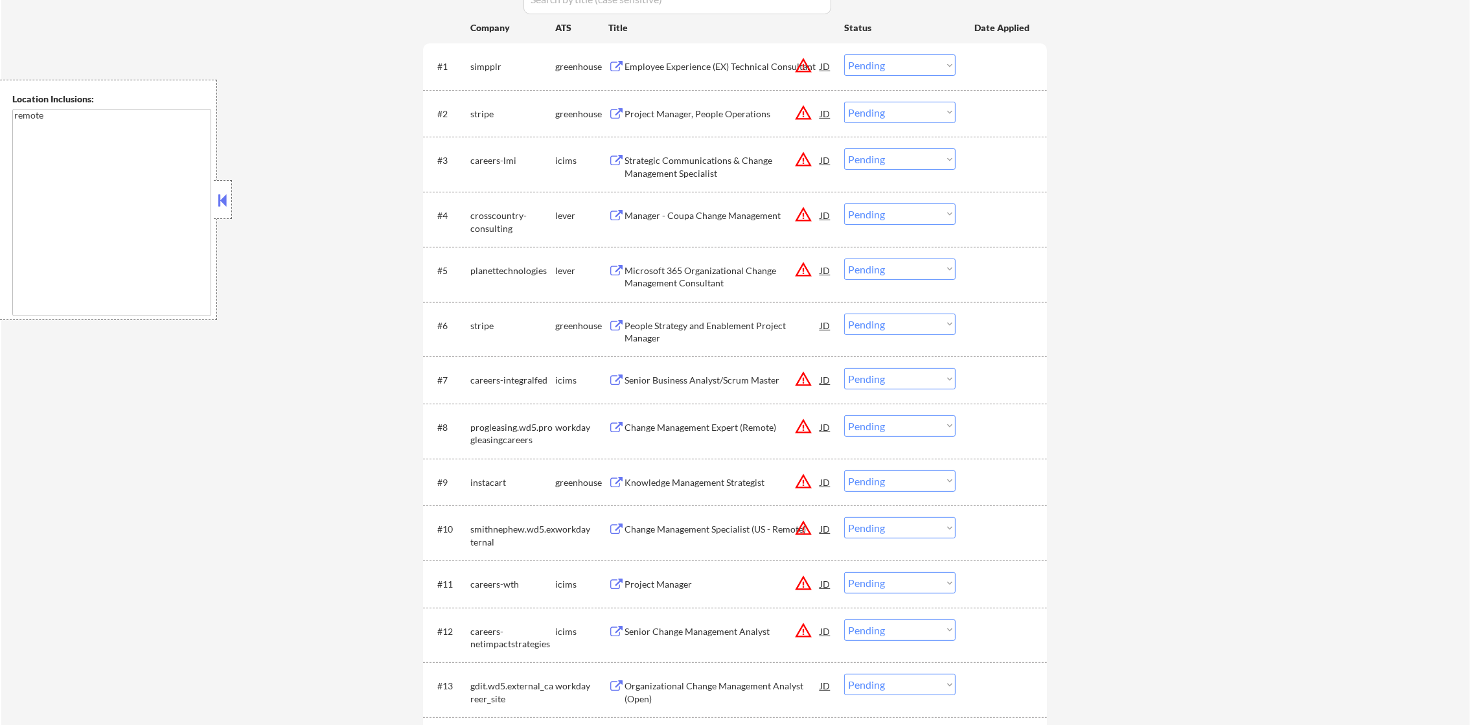
click at [760, 60] on div "Employee Experience (EX) Technical Consultant" at bounding box center [723, 66] width 196 height 13
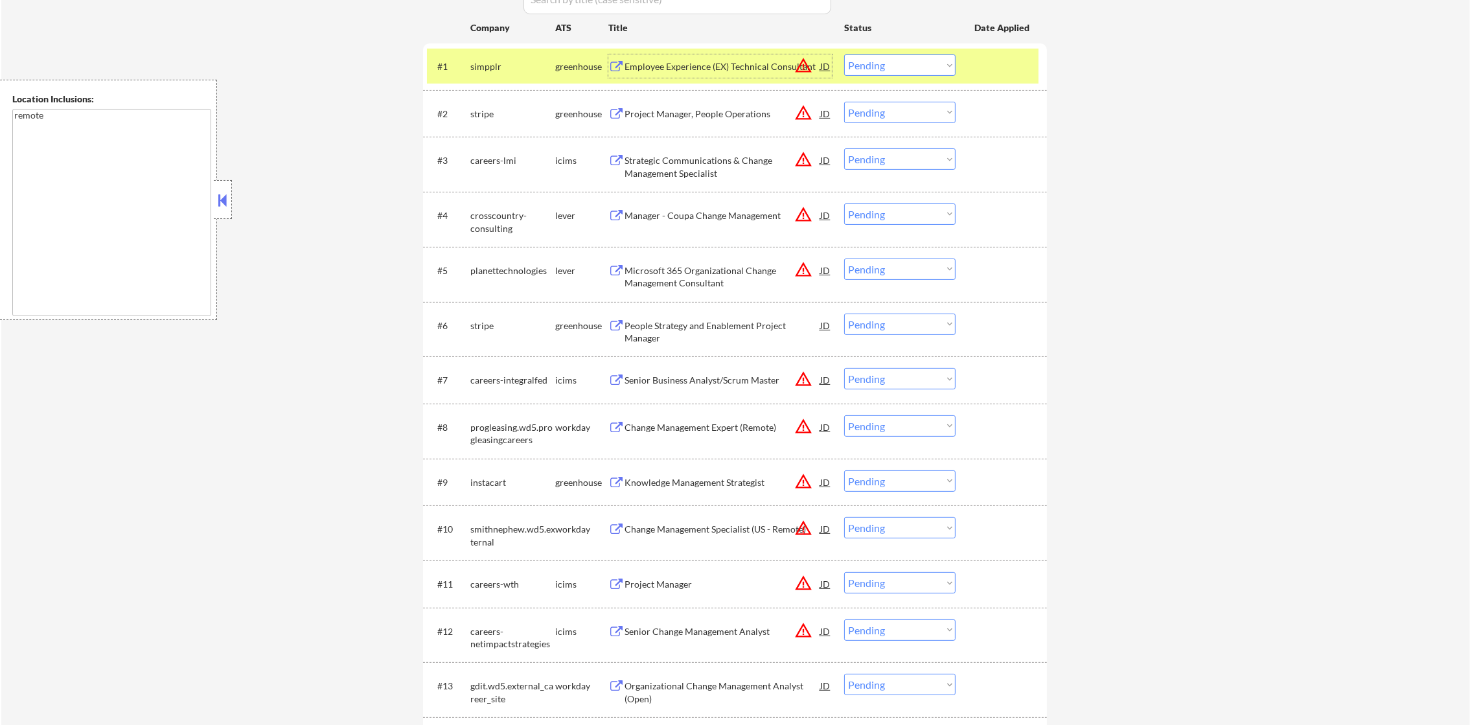
click at [888, 74] on select "Choose an option... Pending Applied Excluded (Questions) Excluded (Expired) Exc…" at bounding box center [899, 64] width 111 height 21
click at [895, 67] on select "Choose an option... Pending Applied Excluded (Questions) Excluded (Expired) Exc…" at bounding box center [899, 64] width 111 height 21
click at [901, 70] on select "Choose an option... Pending Applied Excluded (Questions) Excluded (Expired) Exc…" at bounding box center [899, 64] width 111 height 21
click at [844, 54] on select "Choose an option... Pending Applied Excluded (Questions) Excluded (Expired) Exc…" at bounding box center [899, 64] width 111 height 21
click at [483, 65] on div "simpplr" at bounding box center [512, 66] width 85 height 13
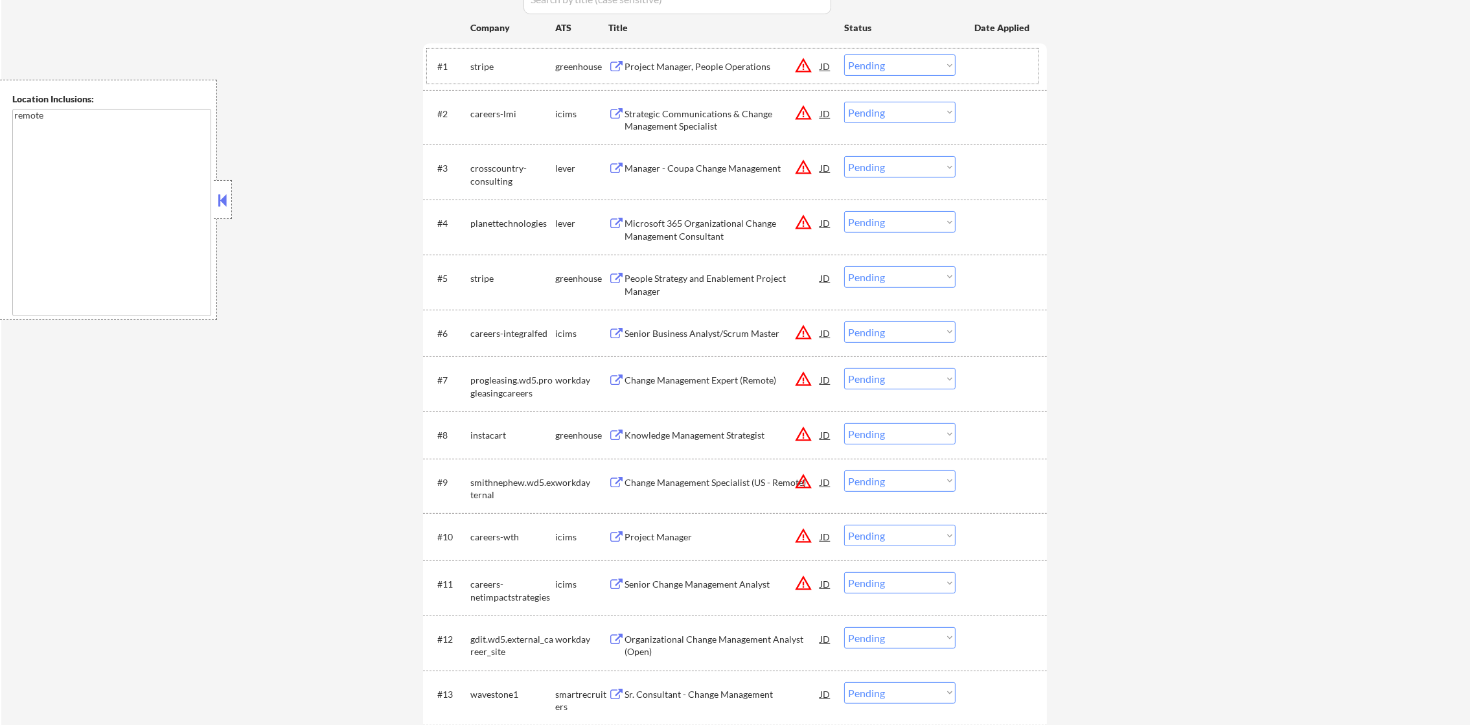
click at [752, 65] on div "Project Manager, People Operations" at bounding box center [723, 66] width 196 height 13
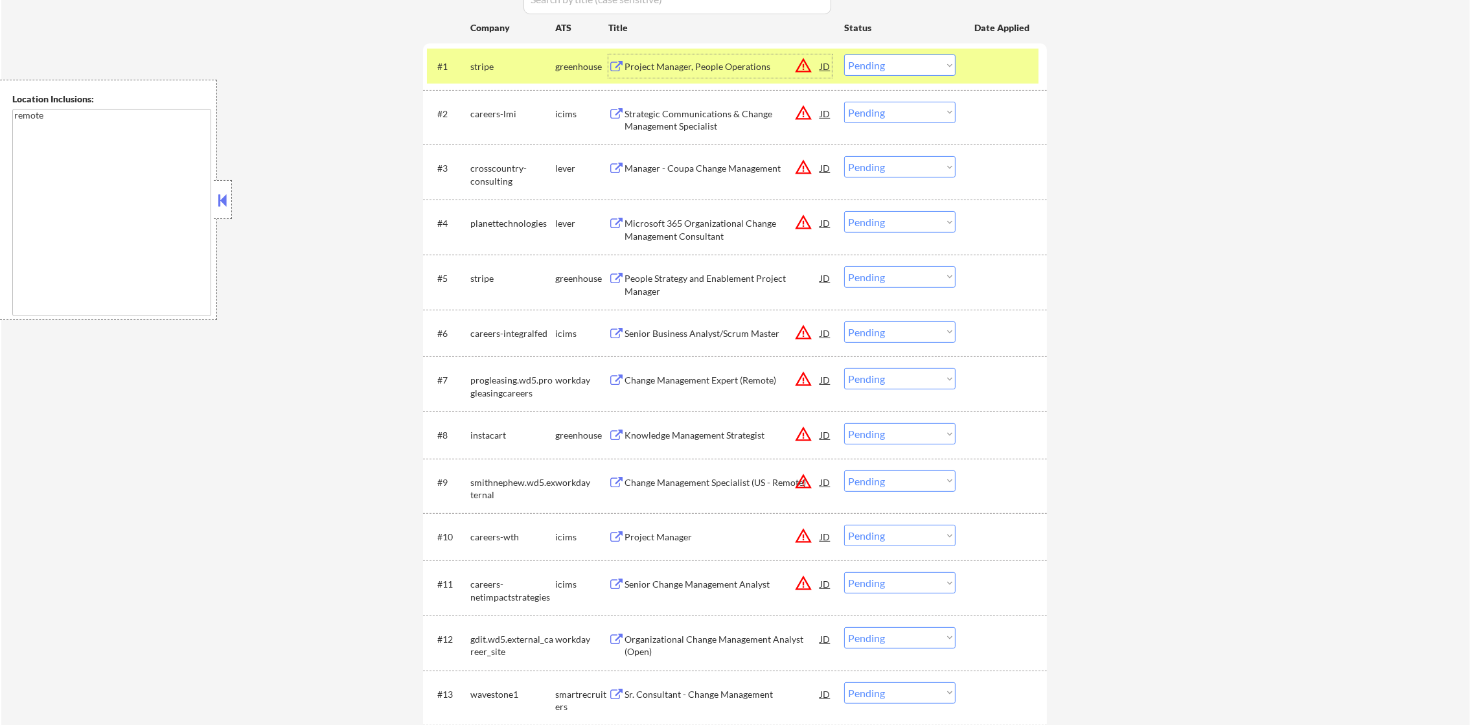
click at [864, 70] on select "Choose an option... Pending Applied Excluded (Questions) Excluded (Expired) Exc…" at bounding box center [899, 64] width 111 height 21
click at [844, 54] on select "Choose an option... Pending Applied Excluded (Questions) Excluded (Expired) Exc…" at bounding box center [899, 64] width 111 height 21
click at [509, 58] on div "stripe" at bounding box center [512, 65] width 85 height 23
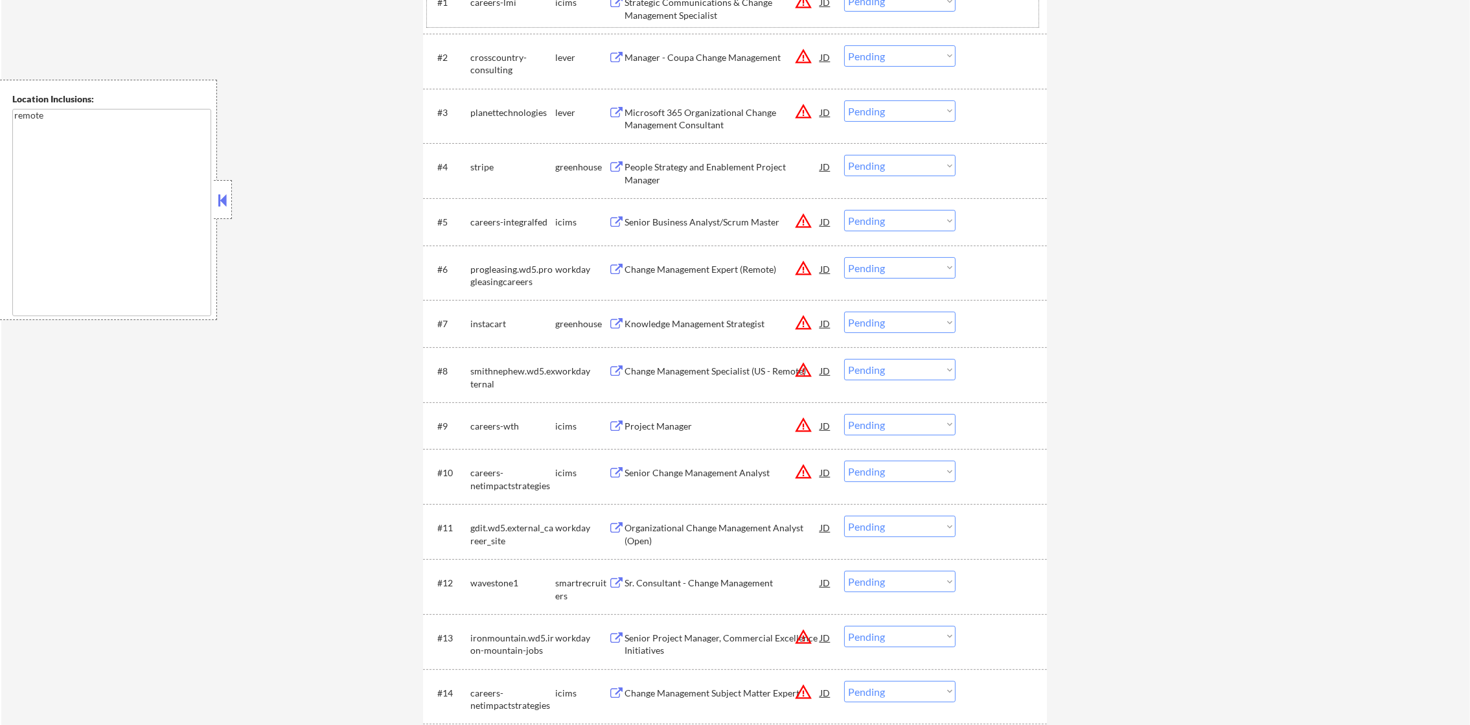
scroll to position [524, 0]
click at [807, 48] on button "warning_amber" at bounding box center [803, 56] width 18 height 18
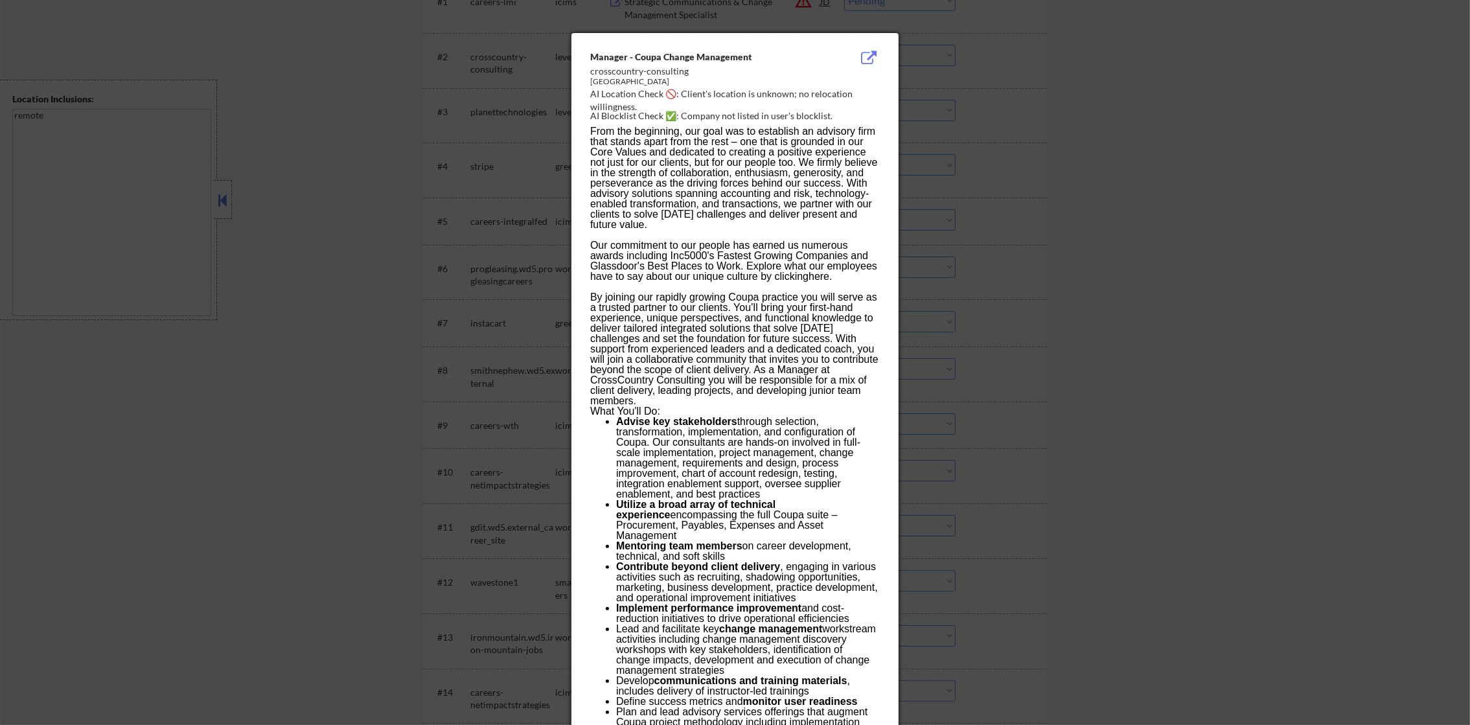
click at [1001, 65] on div at bounding box center [735, 362] width 1470 height 725
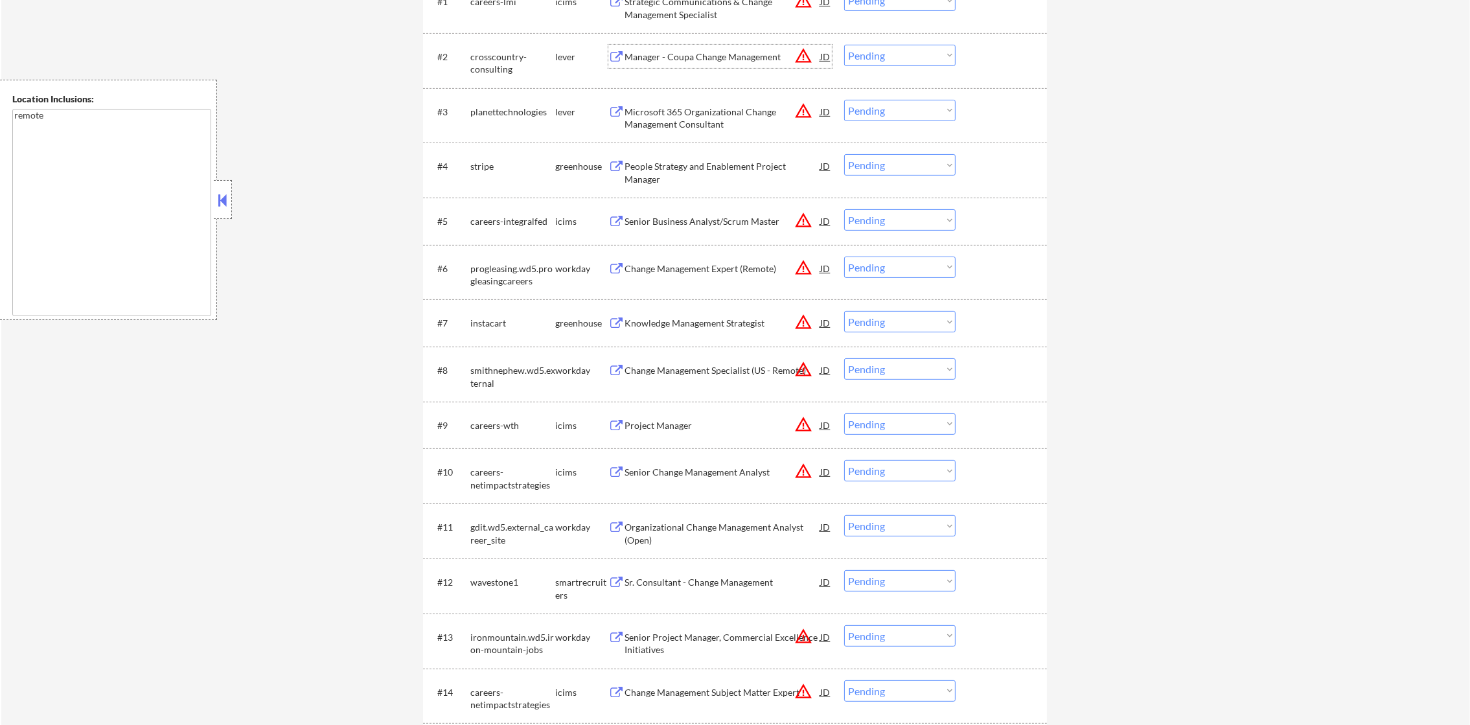
click at [748, 51] on div "Manager - Coupa Change Management" at bounding box center [723, 57] width 196 height 13
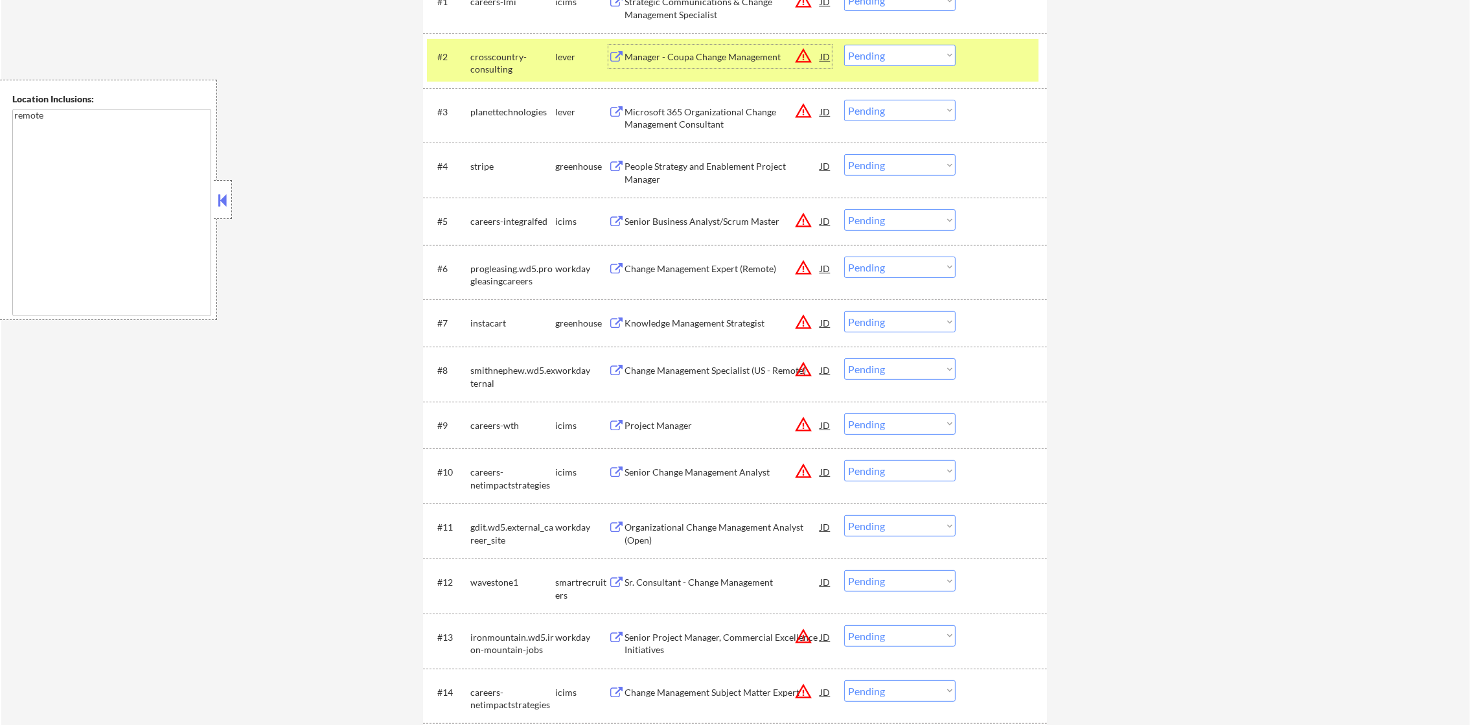
click at [926, 54] on select "Choose an option... Pending Applied Excluded (Questions) Excluded (Expired) Exc…" at bounding box center [899, 55] width 111 height 21
click at [844, 45] on select "Choose an option... Pending Applied Excluded (Questions) Excluded (Expired) Exc…" at bounding box center [899, 55] width 111 height 21
click at [515, 55] on div "crosscountry-consulting" at bounding box center [512, 63] width 85 height 25
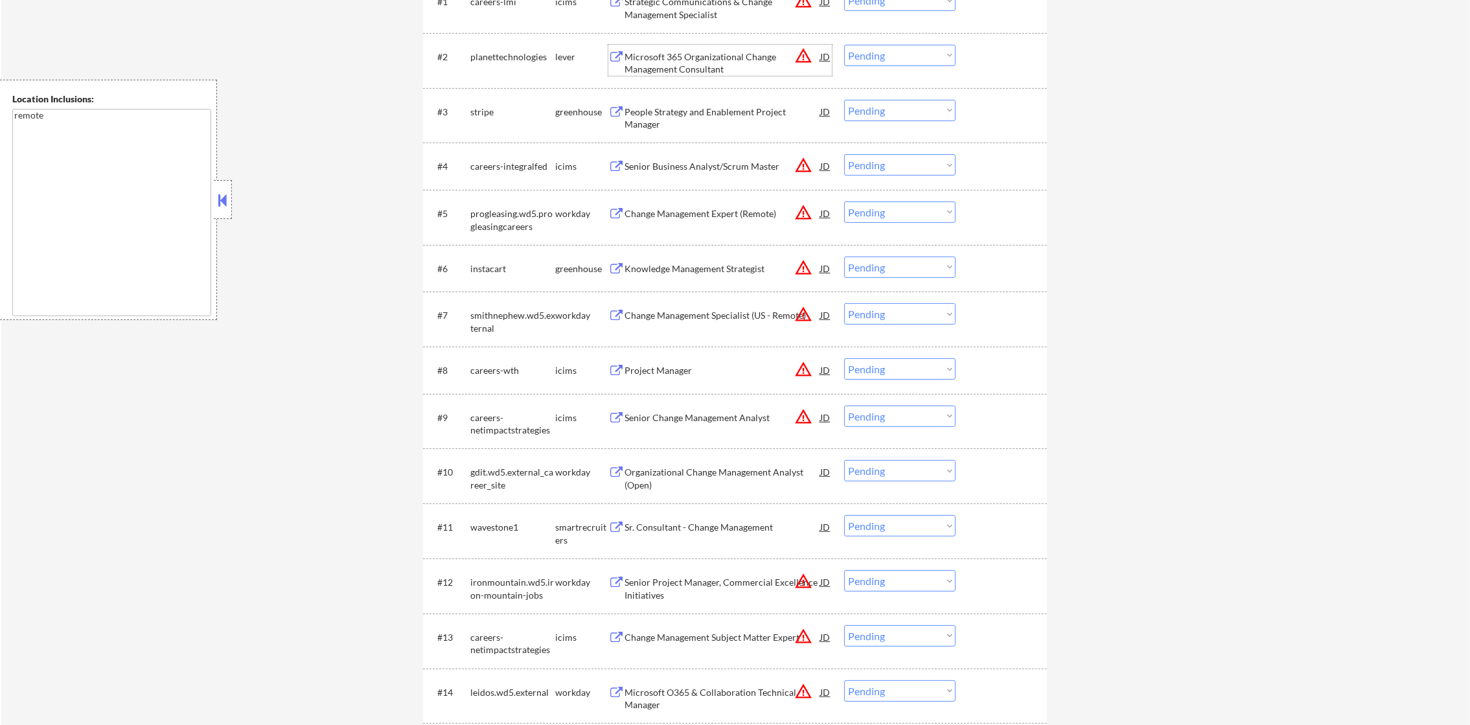
click at [748, 55] on div "Microsoft 365 Organizational Change Management Consultant" at bounding box center [723, 63] width 196 height 25
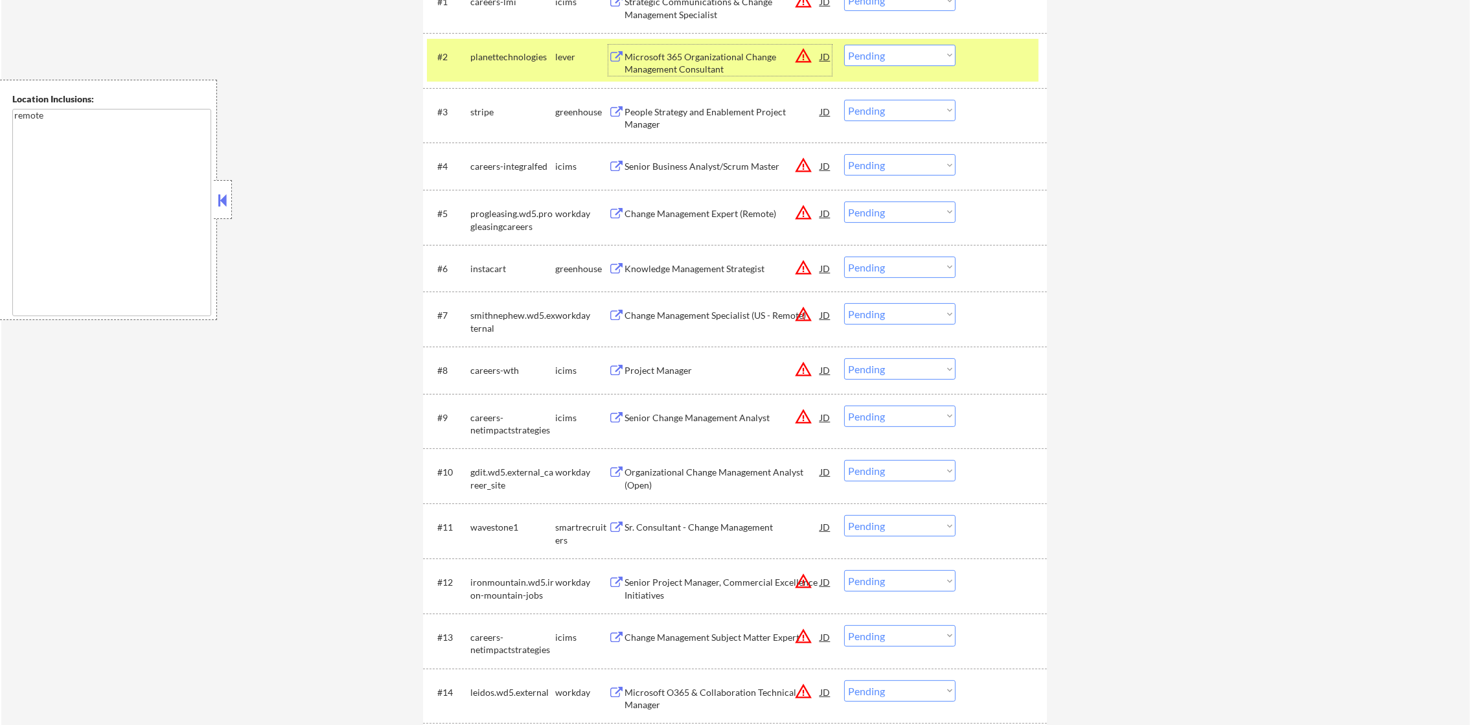
click at [877, 59] on select "Choose an option... Pending Applied Excluded (Questions) Excluded (Expired) Exc…" at bounding box center [899, 55] width 111 height 21
click at [844, 45] on select "Choose an option... Pending Applied Excluded (Questions) Excluded (Expired) Exc…" at bounding box center [899, 55] width 111 height 21
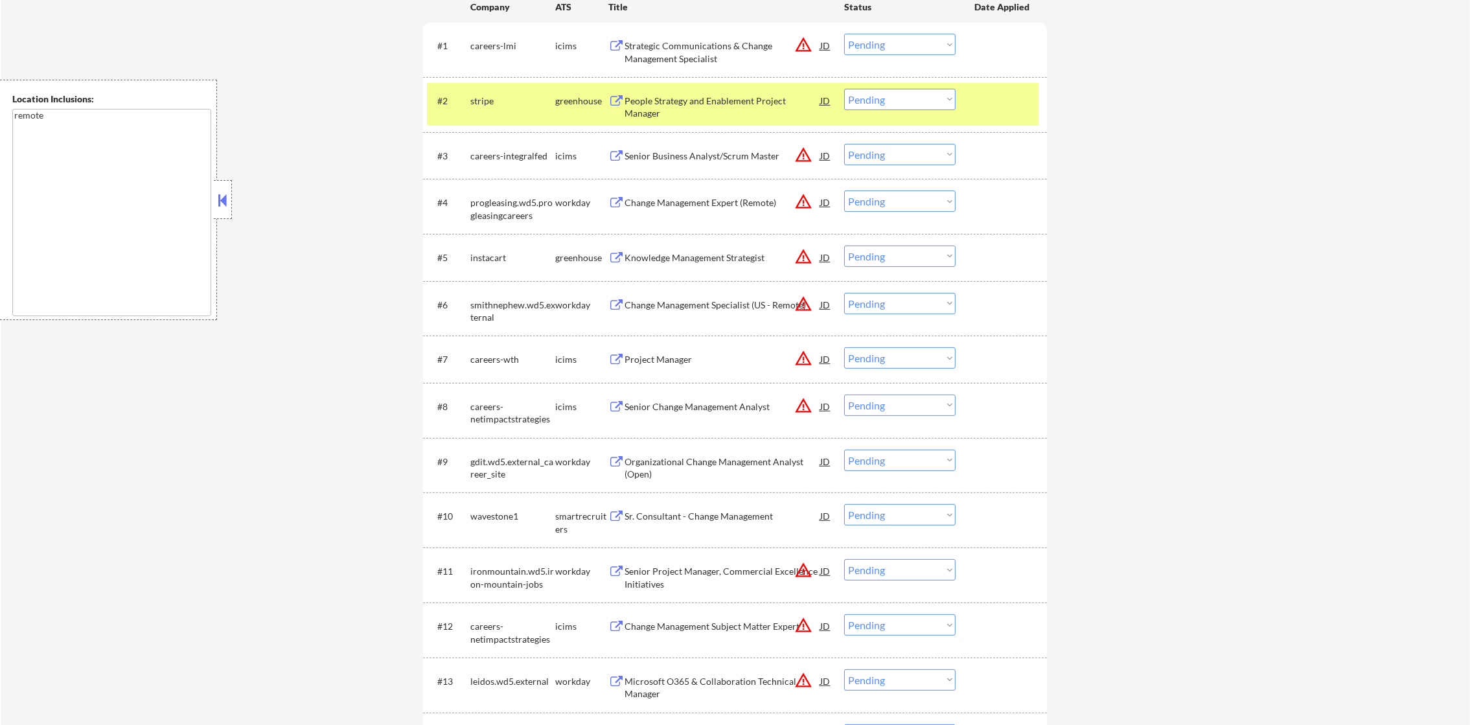
scroll to position [330, 0]
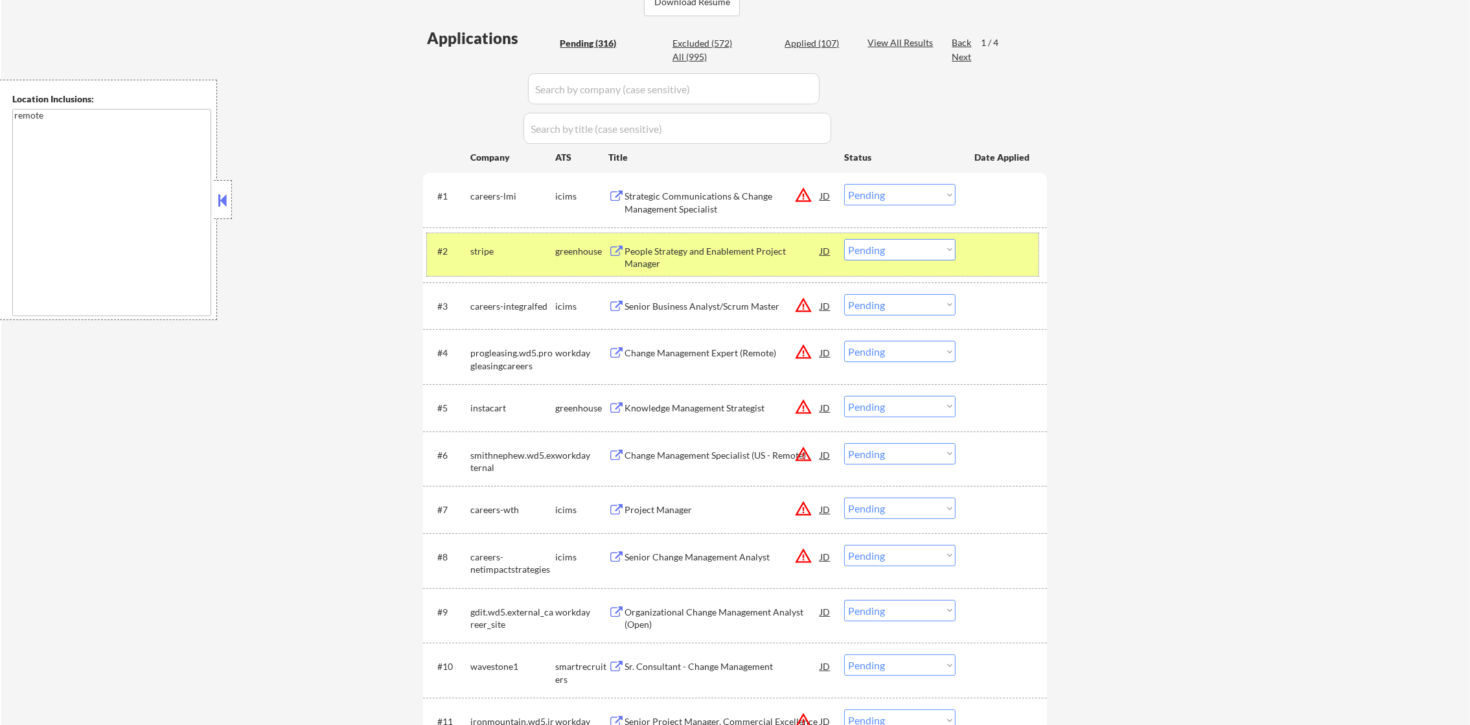
click at [497, 241] on div "stripe" at bounding box center [512, 250] width 85 height 23
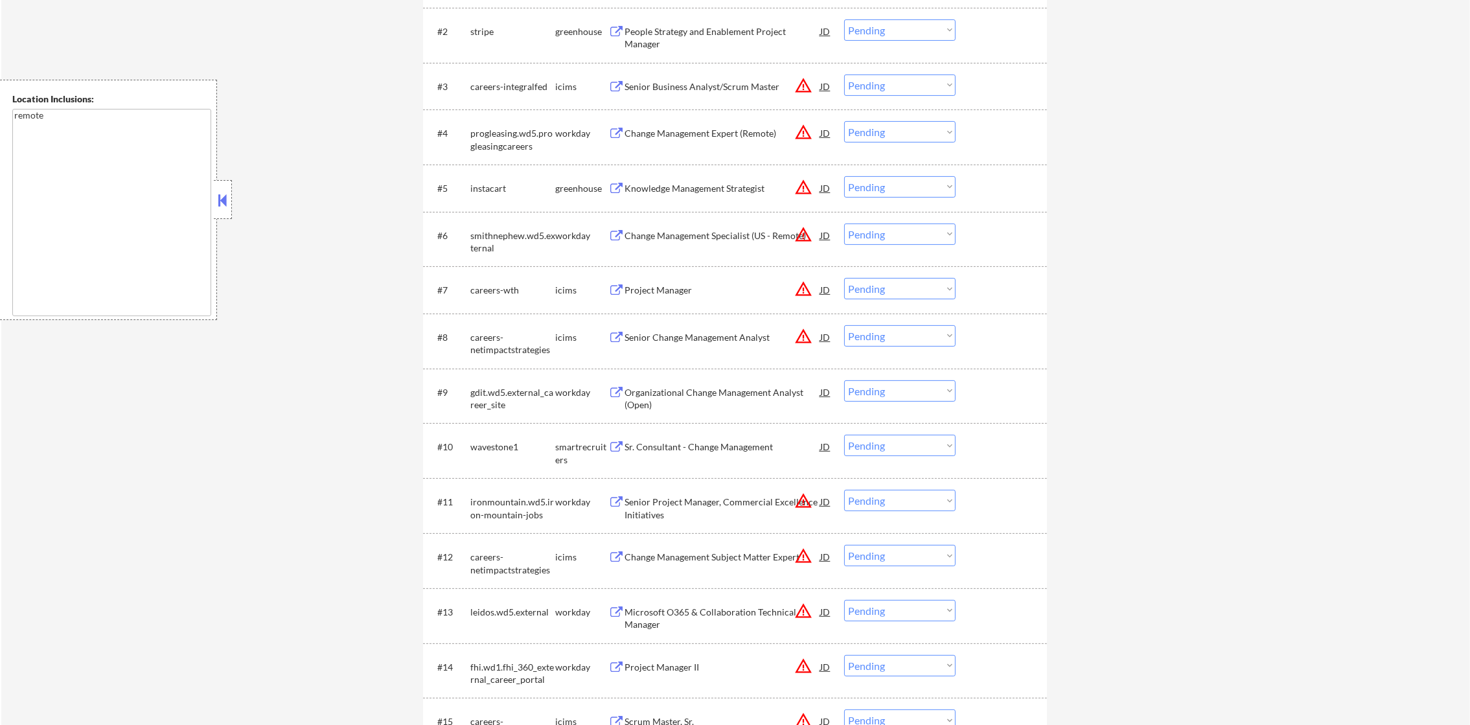
scroll to position [557, 0]
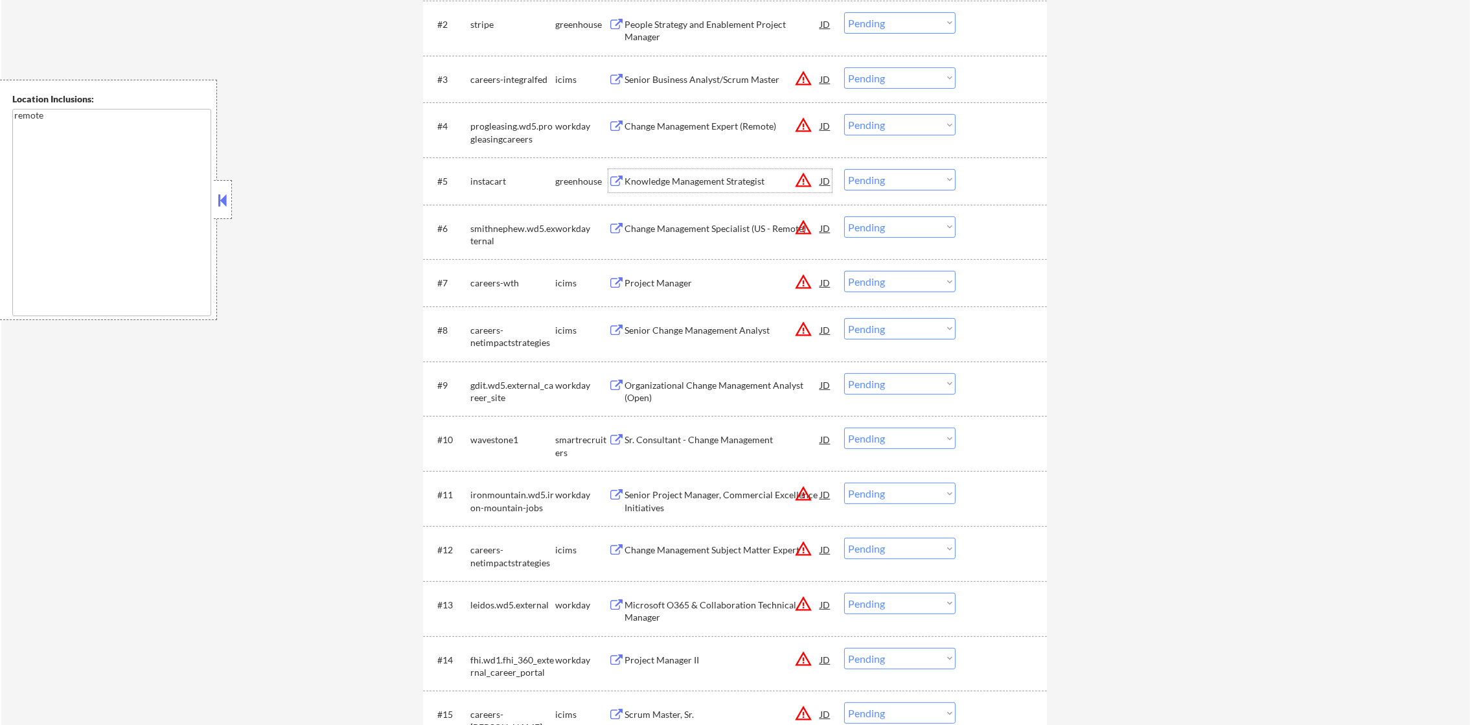
click at [732, 175] on div "Knowledge Management Strategist" at bounding box center [723, 181] width 196 height 13
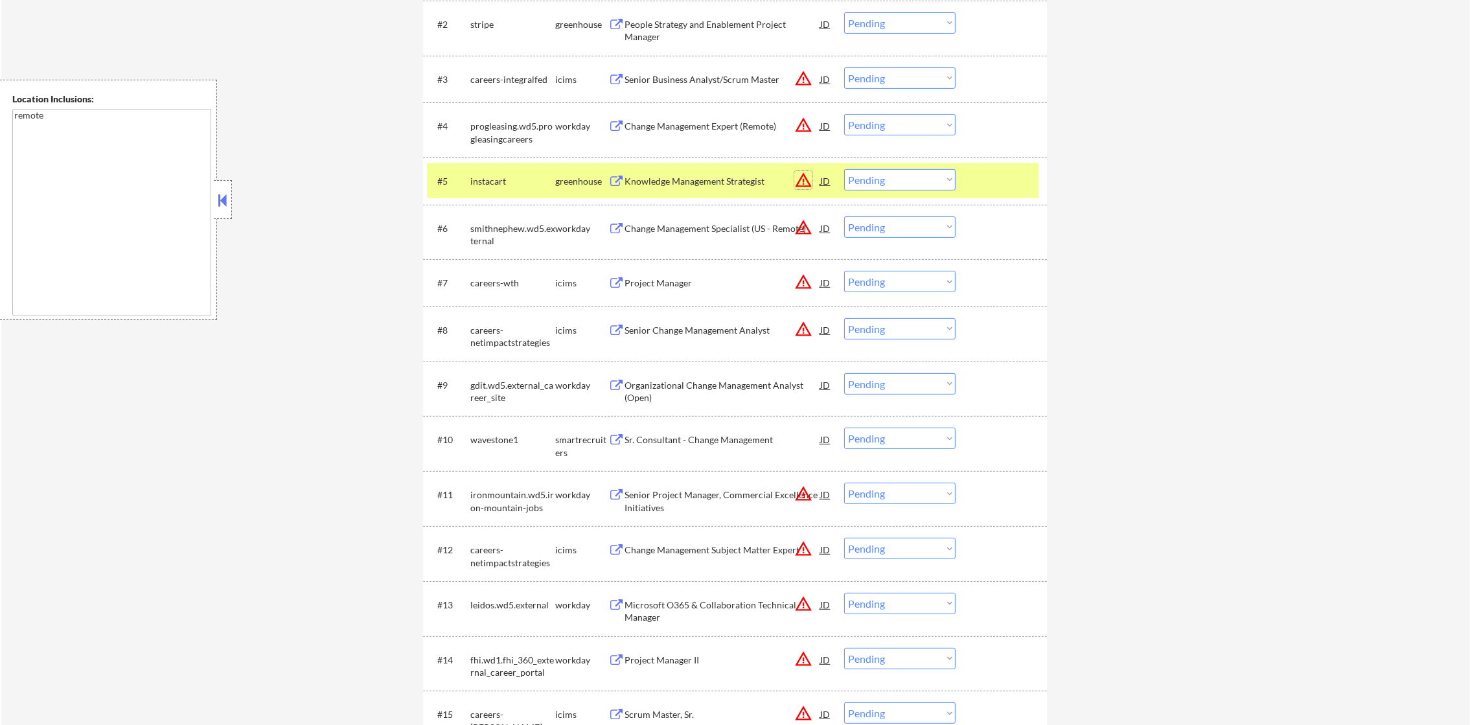
click at [806, 176] on button "warning_amber" at bounding box center [803, 180] width 18 height 18
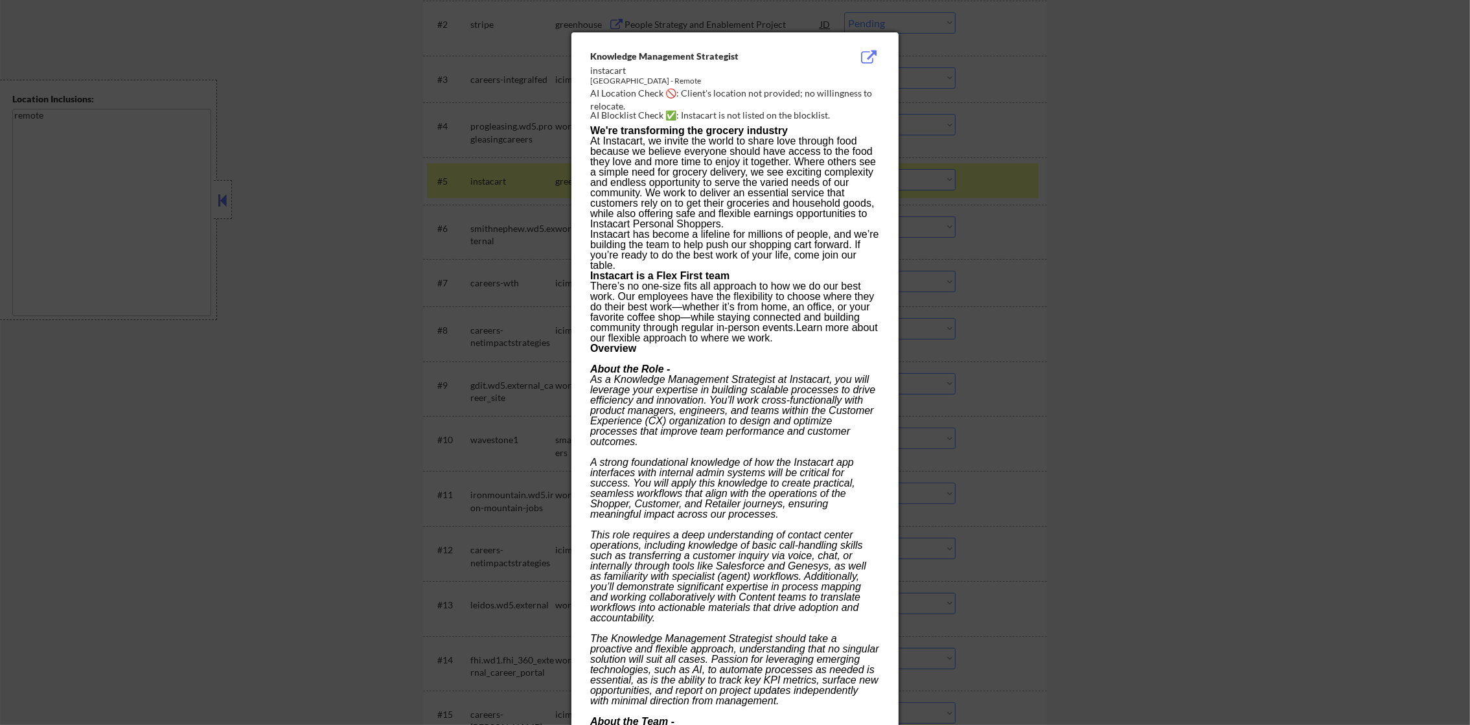
click at [1176, 168] on div at bounding box center [735, 362] width 1470 height 725
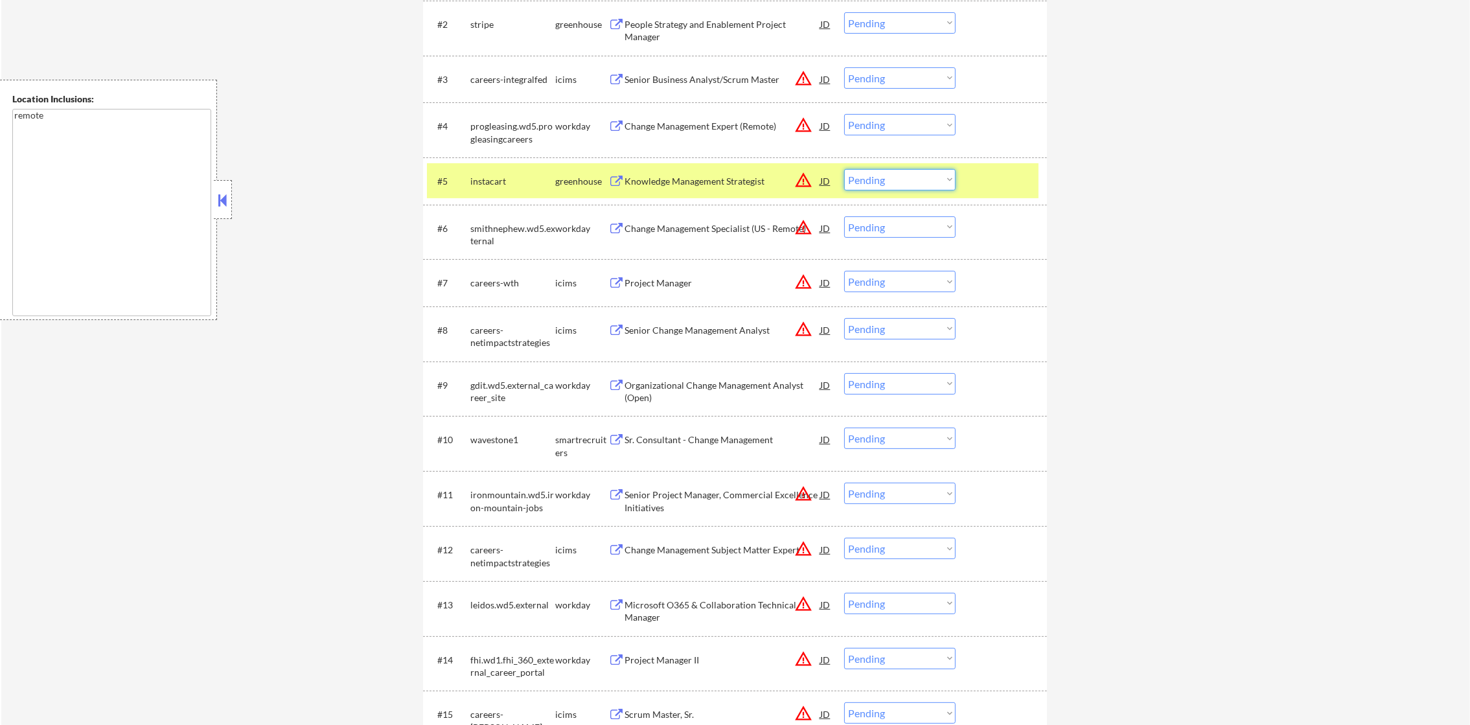
click at [887, 180] on select "Choose an option... Pending Applied Excluded (Questions) Excluded (Expired) Exc…" at bounding box center [899, 179] width 111 height 21
click at [844, 169] on select "Choose an option... Pending Applied Excluded (Questions) Excluded (Expired) Exc…" at bounding box center [899, 179] width 111 height 21
click at [487, 185] on div "instacart" at bounding box center [512, 181] width 85 height 13
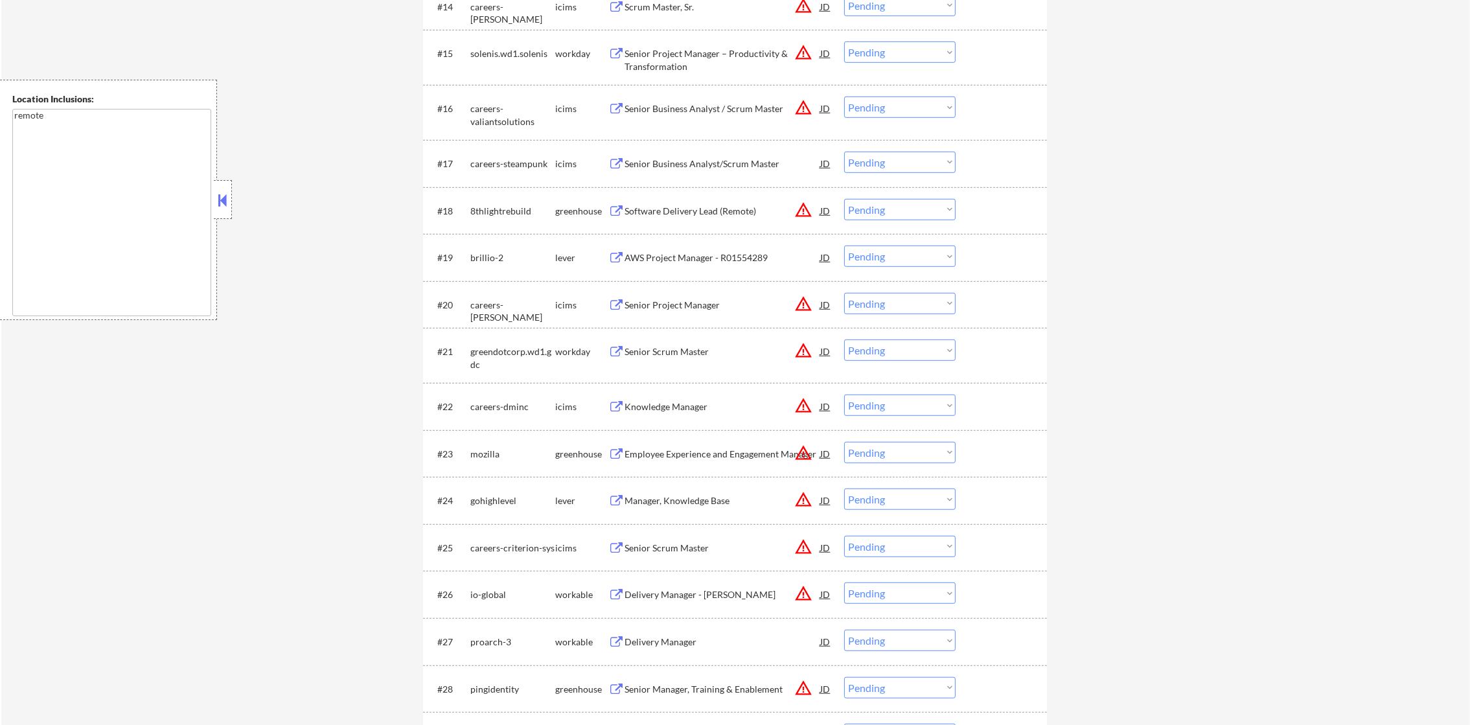
scroll to position [1237, 0]
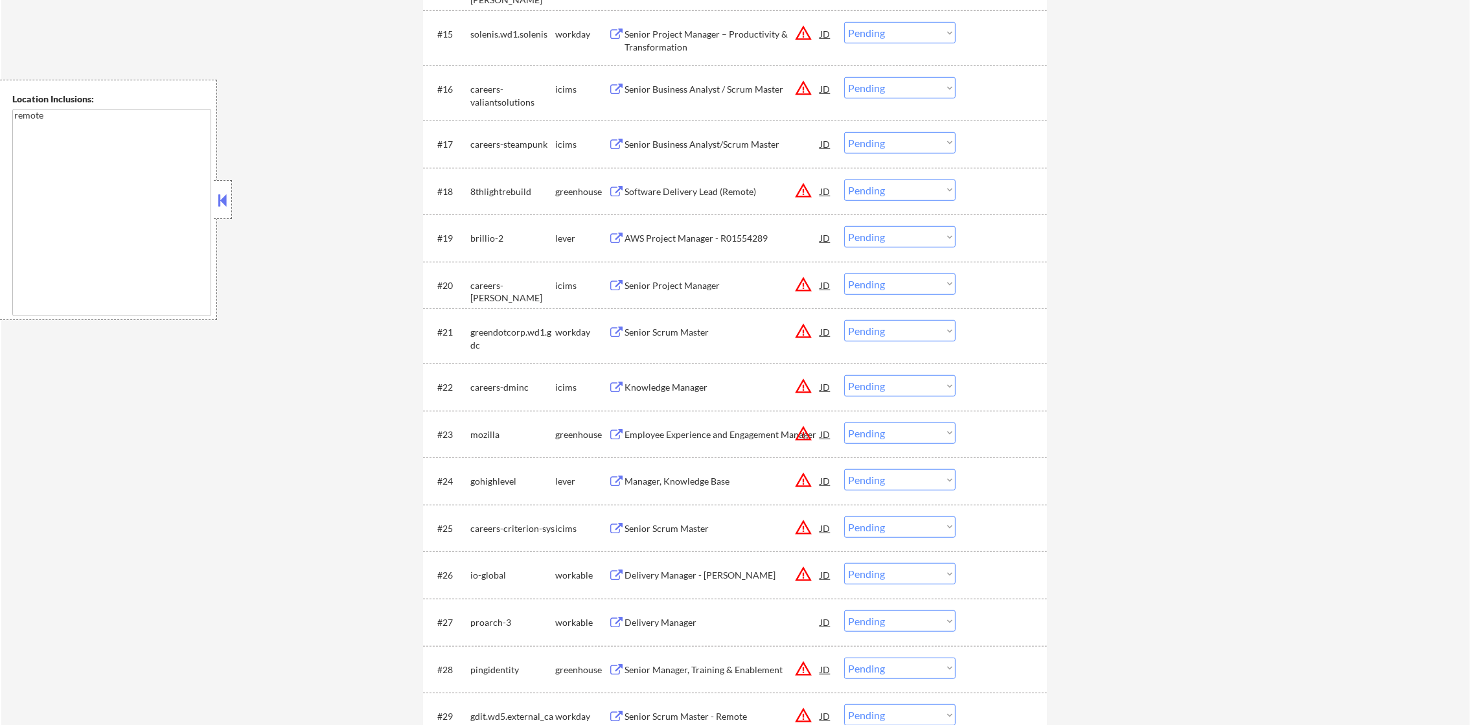
click at [681, 185] on div "Software Delivery Lead (Remote)" at bounding box center [723, 191] width 196 height 13
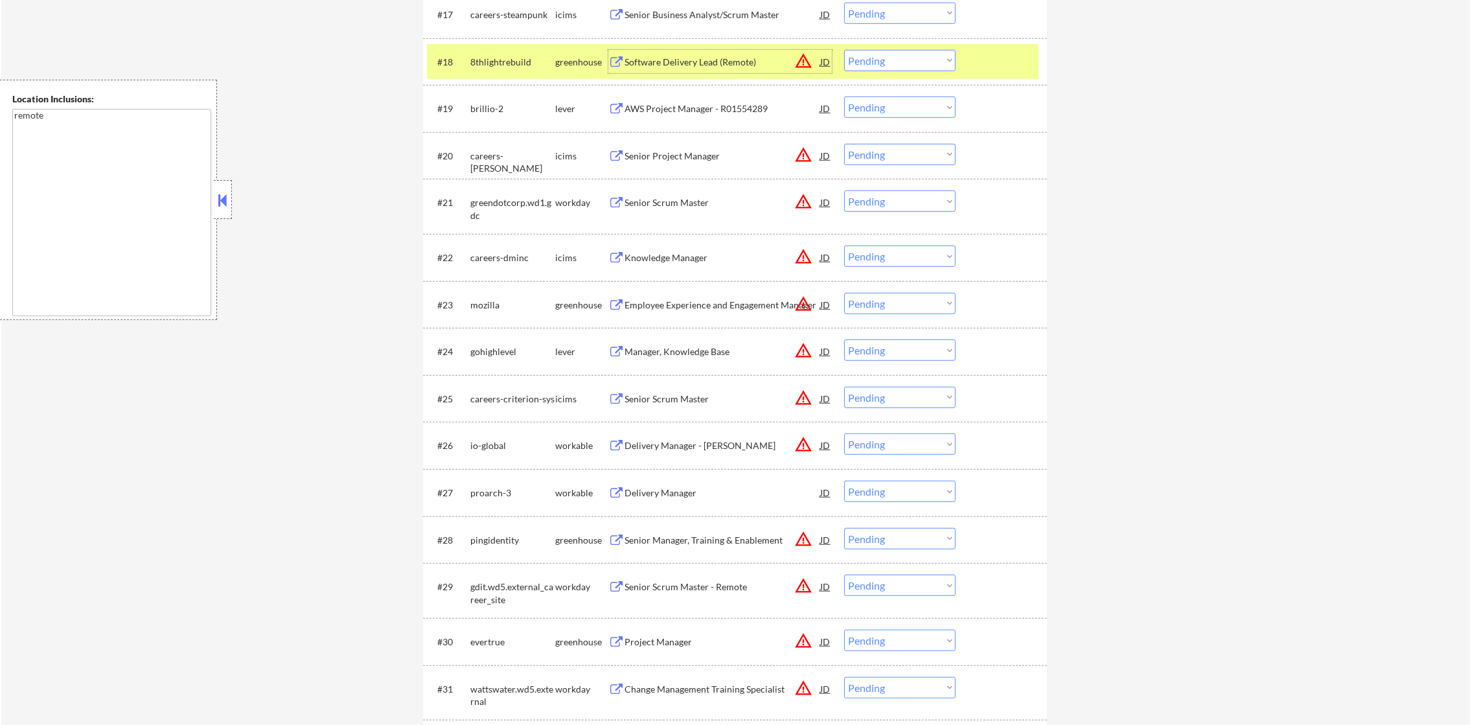
scroll to position [1400, 0]
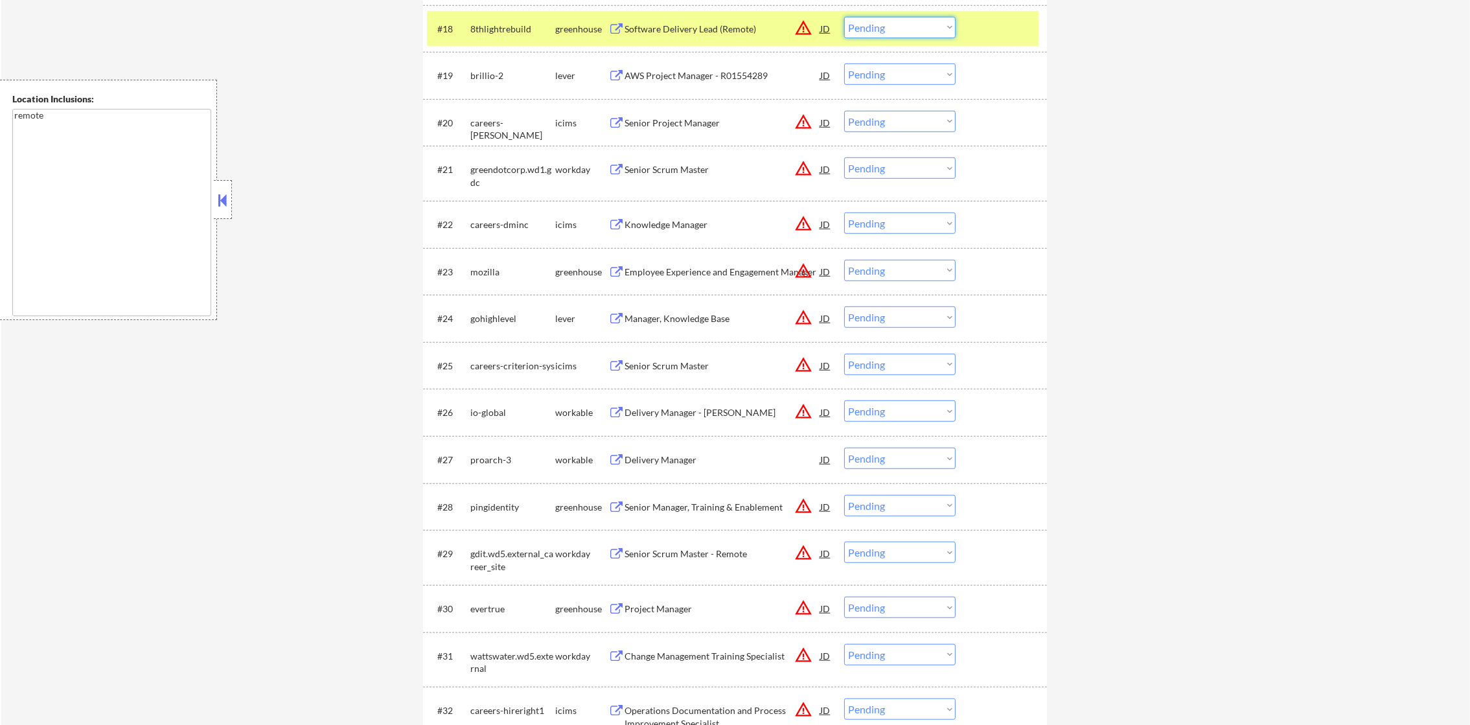
click at [880, 28] on select "Choose an option... Pending Applied Excluded (Questions) Excluded (Expired) Exc…" at bounding box center [899, 27] width 111 height 21
click at [844, 17] on select "Choose an option... Pending Applied Excluded (Questions) Excluded (Expired) Exc…" at bounding box center [899, 27] width 111 height 21
click at [546, 26] on div "8thlightrebuild" at bounding box center [512, 29] width 85 height 13
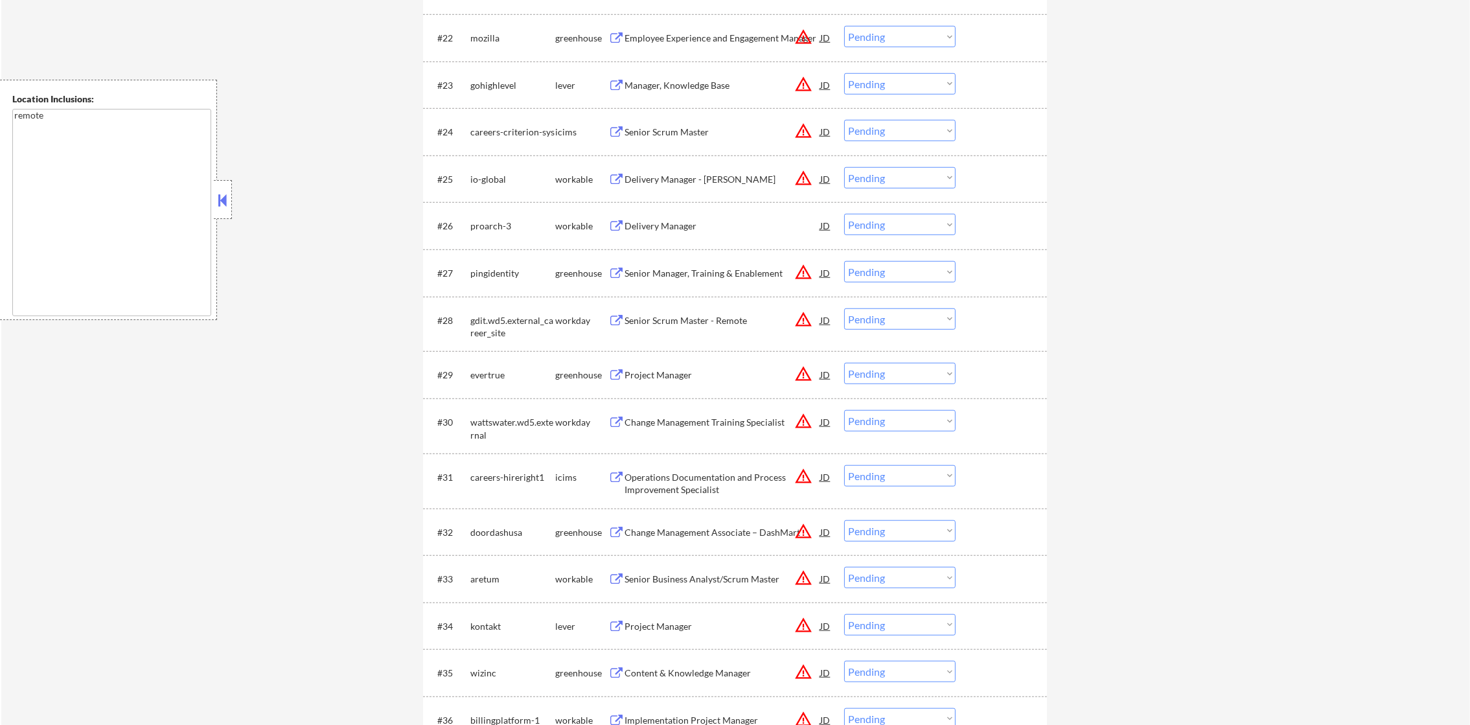
scroll to position [1597, 0]
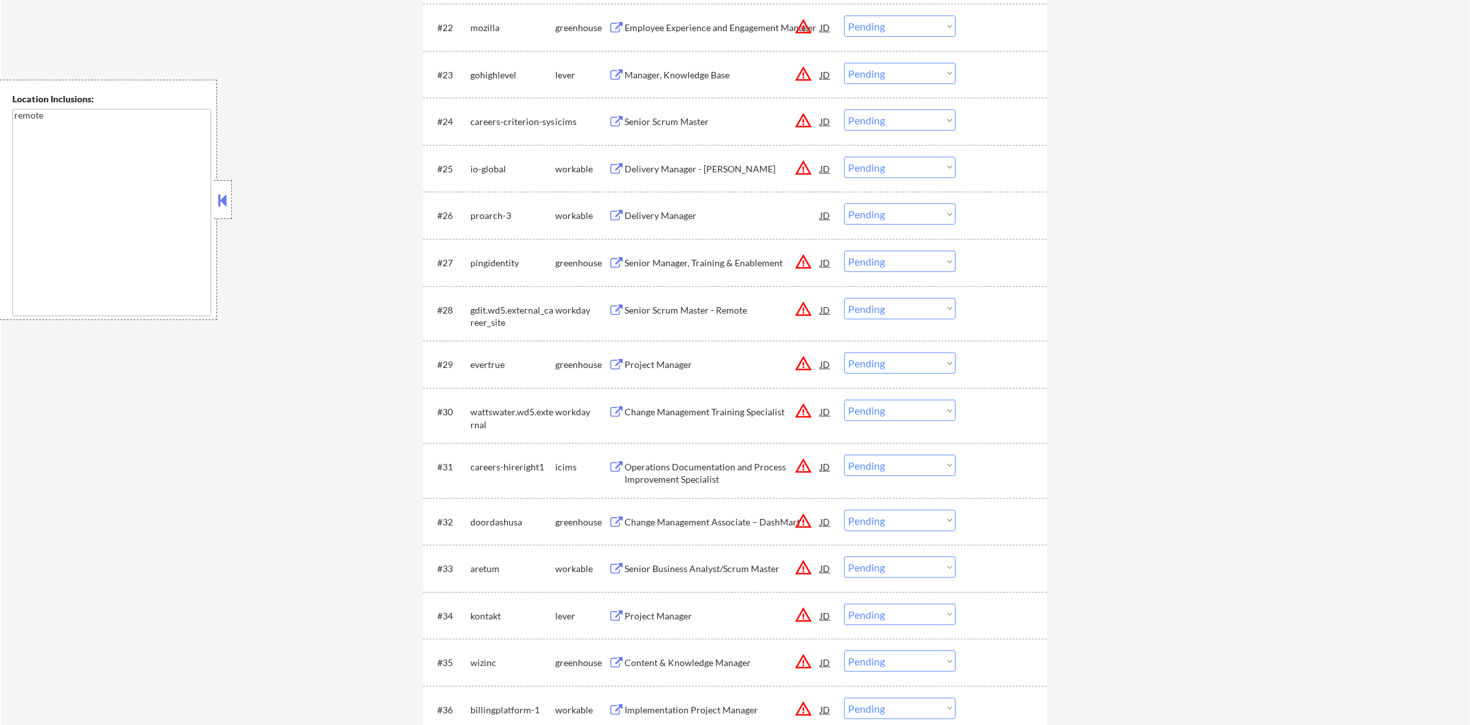
click at [807, 71] on button "warning_amber" at bounding box center [803, 74] width 18 height 18
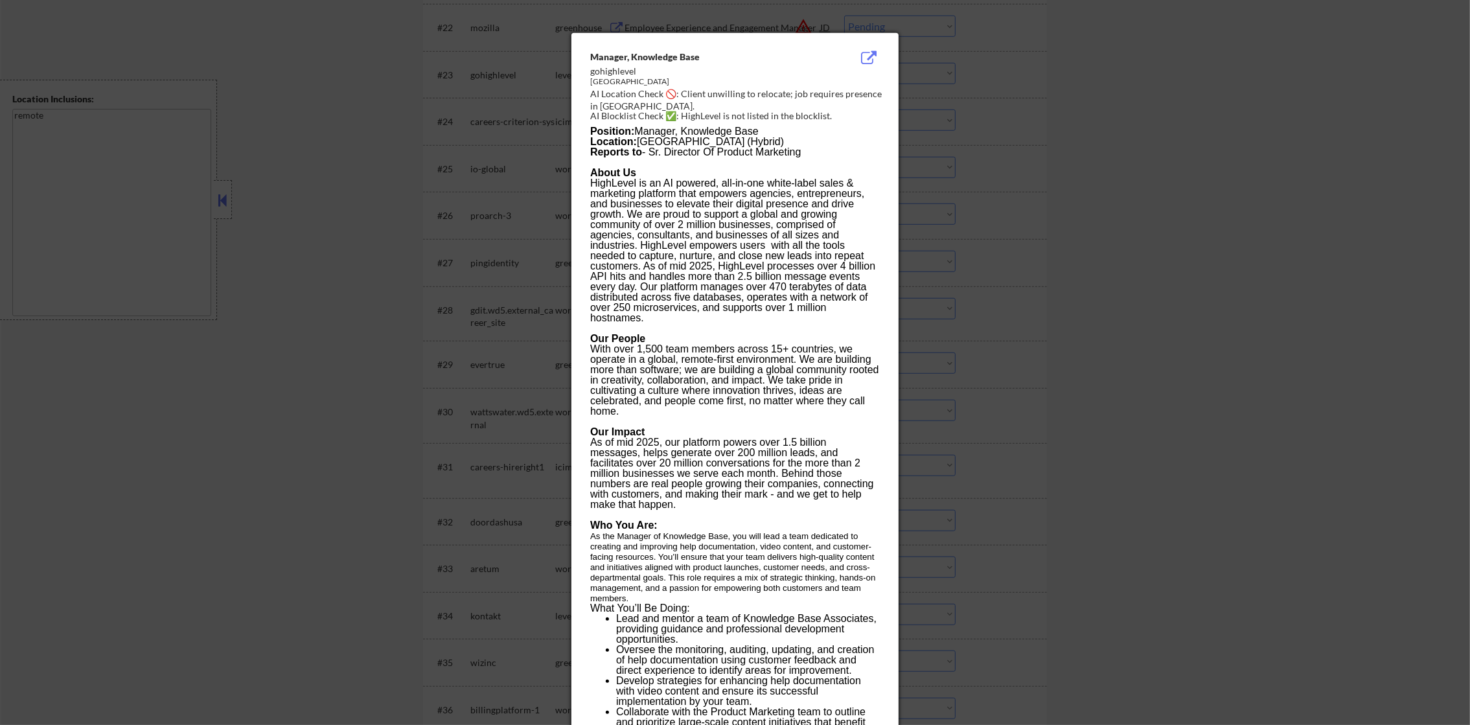
click at [955, 88] on div at bounding box center [735, 362] width 1470 height 725
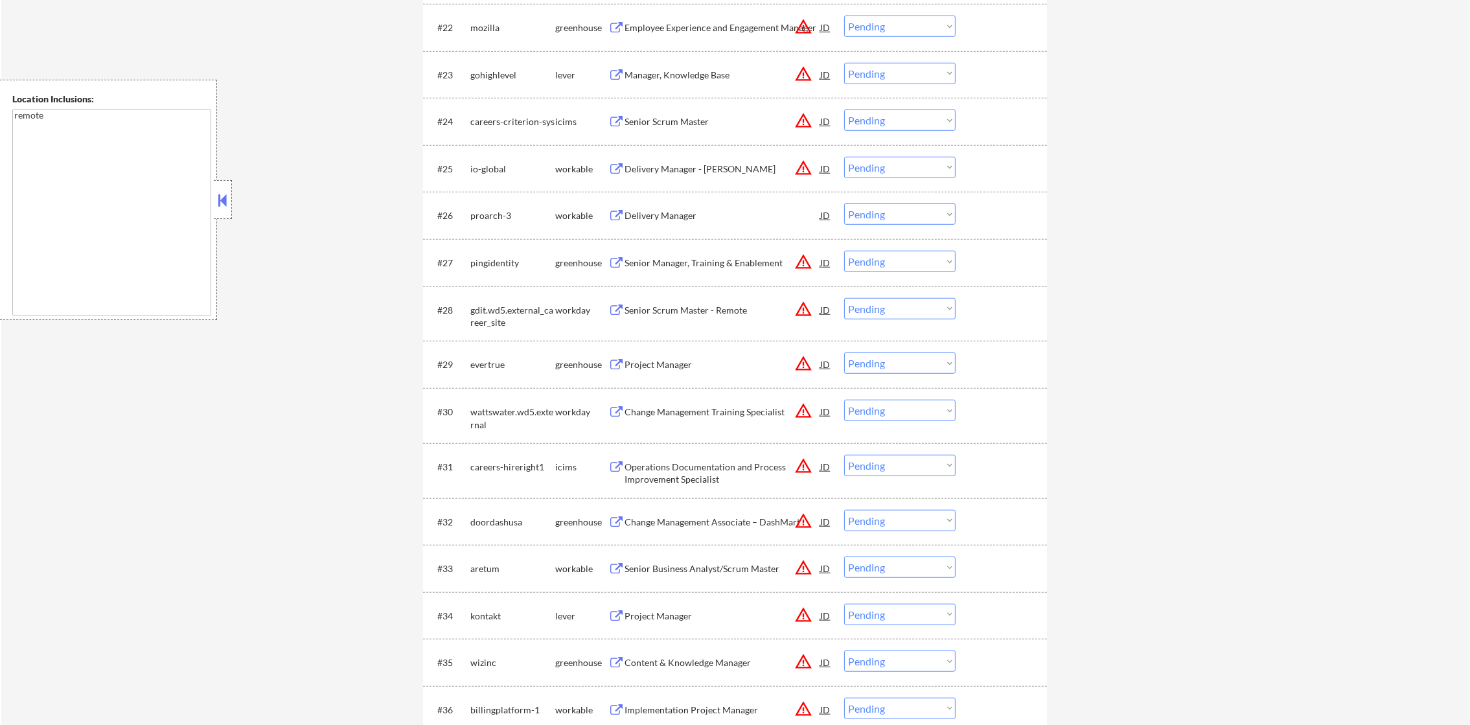
click at [901, 79] on select "Choose an option... Pending Applied Excluded (Questions) Excluded (Expired) Exc…" at bounding box center [899, 73] width 111 height 21
click at [844, 63] on select "Choose an option... Pending Applied Excluded (Questions) Excluded (Expired) Exc…" at bounding box center [899, 73] width 111 height 21
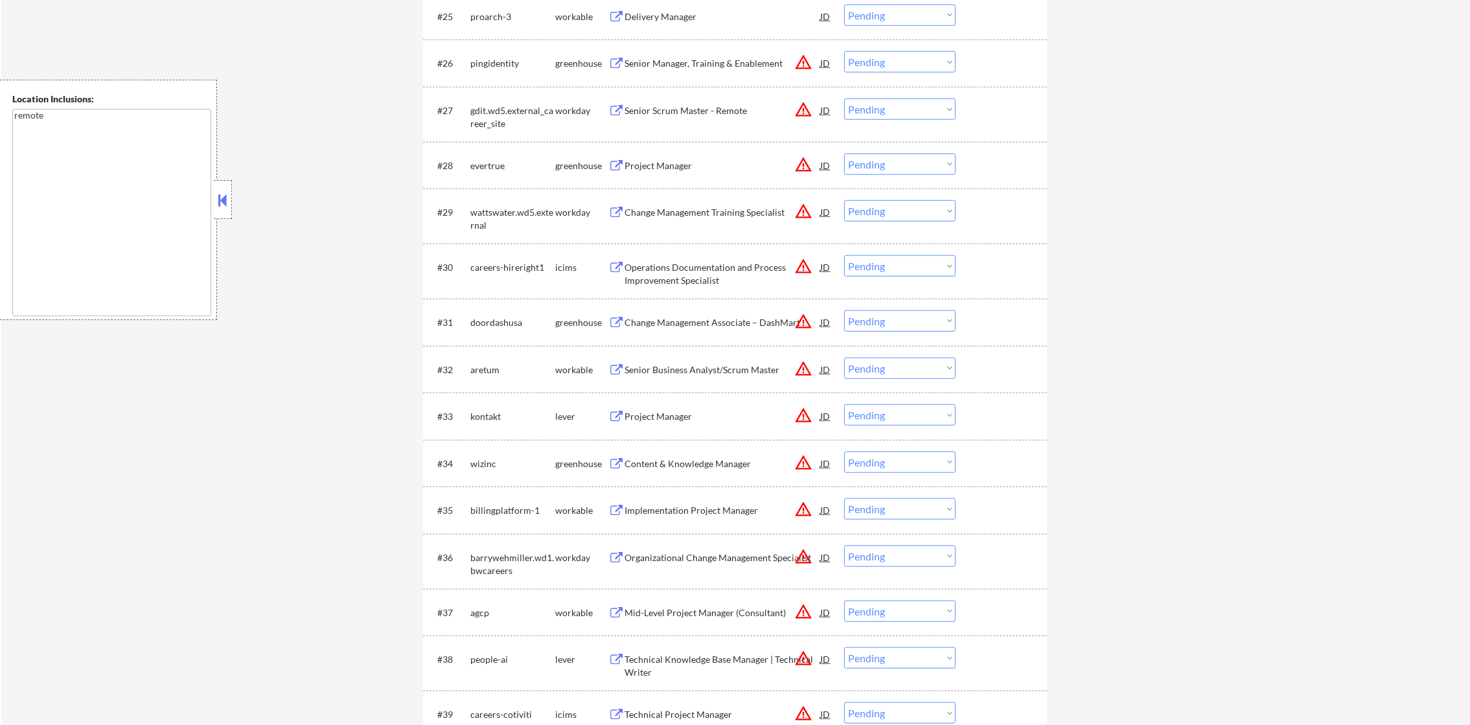
scroll to position [1759, 0]
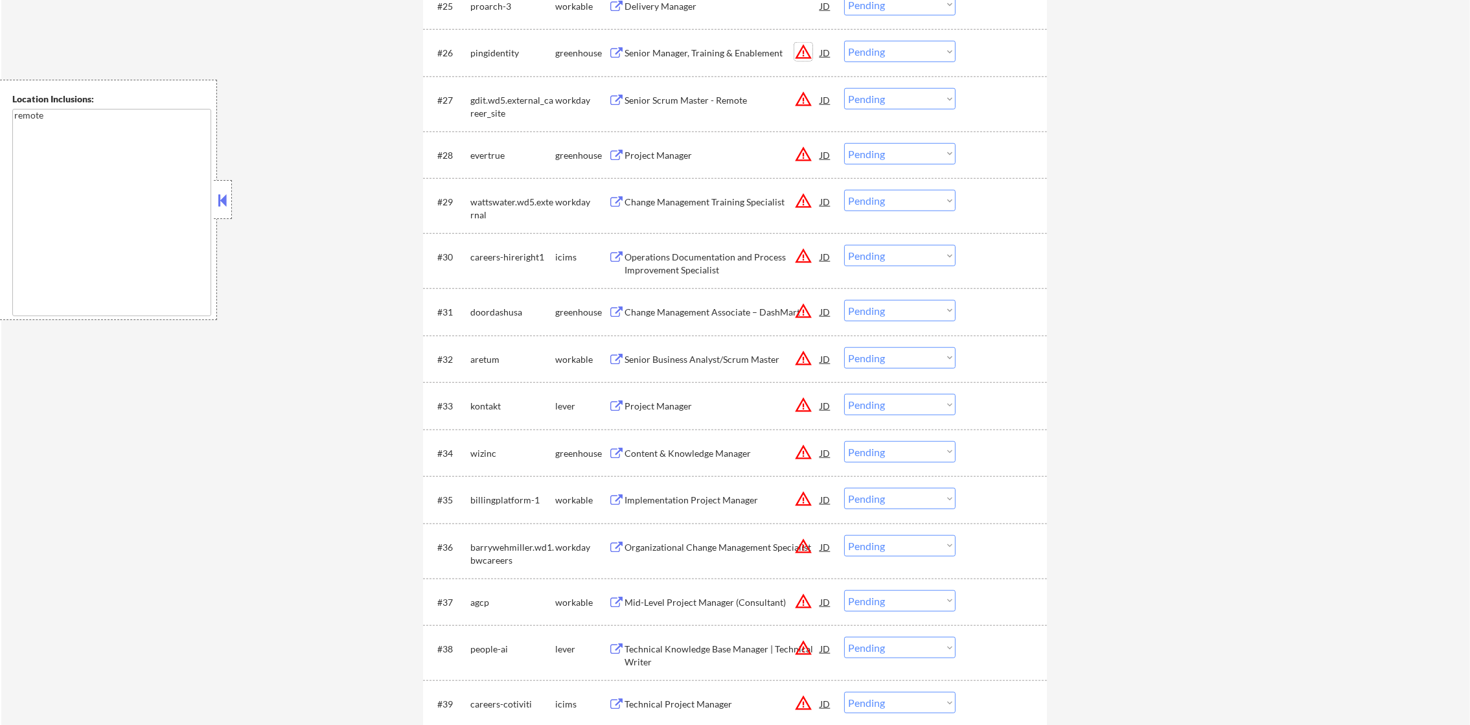
click at [796, 53] on button "warning_amber" at bounding box center [803, 52] width 18 height 18
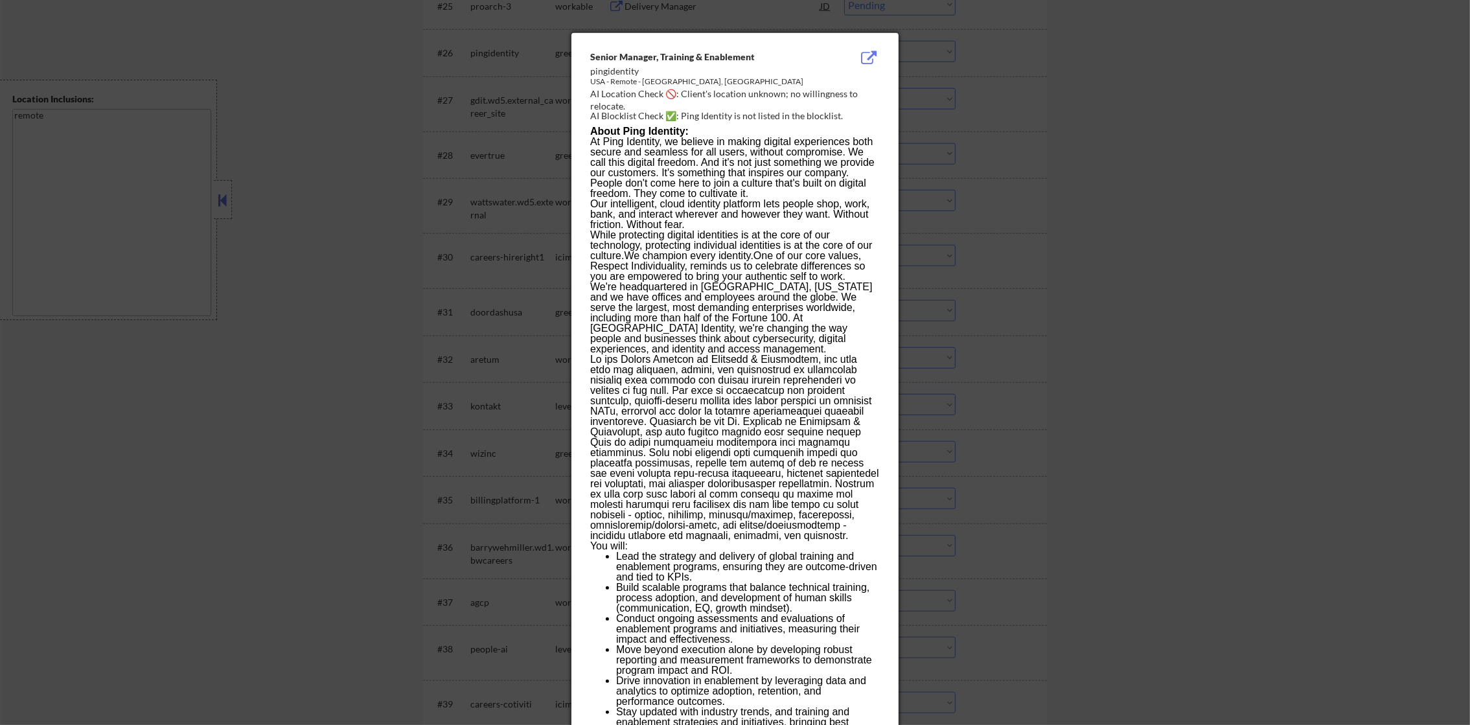
click at [968, 58] on div at bounding box center [735, 362] width 1470 height 725
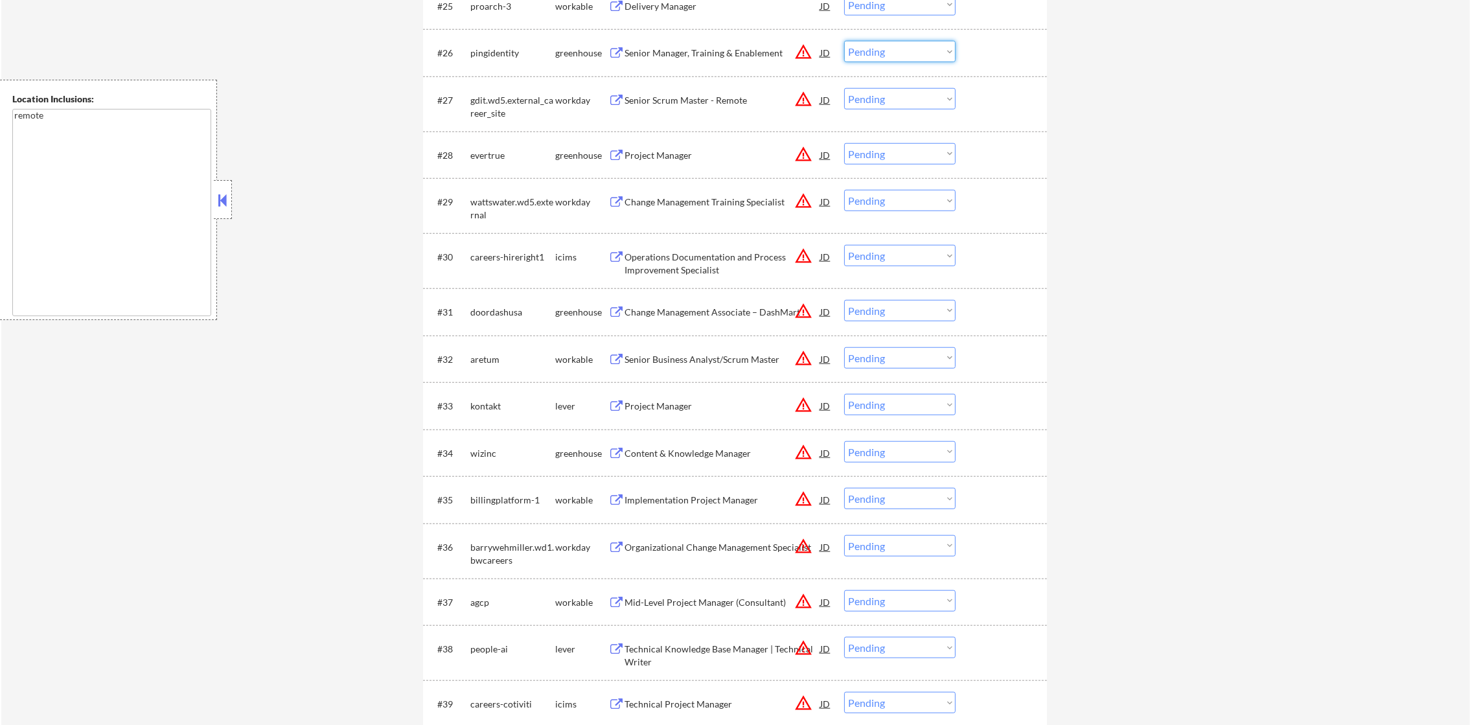
click at [875, 55] on select "Choose an option... Pending Applied Excluded (Questions) Excluded (Expired) Exc…" at bounding box center [899, 51] width 111 height 21
click at [844, 41] on select "Choose an option... Pending Applied Excluded (Questions) Excluded (Expired) Exc…" at bounding box center [899, 51] width 111 height 21
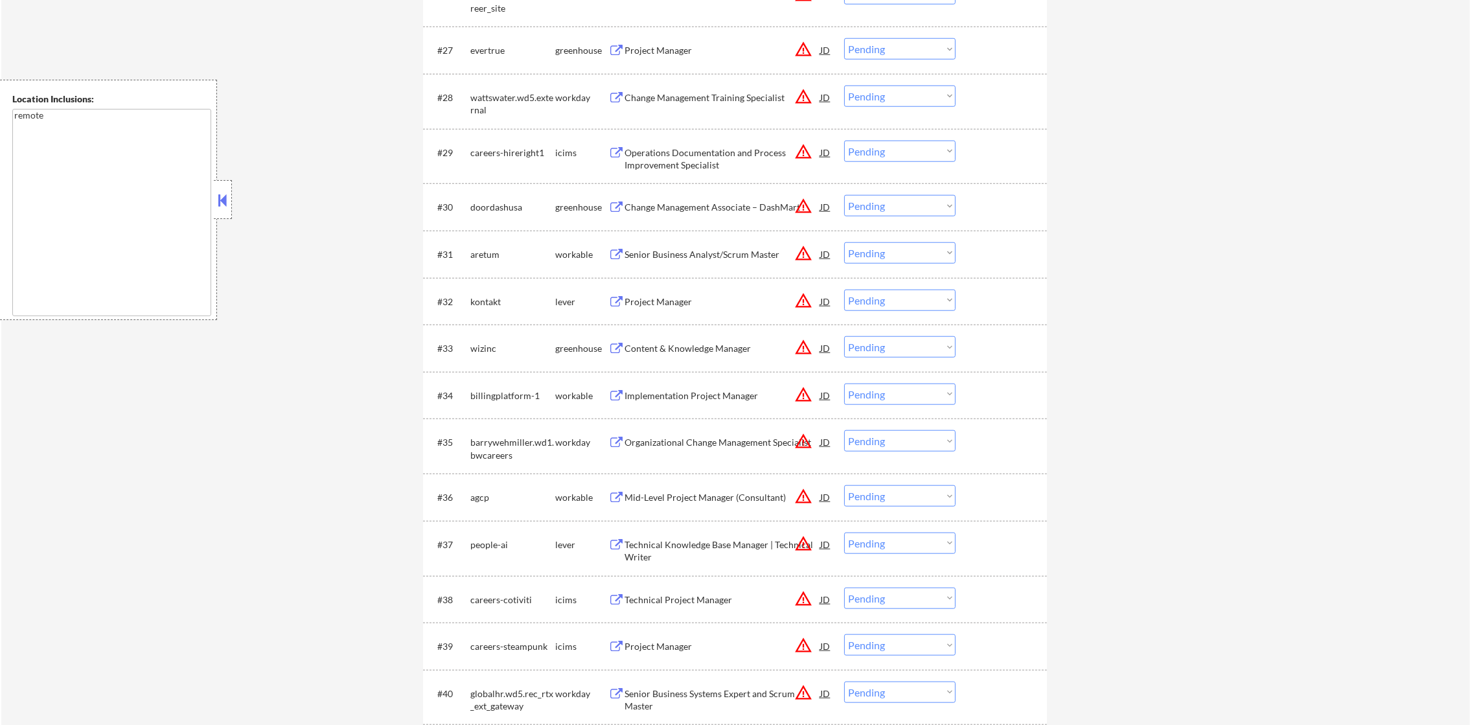
scroll to position [1824, 0]
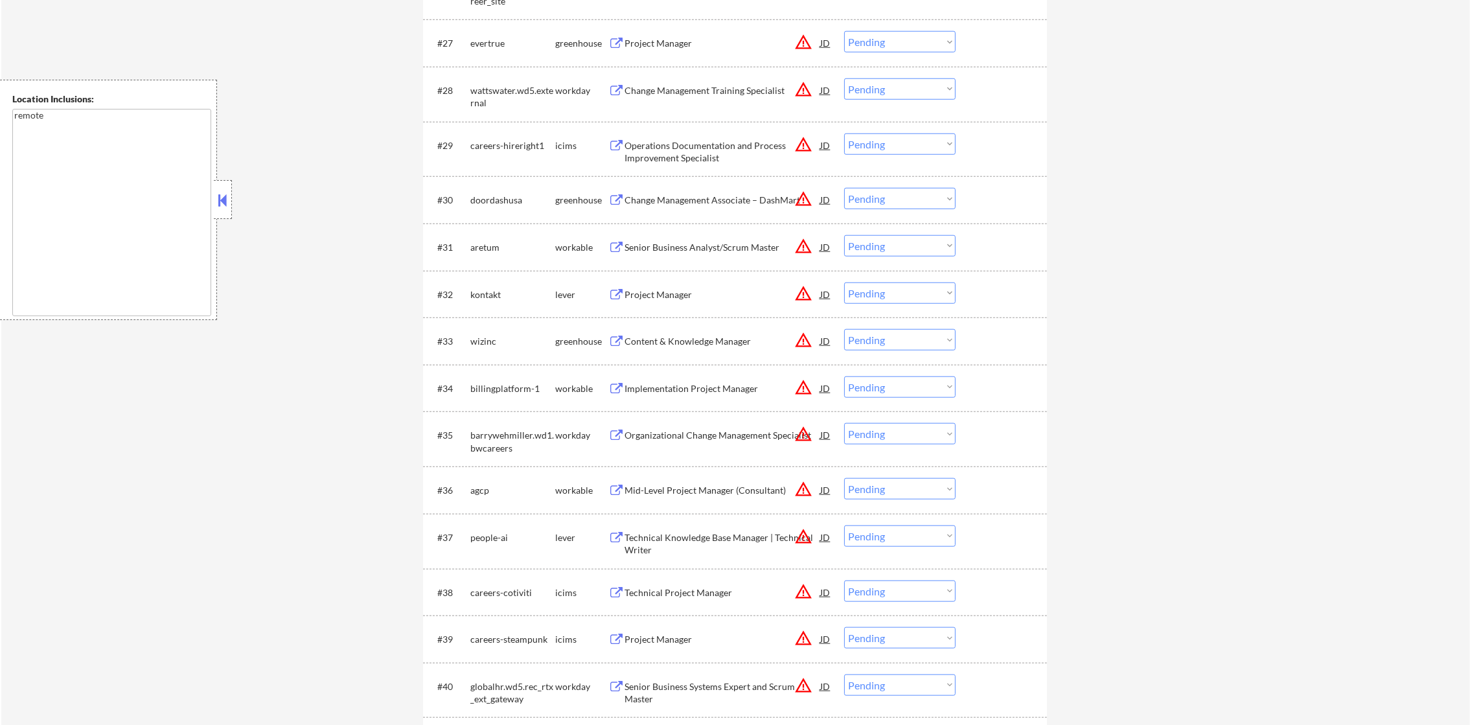
click at [713, 45] on div "Project Manager" at bounding box center [723, 43] width 196 height 13
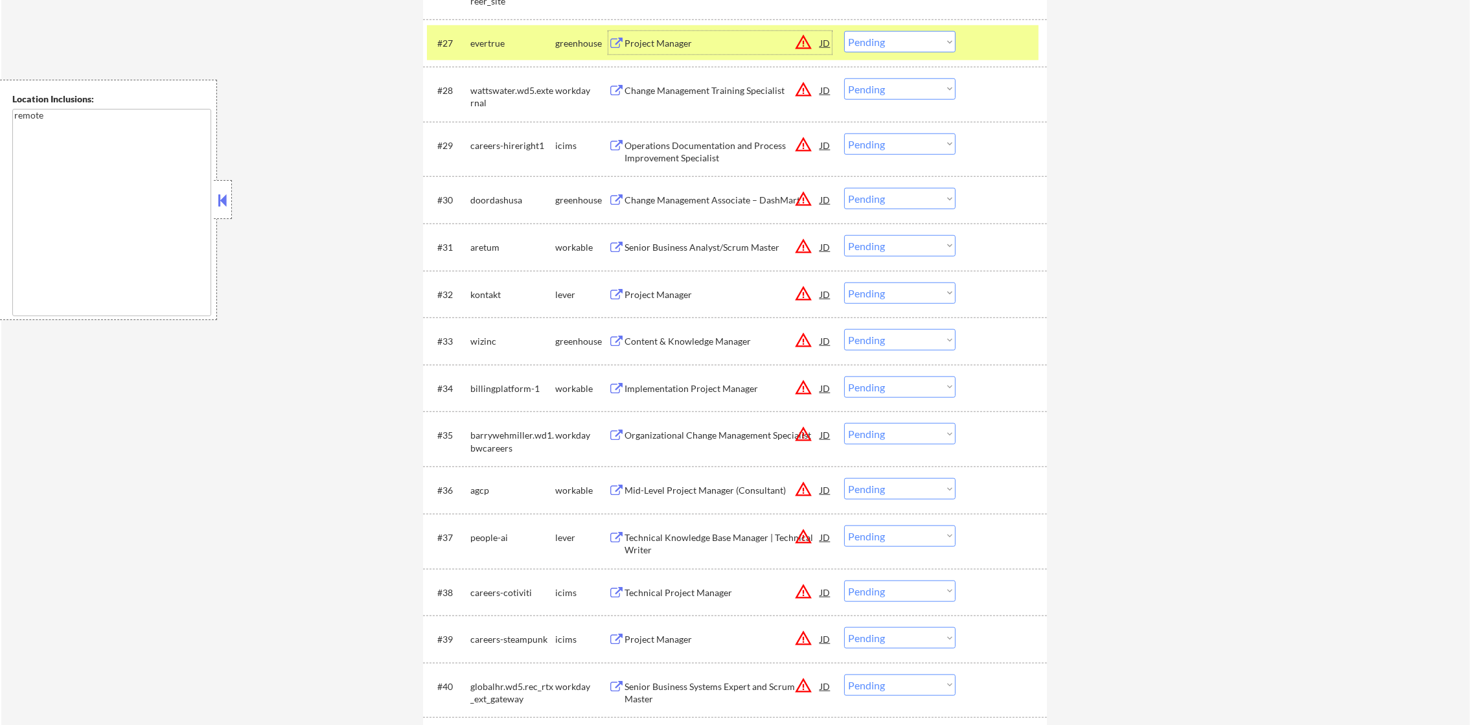
click at [879, 43] on select "Choose an option... Pending Applied Excluded (Questions) Excluded (Expired) Exc…" at bounding box center [899, 41] width 111 height 21
click at [844, 31] on select "Choose an option... Pending Applied Excluded (Questions) Excluded (Expired) Exc…" at bounding box center [899, 41] width 111 height 21
click at [497, 48] on div "evertrue" at bounding box center [512, 43] width 85 height 13
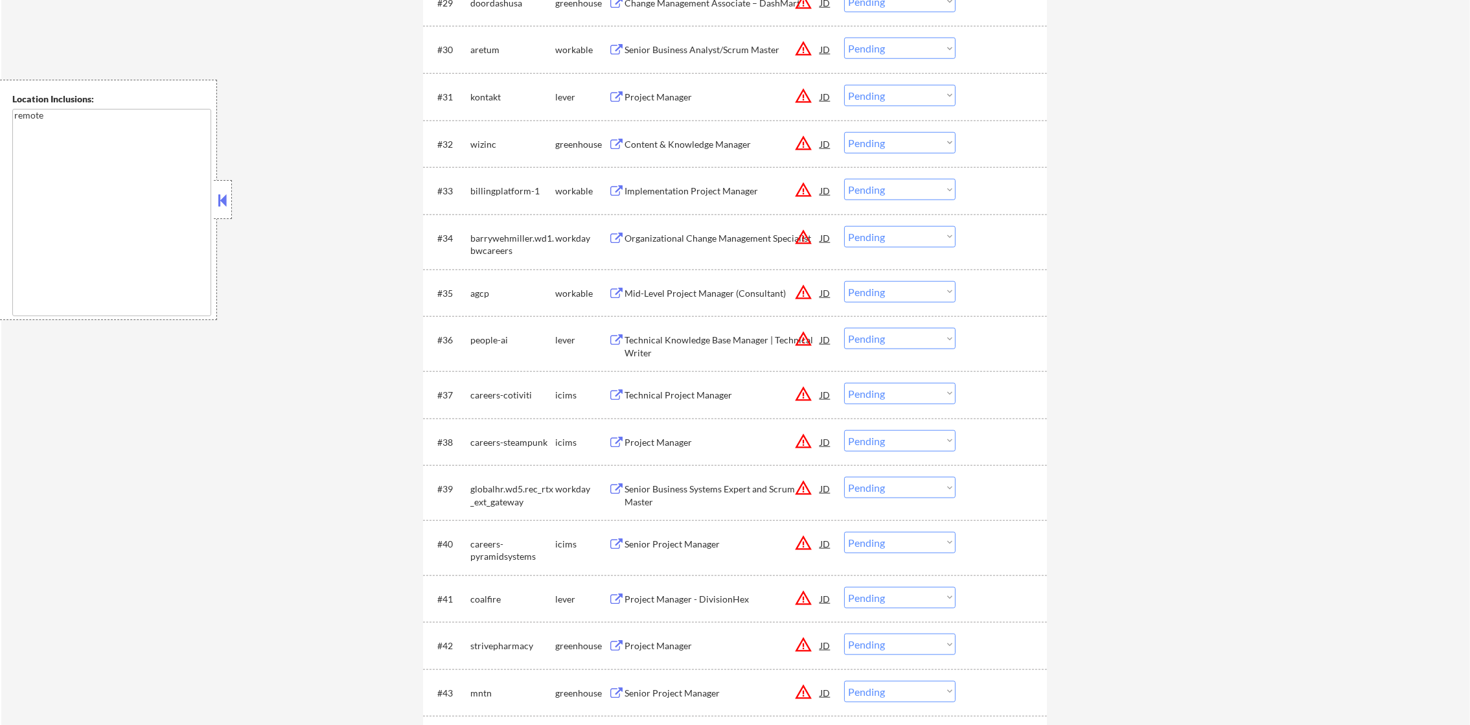
scroll to position [1986, 0]
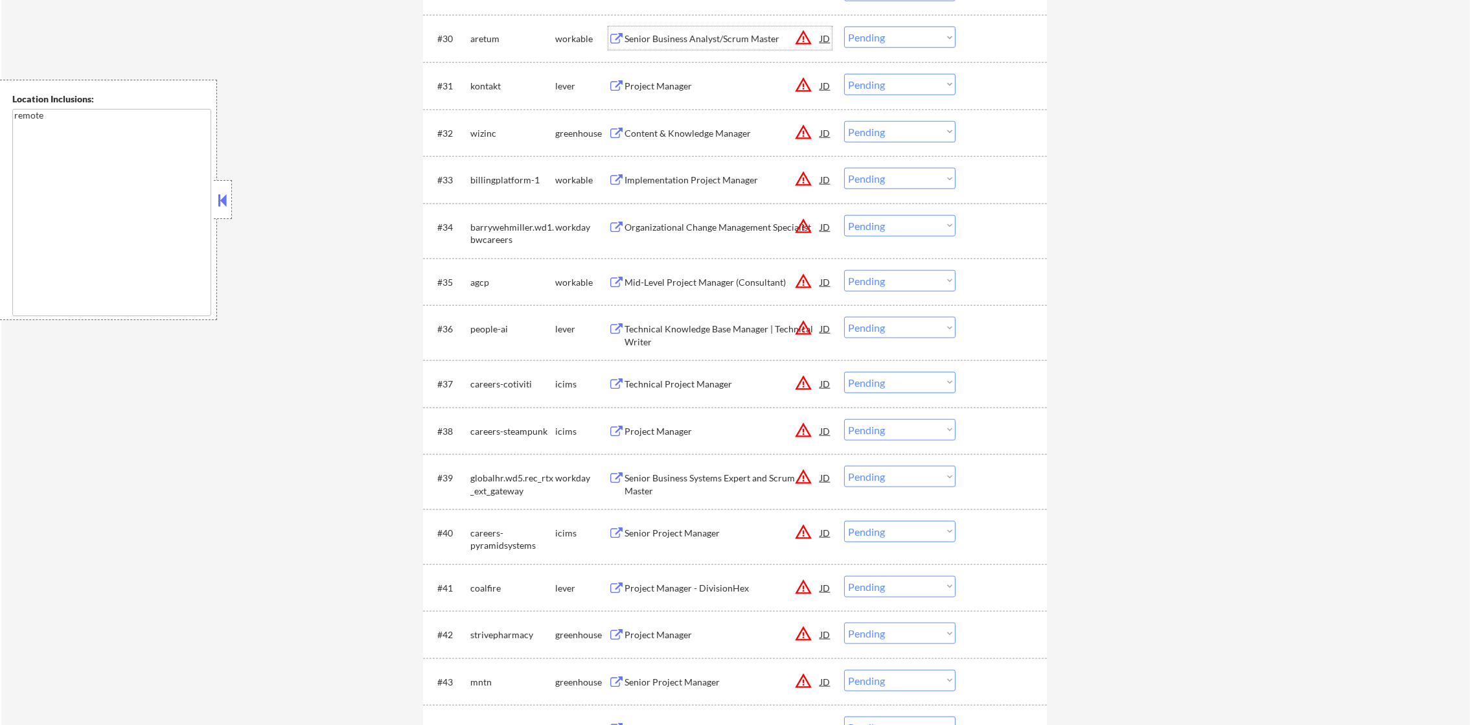
click at [739, 29] on div "Senior Business Analyst/Scrum Master" at bounding box center [723, 38] width 196 height 23
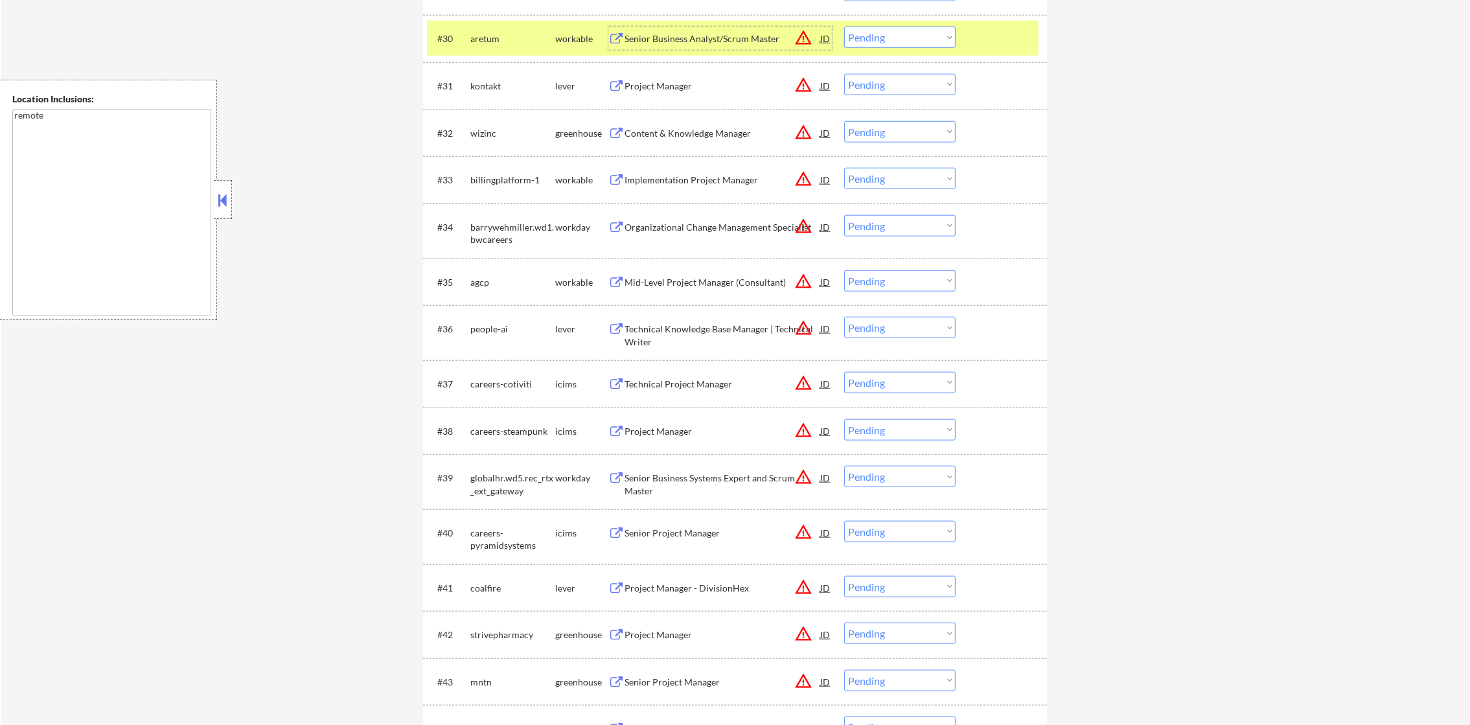
click at [862, 22] on div "#30 aretum workable Senior Business Analyst/Scrum Master JD warning_amber Choos…" at bounding box center [733, 38] width 612 height 35
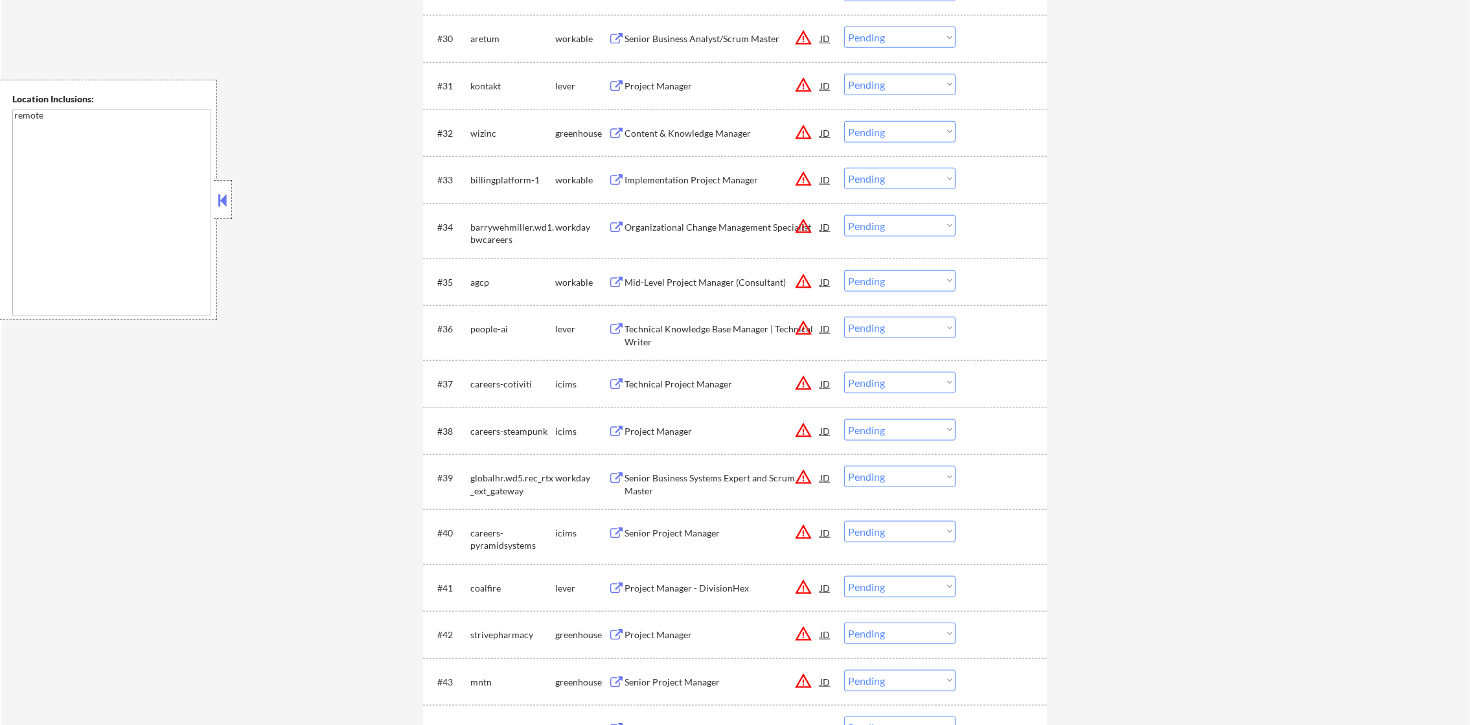
click at [865, 39] on select "Choose an option... Pending Applied Excluded (Questions) Excluded (Expired) Exc…" at bounding box center [899, 37] width 111 height 21
click at [844, 27] on select "Choose an option... Pending Applied Excluded (Questions) Excluded (Expired) Exc…" at bounding box center [899, 37] width 111 height 21
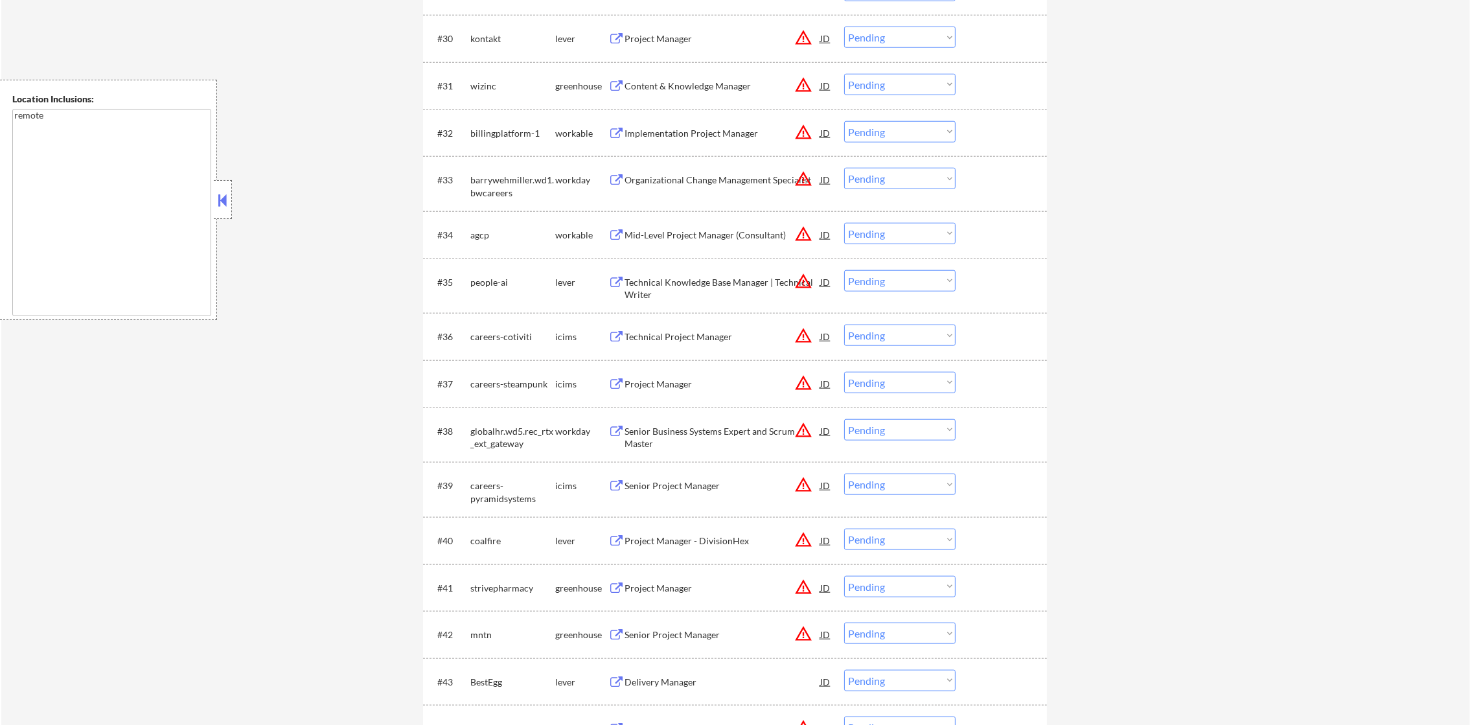
click at [765, 46] on div "Project Manager" at bounding box center [723, 38] width 196 height 23
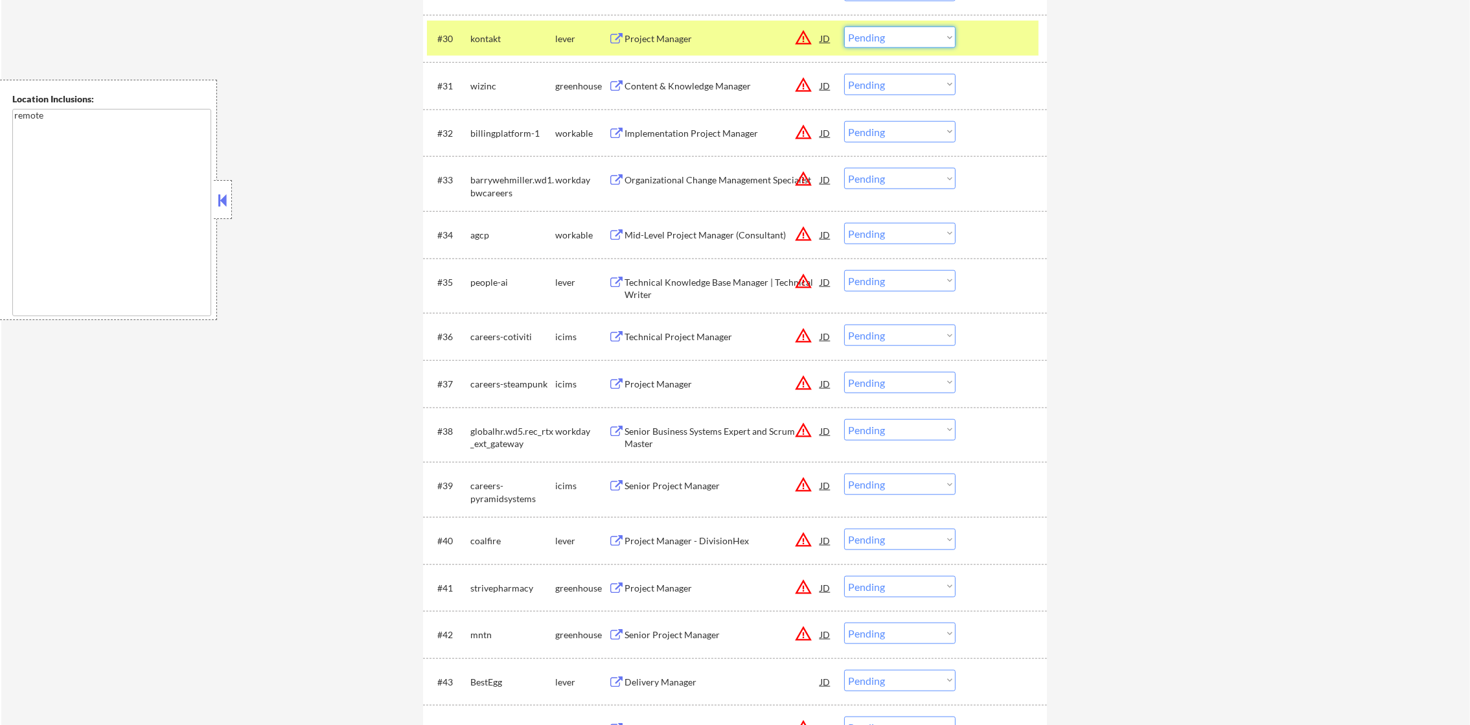
drag, startPoint x: 877, startPoint y: 36, endPoint x: 881, endPoint y: 47, distance: 12.3
click at [877, 36] on select "Choose an option... Pending Applied Excluded (Questions) Excluded (Expired) Exc…" at bounding box center [899, 37] width 111 height 21
click at [844, 27] on select "Choose an option... Pending Applied Excluded (Questions) Excluded (Expired) Exc…" at bounding box center [899, 37] width 111 height 21
click at [506, 35] on div "kontakt" at bounding box center [512, 38] width 85 height 13
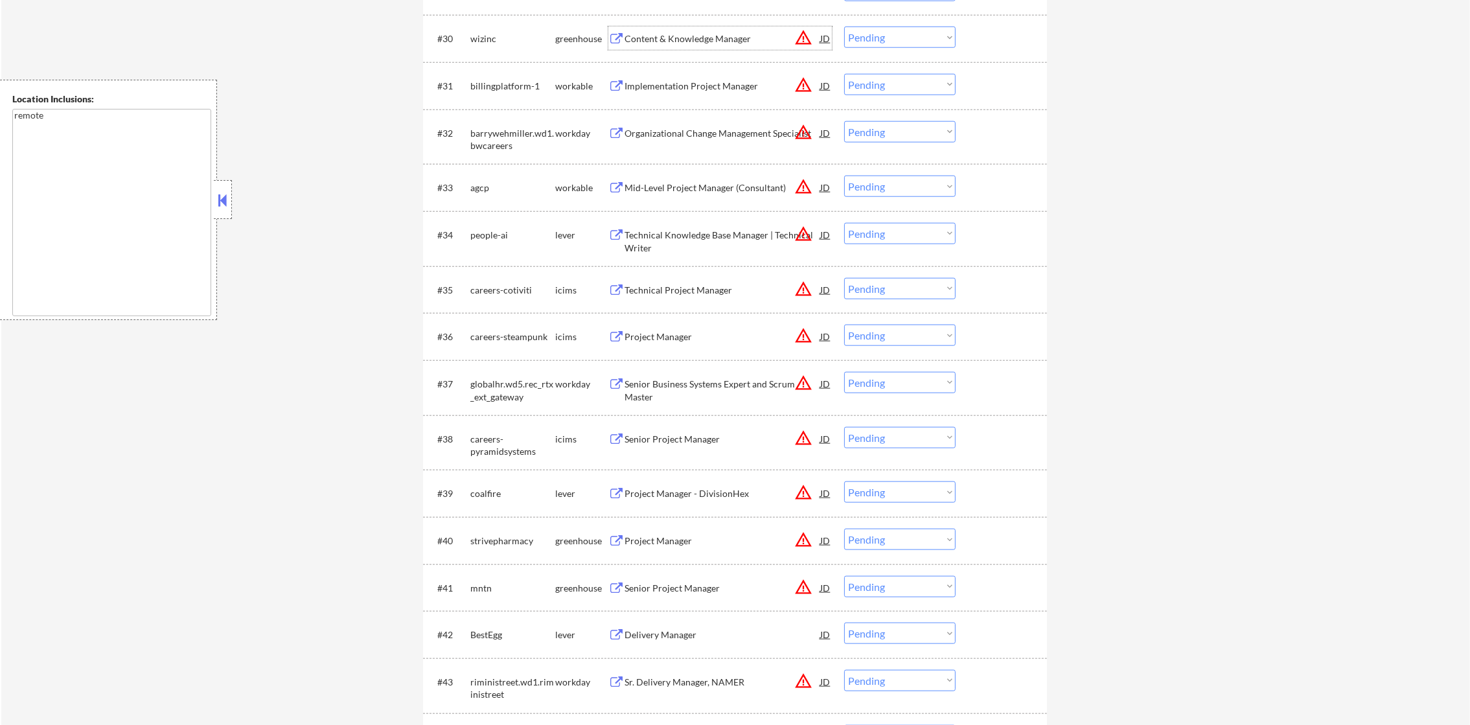
click at [763, 38] on div "Content & Knowledge Manager" at bounding box center [723, 38] width 196 height 13
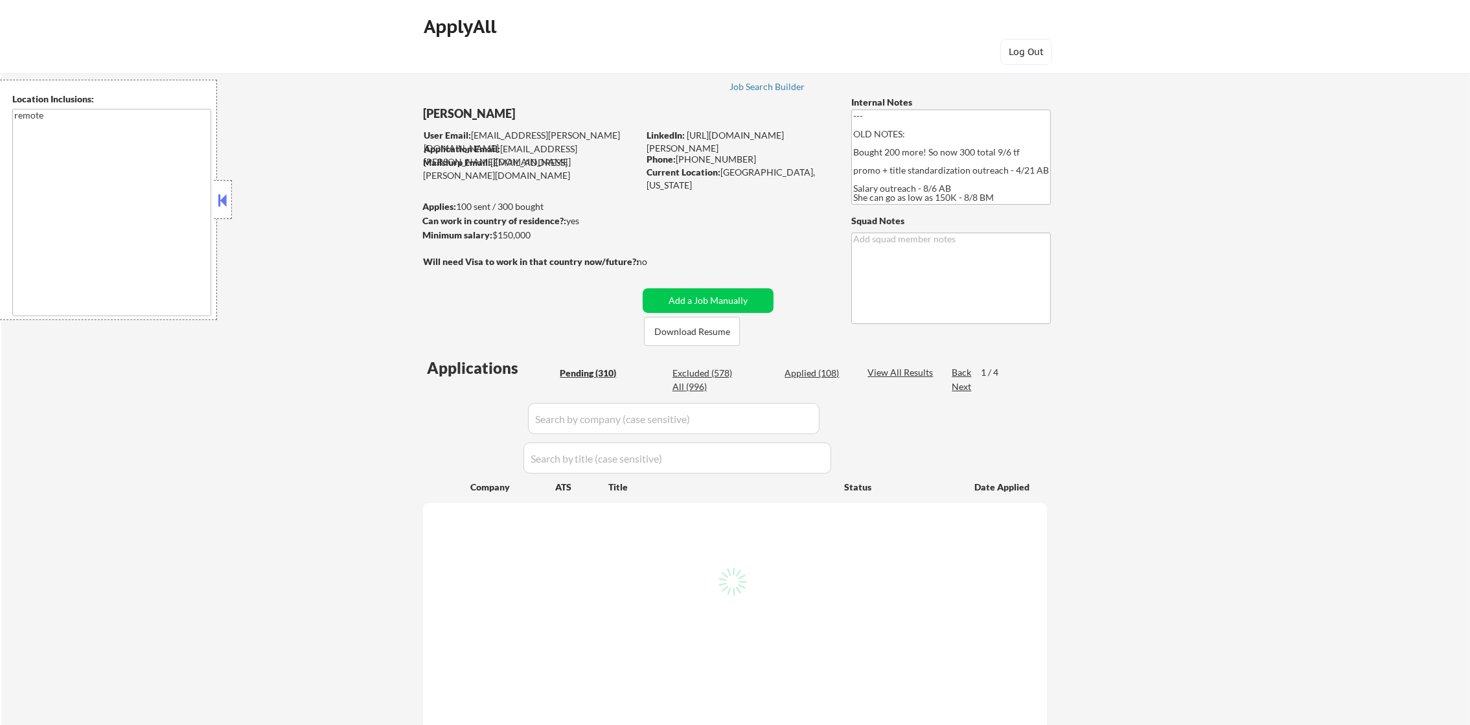
select select ""pending""
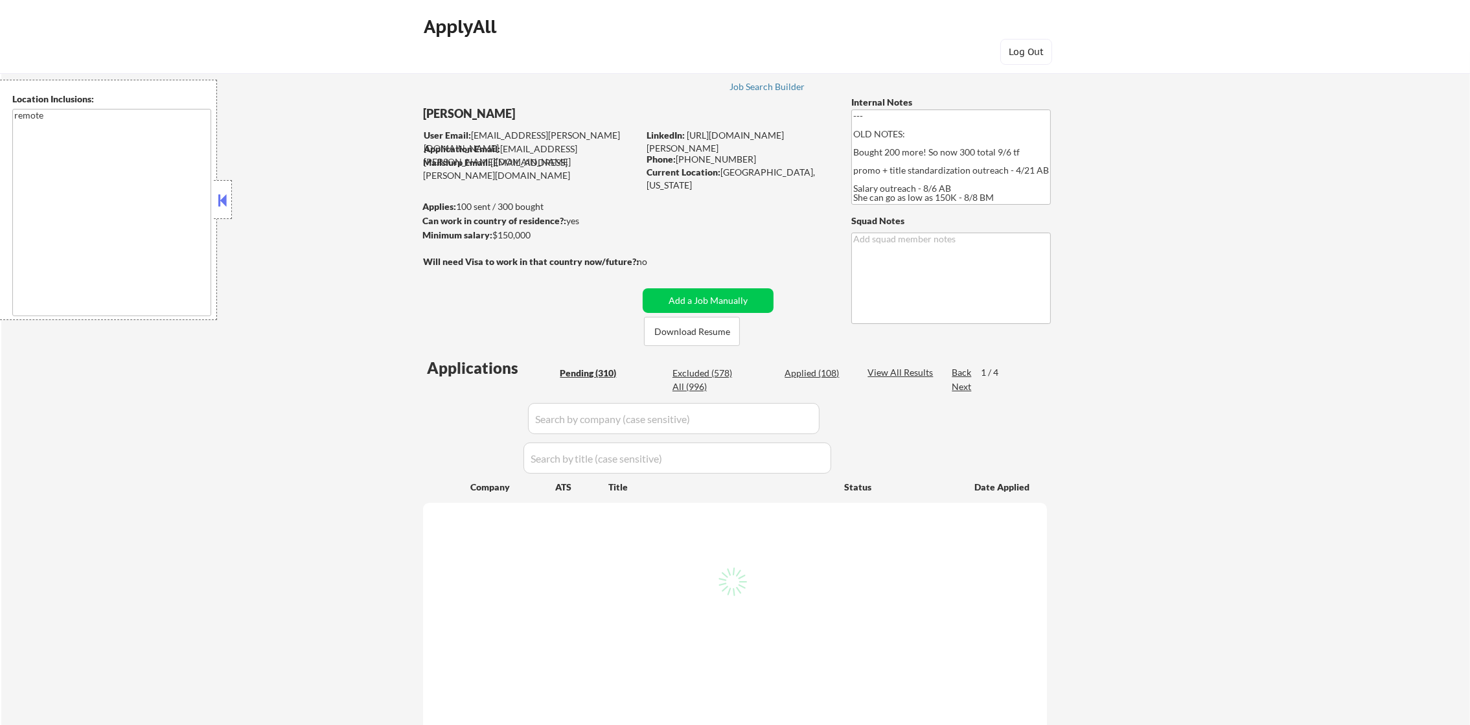
select select ""pending""
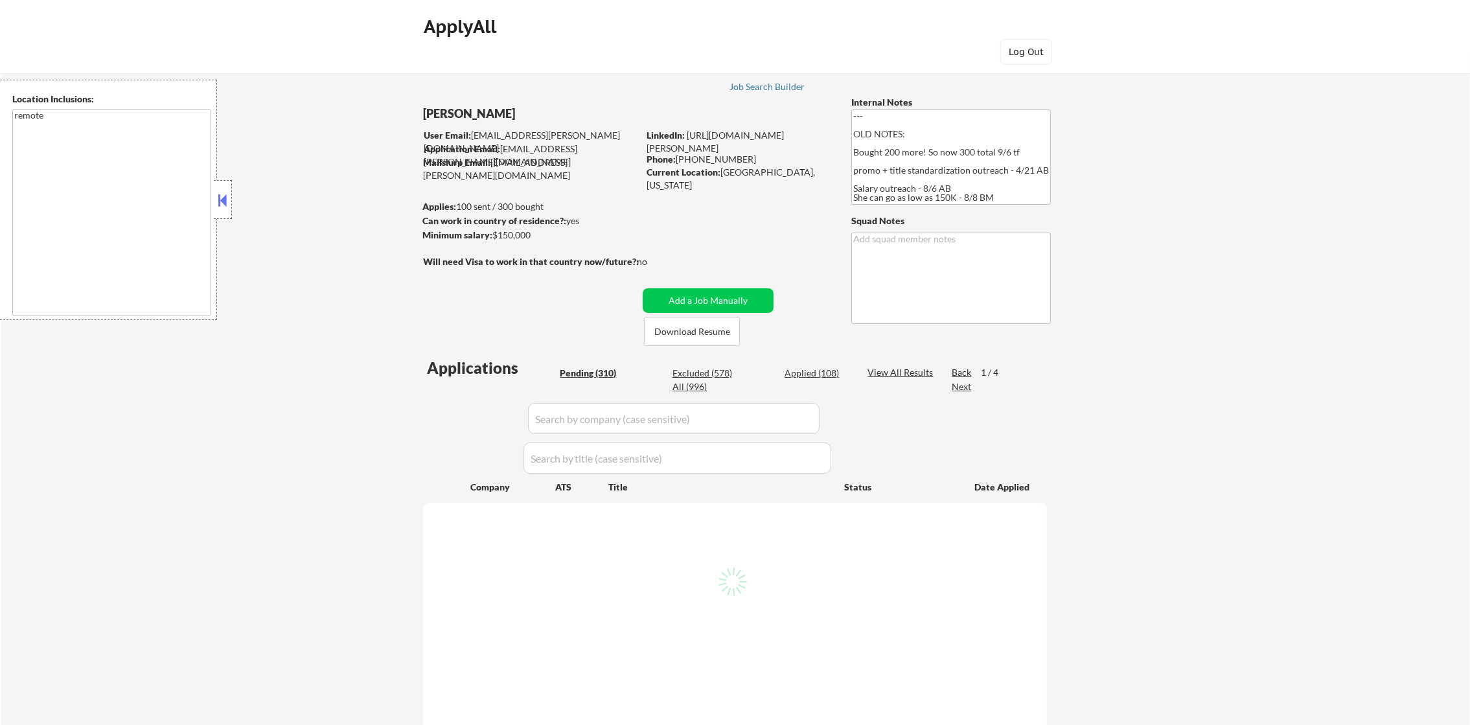
select select ""pending""
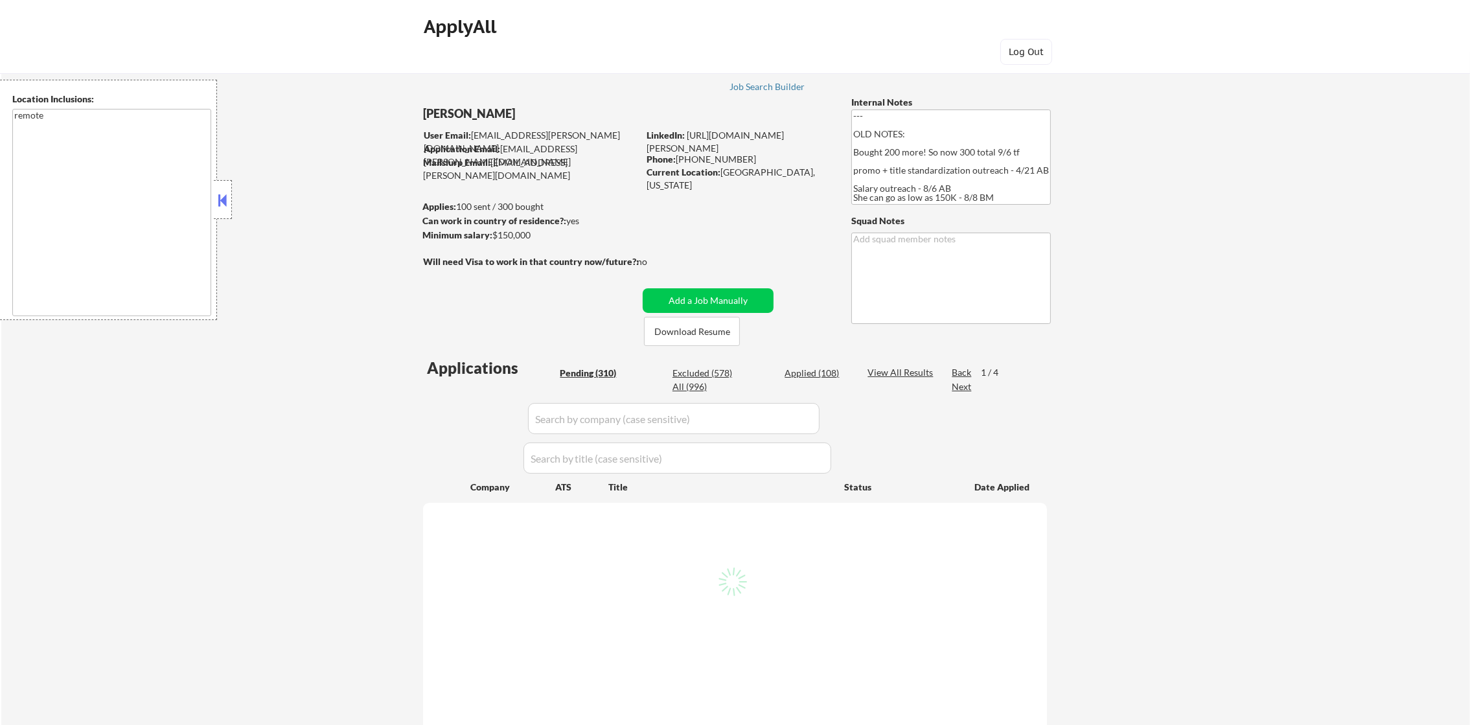
select select ""pending""
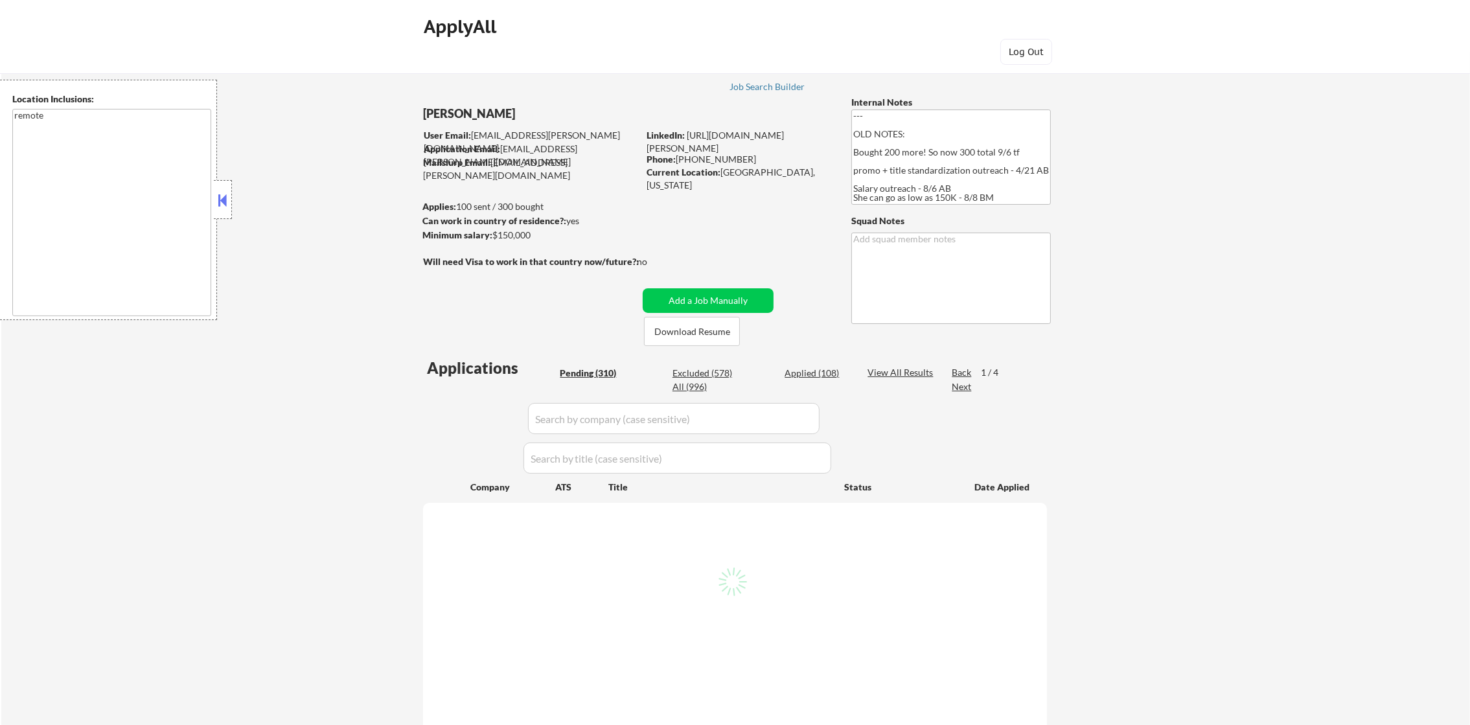
select select ""pending""
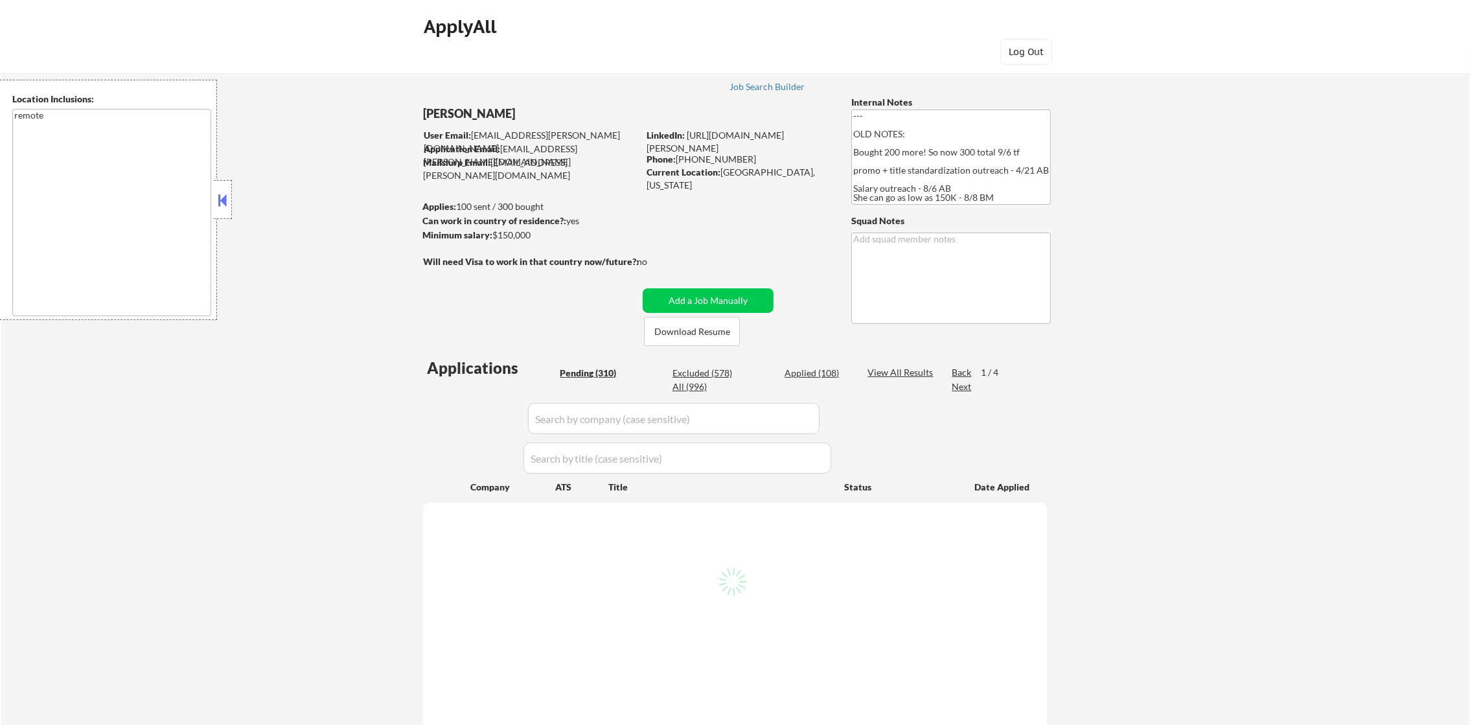
select select ""pending""
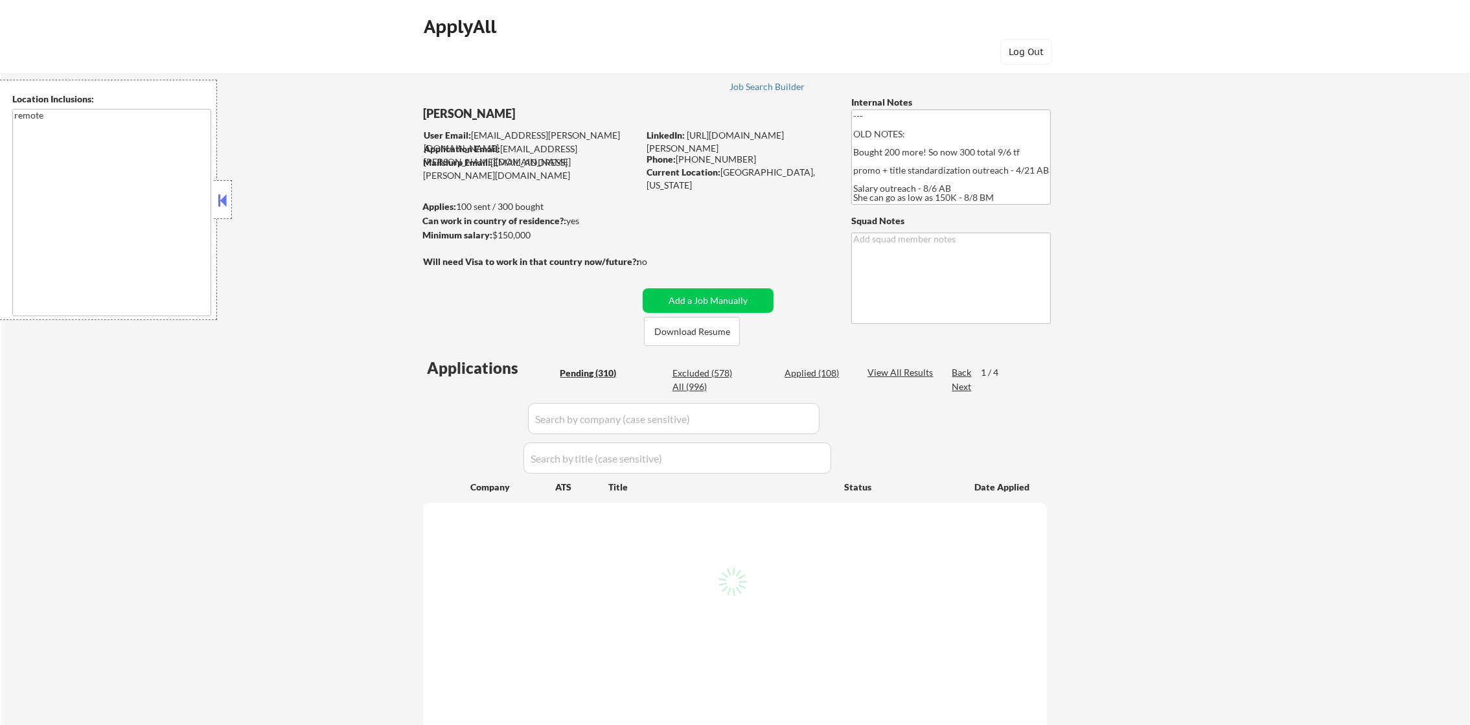
select select ""pending""
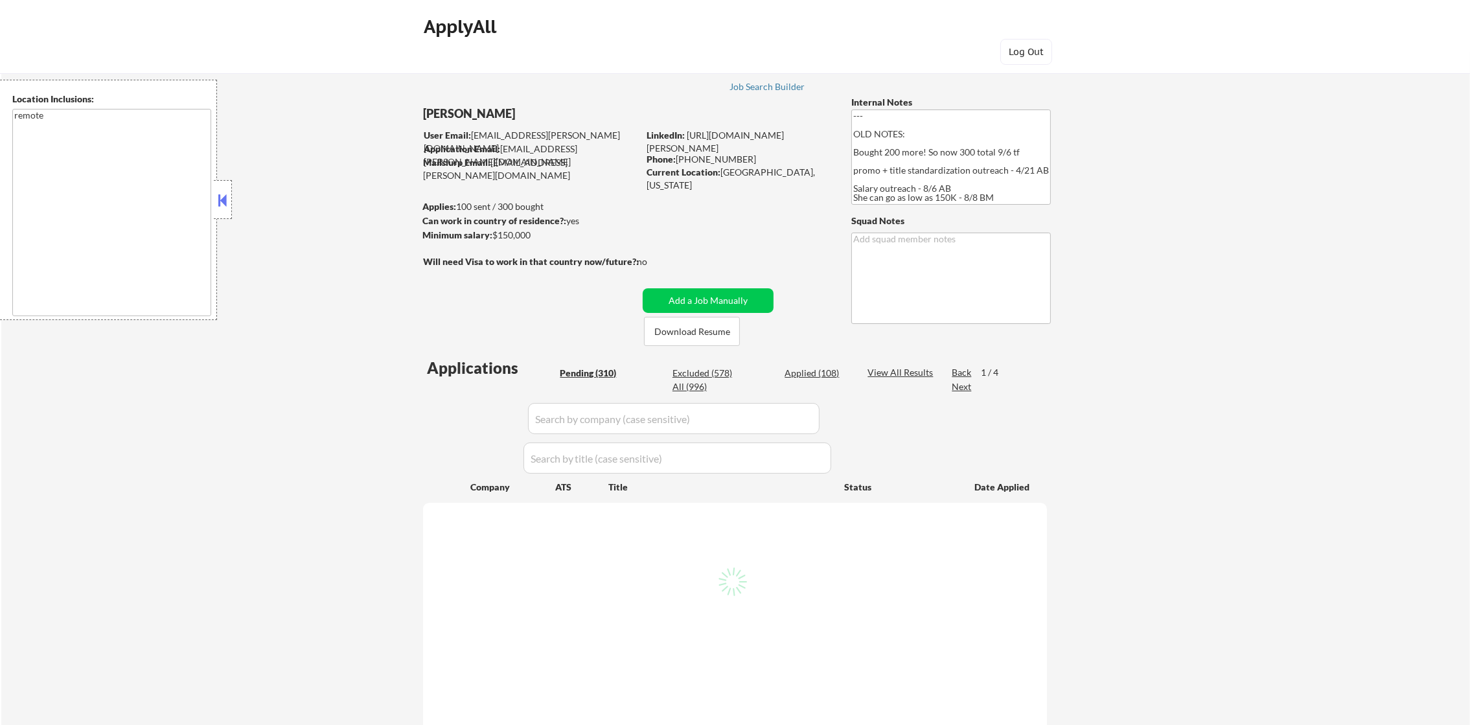
select select ""pending""
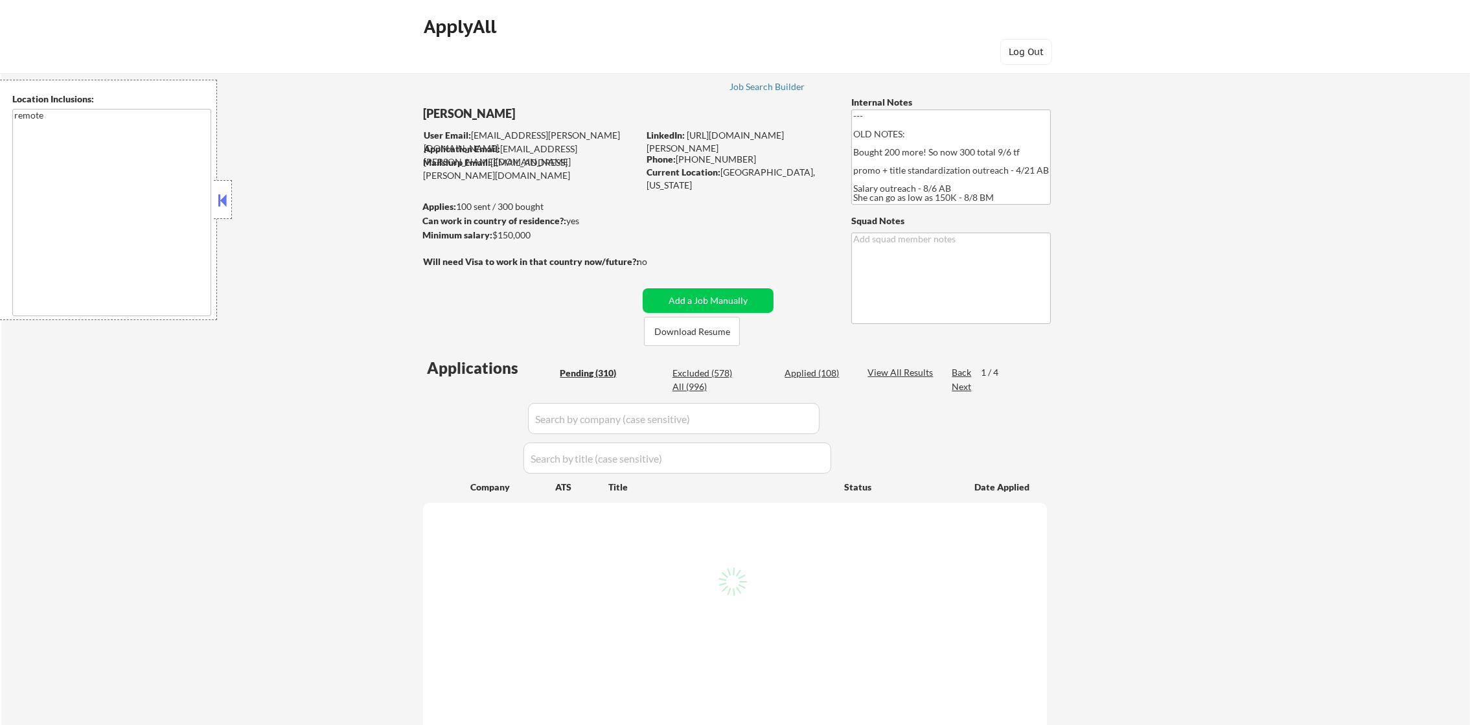
select select ""pending""
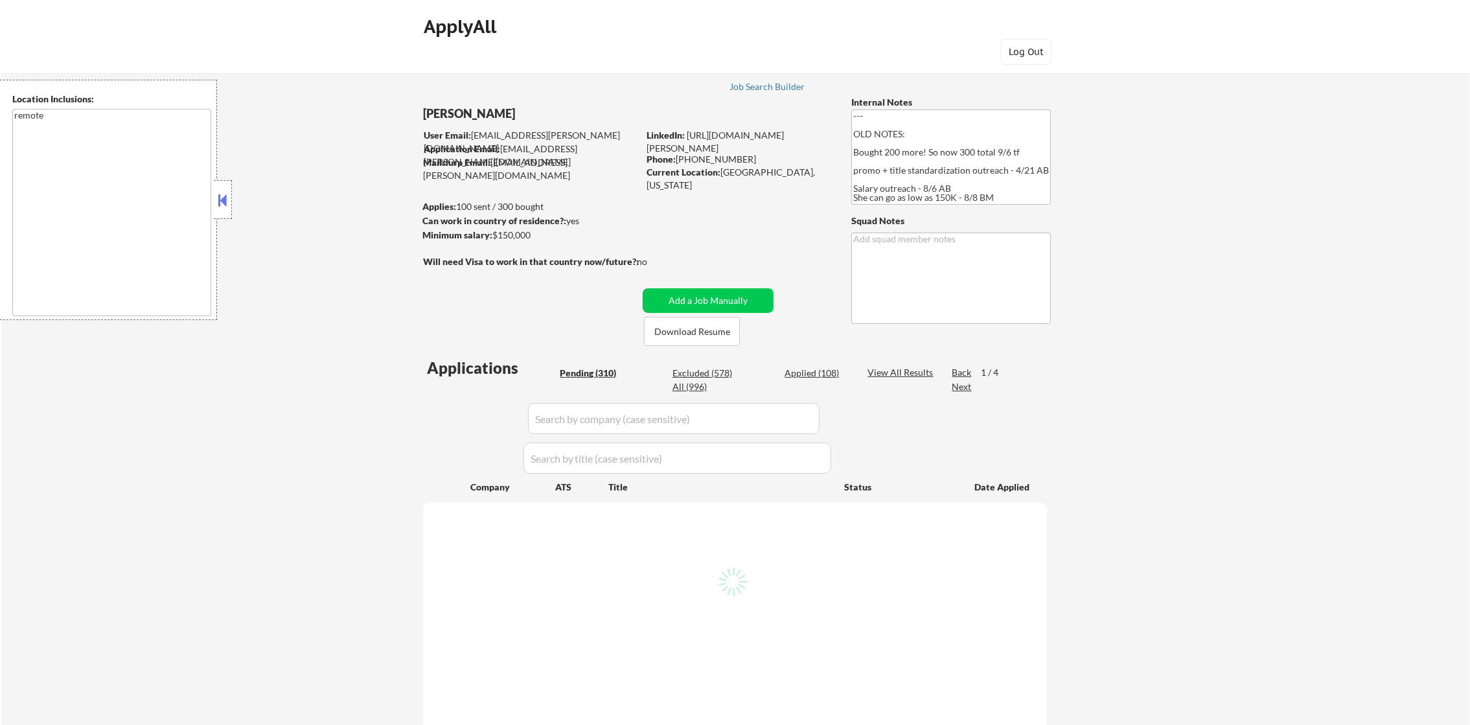
select select ""pending""
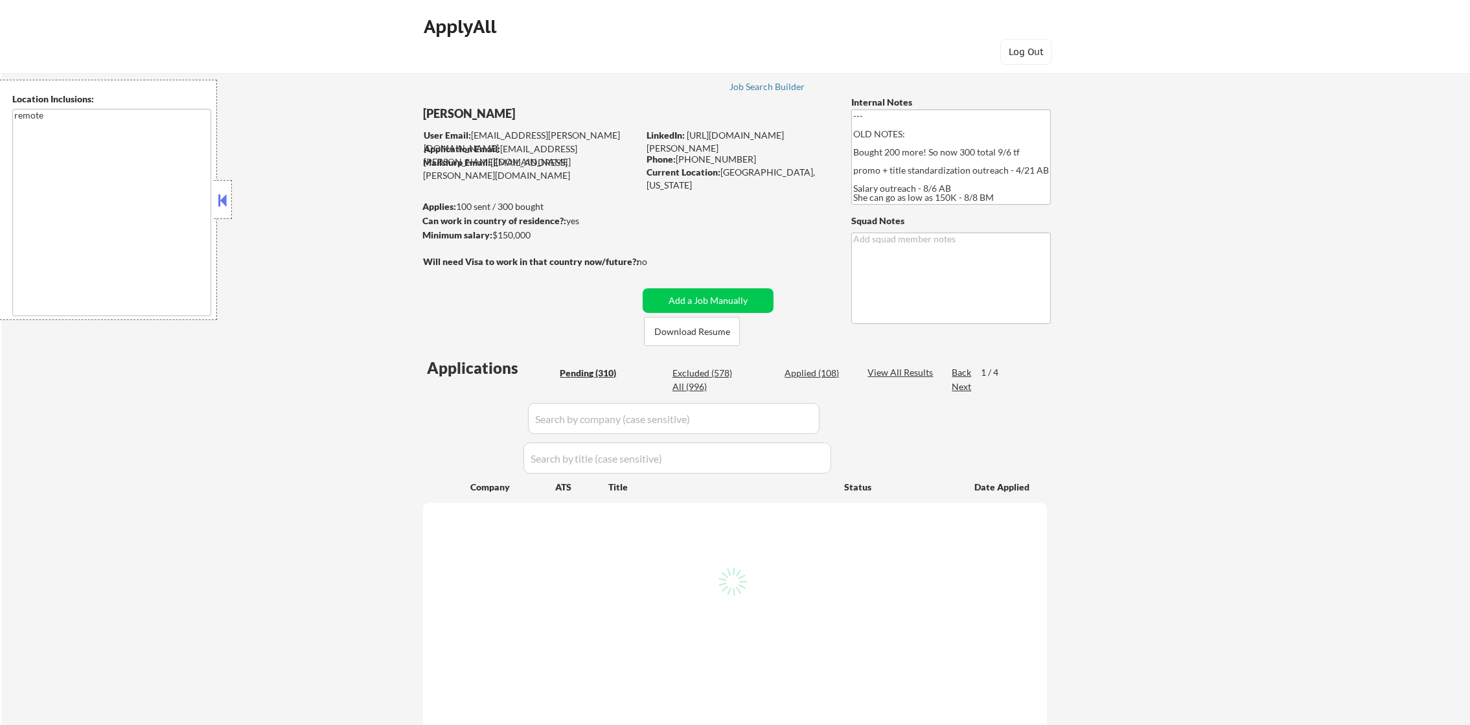
select select ""pending""
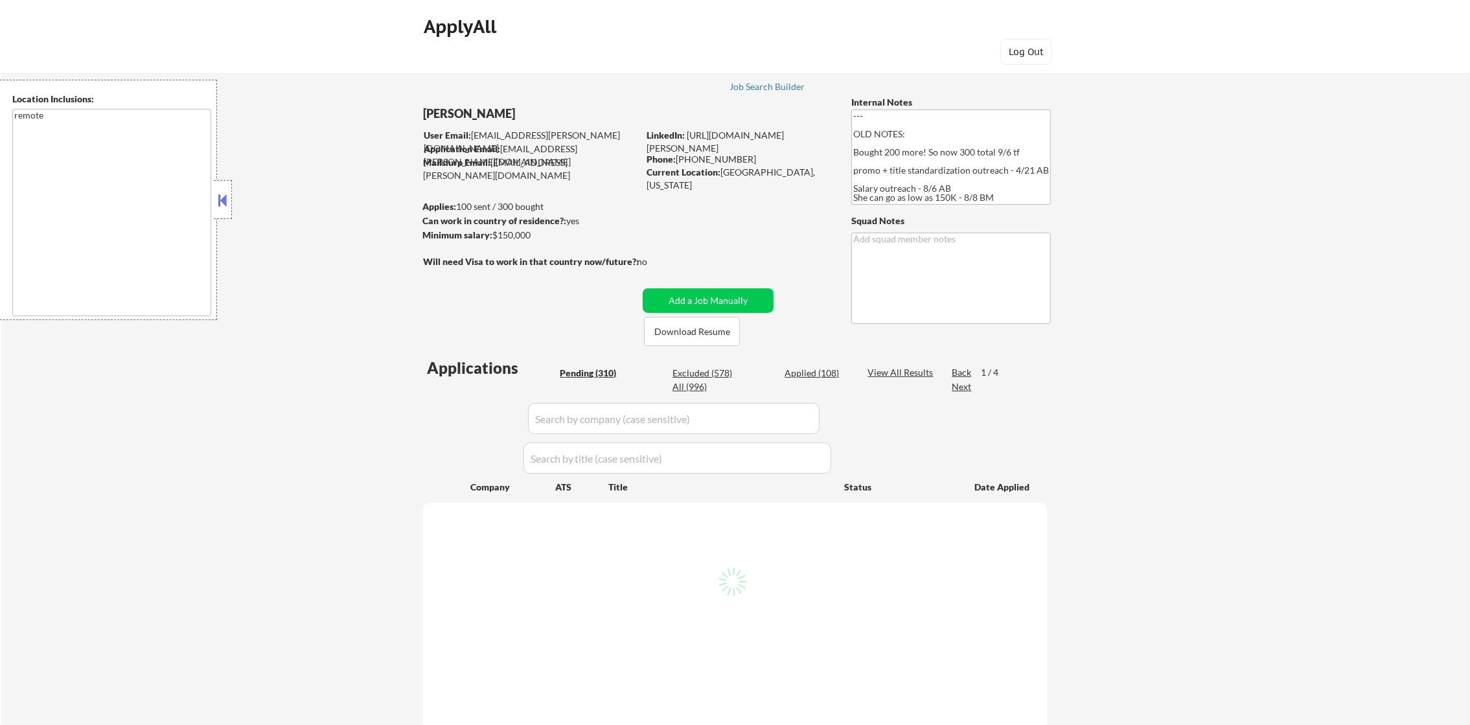
select select ""pending""
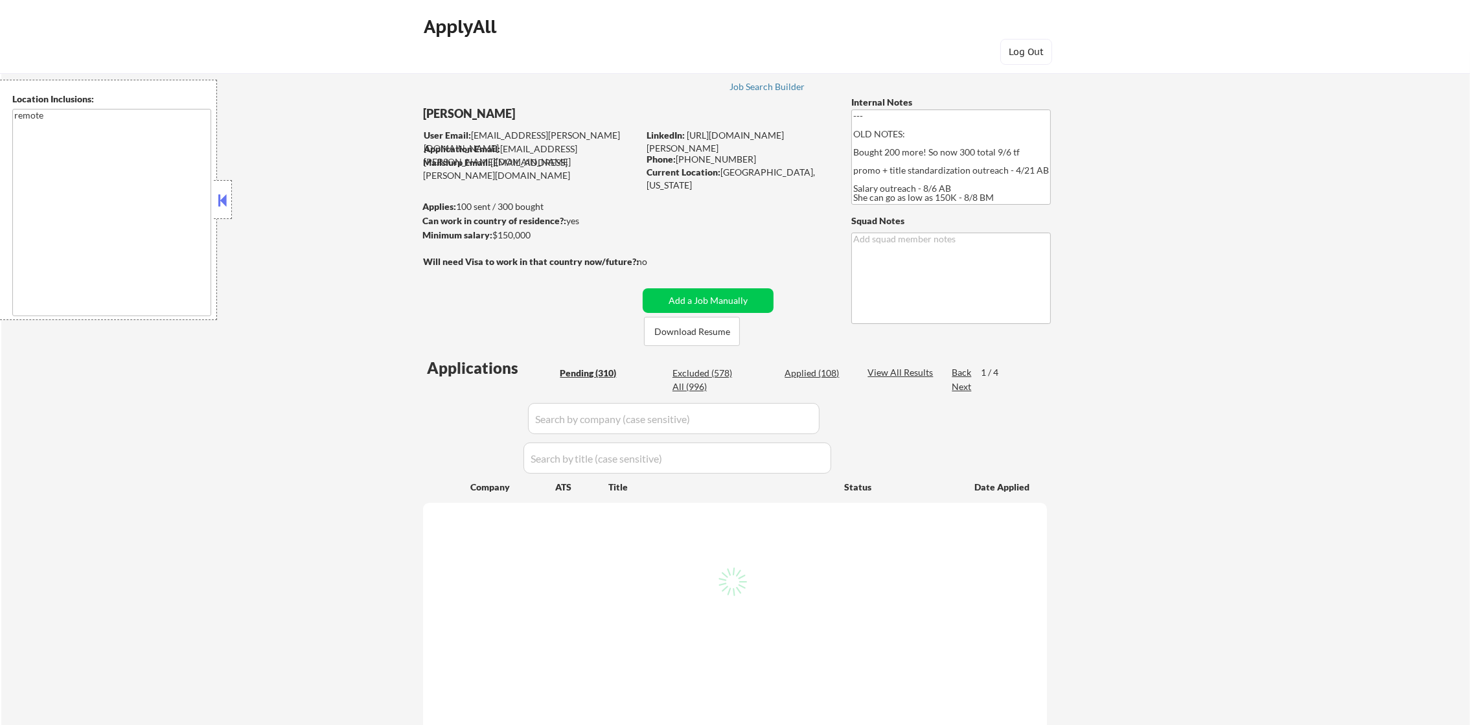
select select ""pending""
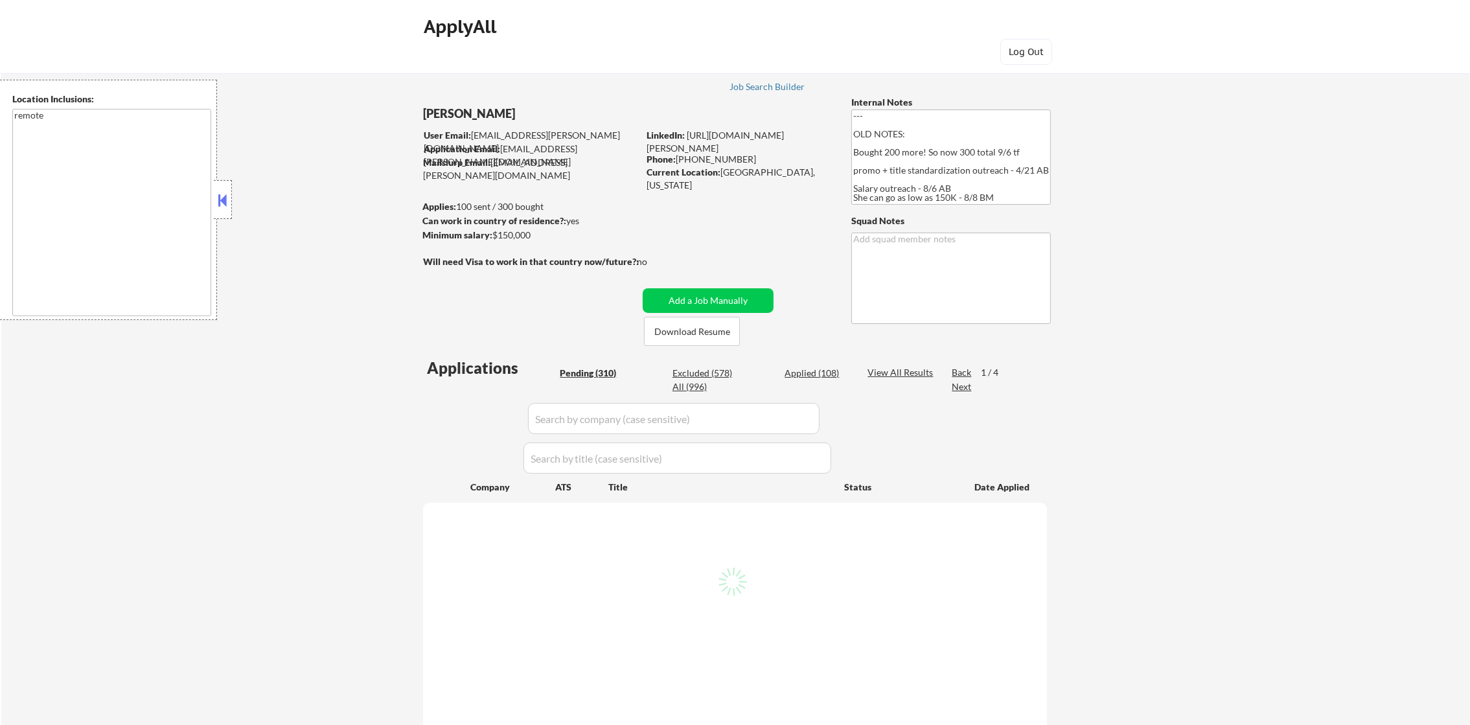
select select ""pending""
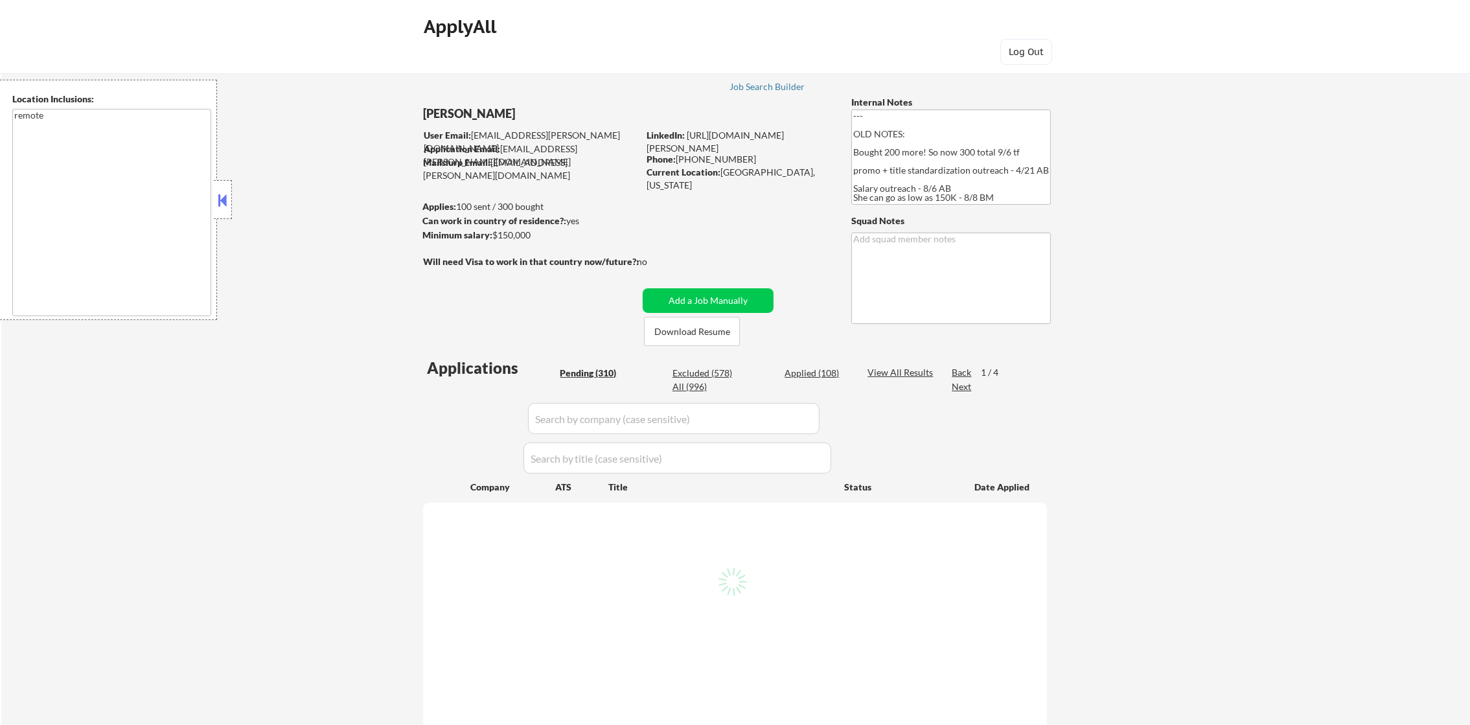
select select ""pending""
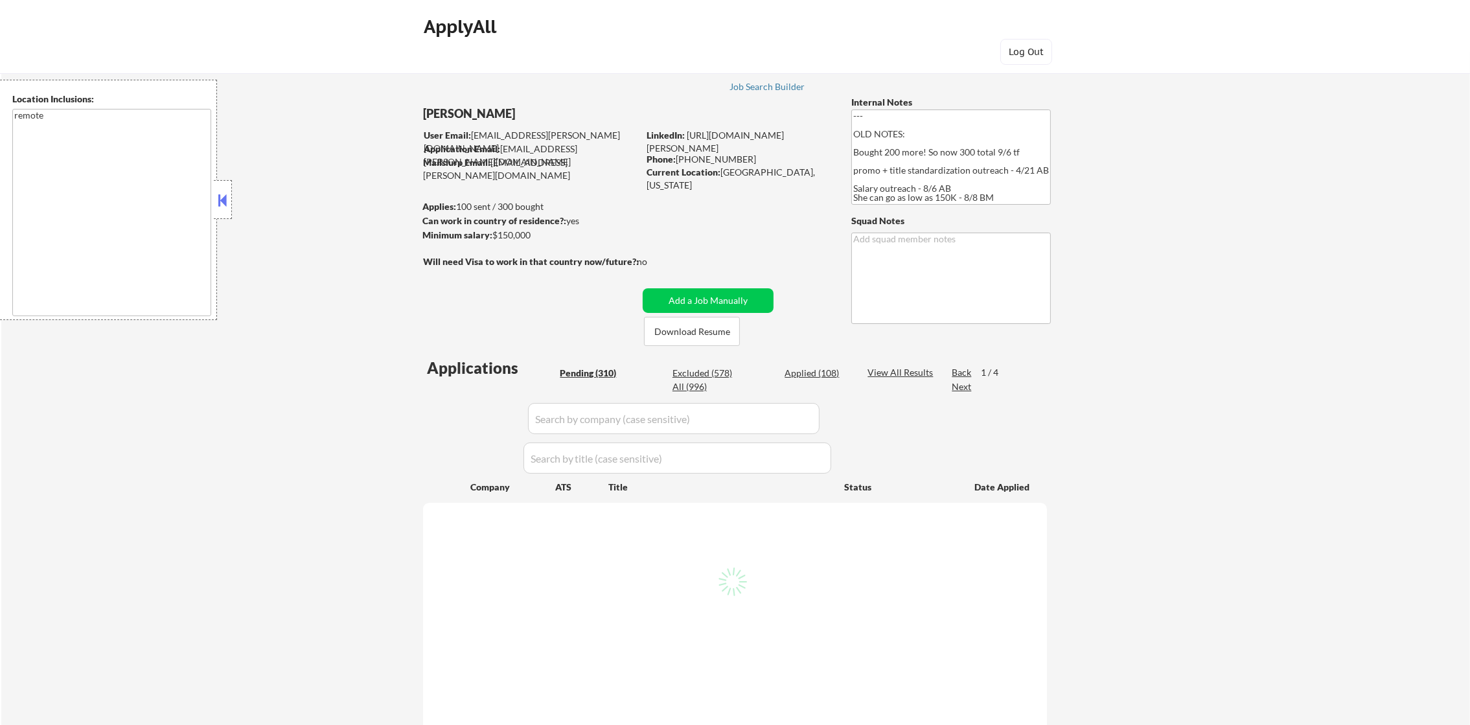
select select ""pending""
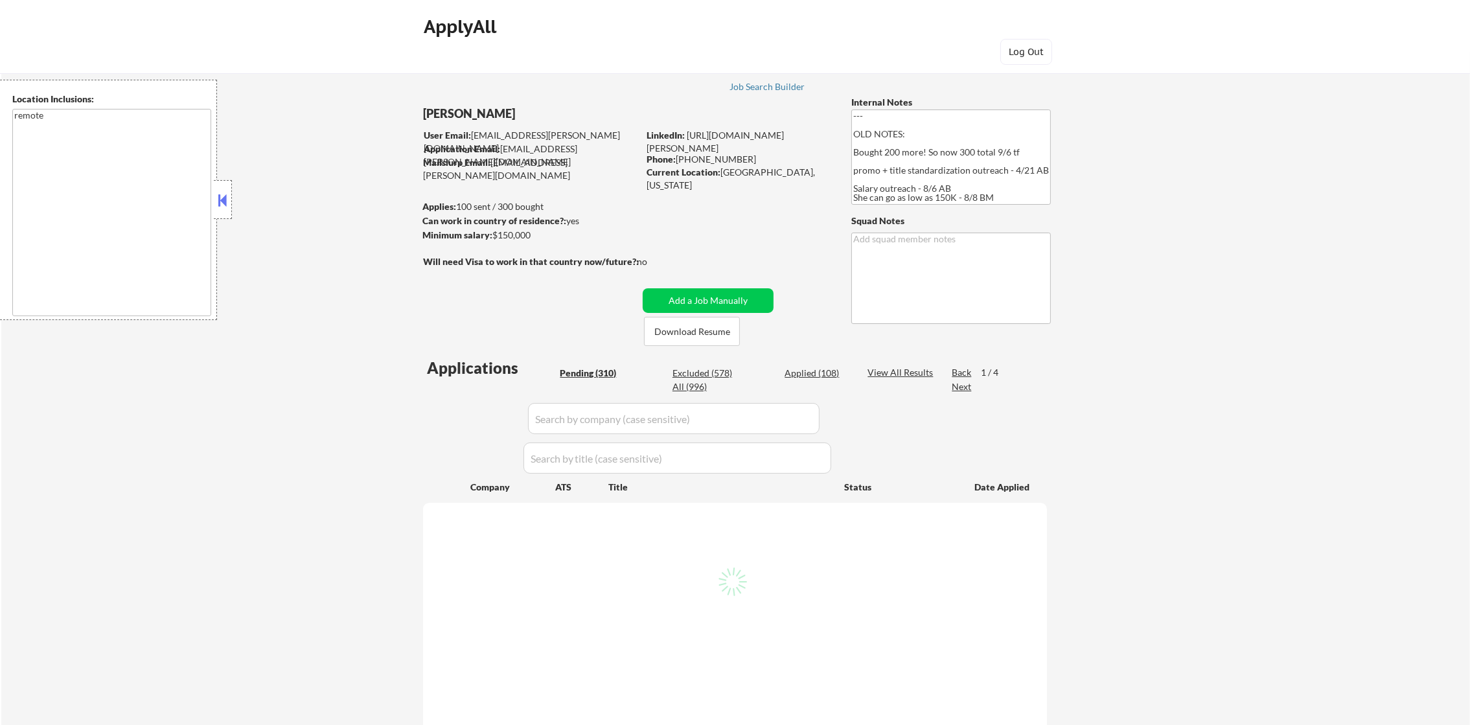
select select ""pending""
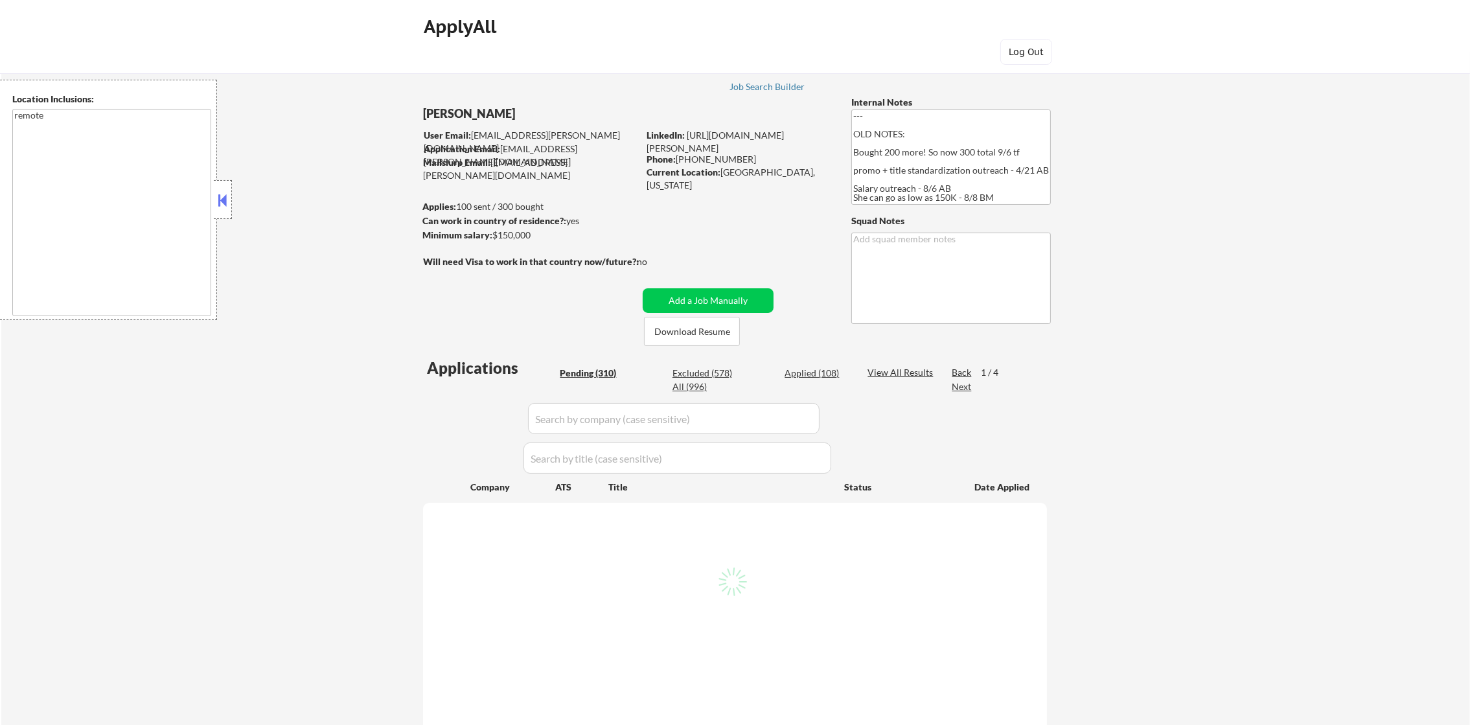
select select ""pending""
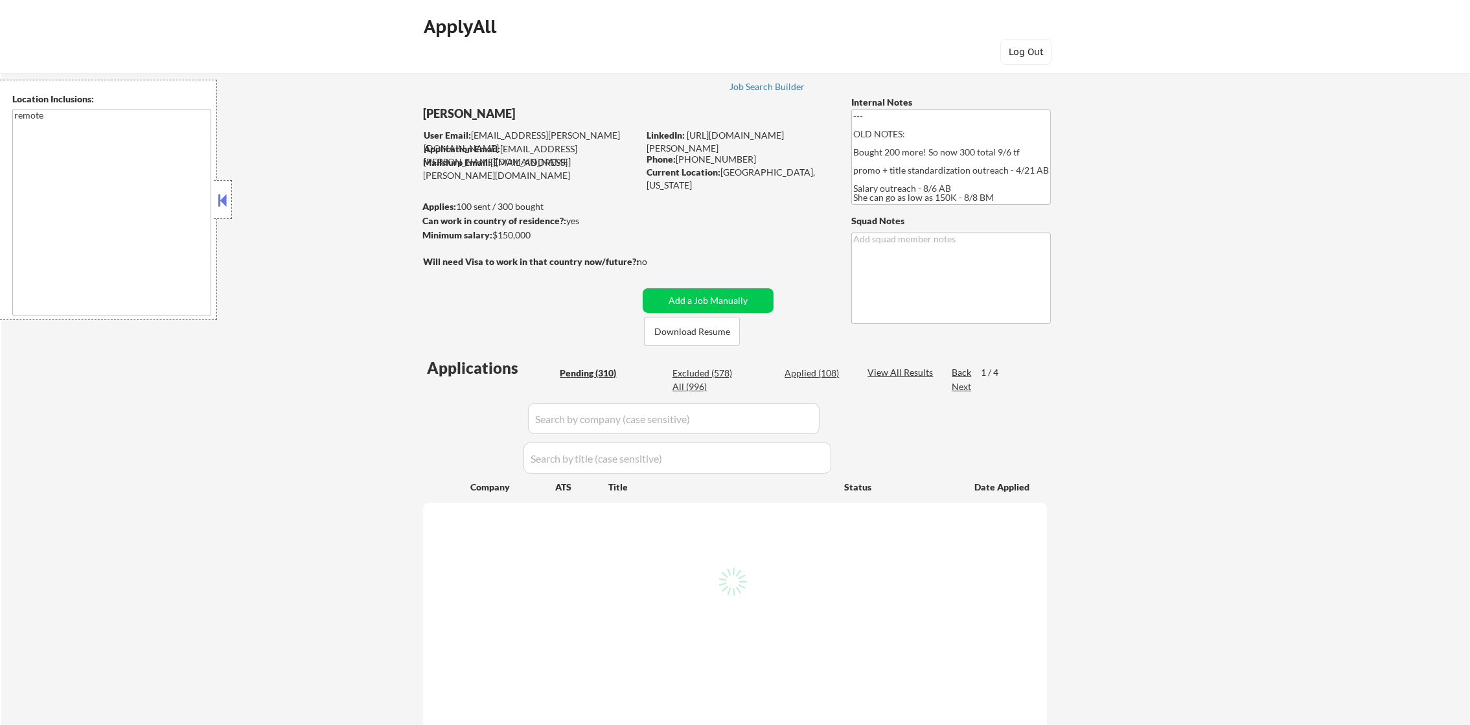
select select ""pending""
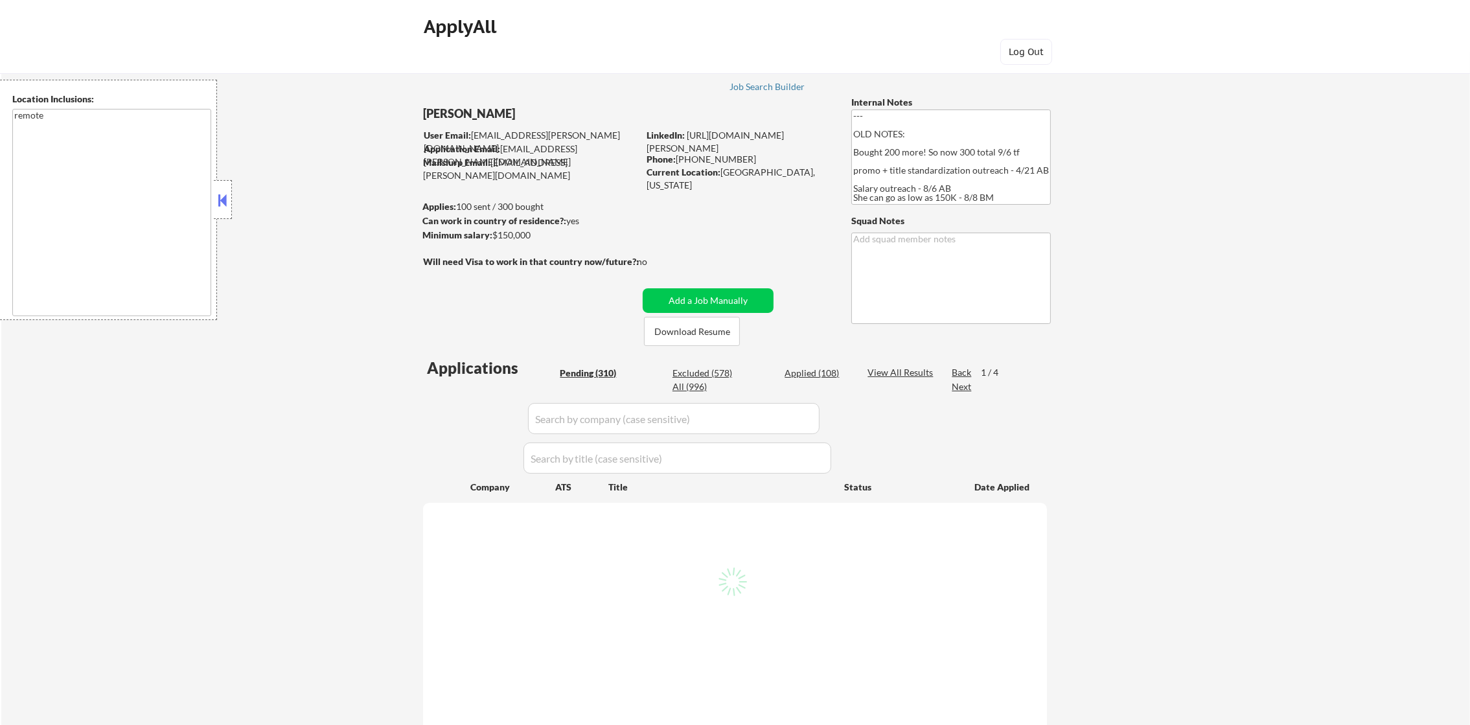
select select ""pending""
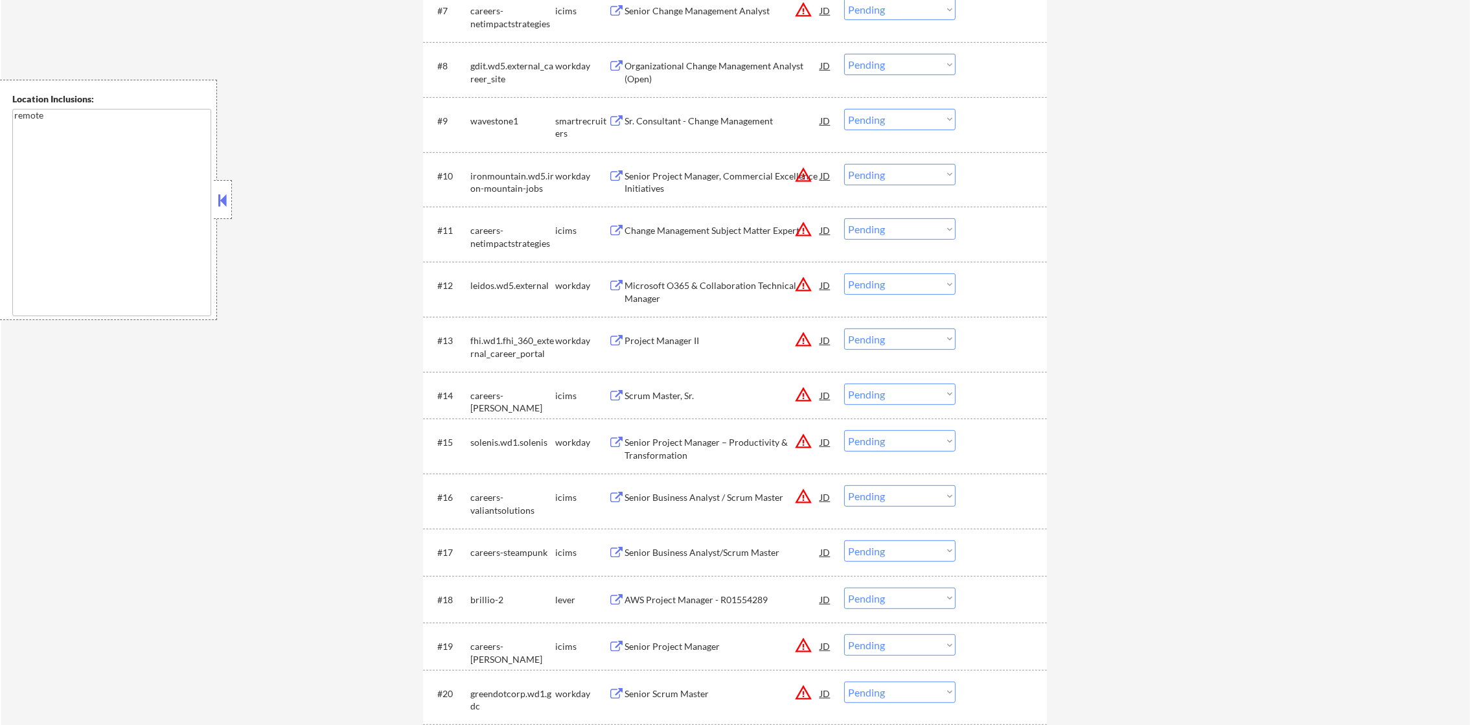
scroll to position [842, 0]
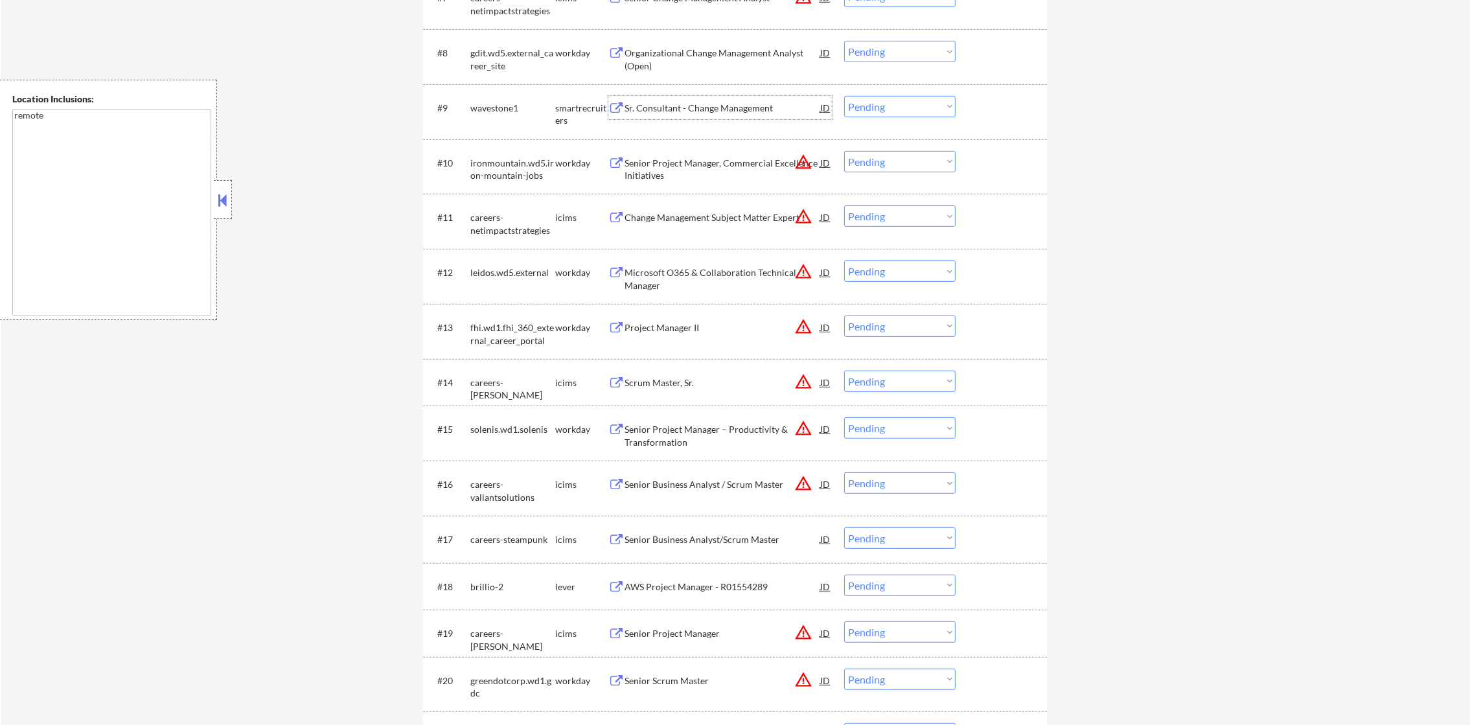
click at [708, 102] on div "Sr. Consultant - Change Management" at bounding box center [723, 108] width 196 height 13
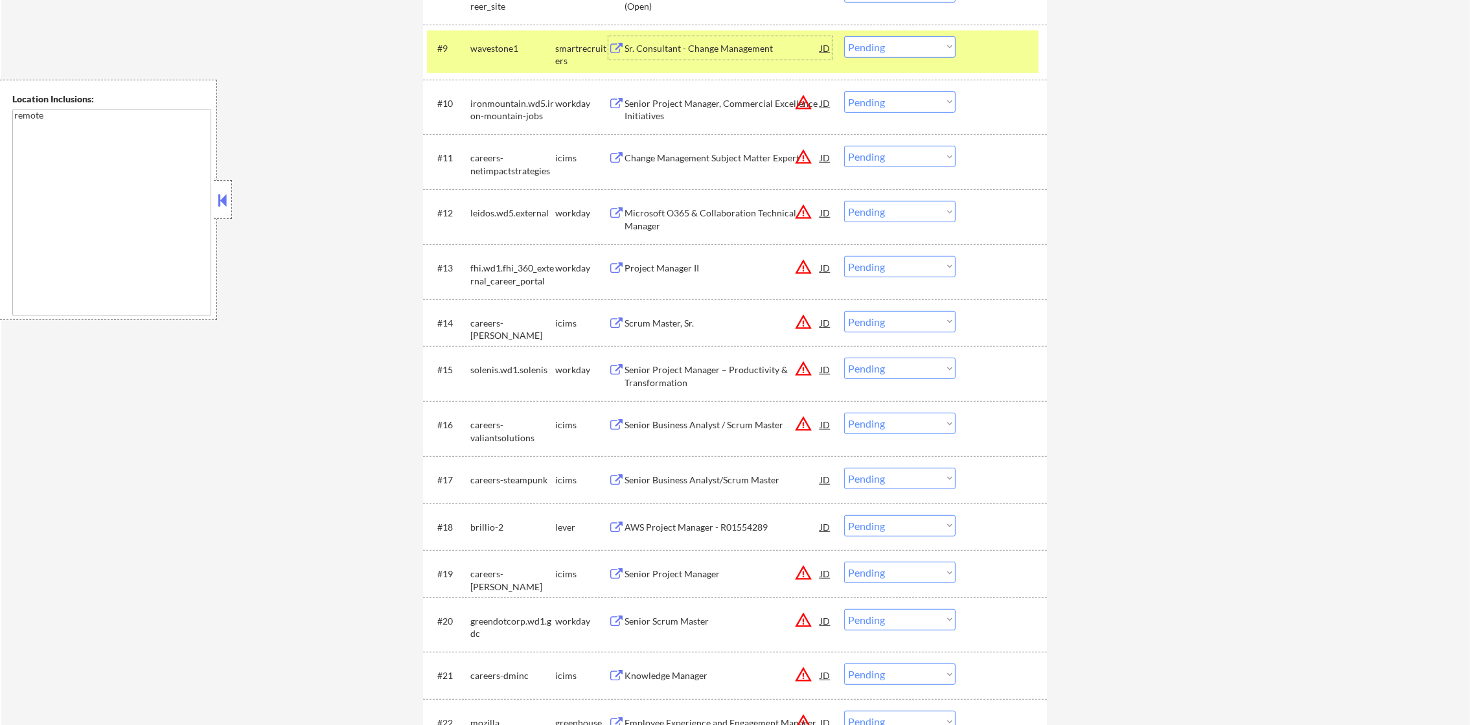
scroll to position [907, 0]
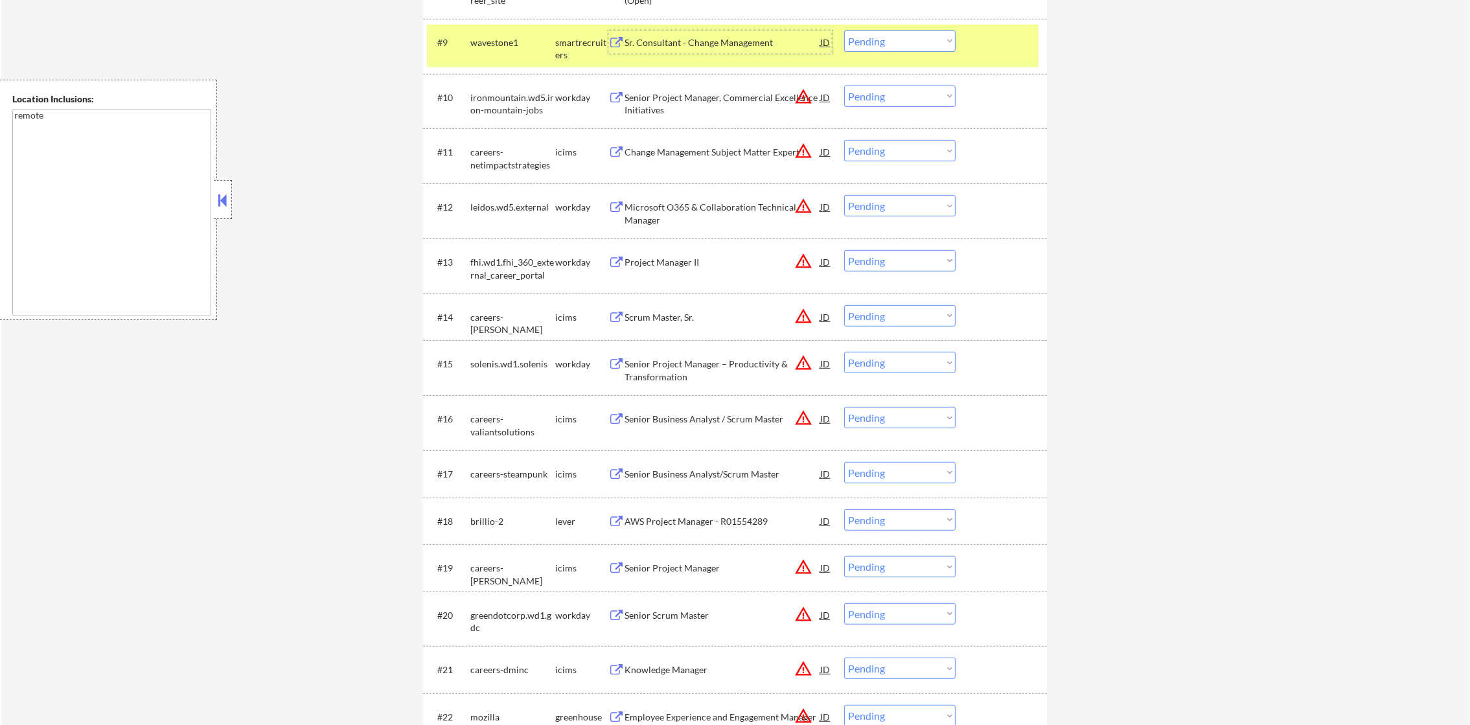
click at [848, 50] on select "Choose an option... Pending Applied Excluded (Questions) Excluded (Expired) Exc…" at bounding box center [899, 40] width 111 height 21
click at [864, 47] on select "Choose an option... Pending Applied Excluded (Questions) Excluded (Expired) Exc…" at bounding box center [899, 40] width 111 height 21
click at [844, 30] on select "Choose an option... Pending Applied Excluded (Questions) Excluded (Expired) Exc…" at bounding box center [899, 40] width 111 height 21
select select ""pending""
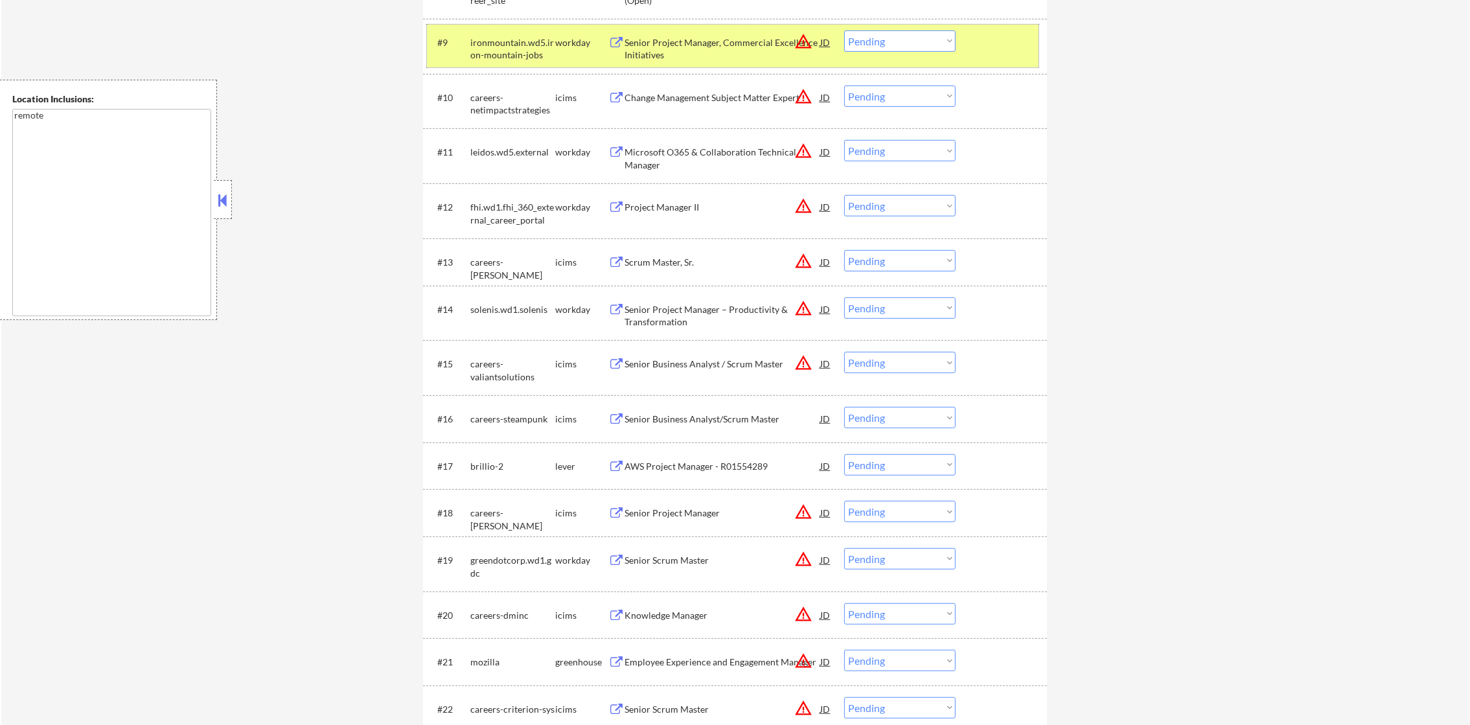
click at [501, 49] on div "ironmountain.wd5.iron-mountain-jobs" at bounding box center [512, 48] width 85 height 25
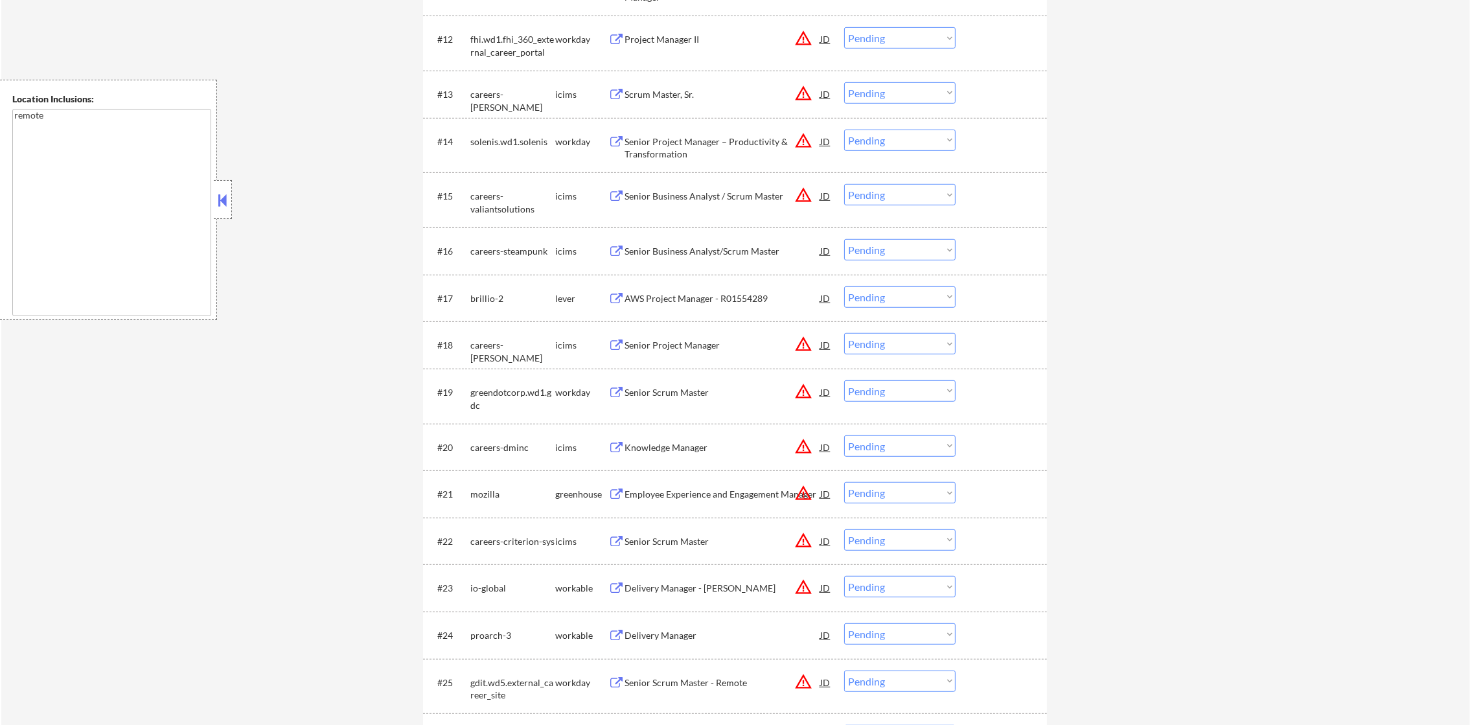
scroll to position [1199, 0]
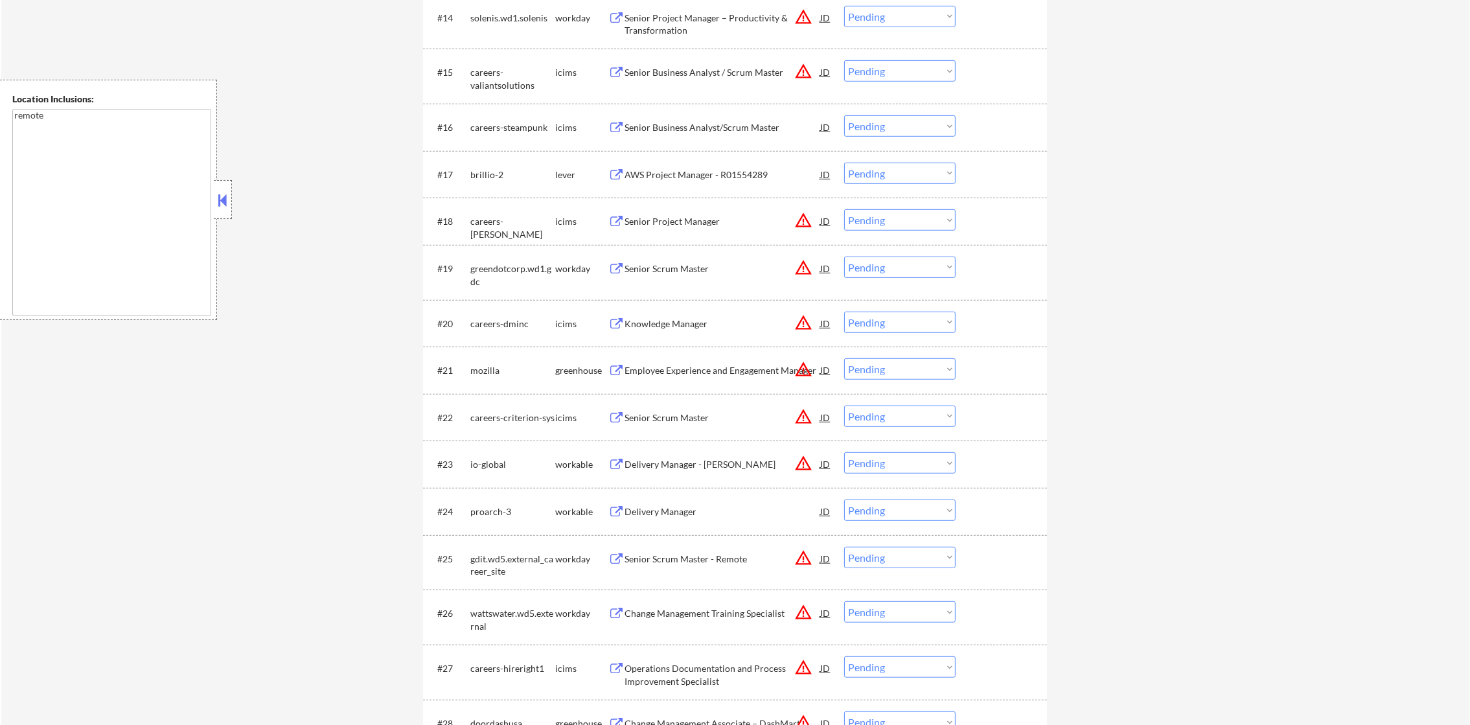
click at [739, 172] on div "AWS Project Manager - R01554289" at bounding box center [723, 174] width 196 height 13
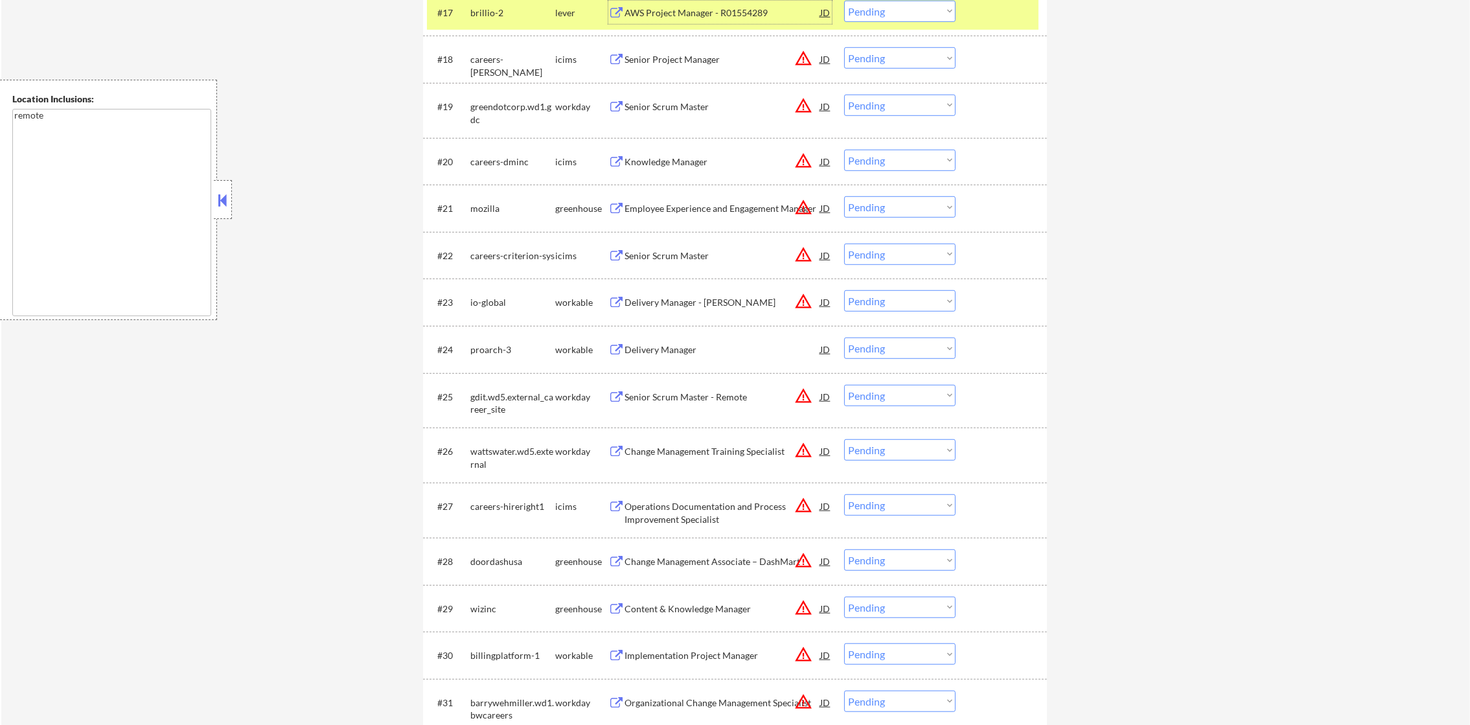
scroll to position [1328, 0]
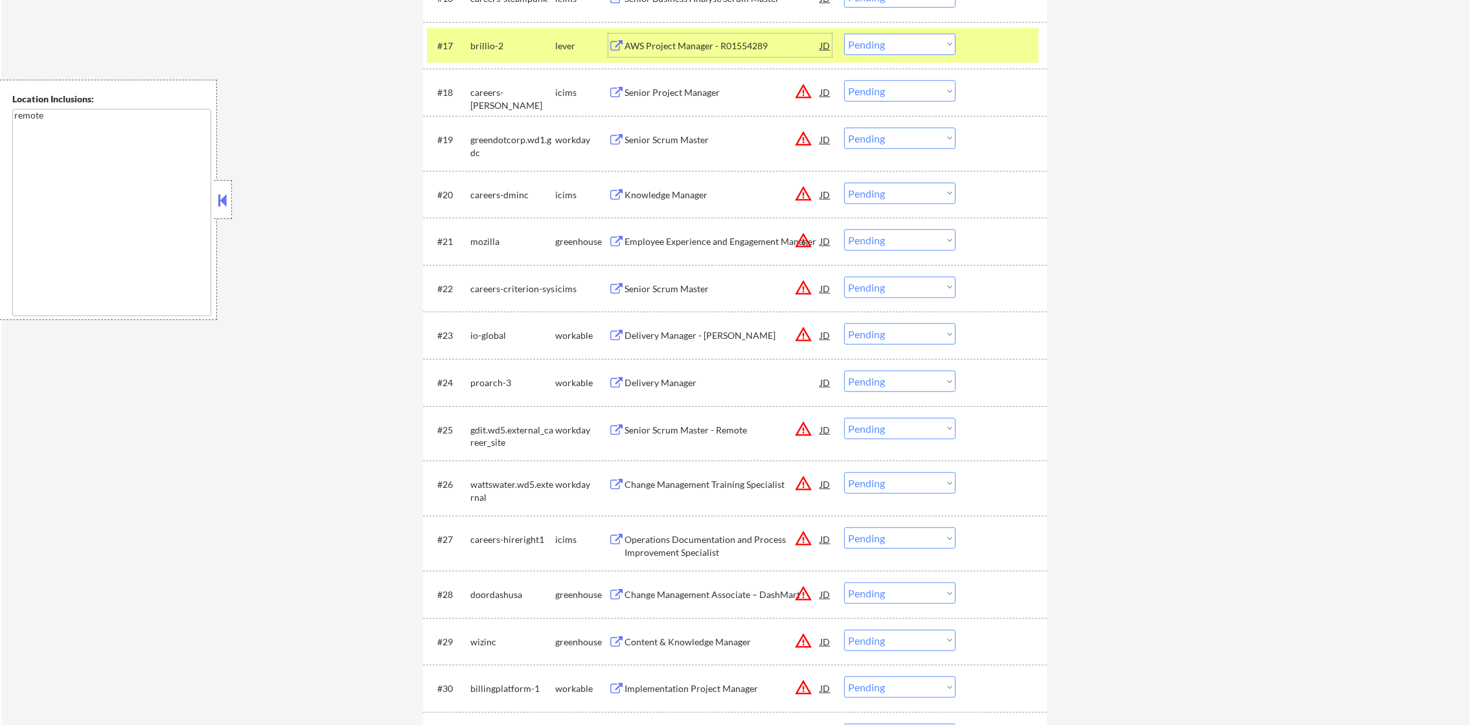
click at [875, 36] on select "Choose an option... Pending Applied Excluded (Questions) Excluded (Expired) Exc…" at bounding box center [899, 44] width 111 height 21
click at [844, 34] on select "Choose an option... Pending Applied Excluded (Questions) Excluded (Expired) Exc…" at bounding box center [899, 44] width 111 height 21
click at [547, 59] on div "#17 brillio-2 lever AWS Project Manager - R01554289 JD Choose an option... Pend…" at bounding box center [733, 45] width 612 height 35
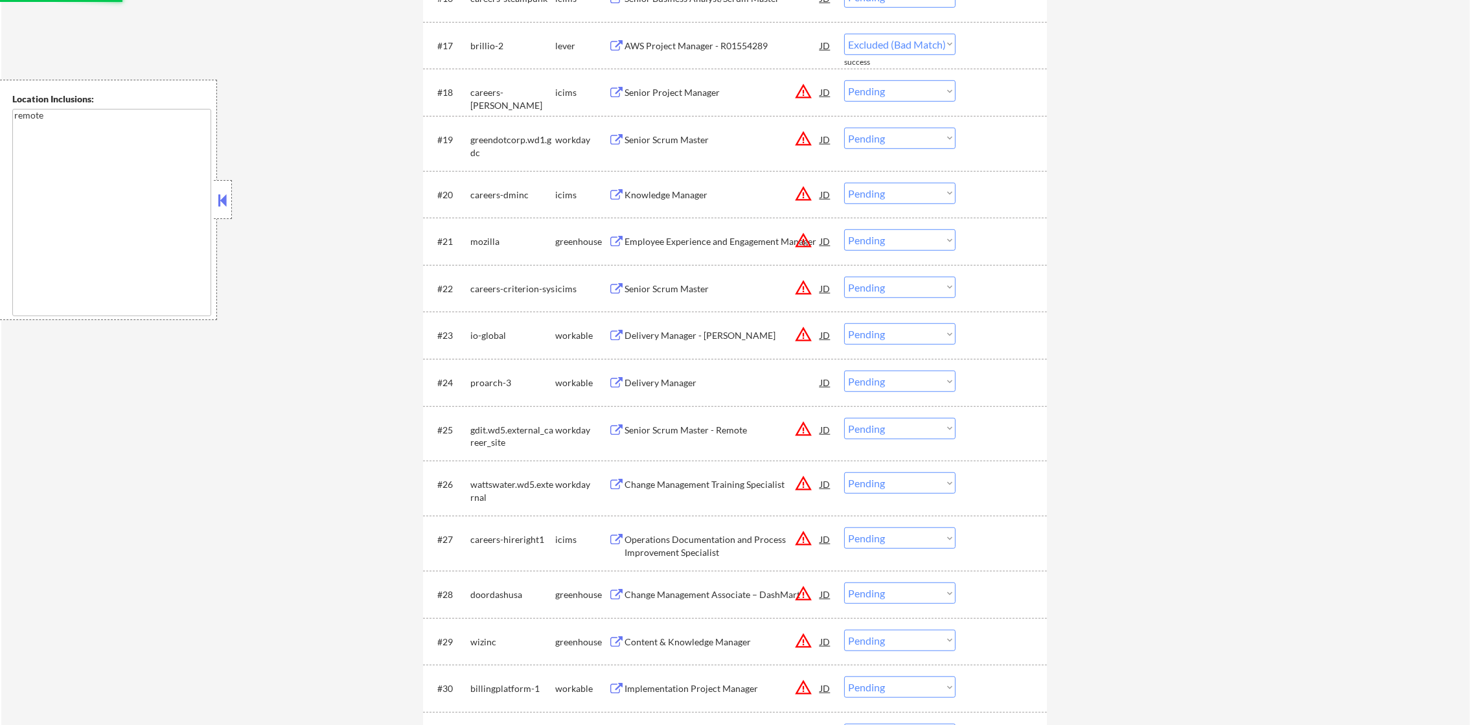
select select ""pending""
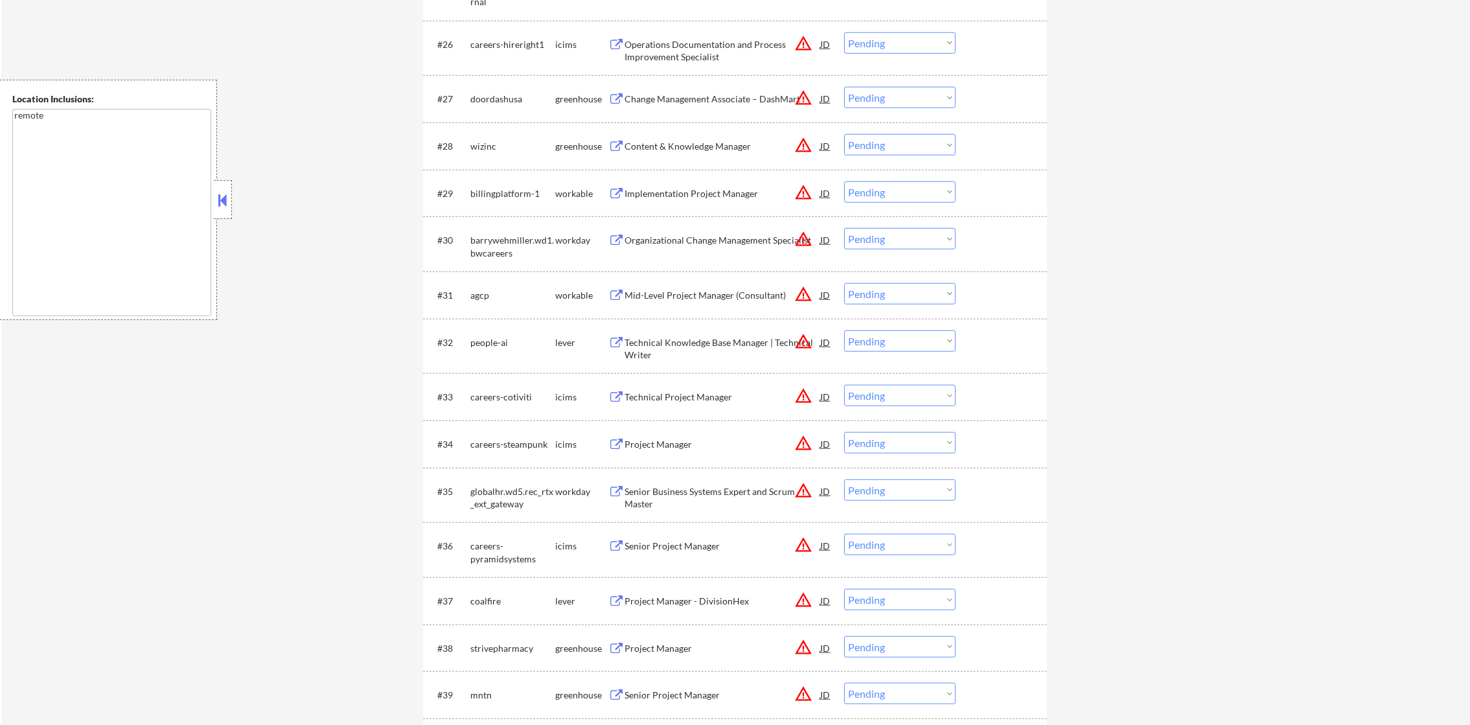
scroll to position [1814, 0]
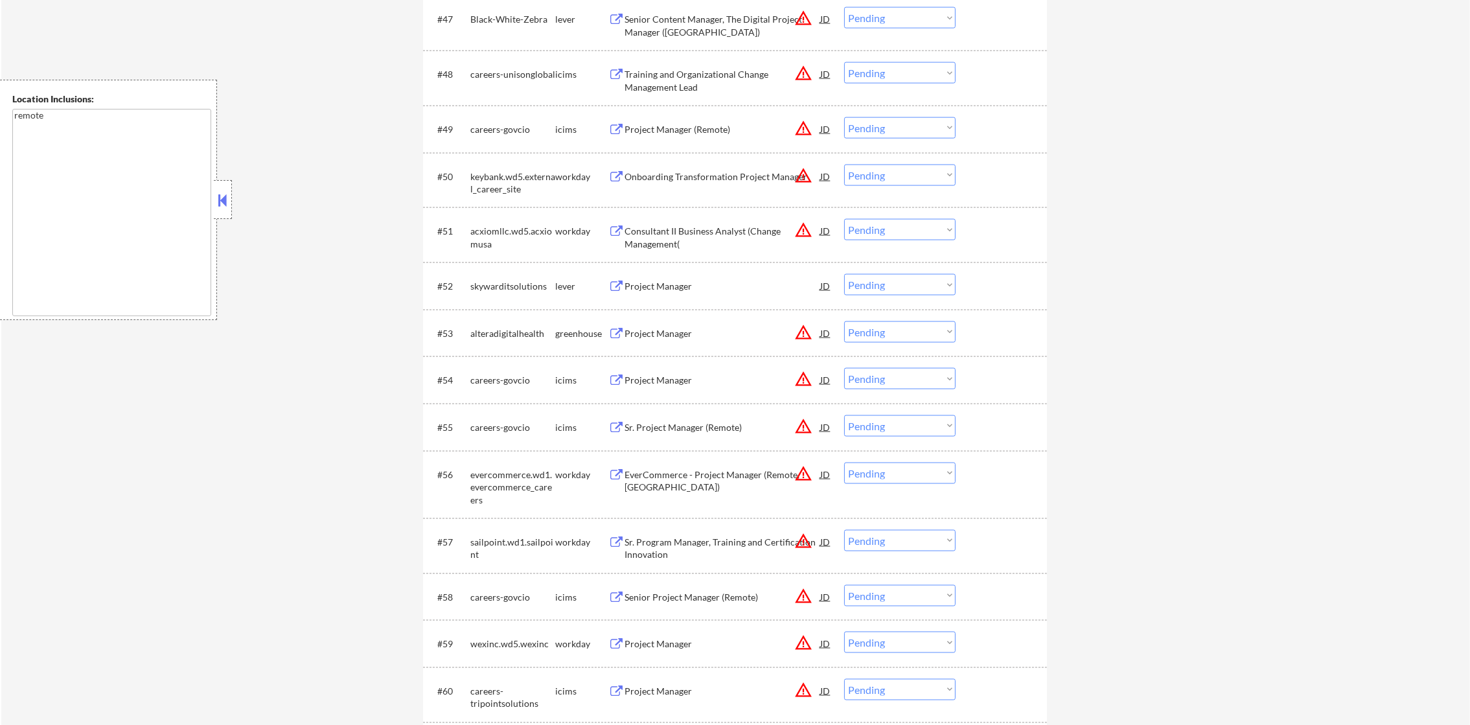
scroll to position [2958, 0]
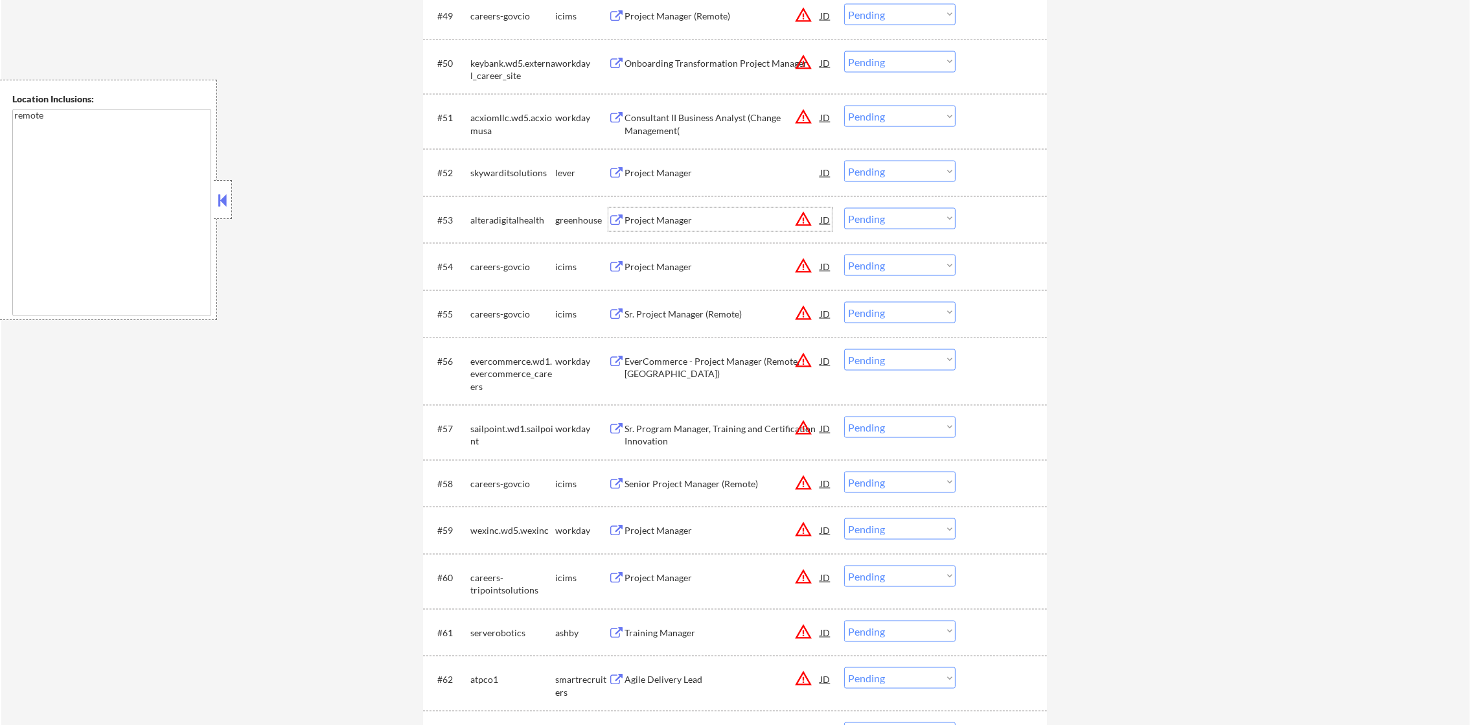
click at [658, 217] on div "Project Manager" at bounding box center [723, 220] width 196 height 13
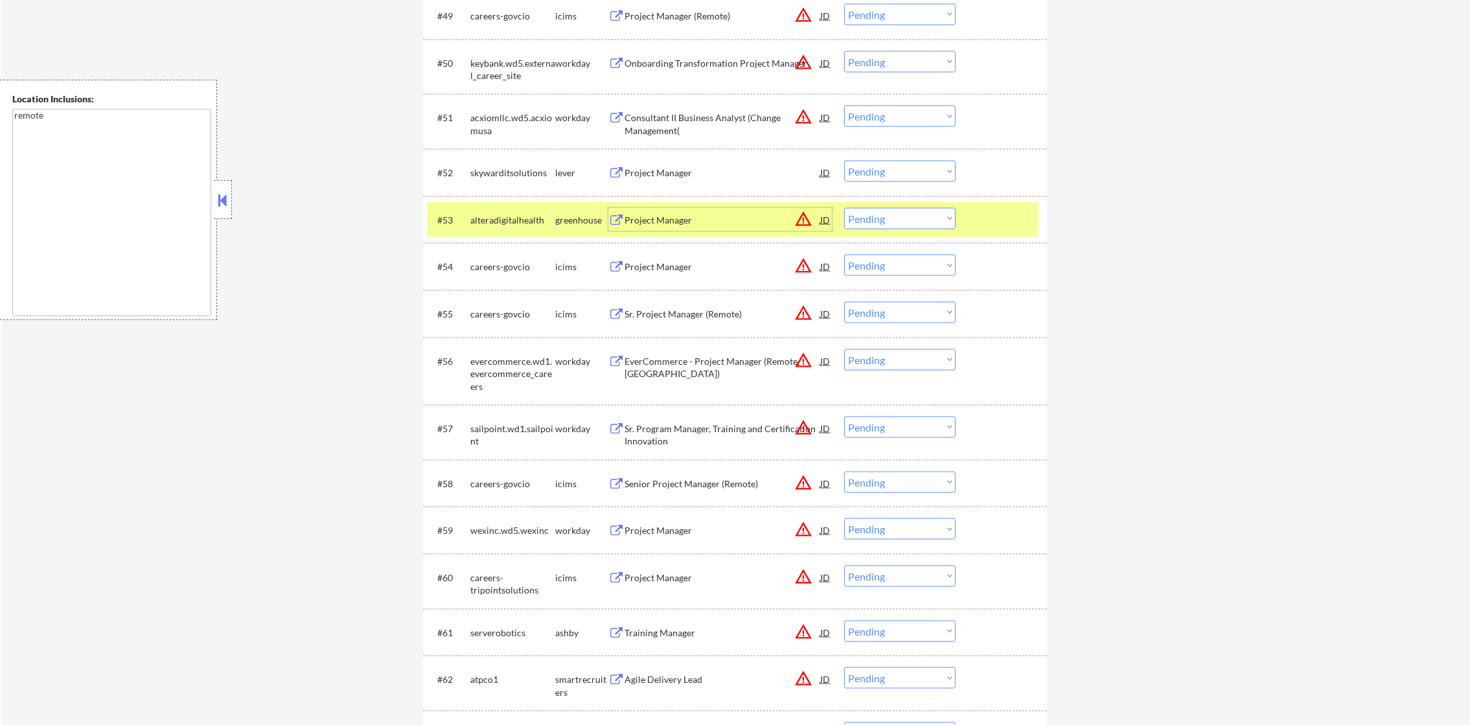
click at [794, 209] on div "Project Manager" at bounding box center [723, 219] width 196 height 23
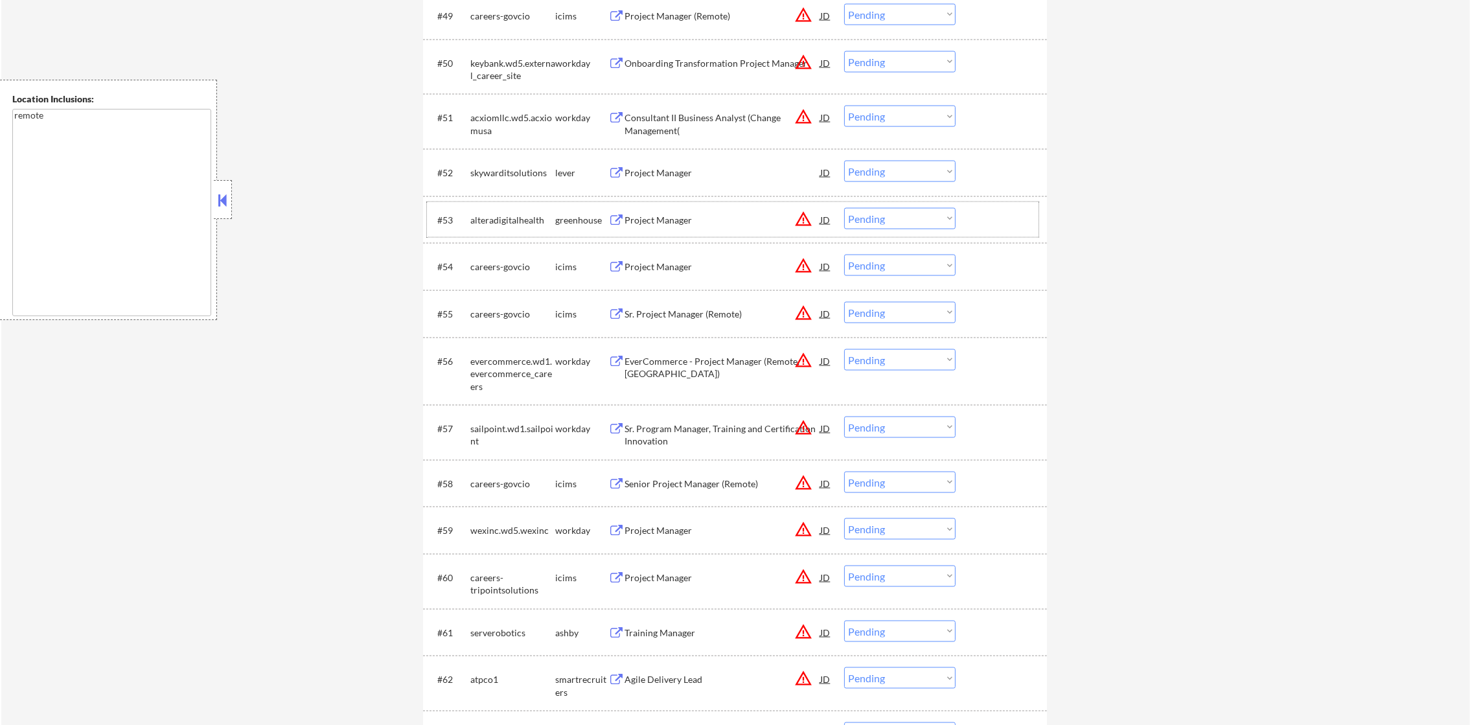
click at [488, 225] on div "alteradigitalhealth" at bounding box center [512, 220] width 85 height 13
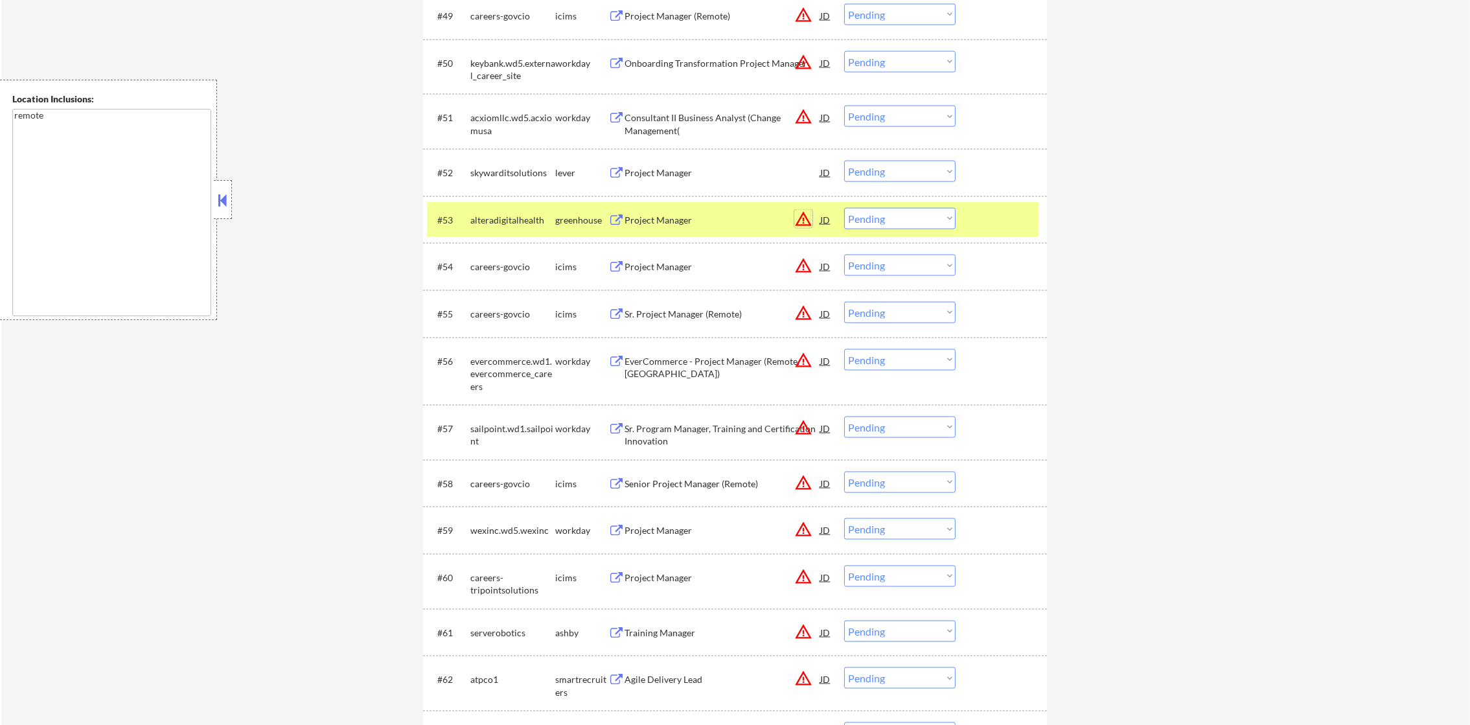
click at [802, 223] on button "warning_amber" at bounding box center [803, 219] width 18 height 18
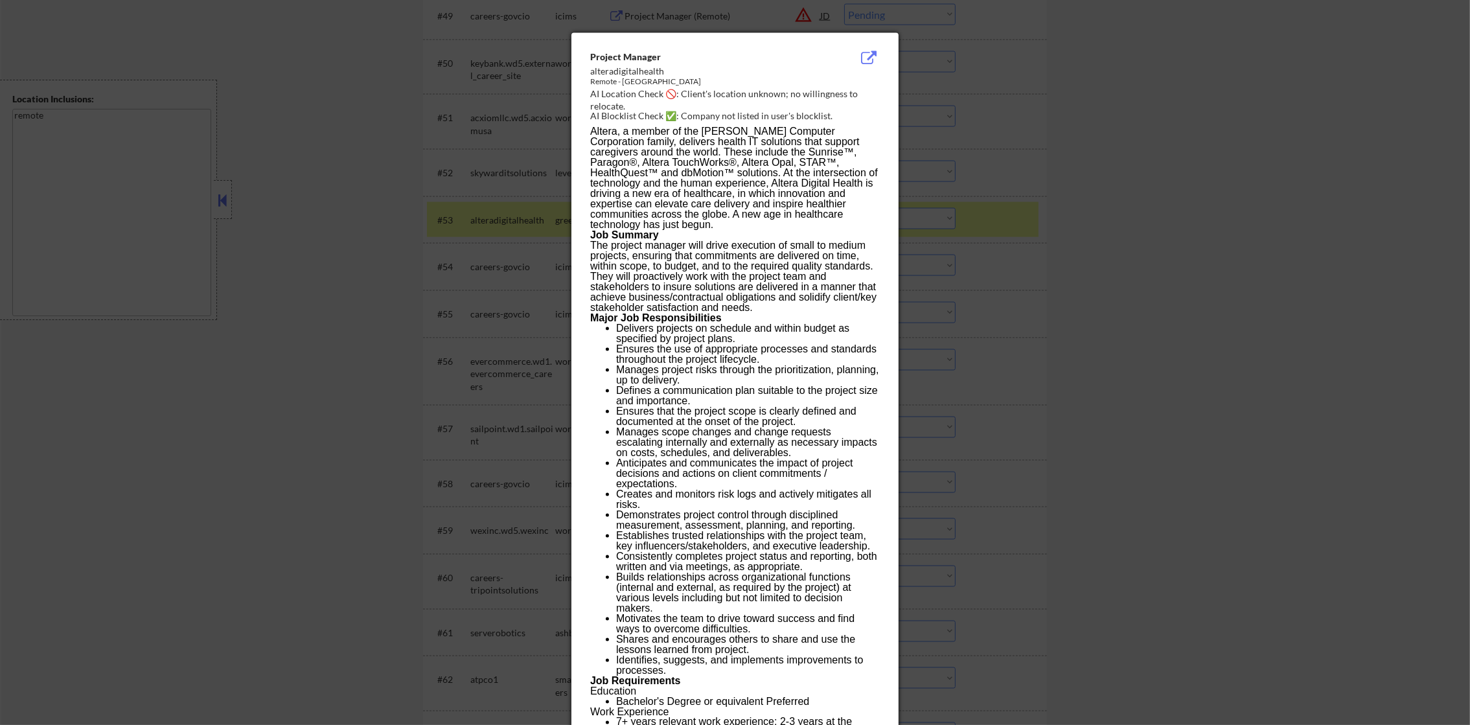
click at [1136, 150] on div at bounding box center [735, 362] width 1470 height 725
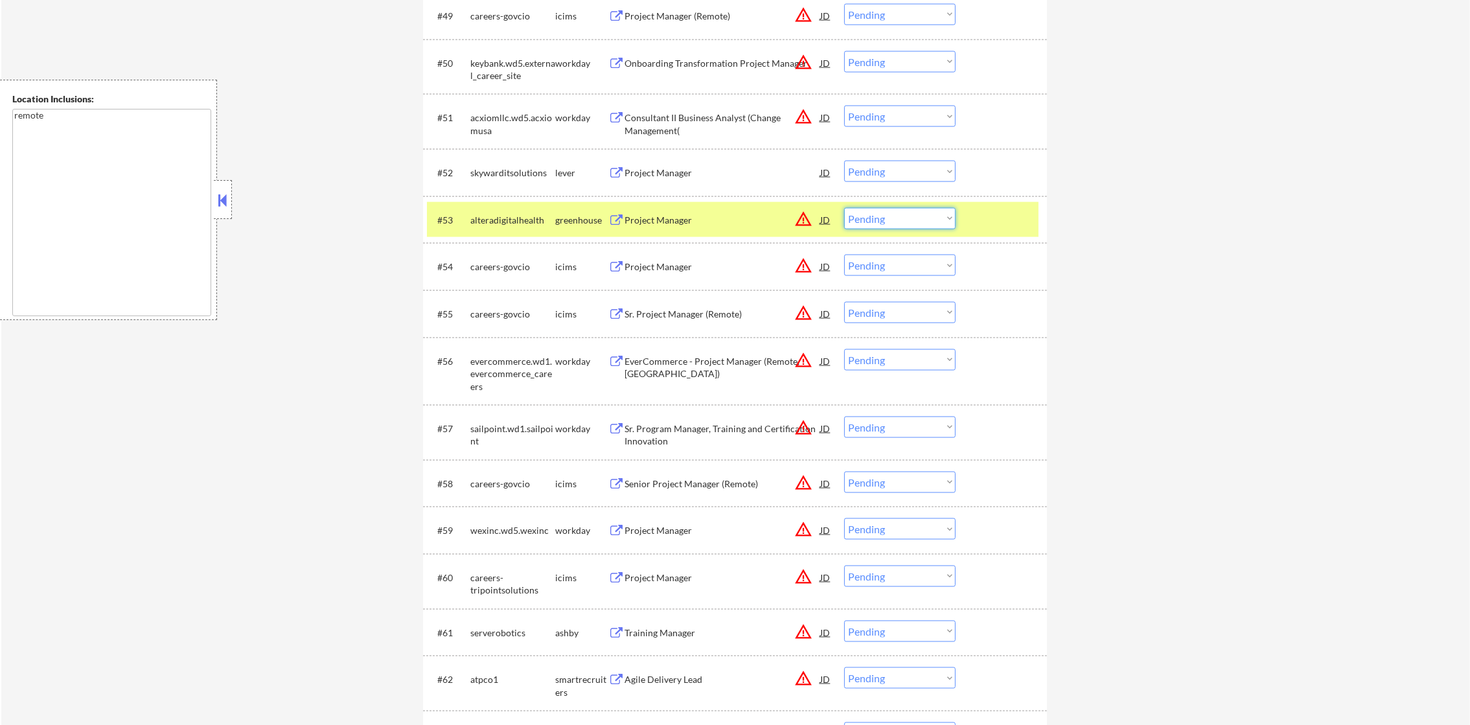
drag, startPoint x: 872, startPoint y: 211, endPoint x: 872, endPoint y: 227, distance: 15.6
click at [872, 211] on select "Choose an option... Pending Applied Excluded (Questions) Excluded (Expired) Exc…" at bounding box center [899, 218] width 111 height 21
click at [844, 208] on select "Choose an option... Pending Applied Excluded (Questions) Excluded (Expired) Exc…" at bounding box center [899, 218] width 111 height 21
click at [479, 225] on div "alteradigitalhealth" at bounding box center [512, 220] width 85 height 13
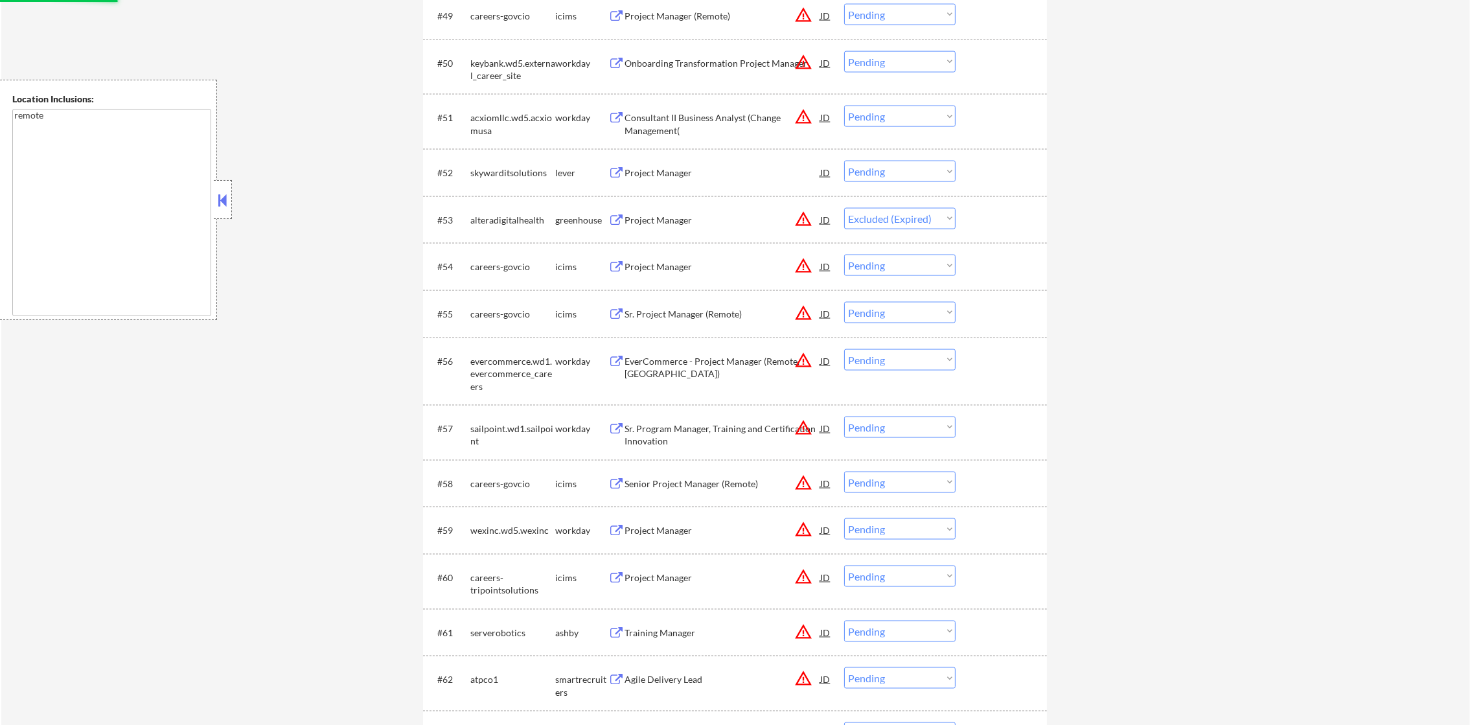
click at [701, 159] on div "#52 skywarditsolutions lever Project Manager JD warning_amber Choose an option.…" at bounding box center [733, 172] width 612 height 35
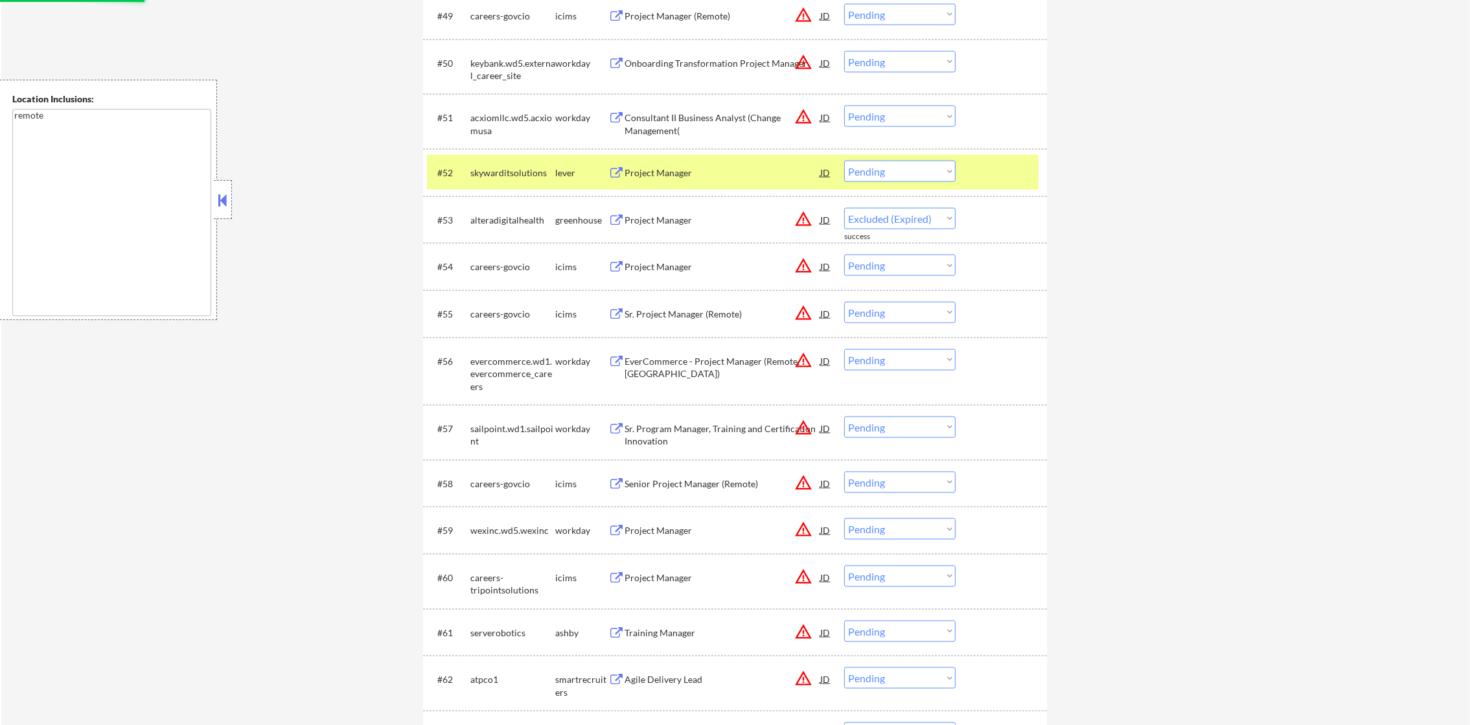
click at [701, 185] on div "#52 skywarditsolutions lever Project Manager JD warning_amber Choose an option.…" at bounding box center [733, 172] width 612 height 35
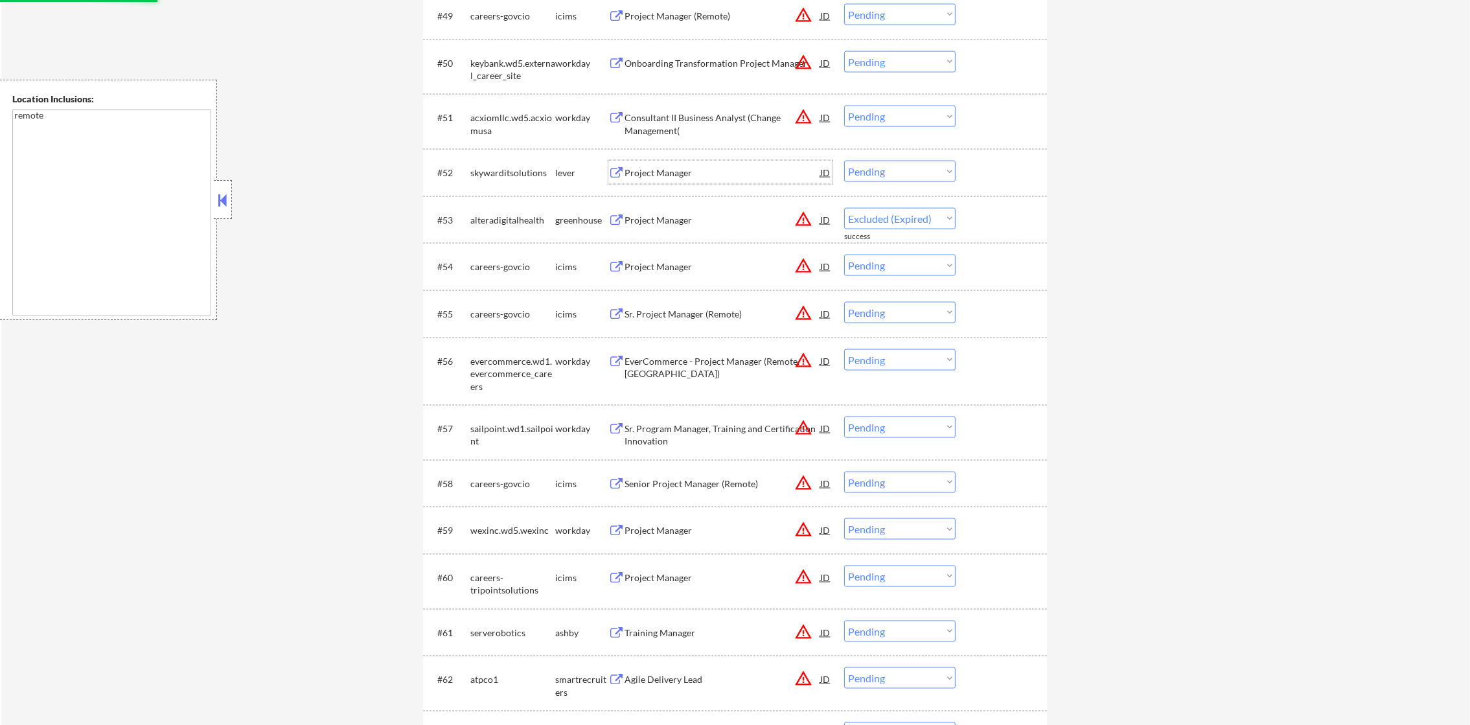
click at [737, 161] on div "Project Manager" at bounding box center [723, 172] width 196 height 23
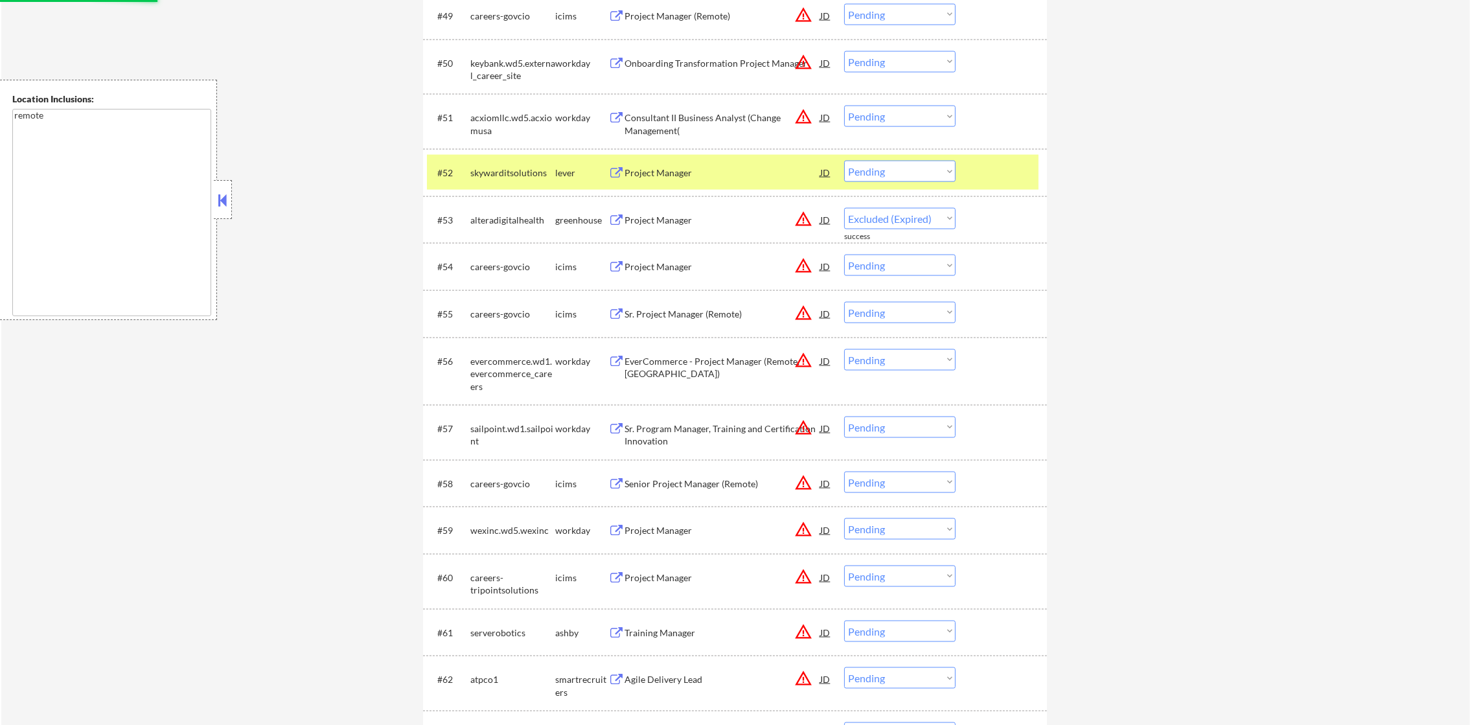
select select ""pending""
